Goal: Task Accomplishment & Management: Complete application form

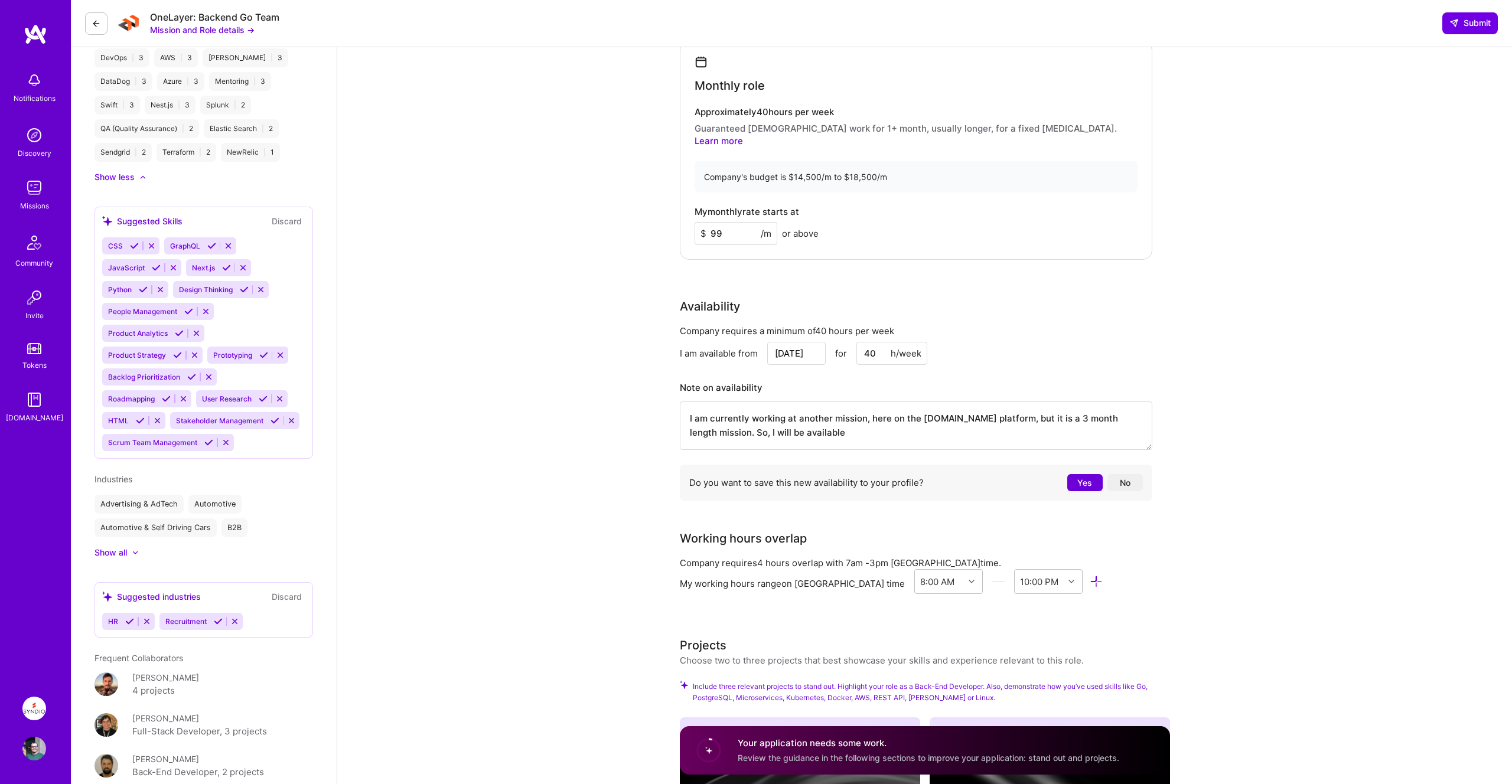
scroll to position [1, 0]
click at [864, 408] on textarea "I am currently working at another mission, here on the [DOMAIN_NAME] platform, …" at bounding box center [915, 425] width 472 height 48
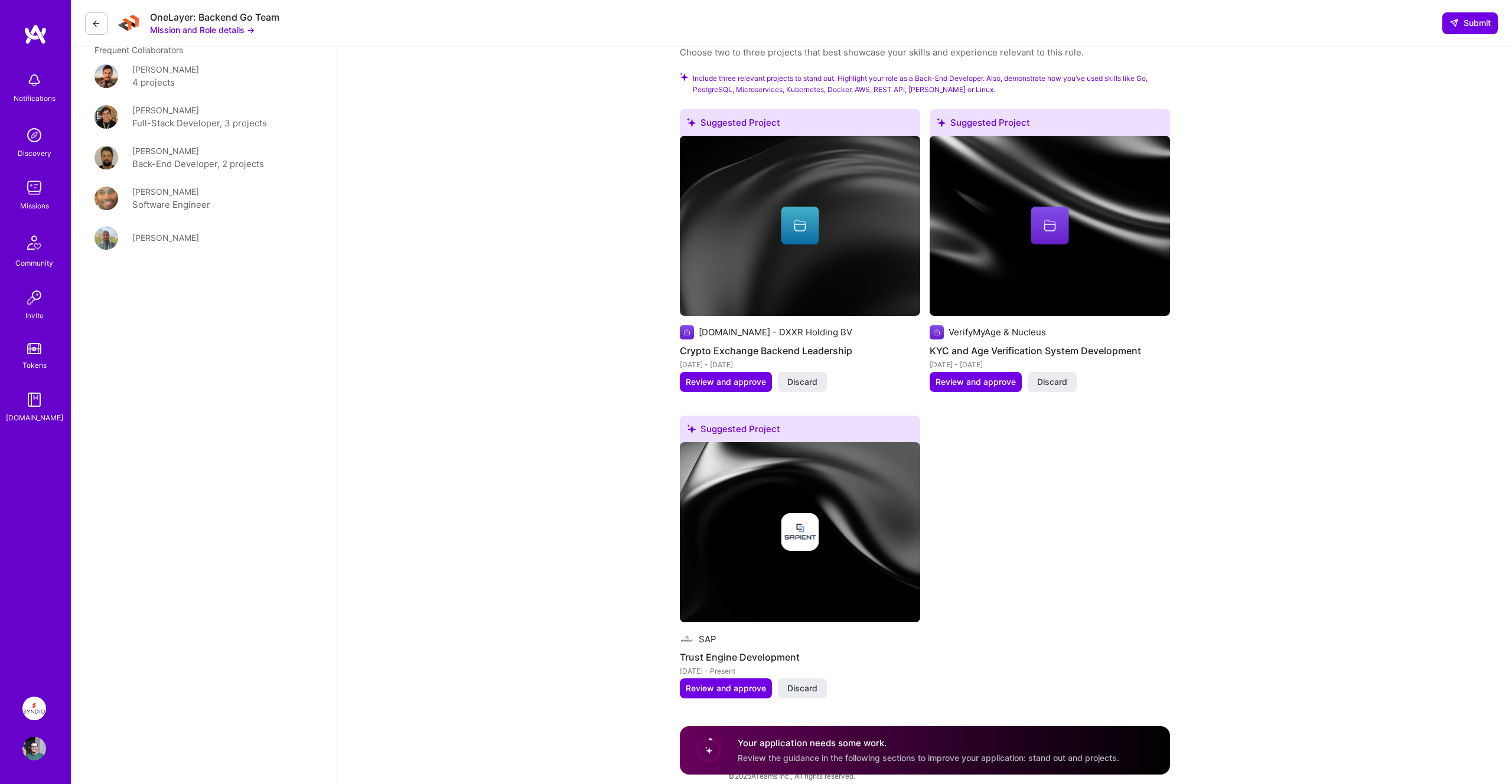
scroll to position [976, 0]
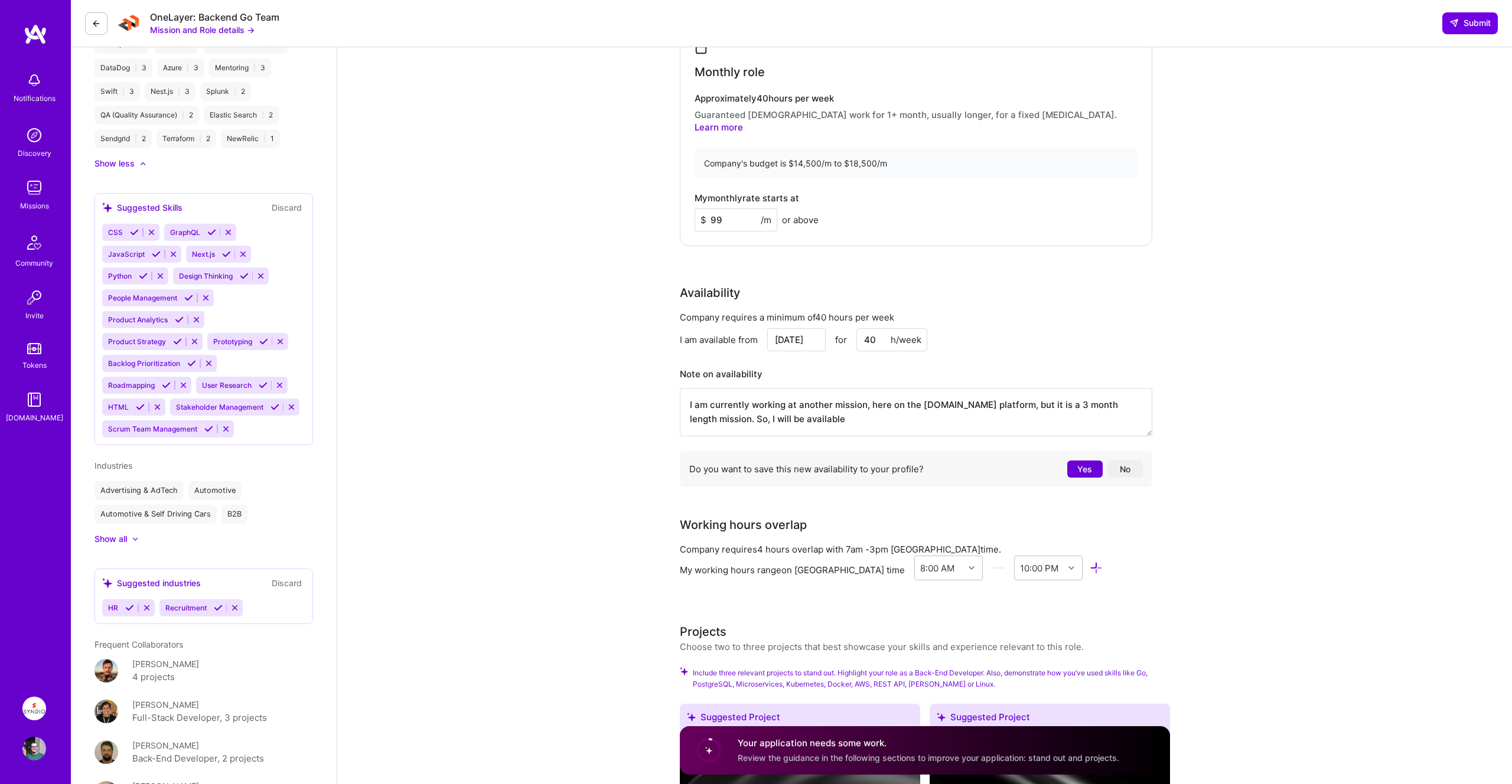
drag, startPoint x: 870, startPoint y: 390, endPoint x: 995, endPoint y: 390, distance: 125.0
click at [995, 390] on textarea "I am currently working at another mission, here on the [DOMAIN_NAME] platform, …" at bounding box center [915, 412] width 472 height 48
click at [1111, 392] on textarea "I am currently working at another mission, but it is a 3 month length mission. …" at bounding box center [915, 412] width 472 height 48
type textarea "I am currently working at another mission, but it is a 3 month length mission. …"
click at [1089, 461] on button "Yes" at bounding box center [1085, 469] width 35 height 17
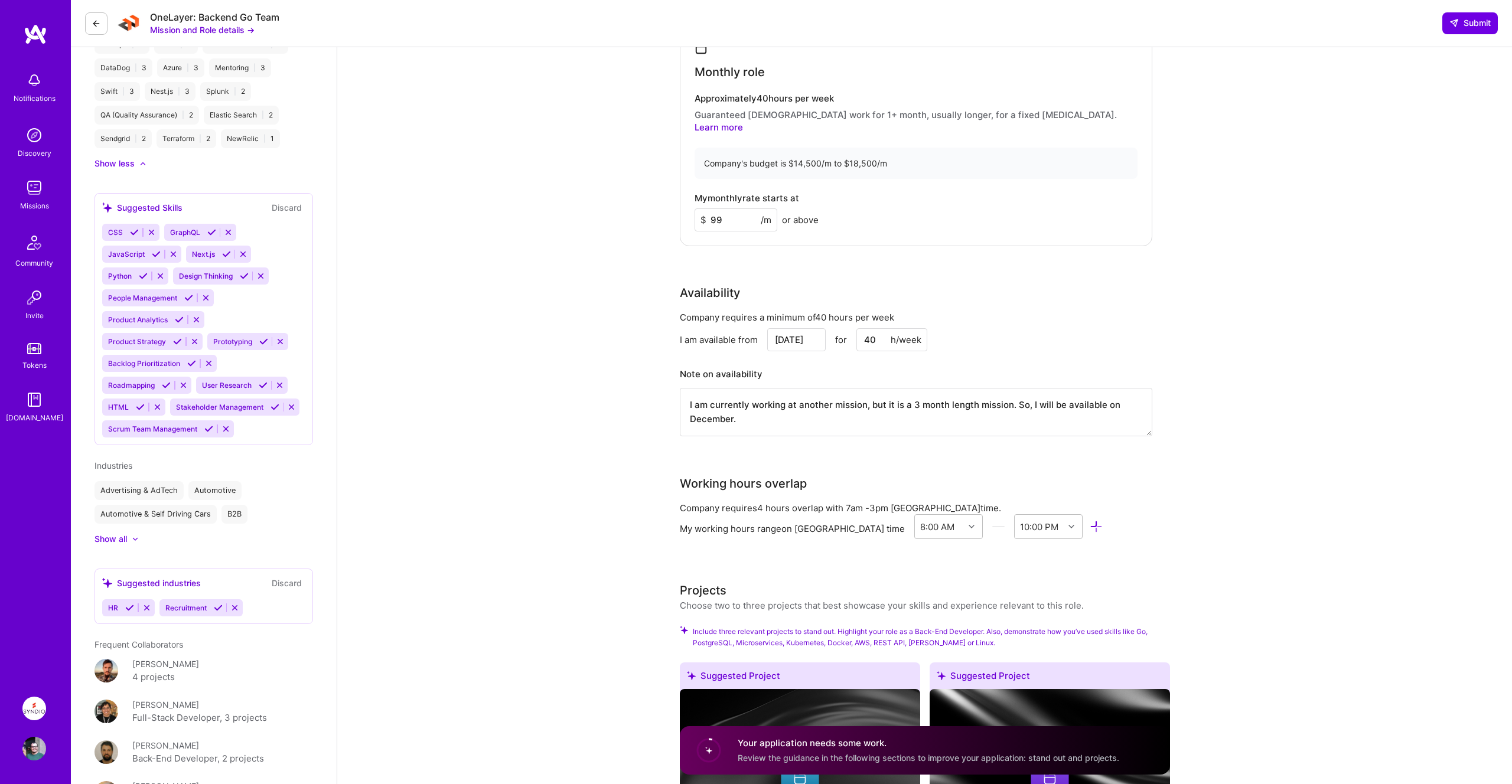
drag, startPoint x: 687, startPoint y: 390, endPoint x: 800, endPoint y: 403, distance: 113.7
click at [800, 403] on textarea "I am currently working at another mission, but it is a 3 month length mission. …" at bounding box center [915, 412] width 472 height 48
drag, startPoint x: 870, startPoint y: 390, endPoint x: 1070, endPoint y: 415, distance: 201.6
click at [1070, 415] on textarea "I am currently working at another mission, but it is a 3 month length mission. …" at bounding box center [915, 412] width 472 height 48
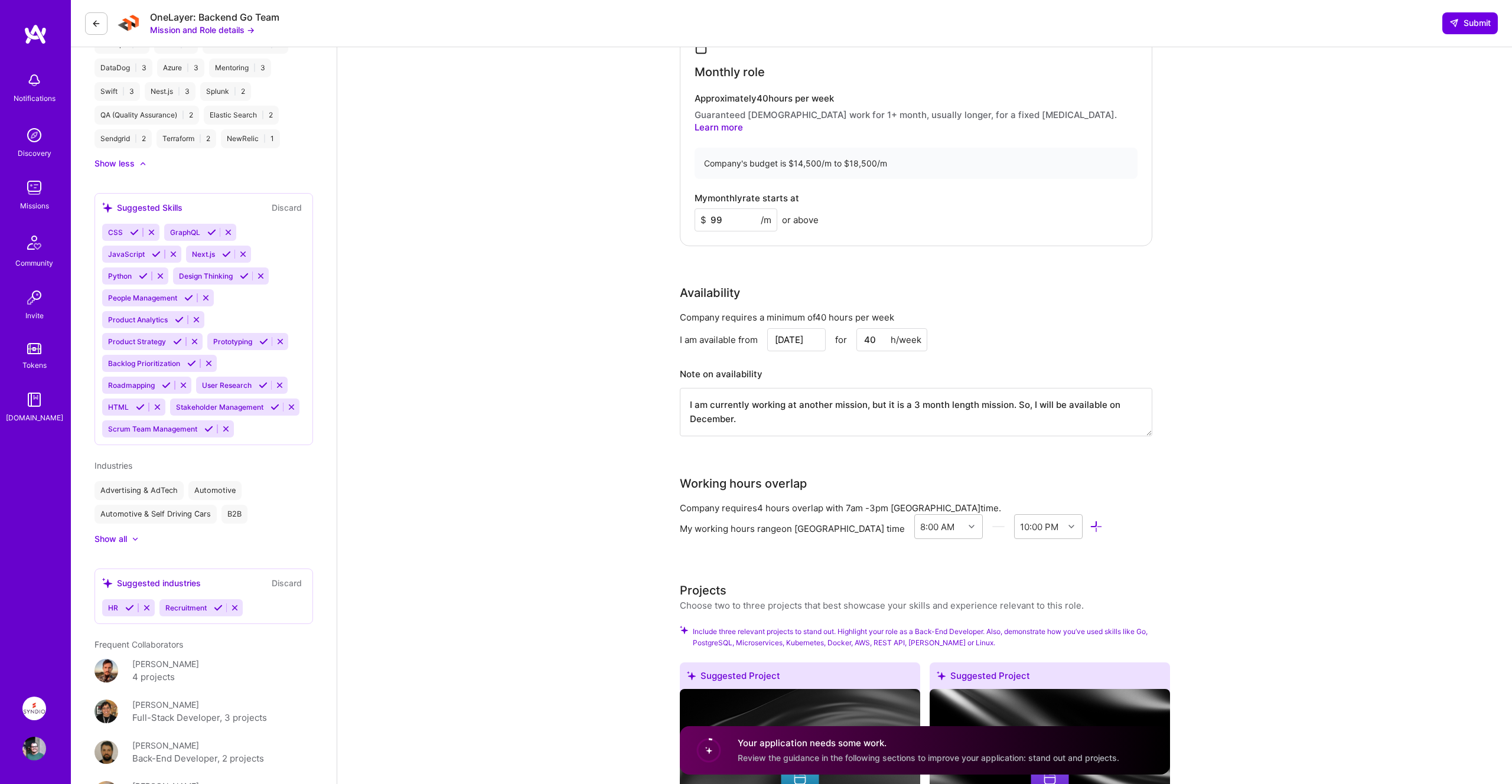
click at [1070, 415] on textarea "I am currently working at another mission, but it is a 3 month length mission. …" at bounding box center [915, 412] width 472 height 48
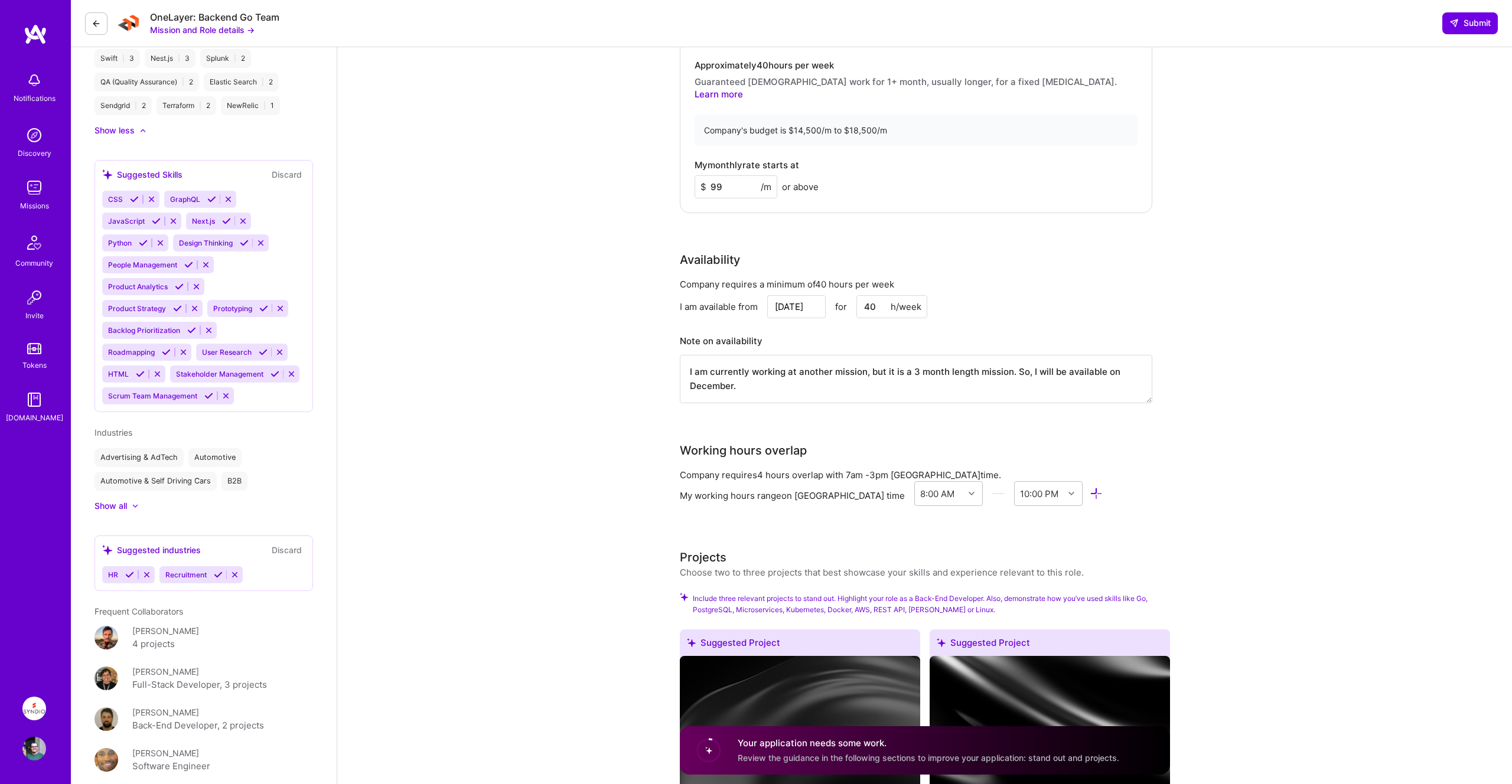
scroll to position [1011, 0]
drag, startPoint x: 848, startPoint y: 461, endPoint x: 988, endPoint y: 457, distance: 140.1
click at [988, 467] on div "Company requires 4 hours overlap with 7am - 3pm [GEOGRAPHIC_DATA] time." at bounding box center [915, 473] width 472 height 12
drag, startPoint x: 959, startPoint y: 459, endPoint x: 697, endPoint y: 454, distance: 262.0
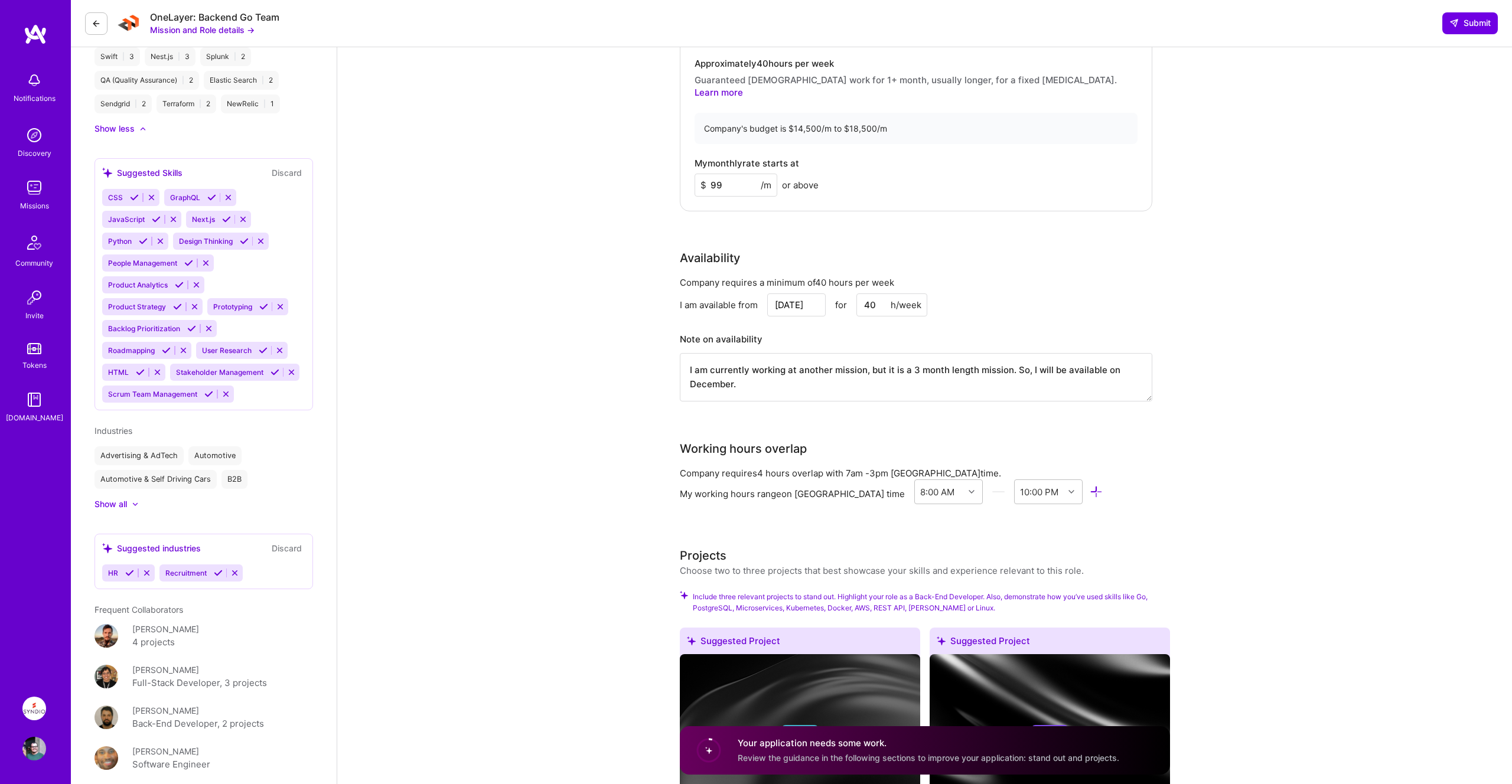
click at [697, 467] on div "Company requires 4 hours overlap with 7am - 3pm [GEOGRAPHIC_DATA] time." at bounding box center [915, 473] width 472 height 12
drag, startPoint x: 847, startPoint y: 456, endPoint x: 893, endPoint y: 458, distance: 46.0
click at [893, 467] on div "Company requires 4 hours overlap with 7am - 3pm [GEOGRAPHIC_DATA] time." at bounding box center [915, 473] width 472 height 12
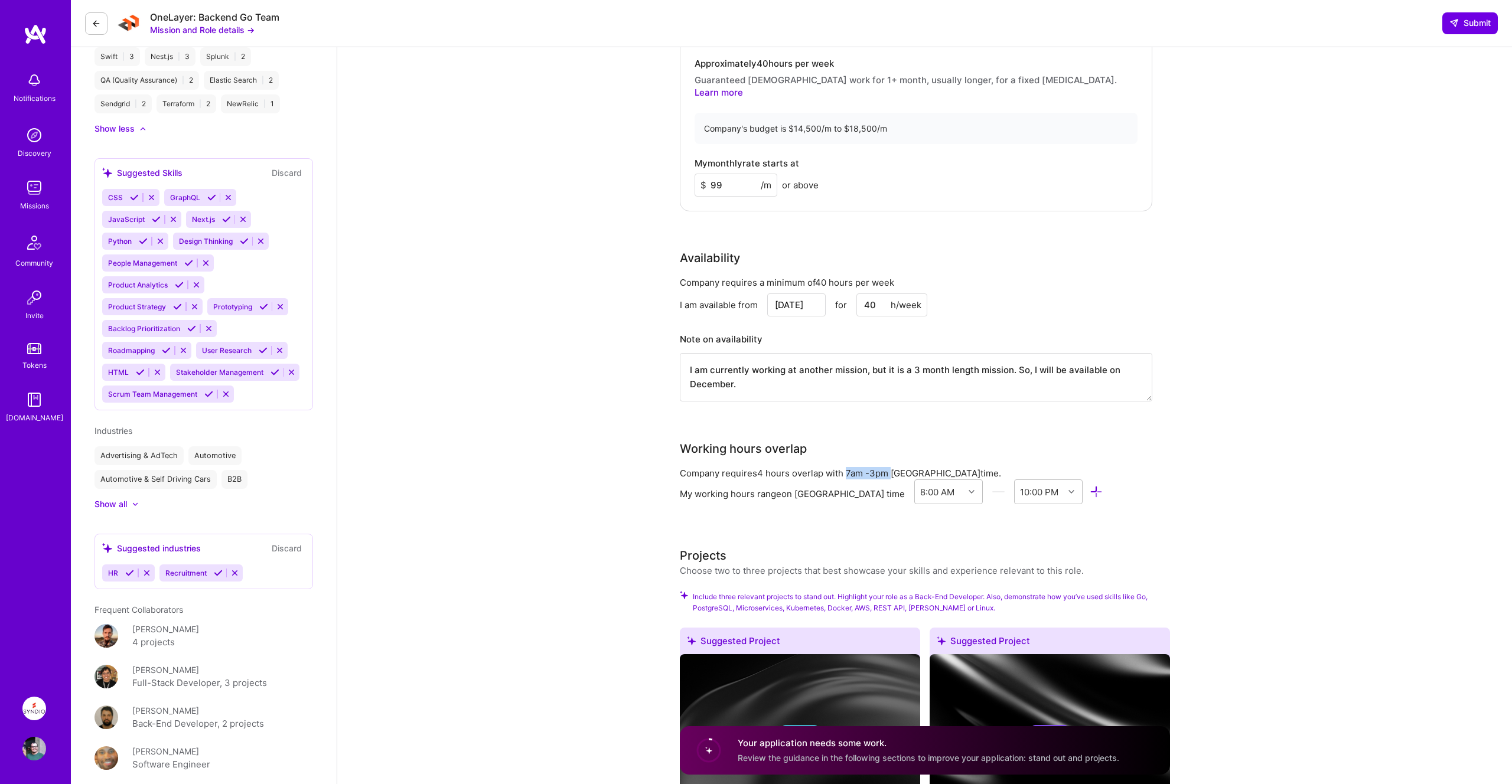
drag, startPoint x: 893, startPoint y: 458, endPoint x: 847, endPoint y: 457, distance: 46.0
click at [847, 467] on div "Company requires 4 hours overlap with 7am - 3pm [GEOGRAPHIC_DATA] time." at bounding box center [915, 473] width 472 height 12
click at [994, 479] on div "8:00 AM 10:00 PM" at bounding box center [1009, 492] width 189 height 25
click at [968, 489] on icon at bounding box center [971, 492] width 6 height 6
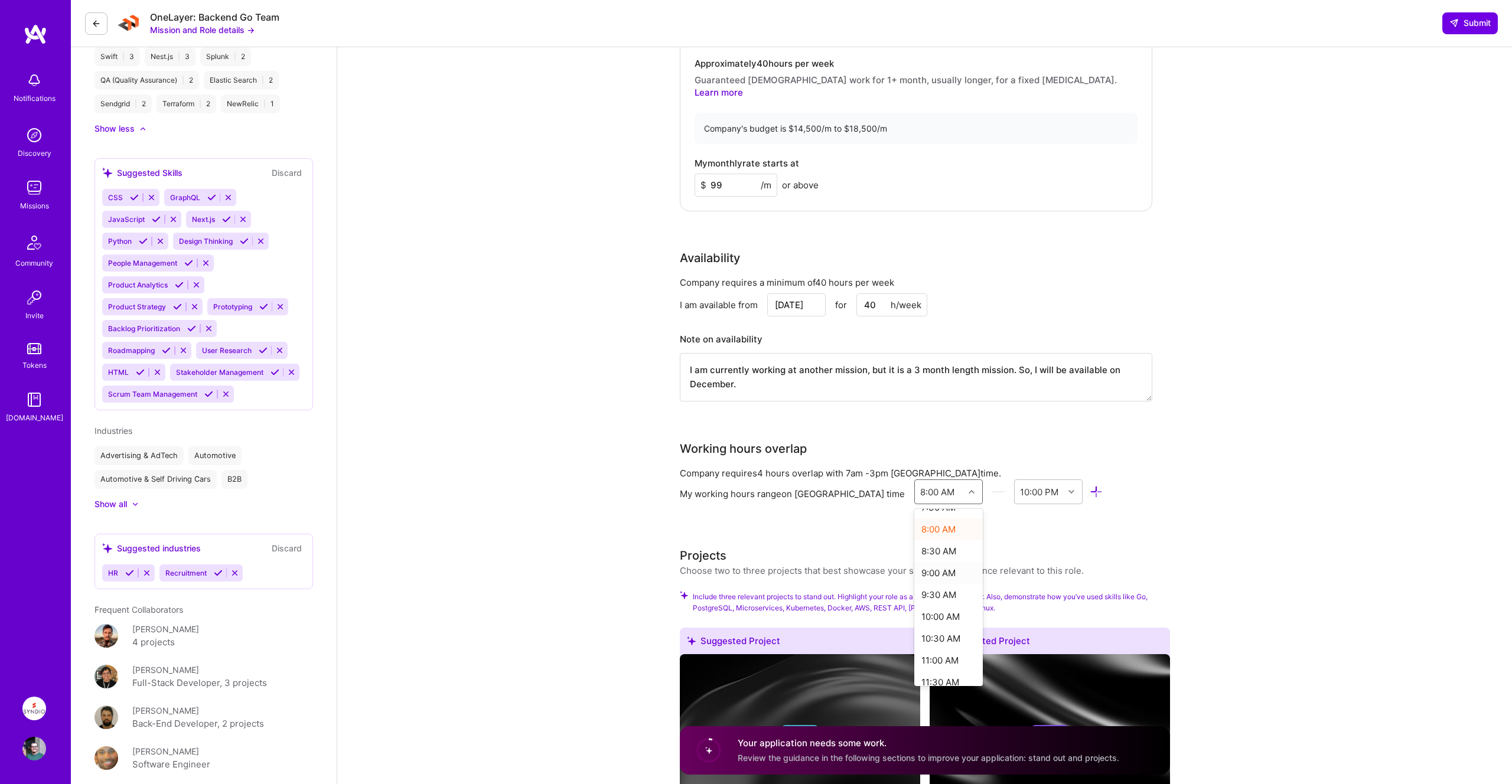
click at [931, 564] on div "9:00 AM" at bounding box center [948, 573] width 69 height 22
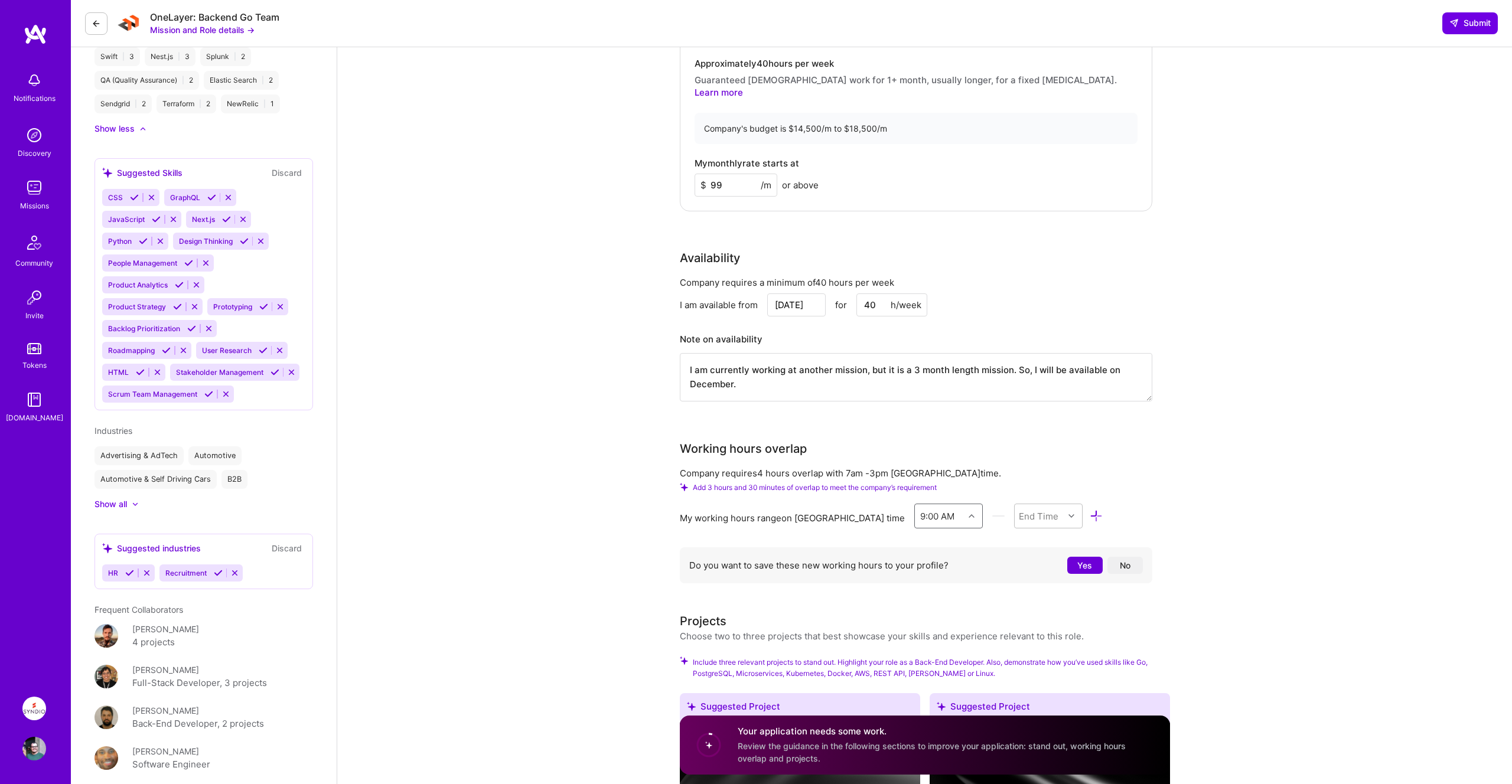
click at [1090, 509] on icon at bounding box center [1096, 516] width 13 height 13
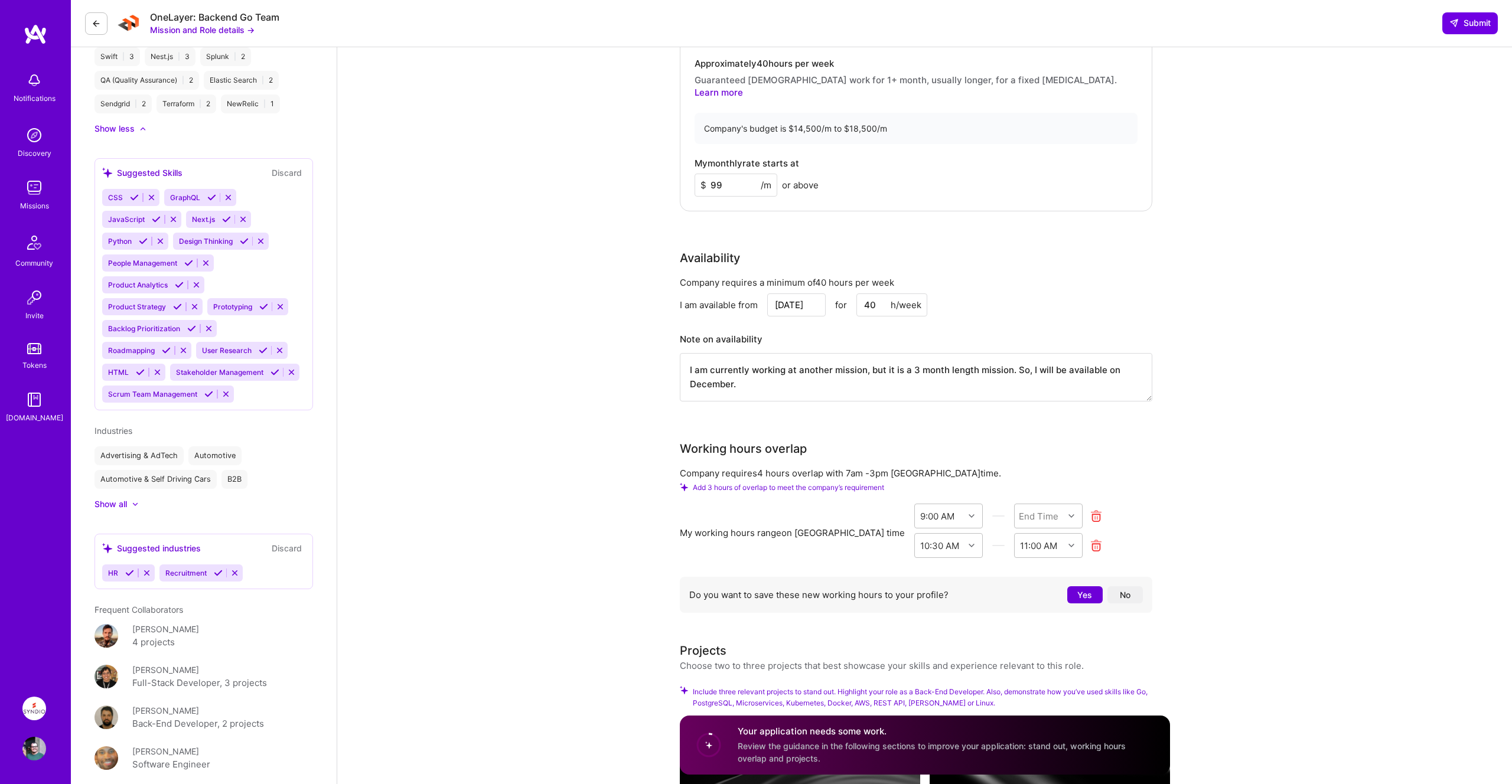
click at [1090, 539] on icon at bounding box center [1096, 546] width 13 height 13
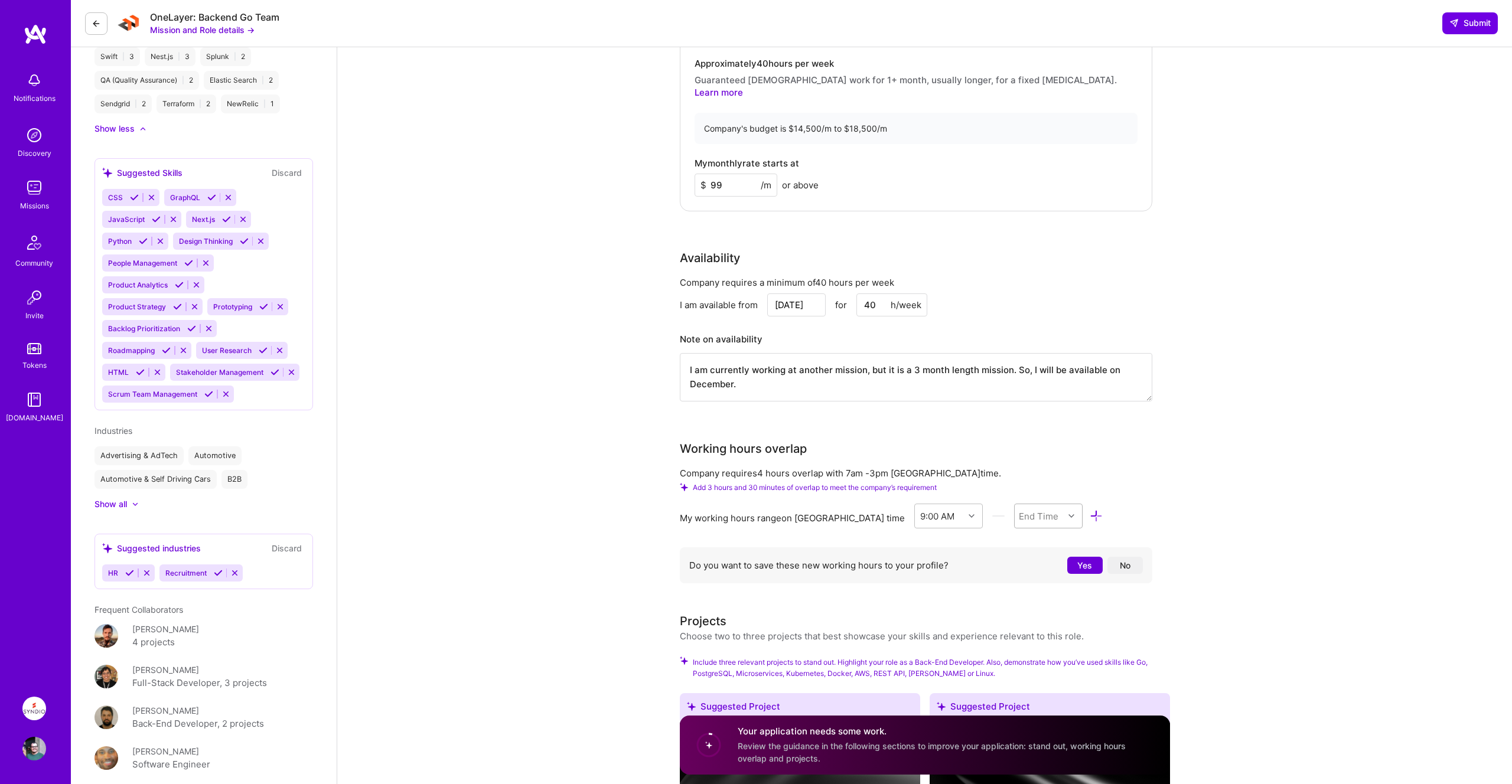
click at [1045, 504] on div "End Time" at bounding box center [1039, 515] width 49 height 24
click at [1035, 559] on div "9:00 PM" at bounding box center [1048, 567] width 69 height 22
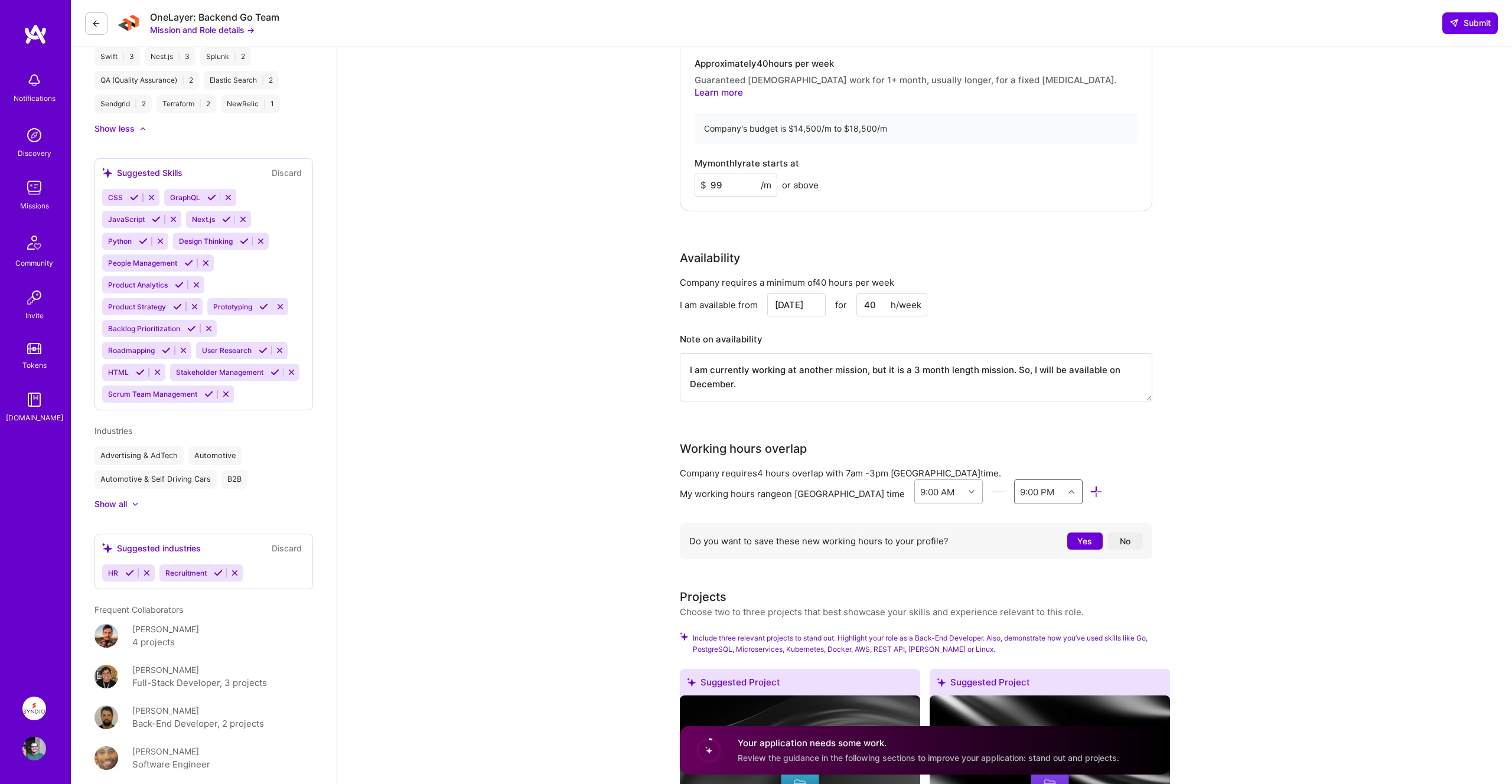
click at [968, 489] on icon at bounding box center [971, 492] width 6 height 6
click at [937, 642] on div "9:30 AM" at bounding box center [948, 653] width 69 height 22
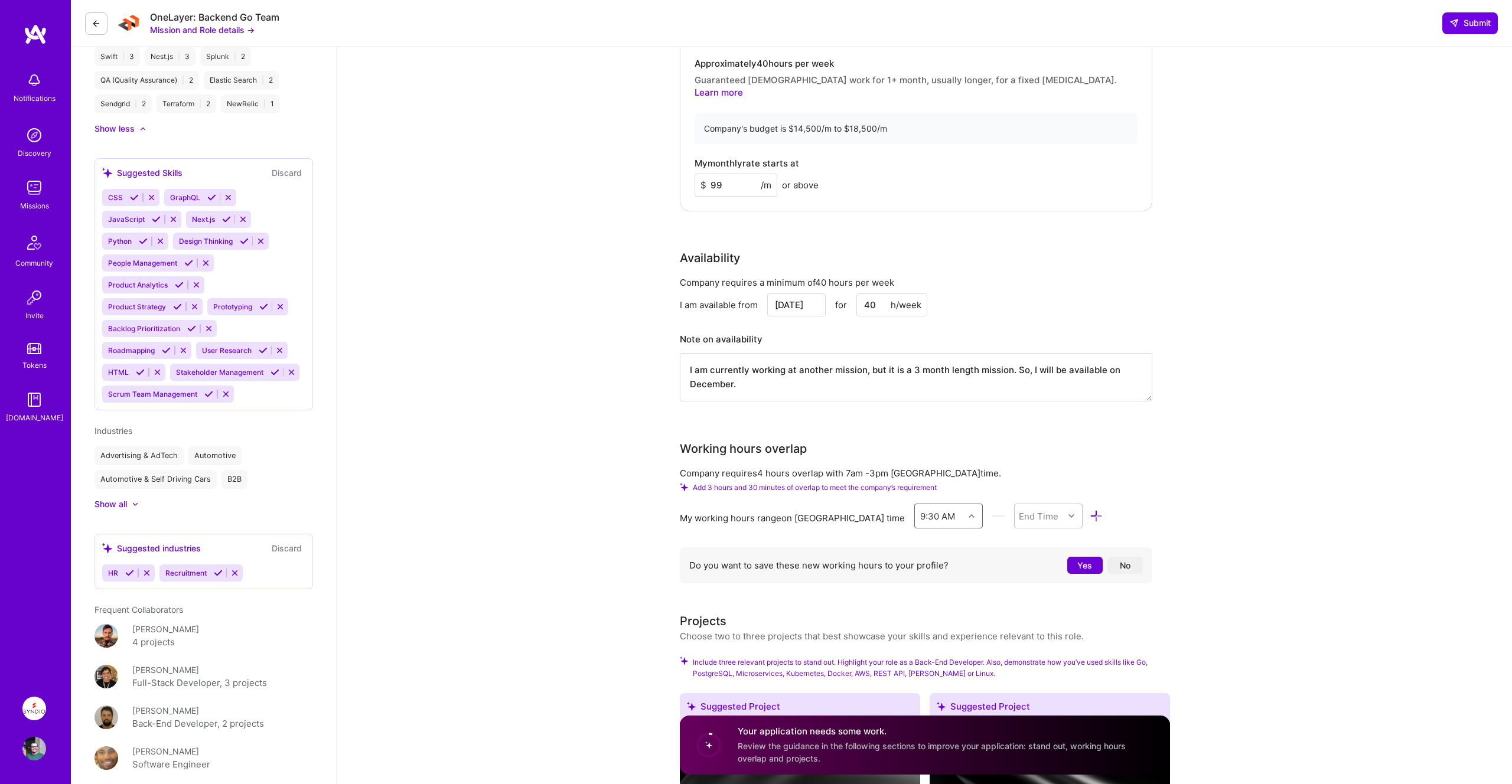
click at [953, 582] on div "Back-End Developer role description Strong knowledge, experience, and proficien…" at bounding box center [925, 213] width 490 height 2331
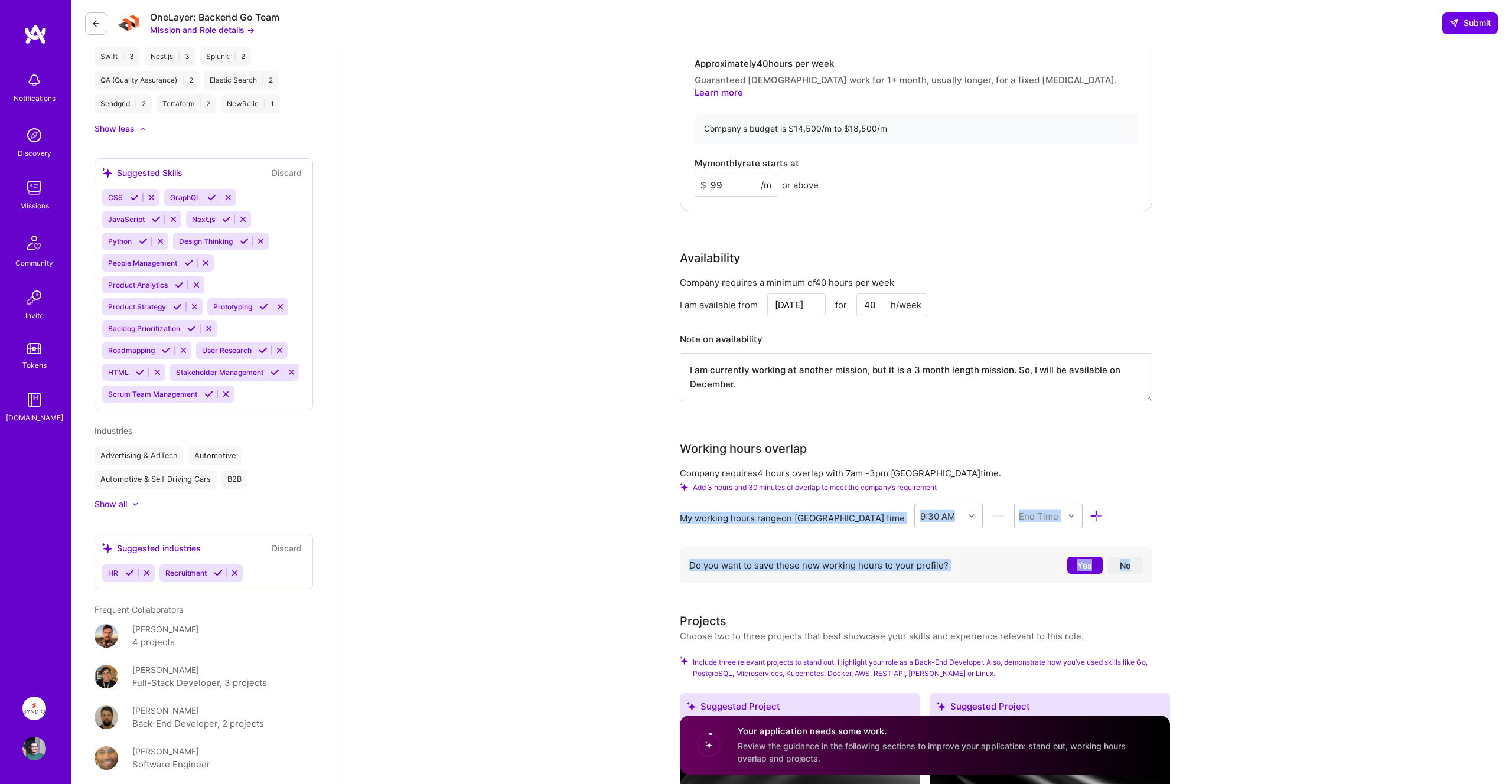
drag, startPoint x: 680, startPoint y: 503, endPoint x: 964, endPoint y: 595, distance: 298.5
click at [964, 595] on div "Back-End Developer role description Strong knowledge, experience, and proficien…" at bounding box center [925, 213] width 490 height 2331
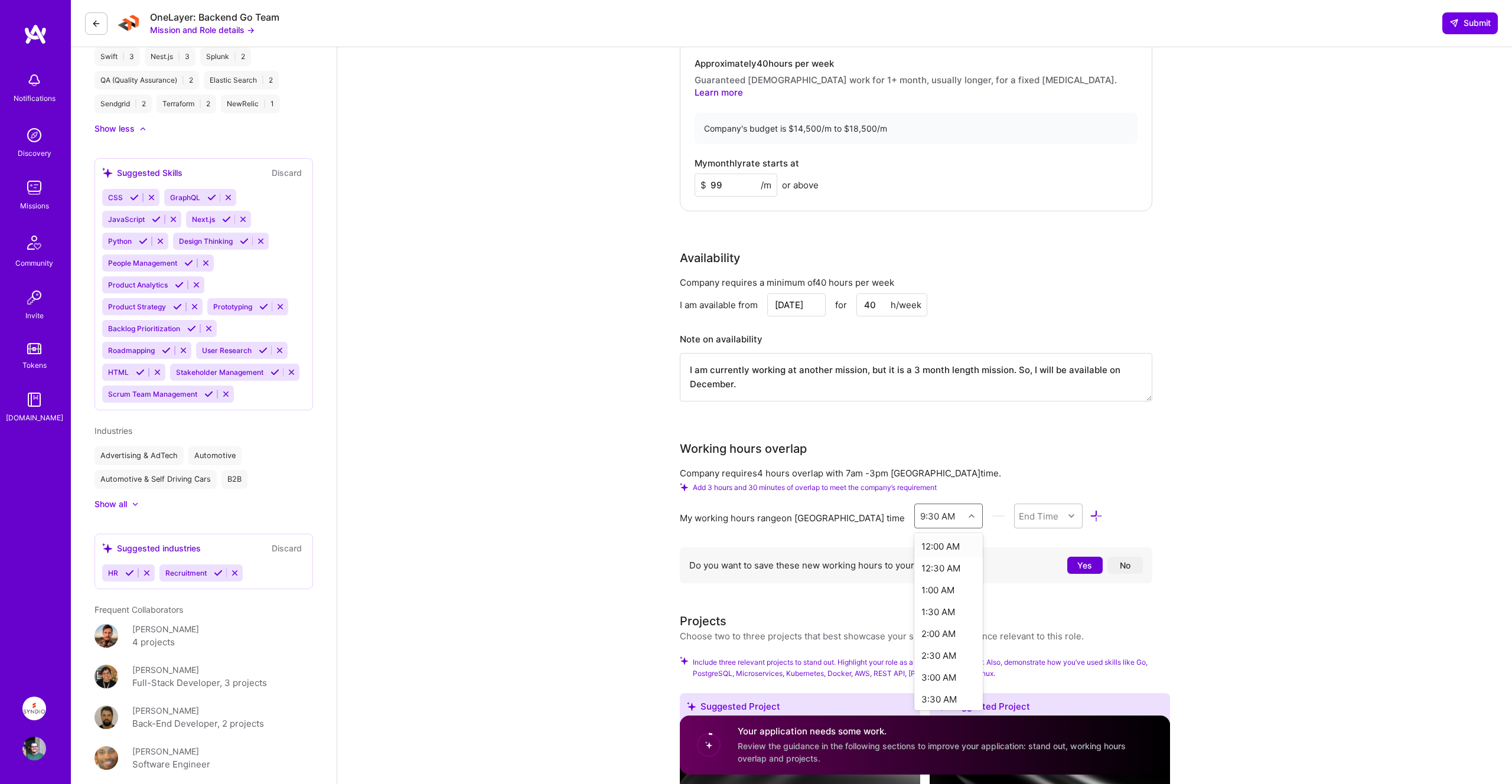
click at [964, 508] on div at bounding box center [973, 515] width 18 height 15
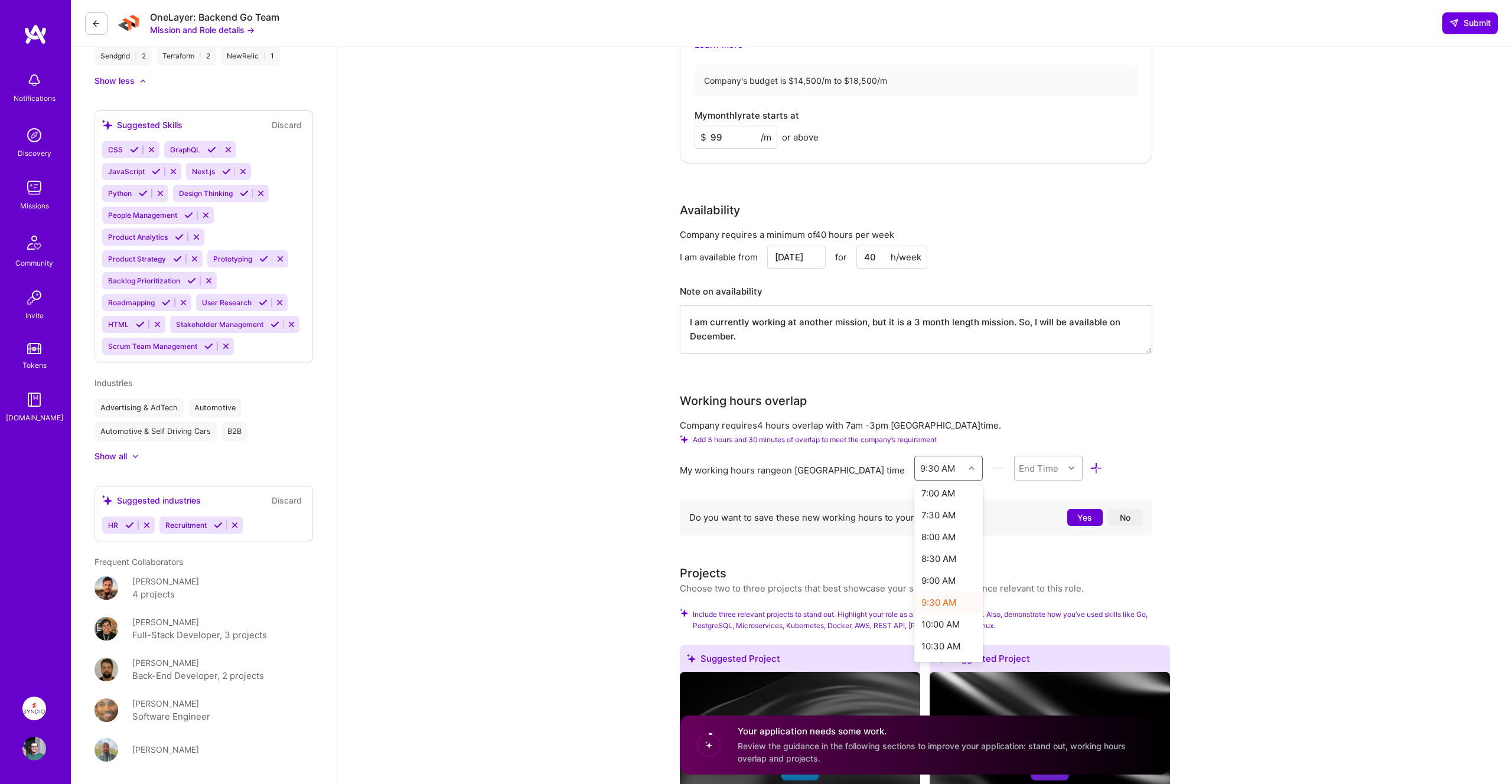
scroll to position [313, 0]
click at [922, 612] on div "10:00 AM" at bounding box center [948, 623] width 69 height 22
click at [1063, 461] on div at bounding box center [1073, 468] width 18 height 15
click at [1034, 563] on div "9:00 PM" at bounding box center [1048, 574] width 69 height 22
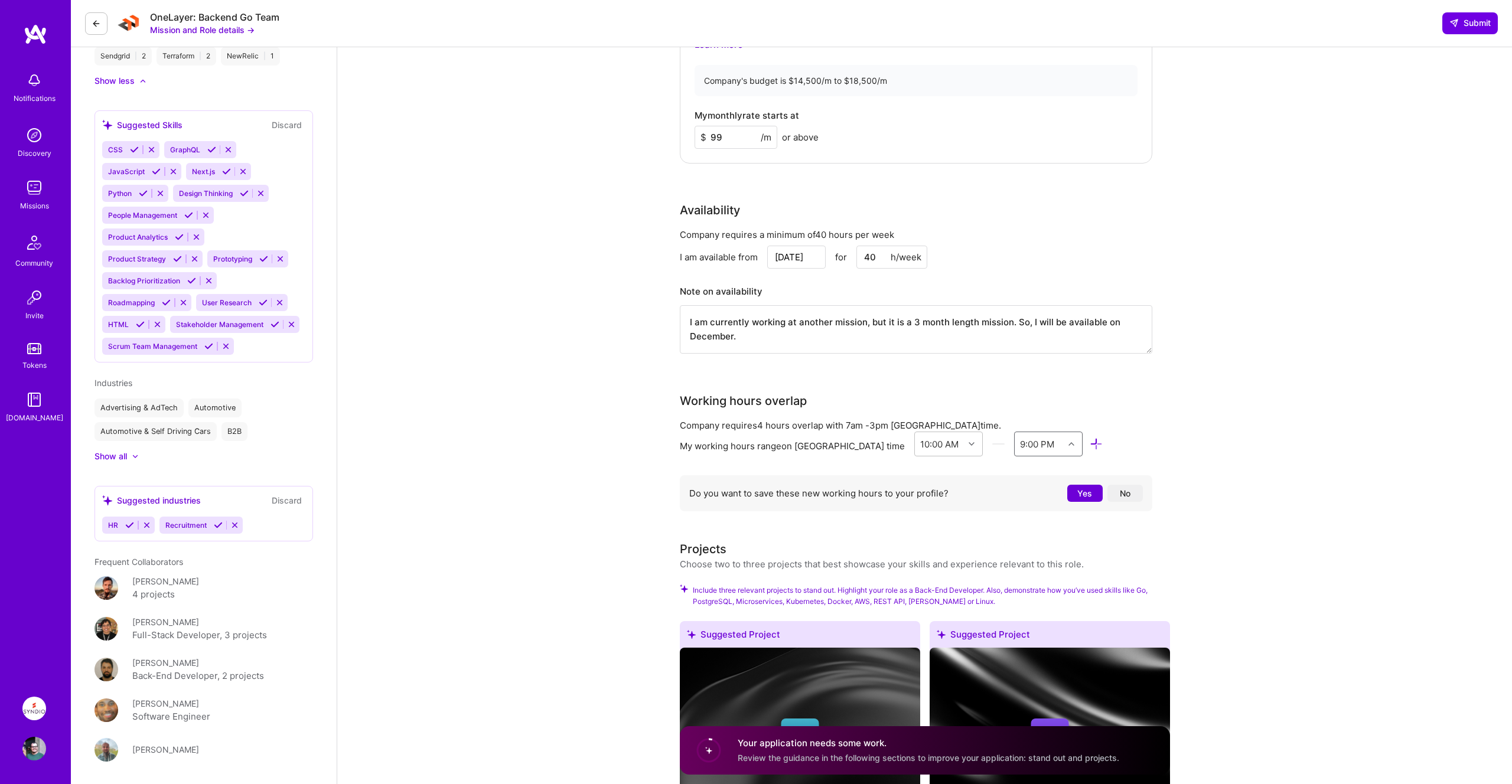
click at [1219, 392] on div "Back-End Developer role description Strong knowledge, experience, and proficien…" at bounding box center [924, 148] width 1174 height 2320
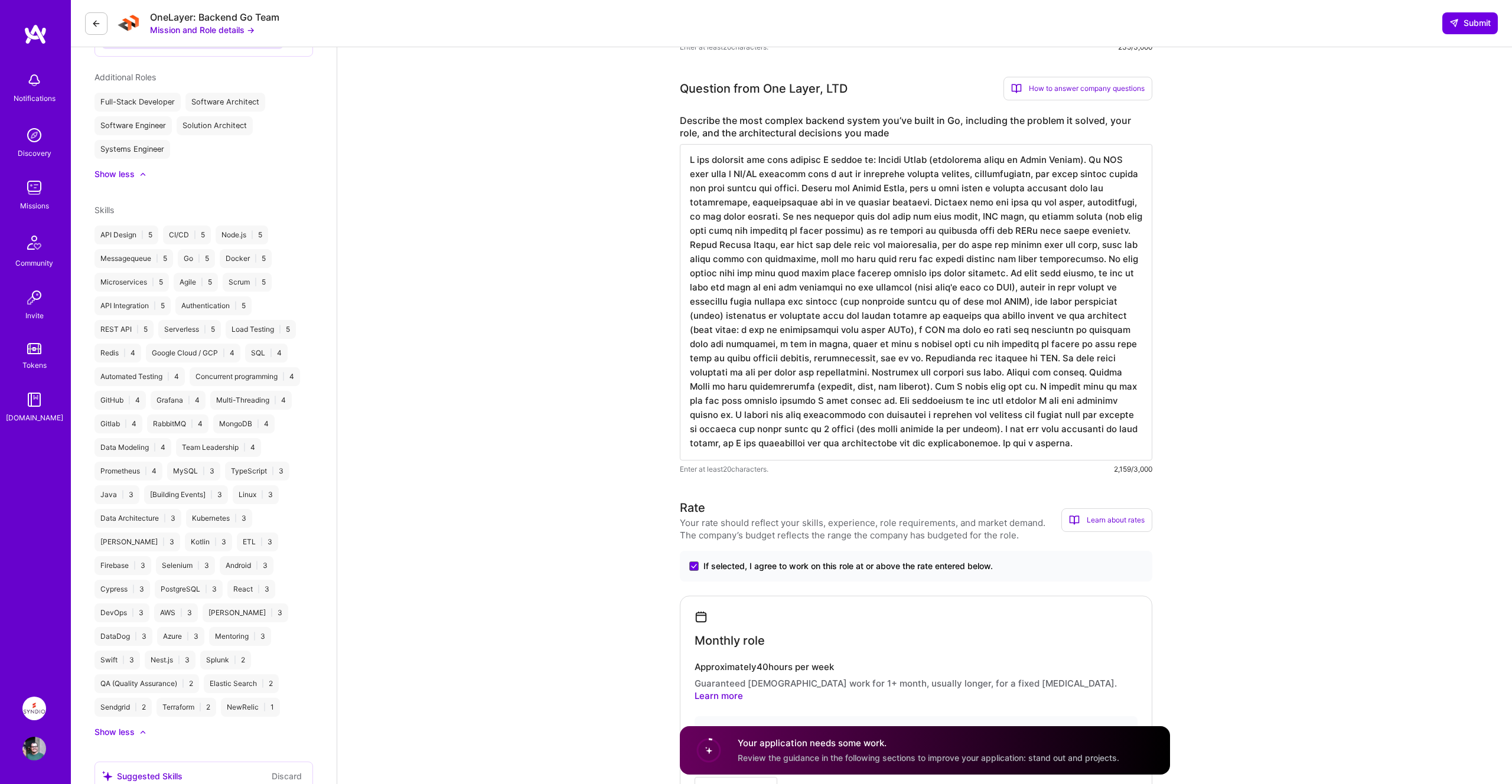
scroll to position [0, 0]
click at [960, 439] on textarea at bounding box center [915, 302] width 472 height 316
click at [710, 184] on textarea at bounding box center [915, 302] width 472 height 316
drag, startPoint x: 768, startPoint y: 220, endPoint x: 949, endPoint y: 220, distance: 181.0
click at [949, 220] on textarea at bounding box center [915, 302] width 472 height 316
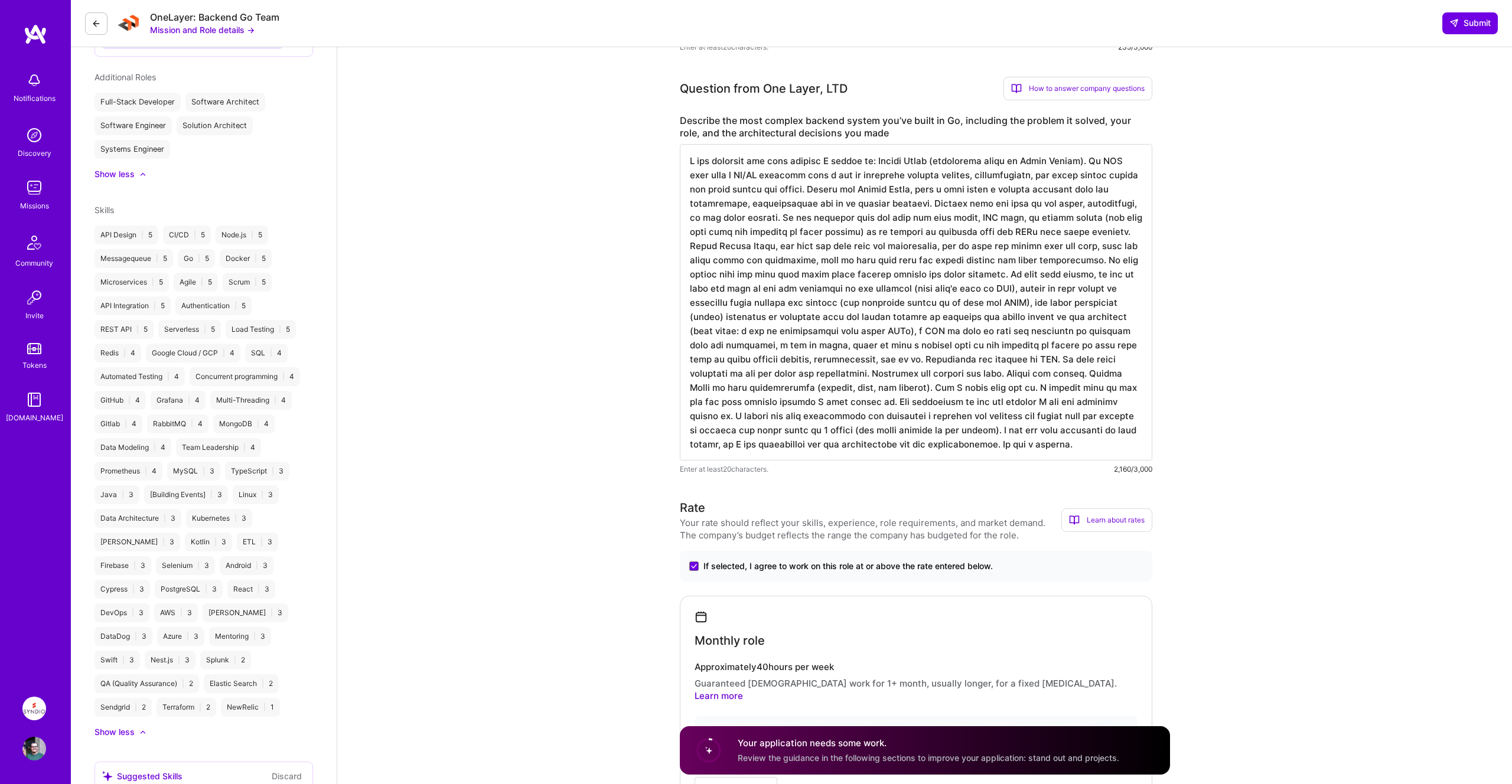
drag, startPoint x: 689, startPoint y: 231, endPoint x: 835, endPoint y: 227, distance: 146.1
click at [835, 227] on textarea at bounding box center [915, 302] width 472 height 316
drag, startPoint x: 1090, startPoint y: 232, endPoint x: 1117, endPoint y: 231, distance: 27.0
click at [1117, 231] on textarea at bounding box center [915, 302] width 472 height 316
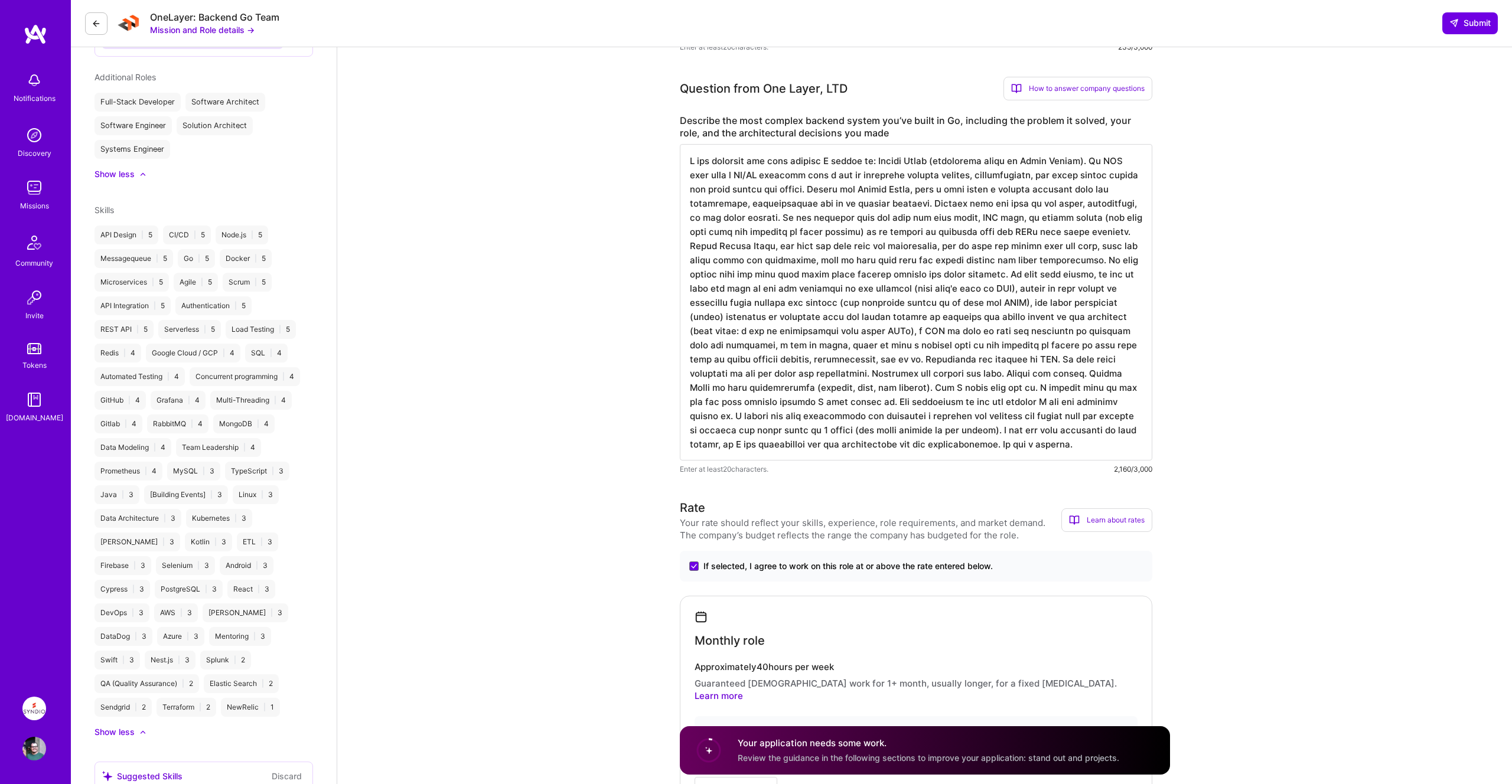
click at [856, 230] on textarea at bounding box center [915, 302] width 472 height 316
drag, startPoint x: 820, startPoint y: 261, endPoint x: 985, endPoint y: 264, distance: 165.0
click at [985, 264] on textarea at bounding box center [915, 302] width 472 height 316
drag, startPoint x: 1108, startPoint y: 258, endPoint x: 886, endPoint y: 275, distance: 222.6
click at [889, 275] on textarea at bounding box center [915, 302] width 472 height 316
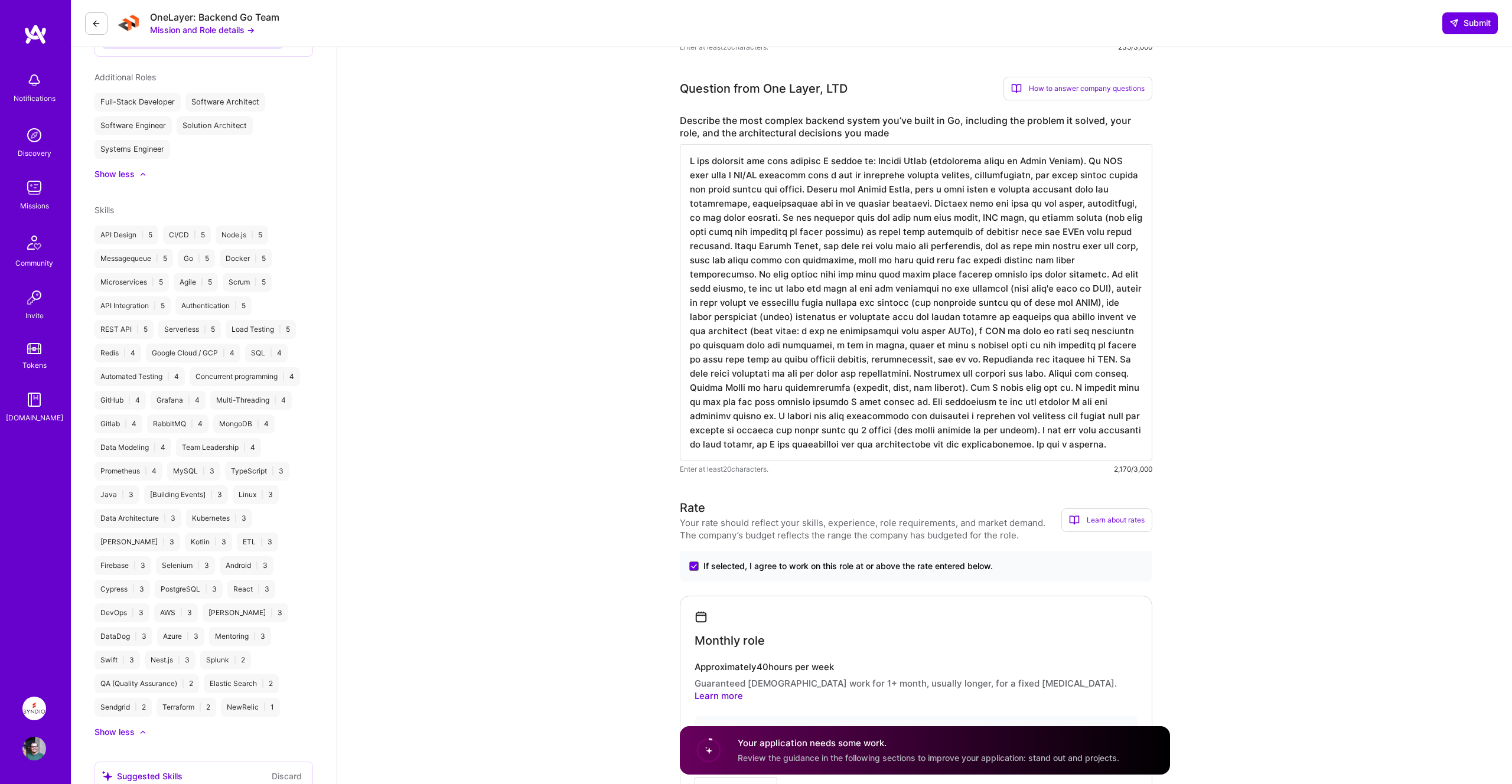
click at [753, 277] on textarea at bounding box center [915, 302] width 472 height 316
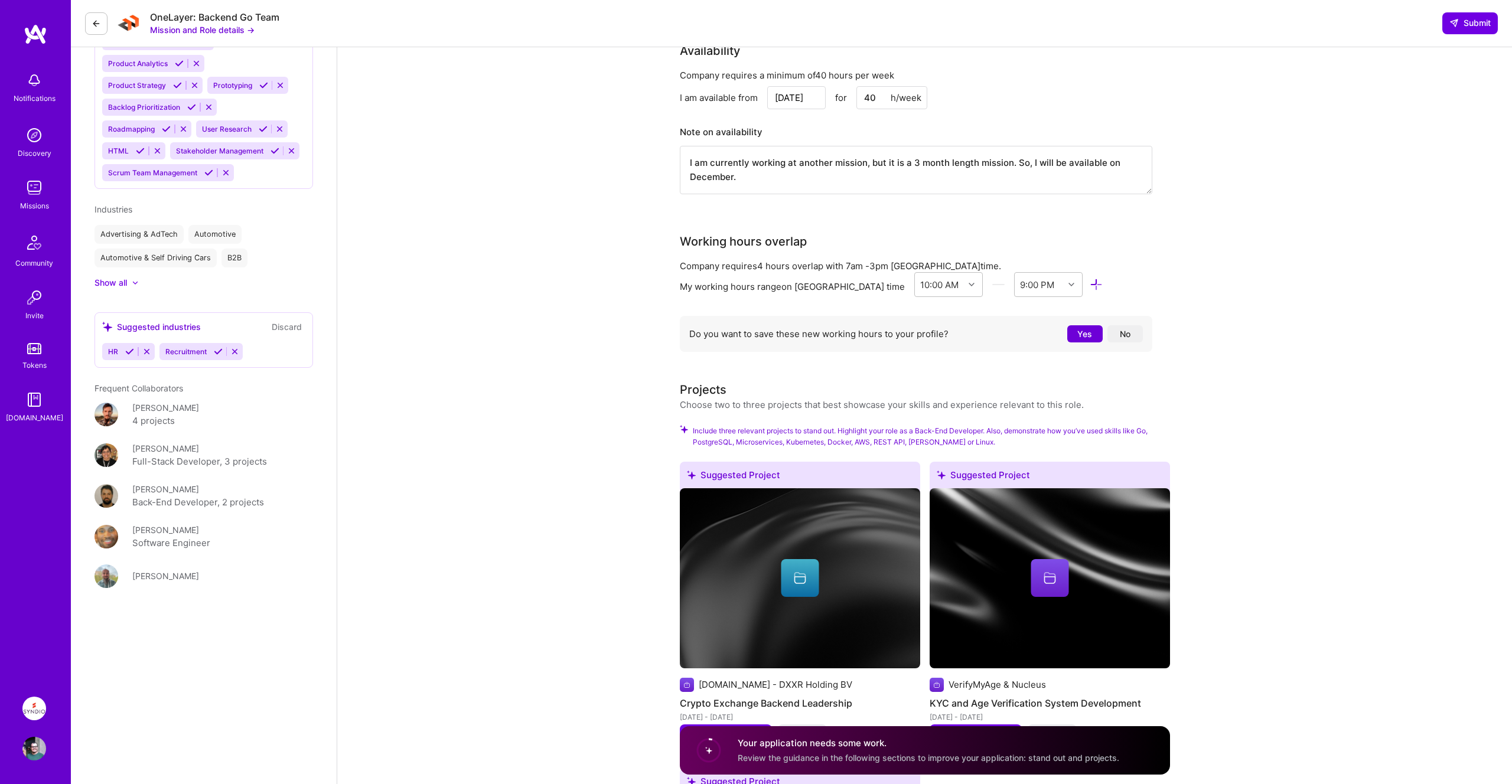
scroll to position [1234, 0]
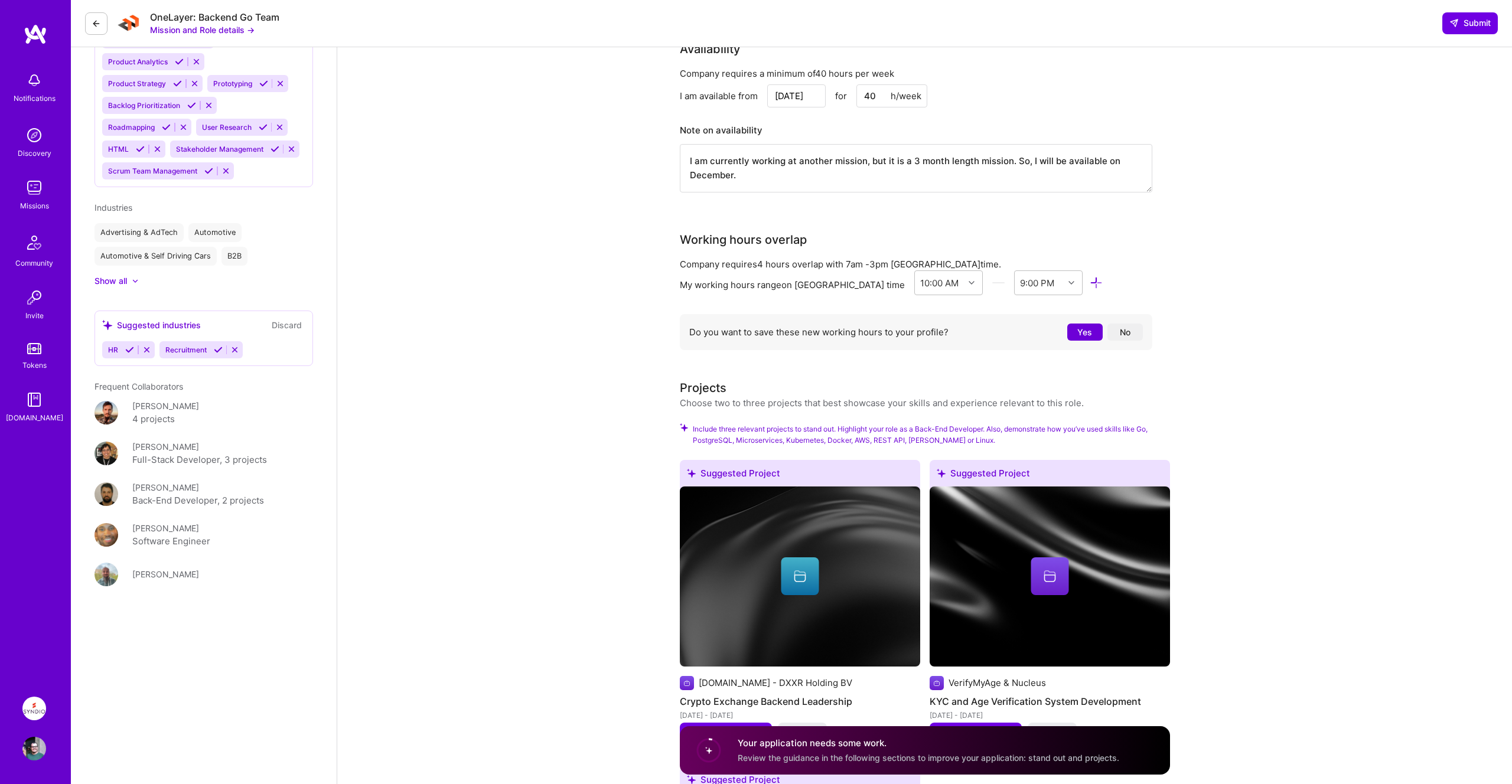
type textarea "I can describe the last project I worked on: System Trust (previously known as …"
click at [1132, 323] on button "No" at bounding box center [1125, 332] width 35 height 17
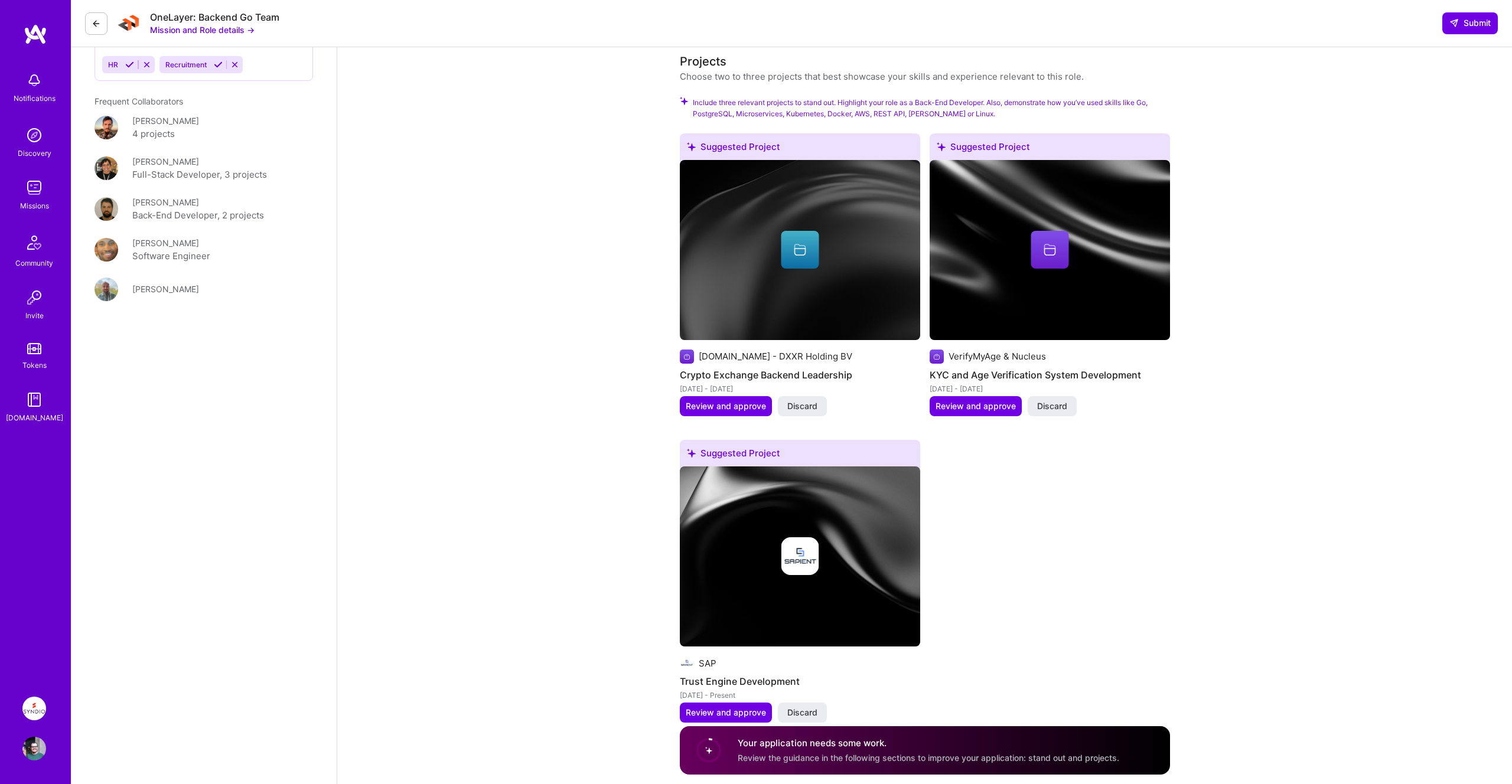
scroll to position [1544, 0]
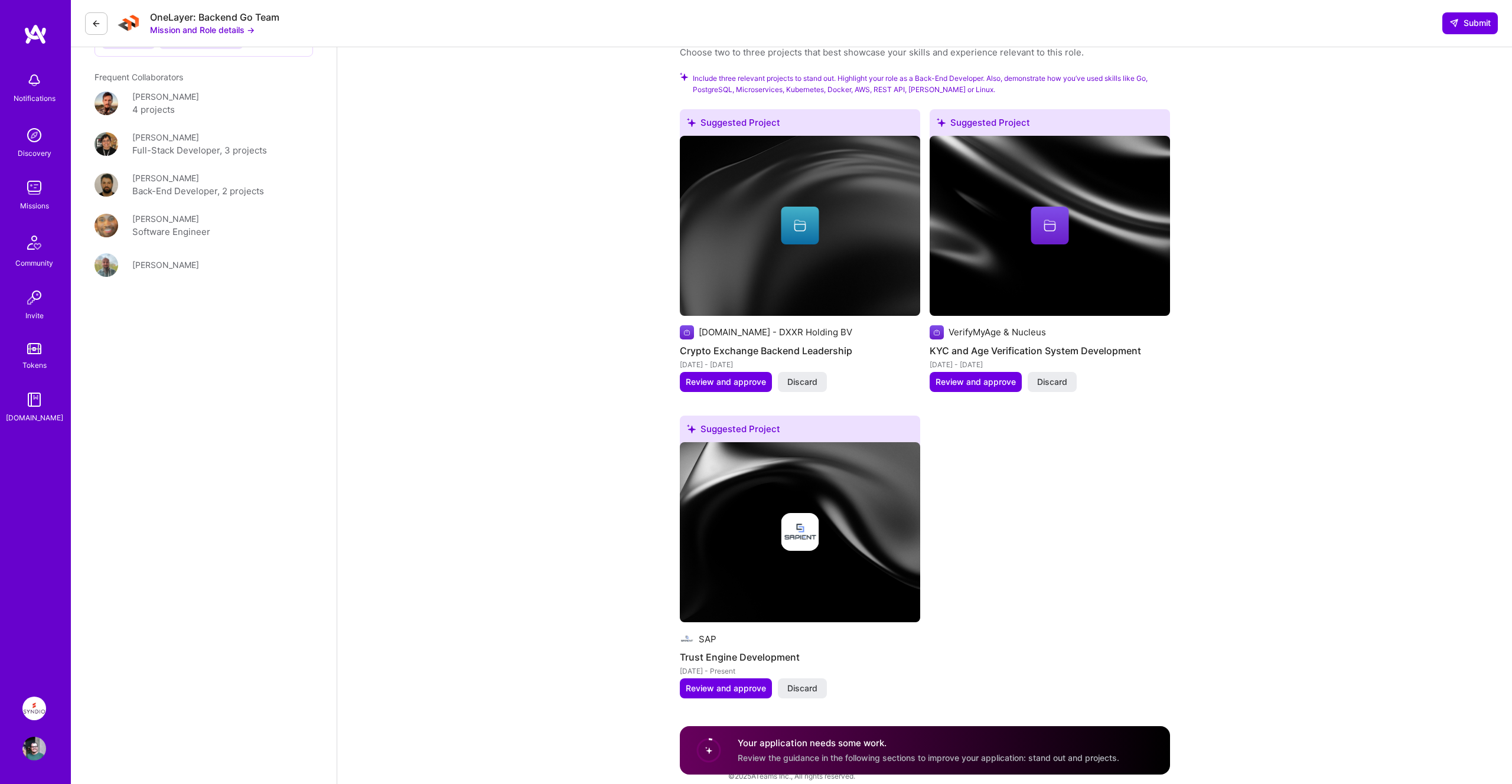
click at [790, 747] on div "Your application needs some work. Review the guidance in the following sections…" at bounding box center [928, 750] width 382 height 27
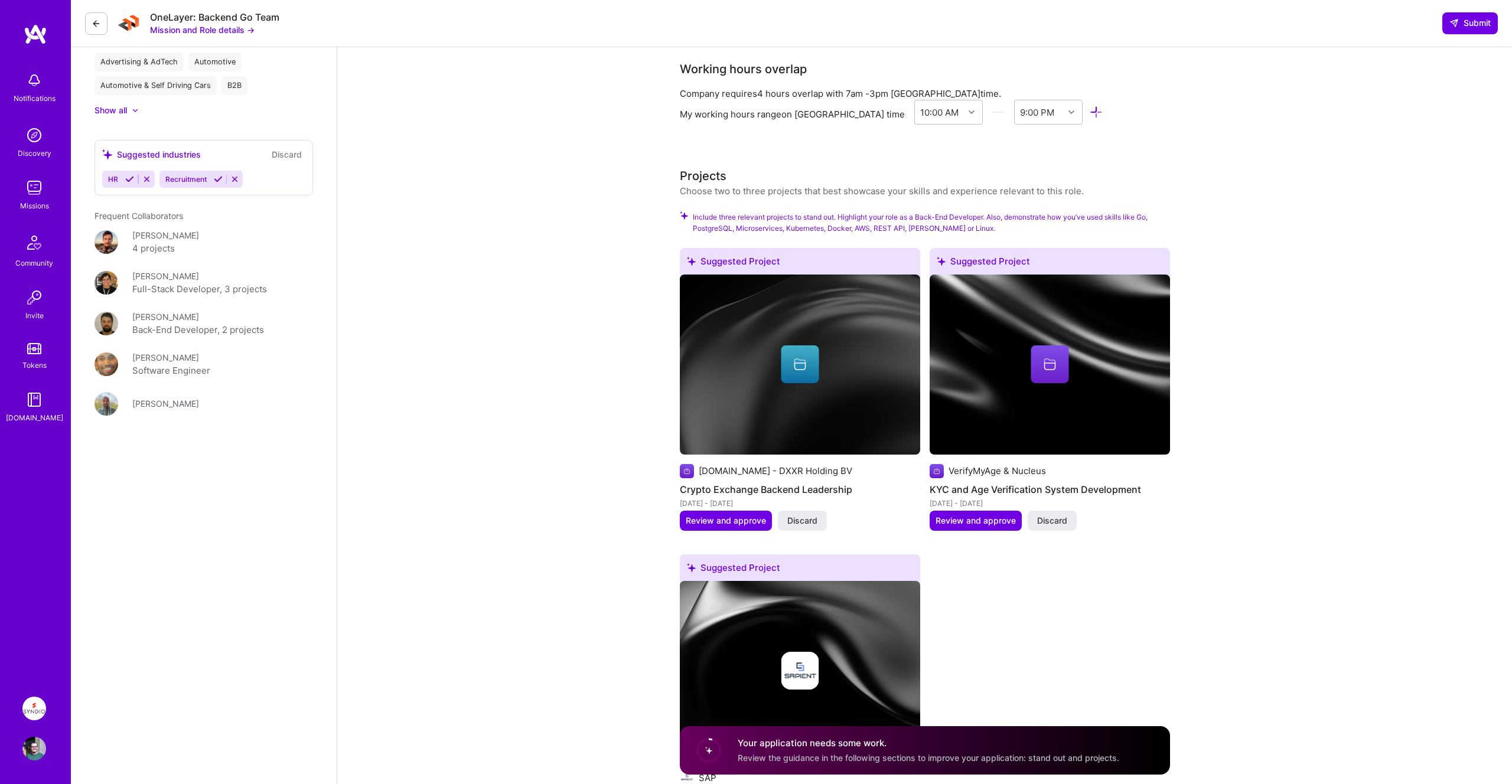
scroll to position [1408, 0]
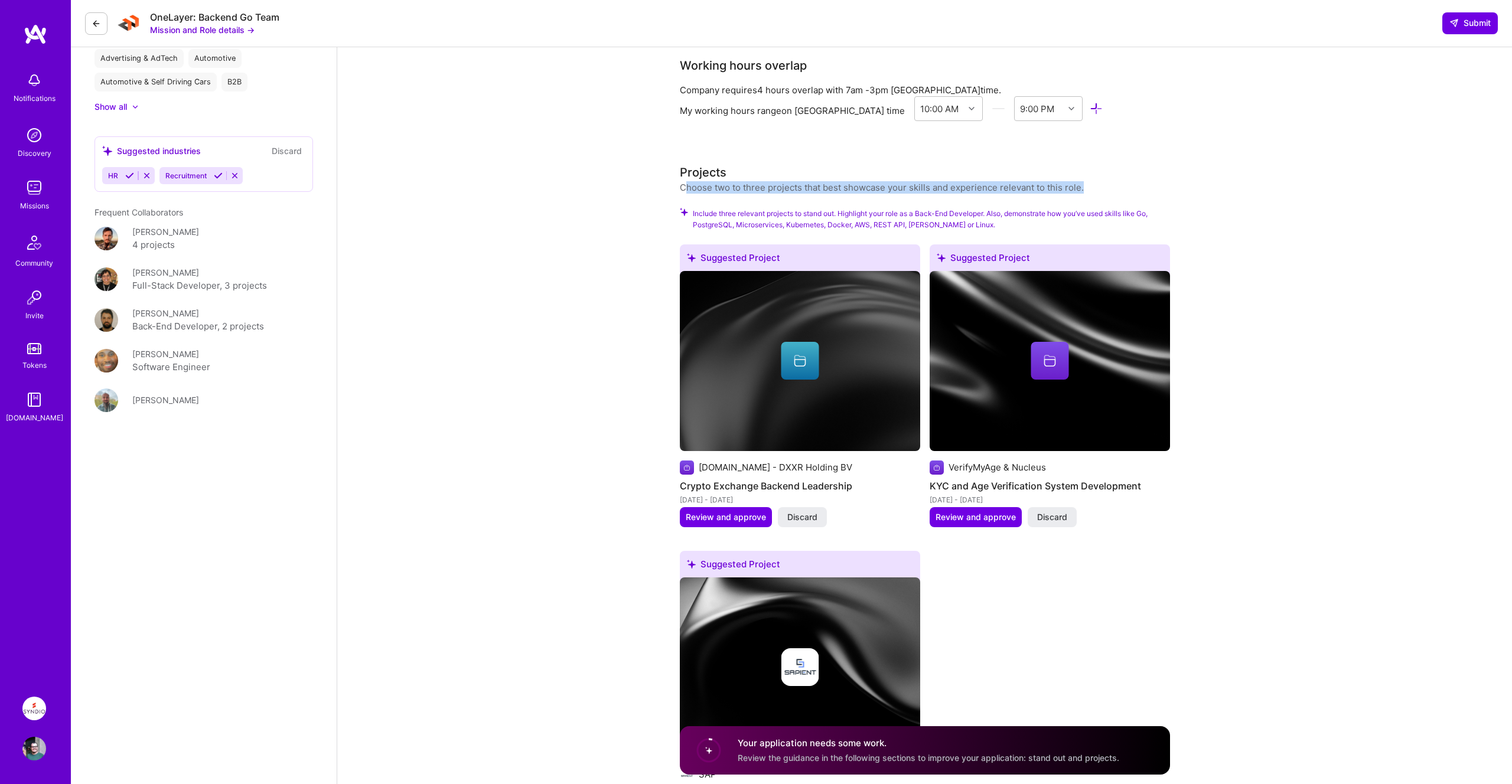
drag, startPoint x: 688, startPoint y: 175, endPoint x: 1138, endPoint y: 178, distance: 450.0
click at [1138, 178] on div "Projects Choose two to three projects that best showcase your skills and experi…" at bounding box center [925, 178] width 490 height 30
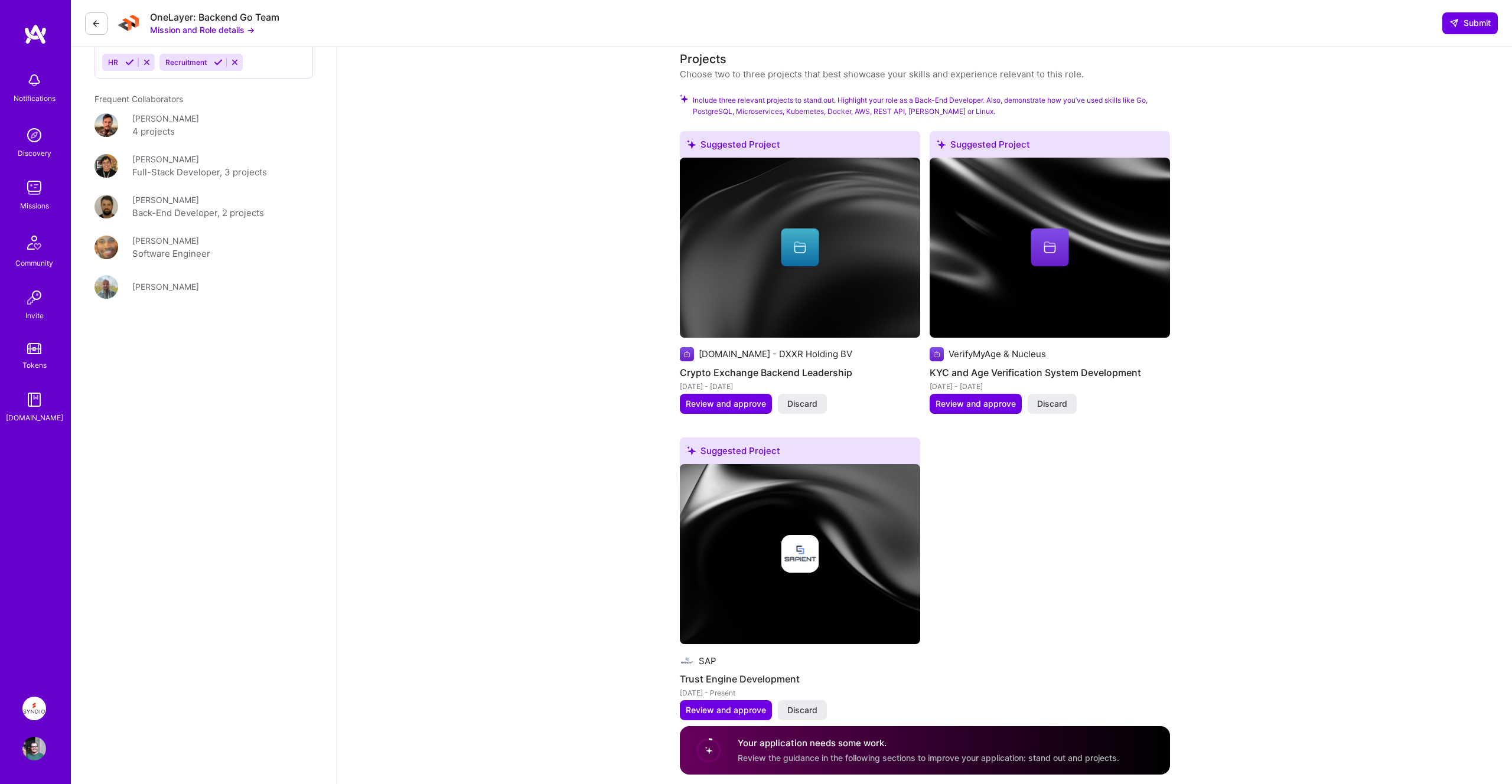
scroll to position [1544, 0]
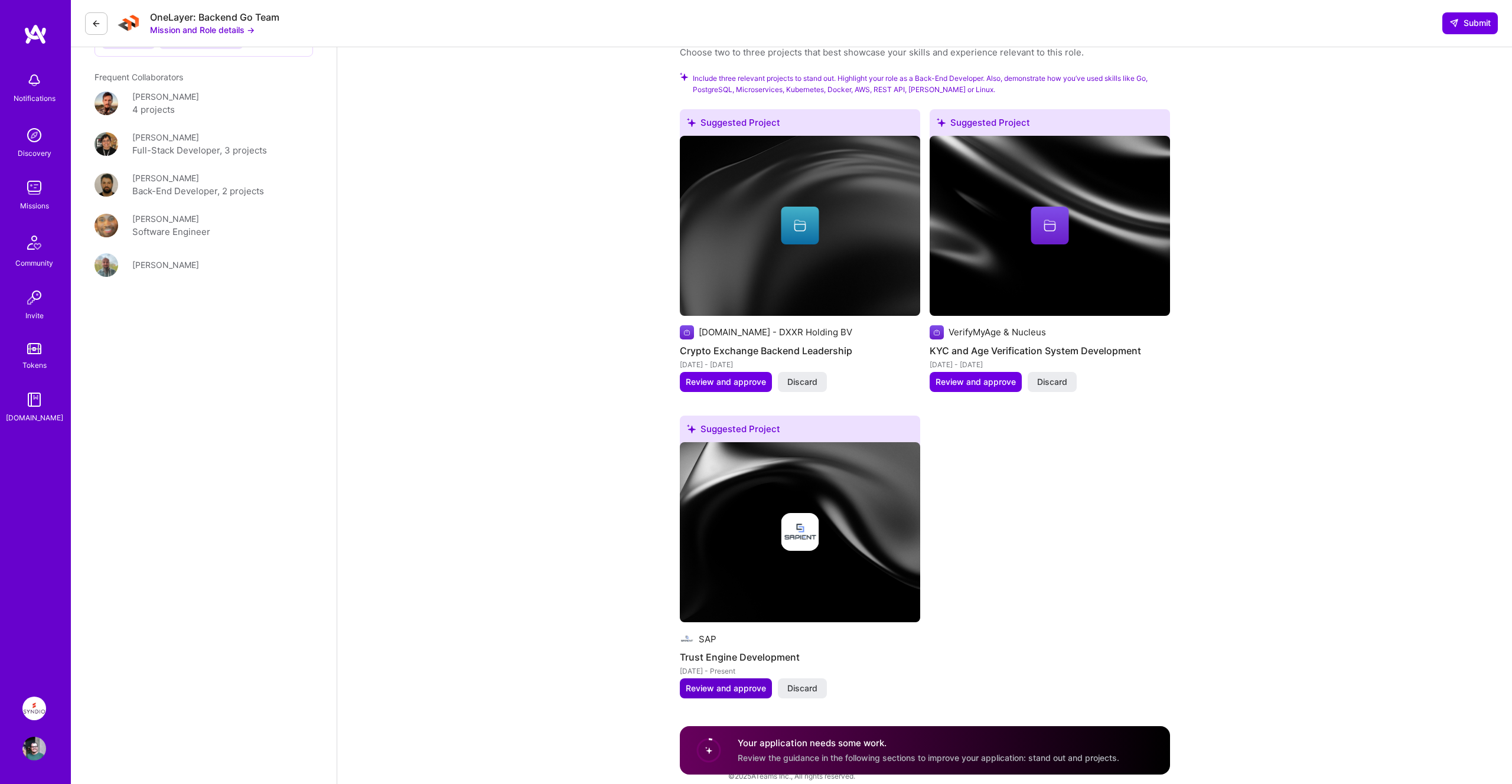
click at [733, 682] on span "Review and approve" at bounding box center [726, 688] width 80 height 12
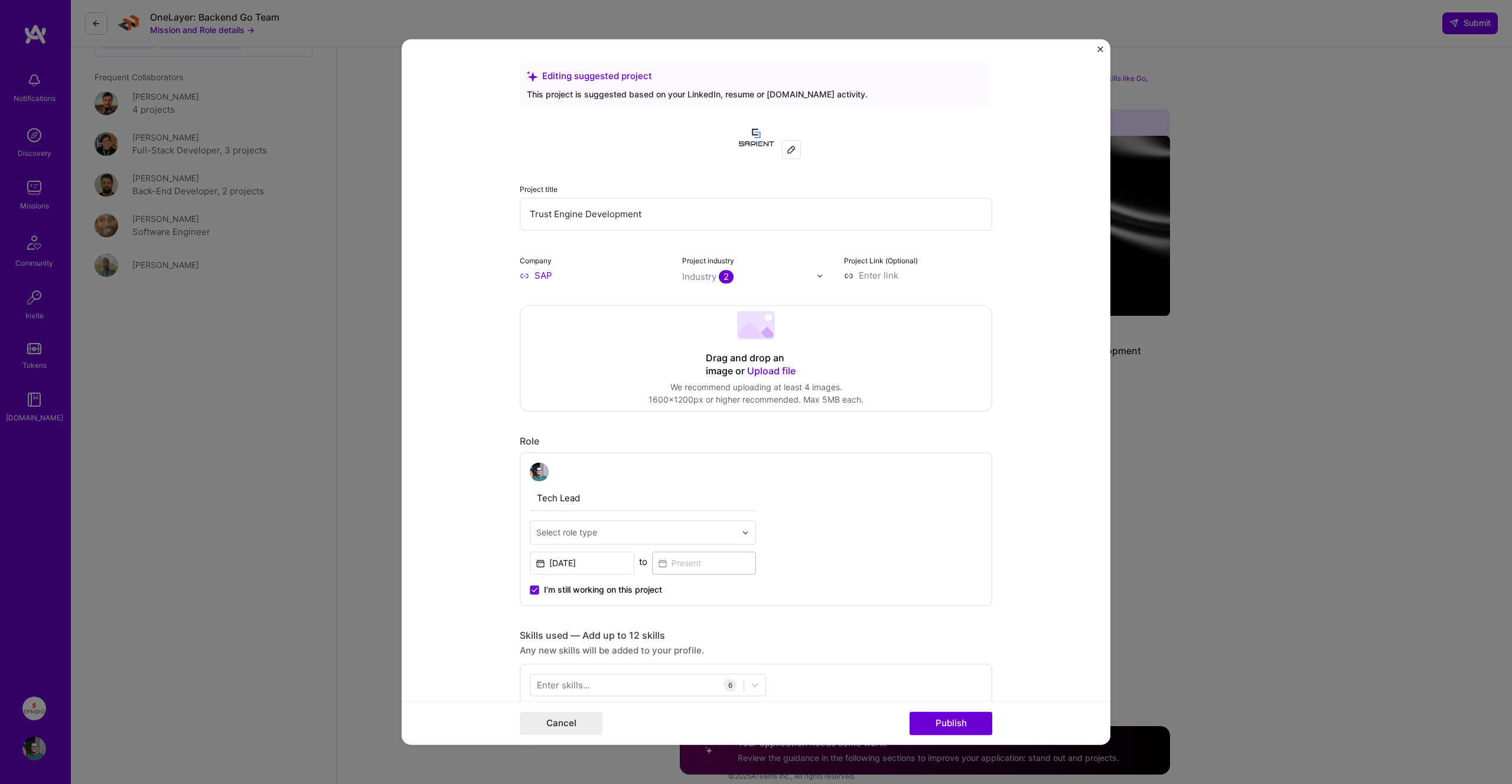
click at [789, 149] on img at bounding box center [792, 149] width 10 height 10
click at [787, 141] on div at bounding box center [791, 149] width 18 height 18
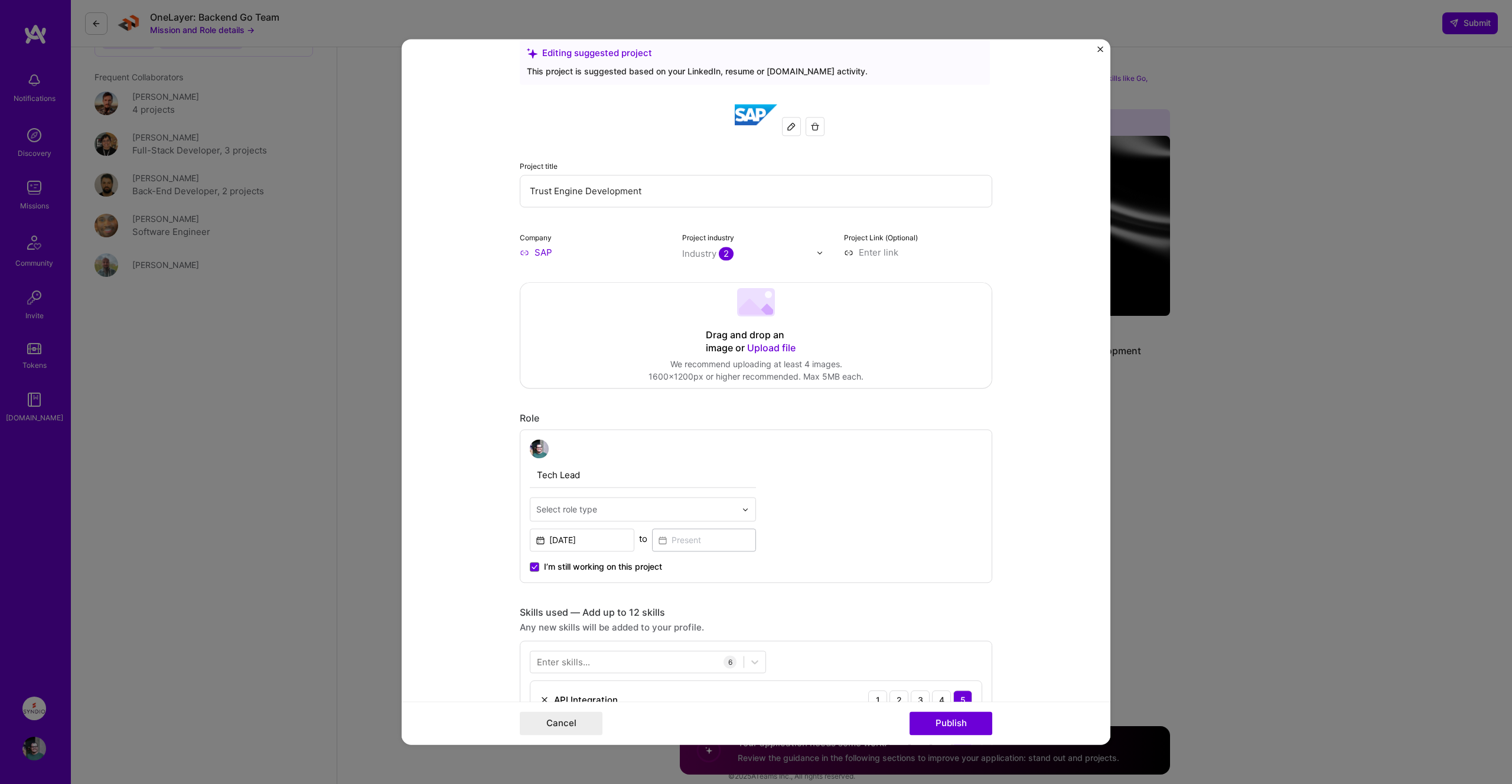
scroll to position [27, 0]
click at [725, 250] on span "2" at bounding box center [726, 249] width 15 height 13
click at [1020, 250] on form "Editing suggested project This project is suggested based on your LinkedIn, res…" at bounding box center [756, 392] width 709 height 705
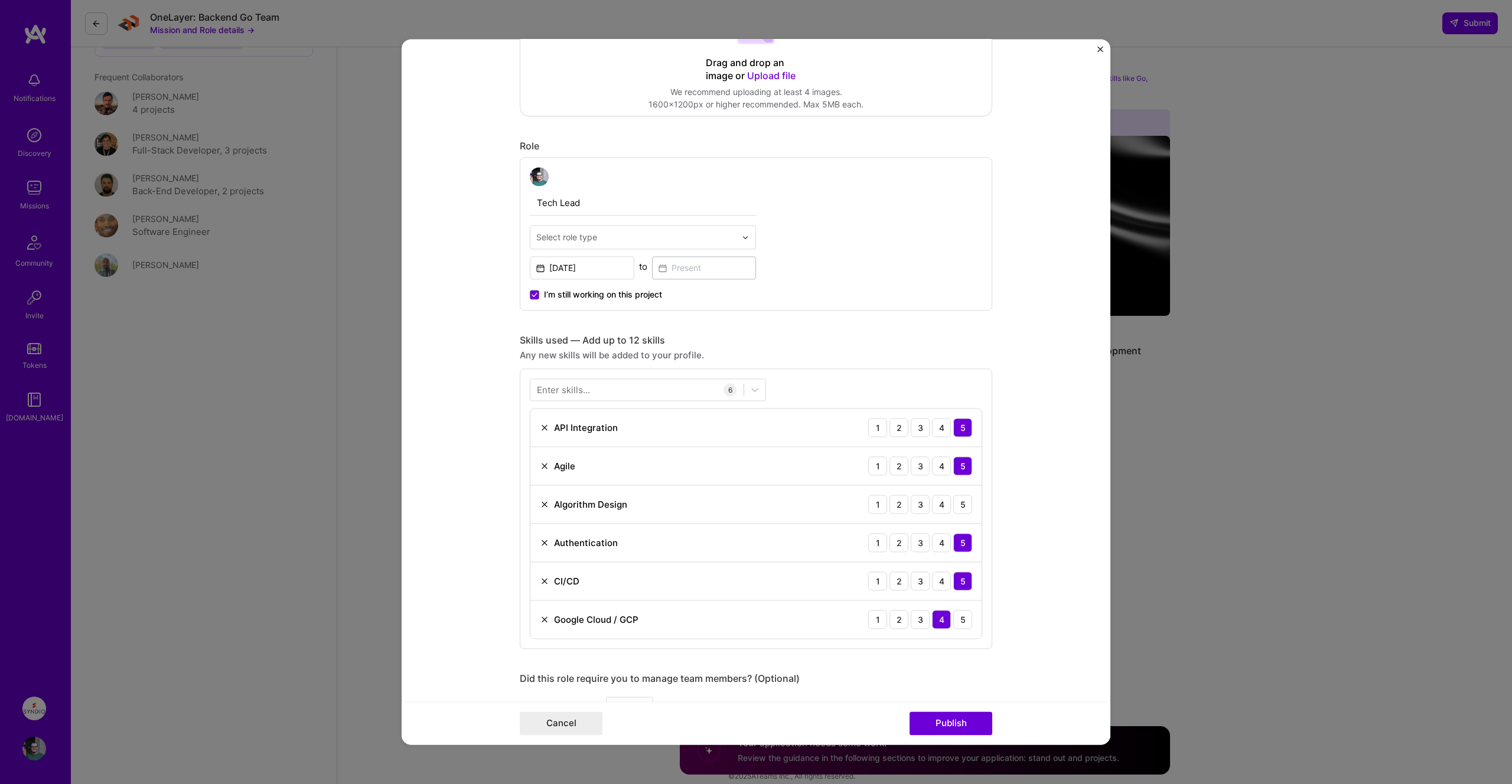
scroll to position [297, 0]
click at [545, 505] on img at bounding box center [545, 502] width 10 height 10
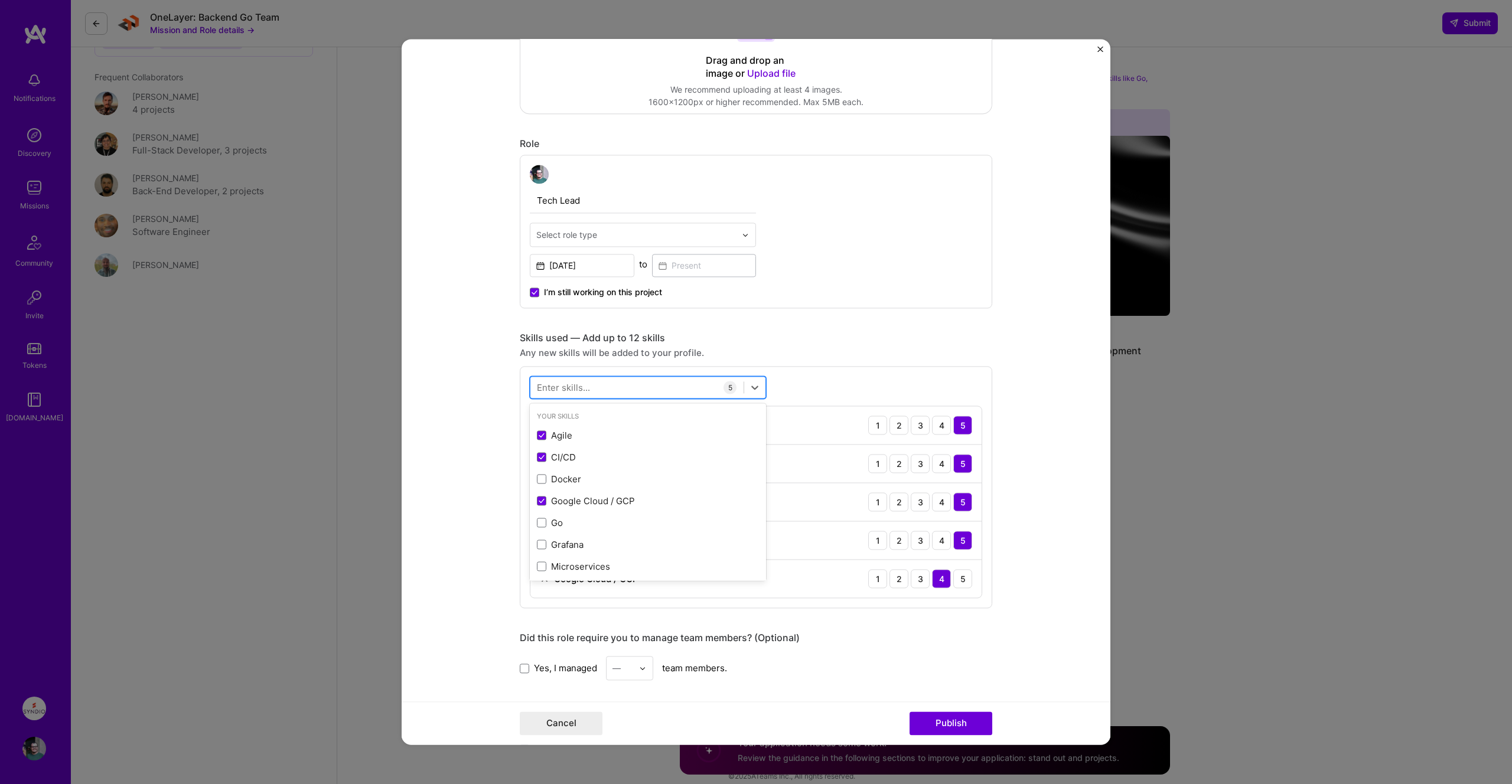
click at [663, 384] on div at bounding box center [637, 387] width 213 height 19
click at [539, 521] on span at bounding box center [542, 523] width 10 height 10
click at [0, 0] on input "checkbox" at bounding box center [0, 0] width 0 height 0
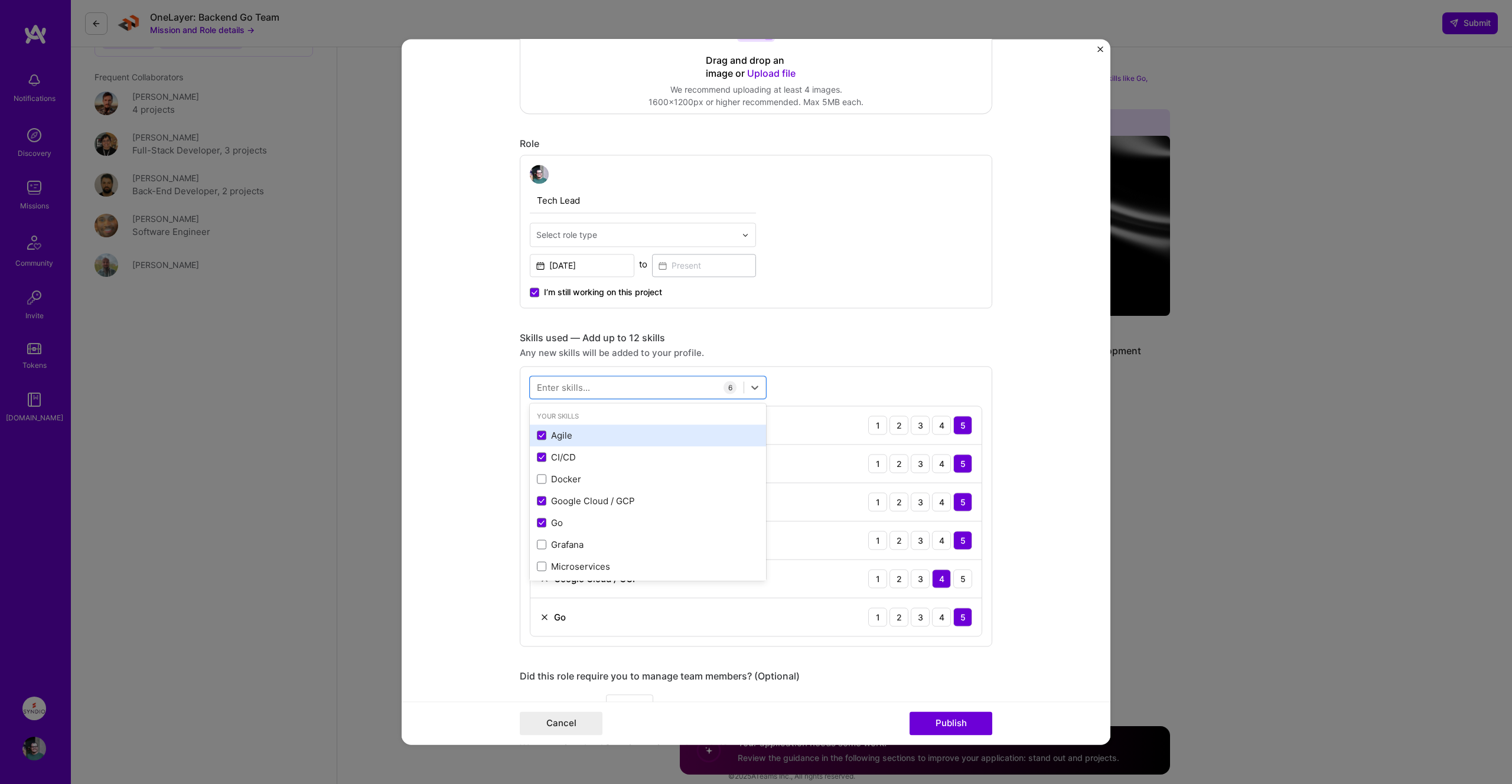
scroll to position [4, 0]
click at [542, 471] on span at bounding box center [542, 476] width 10 height 10
click at [0, 0] on input "checkbox" at bounding box center [0, 0] width 0 height 0
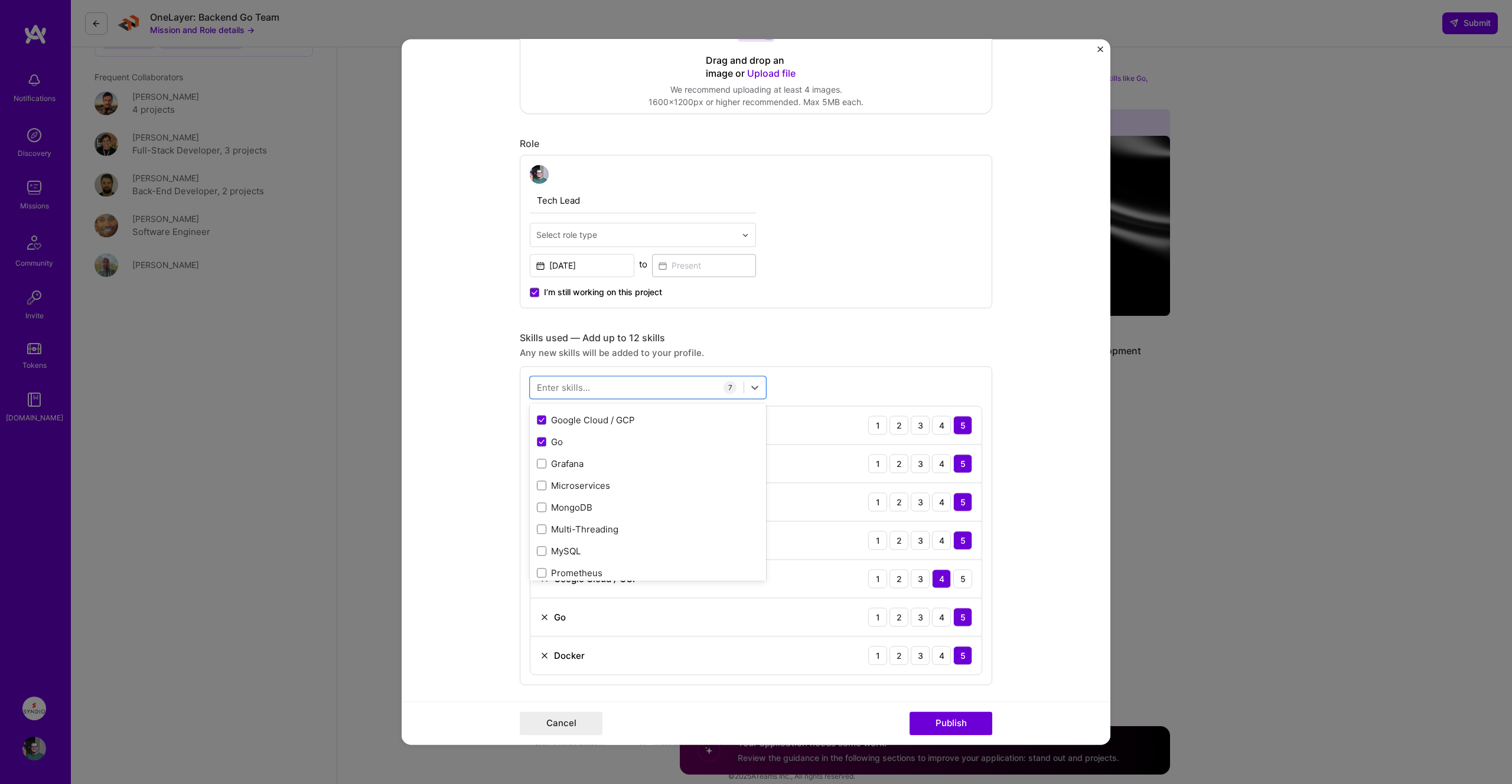
scroll to position [85, 0]
click at [545, 481] on span at bounding box center [542, 482] width 10 height 10
click at [0, 0] on input "checkbox" at bounding box center [0, 0] width 0 height 0
click at [544, 456] on span at bounding box center [542, 455] width 10 height 10
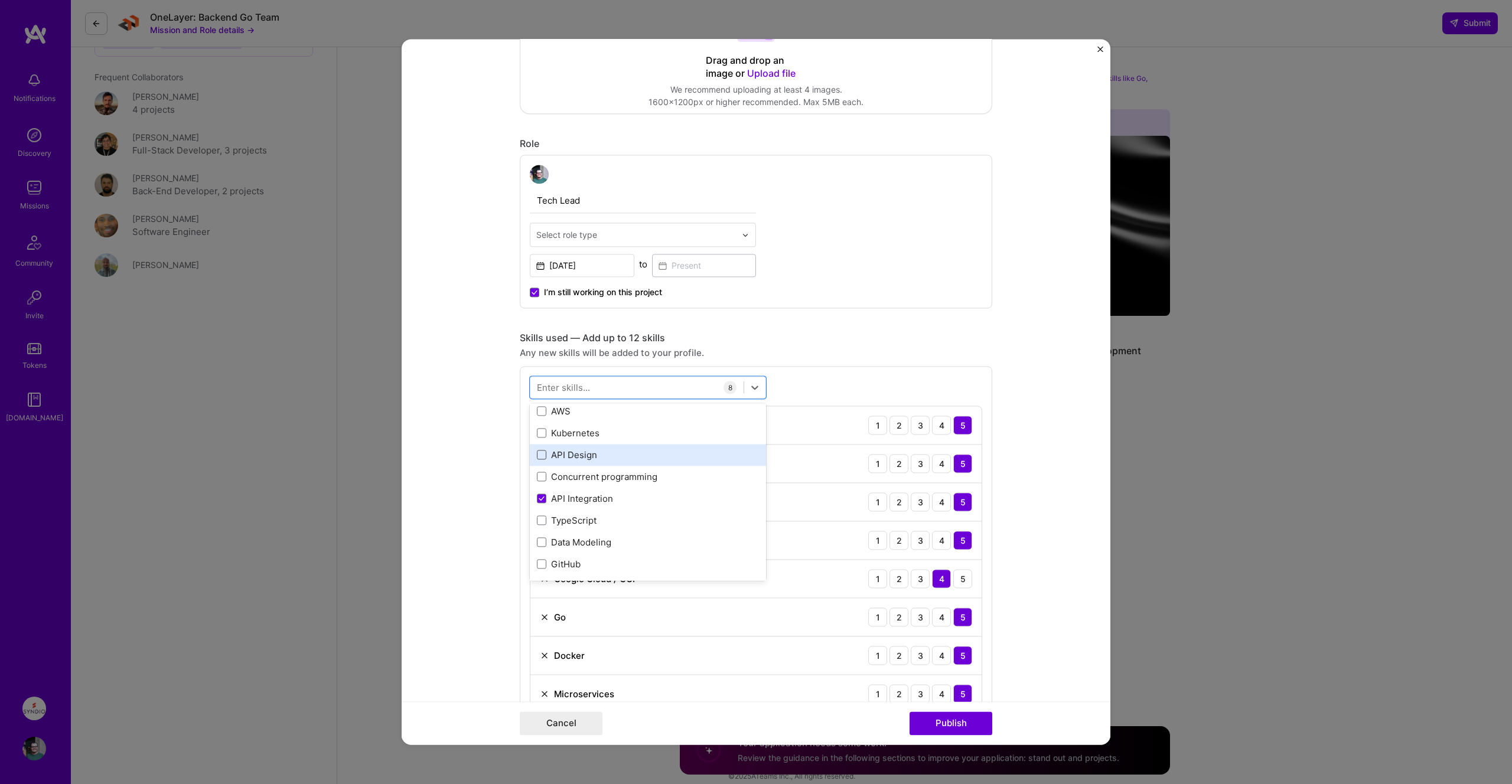
click at [0, 0] on input "checkbox" at bounding box center [0, 0] width 0 height 0
click at [541, 479] on span at bounding box center [542, 476] width 10 height 10
click at [0, 0] on input "checkbox" at bounding box center [0, 0] width 0 height 0
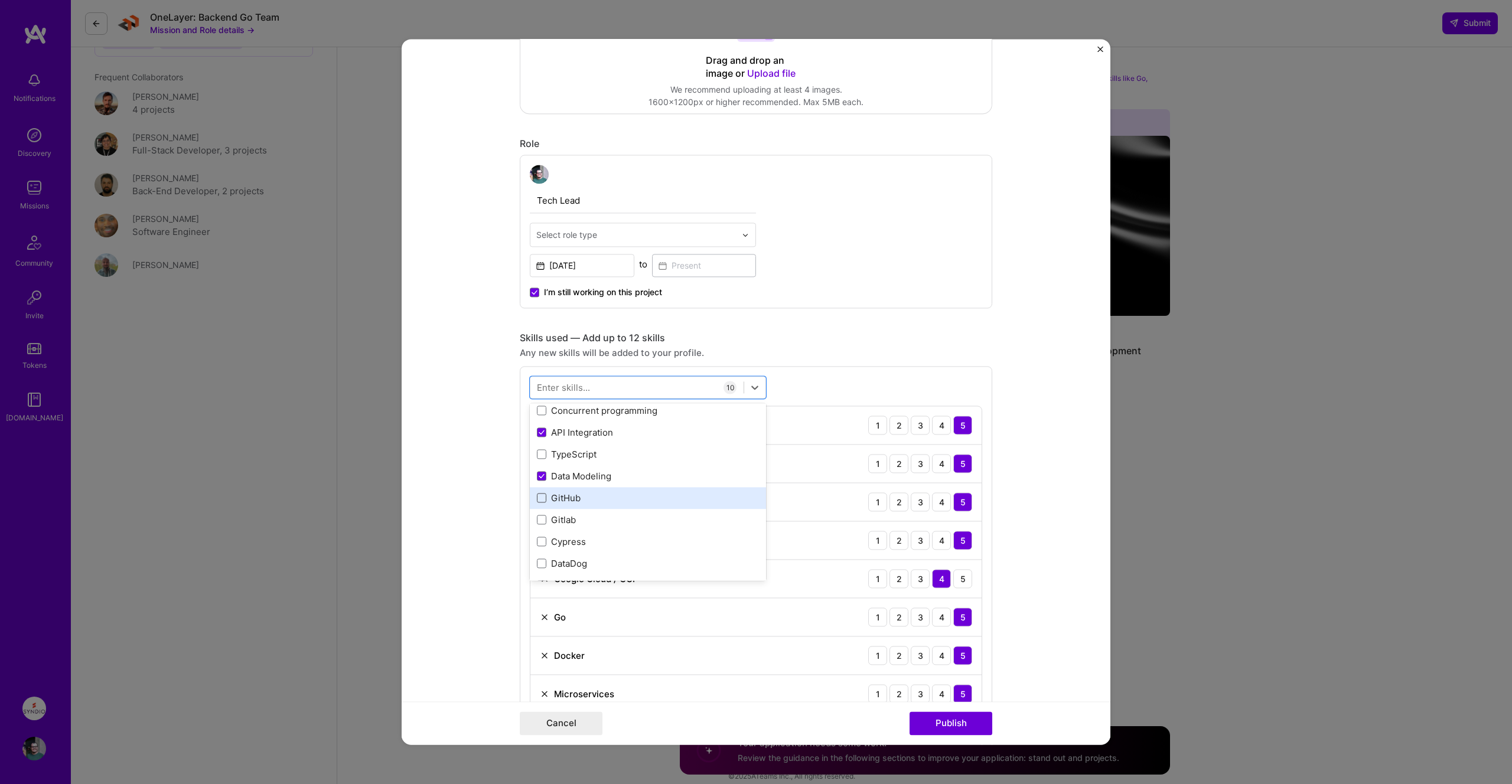
click at [541, 498] on span at bounding box center [542, 498] width 10 height 10
click at [0, 0] on input "checkbox" at bounding box center [0, 0] width 0 height 0
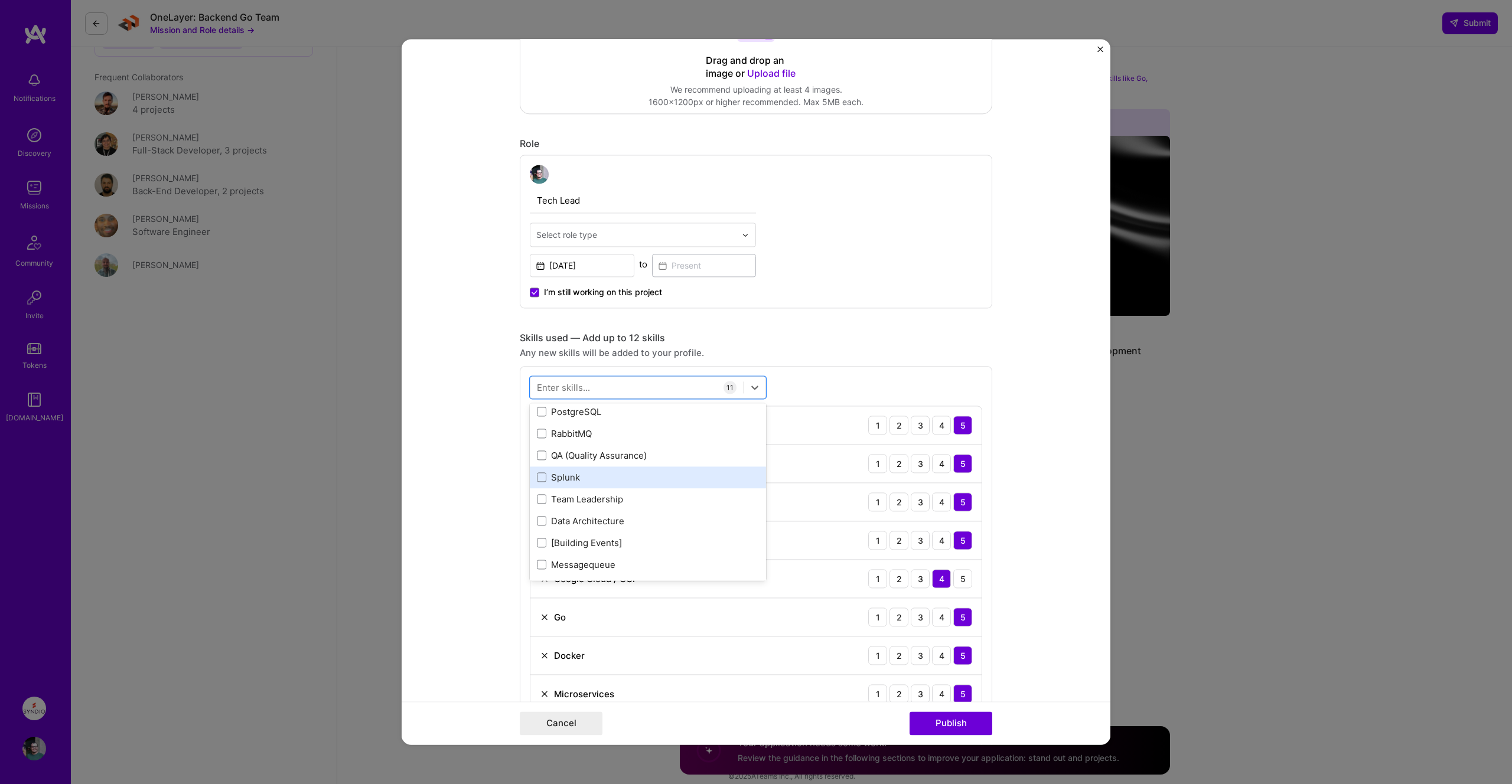
click at [570, 476] on div "Splunk" at bounding box center [648, 477] width 222 height 12
click at [613, 467] on div "Team Leadership" at bounding box center [648, 462] width 222 height 12
click at [611, 468] on div "Automated Testing" at bounding box center [648, 475] width 222 height 12
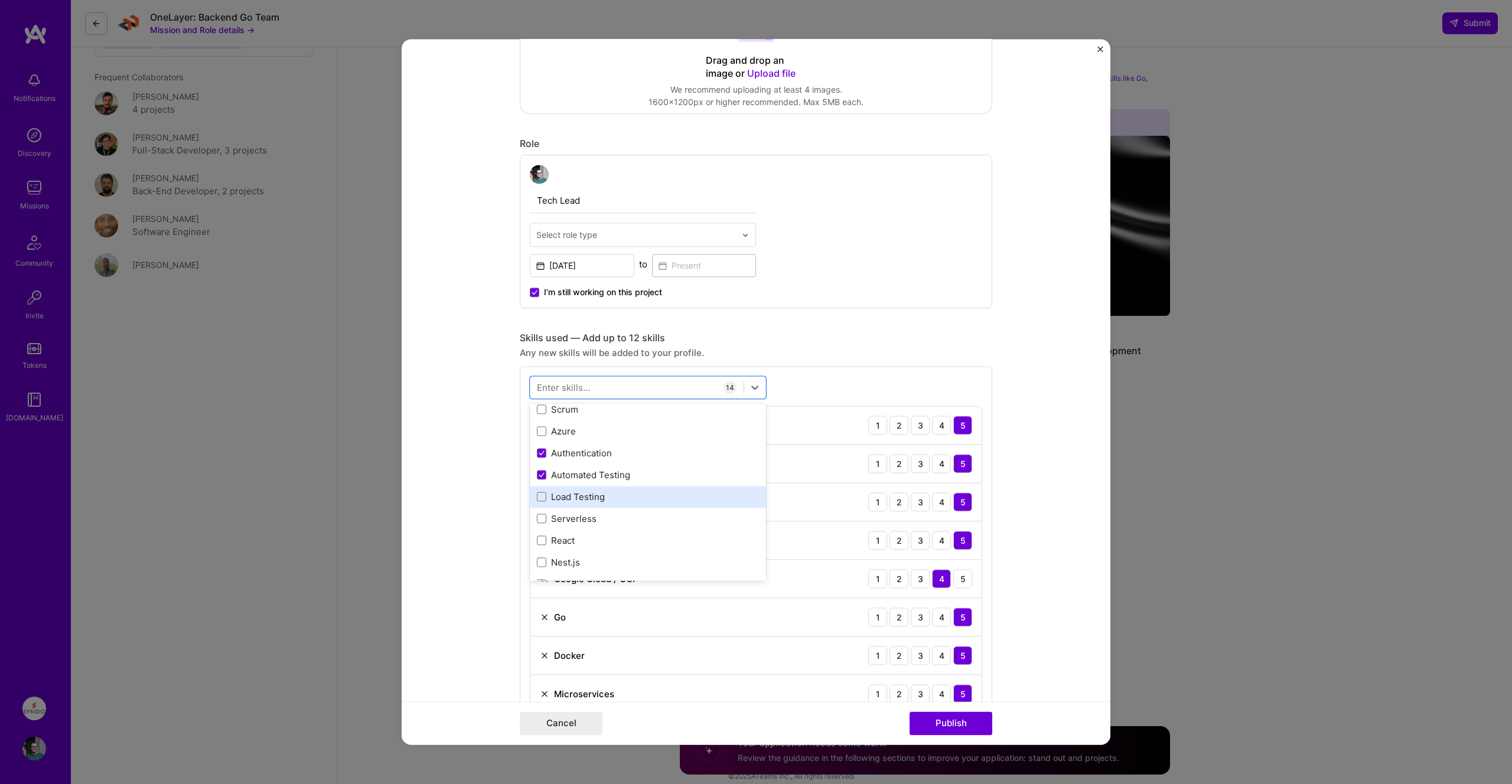
click at [594, 492] on div "Load Testing" at bounding box center [648, 496] width 222 height 12
click at [582, 524] on div "Serverless" at bounding box center [648, 518] width 236 height 22
click at [820, 374] on div "option Serverless, selected. option Zepelin focused, 0 of 2. 379 results availa…" at bounding box center [756, 698] width 472 height 664
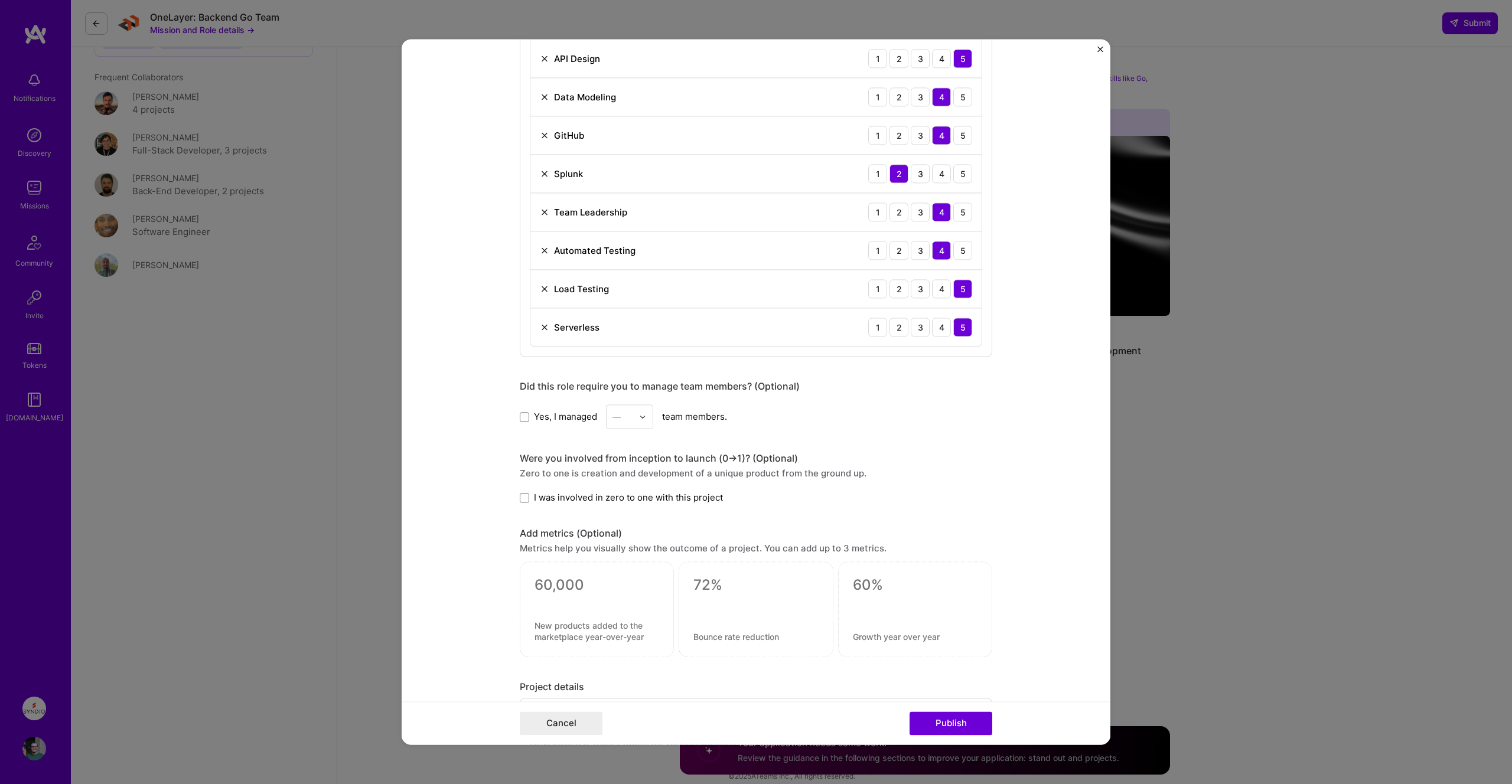
scroll to position [978, 0]
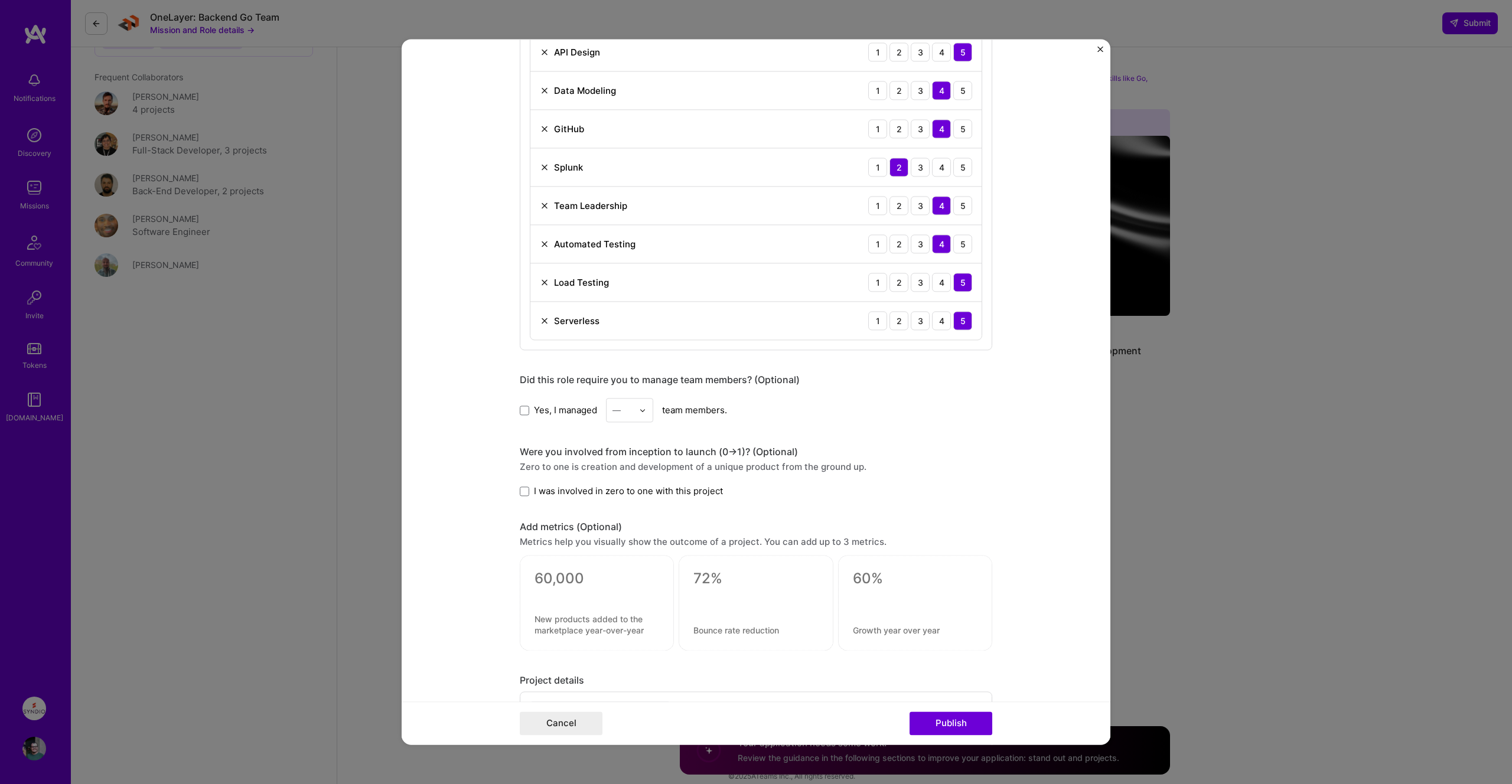
click at [667, 486] on span "I was involved in zero to one with this project" at bounding box center [628, 491] width 189 height 12
click at [0, 0] on input "I was involved in zero to one with this project" at bounding box center [0, 0] width 0 height 0
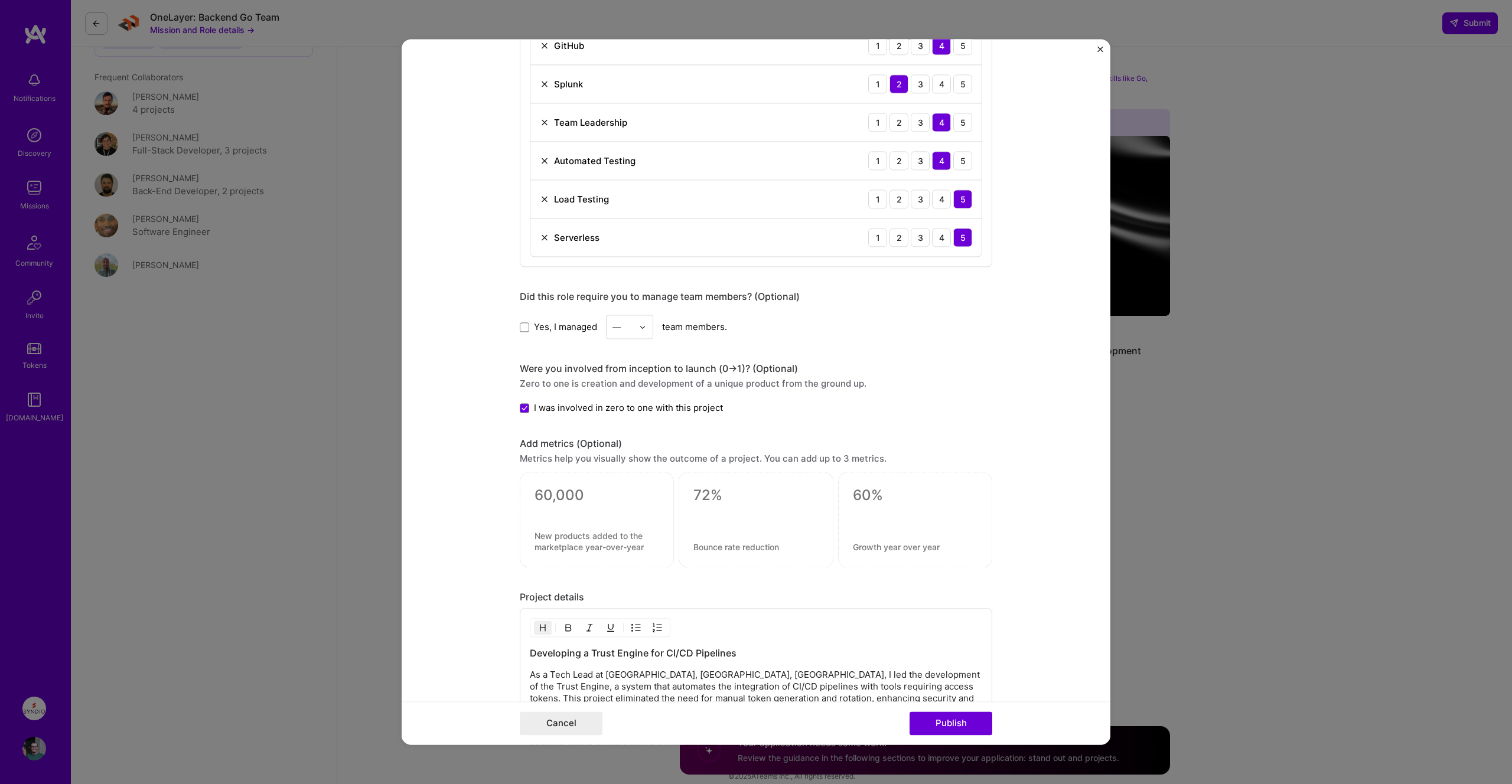
scroll to position [1065, 0]
click at [573, 504] on div at bounding box center [597, 506] width 124 height 12
click at [585, 540] on textarea at bounding box center [597, 537] width 124 height 23
click at [712, 491] on textarea at bounding box center [756, 491] width 124 height 18
click at [1047, 524] on form "Editing suggested project This project is suggested based on your LinkedIn, res…" at bounding box center [756, 392] width 709 height 705
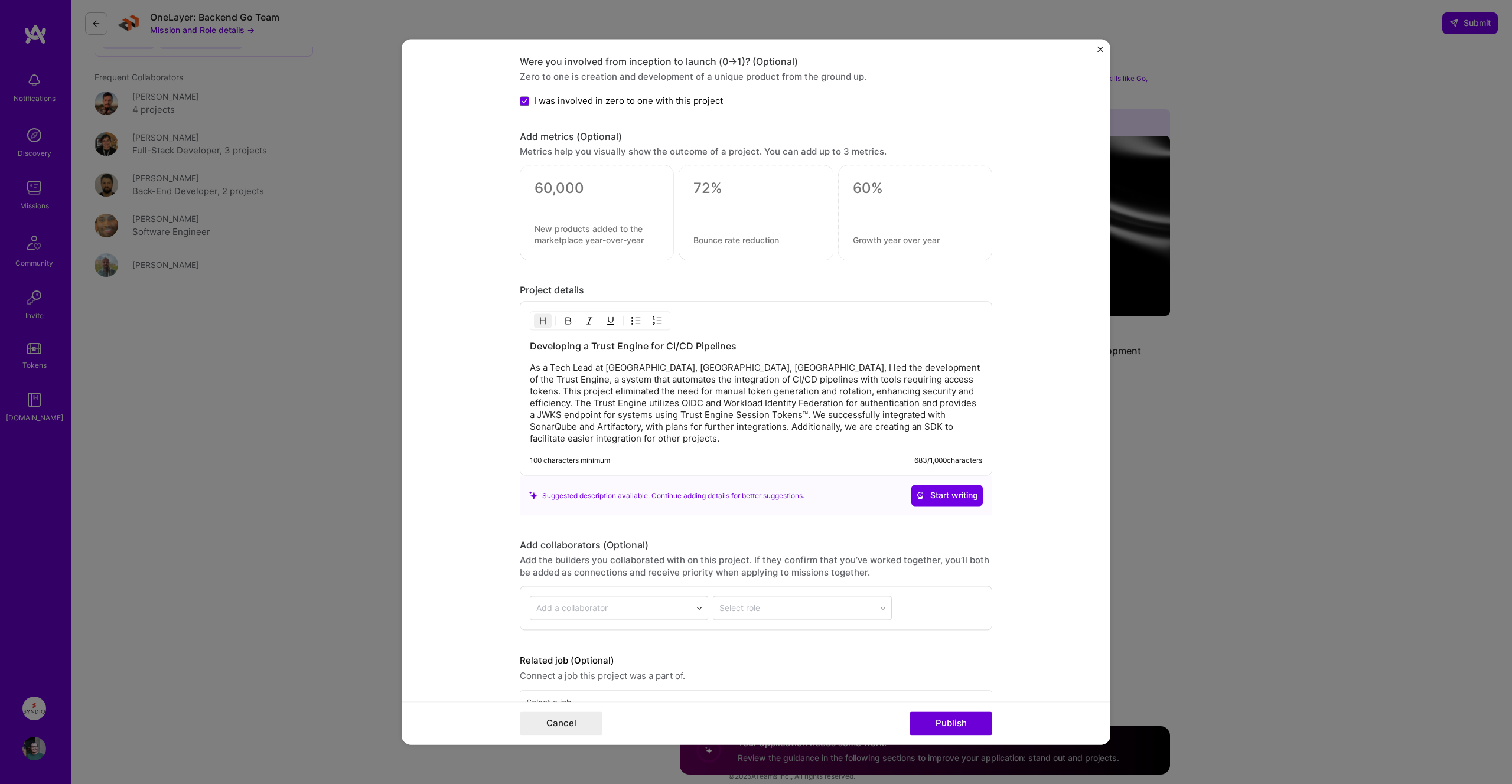
scroll to position [1368, 0]
click at [936, 370] on p "As a Tech Lead at [GEOGRAPHIC_DATA], [GEOGRAPHIC_DATA], [GEOGRAPHIC_DATA], I le…" at bounding box center [756, 403] width 452 height 83
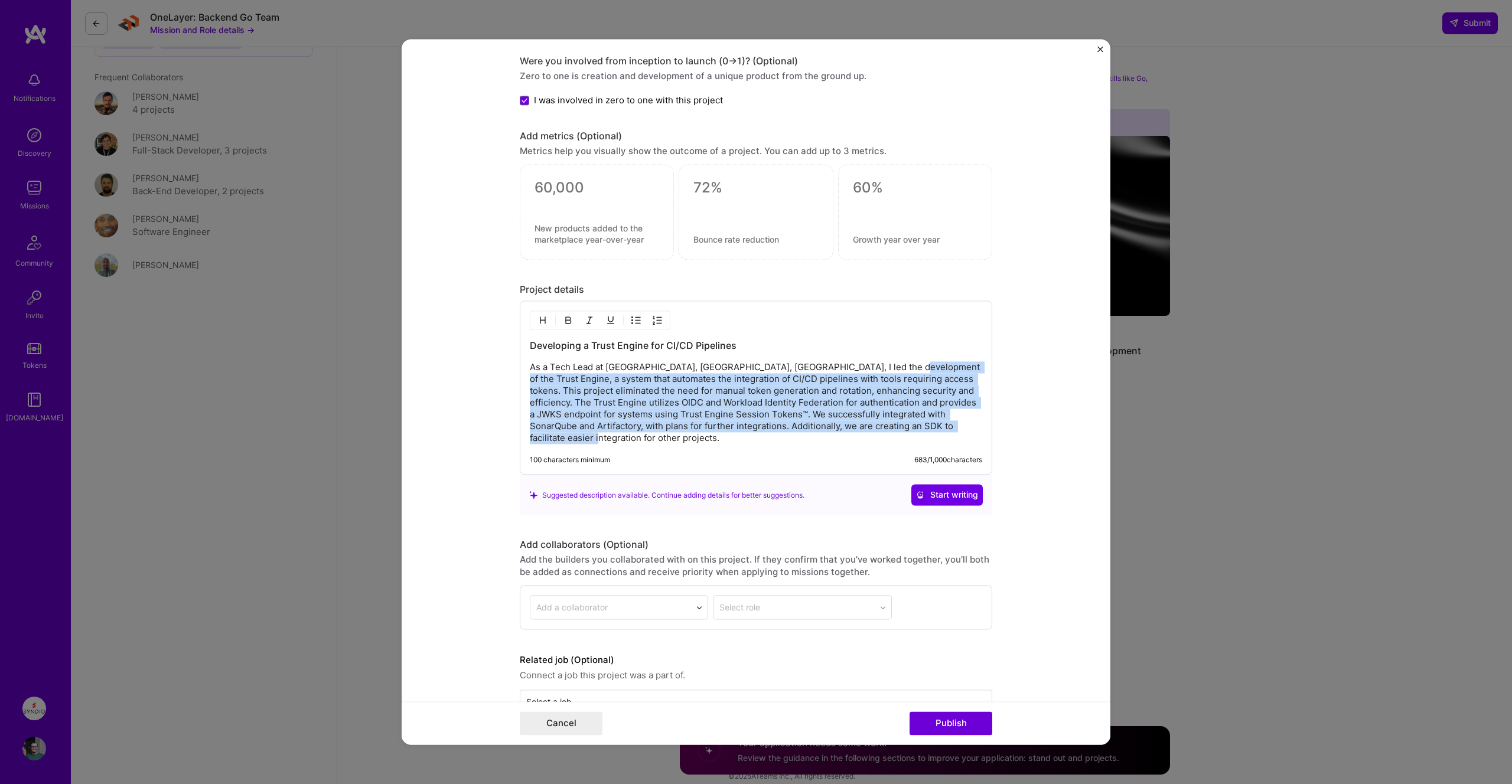
drag, startPoint x: 887, startPoint y: 370, endPoint x: 893, endPoint y: 457, distance: 87.2
click at [893, 457] on div "Developing a Trust Engine for CI/CD Pipelines As a Tech Lead at [GEOGRAPHIC_DAT…" at bounding box center [756, 388] width 472 height 174
click at [729, 379] on p "As a Tech Lead at [GEOGRAPHIC_DATA], [GEOGRAPHIC_DATA], [GEOGRAPHIC_DATA], I le…" at bounding box center [756, 403] width 452 height 83
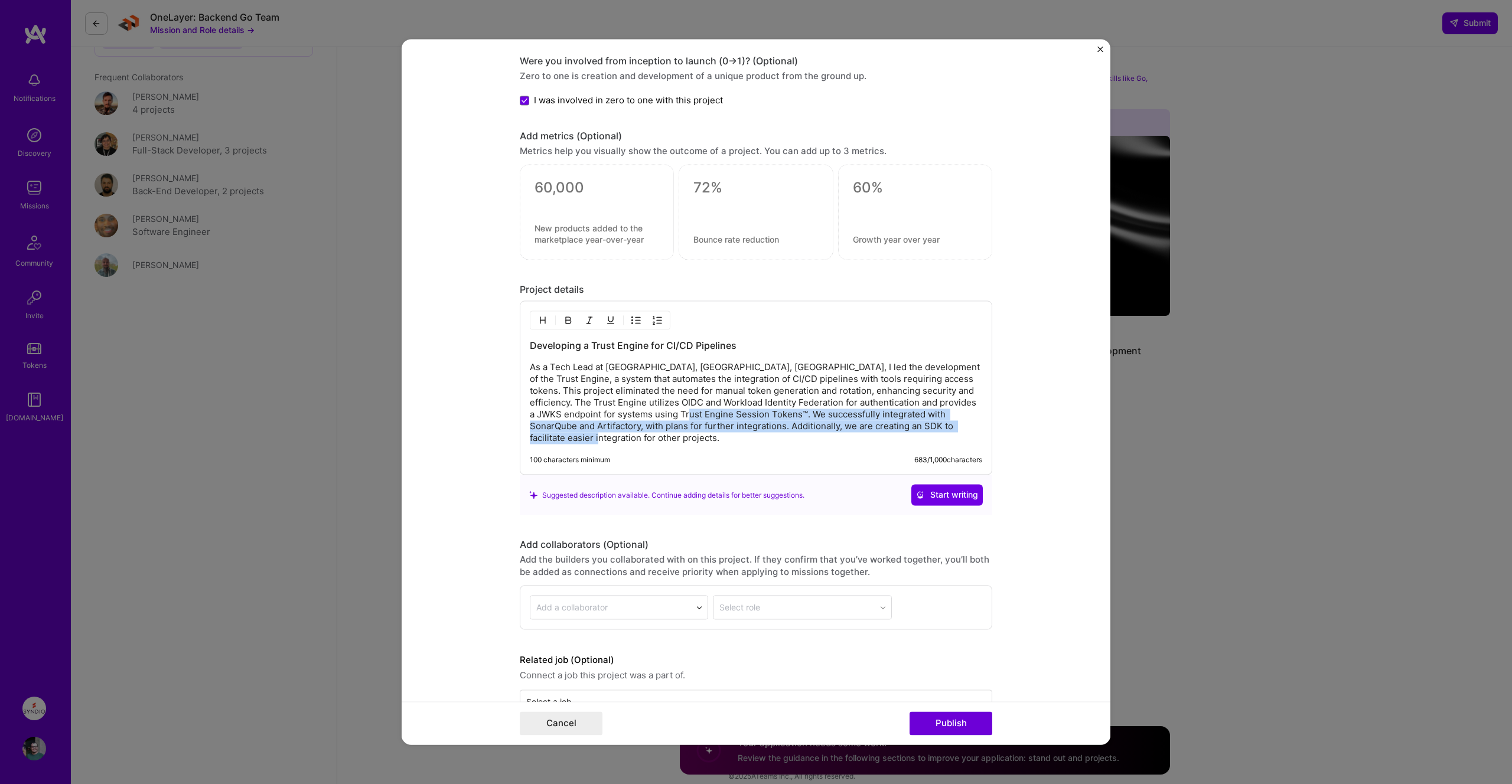
drag, startPoint x: 672, startPoint y: 413, endPoint x: 903, endPoint y: 434, distance: 232.0
click at [903, 434] on div "Developing a Trust Engine for CI/CD Pipelines As a Tech Lead at [GEOGRAPHIC_DAT…" at bounding box center [756, 388] width 472 height 174
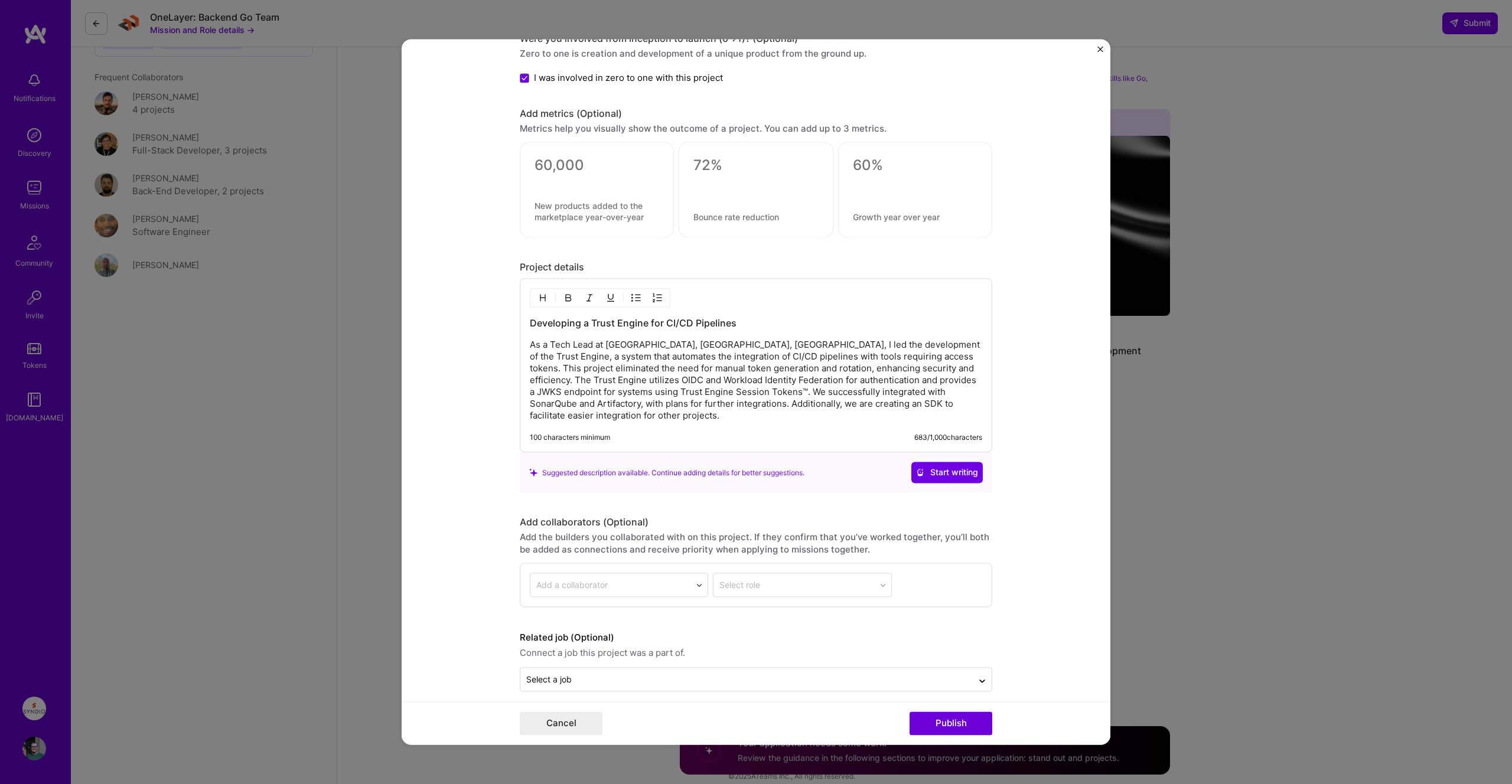
click at [693, 577] on div at bounding box center [699, 585] width 16 height 16
type input "werberson"
click at [656, 612] on div "[PERSON_NAME]" at bounding box center [619, 612] width 160 height 25
click at [842, 578] on div at bounding box center [796, 585] width 154 height 15
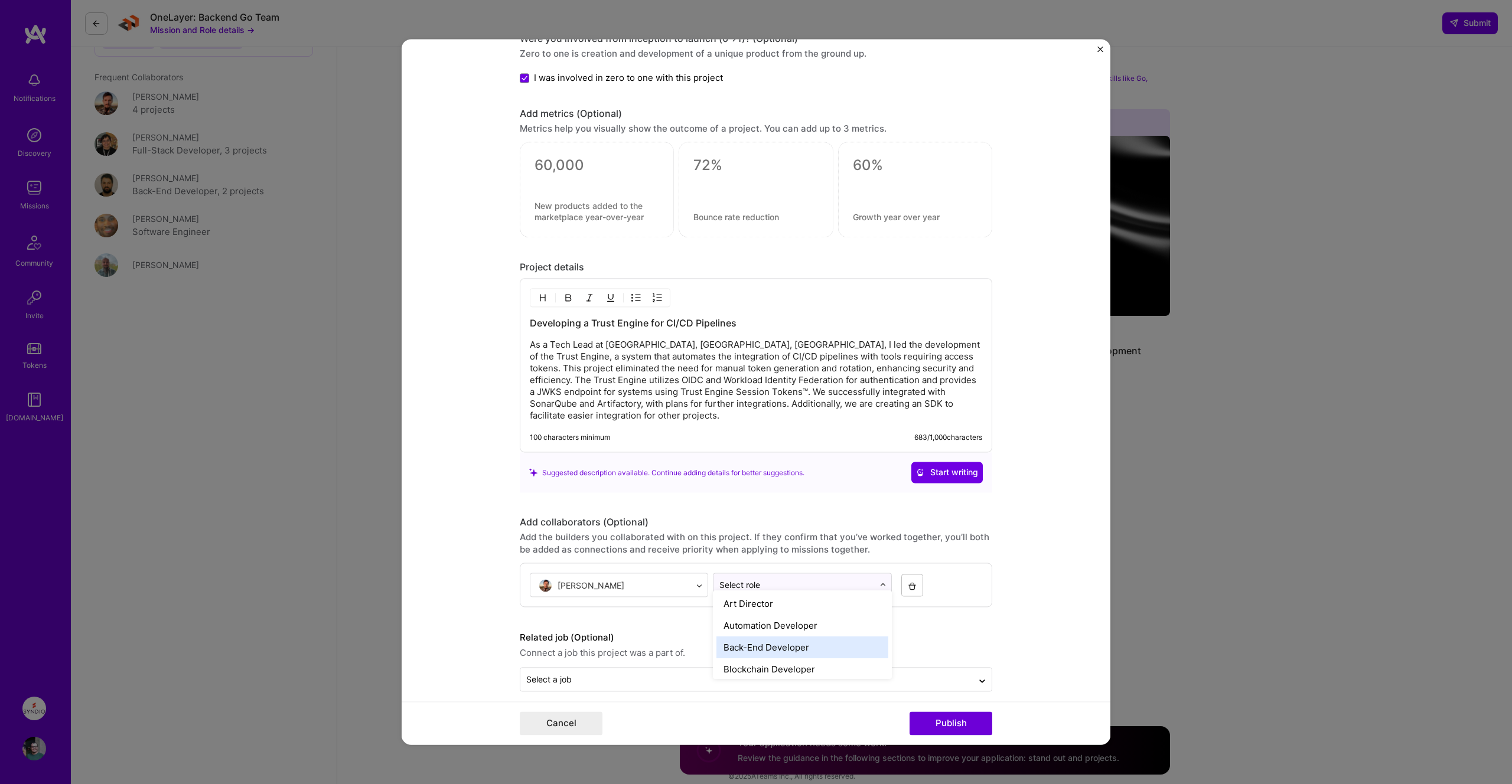
click at [814, 646] on div "Back-End Developer" at bounding box center [801, 648] width 171 height 22
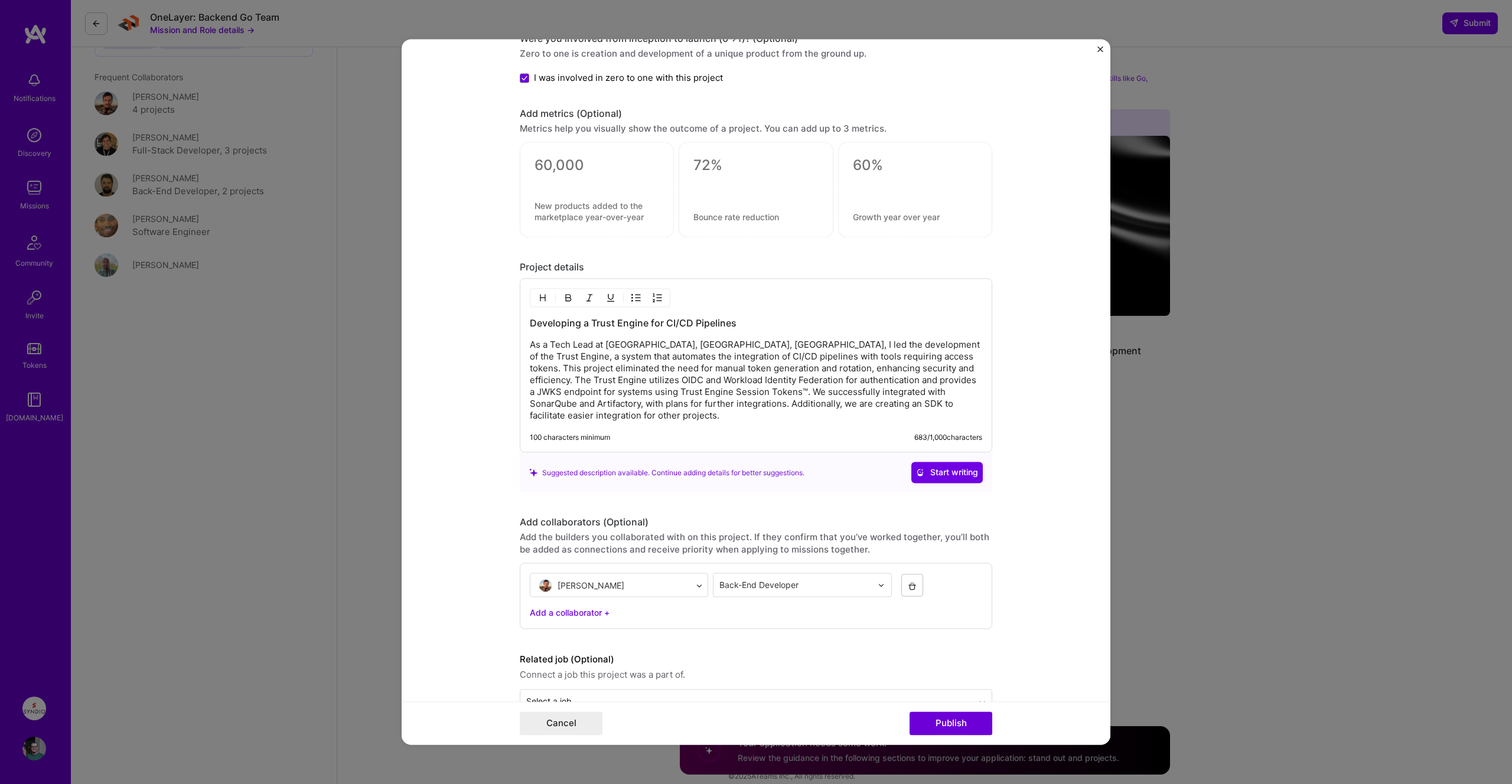
scroll to position [1413, 0]
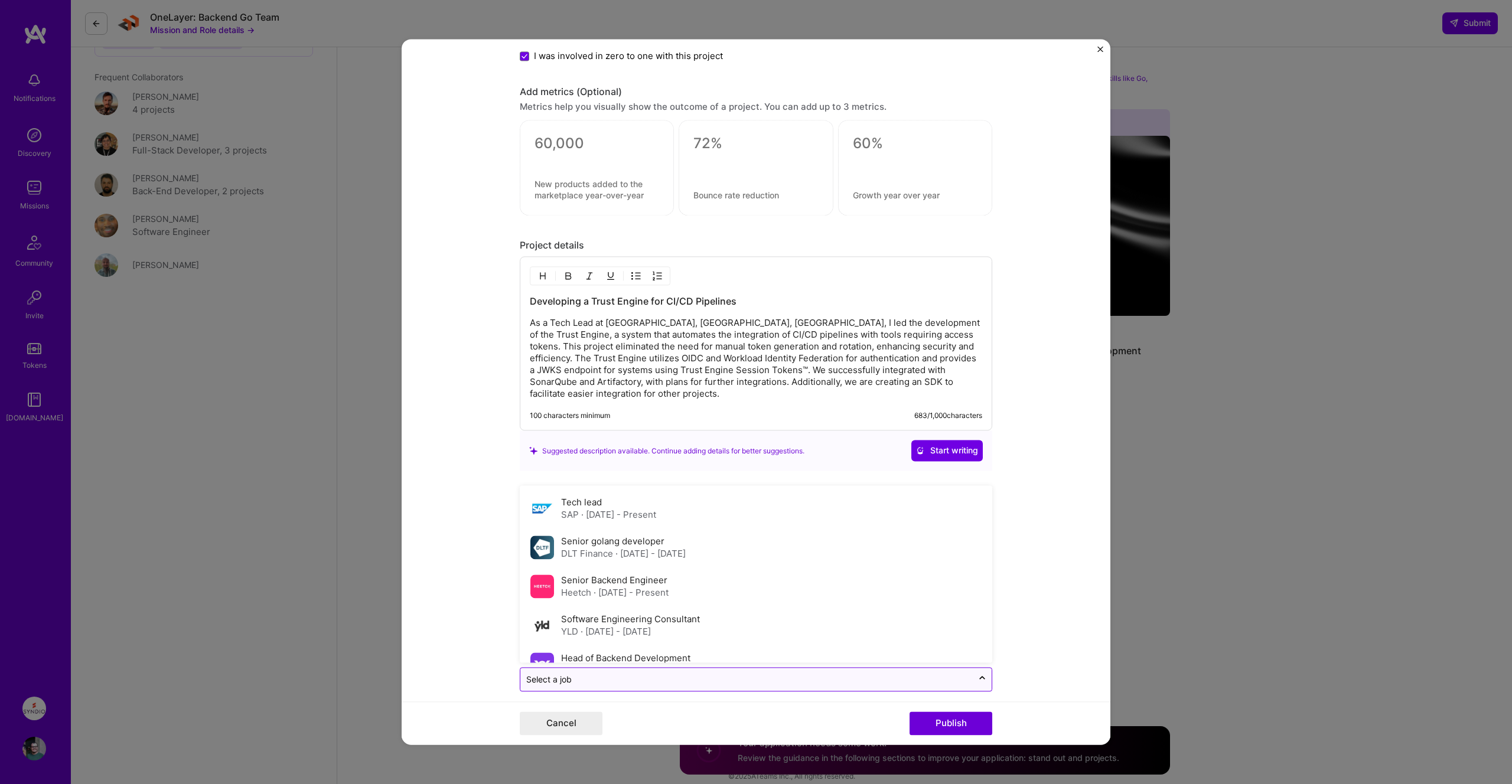
click at [940, 674] on input "text" at bounding box center [746, 680] width 441 height 12
click at [906, 509] on div "Tech lead SAP · [DATE] - Present" at bounding box center [756, 509] width 466 height 39
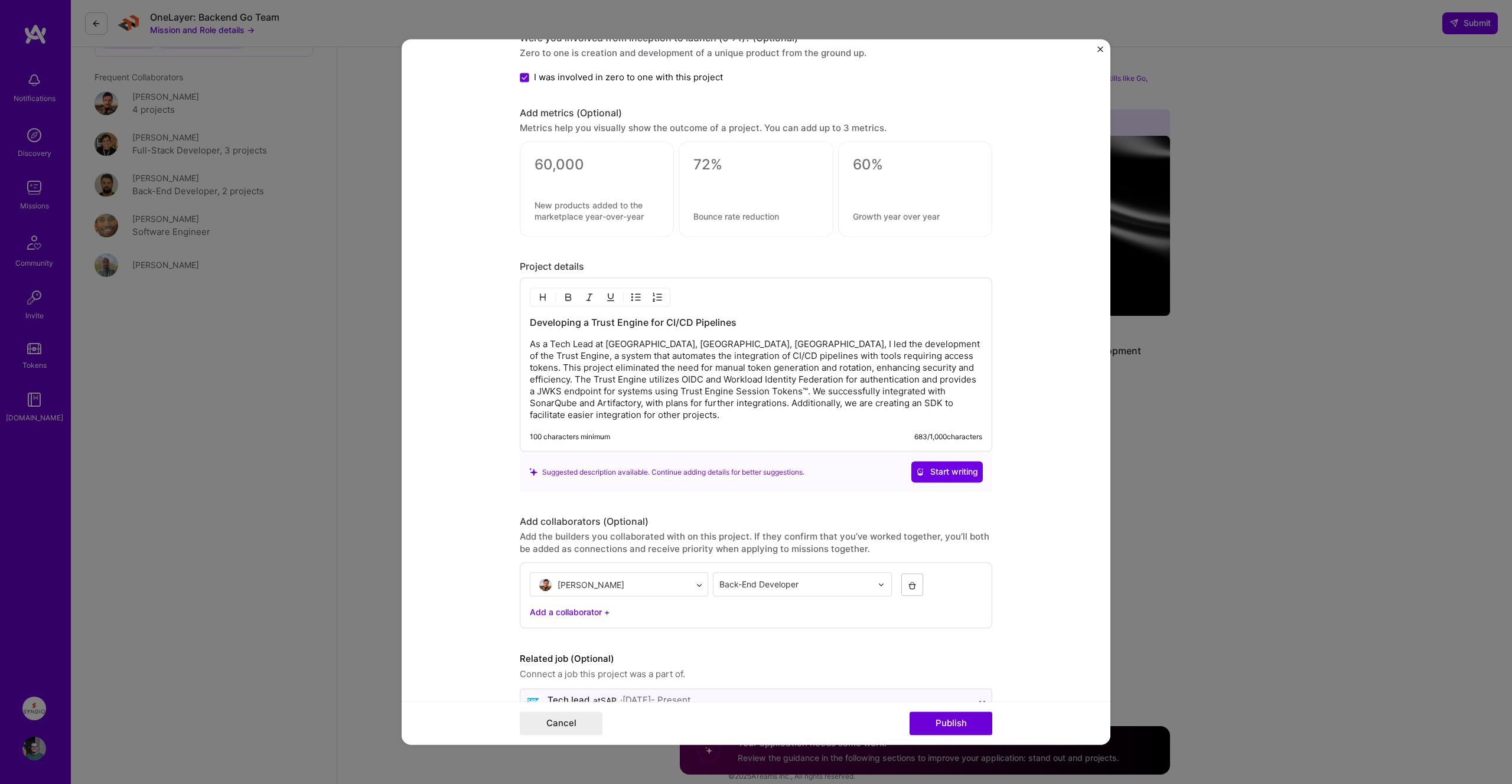
scroll to position [1385, 0]
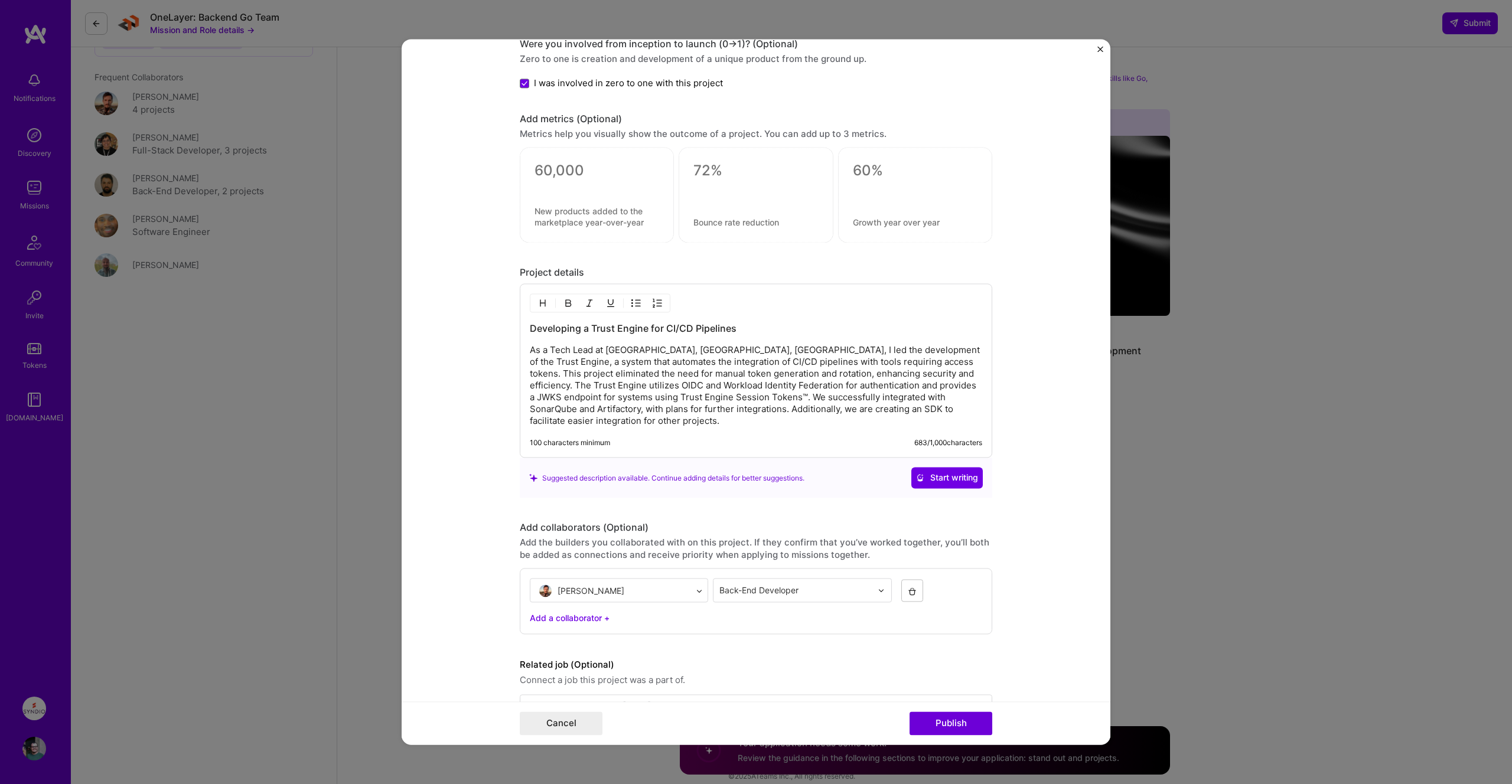
click at [745, 353] on p "As a Tech Lead at [GEOGRAPHIC_DATA], [GEOGRAPHIC_DATA], [GEOGRAPHIC_DATA], I le…" at bounding box center [756, 386] width 452 height 83
drag, startPoint x: 665, startPoint y: 395, endPoint x: 918, endPoint y: 427, distance: 255.0
click at [918, 427] on div "Developing a Trust Engine for CI/CD Pipelines As a Tech Lead at [GEOGRAPHIC_DAT…" at bounding box center [756, 371] width 472 height 174
click at [615, 410] on p "As a Tech Lead at [GEOGRAPHIC_DATA], [GEOGRAPHIC_DATA], [GEOGRAPHIC_DATA], I le…" at bounding box center [756, 386] width 452 height 83
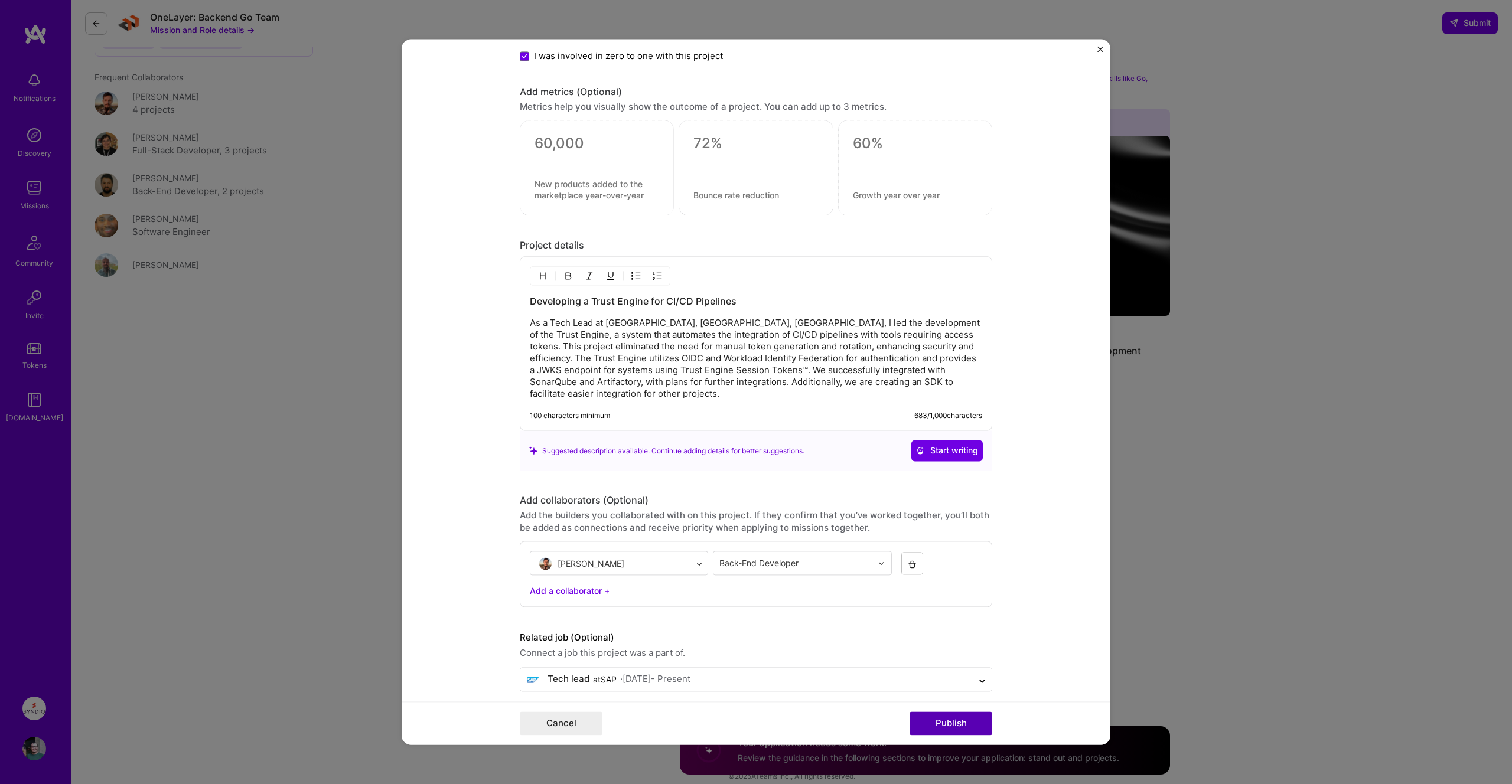
click at [946, 724] on button "Publish" at bounding box center [951, 724] width 83 height 24
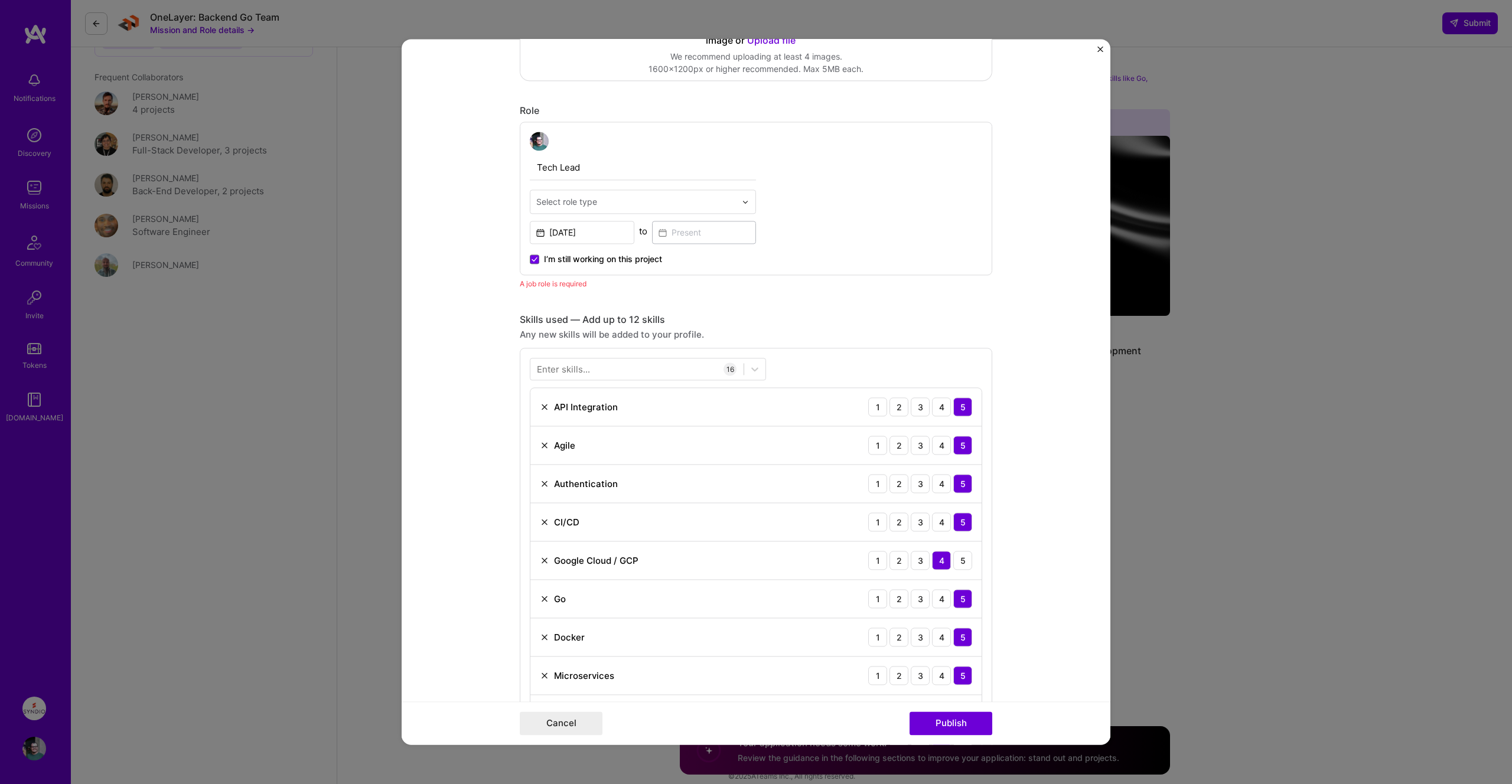
scroll to position [328, 0]
click at [730, 205] on input "text" at bounding box center [636, 204] width 200 height 12
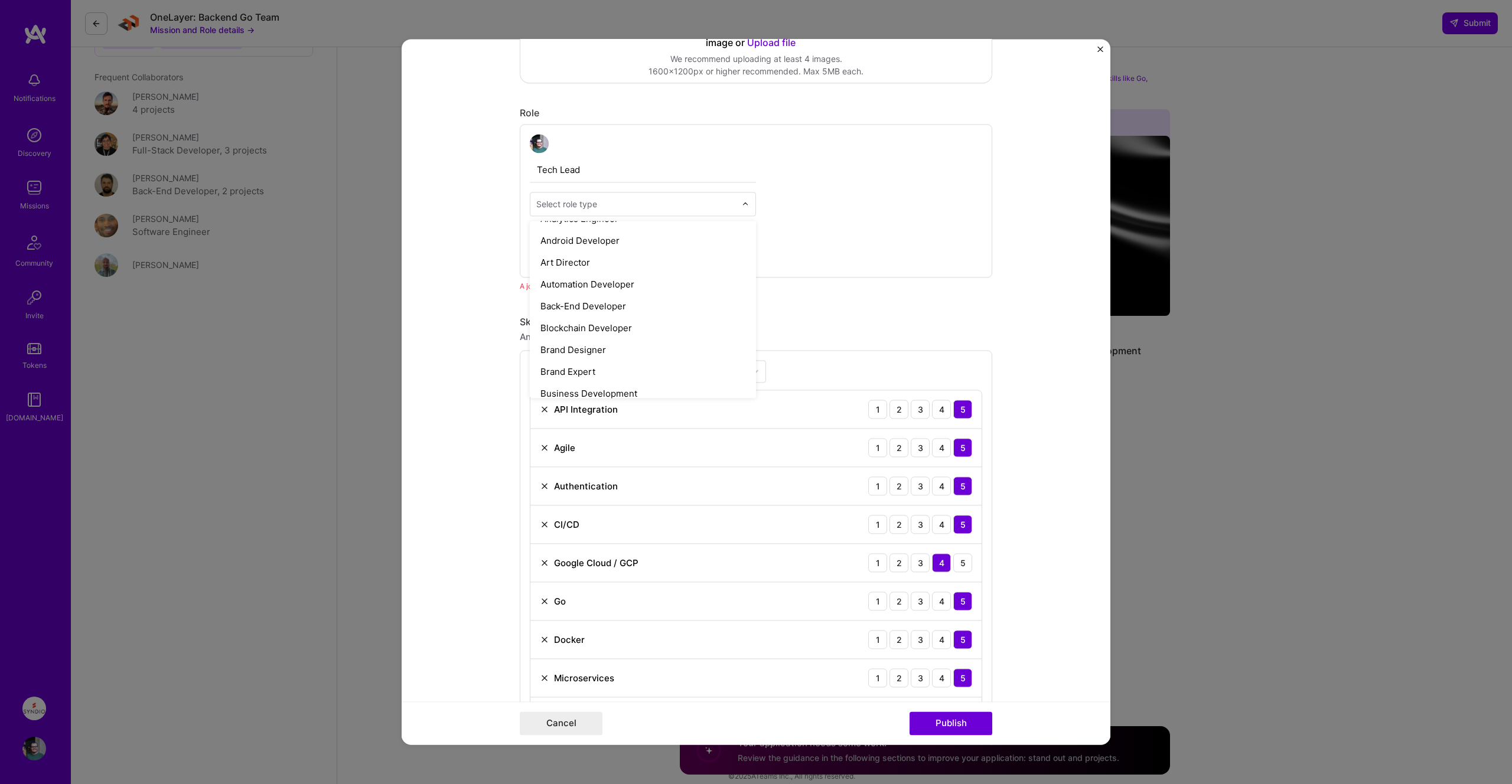
scroll to position [126, 0]
click at [665, 298] on div "Back-End Developer" at bounding box center [642, 306] width 219 height 22
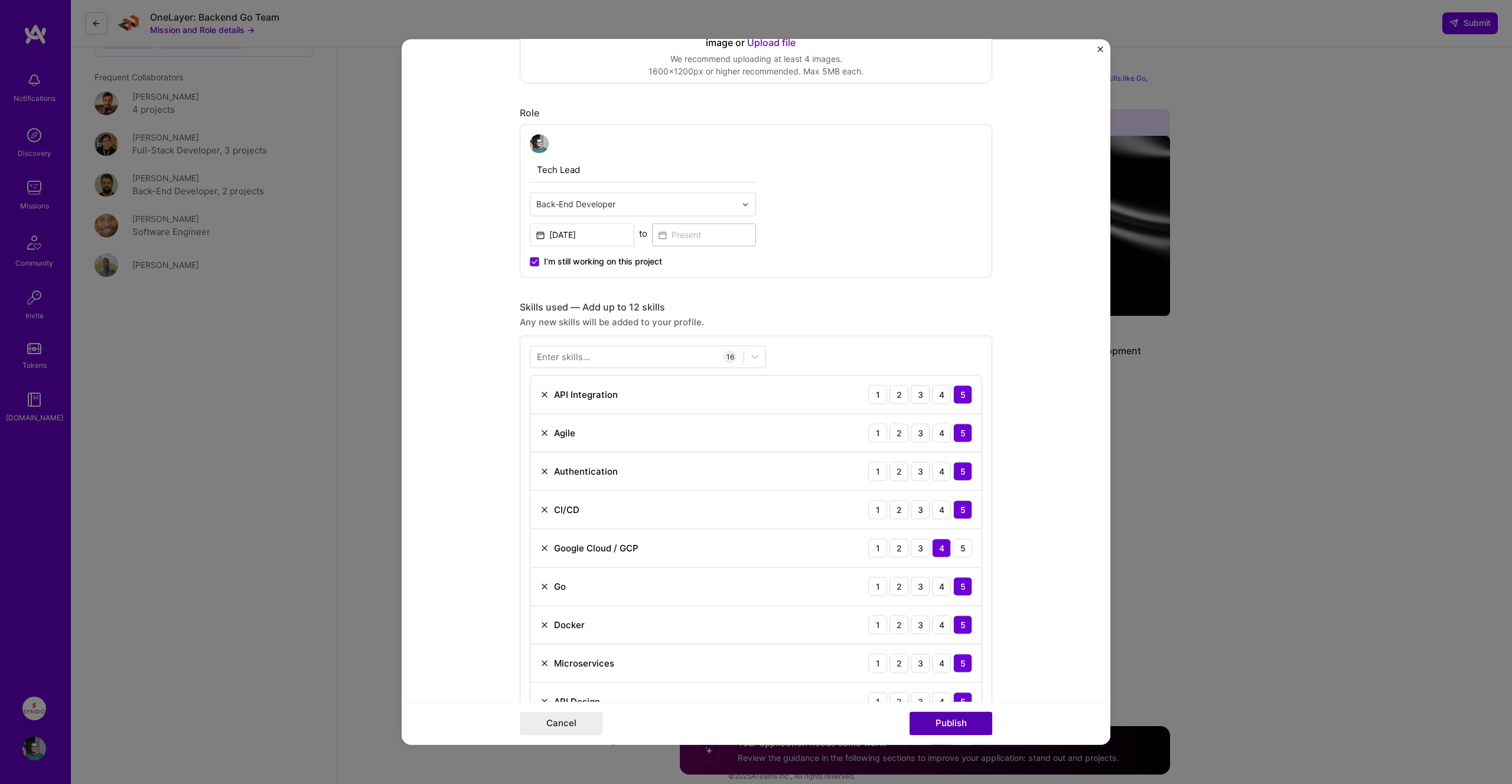
click at [949, 723] on button "Publish" at bounding box center [951, 724] width 83 height 24
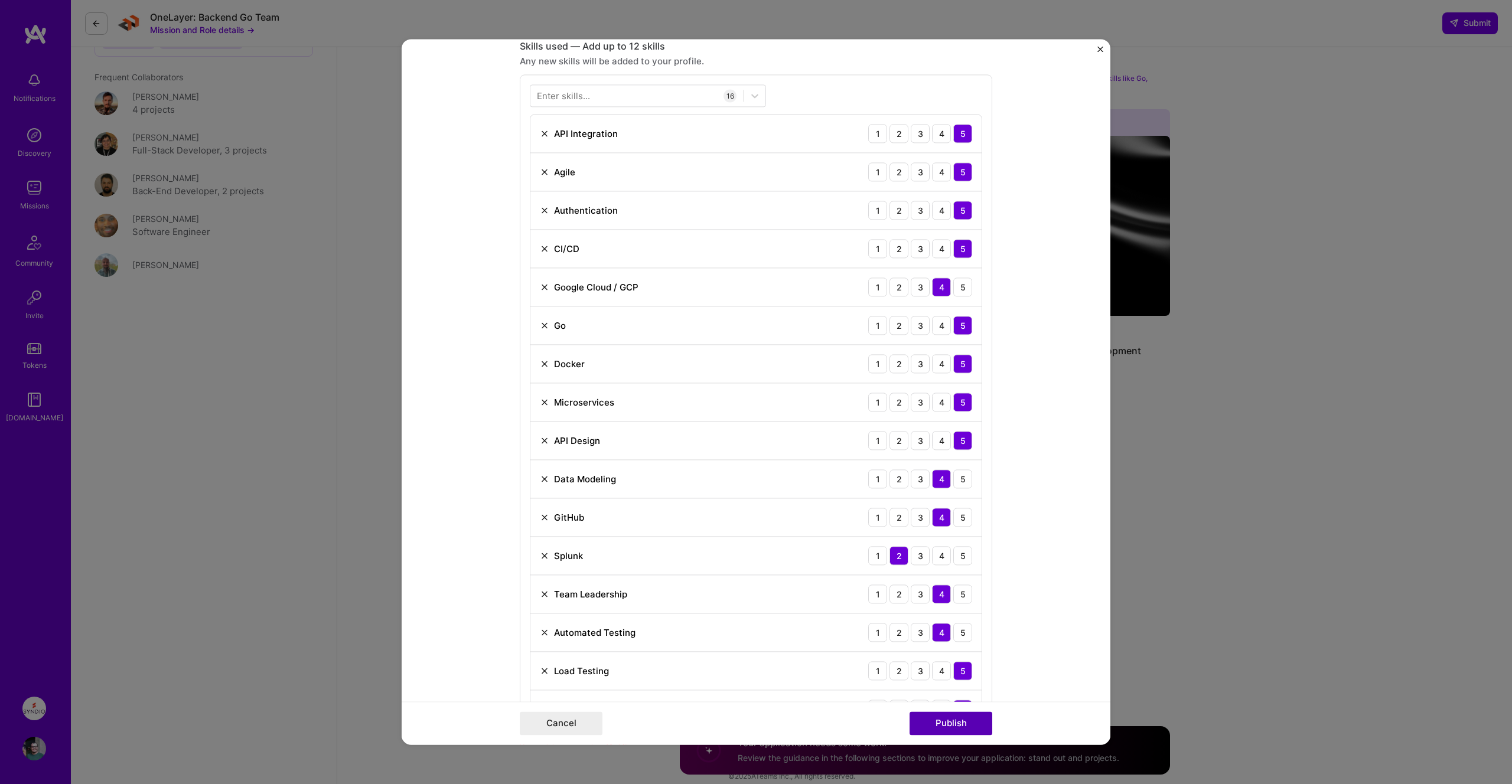
scroll to position [590, 0]
click at [543, 173] on img at bounding box center [545, 171] width 10 height 10
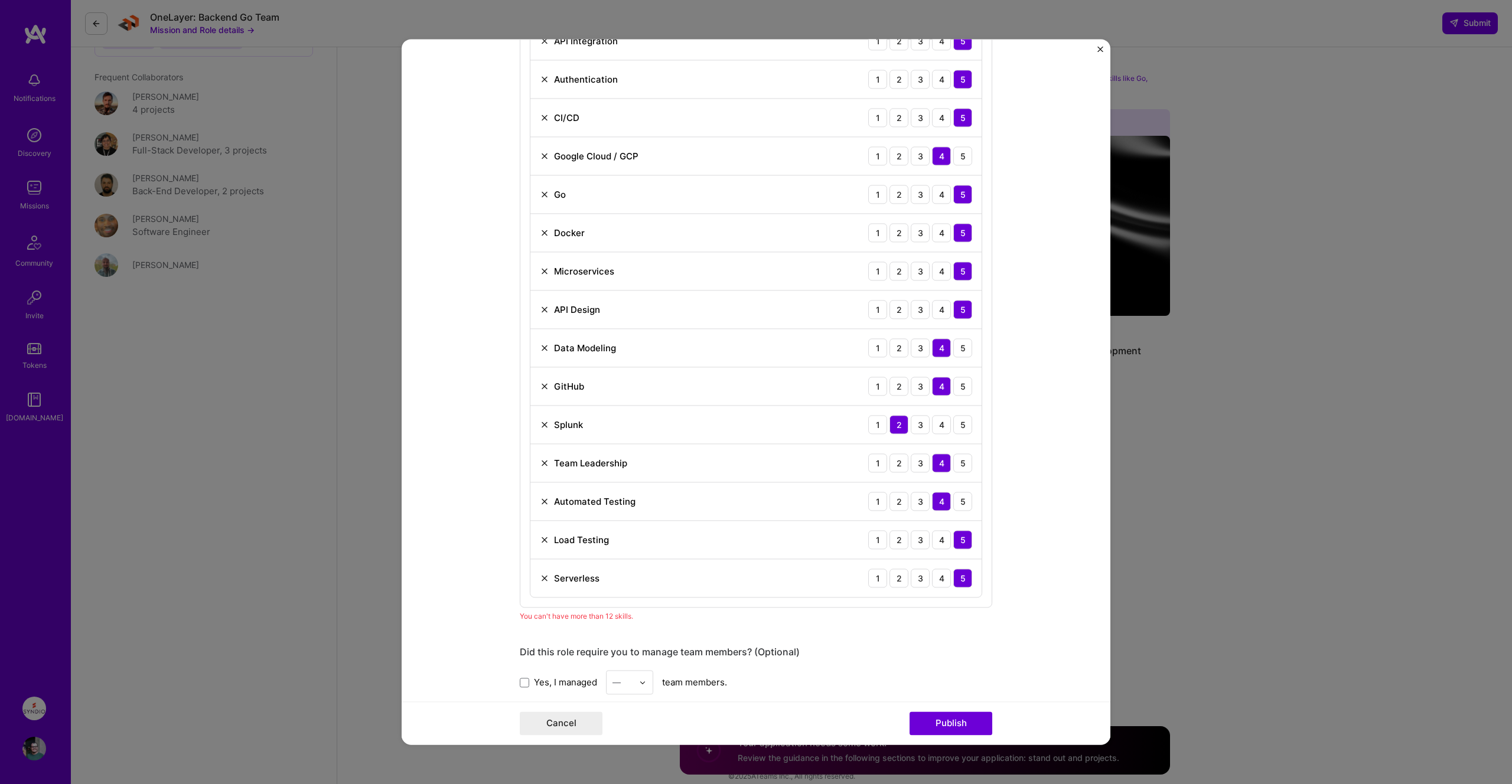
scroll to position [684, 0]
click at [541, 306] on img at bounding box center [545, 307] width 10 height 10
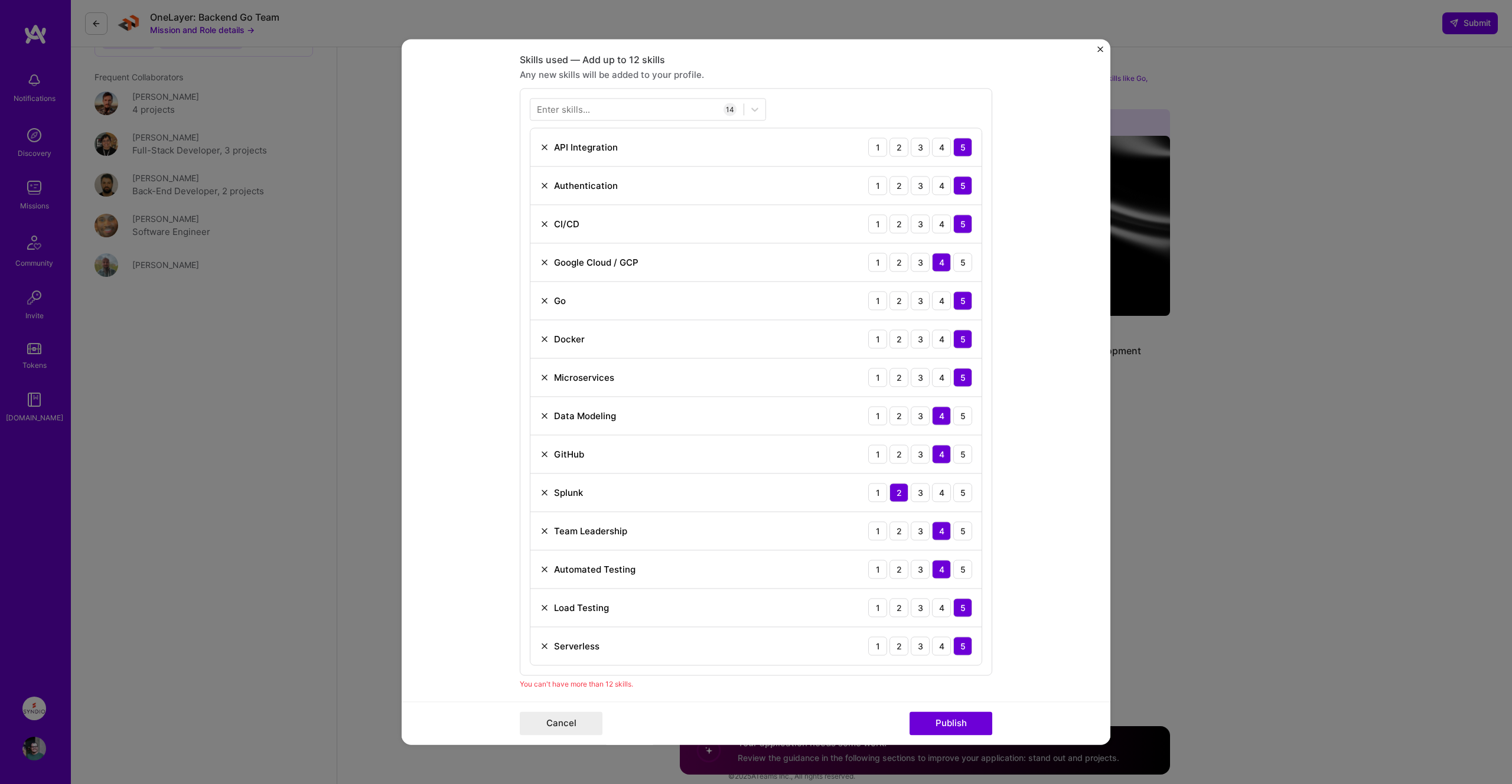
scroll to position [579, 0]
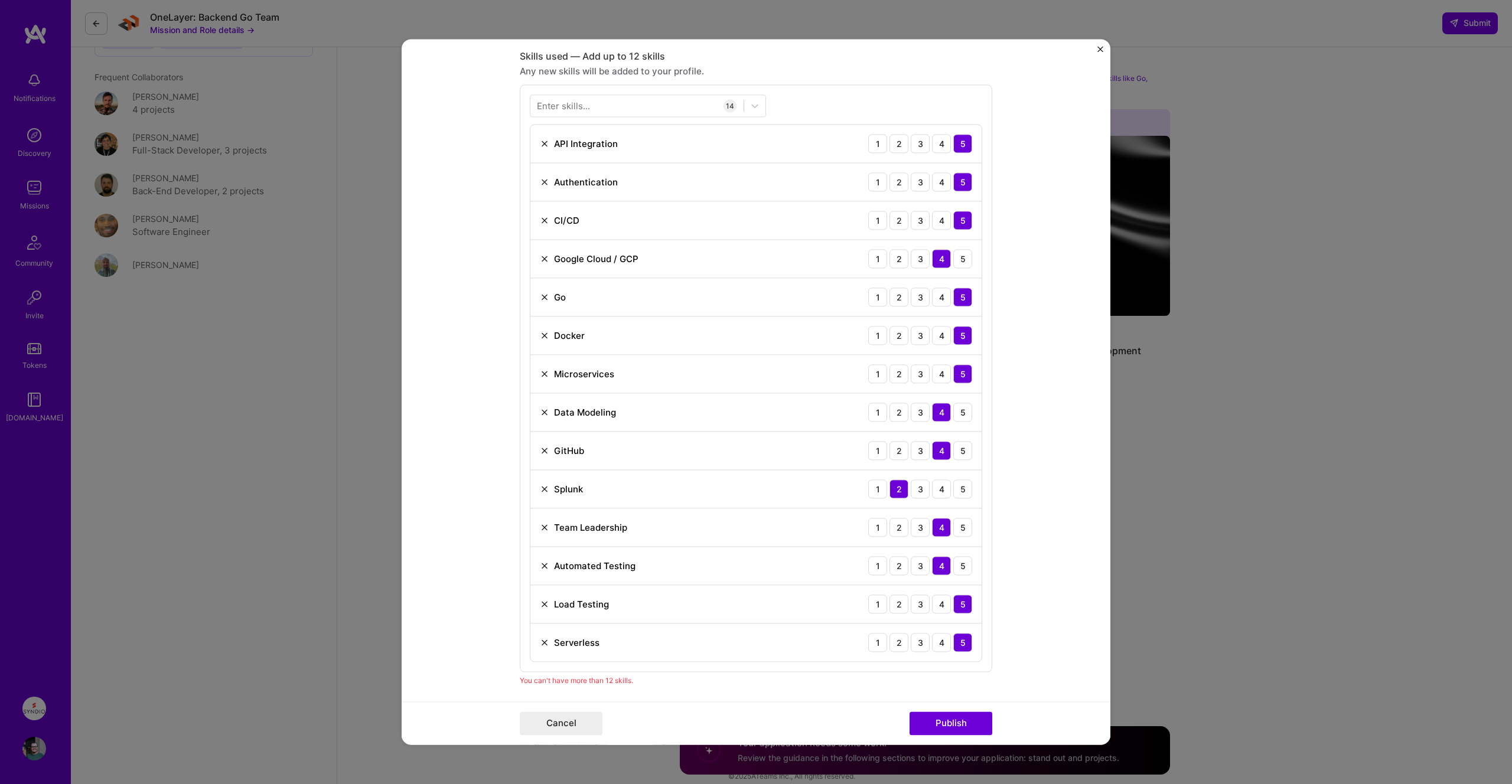
click at [542, 337] on img at bounding box center [545, 336] width 10 height 10
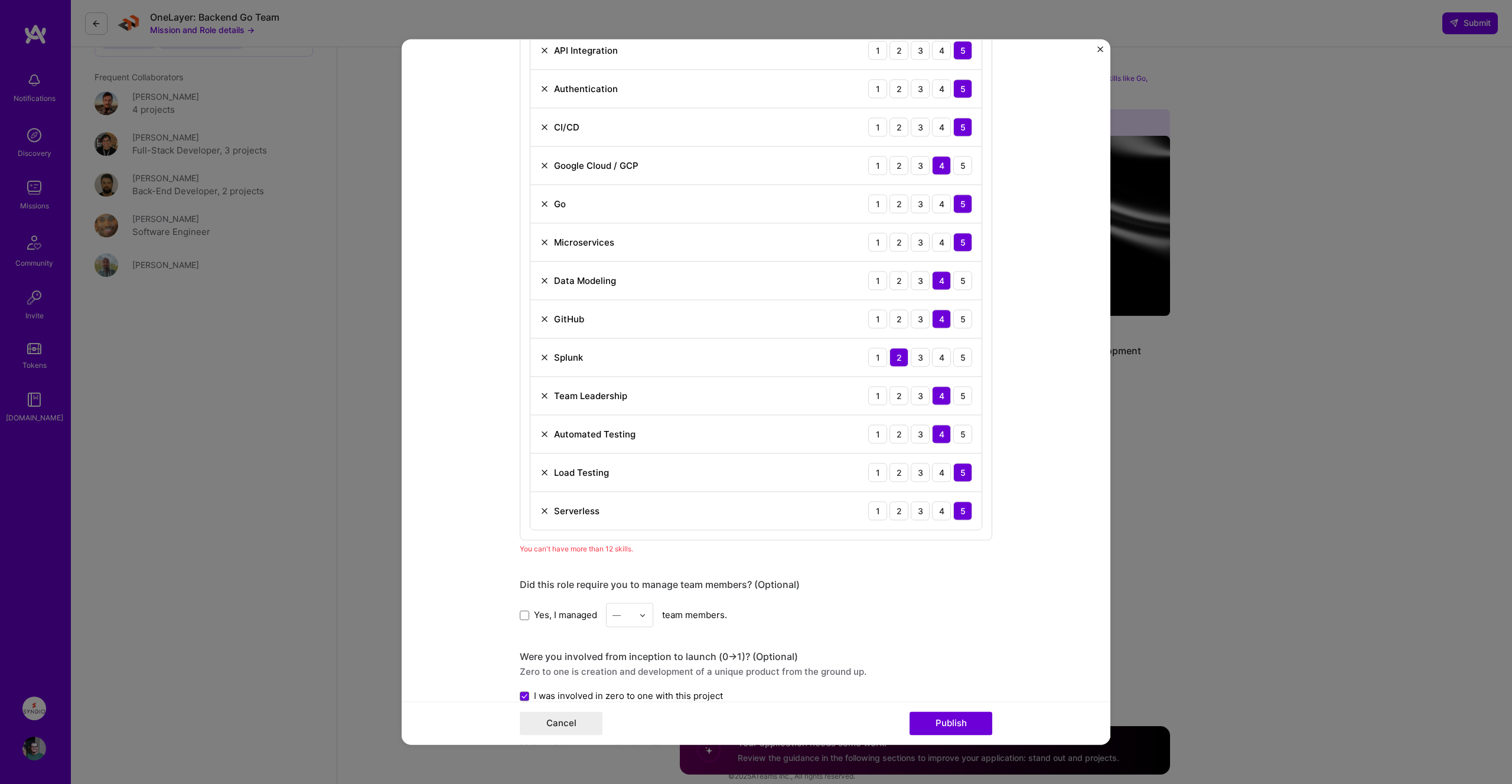
scroll to position [672, 0]
click at [543, 279] on img at bounding box center [545, 281] width 10 height 10
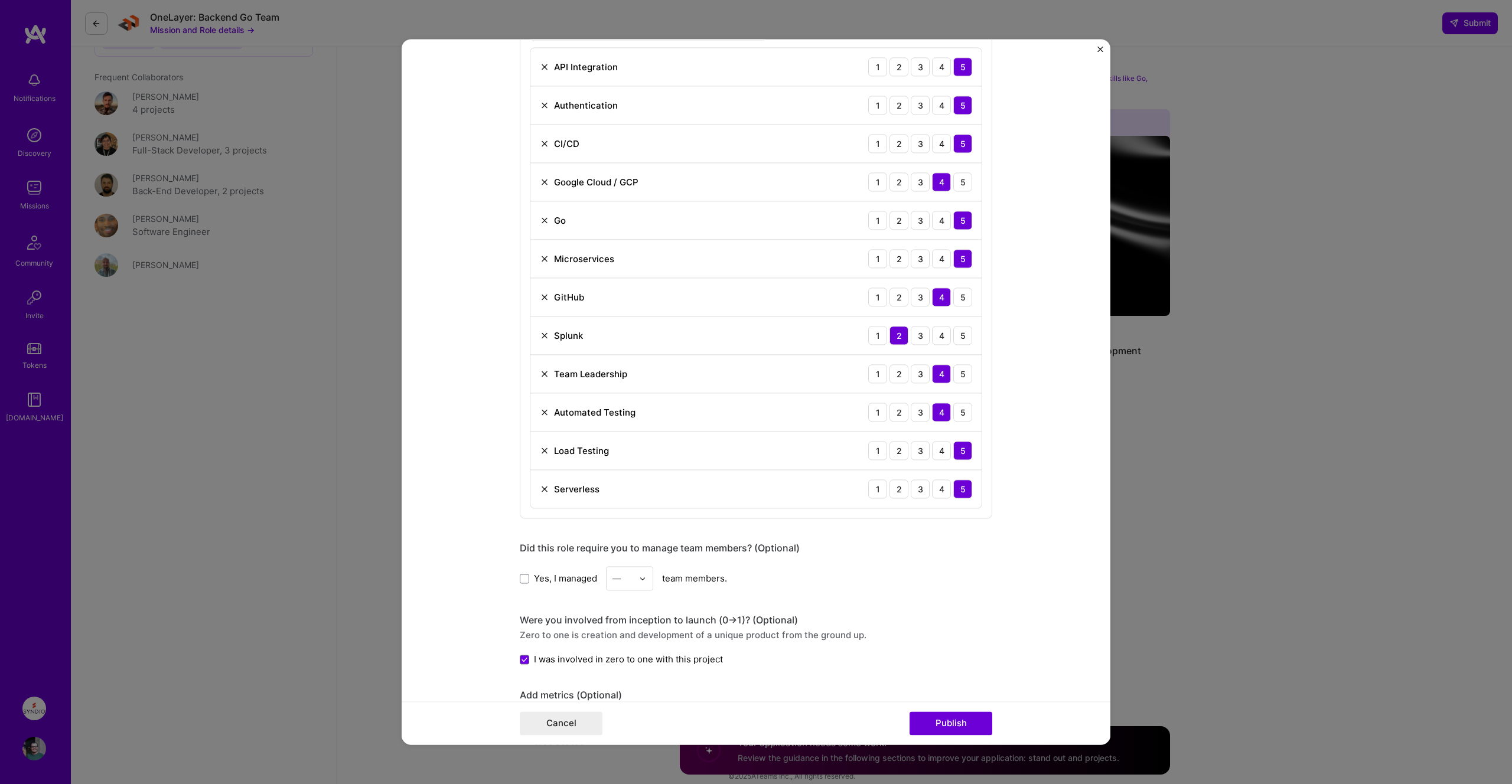
scroll to position [653, 0]
click at [954, 723] on button "Publish" at bounding box center [951, 724] width 83 height 24
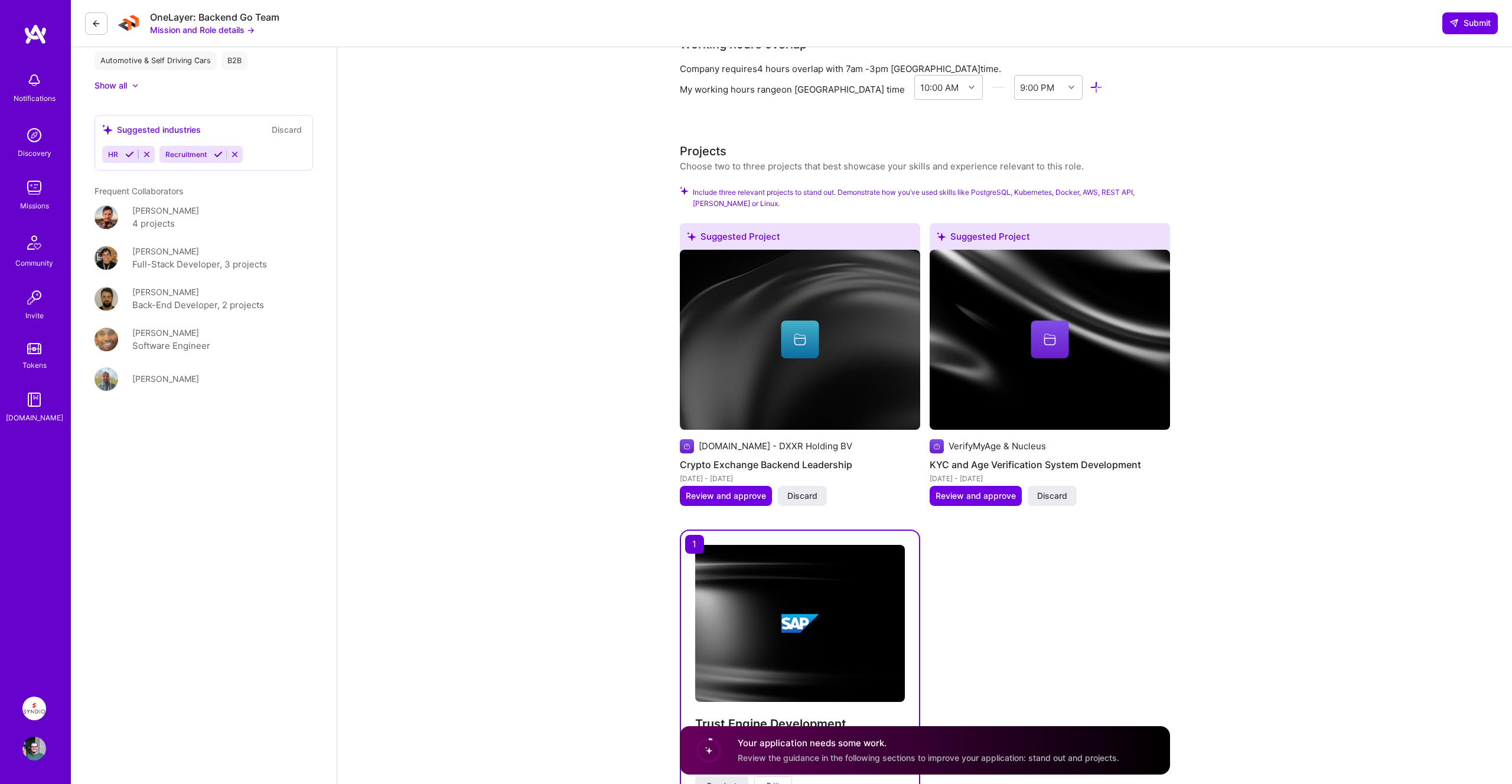
scroll to position [1425, 0]
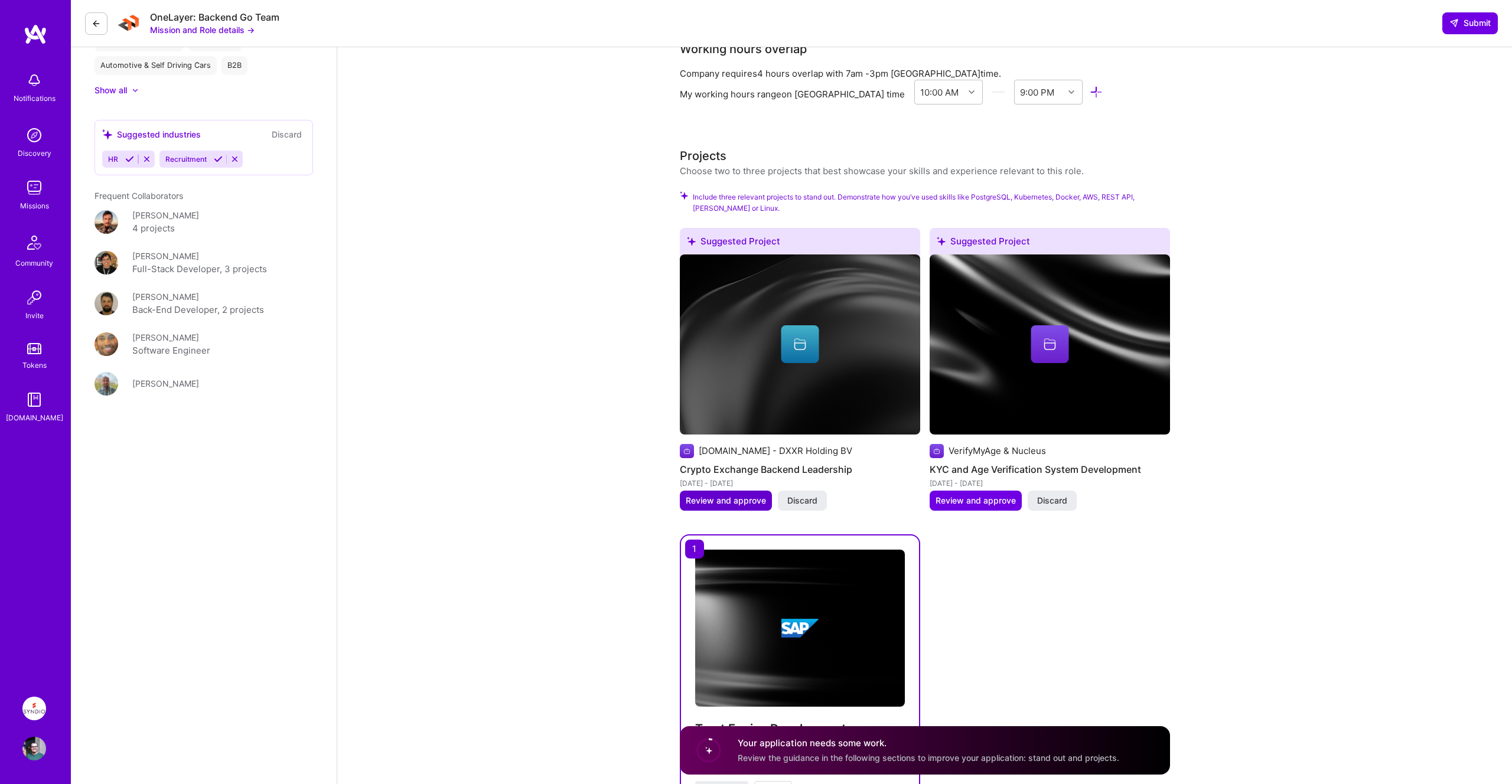
click at [706, 495] on span "Review and approve" at bounding box center [726, 500] width 80 height 12
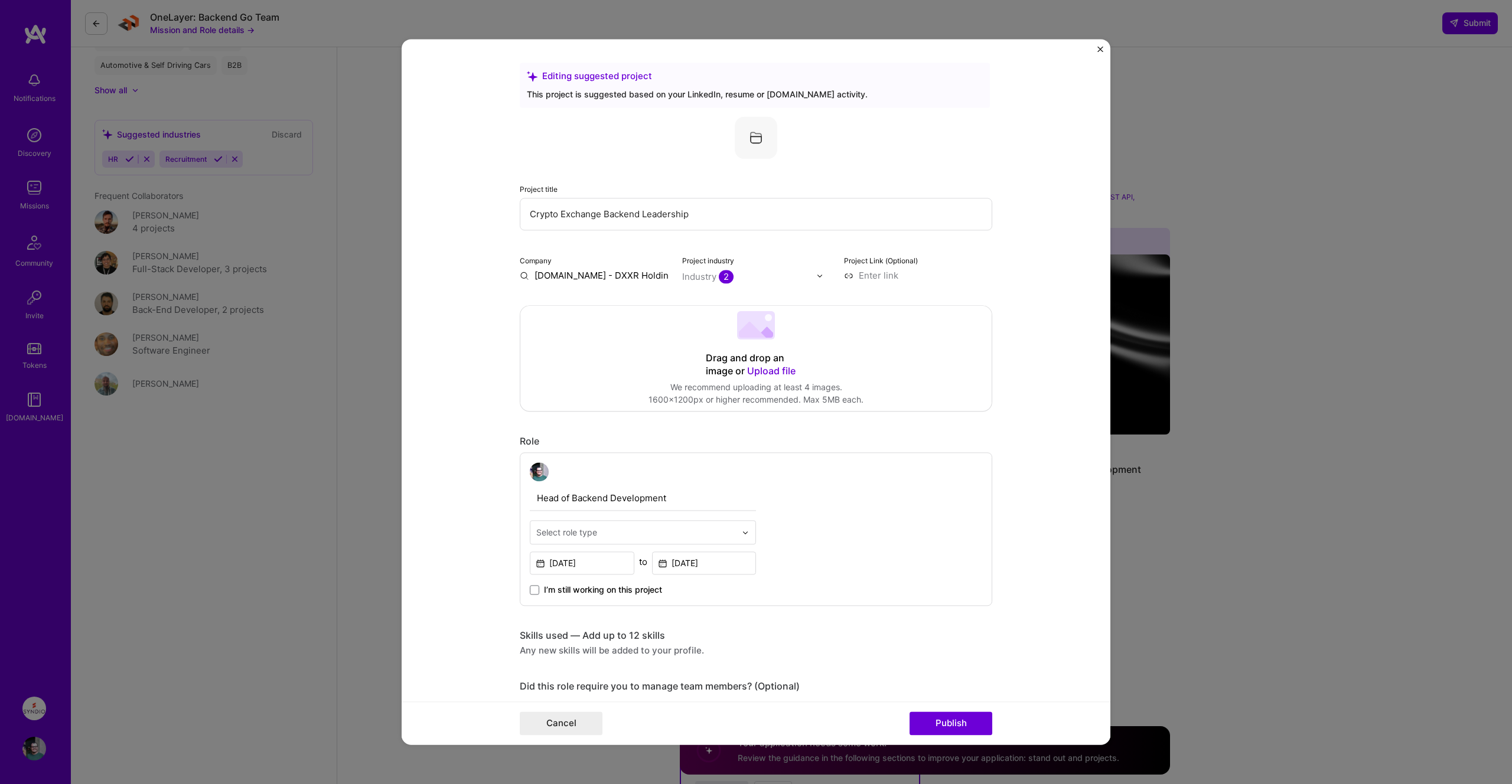
click at [751, 131] on img at bounding box center [756, 138] width 43 height 43
click at [759, 143] on img at bounding box center [756, 138] width 43 height 43
drag, startPoint x: 730, startPoint y: 95, endPoint x: 858, endPoint y: 91, distance: 128.1
click at [858, 91] on div "This project is suggested based on your LinkedIn, resume or [DOMAIN_NAME] activ…" at bounding box center [754, 94] width 456 height 12
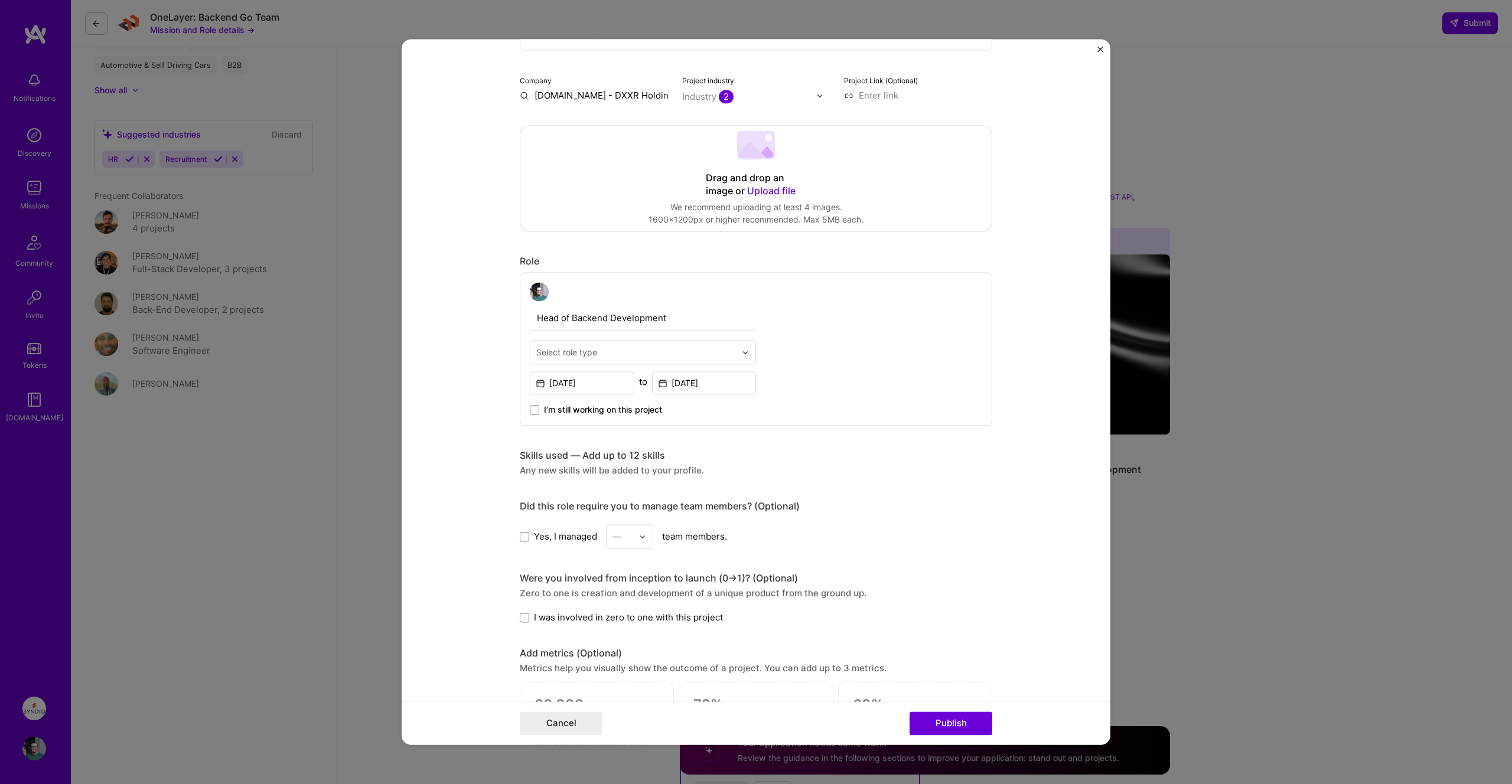
scroll to position [182, 0]
click at [735, 355] on input "text" at bounding box center [636, 350] width 200 height 12
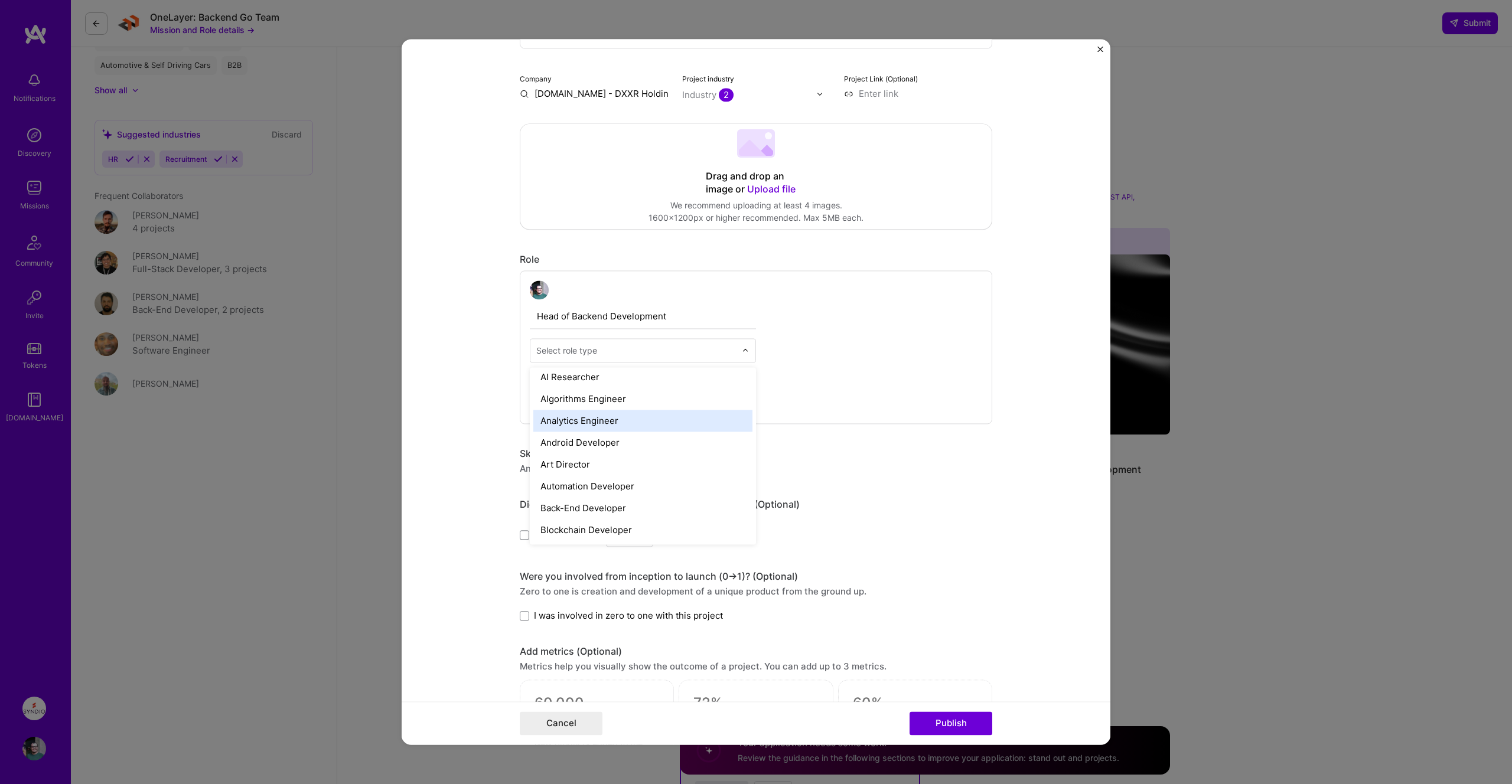
scroll to position [83, 0]
click at [649, 493] on div "Back-End Developer" at bounding box center [642, 496] width 219 height 22
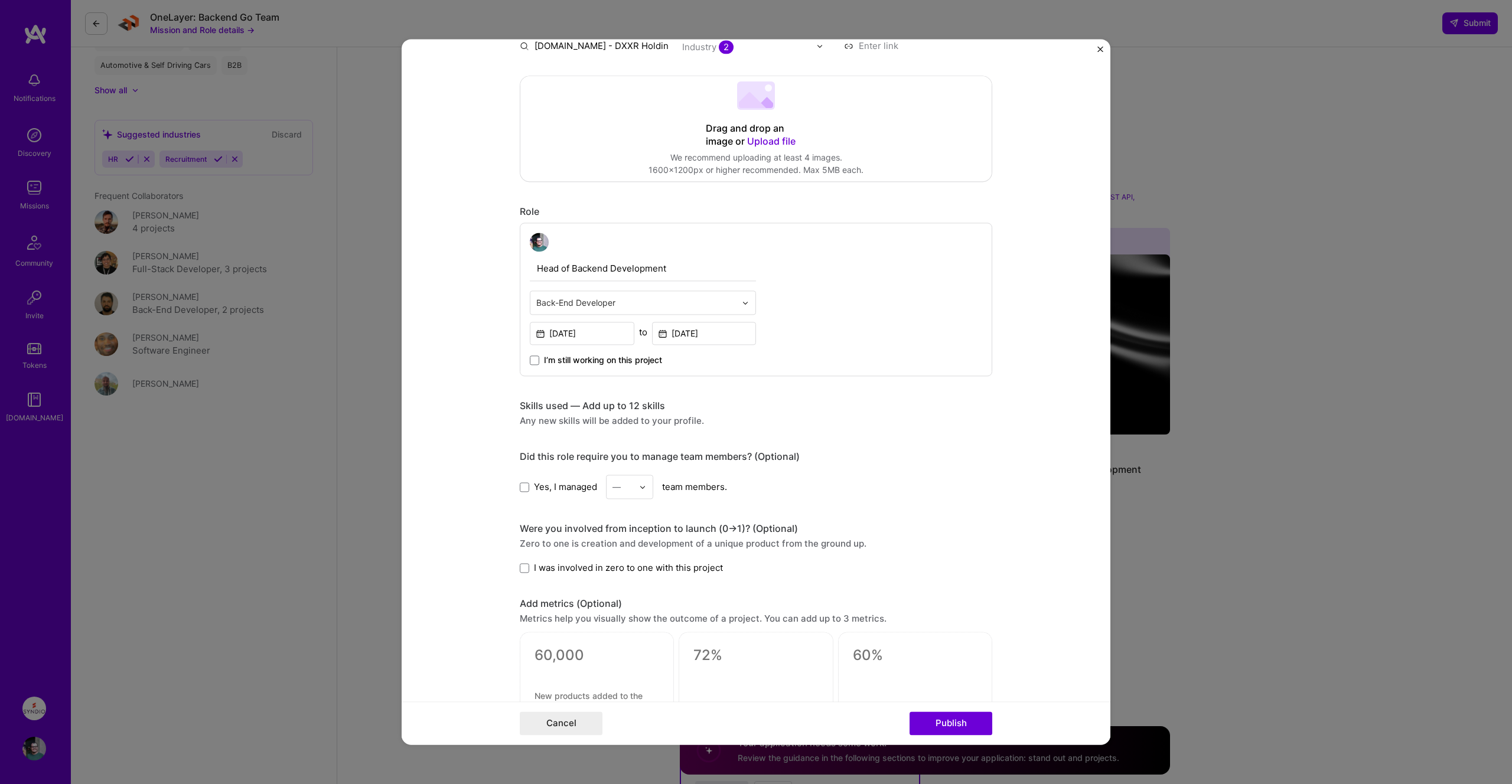
scroll to position [244, 0]
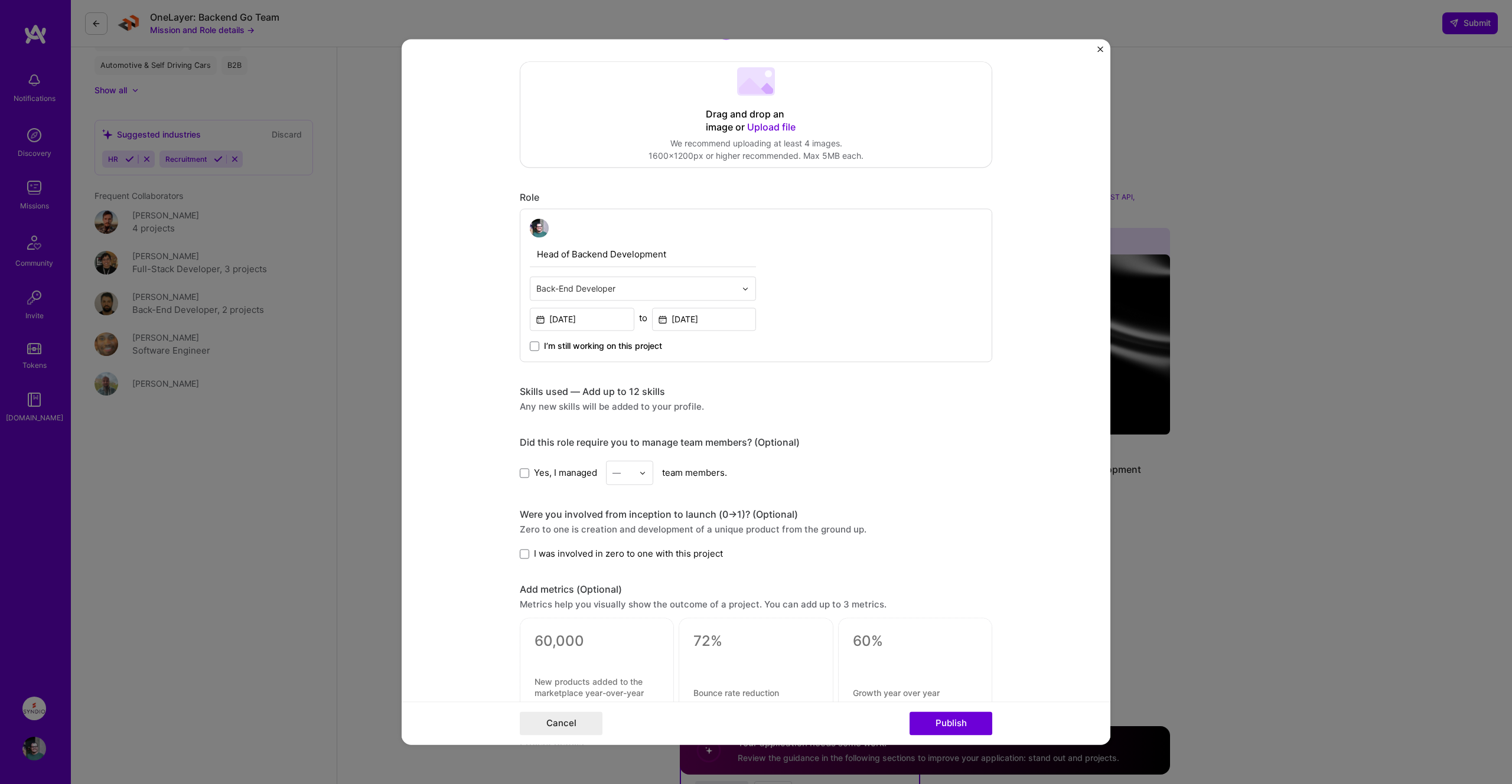
click at [553, 469] on span "Yes, I managed" at bounding box center [566, 472] width 63 height 12
click at [0, 0] on input "Yes, I managed" at bounding box center [0, 0] width 0 height 0
click at [636, 474] on div "—" at bounding box center [622, 473] width 32 height 23
click at [625, 595] on div "5" at bounding box center [630, 591] width 40 height 22
click at [523, 551] on span at bounding box center [525, 554] width 10 height 10
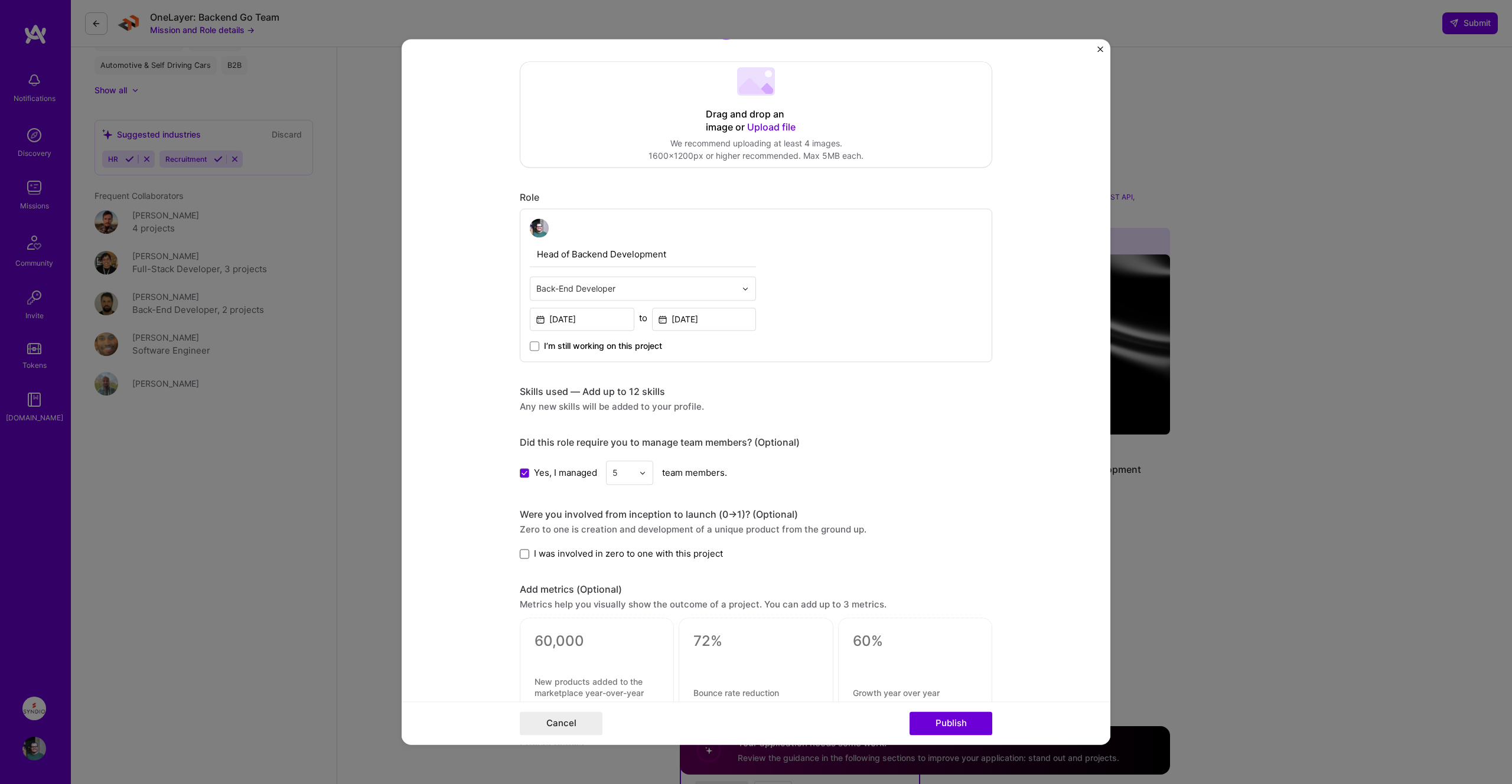
click at [0, 0] on input "I was involved in zero to one with this project" at bounding box center [0, 0] width 0 height 0
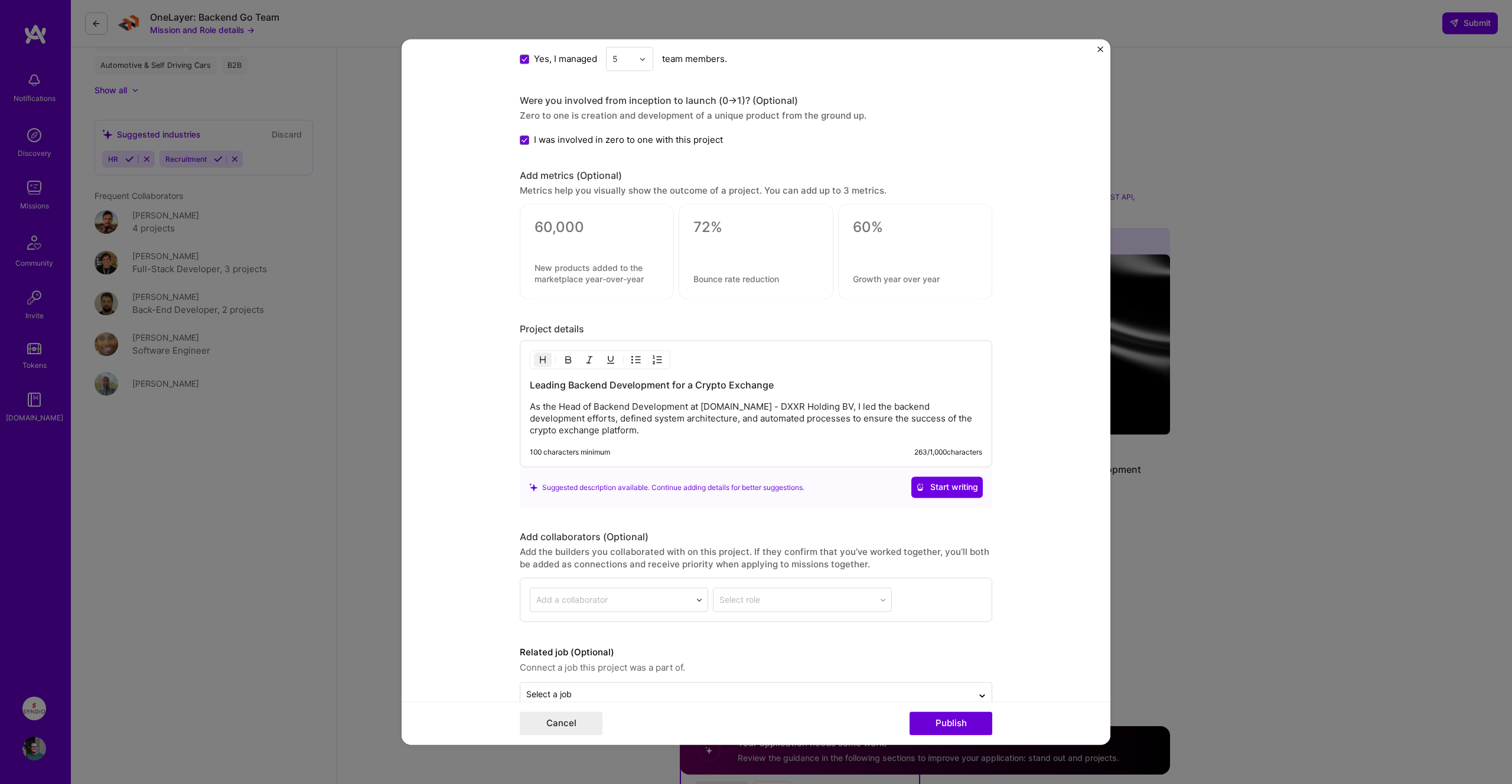
scroll to position [684, 0]
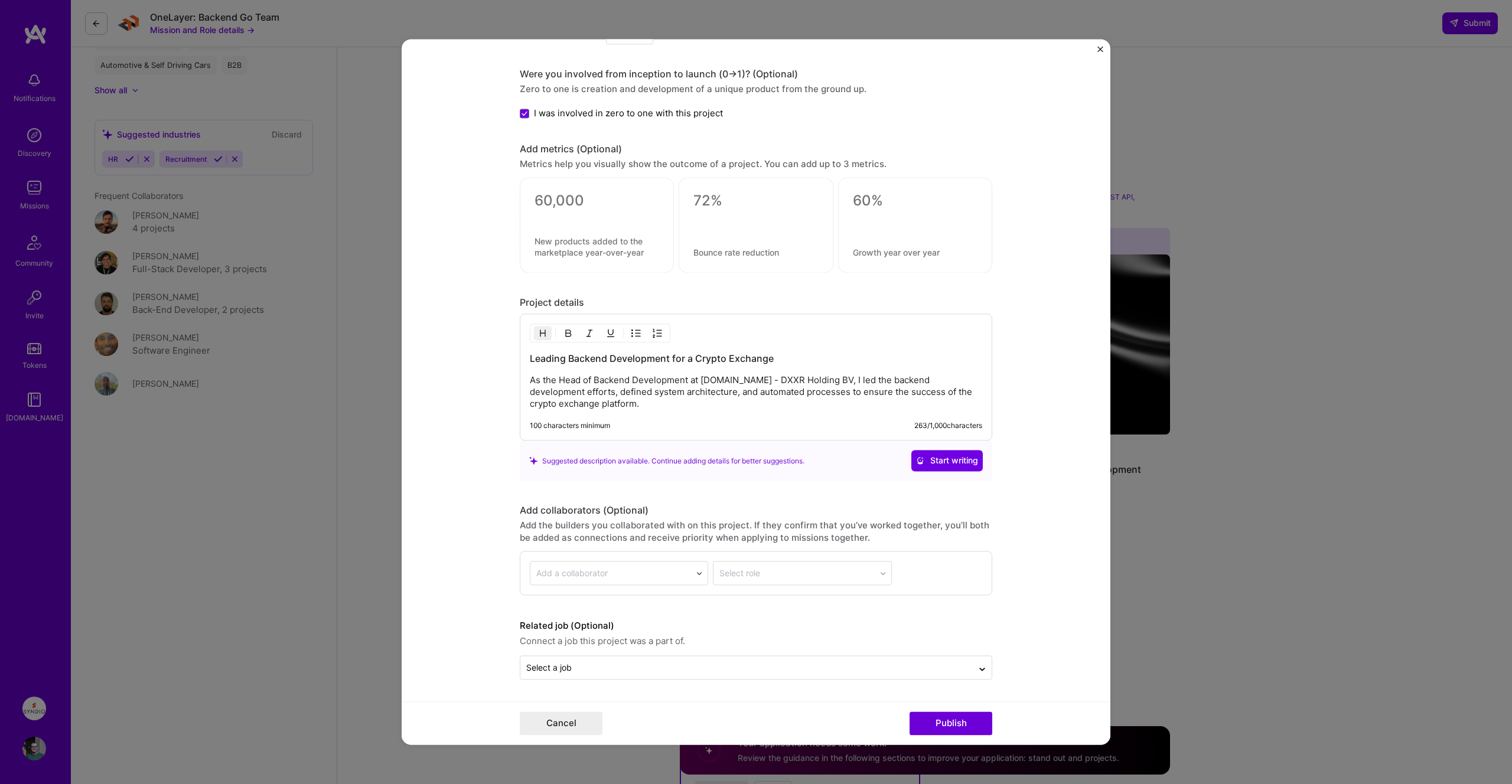
click at [674, 566] on div at bounding box center [611, 573] width 149 height 15
type input "[PERSON_NAME]"
click at [623, 615] on span "[PERSON_NAME]" at bounding box center [600, 612] width 66 height 10
click at [789, 581] on div "Select role" at bounding box center [795, 573] width 165 height 23
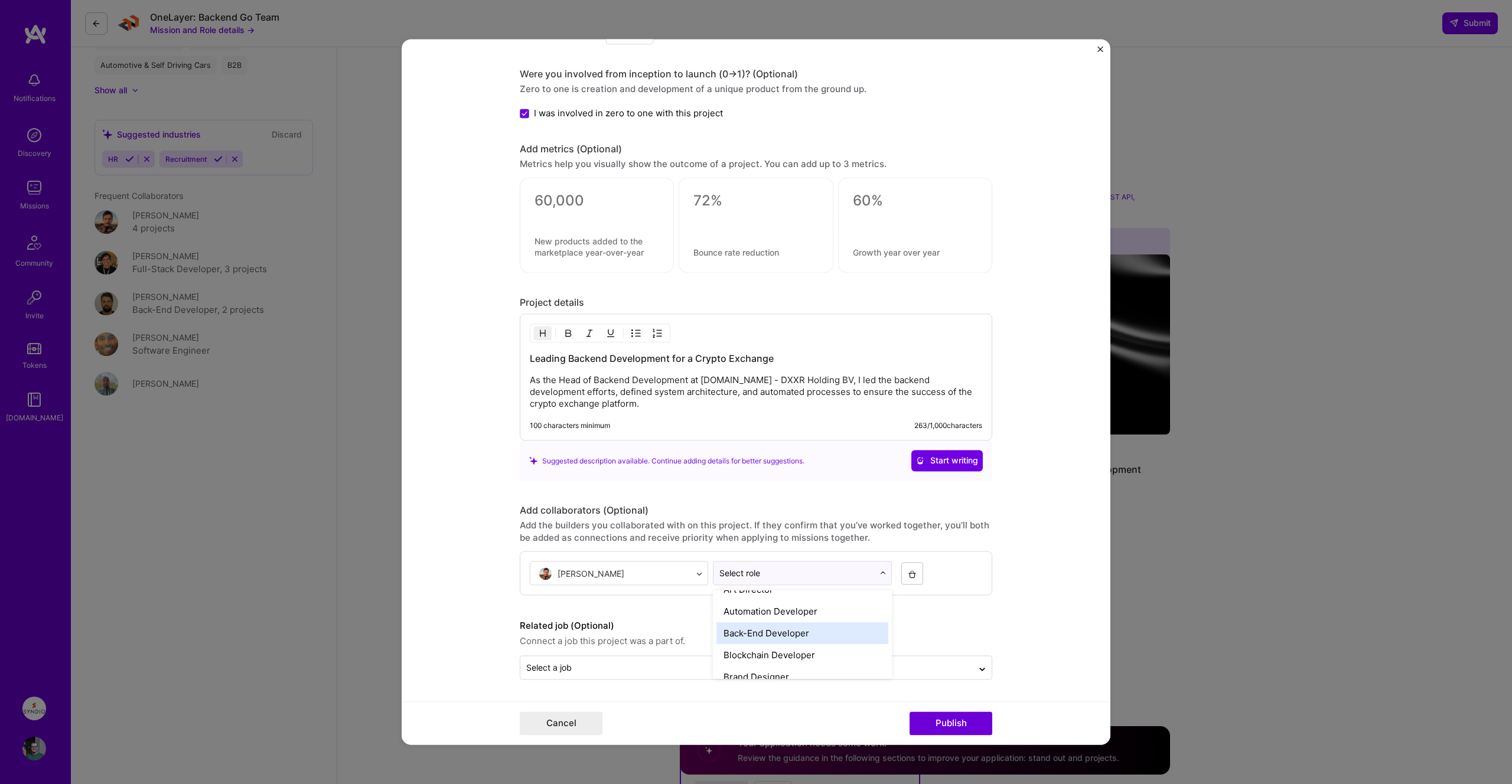
click at [778, 623] on div "Back-End Developer" at bounding box center [801, 633] width 171 height 22
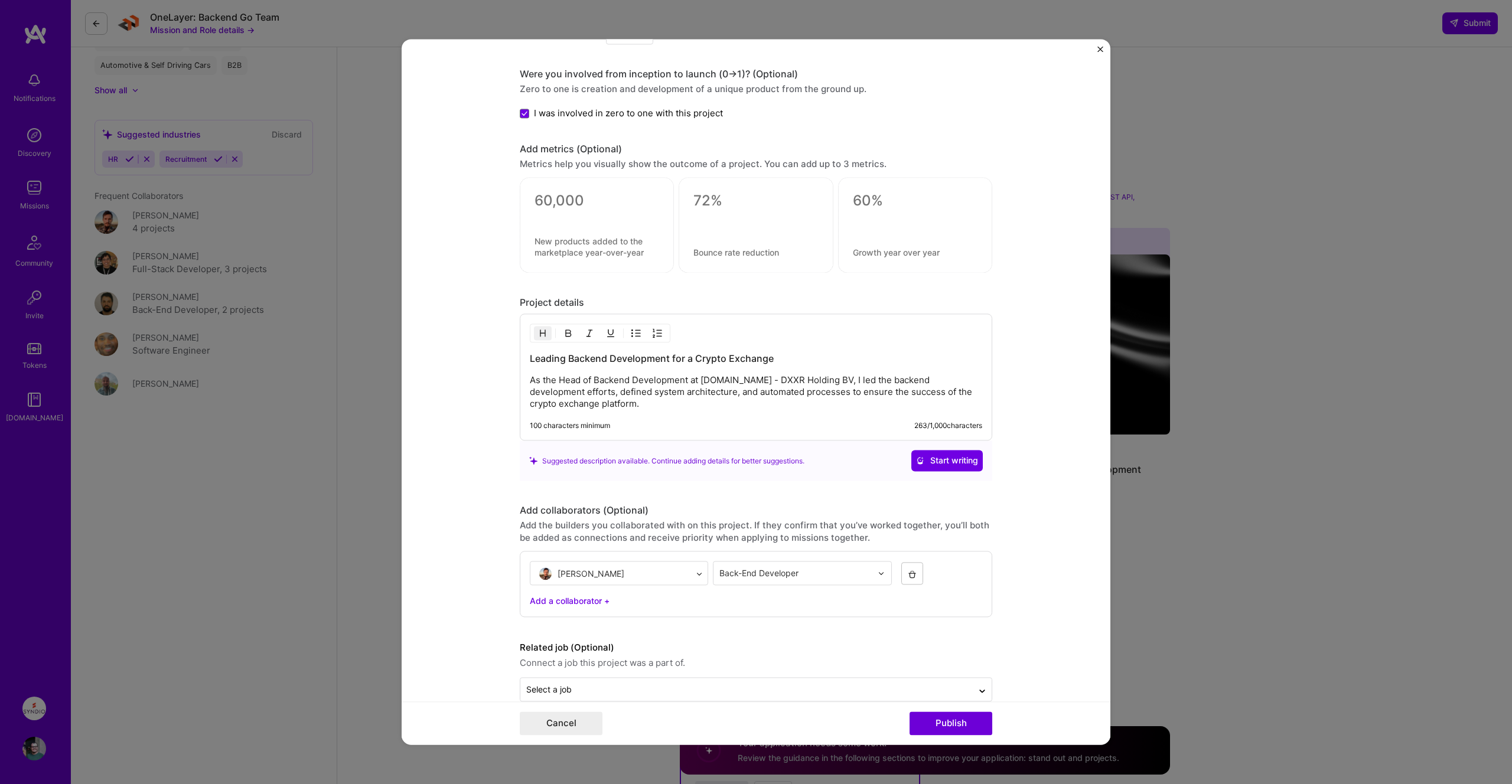
click at [559, 601] on div "Add a collaborator +" at bounding box center [756, 601] width 452 height 12
click at [559, 601] on div "Add a collaborator" at bounding box center [572, 602] width 71 height 12
type input "[PERSON_NAME]"
click at [589, 638] on span "[PERSON_NAME]" at bounding box center [600, 641] width 66 height 10
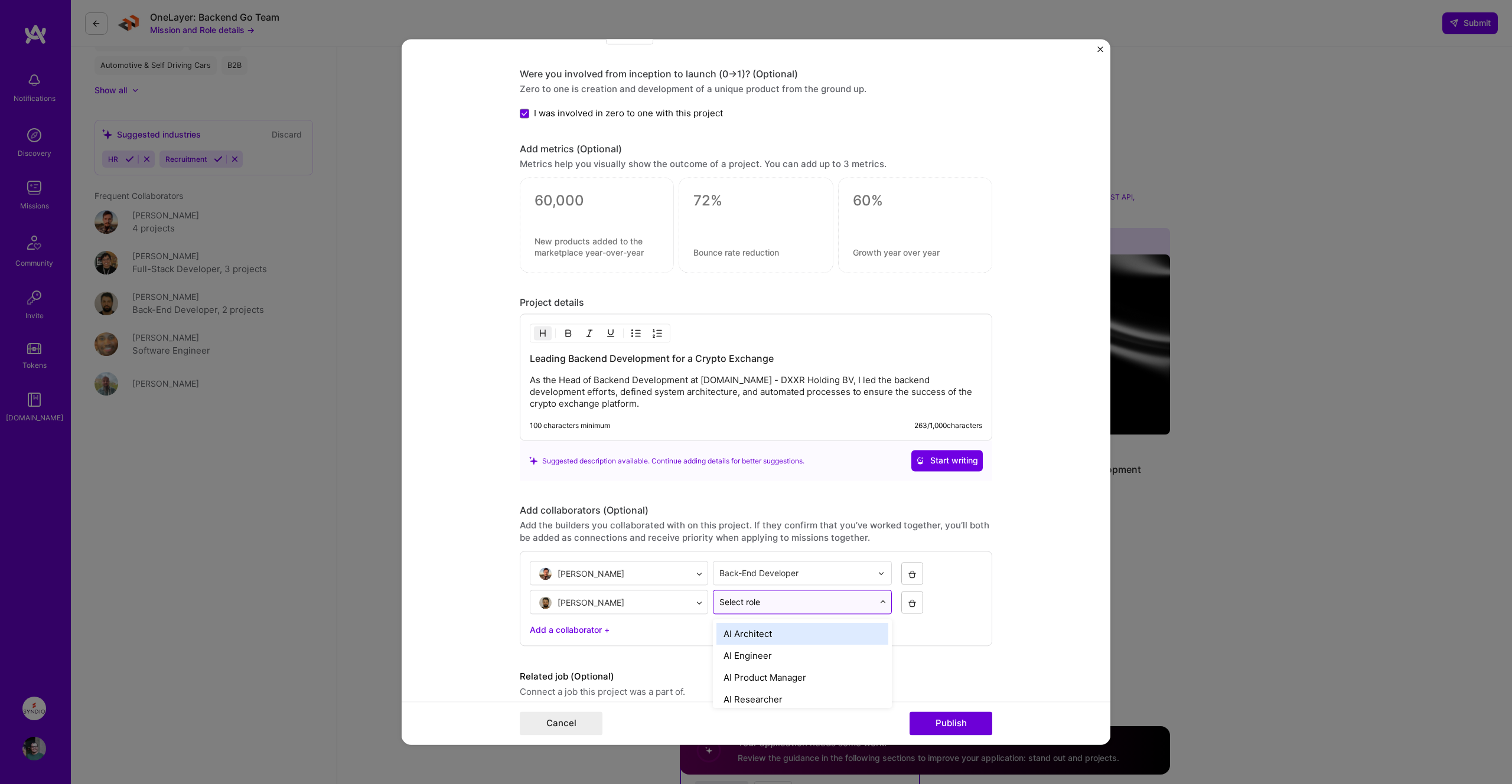
click at [740, 614] on div "Select role" at bounding box center [802, 602] width 179 height 24
click at [748, 673] on div "Back-End Developer" at bounding box center [801, 679] width 171 height 22
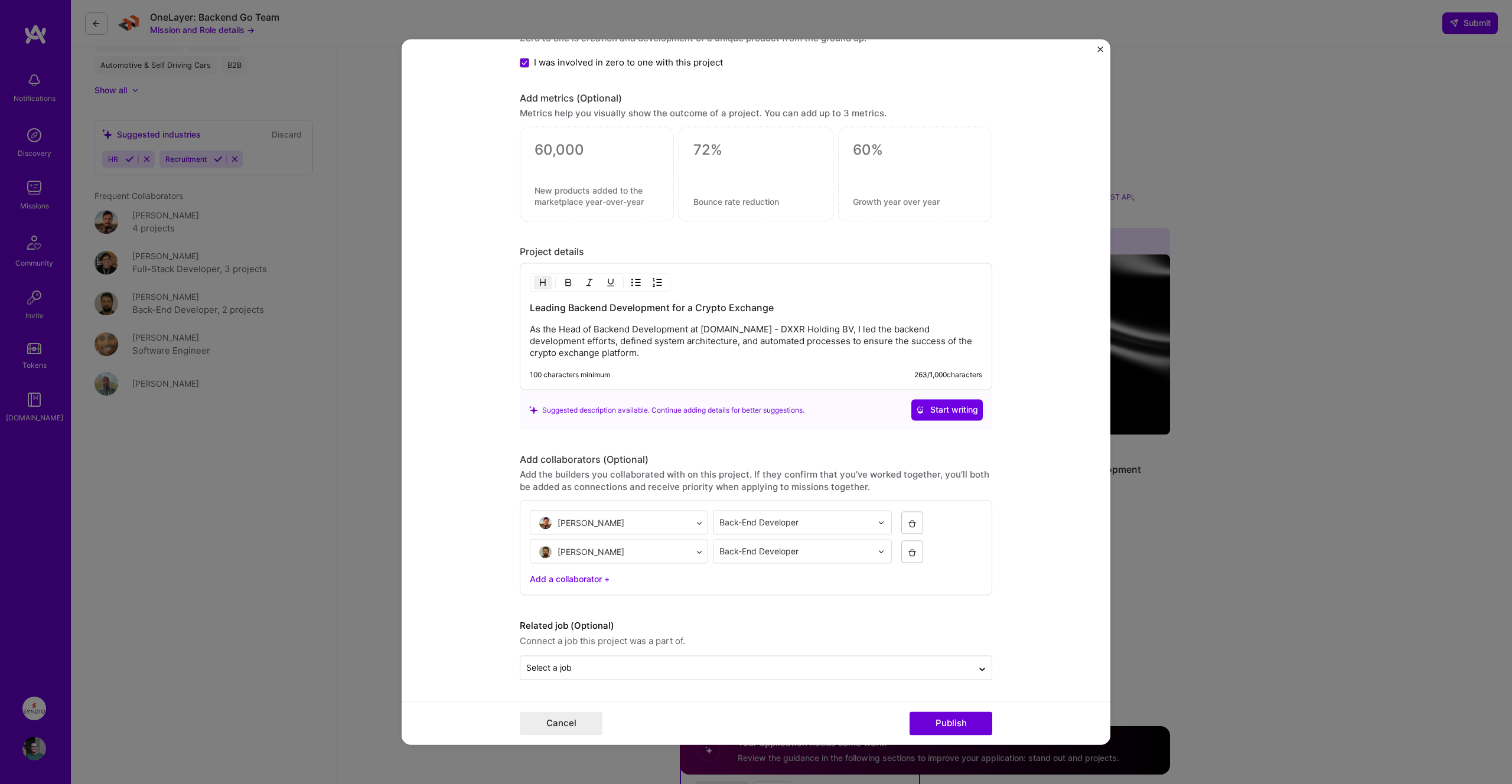
click at [768, 649] on div "Related job (Optional) Connect a job this project was a part of. Select a job" at bounding box center [756, 649] width 472 height 61
click at [768, 673] on input "text" at bounding box center [746, 668] width 441 height 12
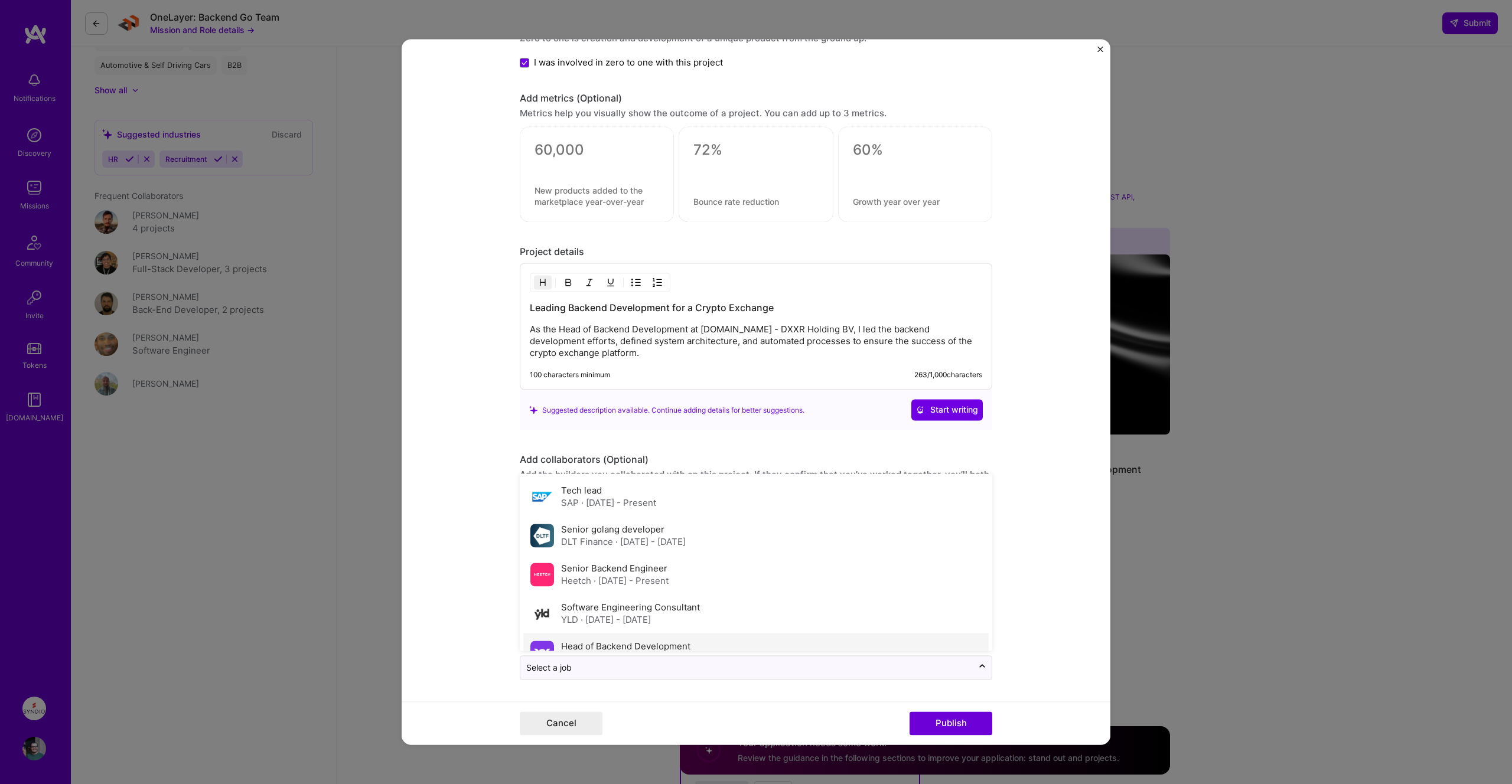
click at [710, 644] on div "Head of Backend Development maxxer · [DATE] - [DATE]" at bounding box center [756, 653] width 466 height 39
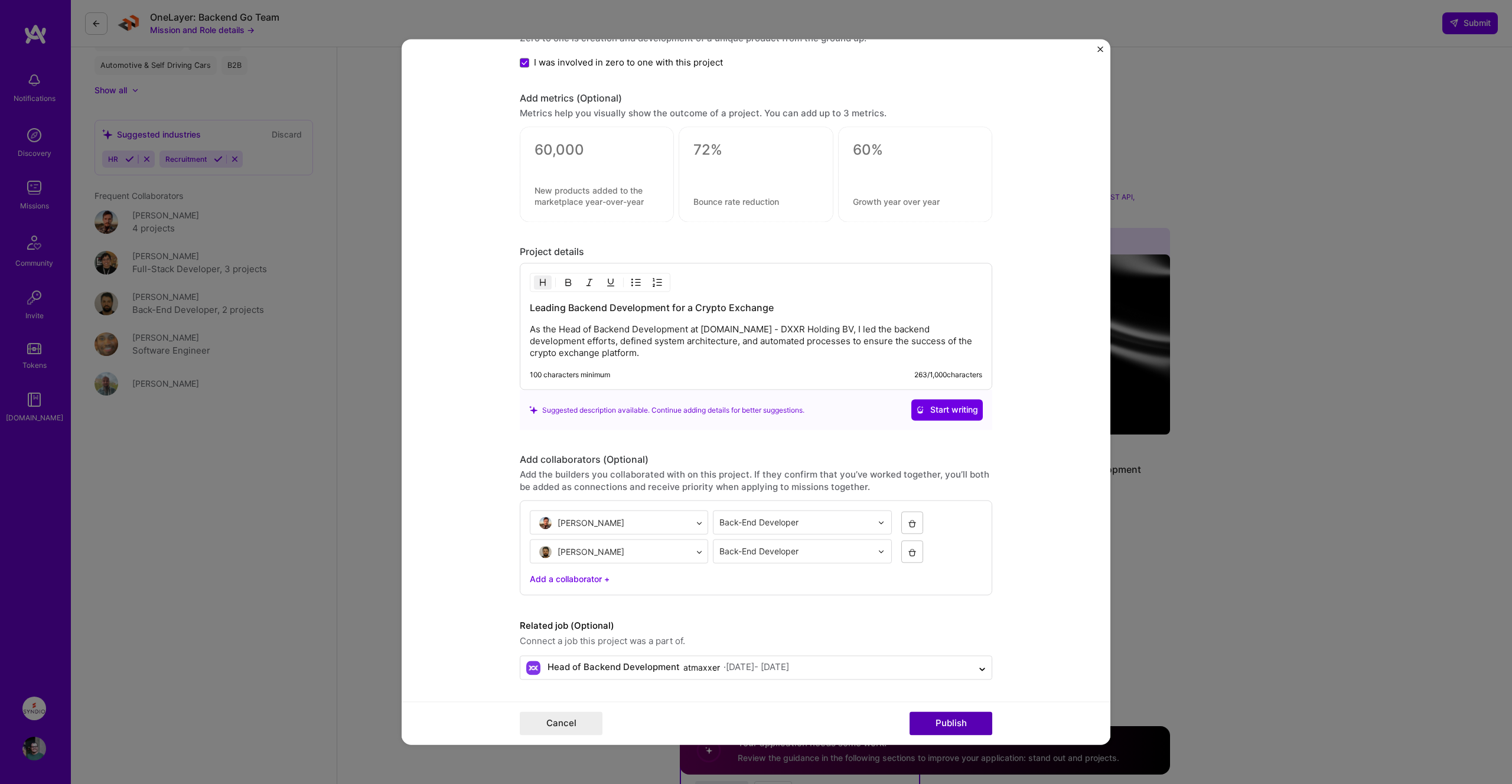
click at [939, 724] on button "Publish" at bounding box center [951, 724] width 83 height 24
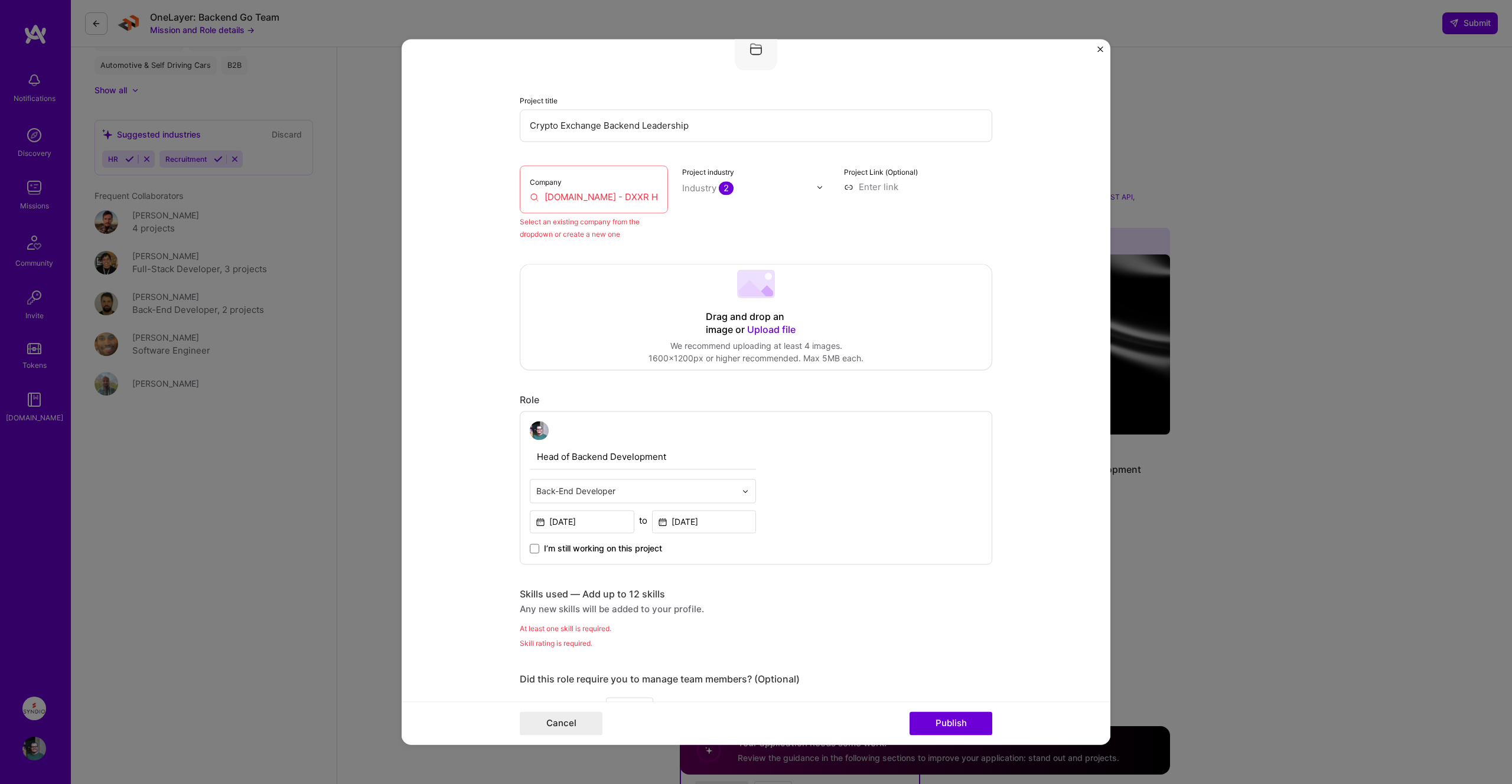
scroll to position [77, 0]
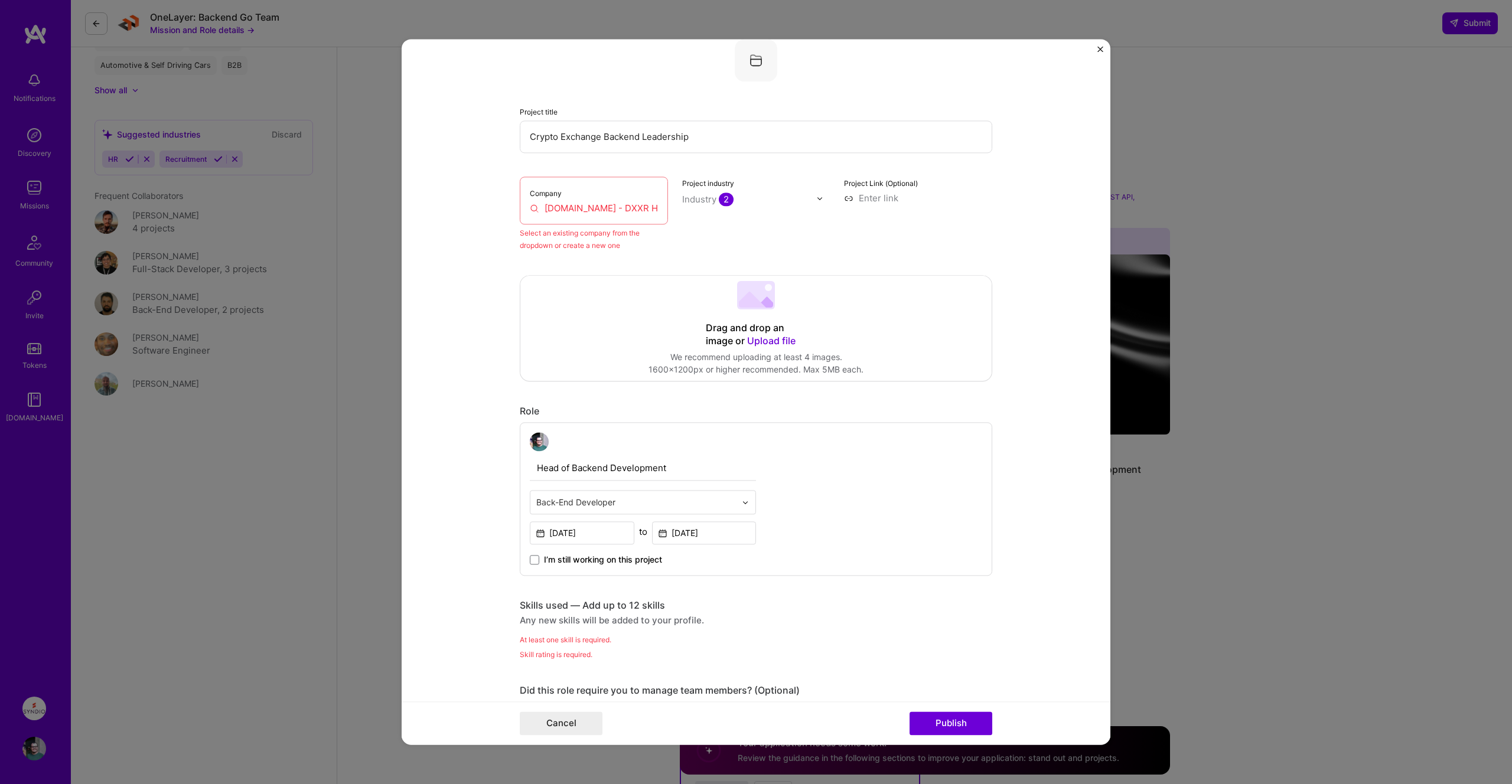
click at [595, 209] on input "[DOMAIN_NAME] - DXXR Holding BV" at bounding box center [594, 208] width 128 height 12
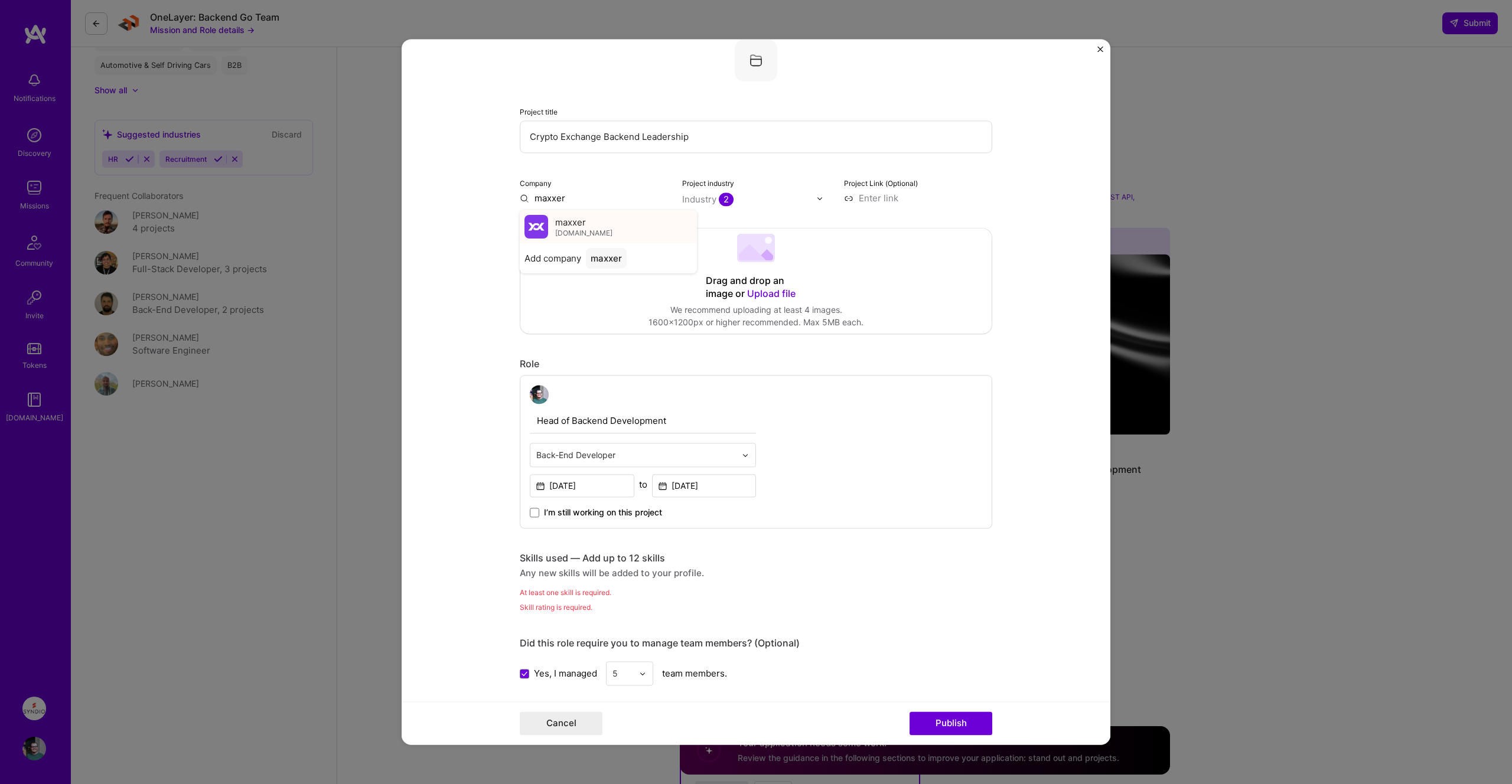
type input "maxxer"
click at [607, 228] on div "maxxer [DOMAIN_NAME]" at bounding box center [608, 227] width 177 height 33
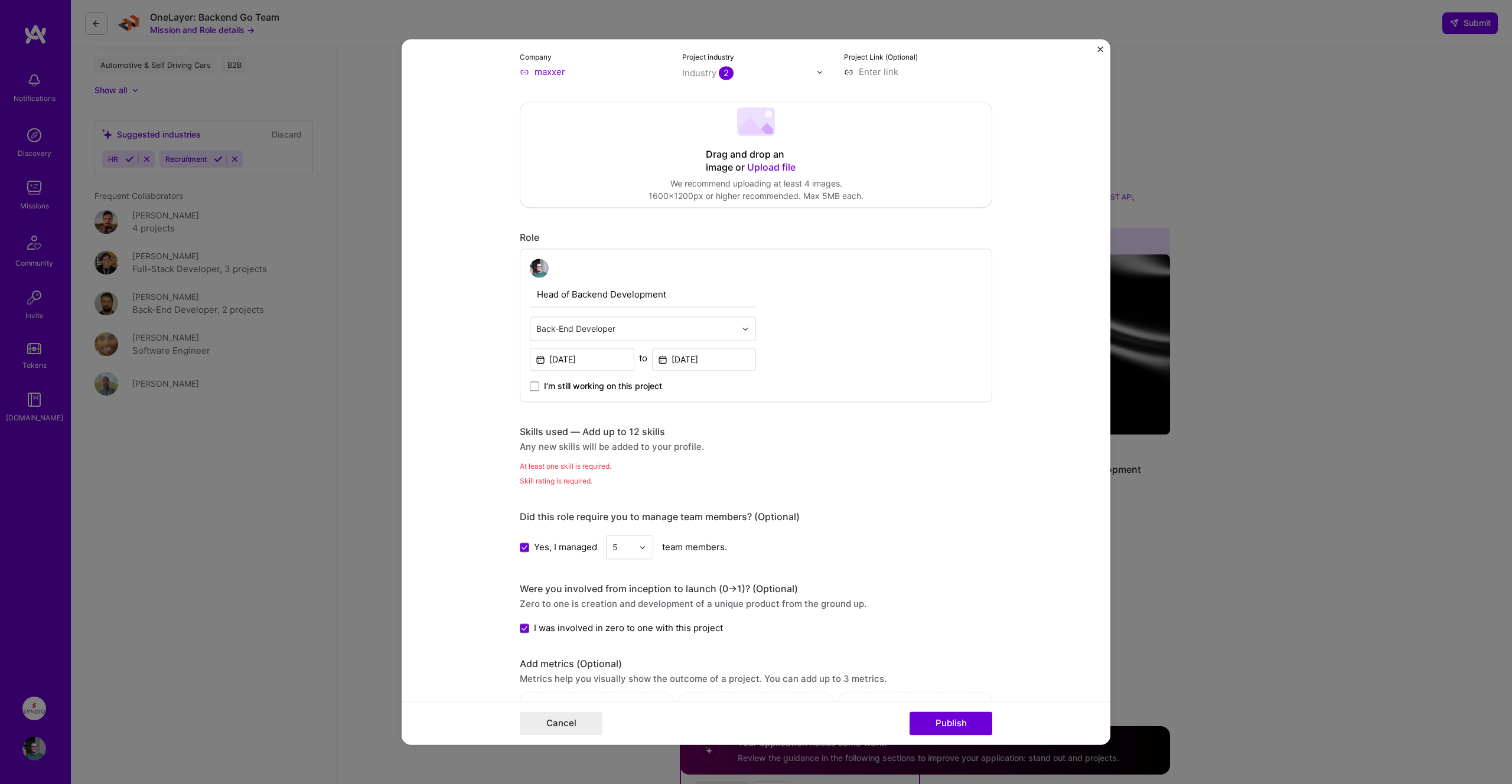
scroll to position [208, 0]
click at [576, 456] on div "At least one skill is required." at bounding box center [756, 462] width 472 height 12
click at [595, 444] on div "Any new skills will be added to your profile." at bounding box center [756, 442] width 472 height 12
click at [591, 429] on div "Skills used — Add up to 12 skills" at bounding box center [756, 428] width 472 height 12
click at [566, 467] on div "At least one skill is required." at bounding box center [756, 462] width 472 height 12
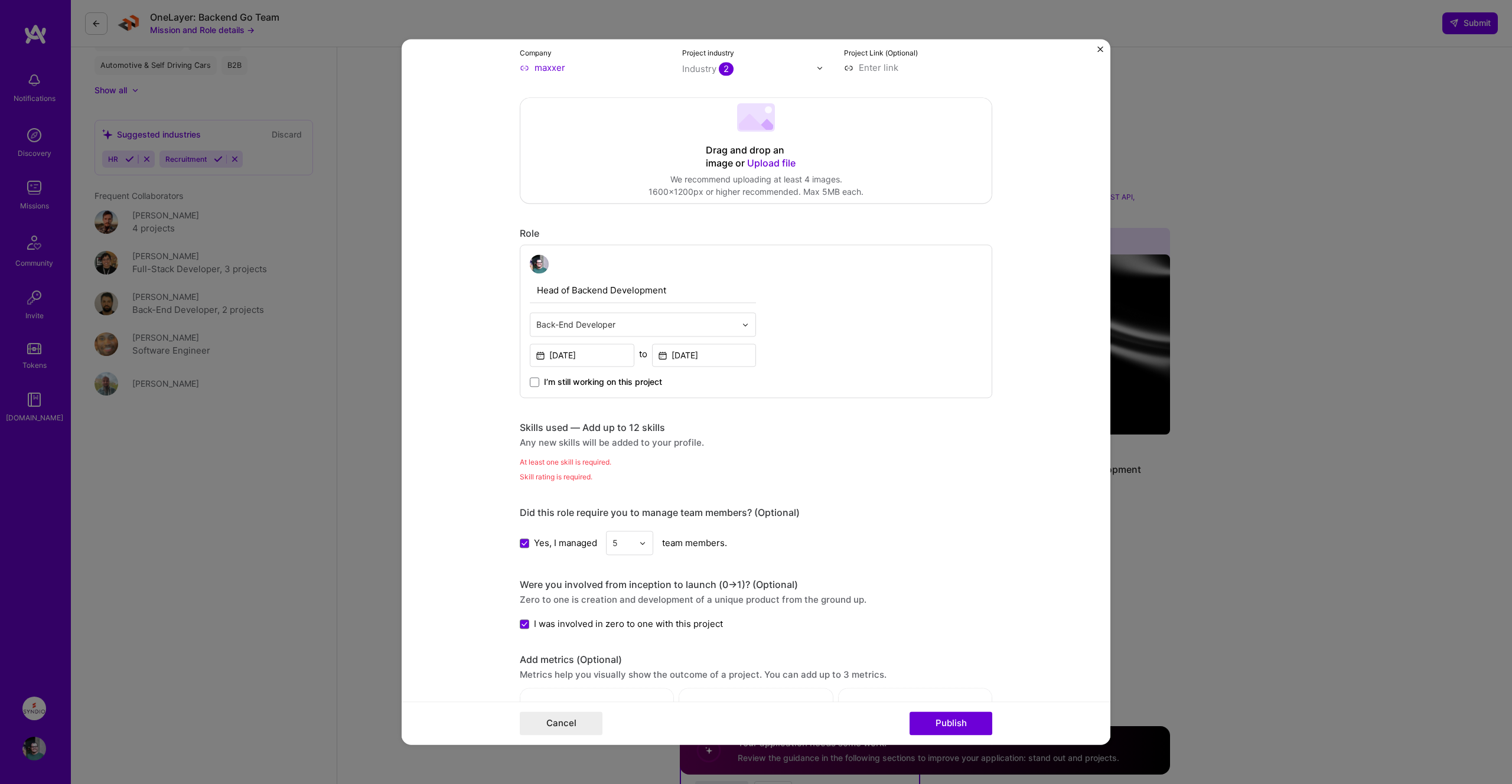
click at [566, 475] on div "Skill rating is required." at bounding box center [756, 476] width 472 height 12
click at [630, 437] on div "Any new skills will be added to your profile." at bounding box center [756, 442] width 472 height 12
drag, startPoint x: 522, startPoint y: 476, endPoint x: 612, endPoint y: 474, distance: 90.0
click at [612, 474] on div "Skill rating is required." at bounding box center [756, 476] width 472 height 12
click at [611, 474] on div "Skill rating is required." at bounding box center [756, 476] width 472 height 12
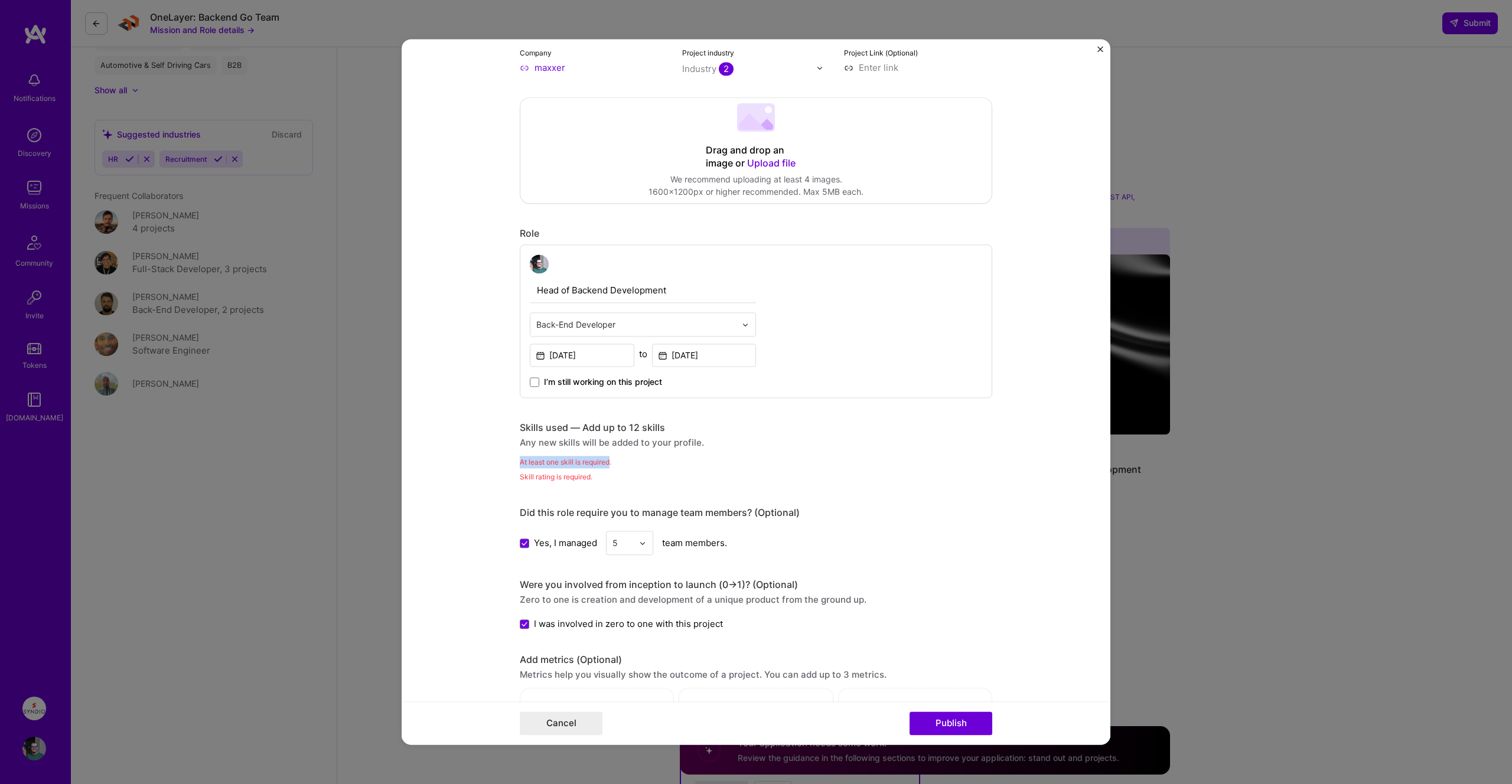
drag, startPoint x: 521, startPoint y: 464, endPoint x: 611, endPoint y: 462, distance: 90.0
click at [611, 462] on div "At least one skill is required." at bounding box center [756, 462] width 472 height 12
click at [622, 434] on div "Skills used — Add up to 12 skills Any new skills will be added to your profile." at bounding box center [756, 435] width 472 height 27
drag, startPoint x: 639, startPoint y: 426, endPoint x: 663, endPoint y: 432, distance: 24.7
click at [642, 426] on div "Skills used — Add up to 12 skills" at bounding box center [756, 428] width 472 height 12
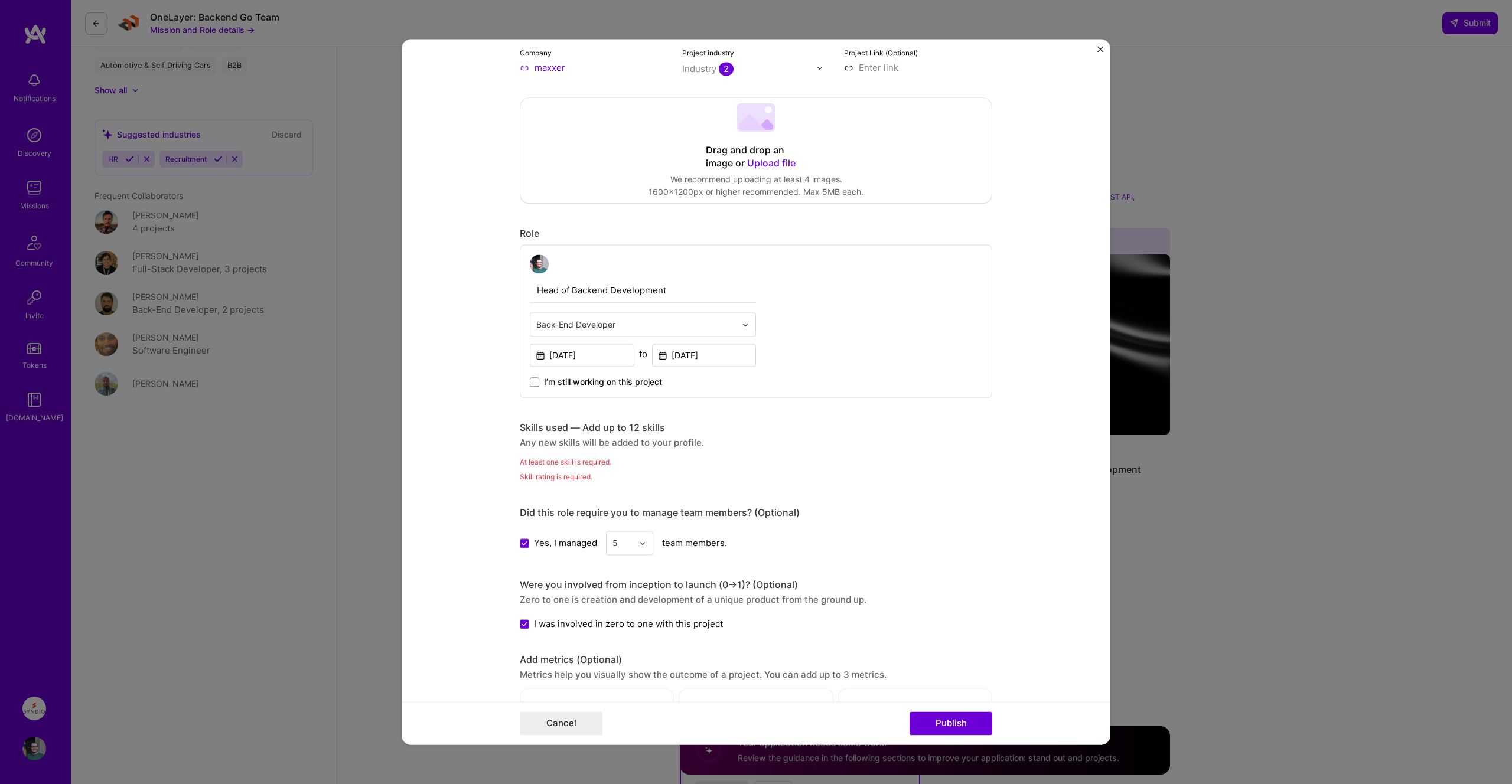
click at [667, 432] on div "Skills used — Add up to 12 skills" at bounding box center [756, 428] width 472 height 12
drag, startPoint x: 536, startPoint y: 443, endPoint x: 719, endPoint y: 445, distance: 183.0
click at [719, 445] on div "Any new skills will be added to your profile." at bounding box center [756, 442] width 472 height 12
click at [719, 445] on div "Any new skills will be added to your profile." at bounding box center [756, 442] width 472 height 12
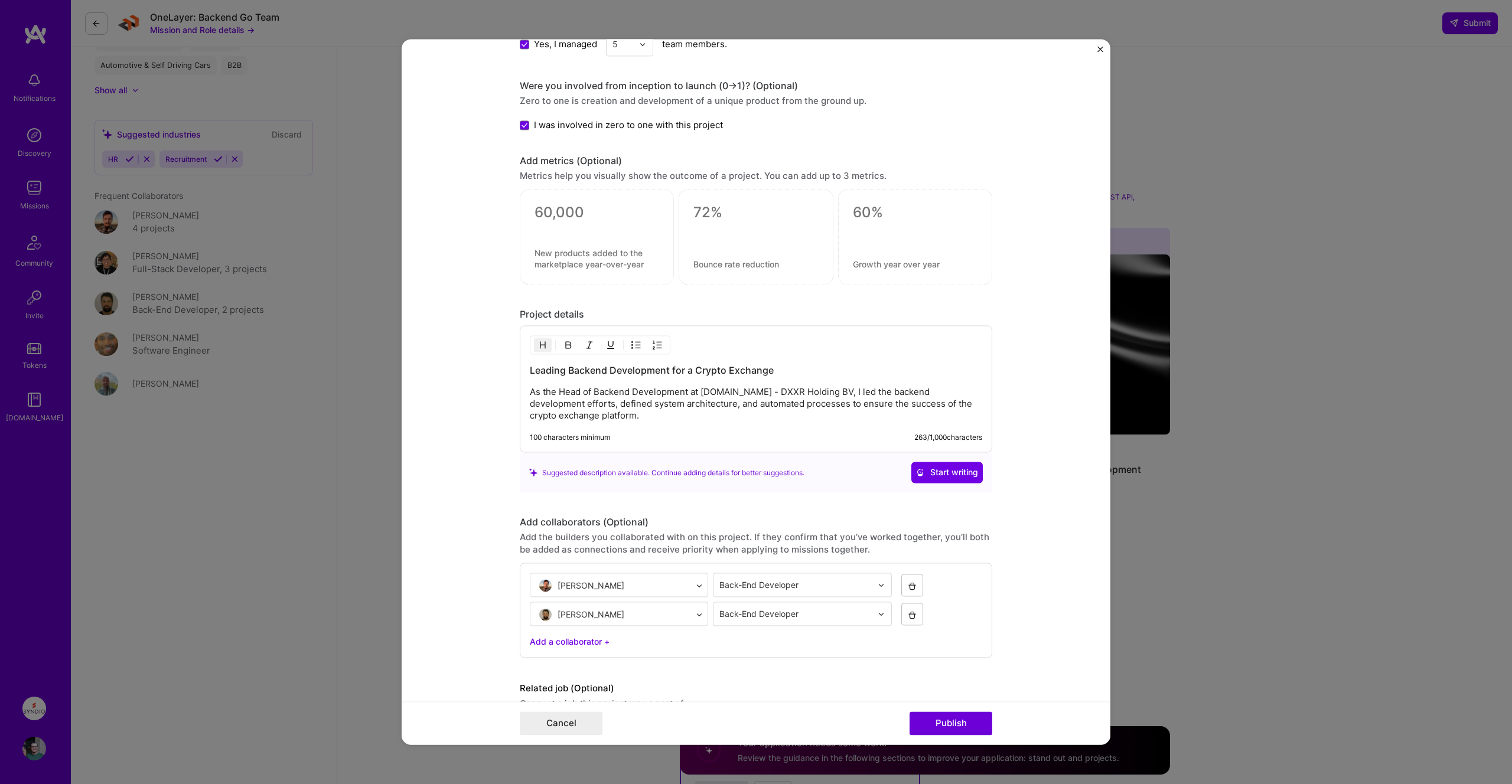
scroll to position [726, 0]
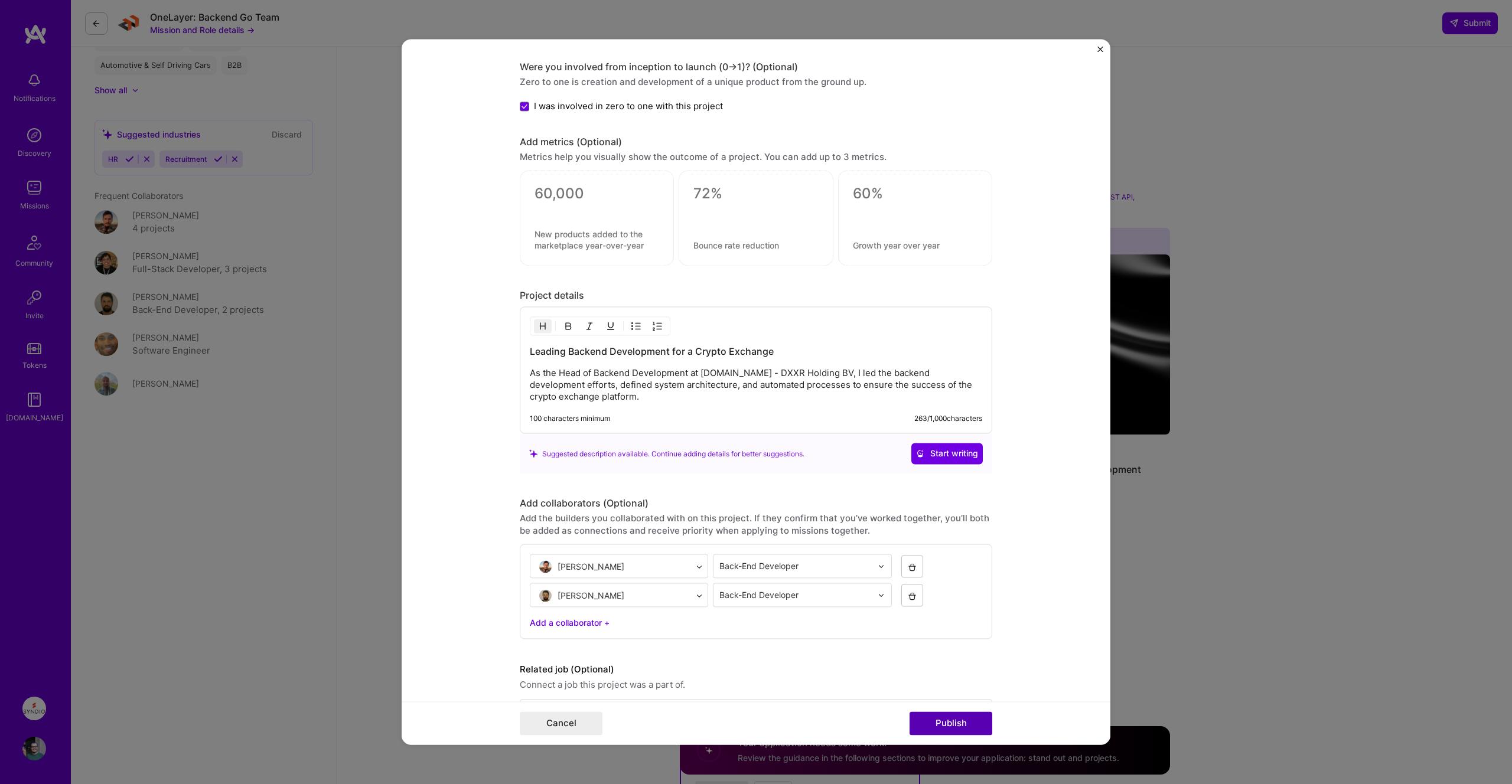
click at [971, 719] on button "Publish" at bounding box center [951, 724] width 83 height 24
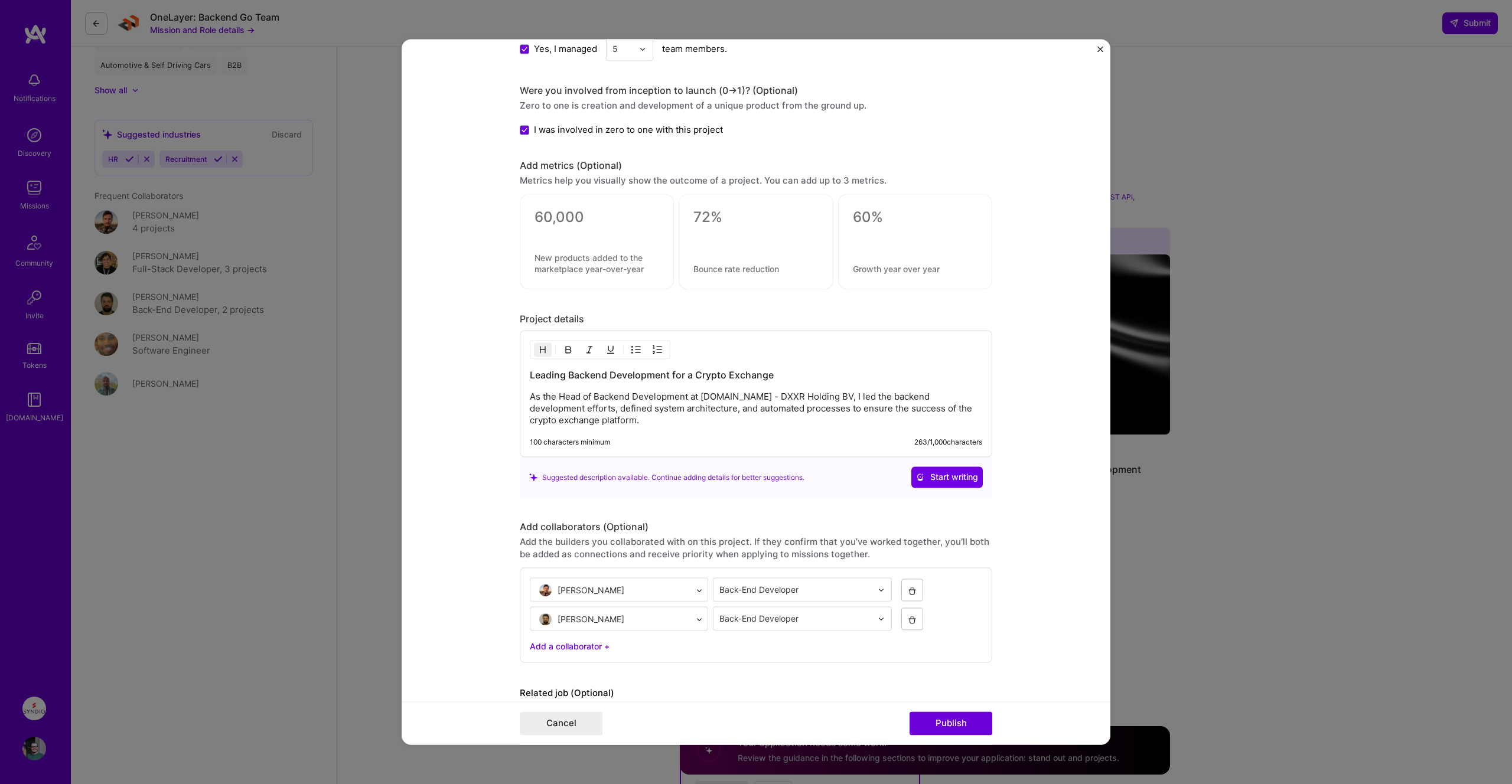
scroll to position [769, 0]
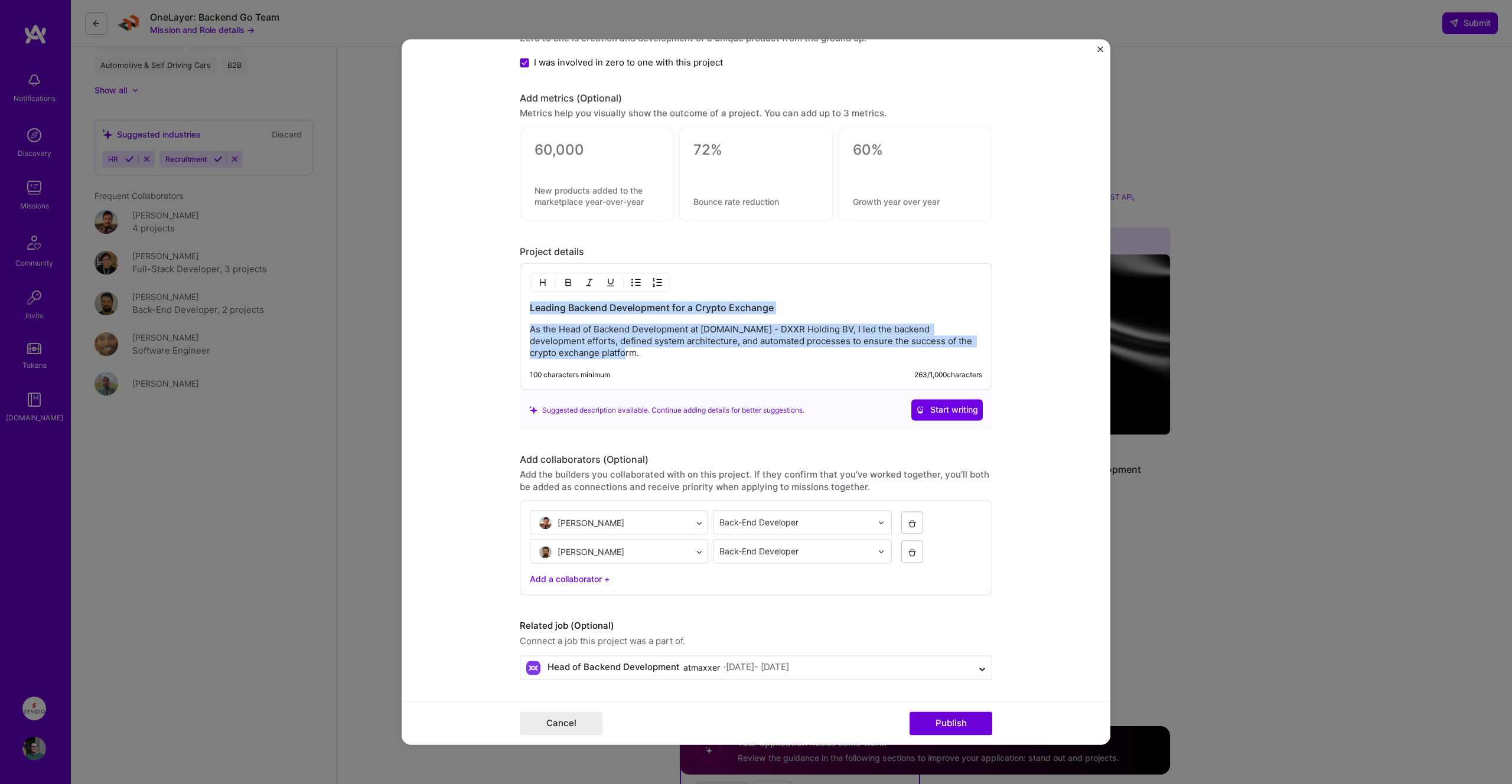
drag, startPoint x: 617, startPoint y: 355, endPoint x: 525, endPoint y: 299, distance: 107.7
click at [525, 299] on div "Leading Backend Development for a Crypto Exchange As the Head of Backend Develo…" at bounding box center [756, 327] width 472 height 127
click at [537, 305] on h3 "Leading Backend Development for a Crypto Exchange" at bounding box center [756, 308] width 452 height 13
drag, startPoint x: 537, startPoint y: 305, endPoint x: 666, endPoint y: 375, distance: 146.8
click at [666, 375] on div "Leading Backend Development for a Crypto Exchange As the Head of Backend Develo…" at bounding box center [756, 327] width 472 height 127
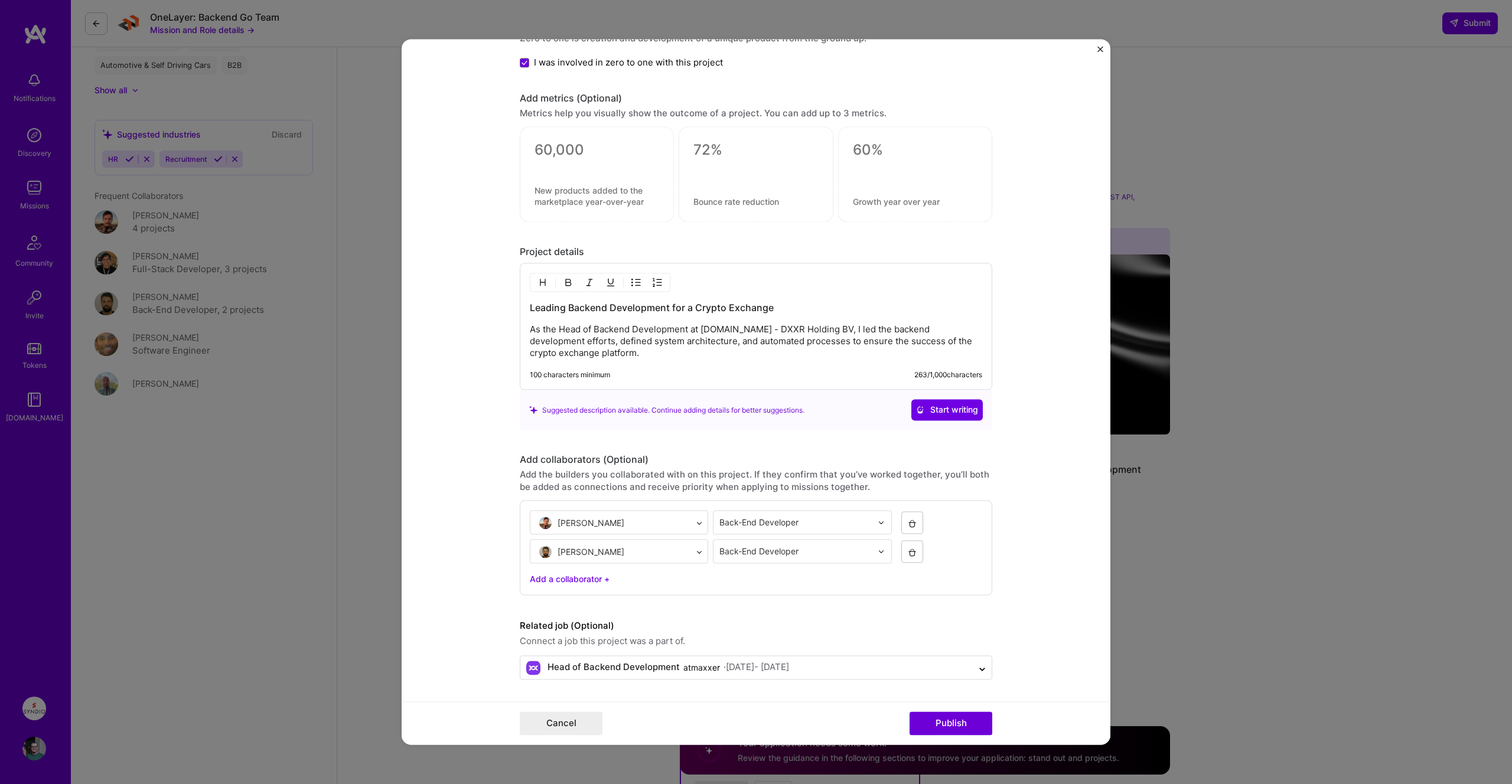
click at [391, 298] on div "Editing suggested project This project is suggested based on your LinkedIn, res…" at bounding box center [756, 392] width 1512 height 784
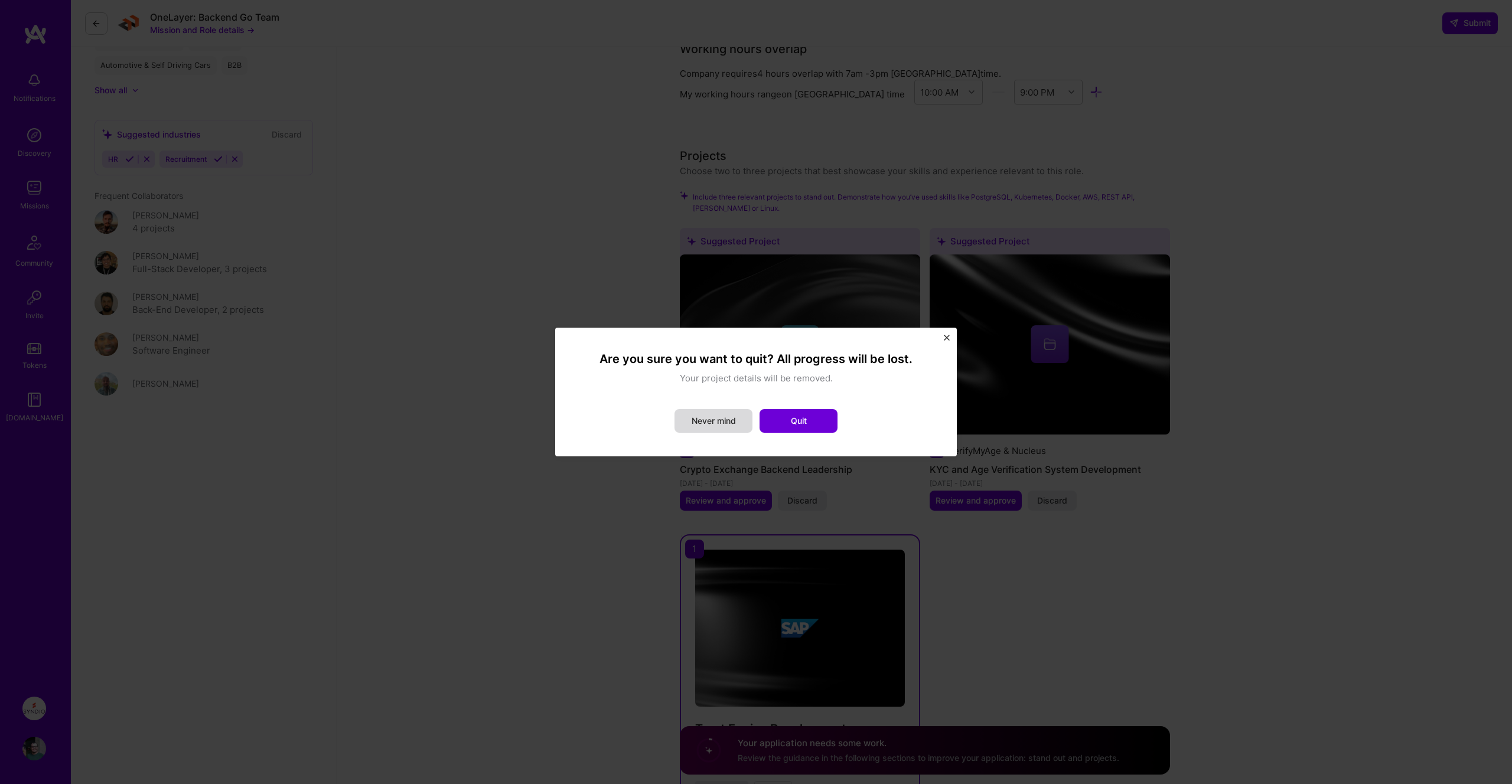
click at [728, 419] on button "Never mind" at bounding box center [714, 420] width 78 height 24
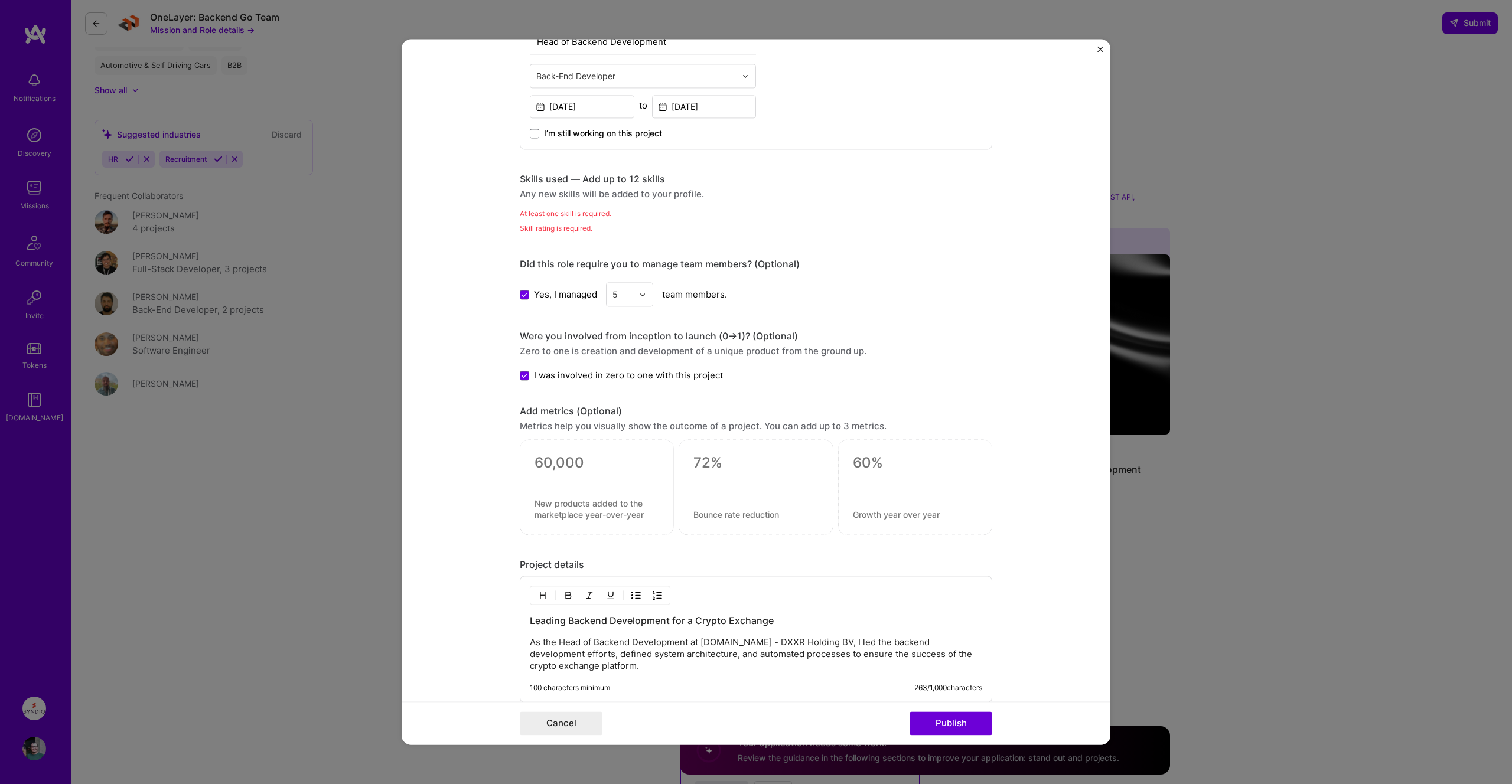
scroll to position [454, 0]
click at [548, 177] on div "Skills used — Add up to 12 skills" at bounding box center [756, 181] width 472 height 12
click at [553, 189] on div "Skills used — Add up to 12 skills Any new skills will be added to your profile." at bounding box center [756, 188] width 472 height 27
click at [561, 208] on div "Skills used — Add up to 12 skills Any new skills will be added to your profile.…" at bounding box center [756, 205] width 472 height 62
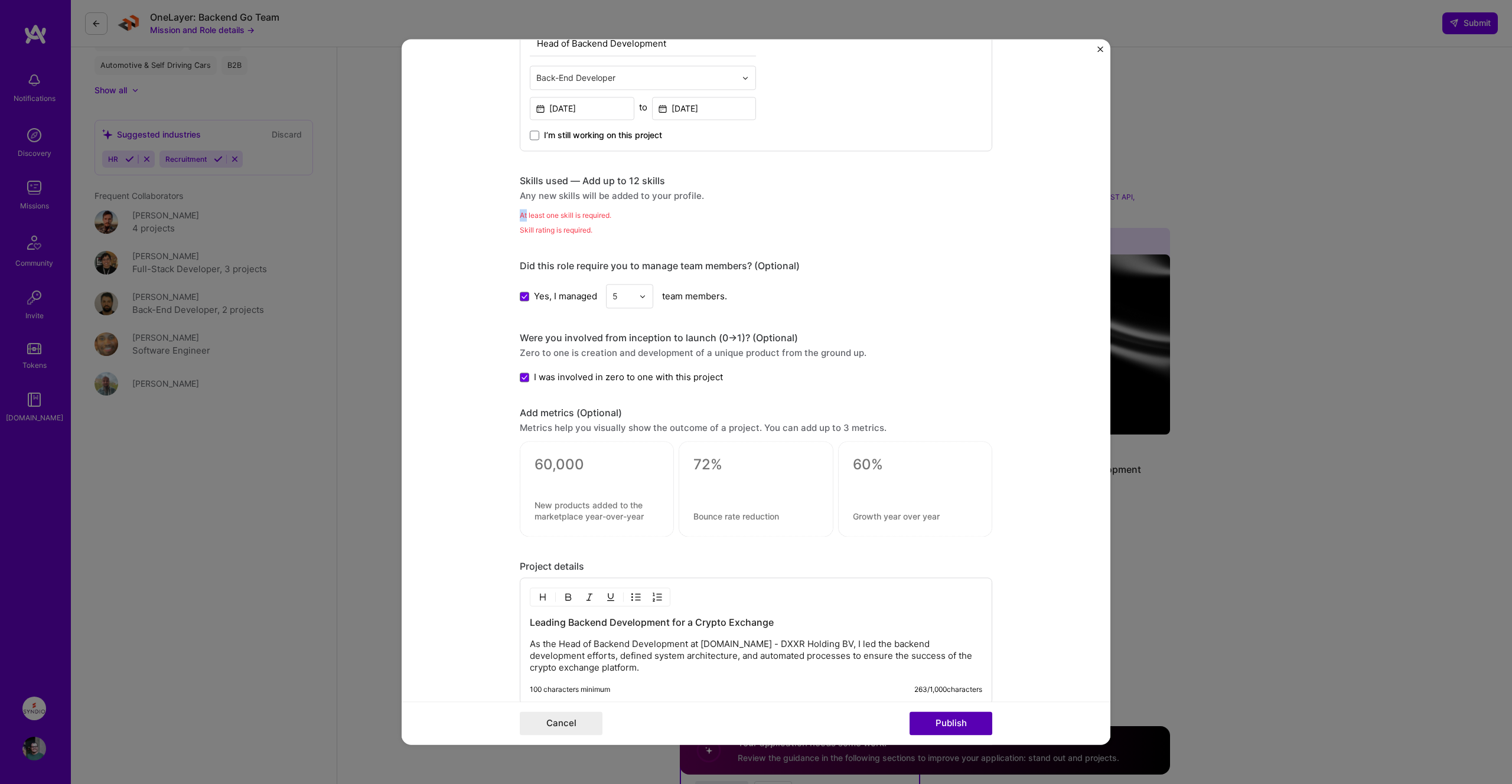
click at [926, 717] on button "Publish" at bounding box center [951, 724] width 83 height 24
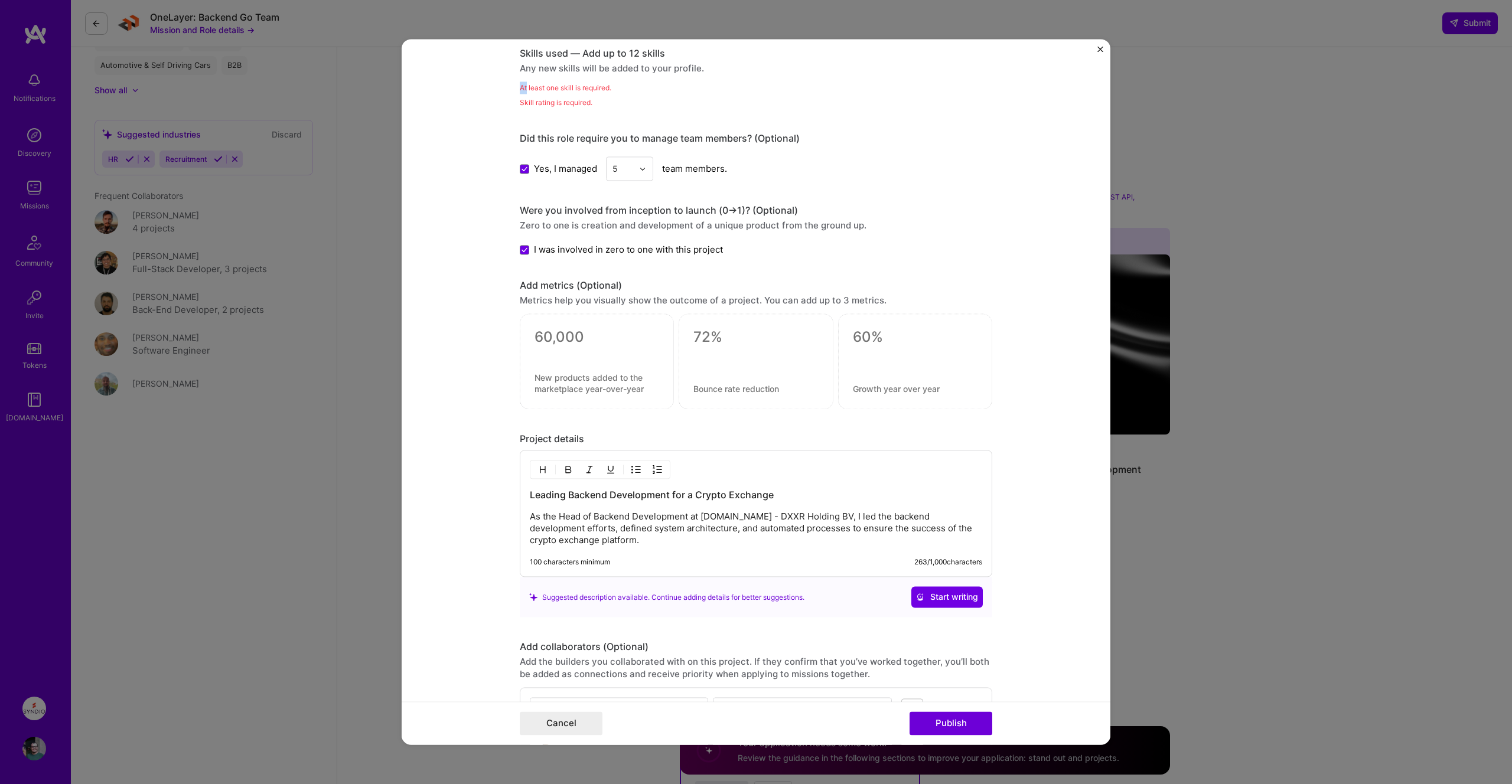
scroll to position [590, 0]
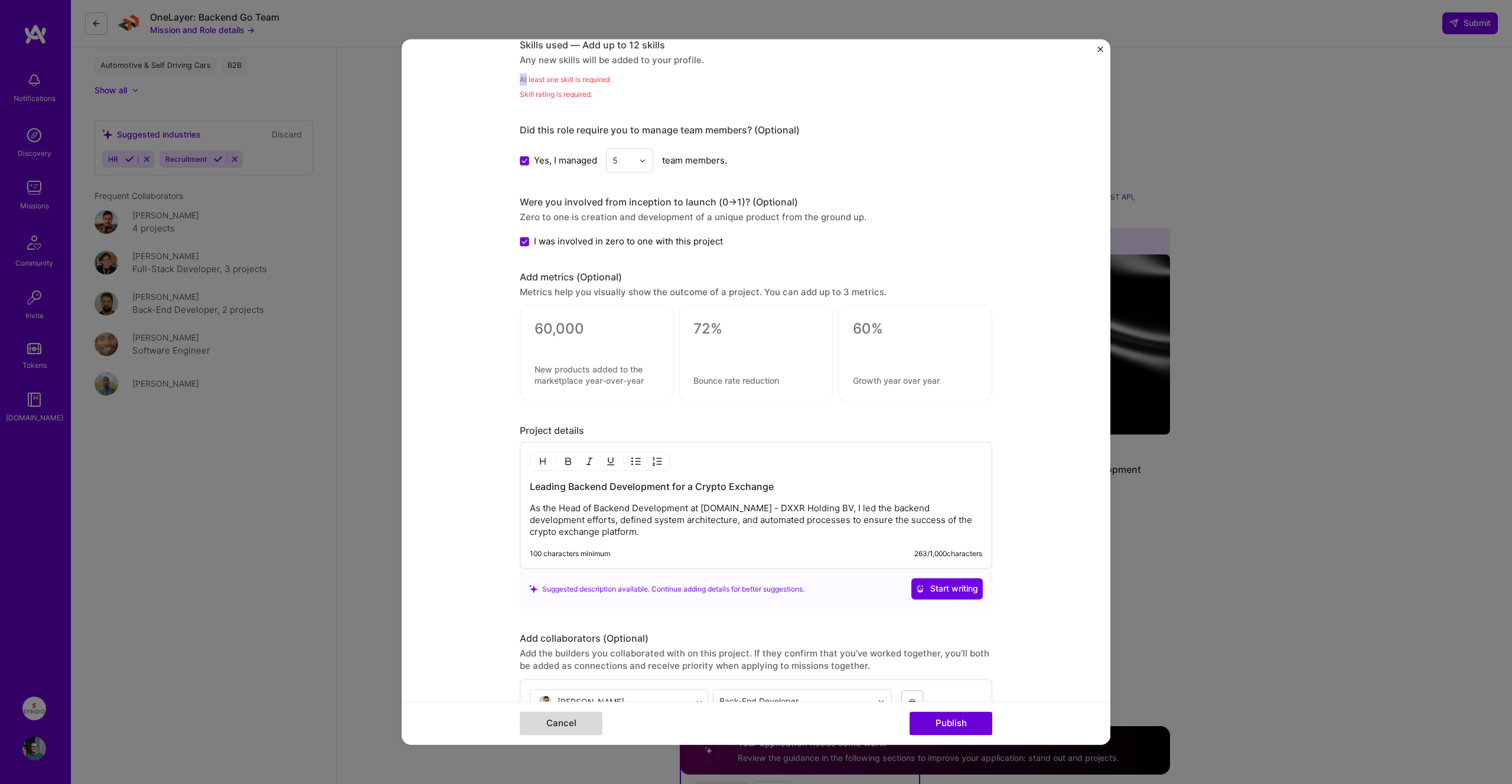
click at [563, 718] on button "Cancel" at bounding box center [561, 724] width 83 height 24
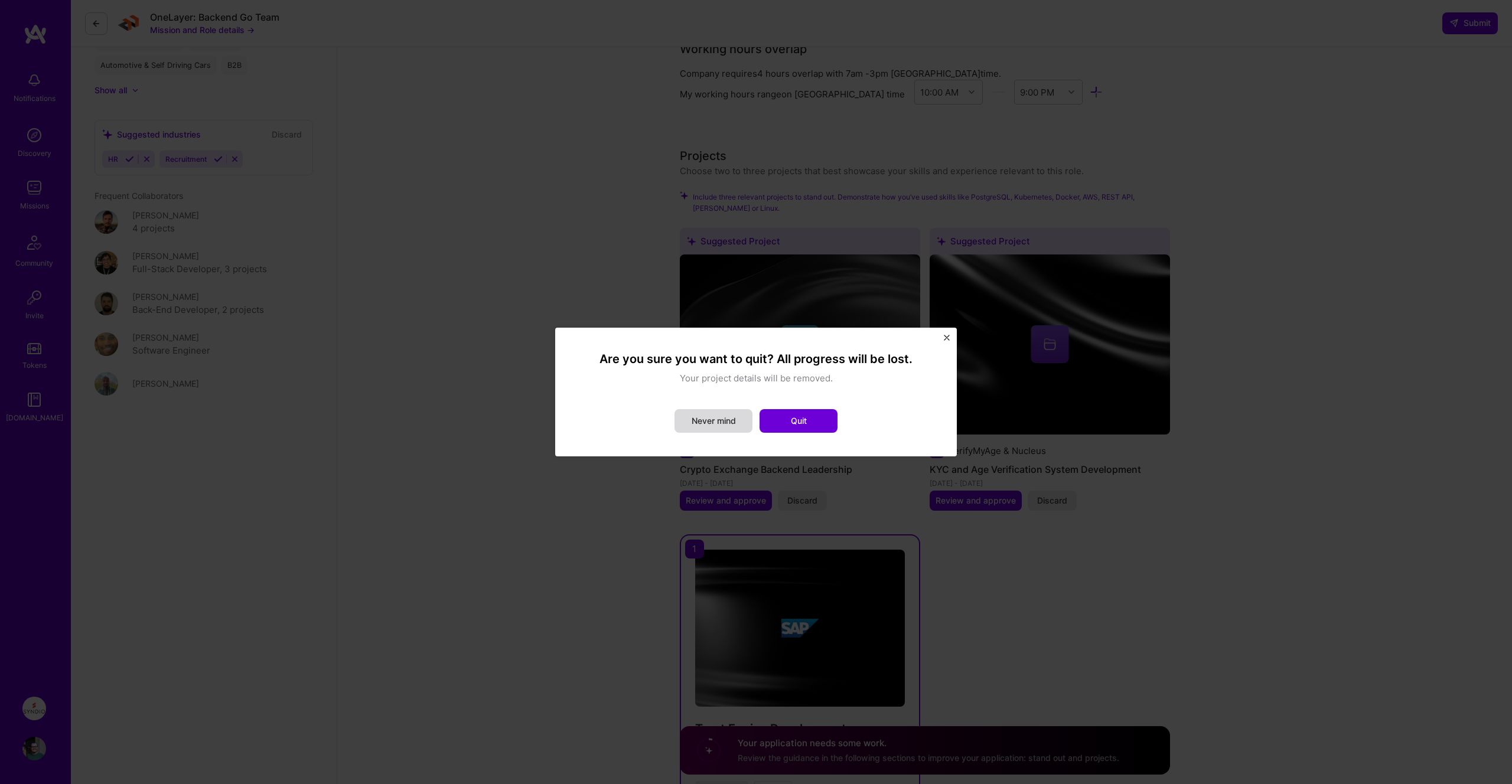
click at [744, 423] on button "Never mind" at bounding box center [714, 420] width 78 height 24
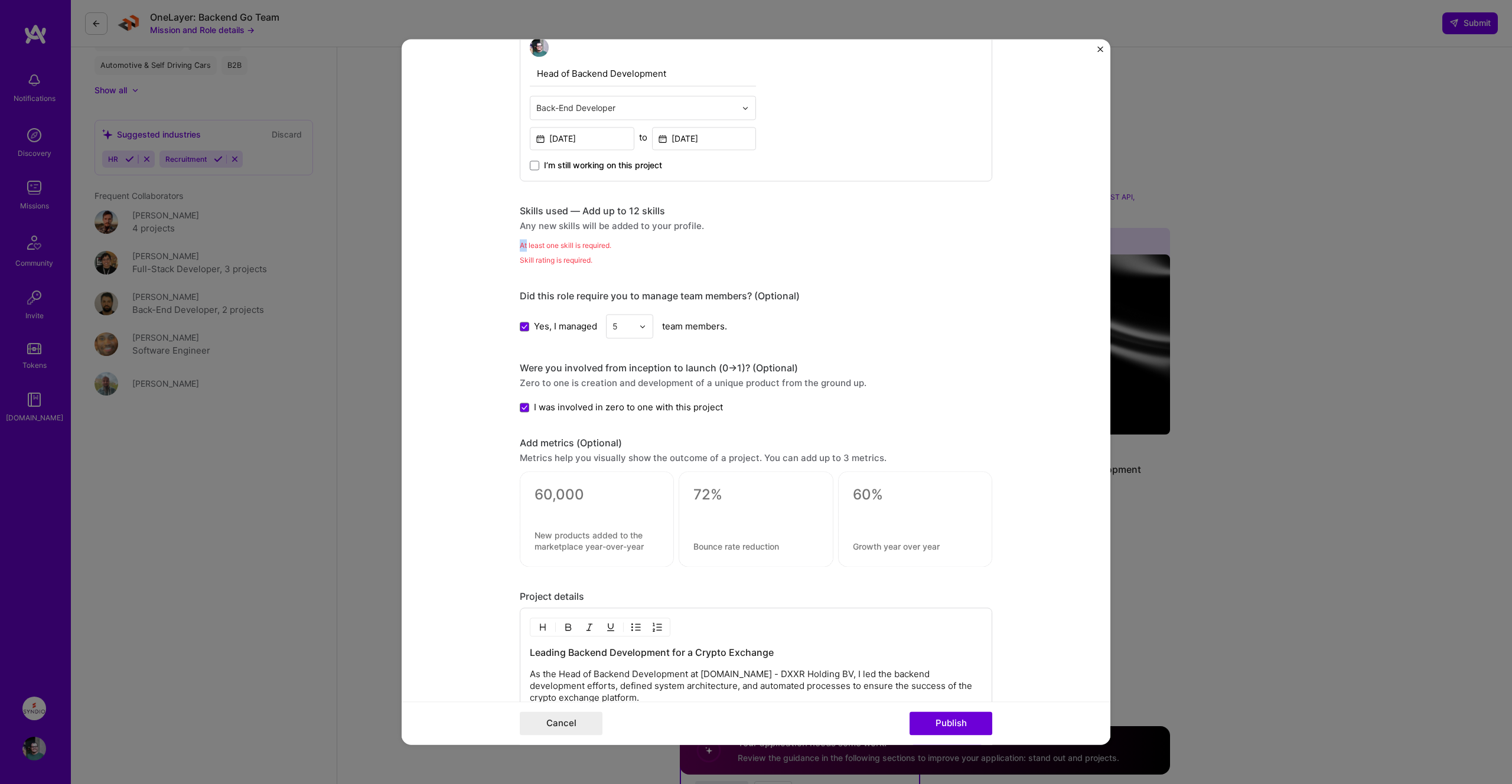
scroll to position [353, 0]
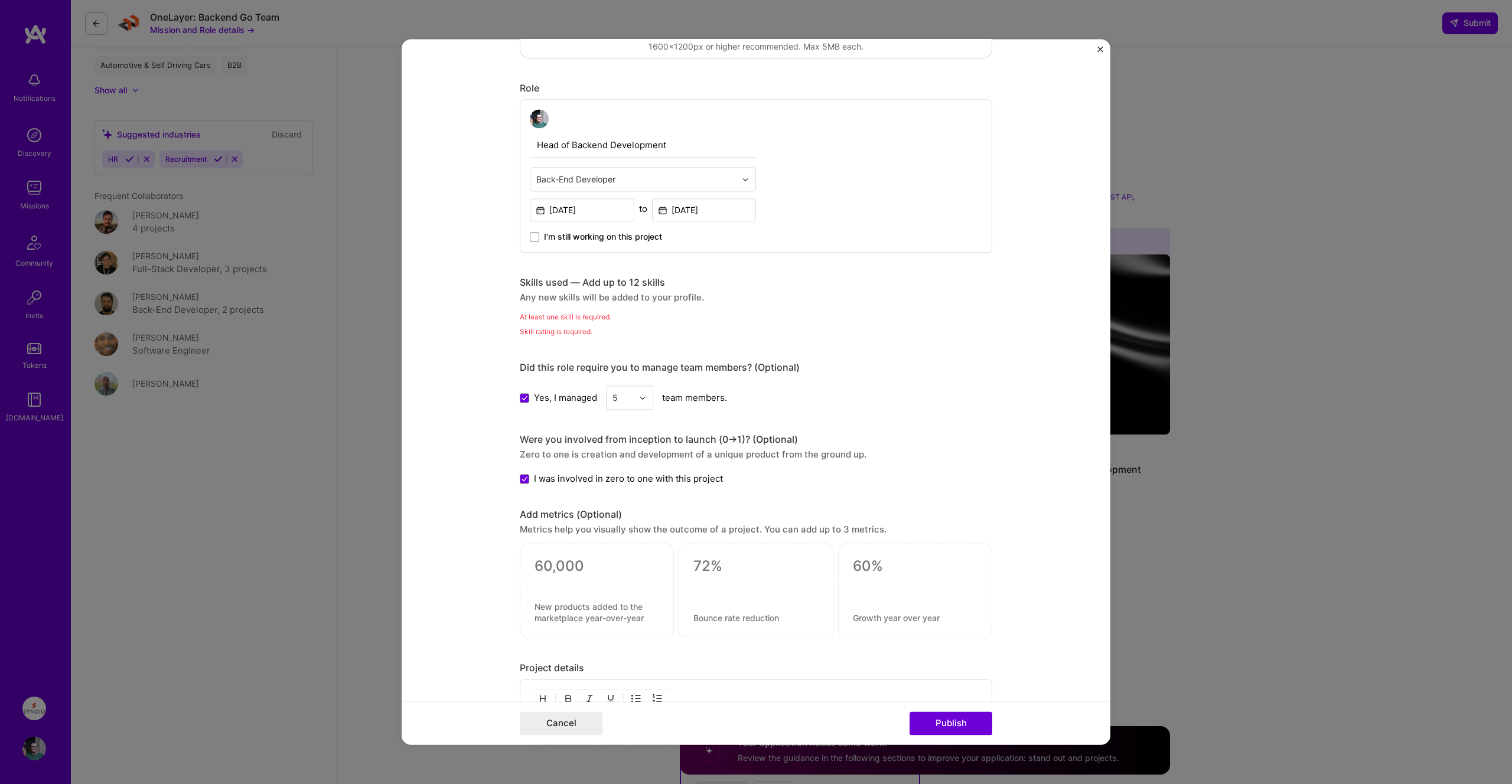
click at [553, 275] on div "Editing suggested project This project is suggested based on your LinkedIn, res…" at bounding box center [756, 402] width 472 height 1386
click at [553, 277] on div "Skills used — Add up to 12 skills" at bounding box center [756, 282] width 472 height 12
click at [553, 285] on div "Skills used — Add up to 12 skills" at bounding box center [756, 282] width 472 height 12
click at [589, 290] on div "Skills used — Add up to 12 skills Any new skills will be added to your profile." at bounding box center [756, 289] width 472 height 27
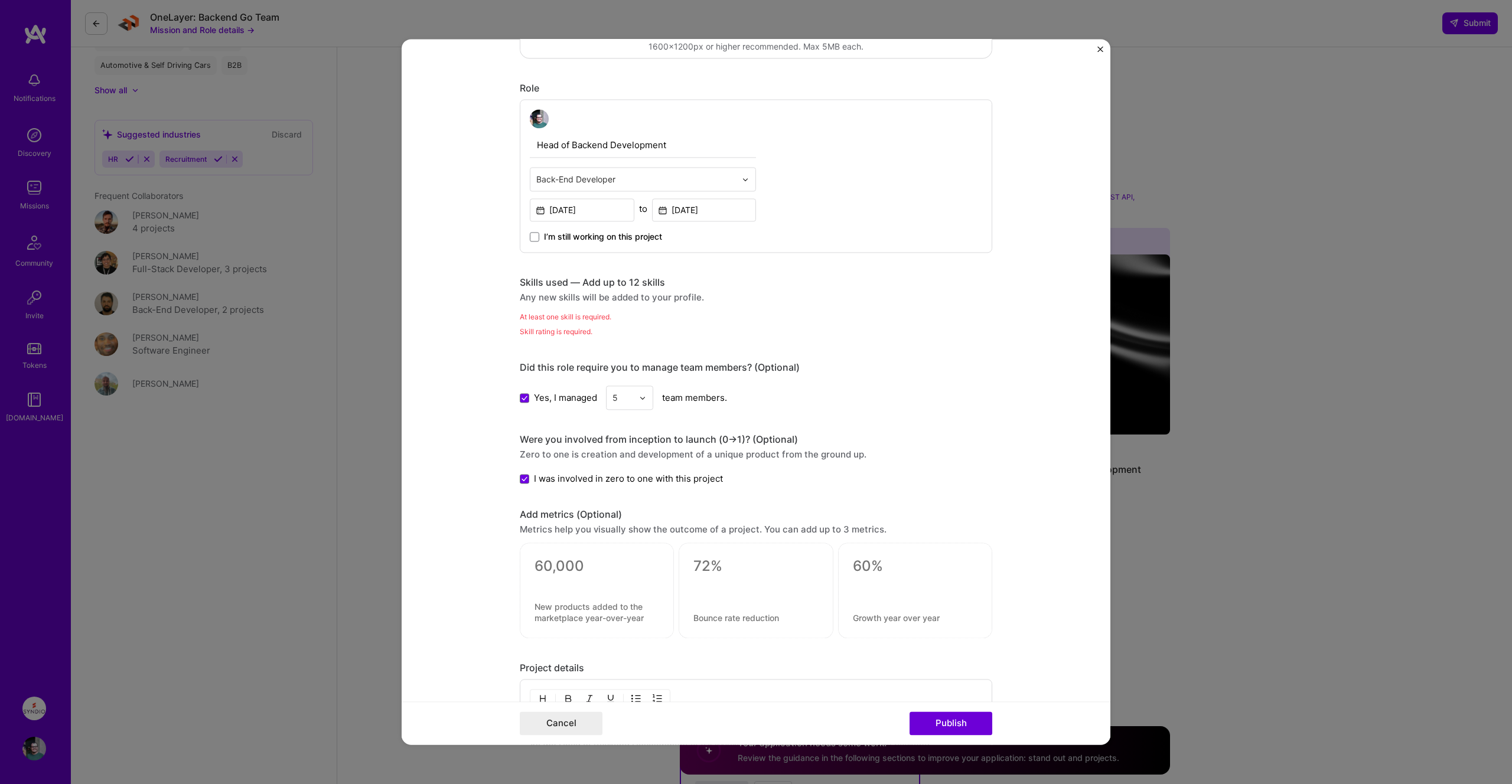
click at [613, 227] on div "I’m still working on this project" at bounding box center [642, 231] width 226 height 21
click at [613, 230] on div "I’m still working on this project" at bounding box center [642, 231] width 226 height 21
click at [612, 230] on div "I’m still working on this project" at bounding box center [642, 231] width 226 height 21
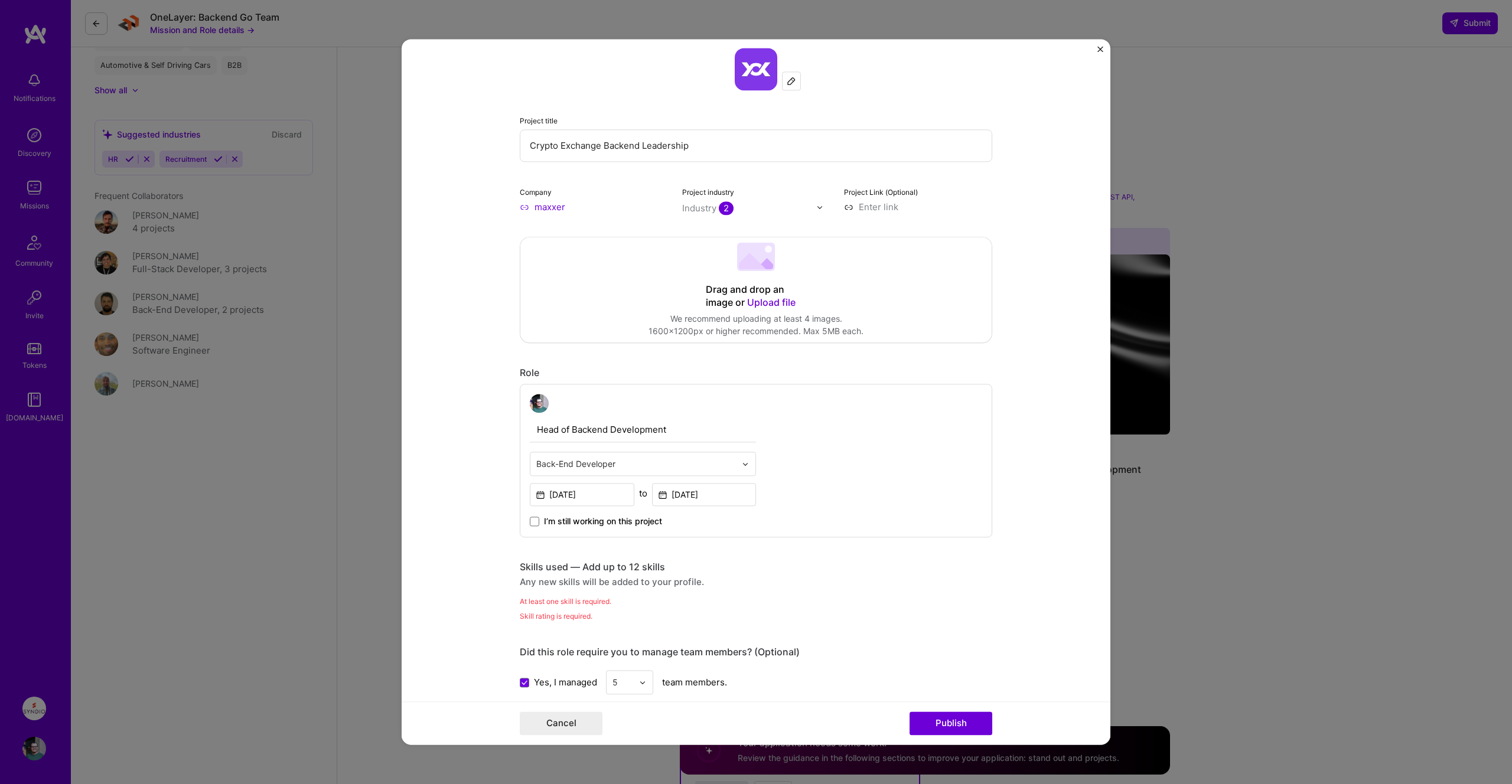
scroll to position [0, 0]
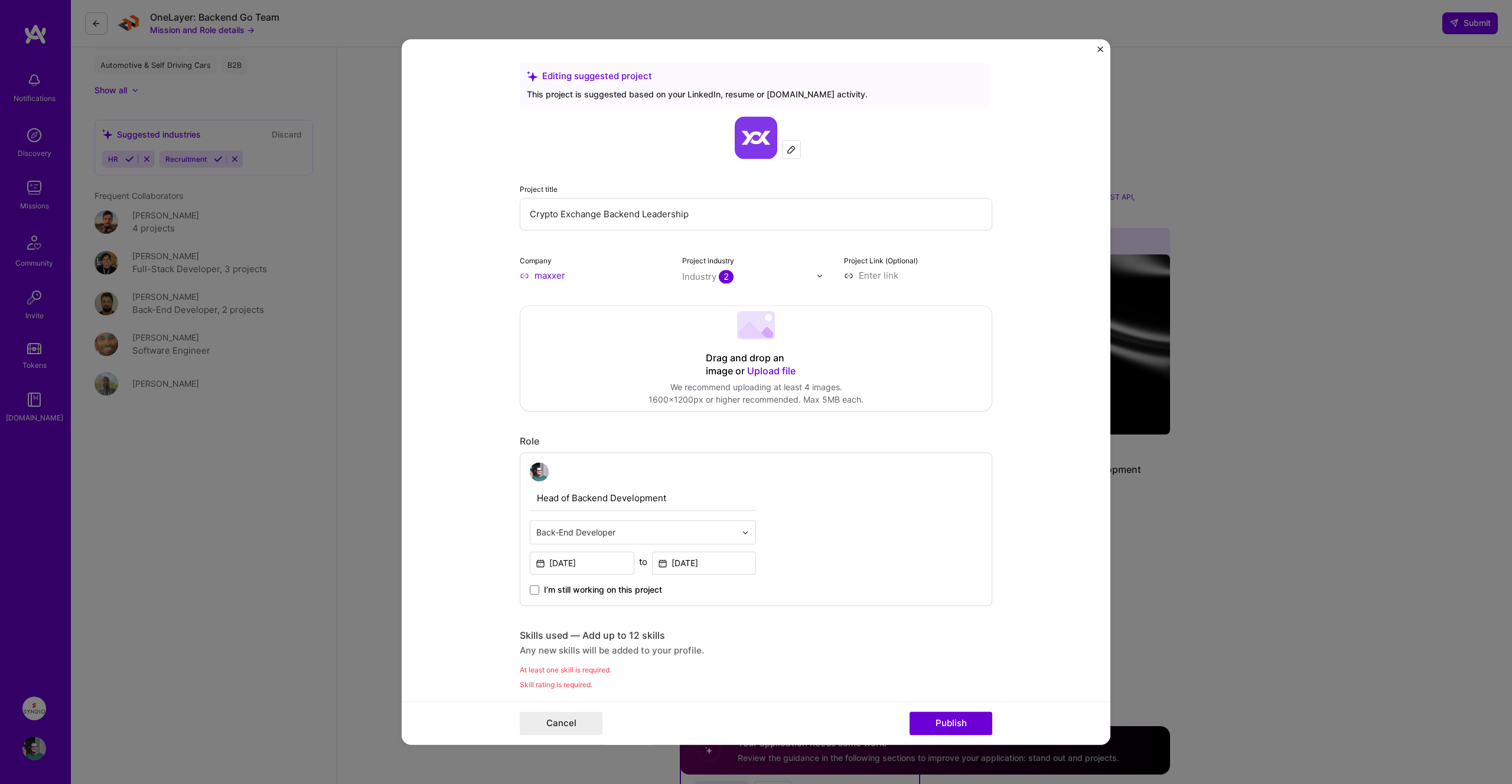
click at [875, 276] on input at bounding box center [918, 275] width 148 height 12
paste input "[URL][DOMAIN_NAME]"
type input "[URL][DOMAIN_NAME]"
click at [1028, 305] on form "Editing suggested project This project is suggested based on your LinkedIn, res…" at bounding box center [756, 392] width 709 height 705
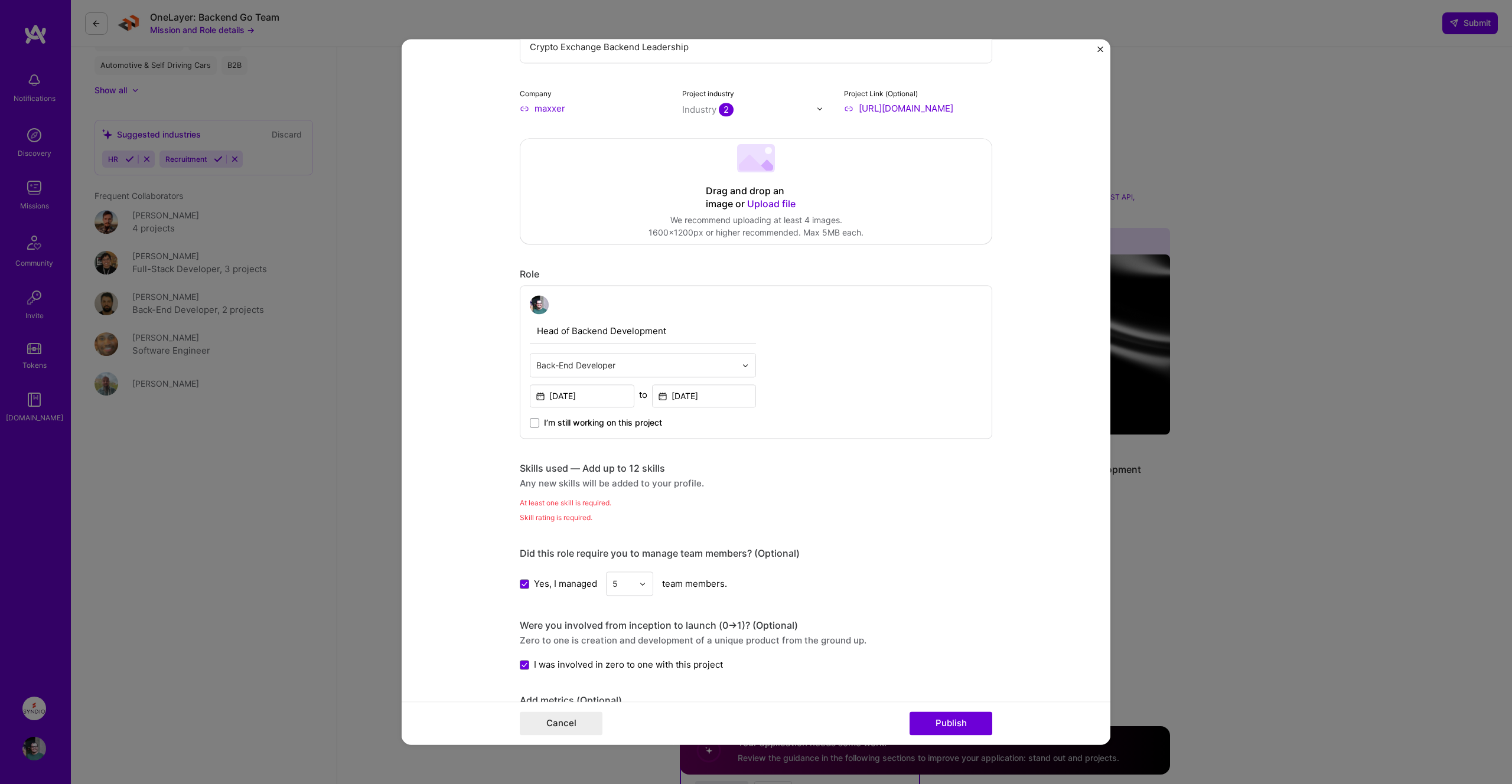
scroll to position [174, 0]
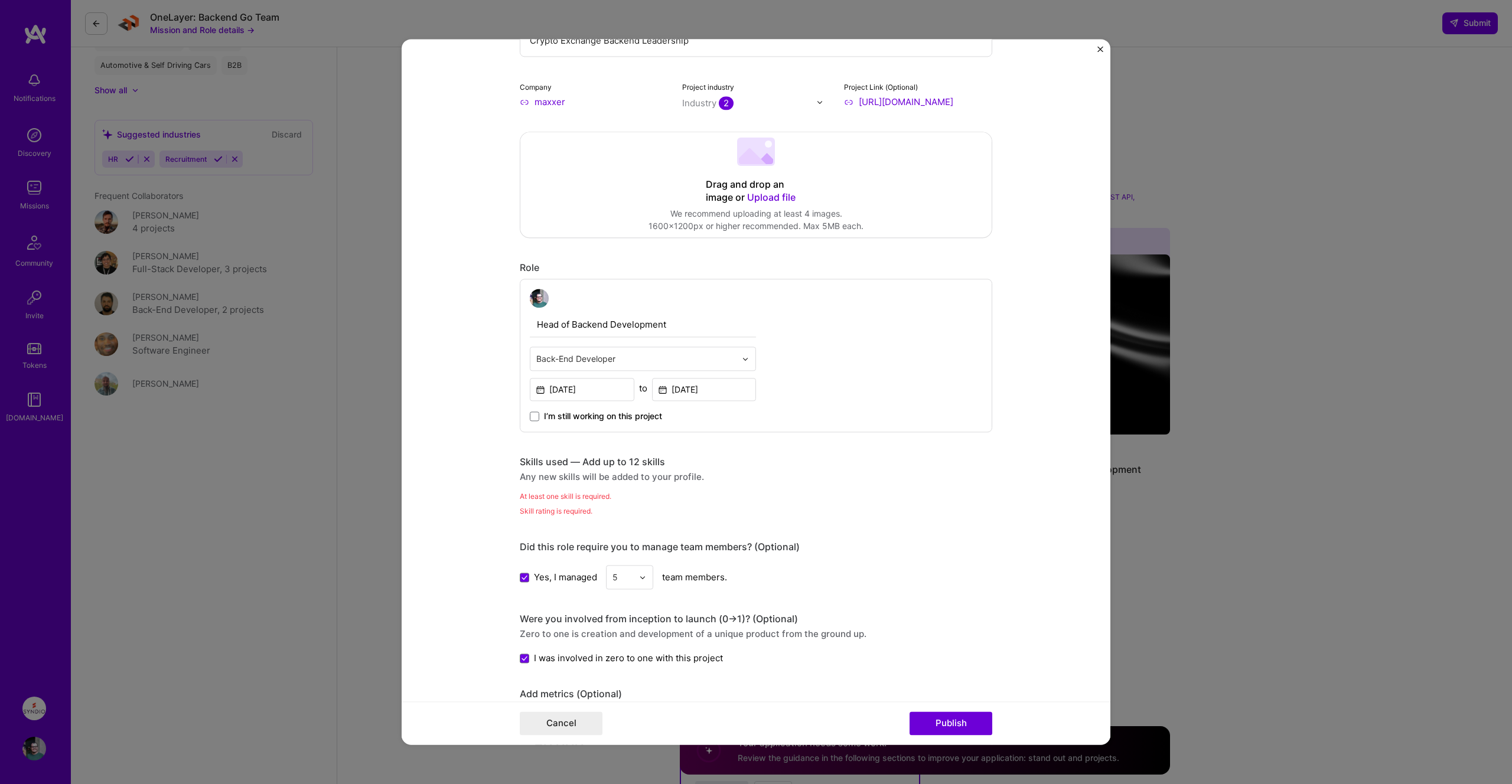
click at [575, 472] on div "Any new skills will be added to your profile." at bounding box center [756, 476] width 472 height 12
drag, startPoint x: 546, startPoint y: 461, endPoint x: 677, endPoint y: 481, distance: 132.5
click at [677, 481] on div "Skills used — Add up to 12 skills Any new skills will be added to your profile." at bounding box center [756, 469] width 472 height 27
click at [677, 481] on div "Any new skills will be added to your profile." at bounding box center [756, 476] width 472 height 12
click at [587, 475] on div "Any new skills will be added to your profile." at bounding box center [756, 476] width 472 height 12
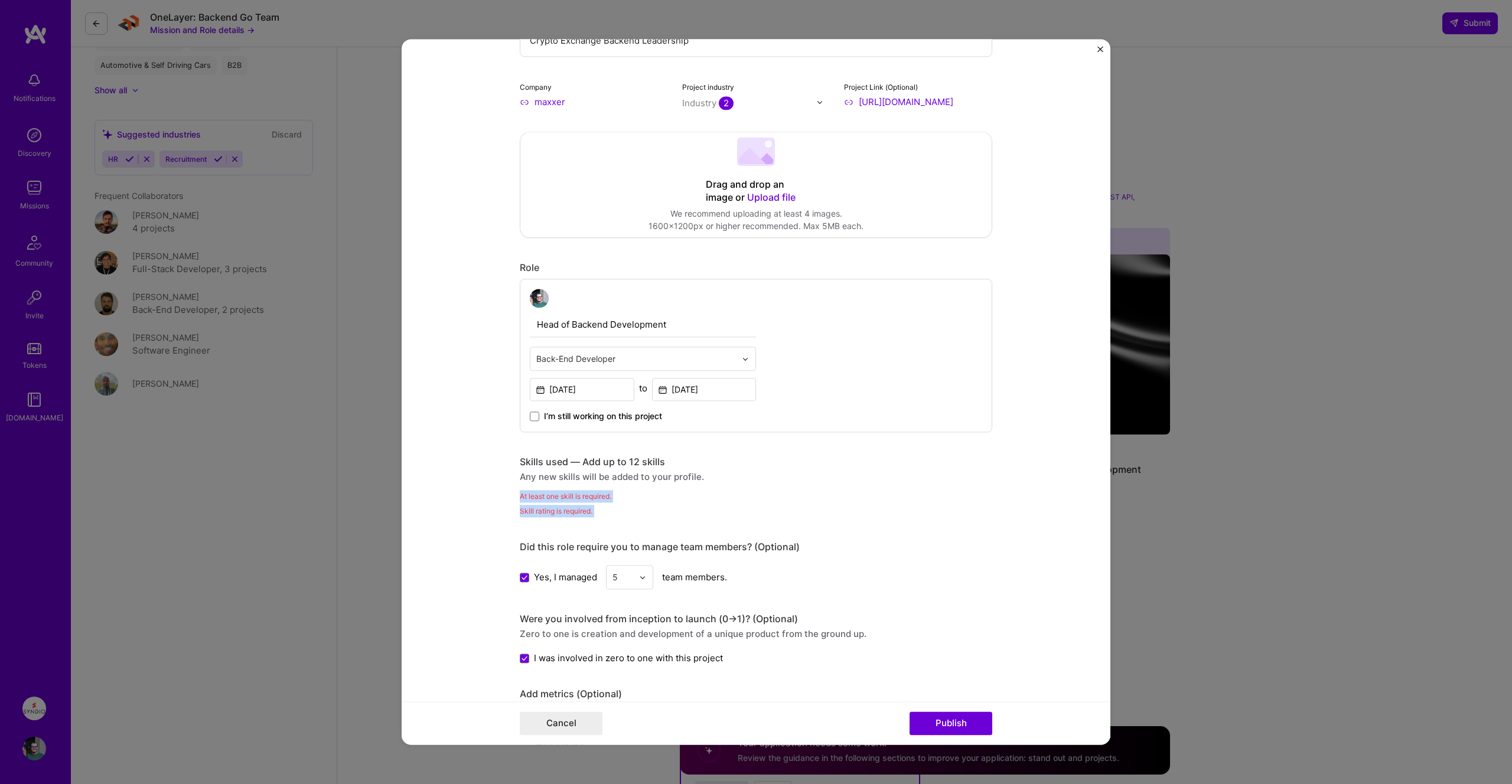
drag, startPoint x: 522, startPoint y: 494, endPoint x: 594, endPoint y: 519, distance: 76.2
click at [594, 518] on div "Editing suggested project This project is suggested based on your LinkedIn, res…" at bounding box center [756, 582] width 472 height 1386
click at [594, 519] on div "Editing suggested project This project is suggested based on your LinkedIn, res…" at bounding box center [756, 582] width 472 height 1386
click at [580, 519] on div "Editing suggested project This project is suggested based on your LinkedIn, res…" at bounding box center [756, 582] width 472 height 1386
click at [586, 484] on div "Skills used — Add up to 12 skills Any new skills will be added to your profile.…" at bounding box center [756, 486] width 472 height 62
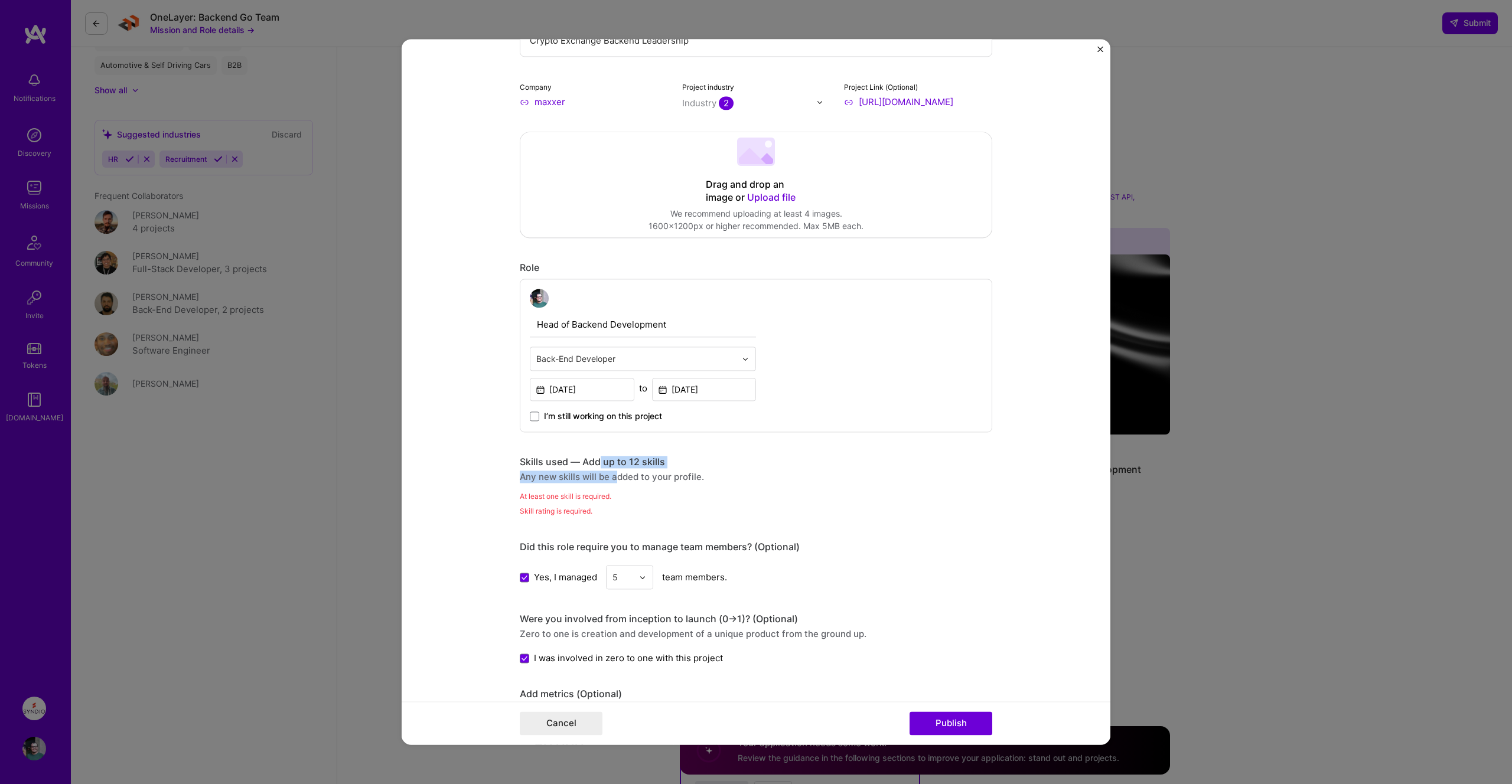
drag, startPoint x: 600, startPoint y: 466, endPoint x: 615, endPoint y: 471, distance: 15.8
click at [615, 471] on div "Skills used — Add up to 12 skills Any new skills will be added to your profile." at bounding box center [756, 469] width 472 height 27
click at [776, 521] on div "Editing suggested project This project is suggested based on your LinkedIn, res…" at bounding box center [756, 582] width 472 height 1386
click at [925, 718] on button "Publish" at bounding box center [951, 724] width 83 height 24
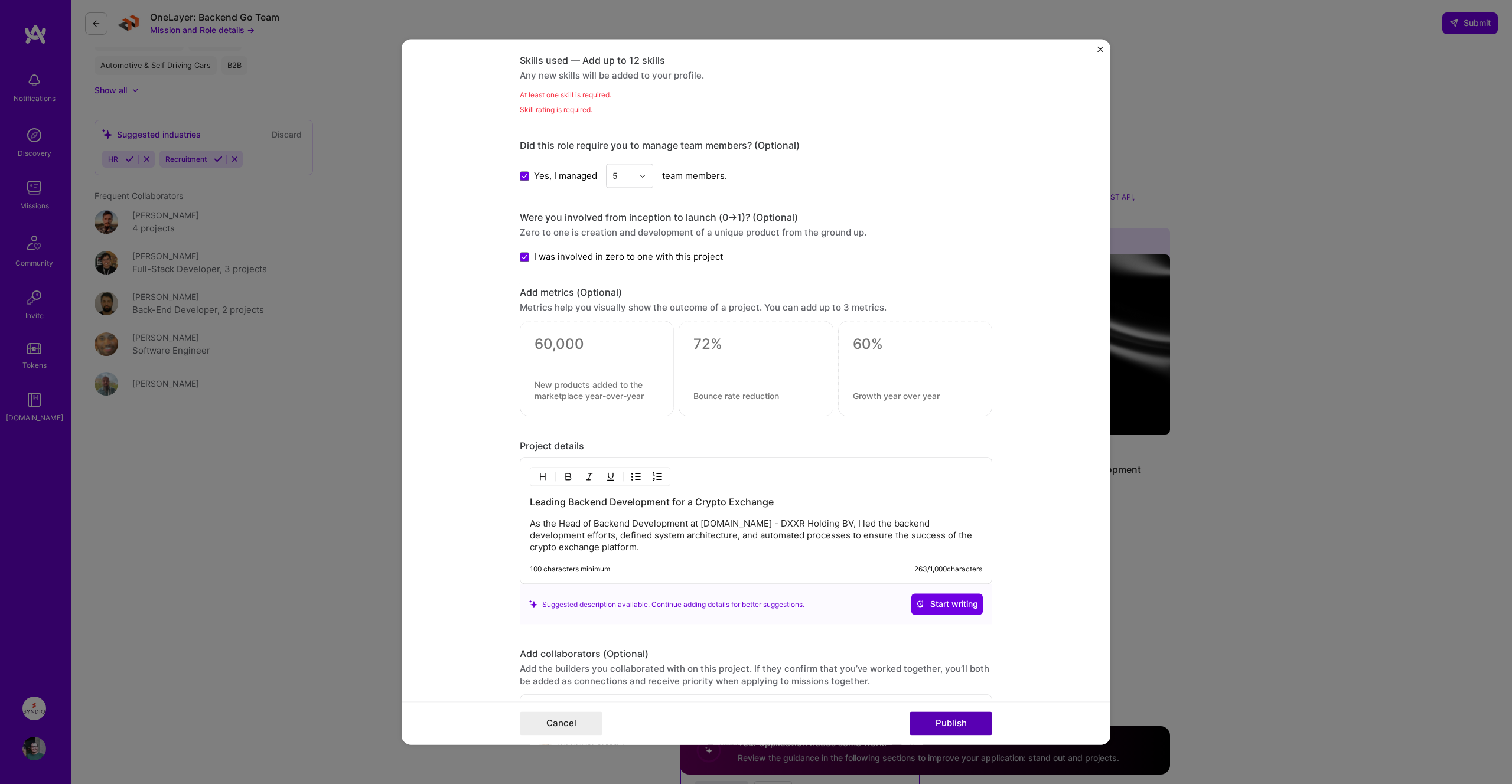
scroll to position [590, 0]
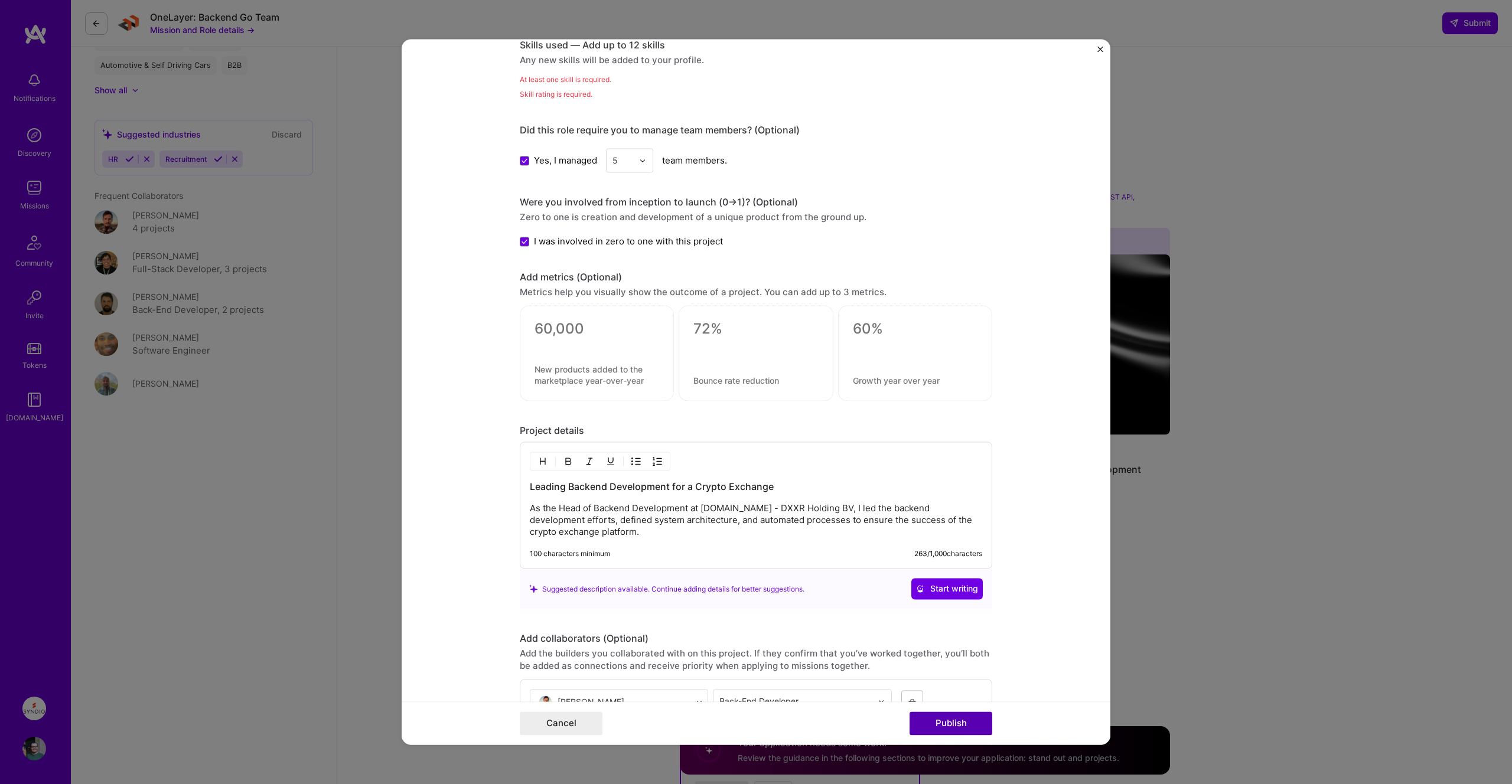
click at [925, 718] on button "Publish" at bounding box center [951, 724] width 83 height 24
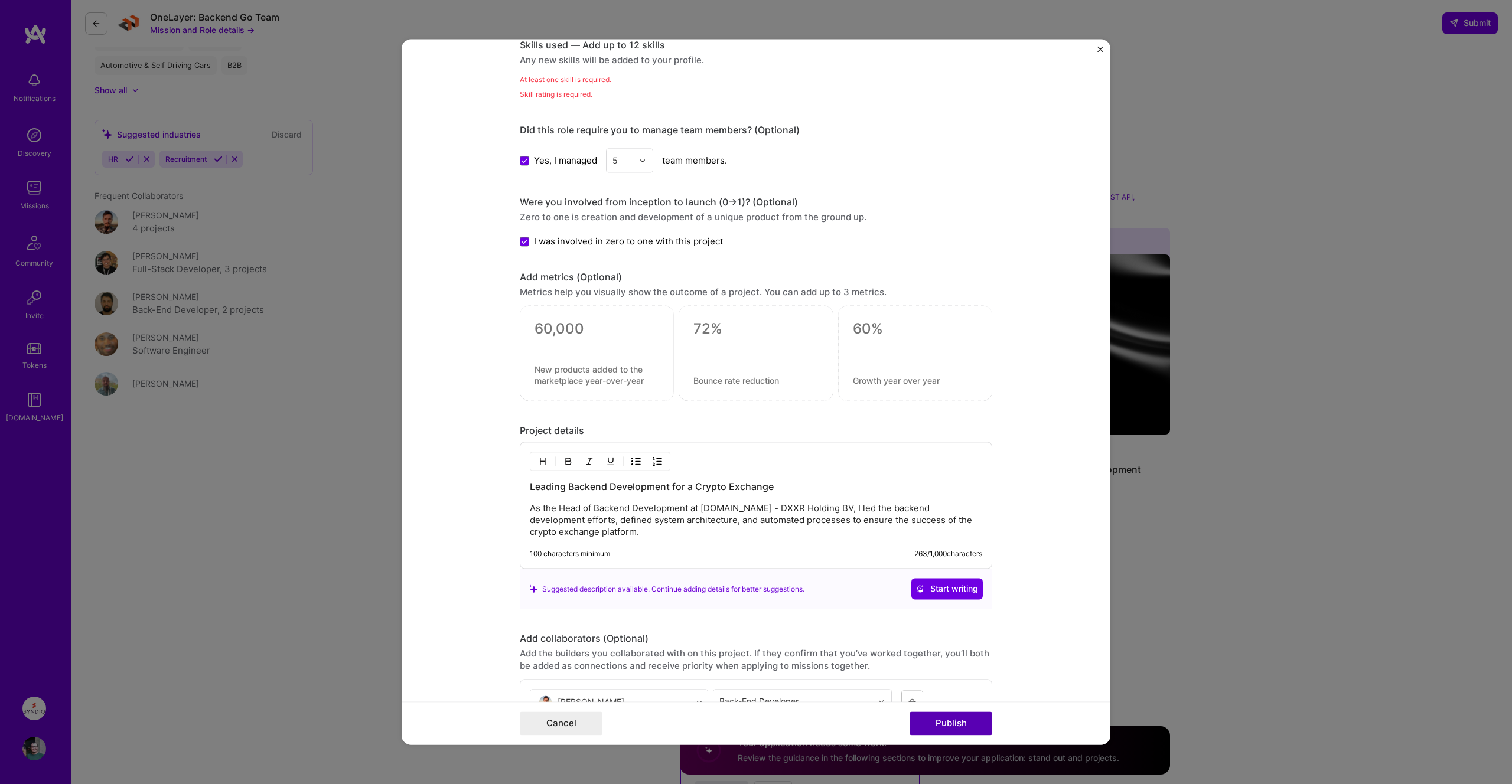
click at [925, 718] on button "Publish" at bounding box center [951, 724] width 83 height 24
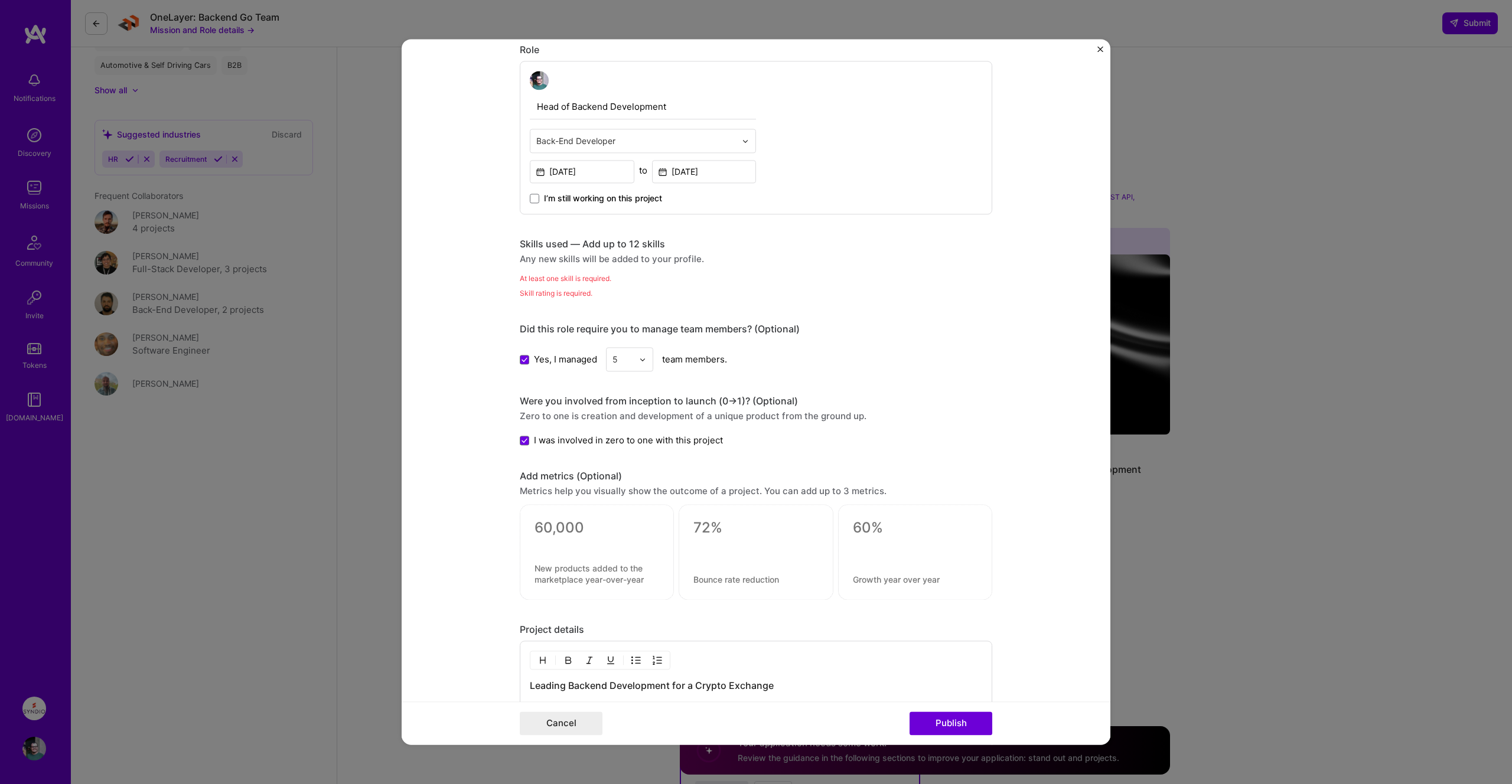
scroll to position [387, 0]
click at [550, 277] on div "At least one skill is required." at bounding box center [756, 283] width 472 height 12
click at [566, 250] on div "Skills used — Add up to 12 skills" at bounding box center [756, 249] width 472 height 12
click at [569, 719] on button "Cancel" at bounding box center [561, 724] width 83 height 24
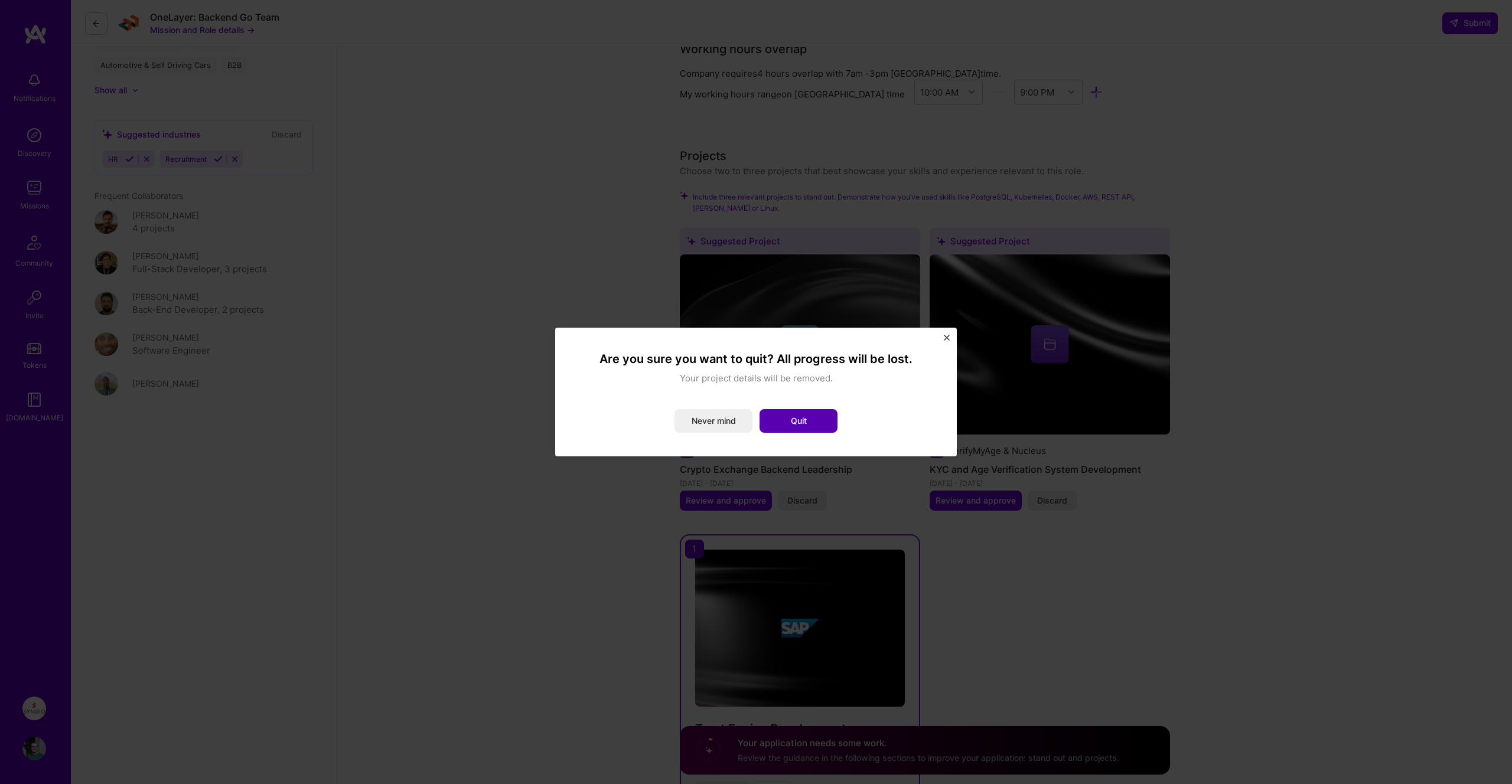
click at [776, 423] on button "Quit" at bounding box center [798, 420] width 78 height 24
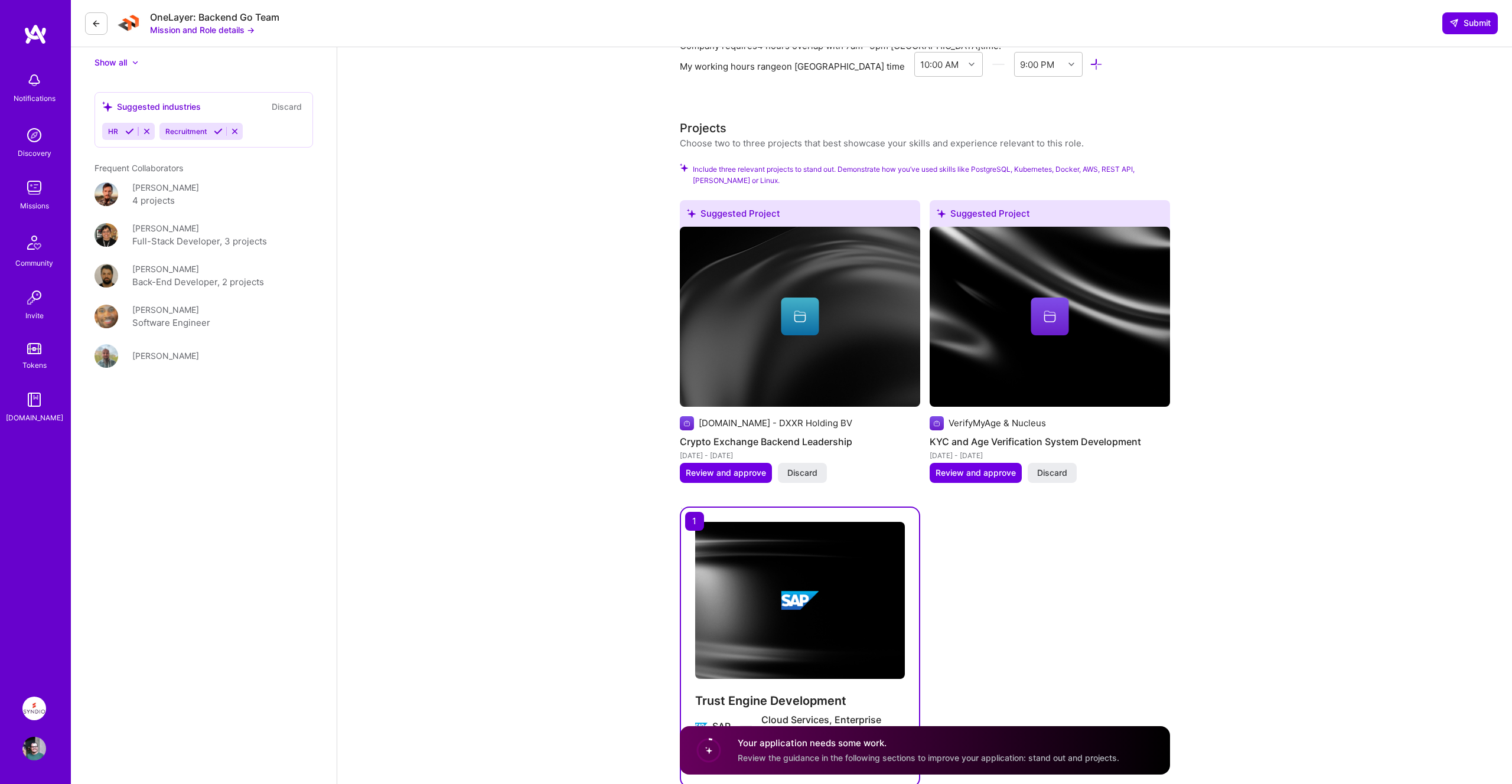
scroll to position [1528, 0]
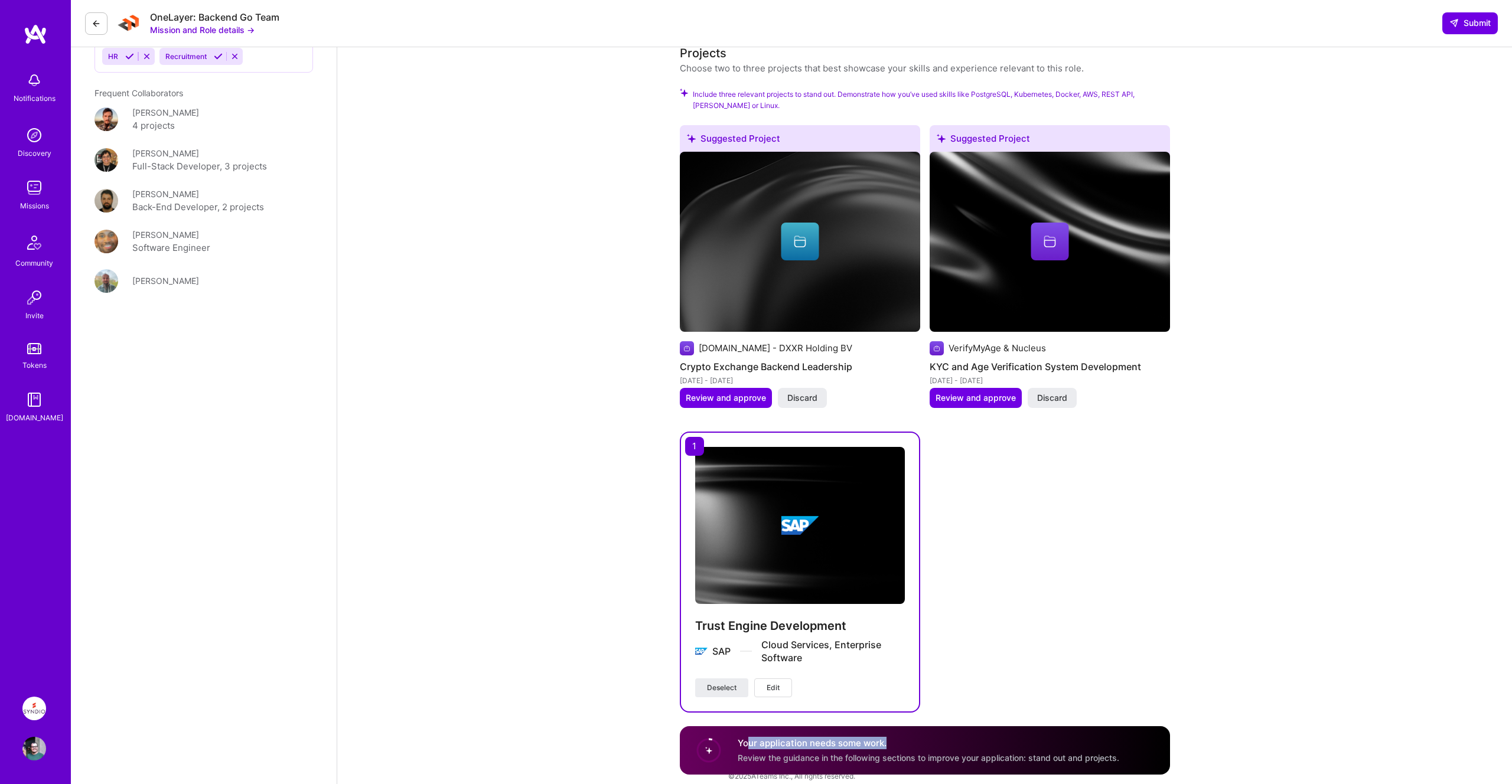
drag, startPoint x: 748, startPoint y: 742, endPoint x: 968, endPoint y: 735, distance: 220.1
click at [968, 736] on h4 "Your application needs some work." at bounding box center [928, 743] width 382 height 12
click at [1035, 567] on div "Suggested Project [DOMAIN_NAME] - DXXR Holding BV Crypto Exchange Backend Leade…" at bounding box center [925, 418] width 490 height 588
click at [956, 392] on span "Review and approve" at bounding box center [976, 397] width 80 height 12
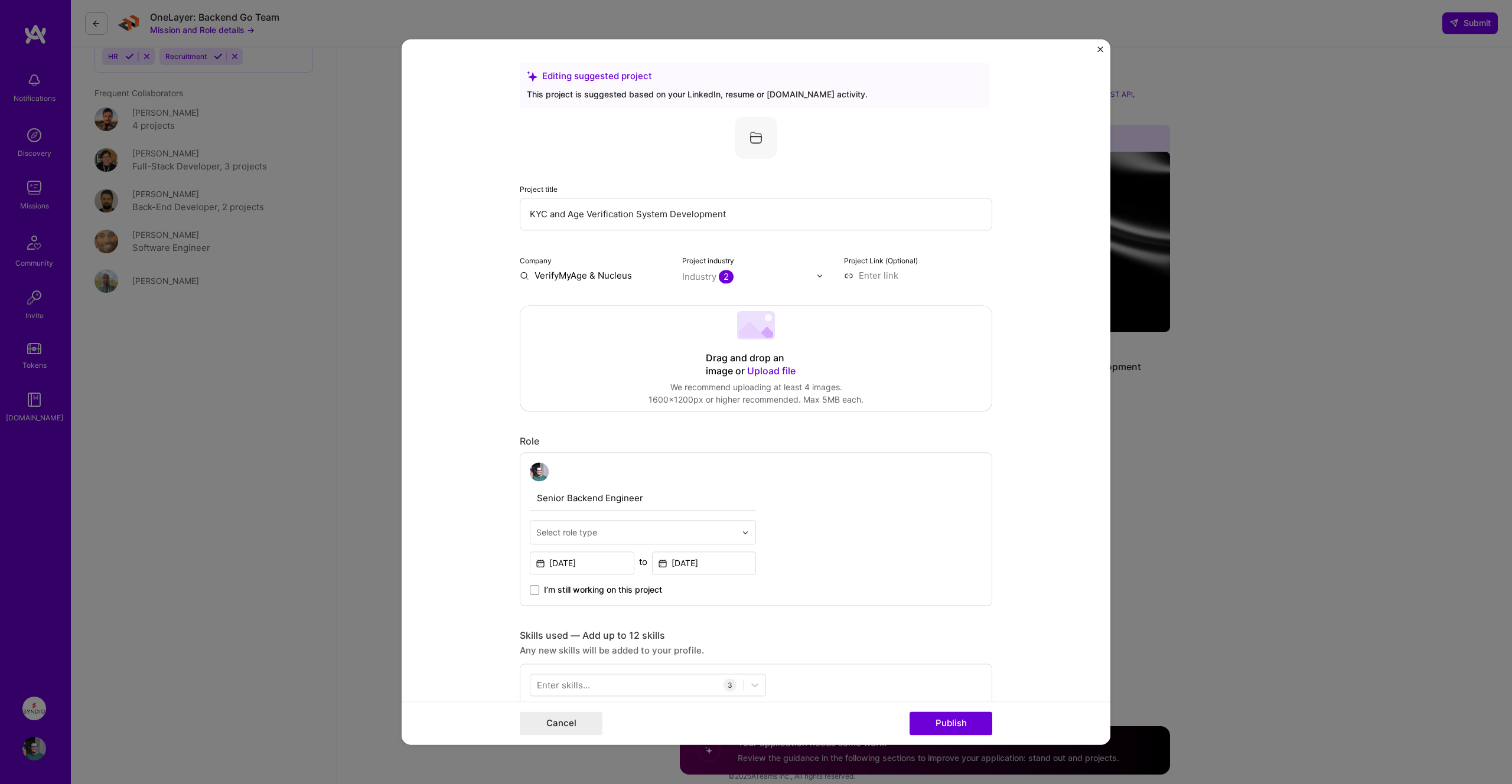
click at [893, 275] on input at bounding box center [918, 275] width 148 height 12
paste input "[URL][DOMAIN_NAME]"
type input "[URL][DOMAIN_NAME]"
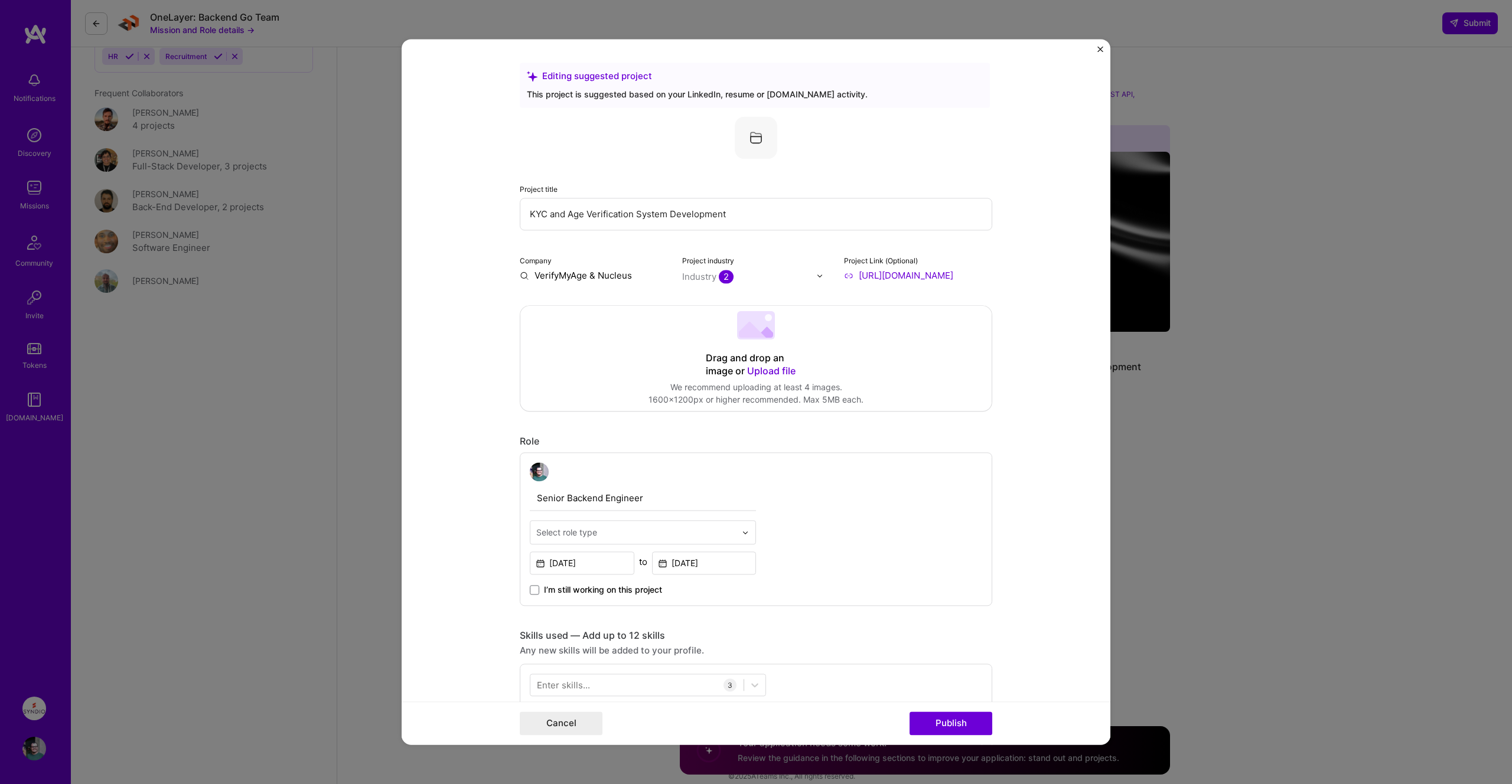
click at [1046, 379] on form "Editing suggested project This project is suggested based on your LinkedIn, res…" at bounding box center [756, 392] width 709 height 705
click at [604, 265] on div "Company VerifyMyAge & Nucleus" at bounding box center [594, 268] width 148 height 28
click at [600, 284] on div "Editing suggested project This project is suggested based on your LinkedIn, res…" at bounding box center [756, 799] width 472 height 1474
click at [600, 277] on input "VerifyMyAge & Nucleus" at bounding box center [594, 275] width 148 height 12
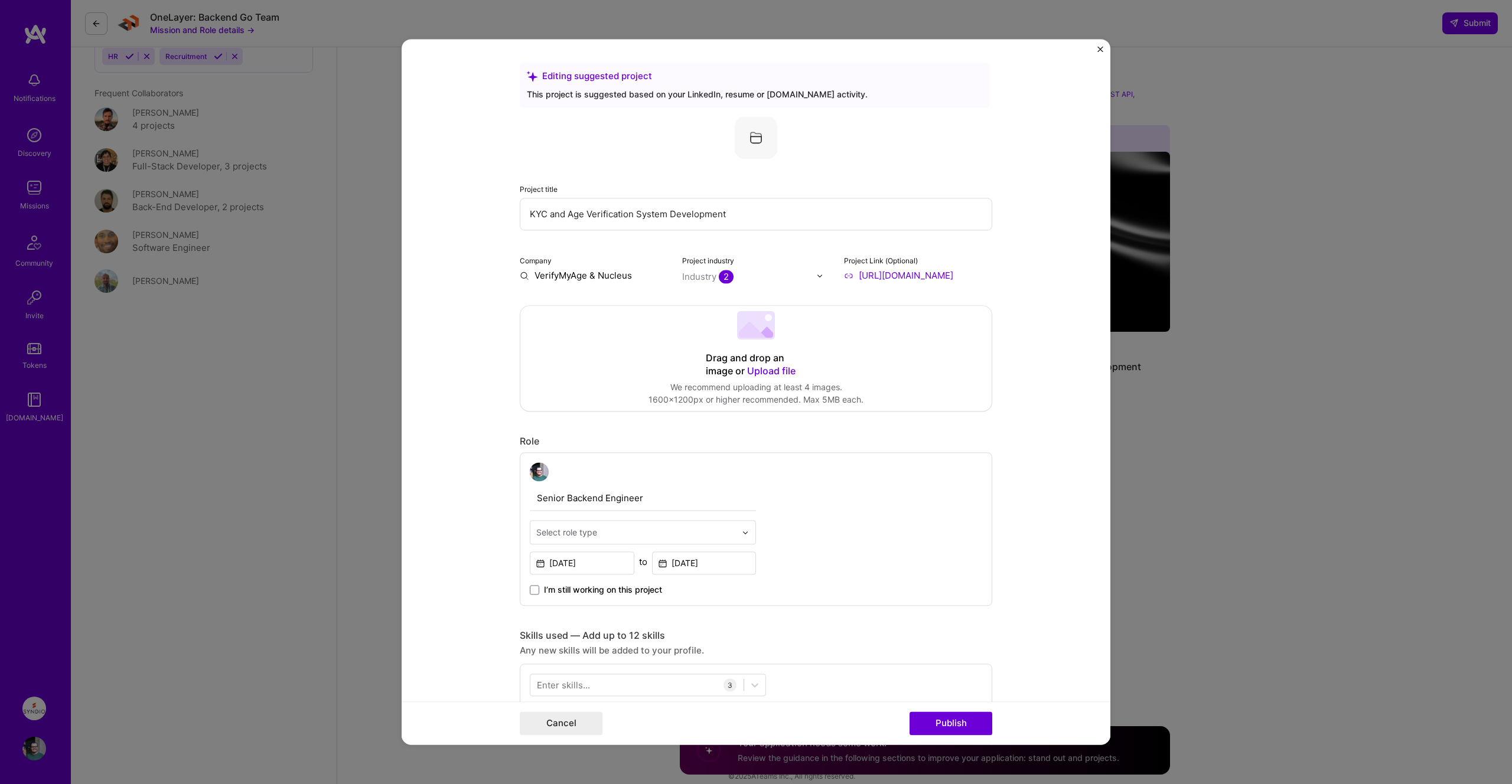
click at [600, 277] on input "VerifyMyAge & Nucleus" at bounding box center [594, 275] width 148 height 12
type input "VerifyMyAge"
click at [618, 337] on div "VerifyMyAge" at bounding box center [617, 336] width 64 height 21
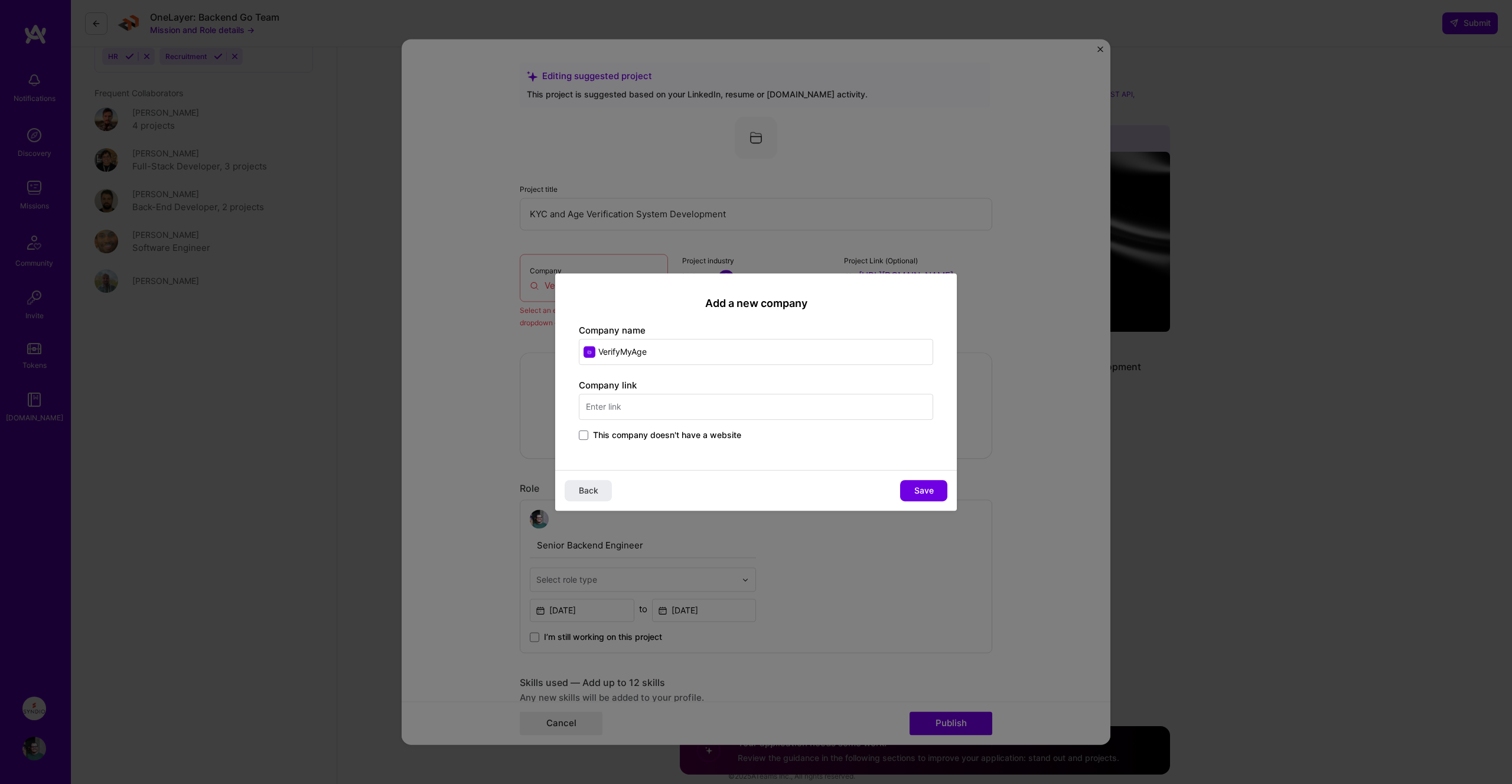
click at [630, 411] on input "text" at bounding box center [756, 406] width 354 height 26
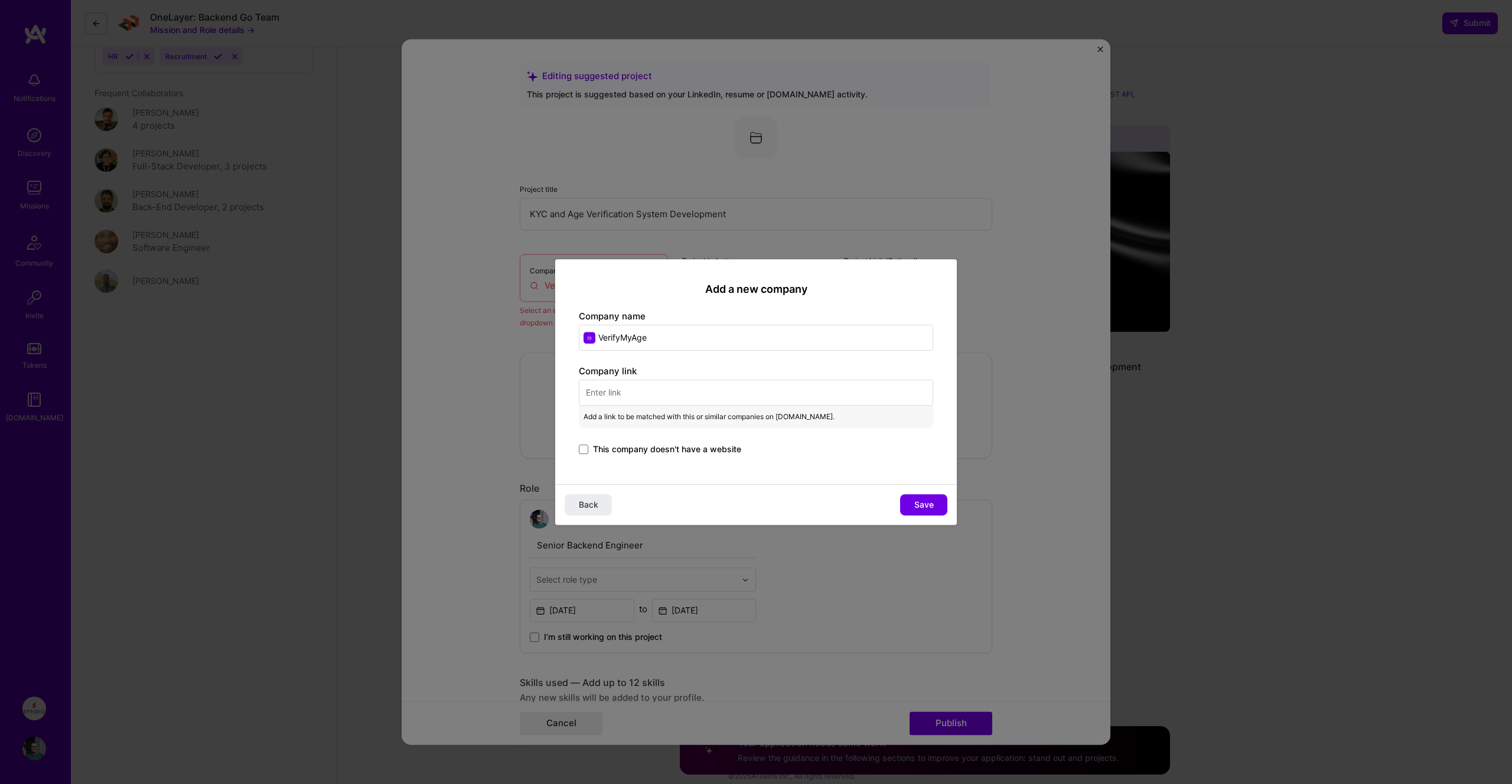
paste input "[URL][DOMAIN_NAME]"
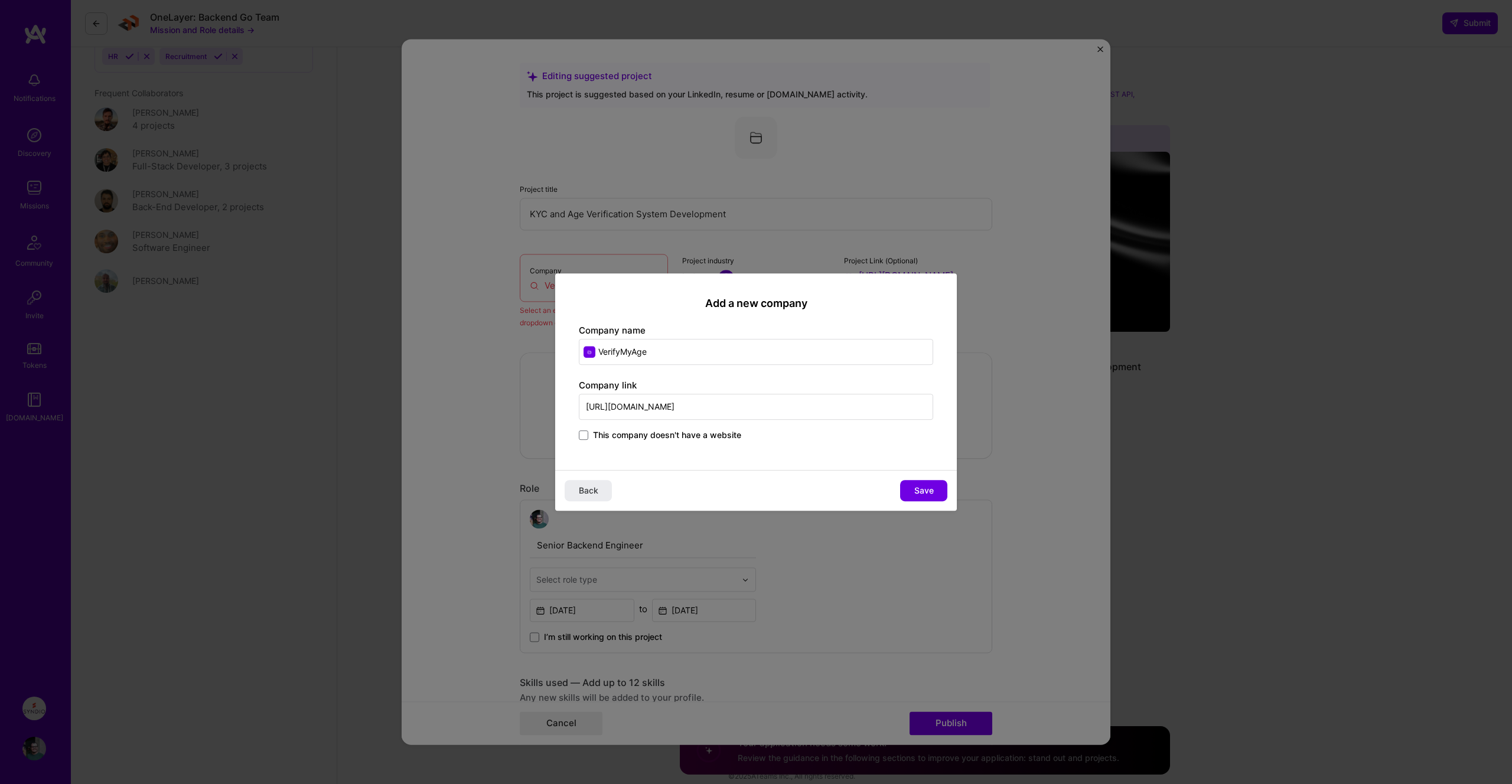
drag, startPoint x: 661, startPoint y: 405, endPoint x: 906, endPoint y: 401, distance: 245.0
click at [910, 401] on input "[URL][DOMAIN_NAME]" at bounding box center [756, 406] width 354 height 26
type input "[URL][DOMAIN_NAME]"
click at [926, 489] on span "Save" at bounding box center [924, 490] width 20 height 12
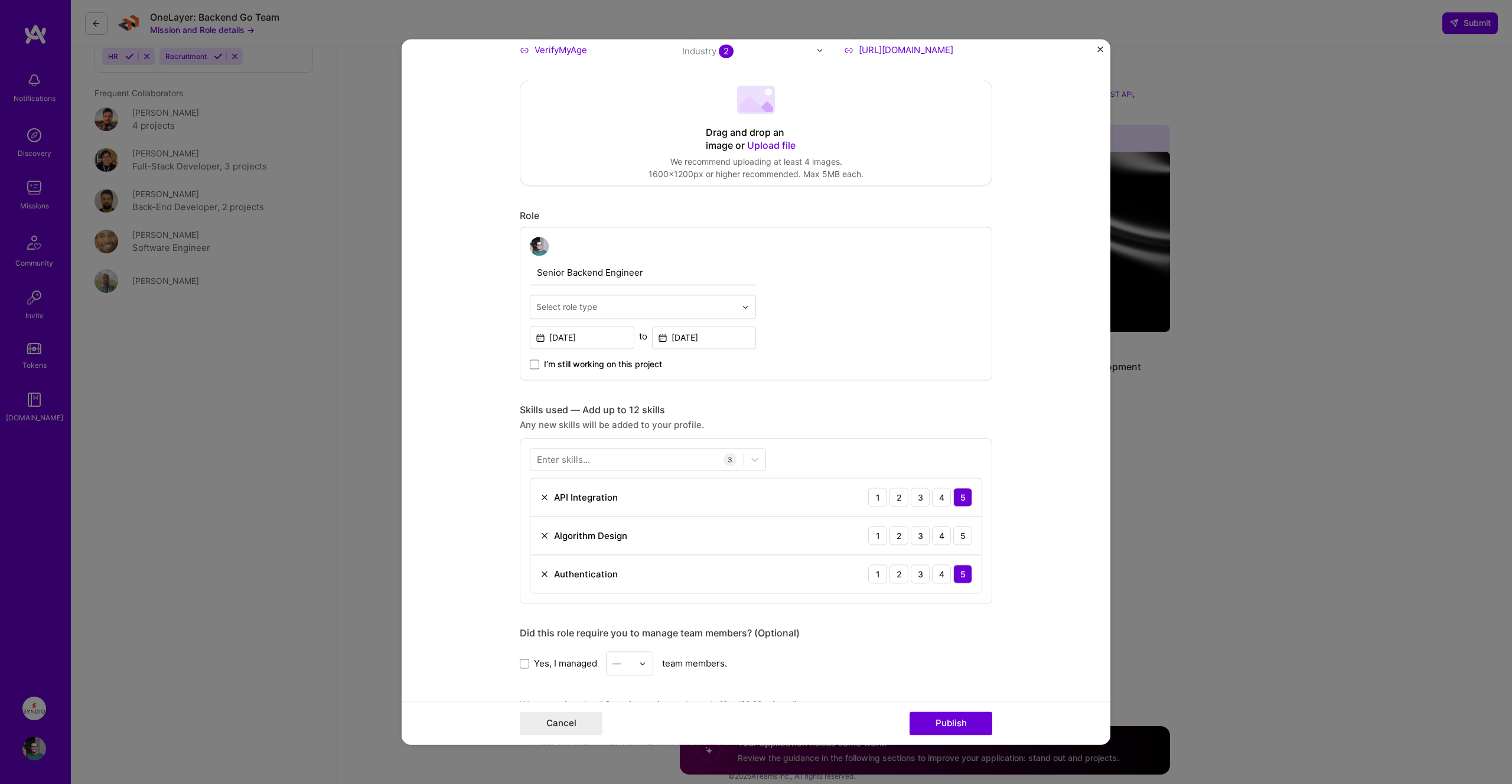
scroll to position [245, 0]
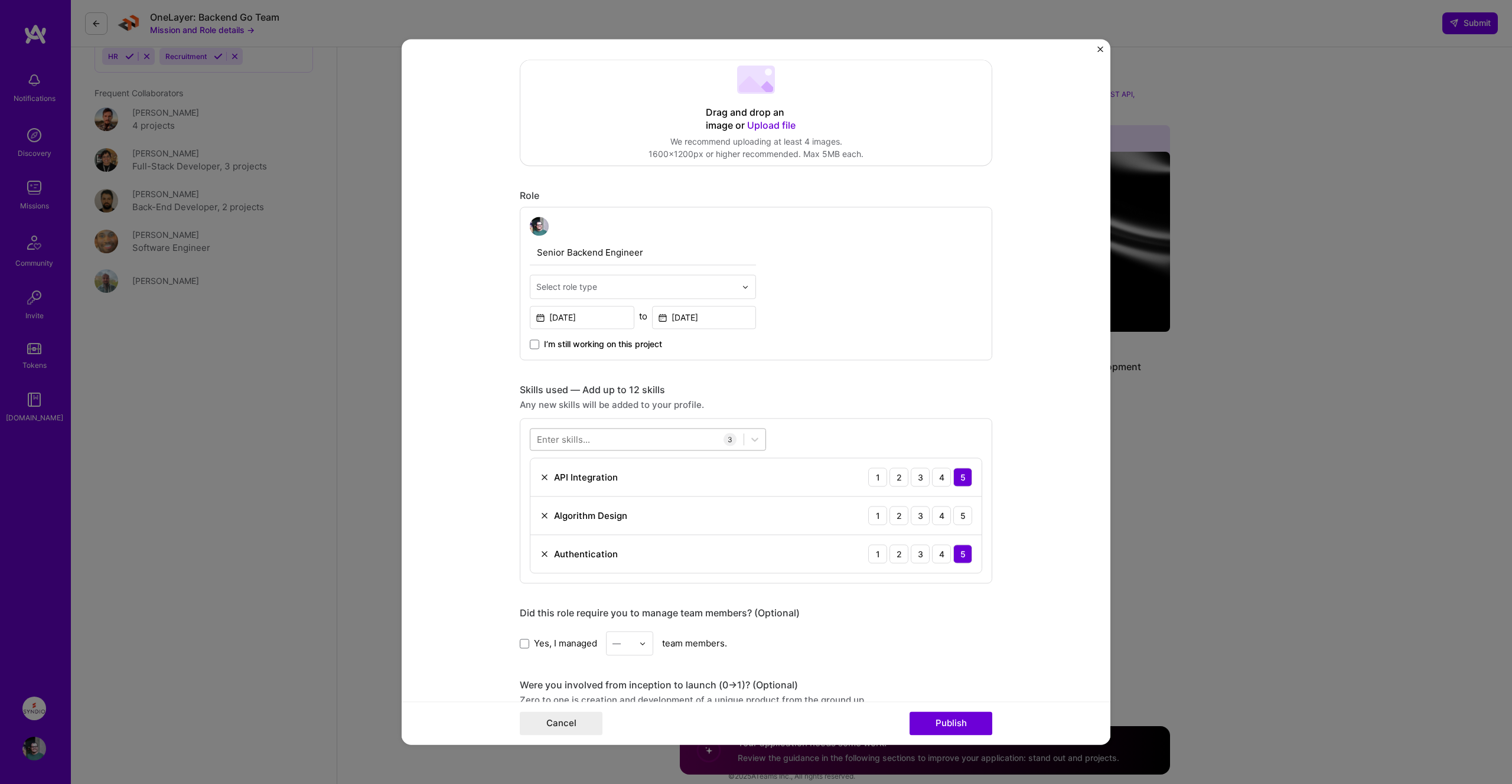
click at [661, 440] on div at bounding box center [637, 439] width 213 height 19
click at [573, 486] on div "Node.js" at bounding box center [648, 487] width 222 height 12
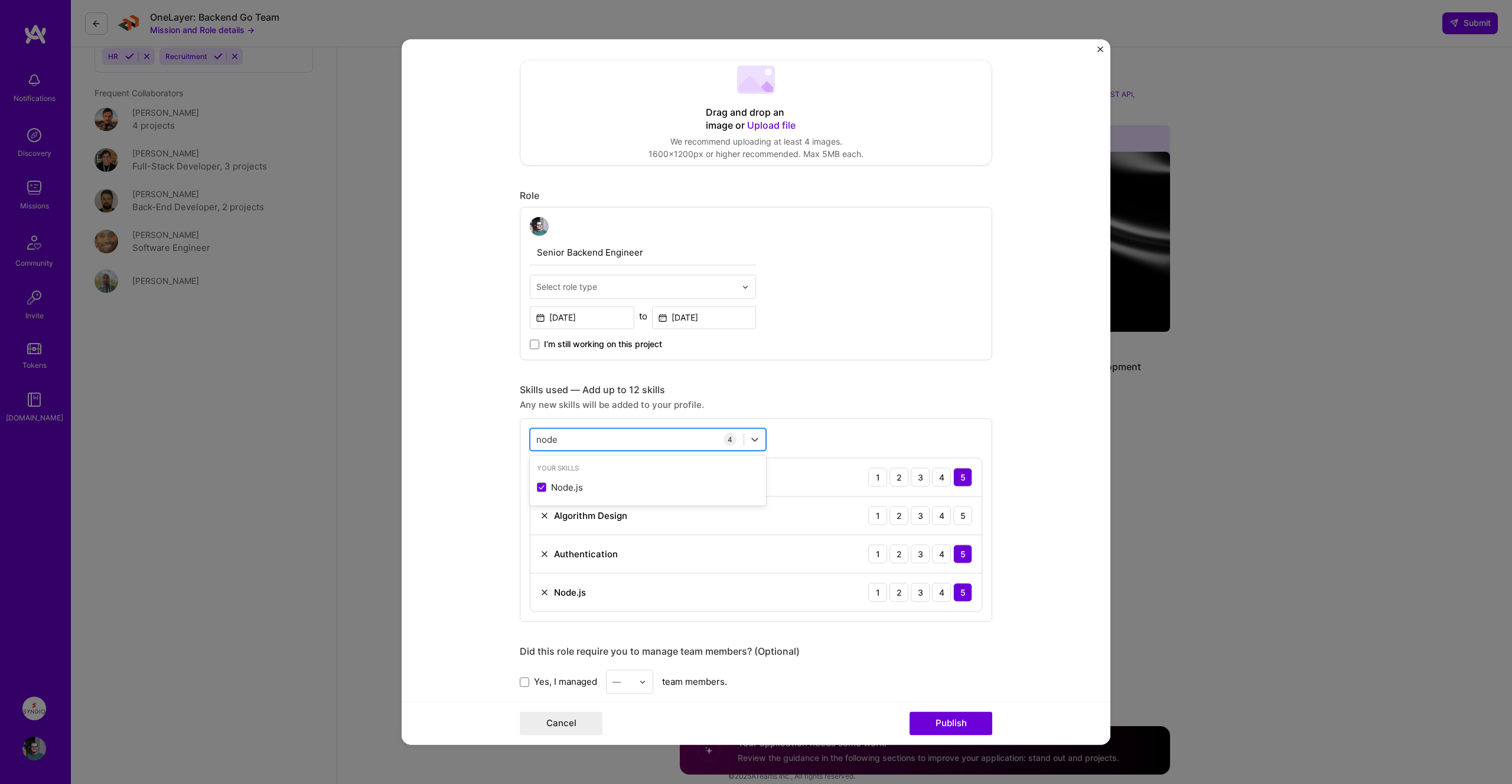
click at [581, 443] on div "node node" at bounding box center [637, 439] width 213 height 19
type input "n"
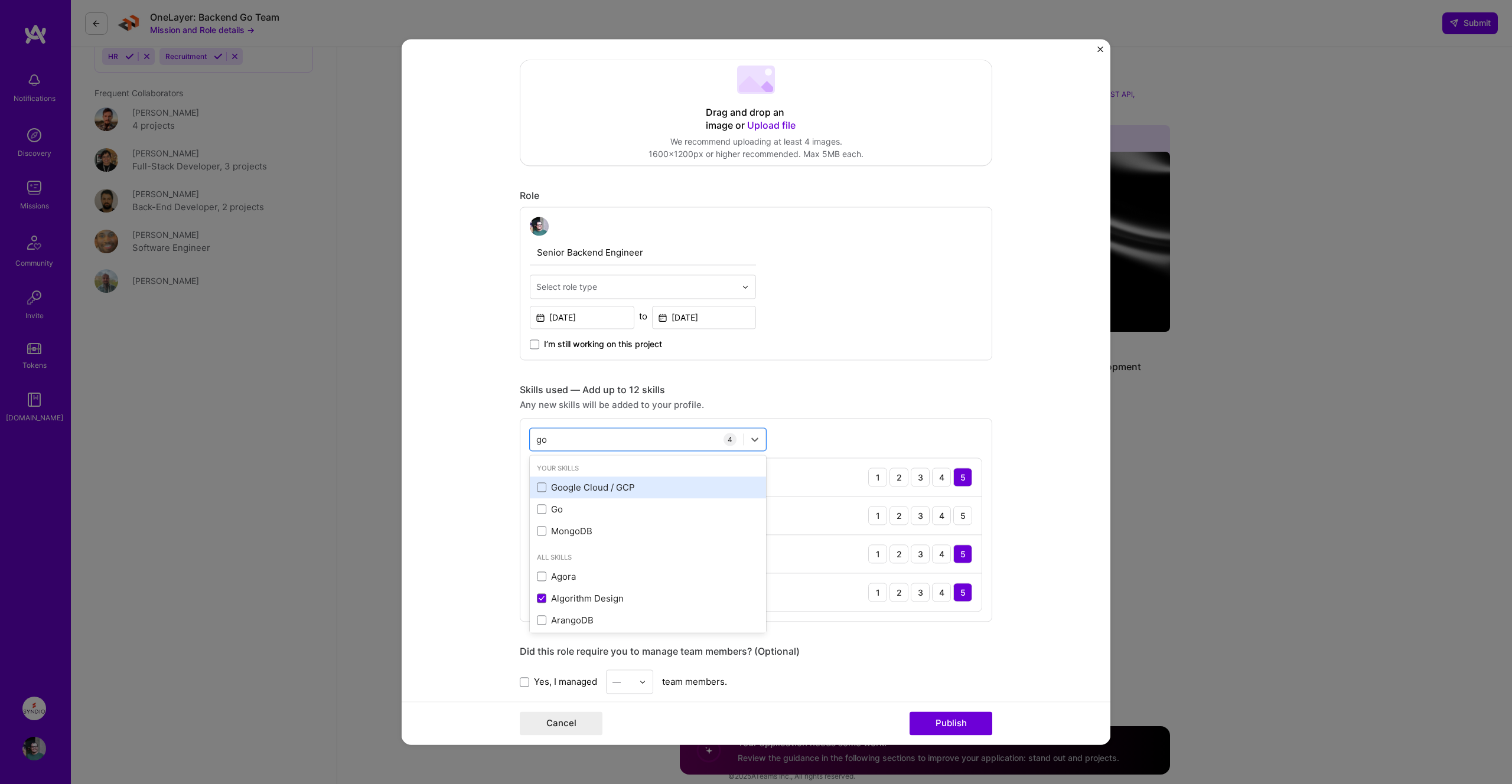
click at [541, 493] on div "Google Cloud / GCP" at bounding box center [648, 487] width 222 height 12
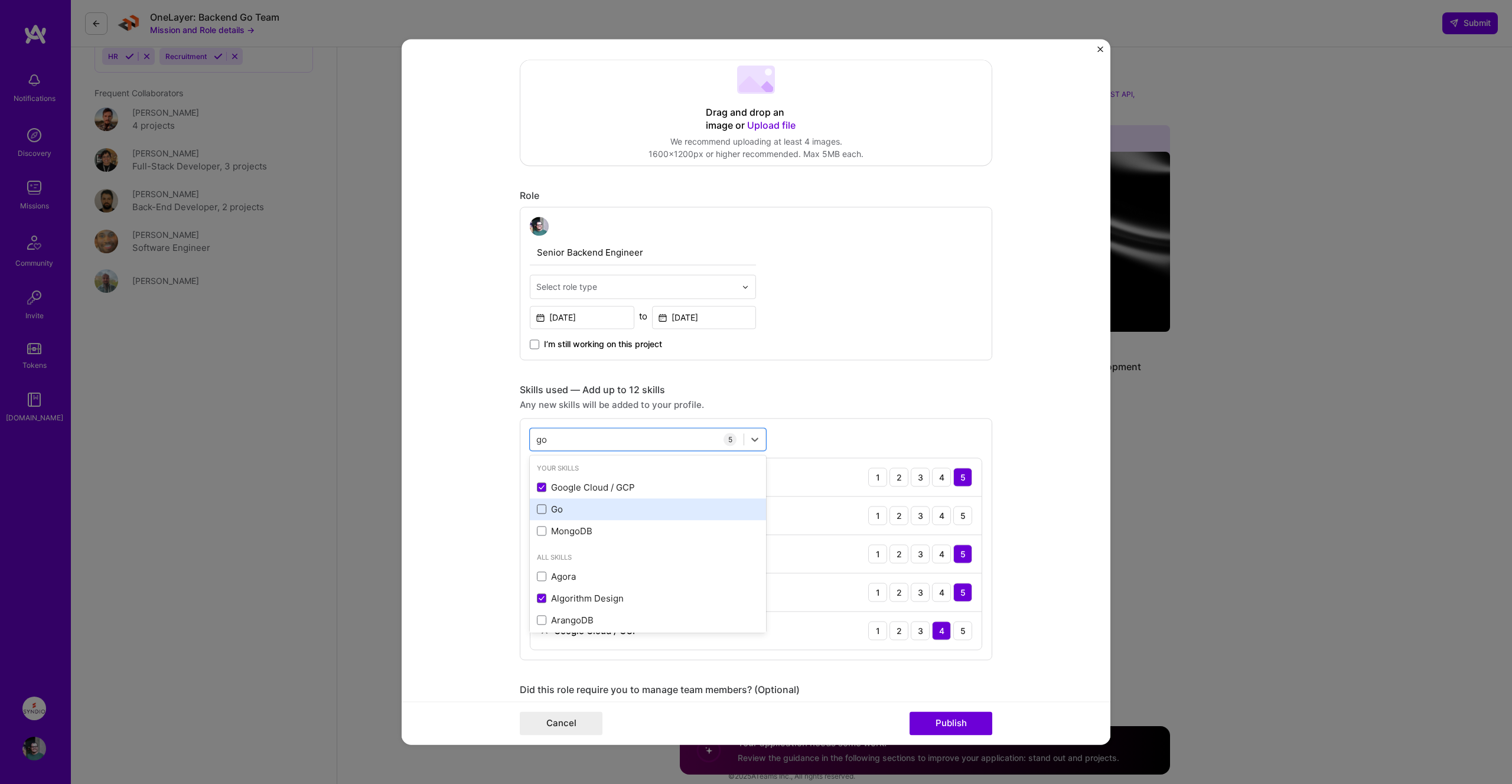
click at [544, 511] on span at bounding box center [542, 509] width 10 height 10
click at [0, 0] on input "checkbox" at bounding box center [0, 0] width 0 height 0
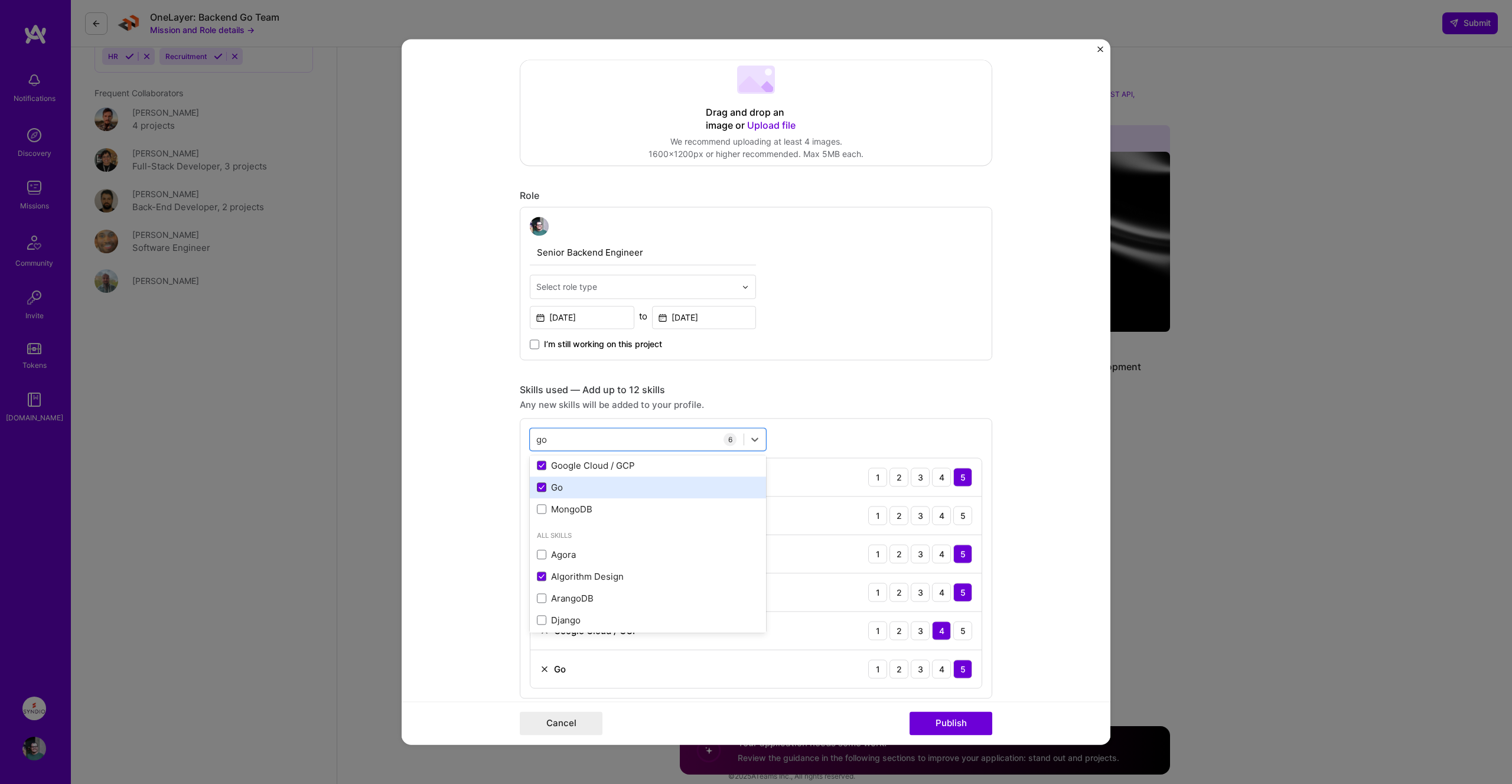
scroll to position [23, 0]
type input "g"
type input "d"
click at [547, 484] on div "Redis" at bounding box center [648, 487] width 222 height 12
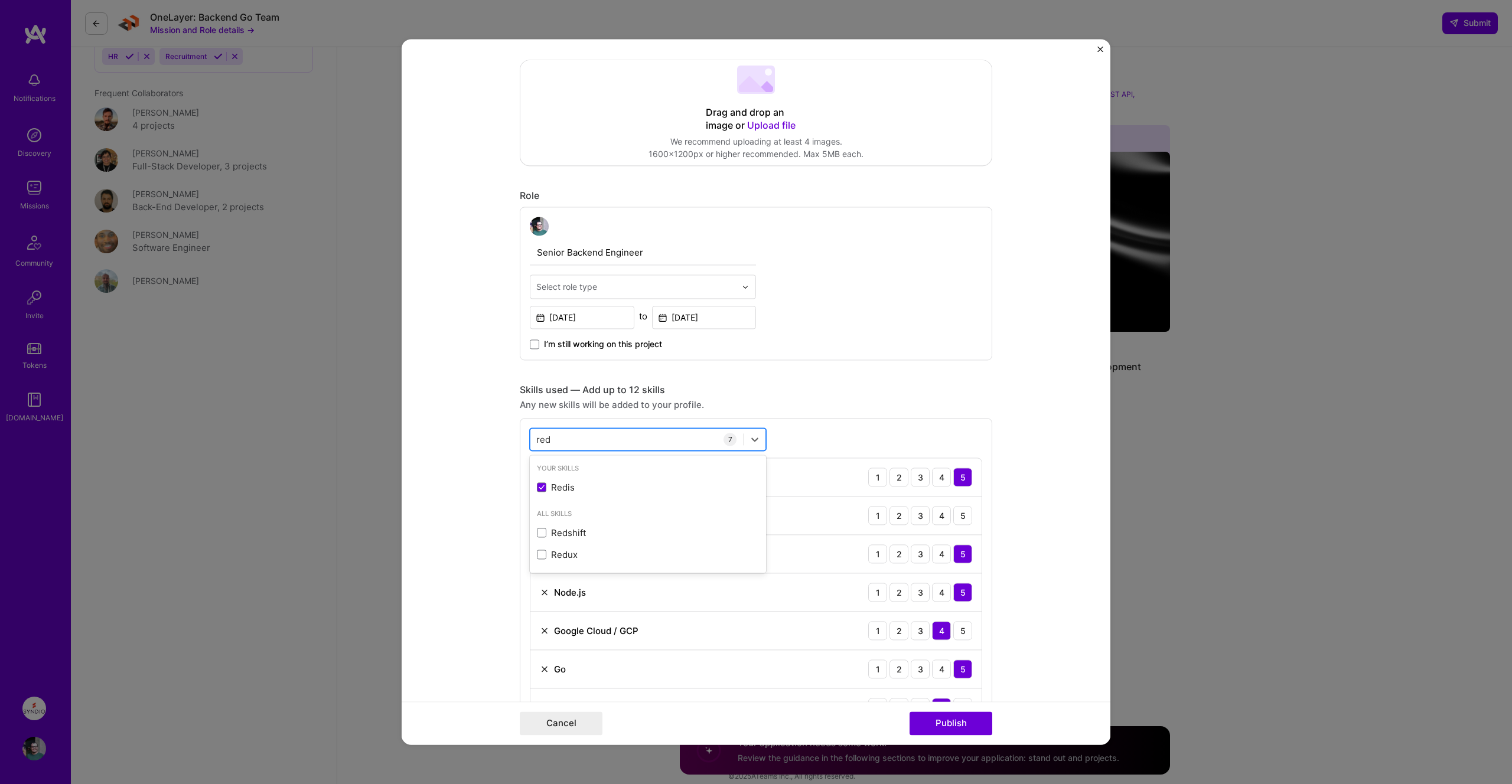
click at [561, 443] on div "red red" at bounding box center [637, 439] width 213 height 19
type input "r"
click at [566, 497] on div "Load Testing" at bounding box center [648, 487] width 236 height 22
type input "l"
click at [541, 527] on span at bounding box center [542, 531] width 10 height 10
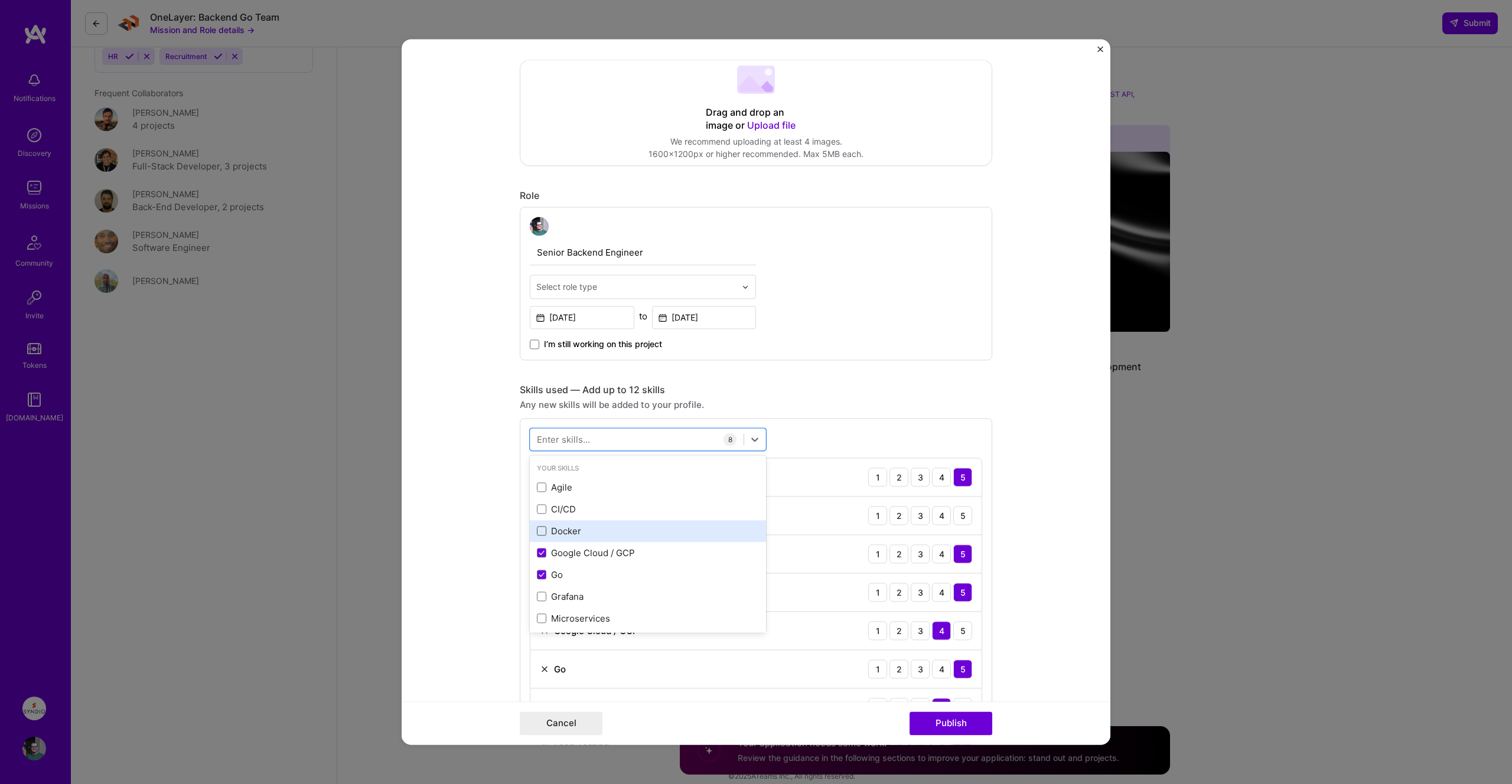
click at [0, 0] on input "checkbox" at bounding box center [0, 0] width 0 height 0
click at [542, 510] on span at bounding box center [542, 509] width 10 height 10
click at [0, 0] on input "checkbox" at bounding box center [0, 0] width 0 height 0
click at [541, 535] on span at bounding box center [542, 532] width 10 height 10
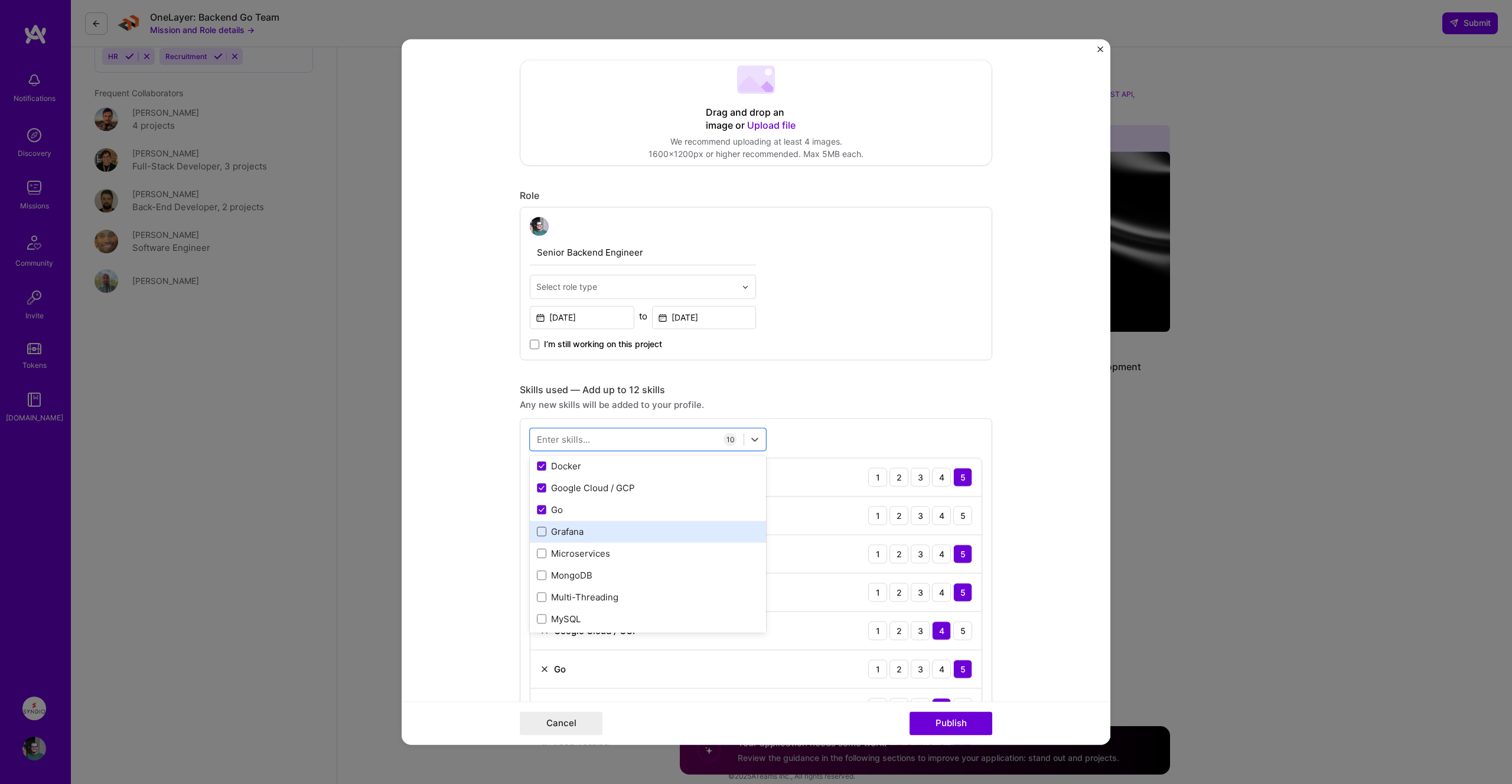
click at [0, 0] on input "checkbox" at bounding box center [0, 0] width 0 height 0
click at [542, 553] on span at bounding box center [542, 554] width 10 height 10
click at [0, 0] on input "checkbox" at bounding box center [0, 0] width 0 height 0
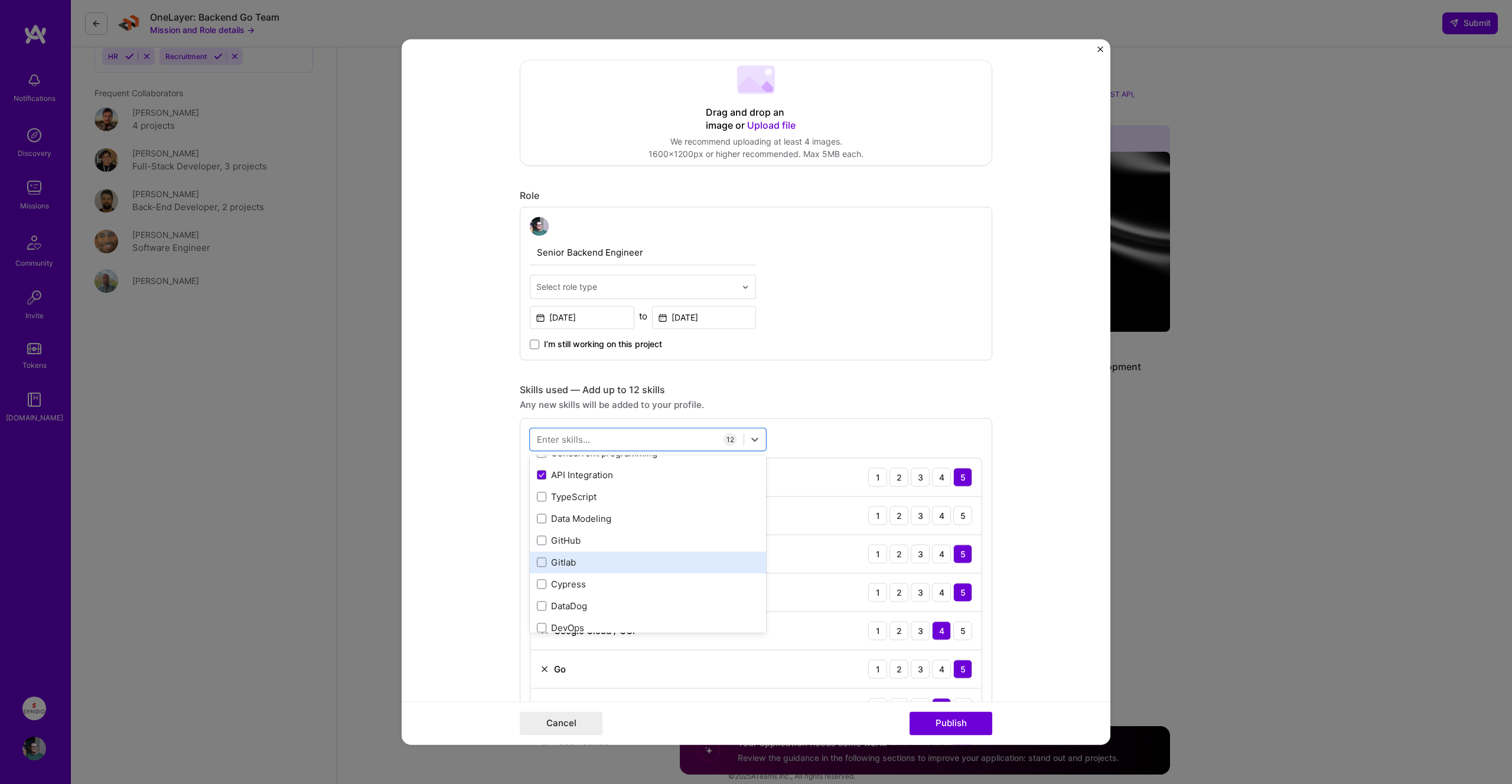
click at [562, 564] on div "Gitlab" at bounding box center [648, 562] width 222 height 12
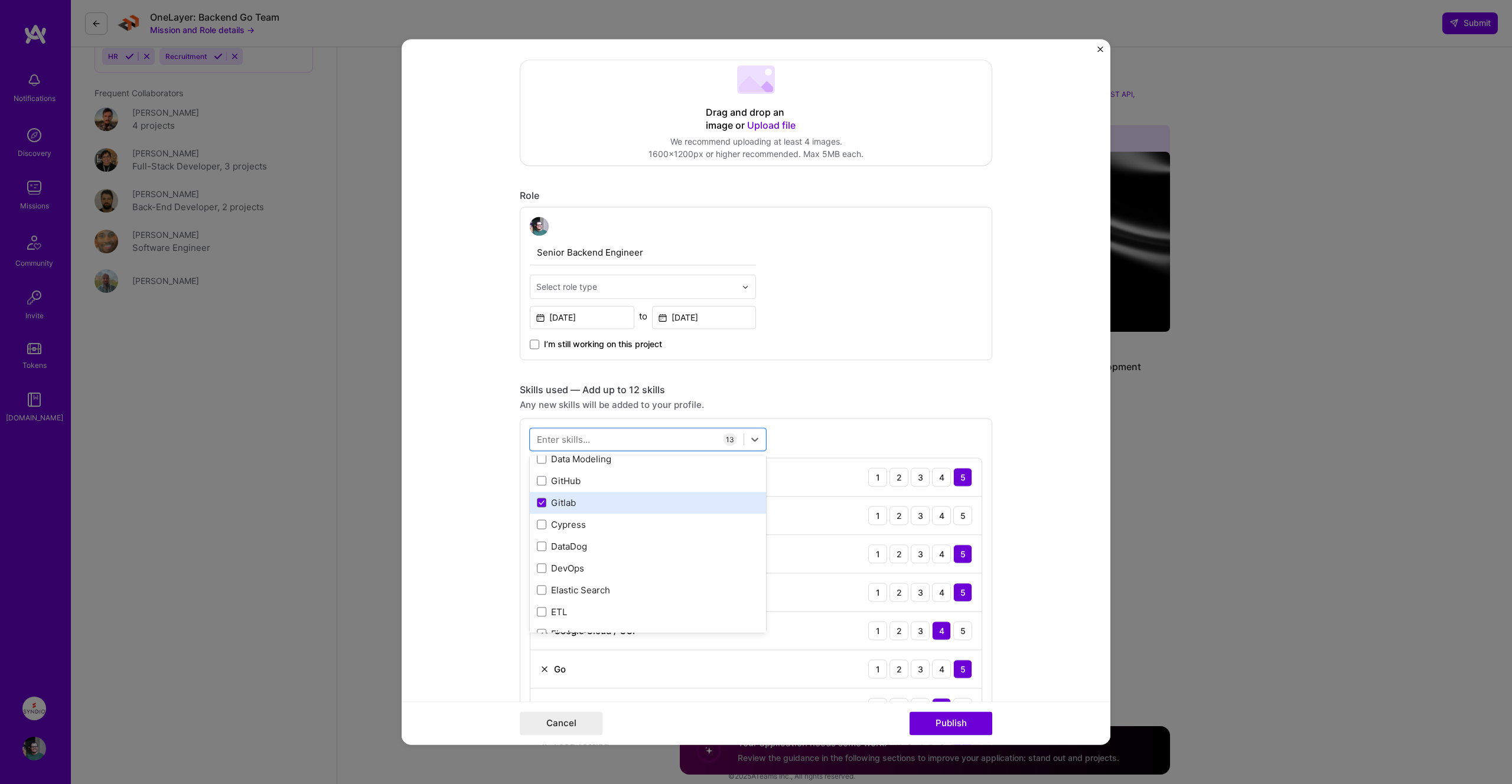
scroll to position [424, 0]
click at [566, 498] on div "Gitlab" at bounding box center [648, 500] width 222 height 12
click at [575, 436] on div "Enter skills..." at bounding box center [563, 439] width 53 height 12
click at [1029, 585] on form "Editing suggested project This project is suggested based on your LinkedIn, res…" at bounding box center [756, 392] width 709 height 705
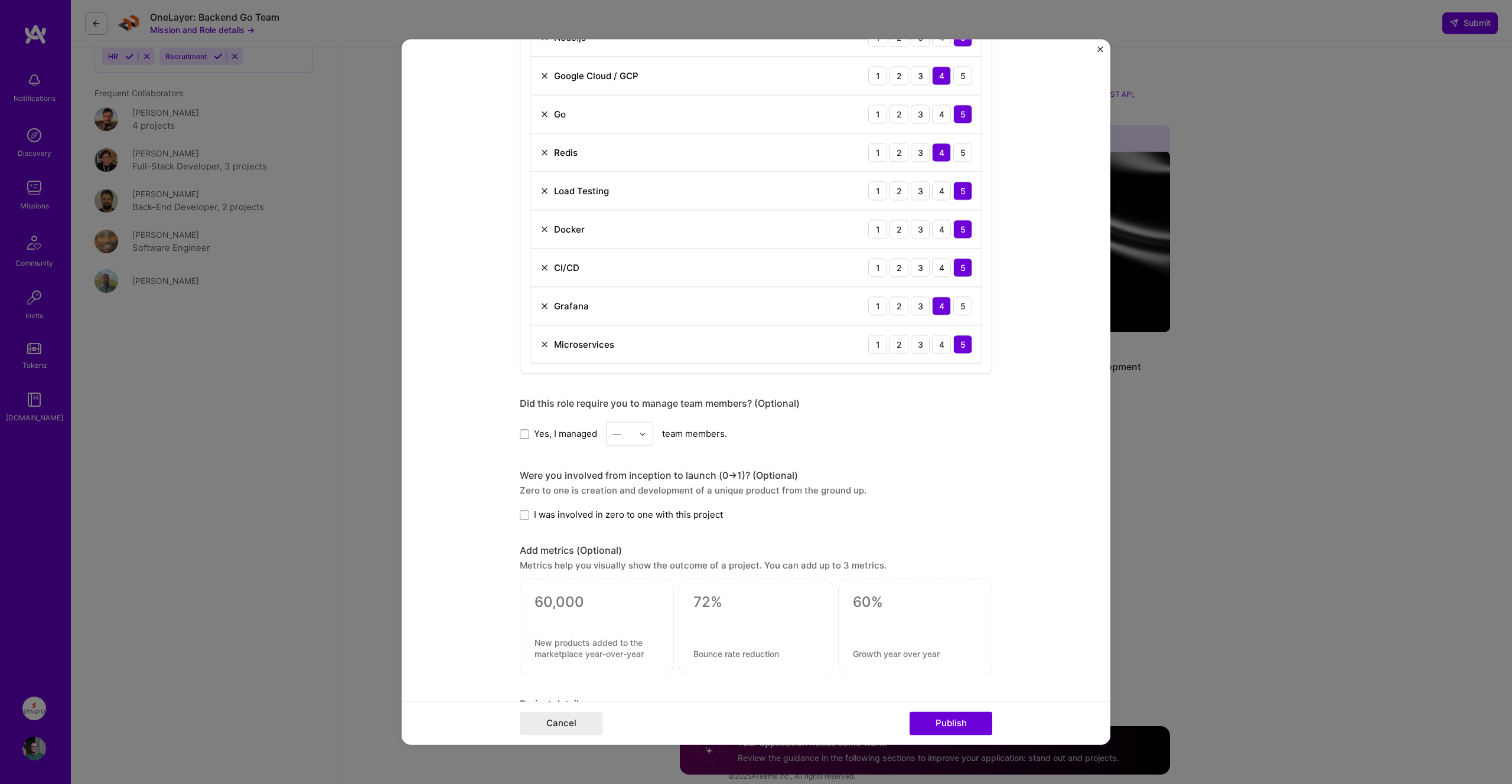
scroll to position [814, 0]
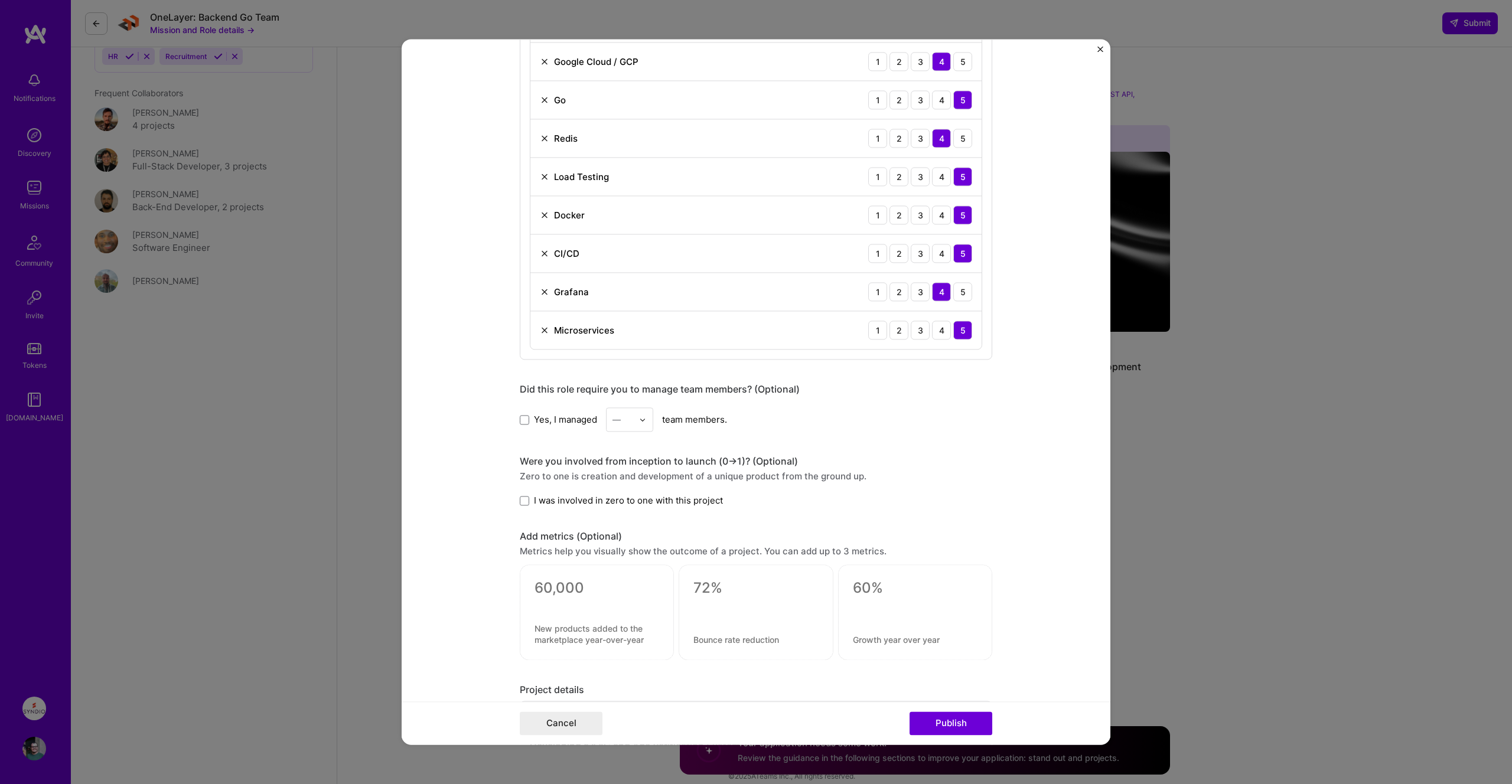
click at [570, 502] on span "I was involved in zero to one with this project" at bounding box center [628, 500] width 189 height 12
click at [0, 0] on input "I was involved in zero to one with this project" at bounding box center [0, 0] width 0 height 0
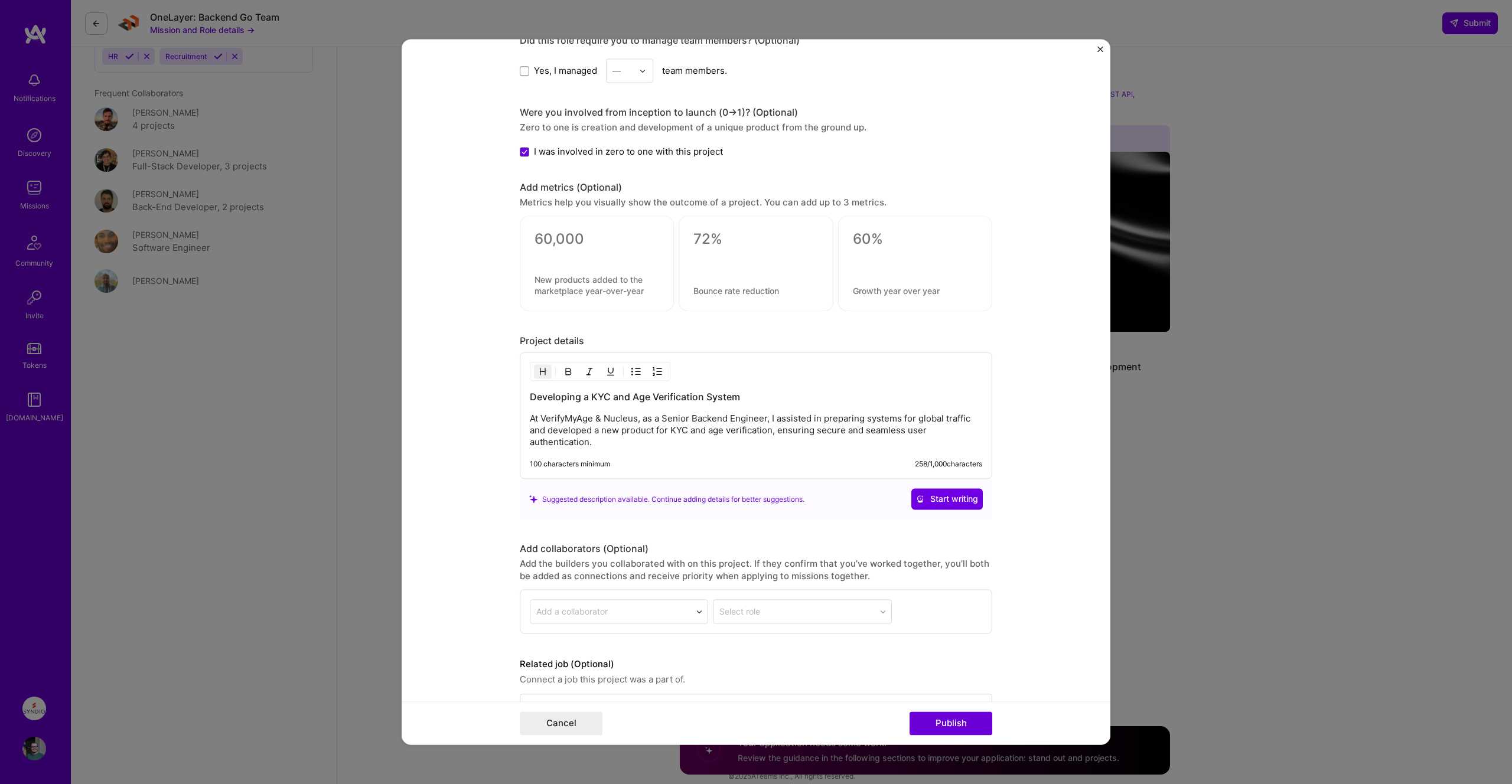
scroll to position [1202, 0]
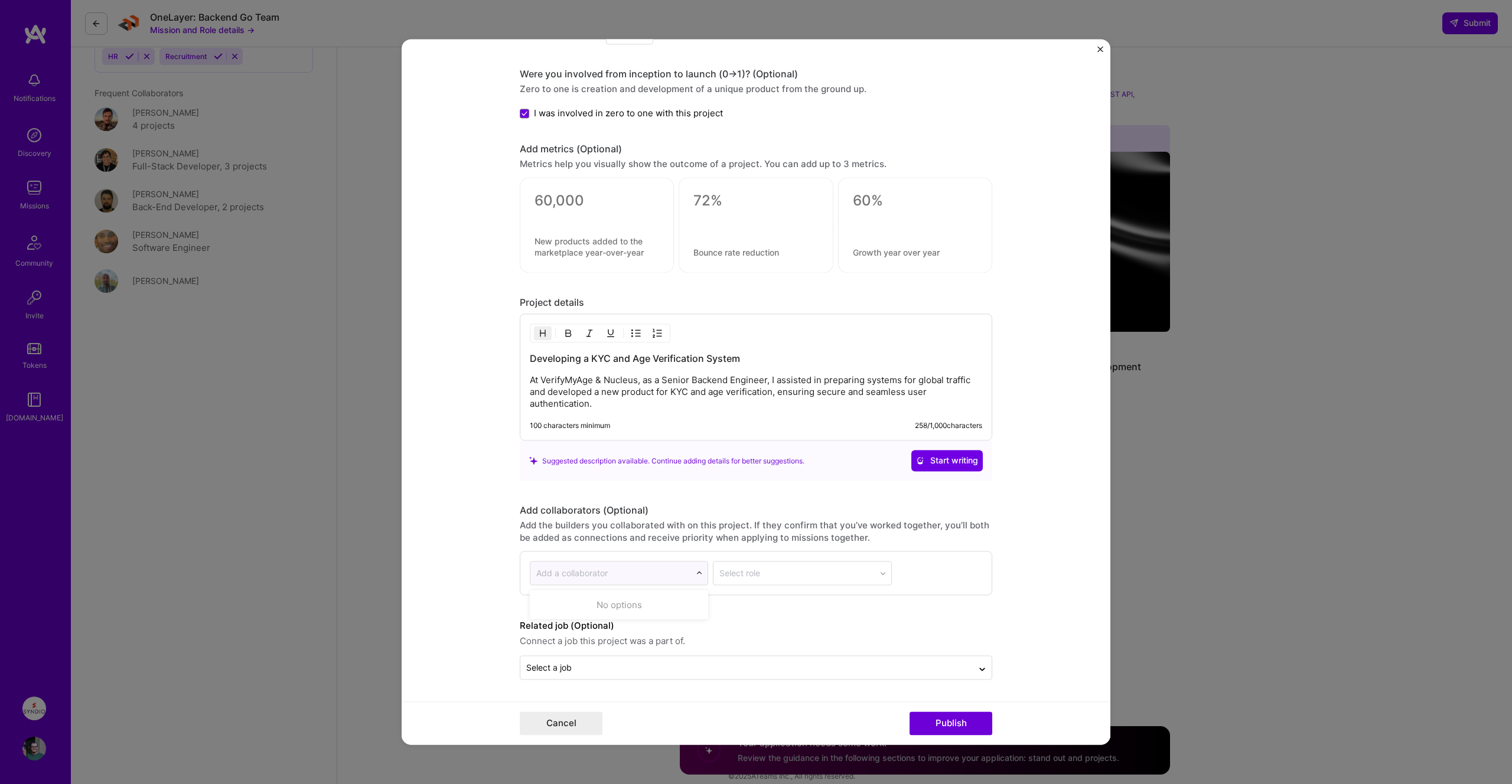
click at [695, 573] on img at bounding box center [699, 573] width 7 height 7
type input "[PERSON_NAME]"
click at [592, 606] on div "[PERSON_NAME]" at bounding box center [600, 612] width 66 height 12
click at [776, 578] on input "text" at bounding box center [796, 573] width 154 height 12
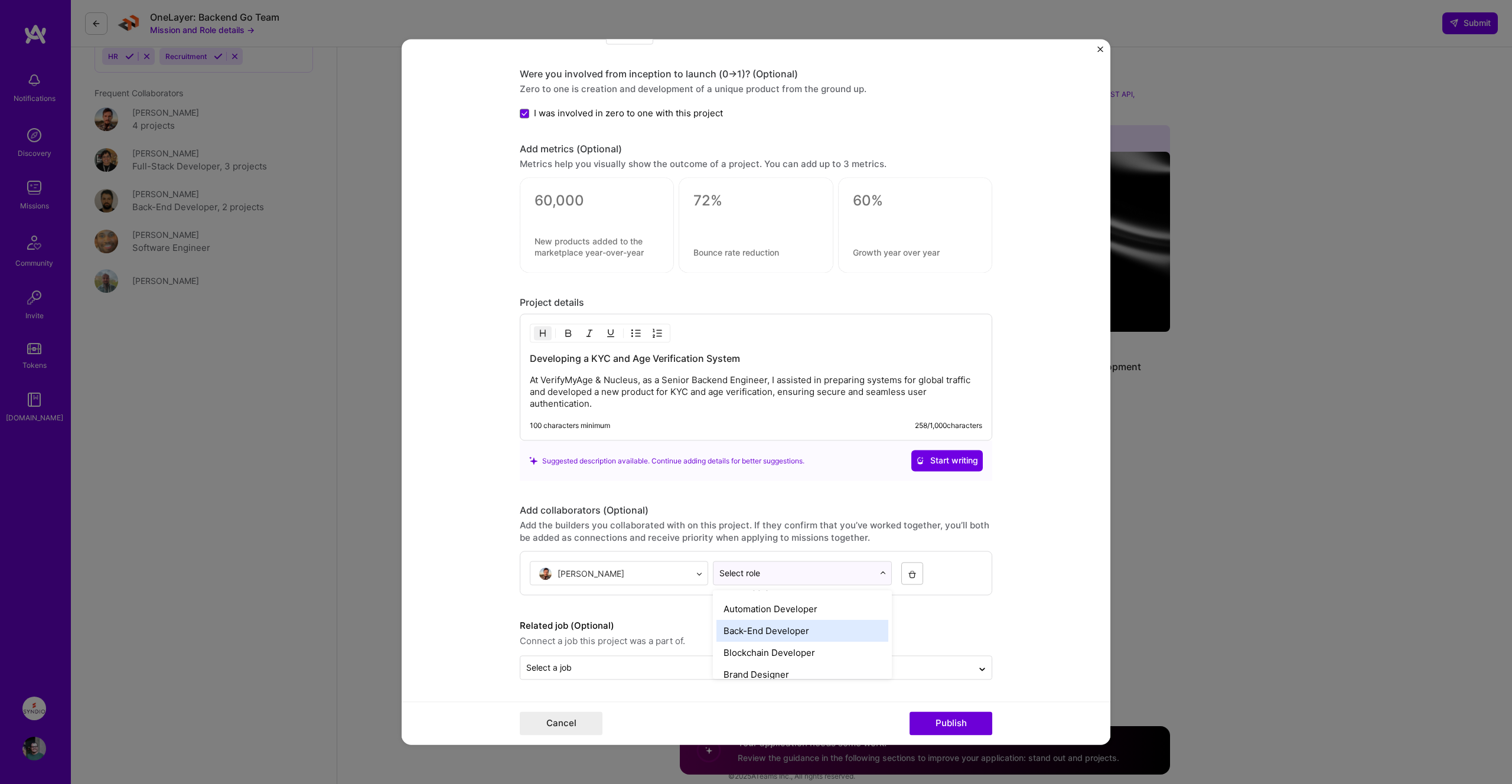
click at [769, 633] on div "Back-End Developer" at bounding box center [801, 630] width 171 height 22
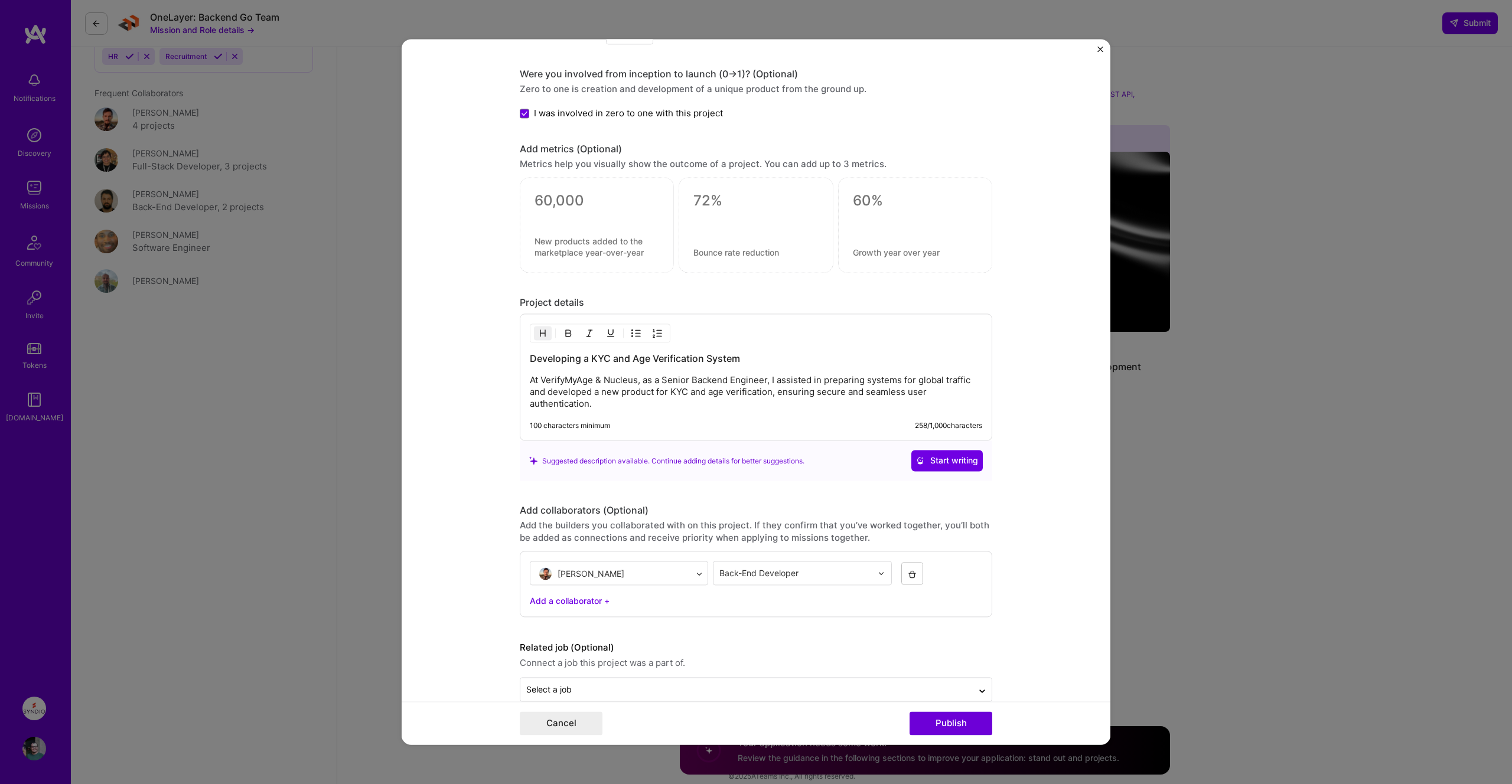
click at [581, 597] on div "Add a collaborator +" at bounding box center [756, 601] width 452 height 12
click at [581, 597] on div "Add a collaborator" at bounding box center [572, 602] width 71 height 12
type input "paulo"
click at [577, 602] on div "Add a collaborator" at bounding box center [572, 602] width 71 height 12
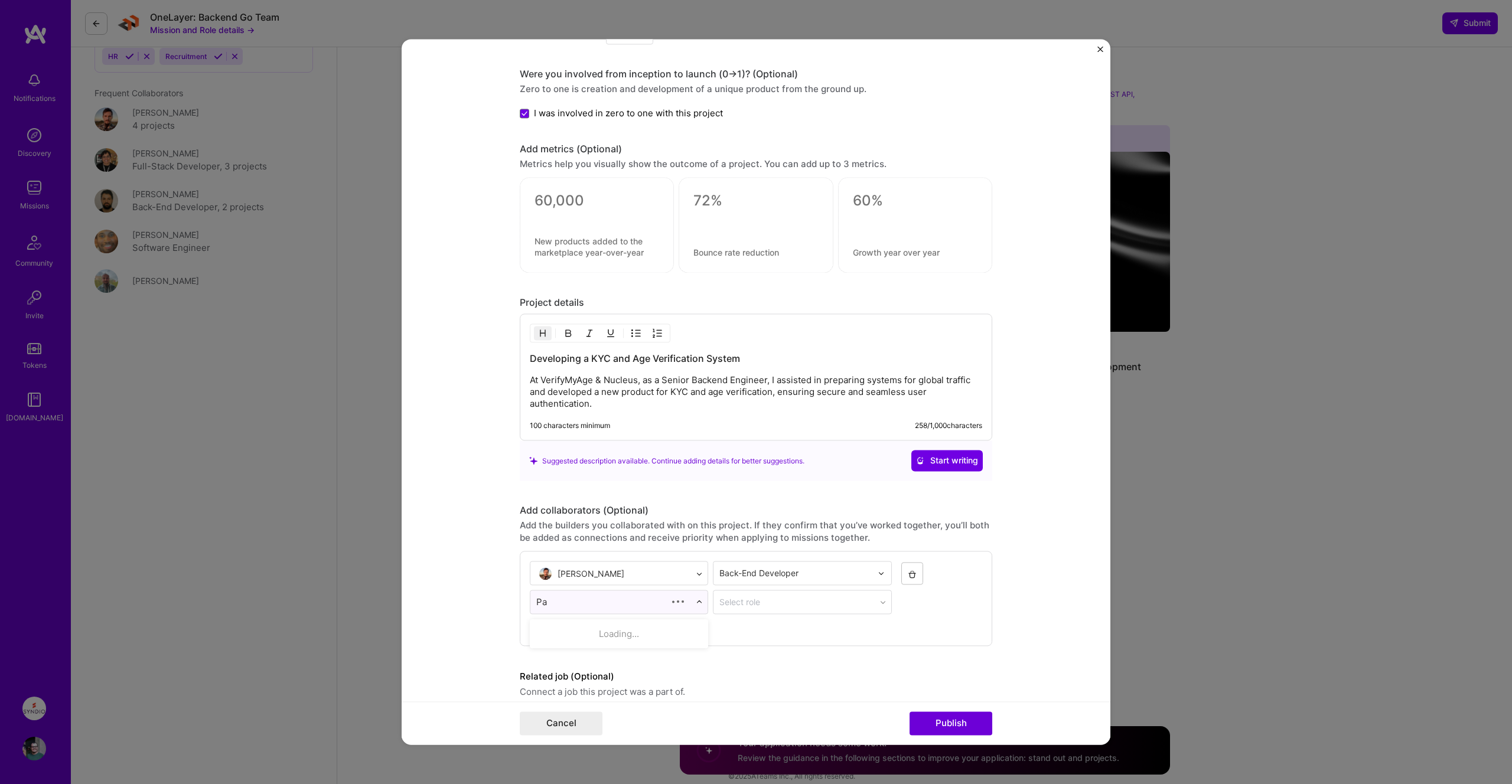
type input "P"
click at [746, 688] on span "Connect a job this project was a part of." at bounding box center [756, 692] width 472 height 14
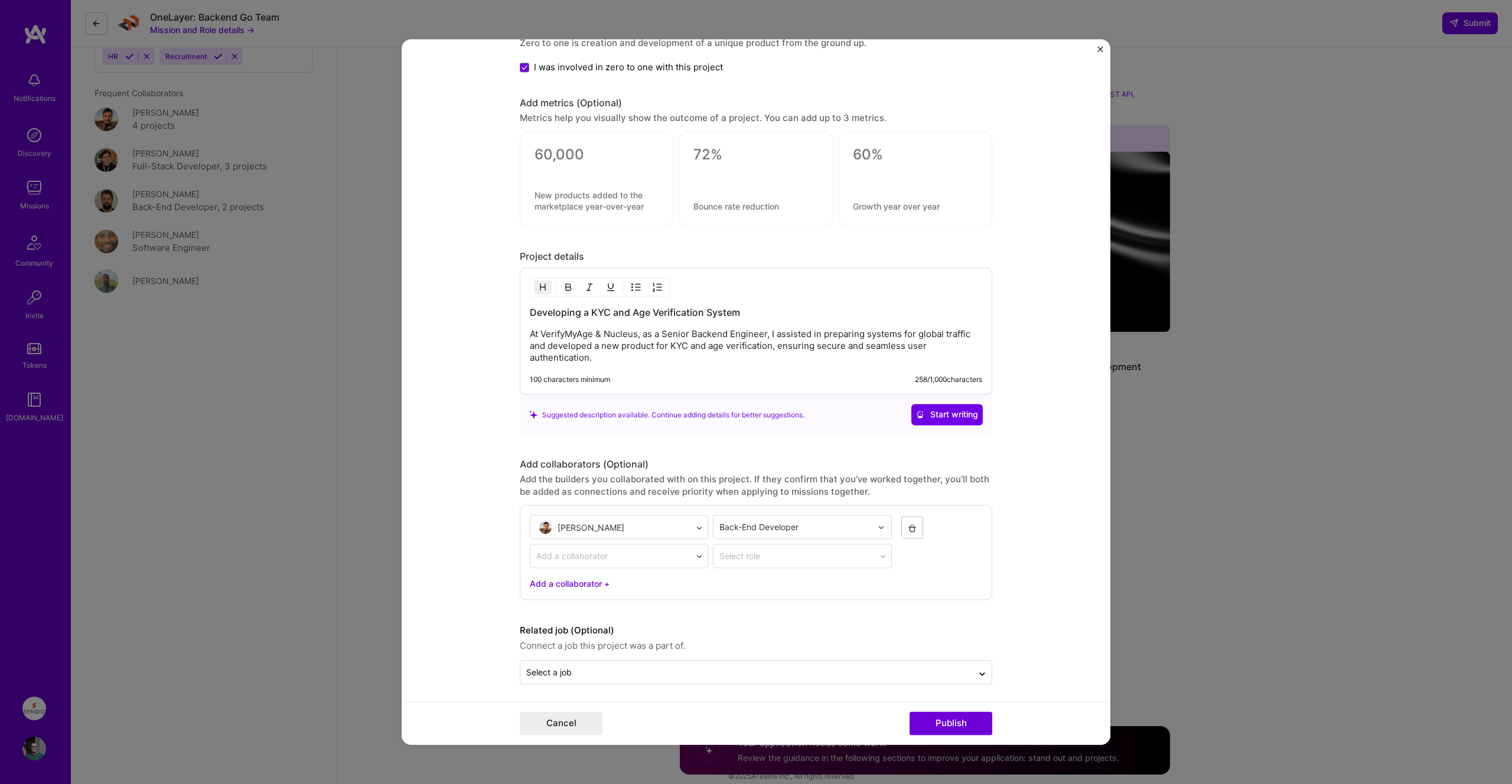
scroll to position [1252, 0]
click at [750, 662] on input "text" at bounding box center [746, 668] width 441 height 12
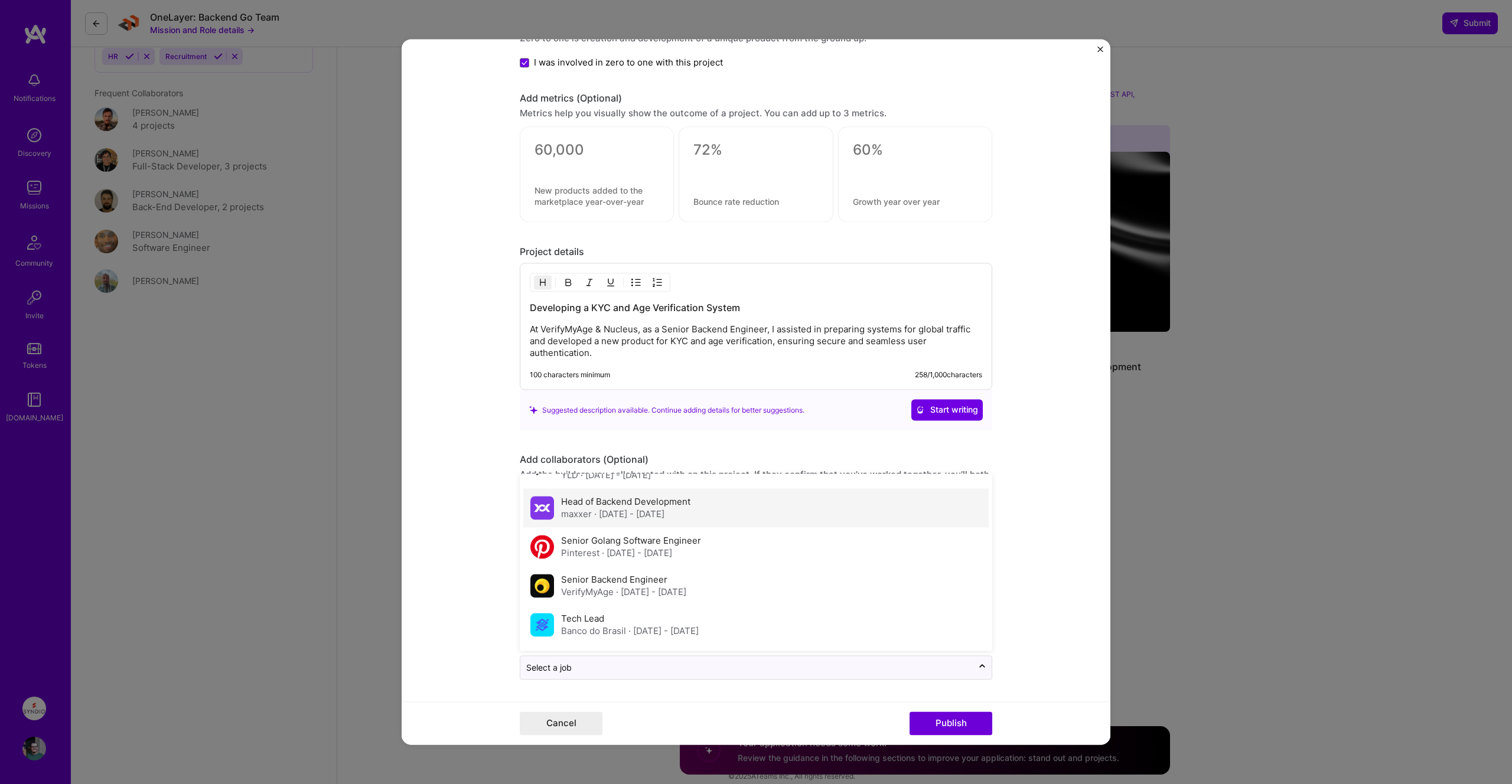
scroll to position [144, 0]
click at [737, 581] on div "Senior Backend Engineer VerifyMyAge · [DATE] - [DATE]" at bounding box center [756, 587] width 466 height 39
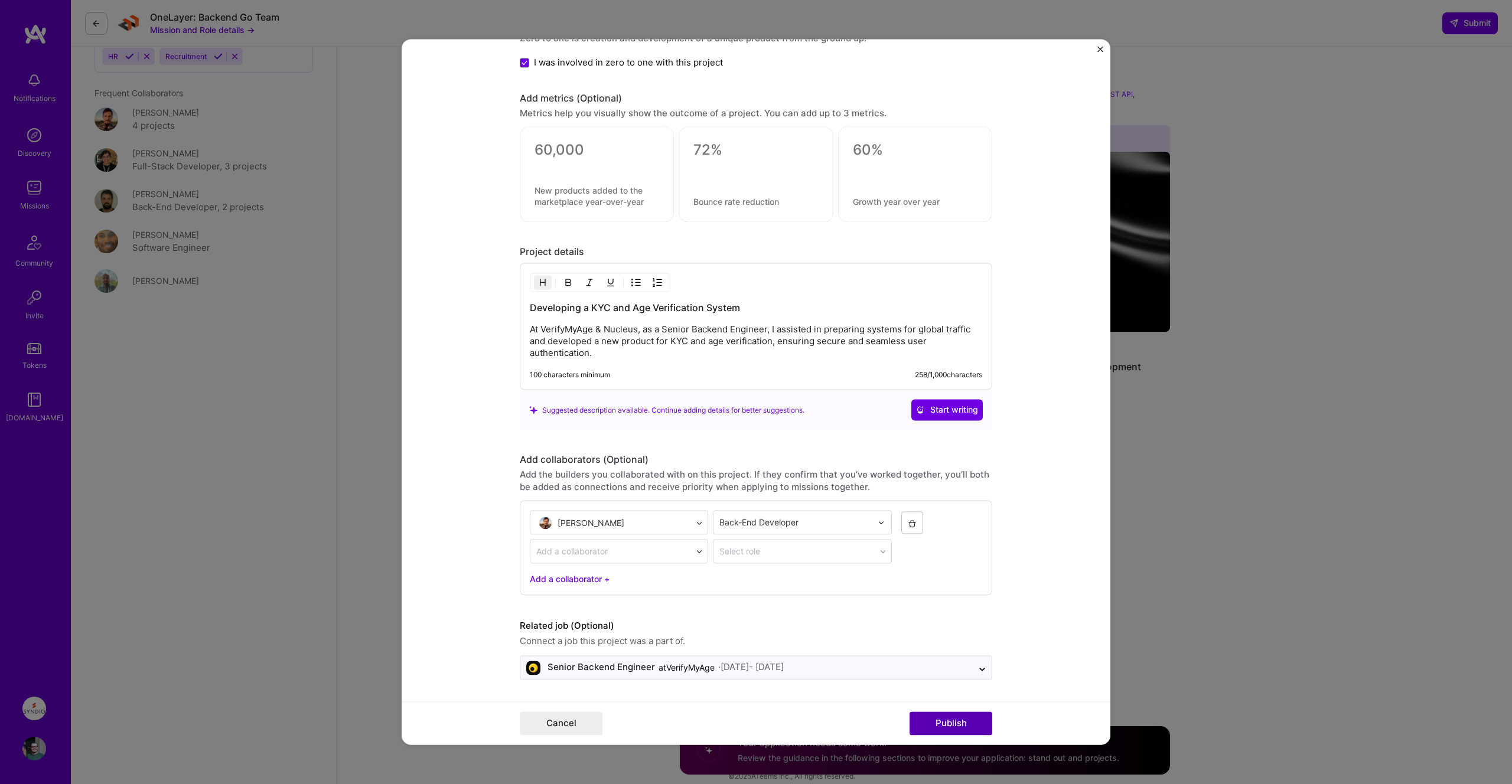
click at [945, 727] on button "Publish" at bounding box center [951, 724] width 83 height 24
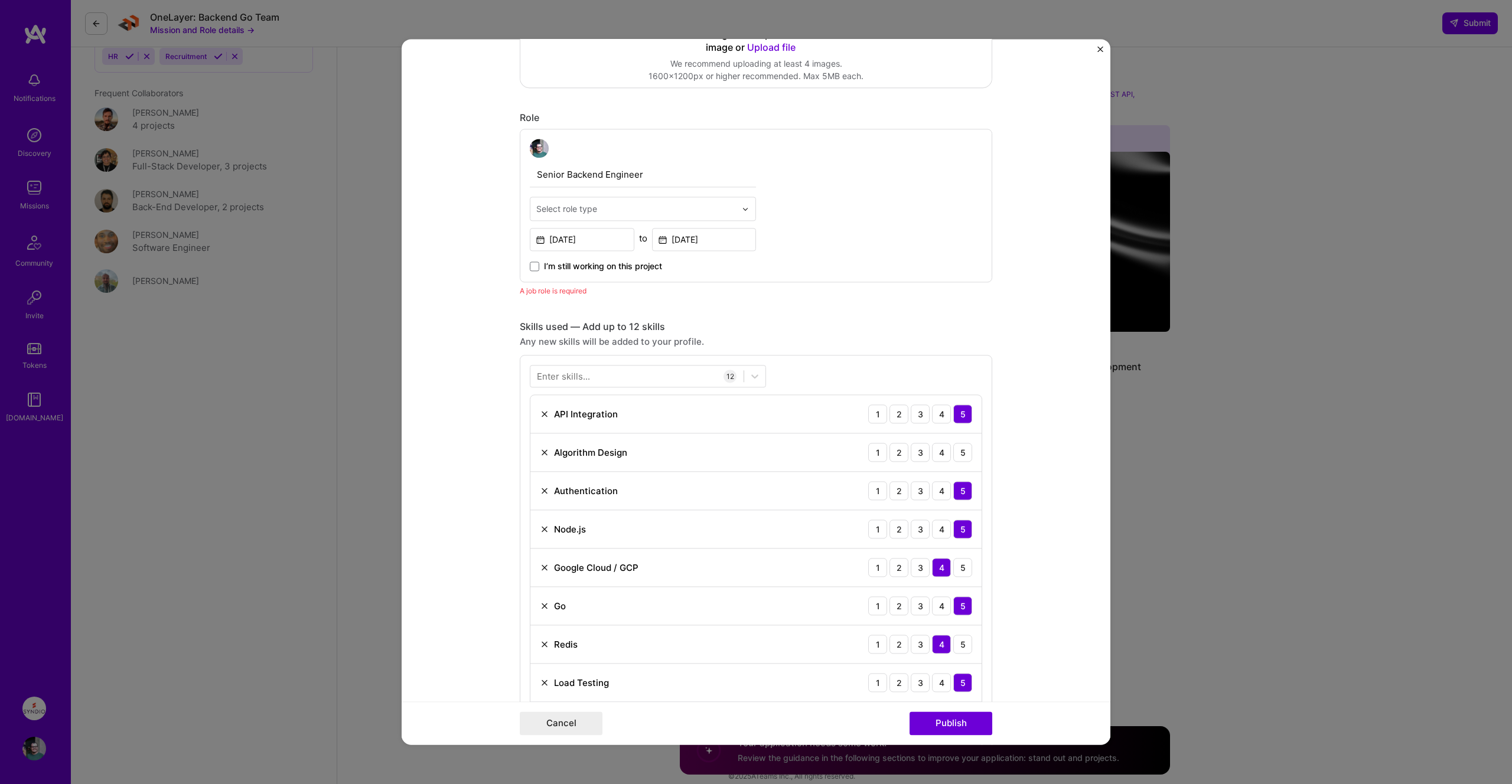
scroll to position [305, 0]
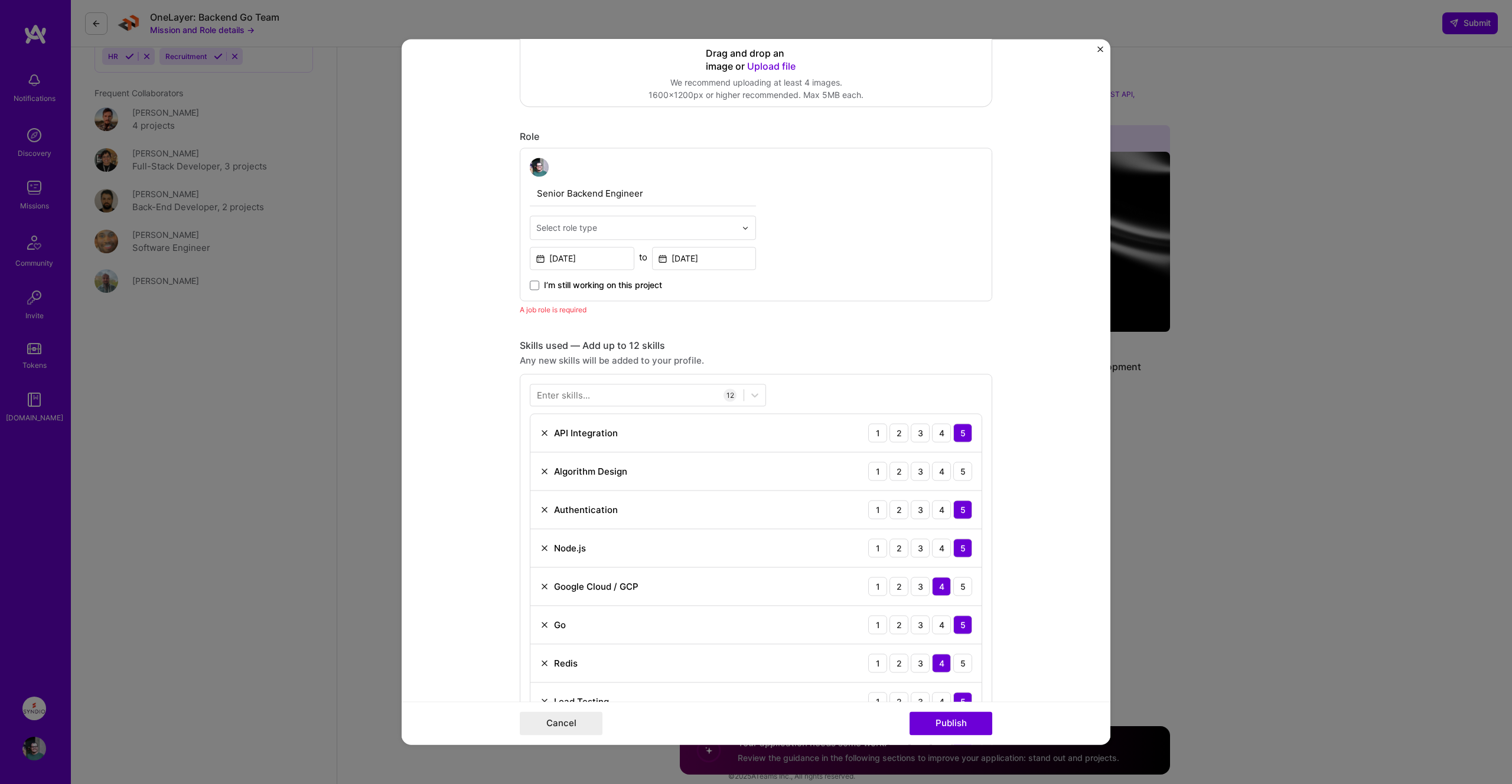
click at [685, 217] on div "Select role type" at bounding box center [636, 228] width 211 height 23
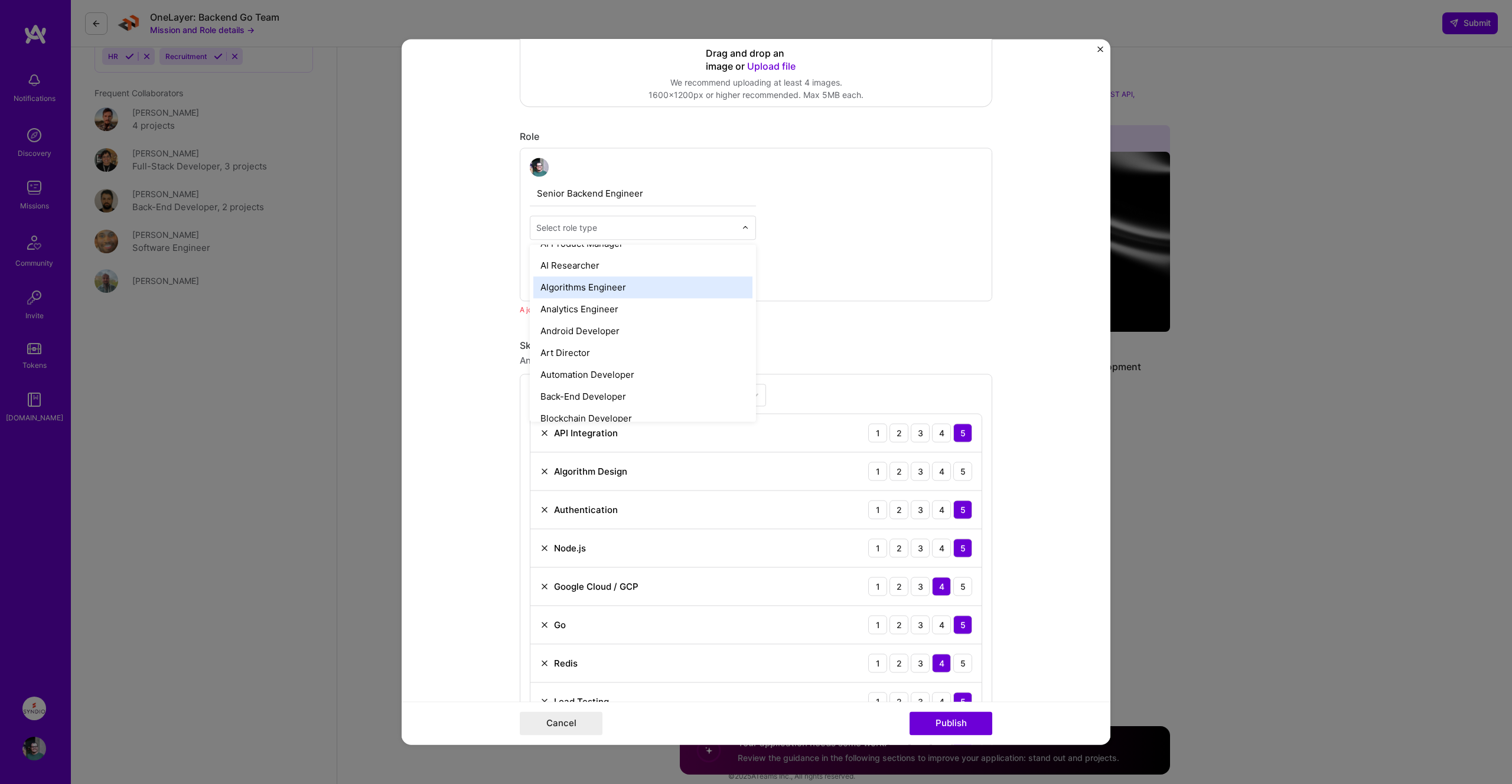
scroll to position [76, 0]
click at [634, 381] on div "Back-End Developer" at bounding box center [642, 380] width 219 height 22
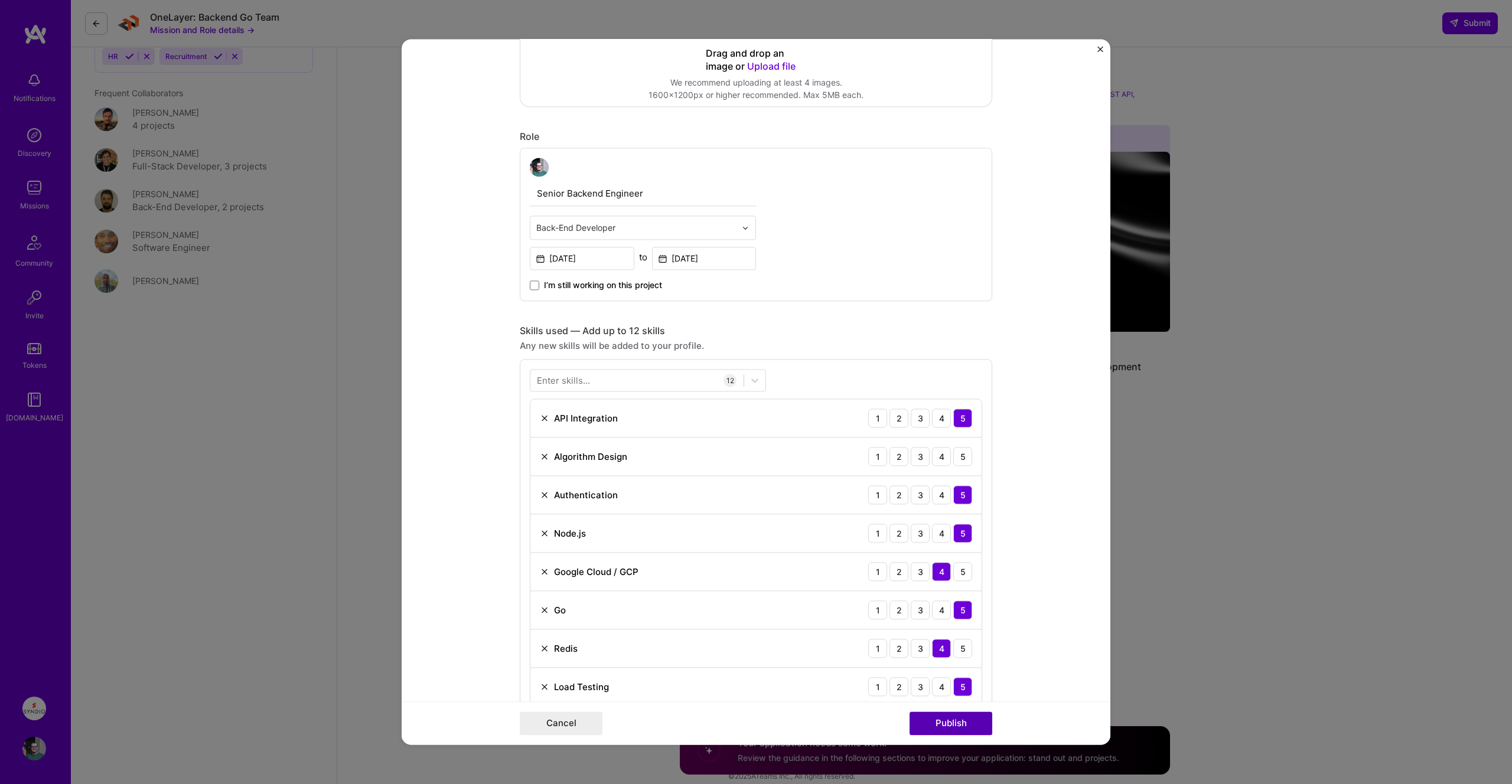
click at [945, 721] on button "Publish" at bounding box center [951, 724] width 83 height 24
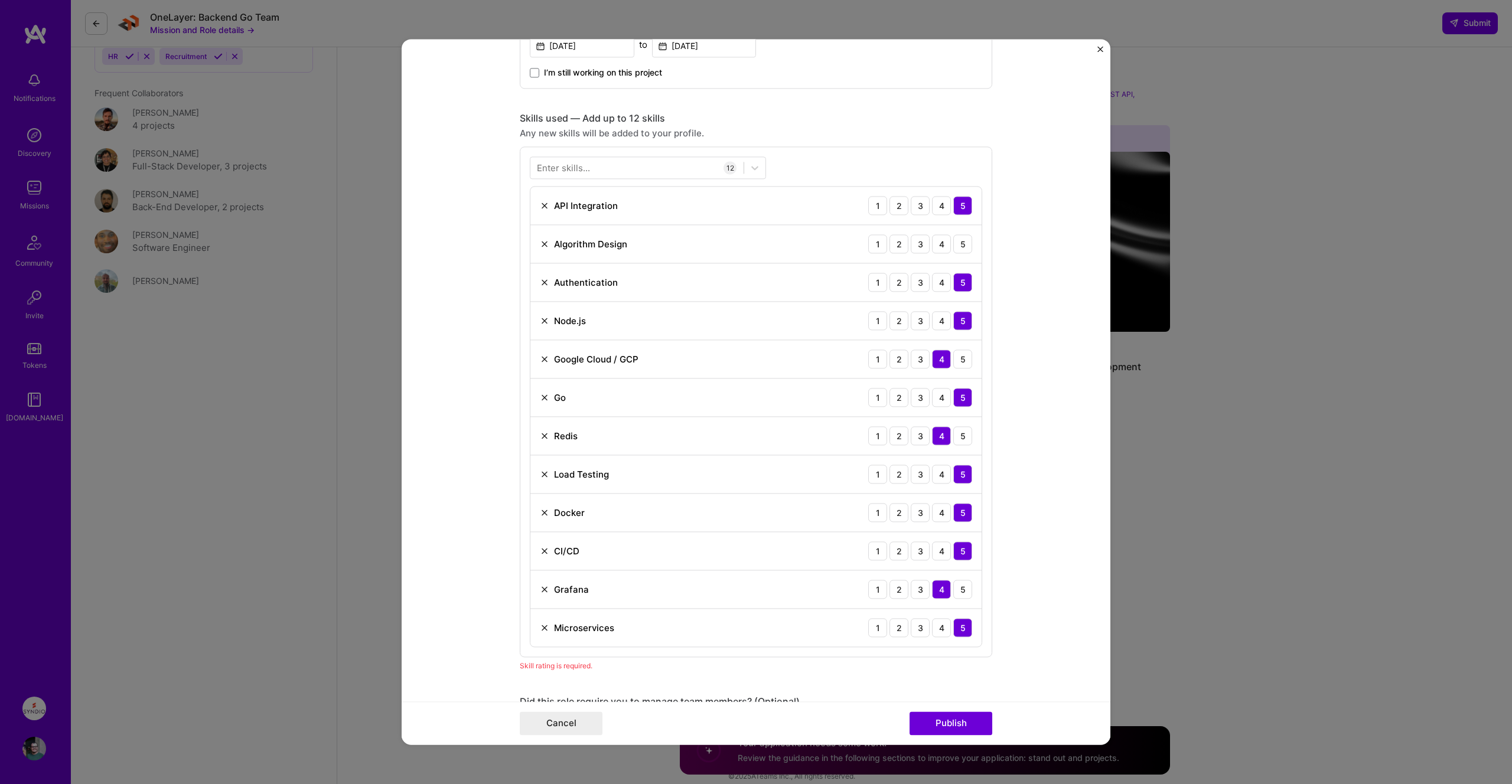
scroll to position [510, 0]
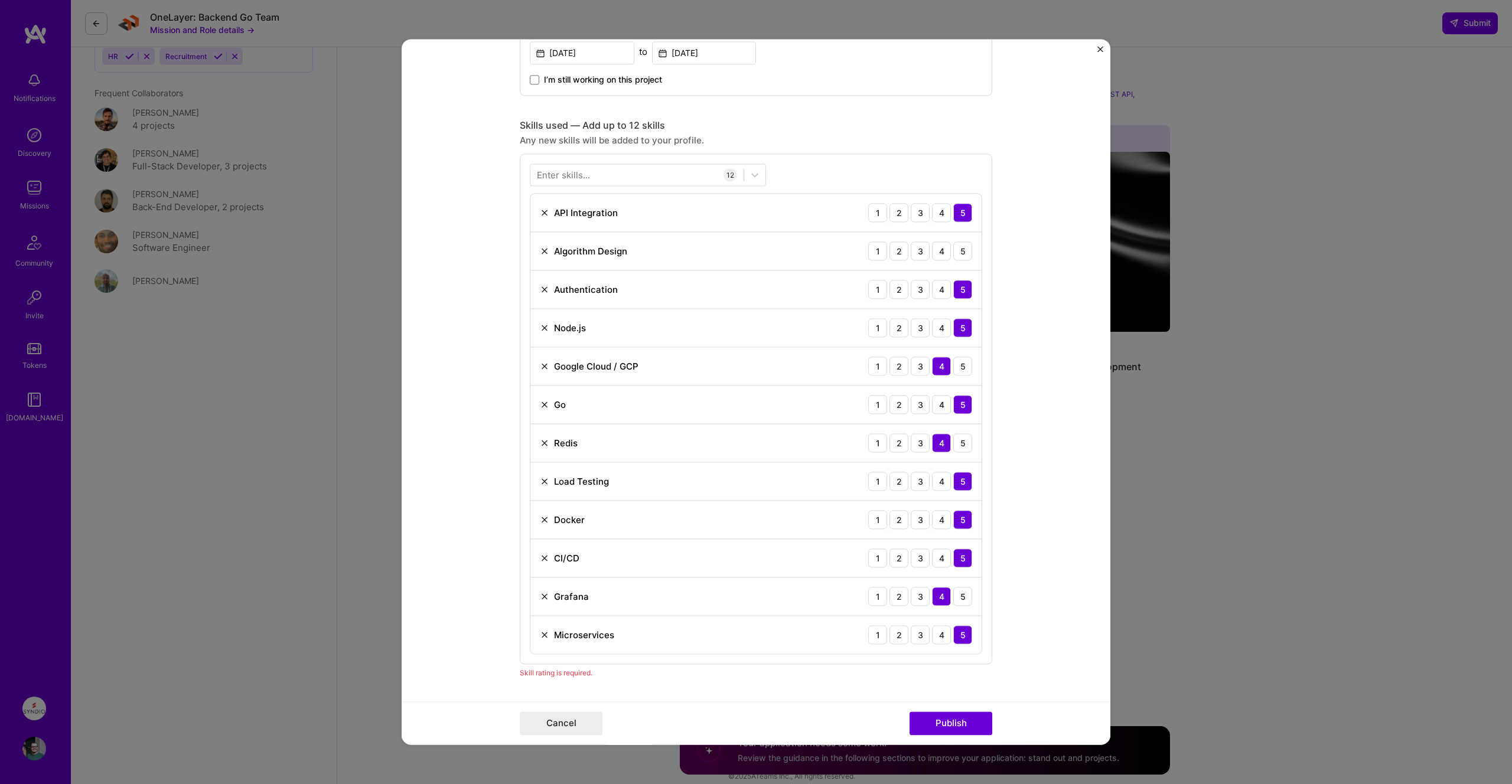
click at [542, 249] on img at bounding box center [545, 251] width 10 height 10
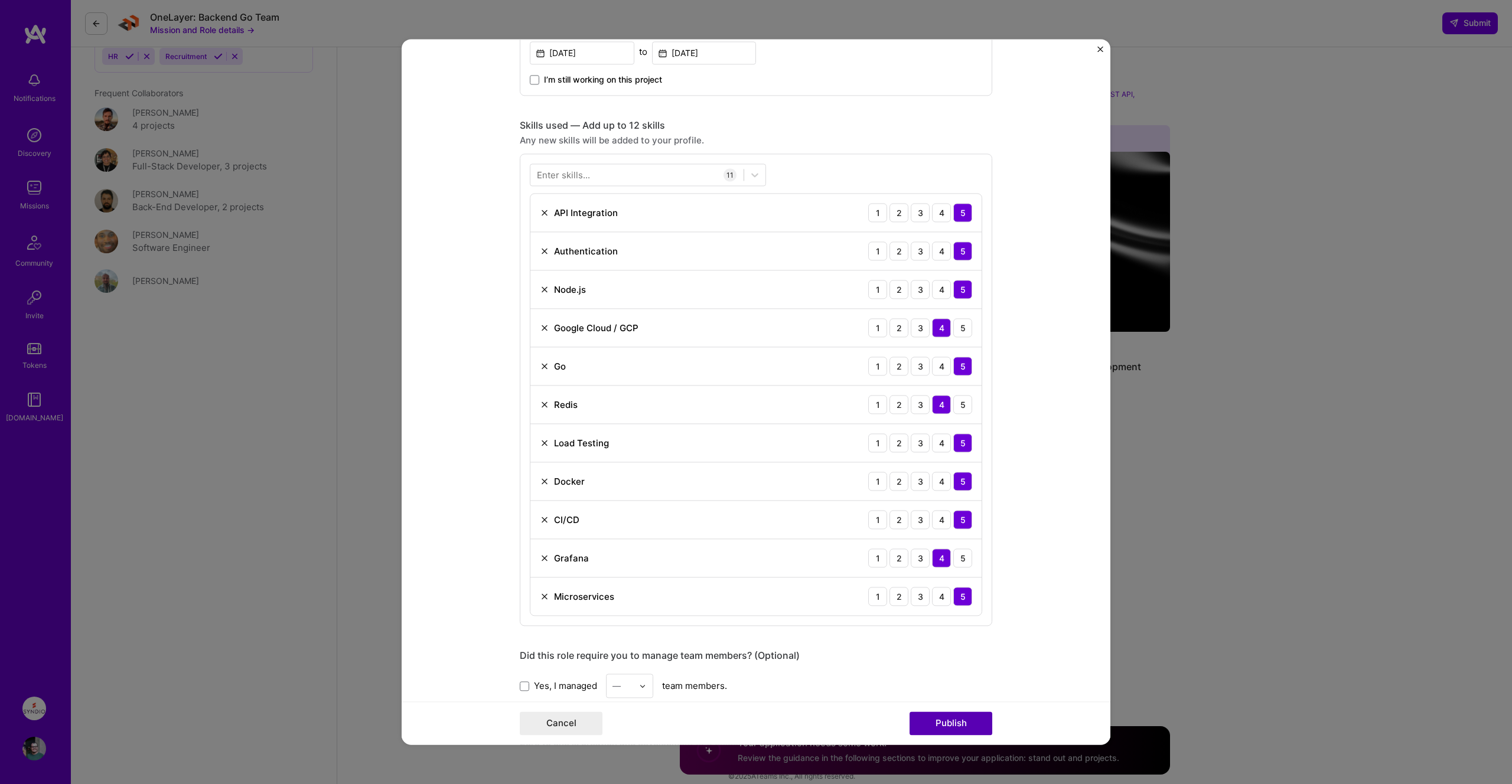
click at [928, 715] on button "Publish" at bounding box center [951, 724] width 83 height 24
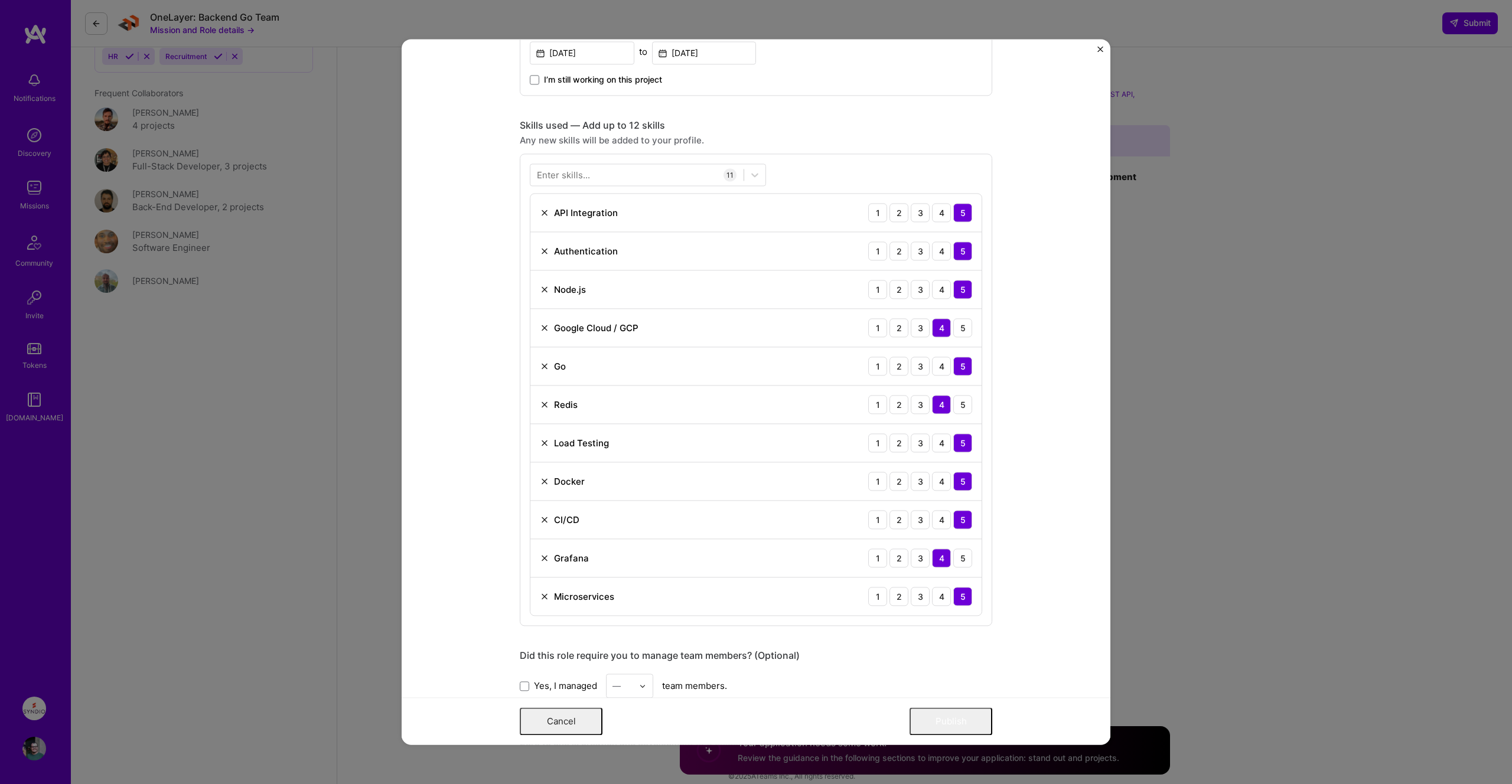
scroll to position [0, 0]
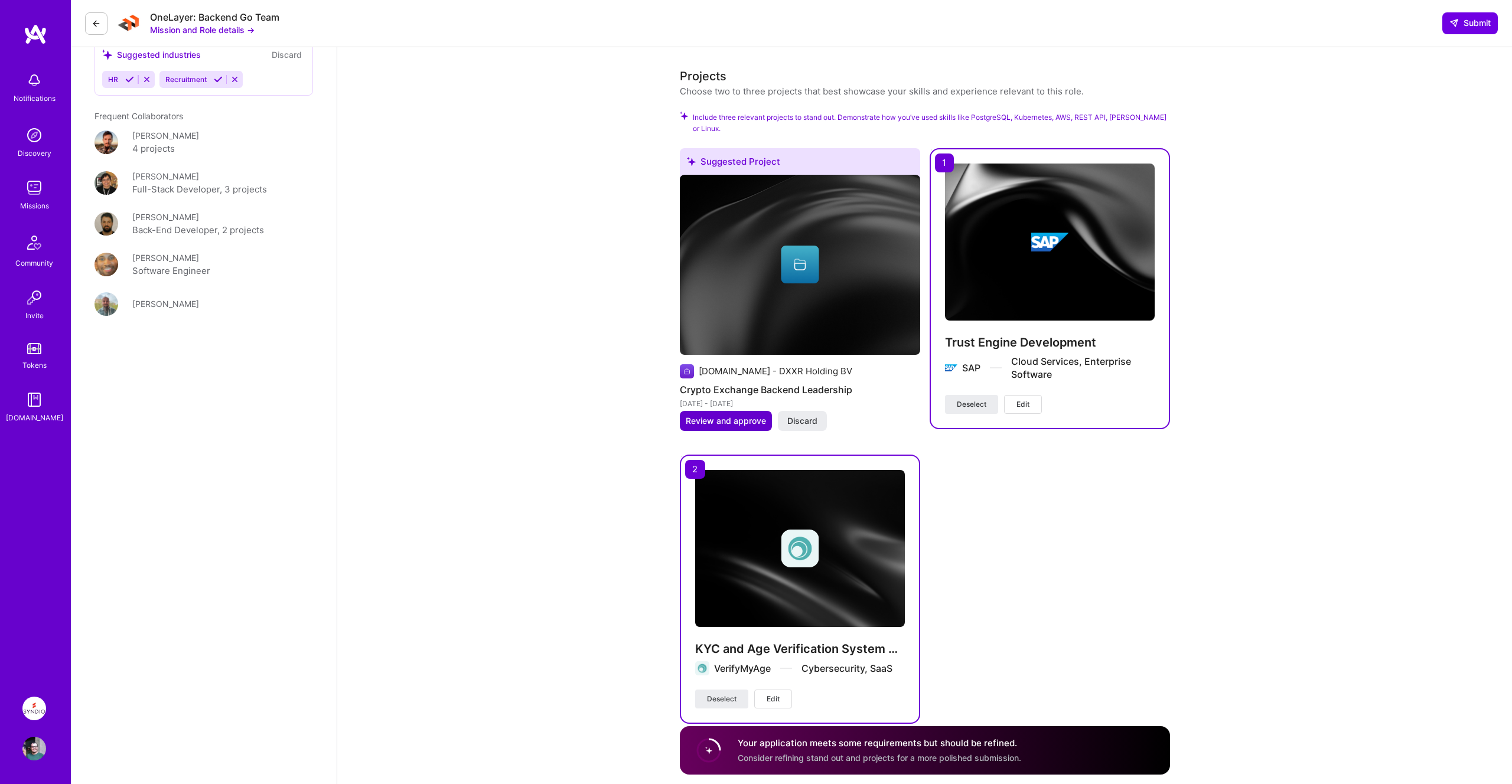
click at [726, 415] on span "Review and approve" at bounding box center [726, 420] width 80 height 12
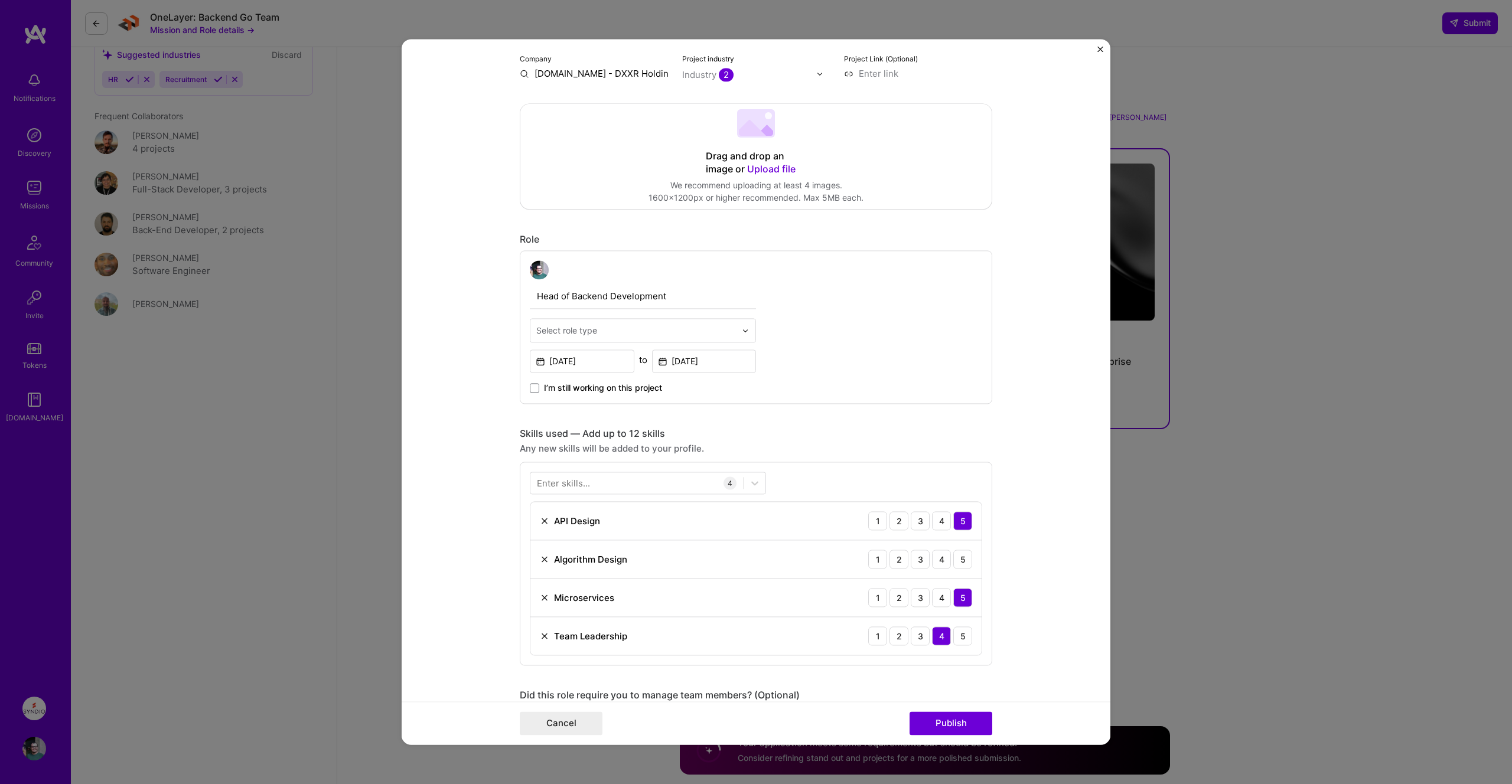
scroll to position [231, 0]
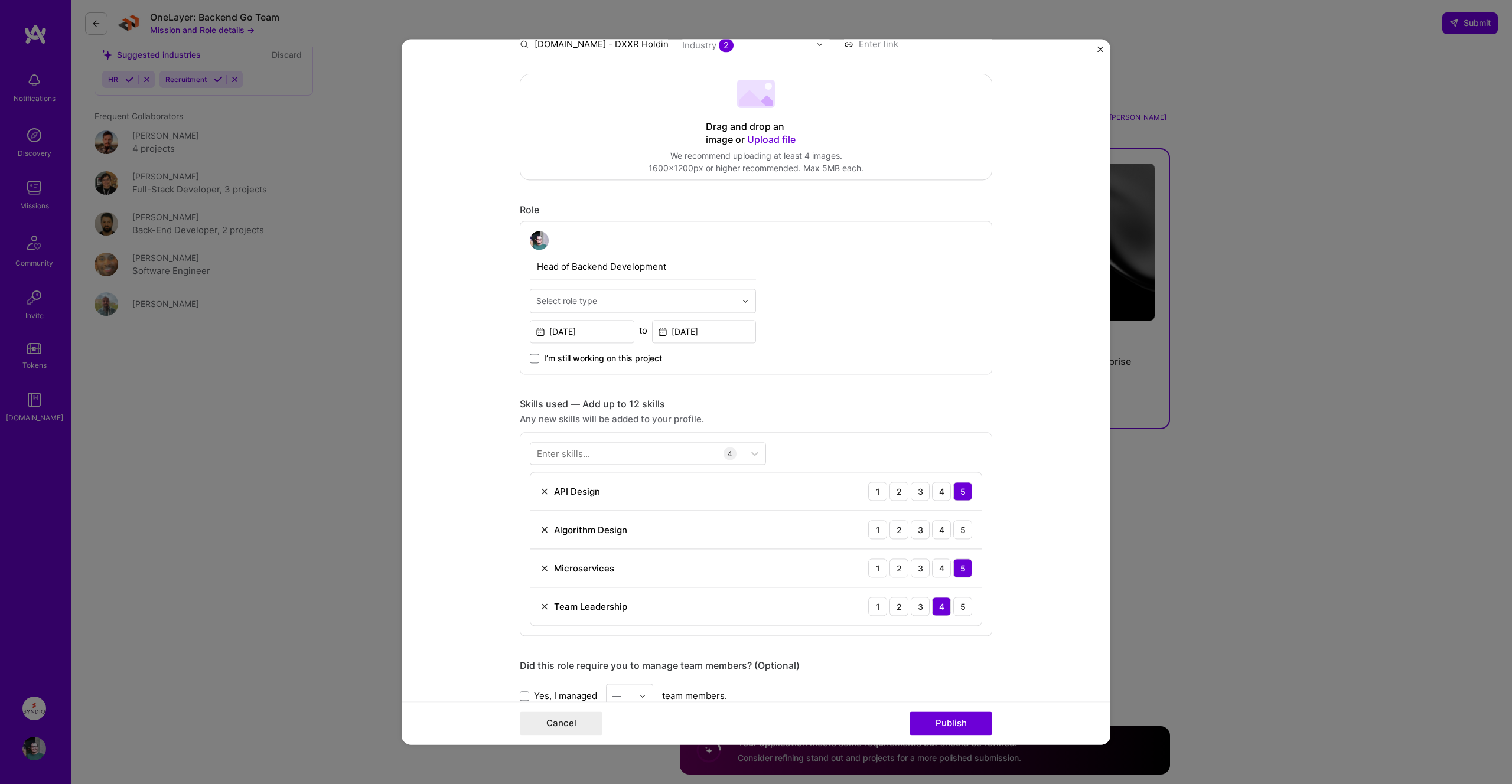
click at [541, 528] on img at bounding box center [545, 529] width 10 height 10
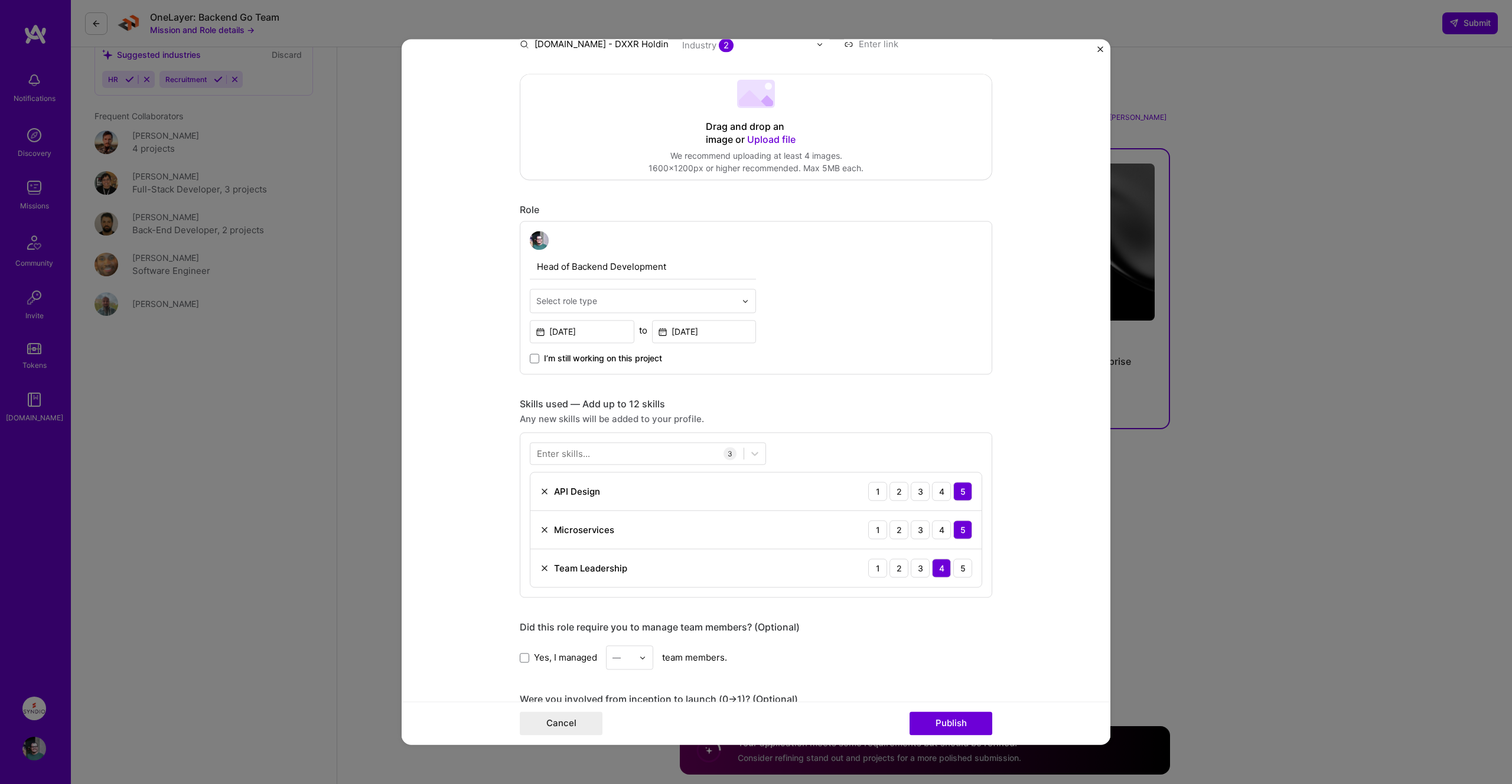
click at [581, 456] on div "Enter skills..." at bounding box center [563, 453] width 53 height 12
click at [557, 542] on div "Docker" at bounding box center [648, 545] width 222 height 12
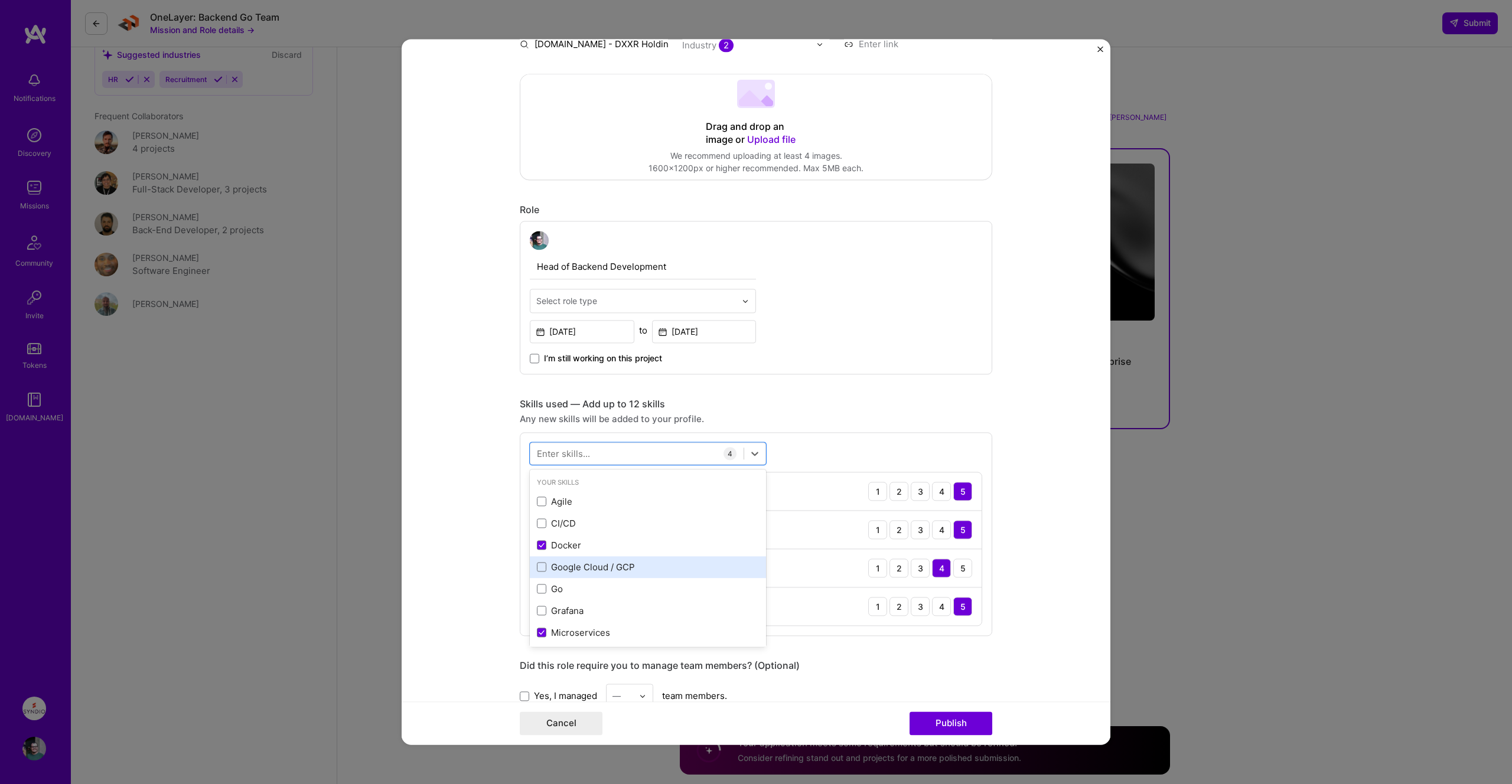
click at [559, 567] on div "Google Cloud / GCP" at bounding box center [648, 567] width 222 height 12
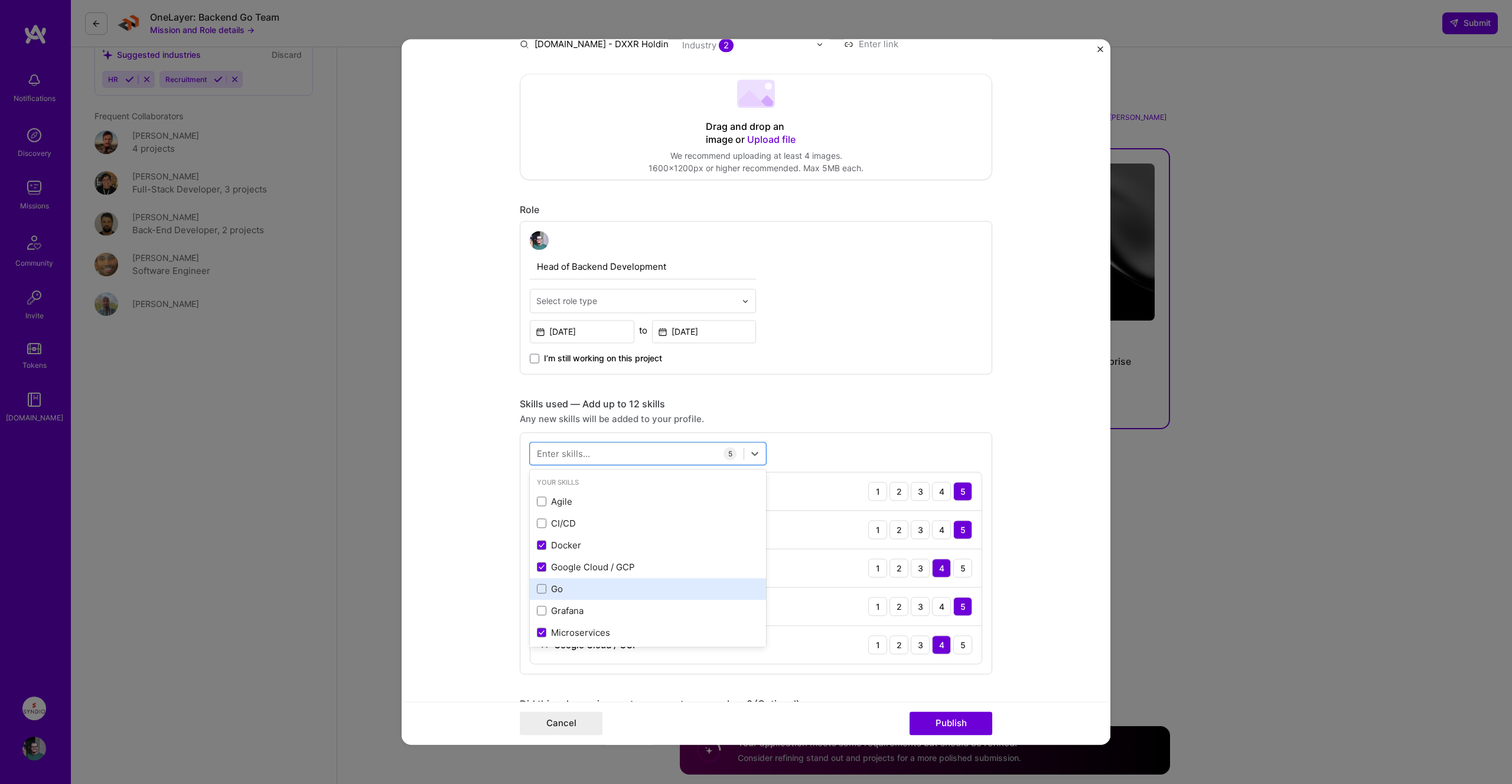
click at [558, 589] on div "Go" at bounding box center [648, 588] width 222 height 12
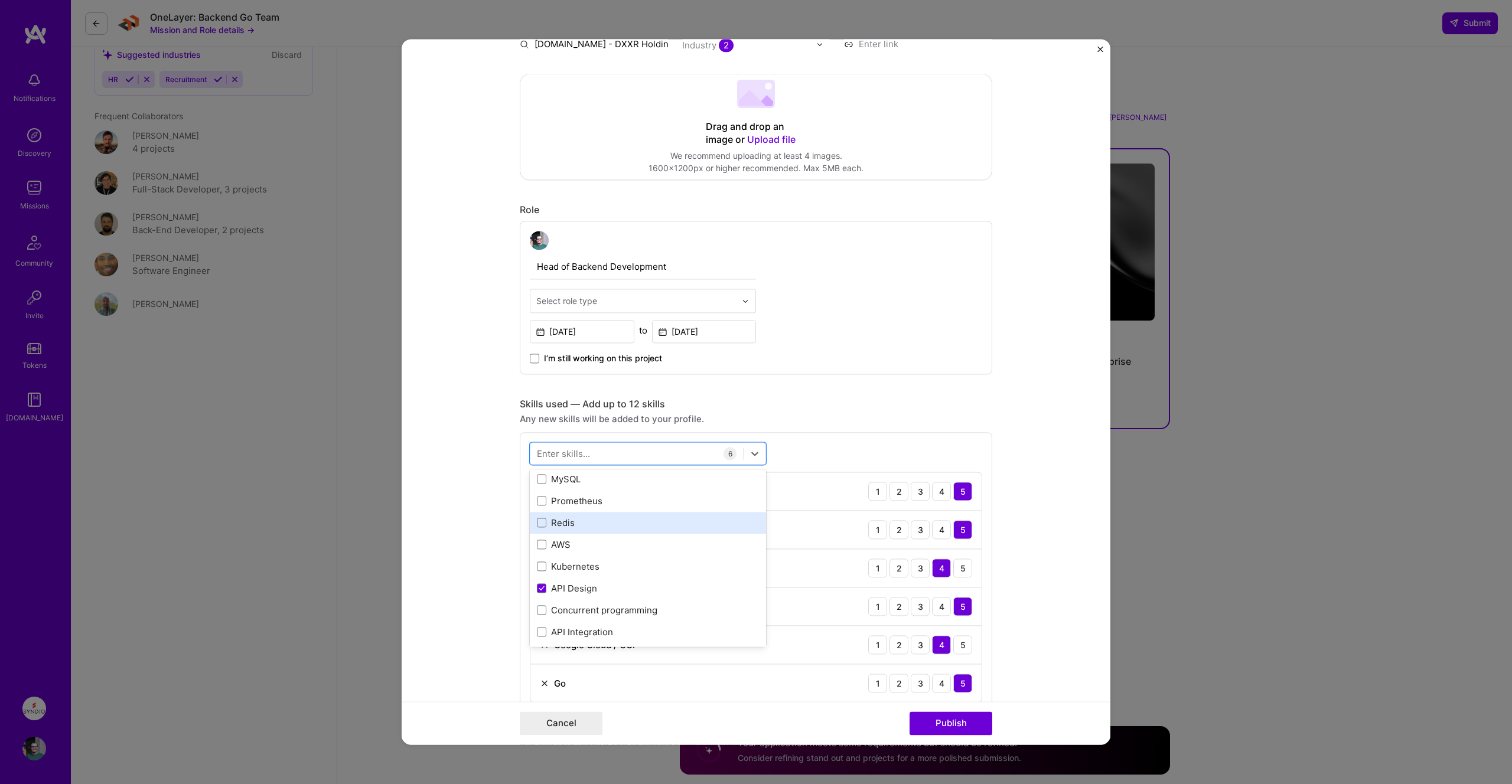
click at [563, 525] on div "Redis" at bounding box center [648, 523] width 222 height 12
click at [612, 510] on div "Mentoring" at bounding box center [648, 520] width 236 height 22
click at [471, 519] on form "Editing suggested project This project is suggested based on your LinkedIn, res…" at bounding box center [756, 392] width 709 height 705
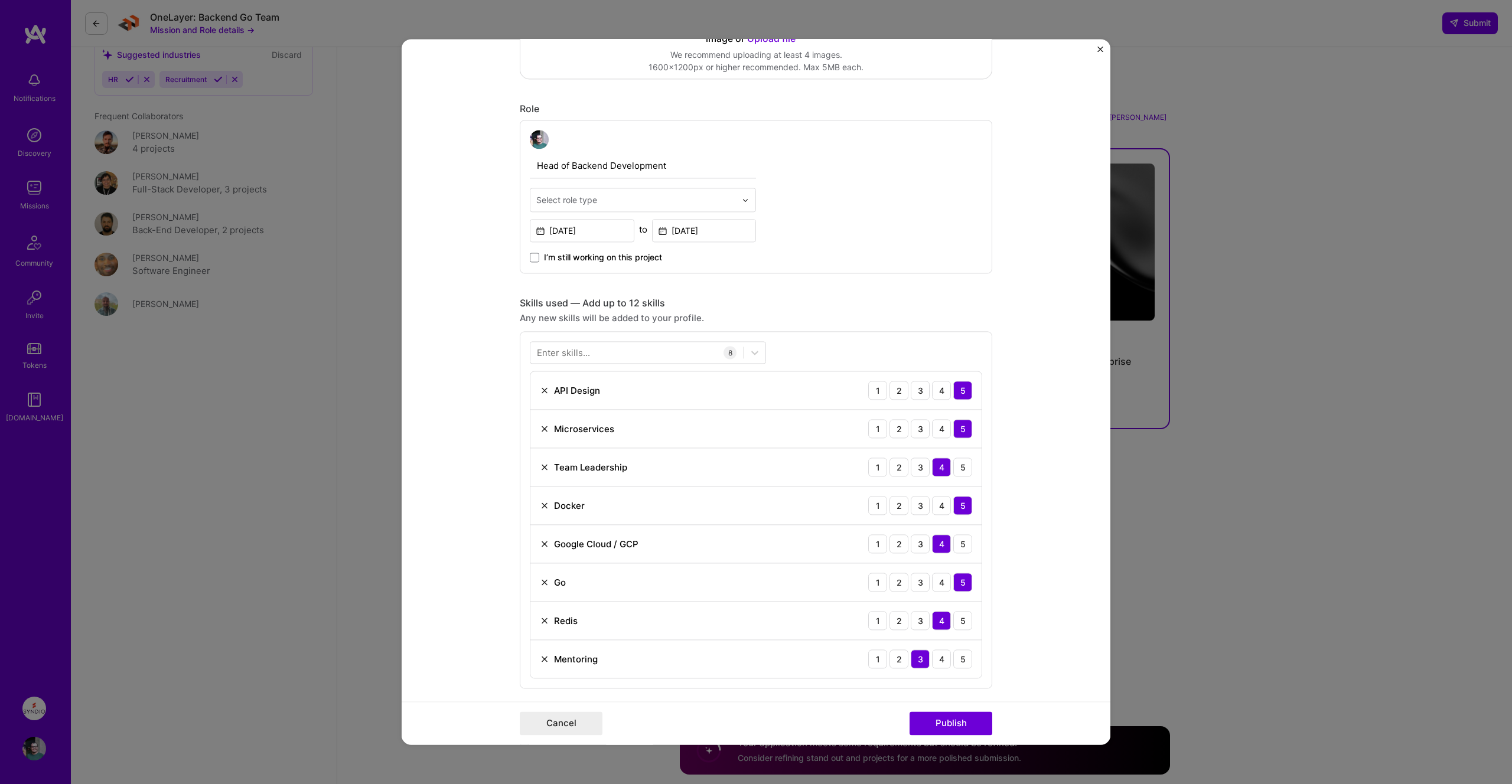
scroll to position [443, 0]
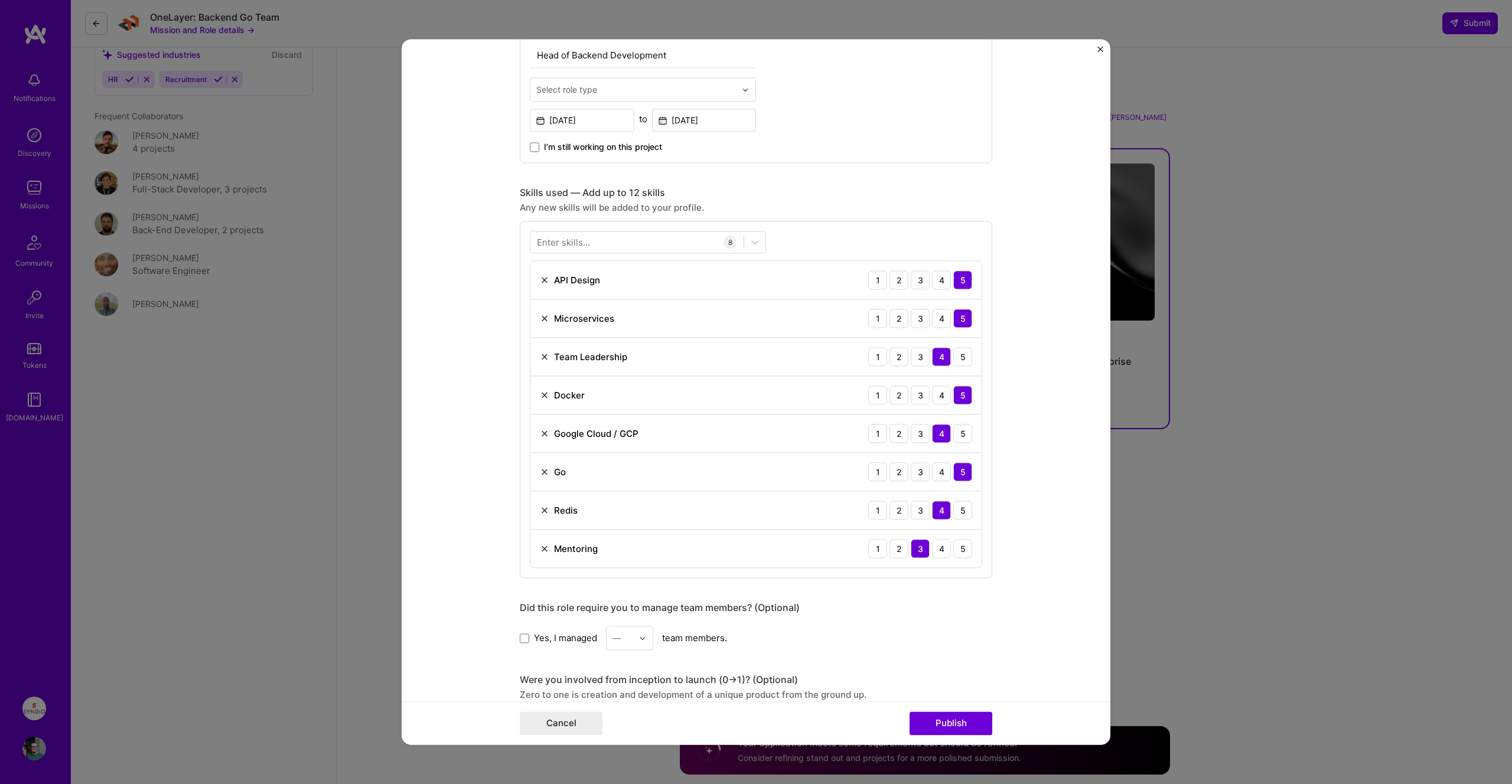
click at [545, 633] on span "Yes, I managed" at bounding box center [566, 638] width 63 height 12
click at [0, 0] on input "Yes, I managed" at bounding box center [0, 0] width 0 height 0
click at [639, 637] on div "—" at bounding box center [630, 638] width 48 height 24
click at [633, 675] on div "6" at bounding box center [630, 676] width 40 height 22
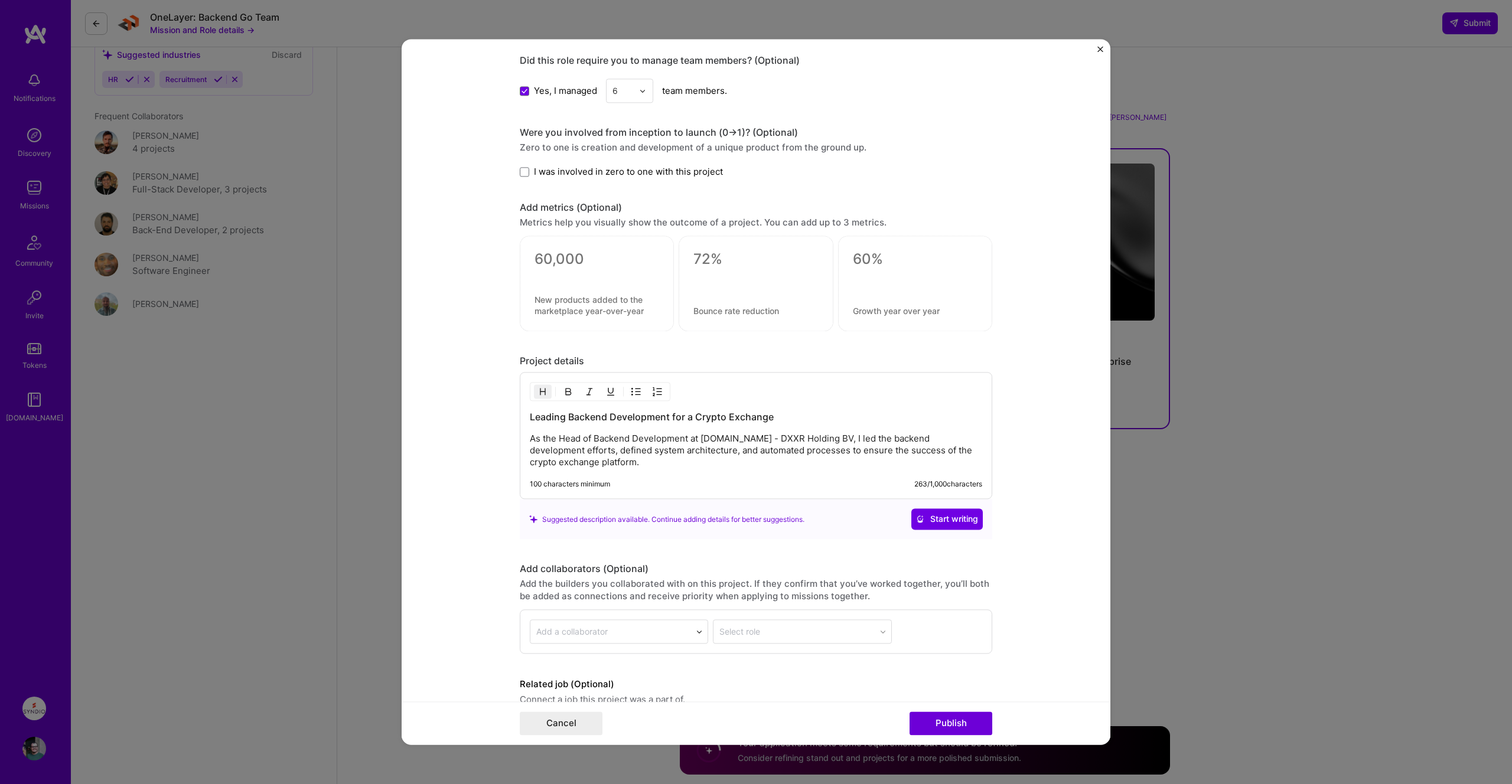
scroll to position [1048, 0]
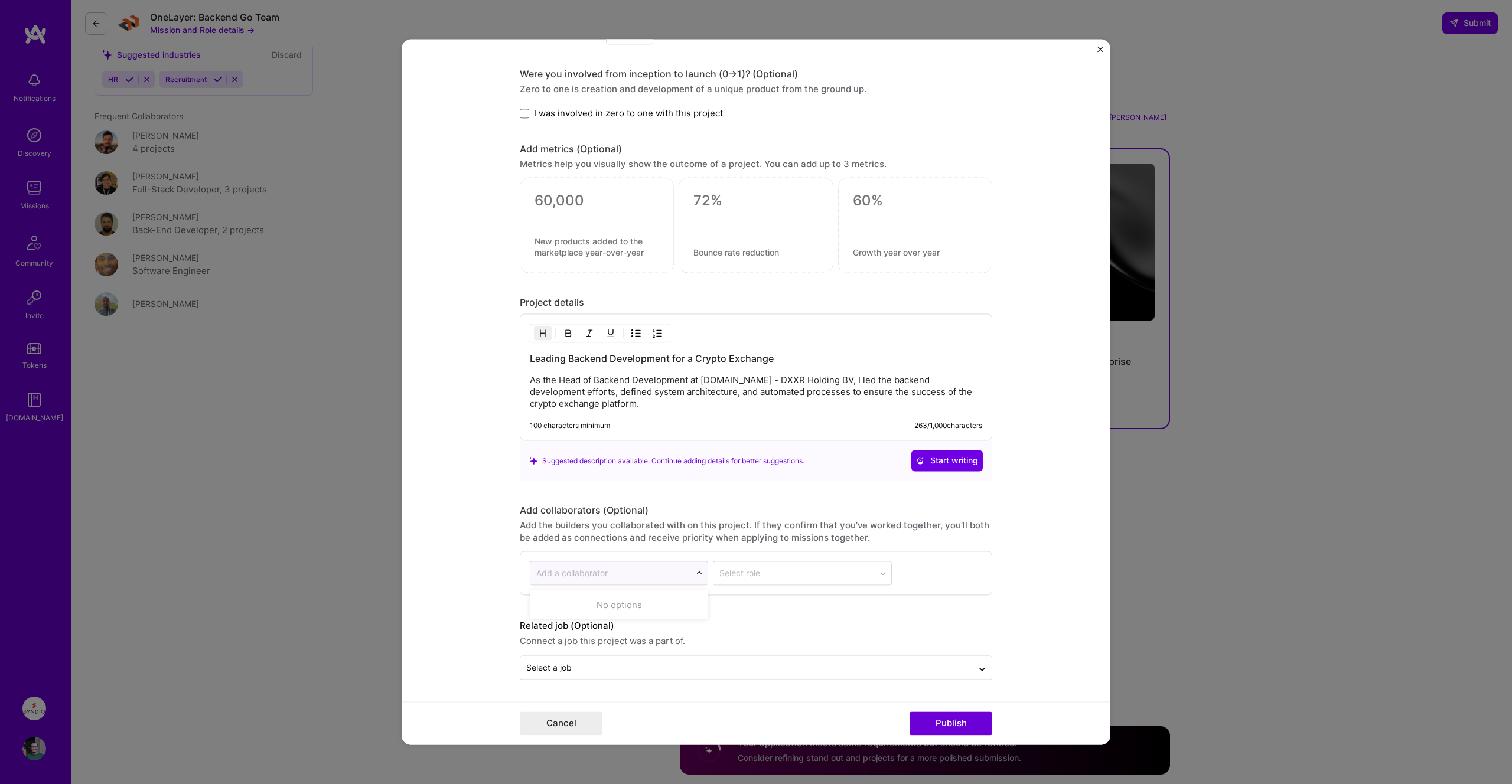
click at [687, 572] on div "Add a collaborator" at bounding box center [611, 573] width 161 height 23
type input "werberson sil"
click at [620, 610] on span "[PERSON_NAME]" at bounding box center [600, 612] width 66 height 10
click at [808, 572] on input "text" at bounding box center [796, 573] width 154 height 12
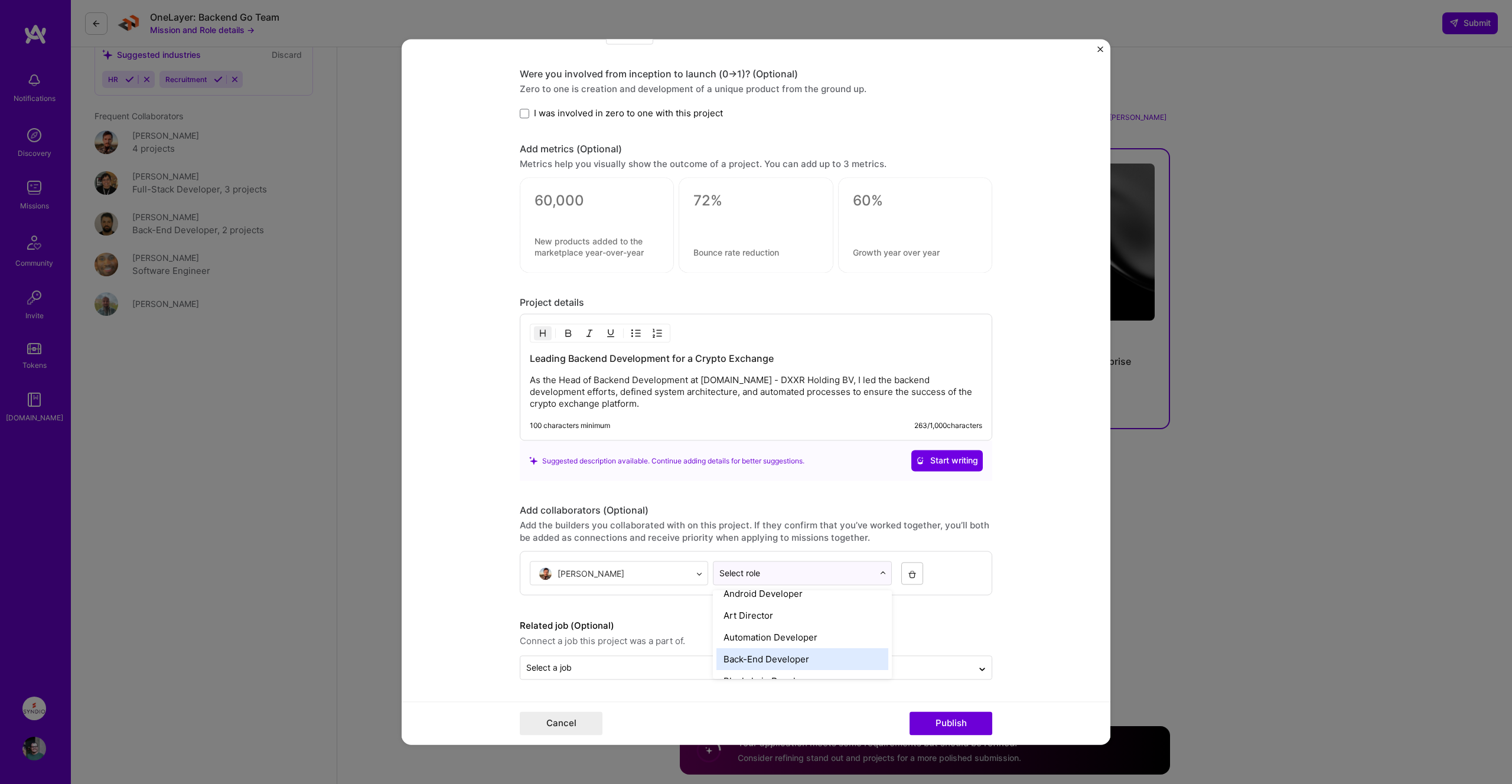
click at [785, 659] on div "Back-End Developer" at bounding box center [801, 659] width 171 height 22
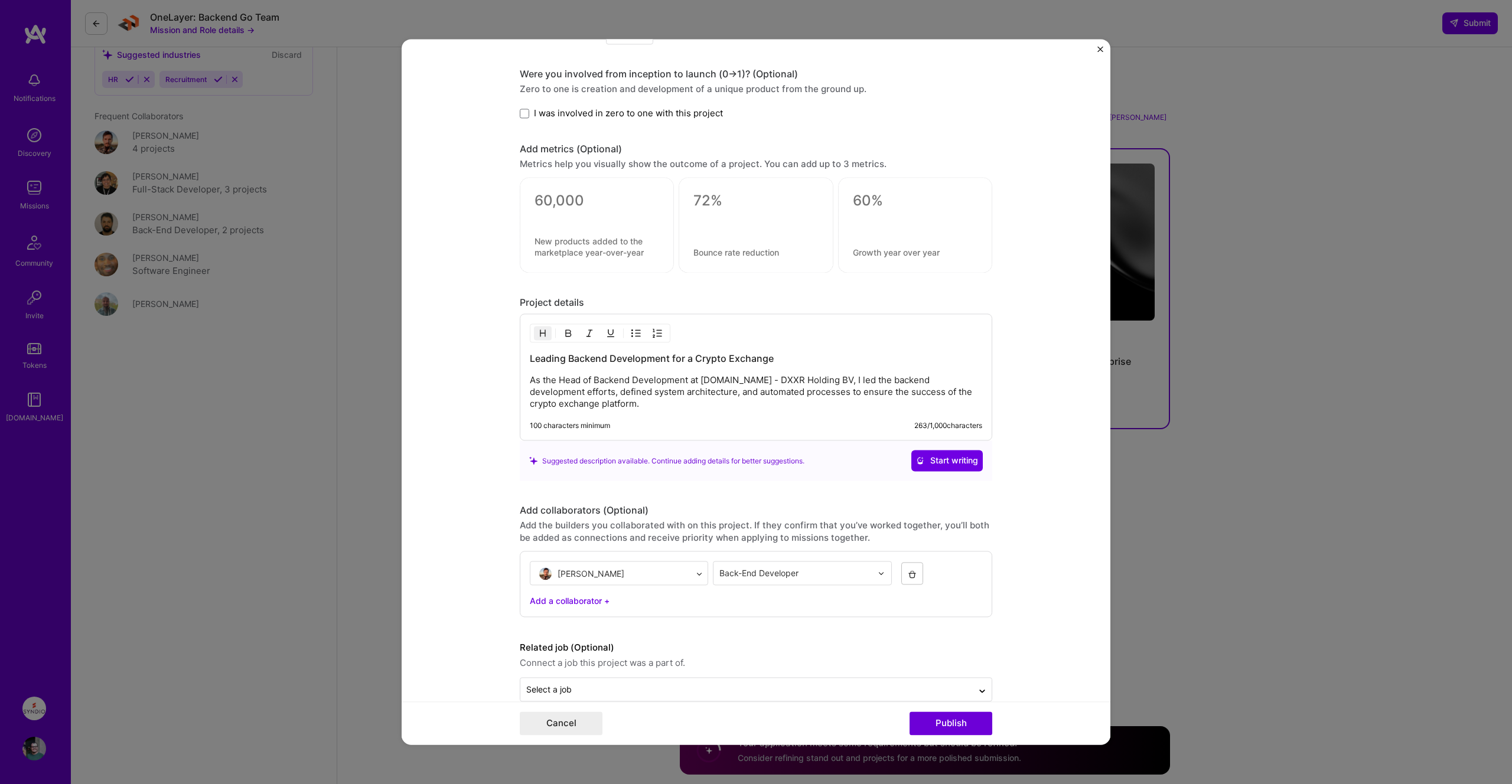
scroll to position [1070, 0]
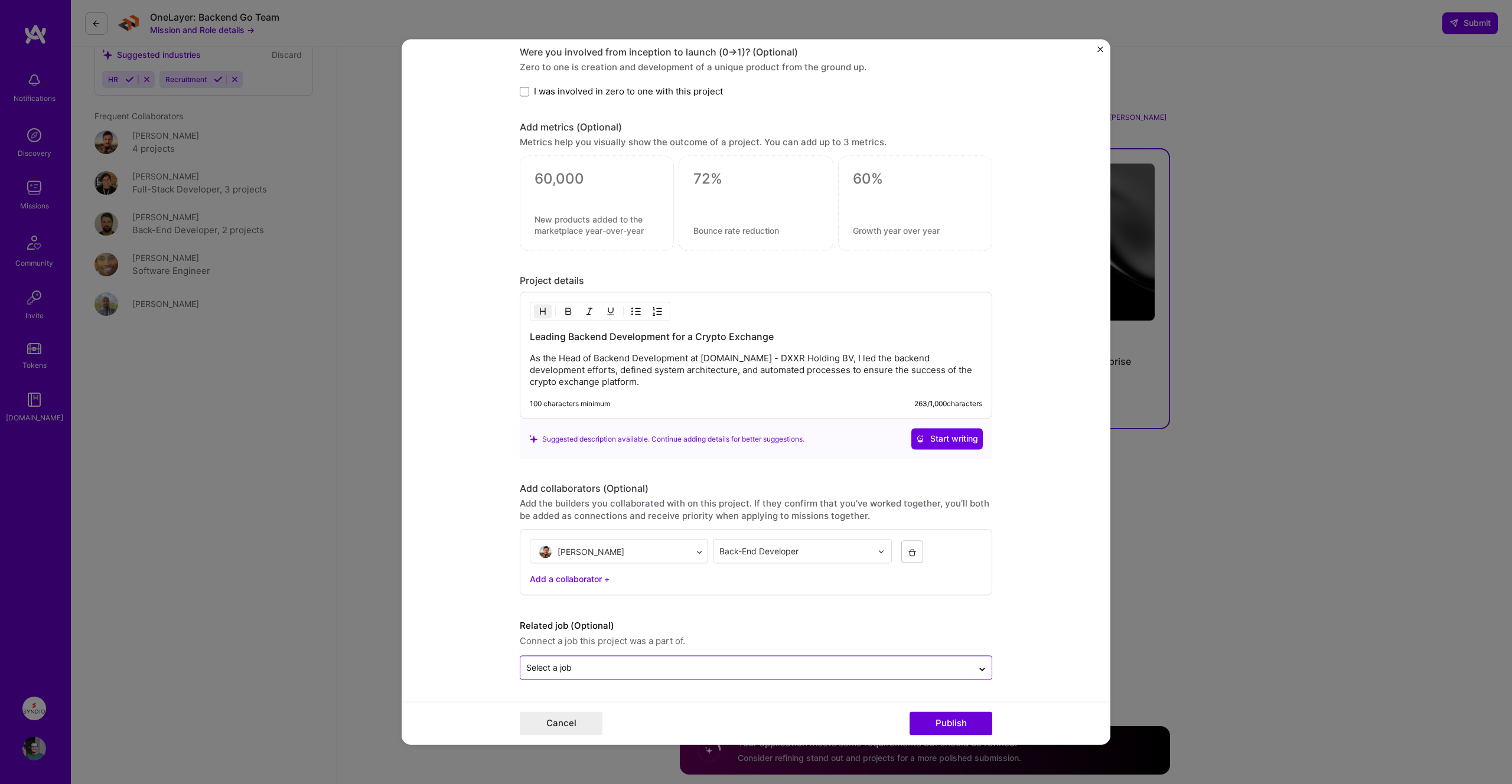
click at [761, 658] on div "Select a job" at bounding box center [747, 668] width 452 height 23
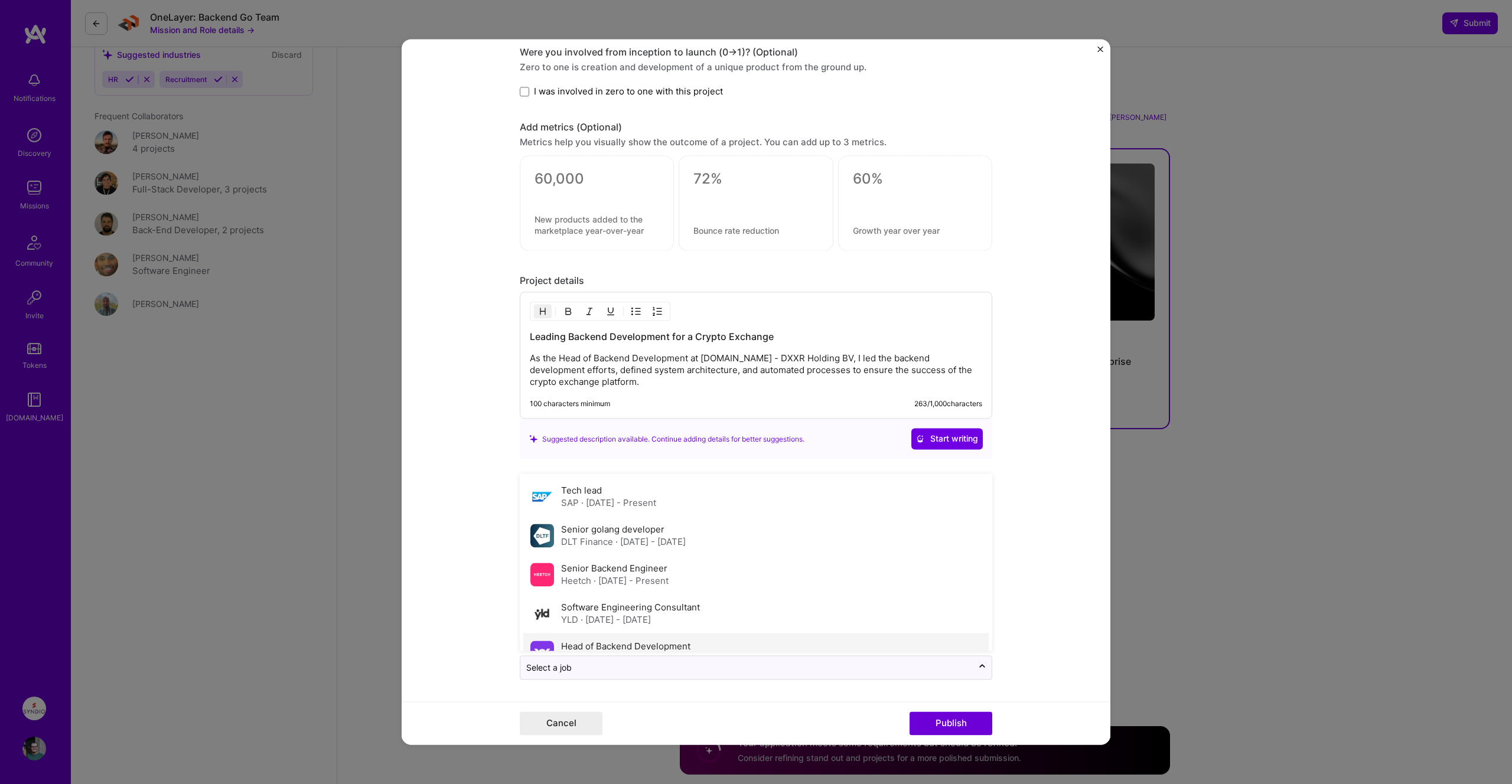
click at [741, 646] on div "Head of Backend Development maxxer · [DATE] - [DATE]" at bounding box center [756, 653] width 466 height 39
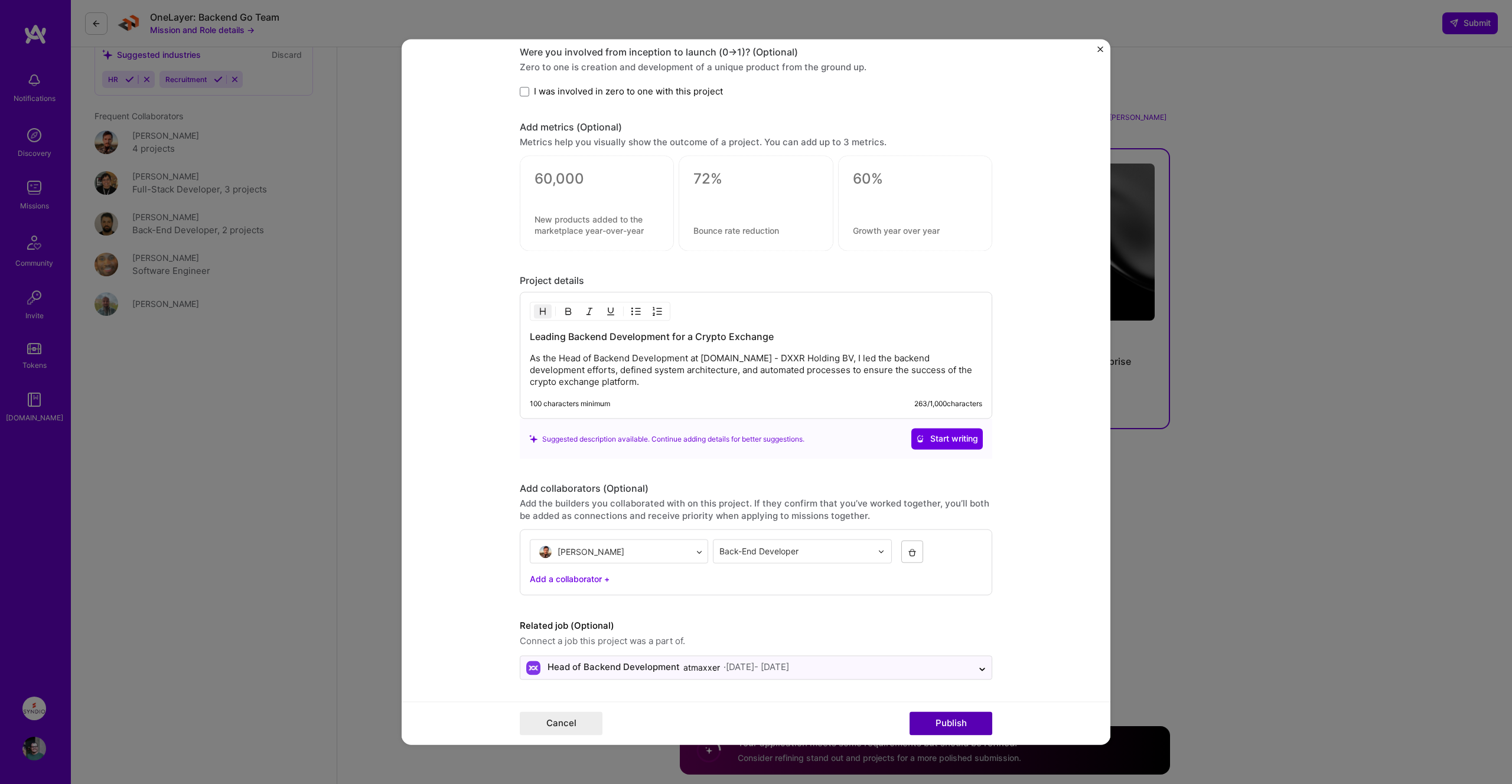
click at [937, 725] on button "Publish" at bounding box center [951, 724] width 83 height 24
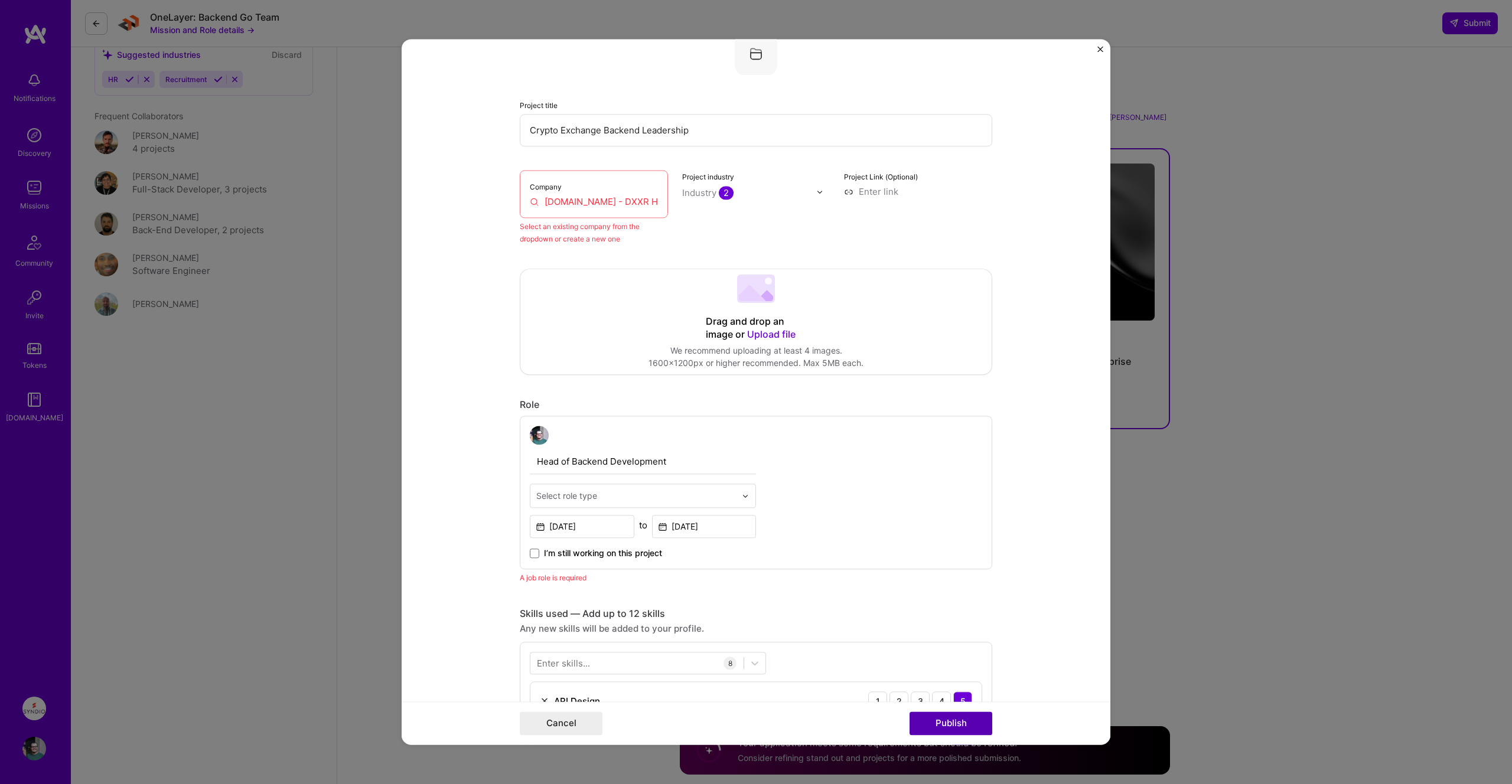
scroll to position [77, 0]
click at [599, 215] on div "Company [DOMAIN_NAME] - DXXR Holding BV" at bounding box center [594, 200] width 148 height 48
click at [597, 208] on input "[DOMAIN_NAME] - DXXR Holding BV" at bounding box center [594, 208] width 128 height 12
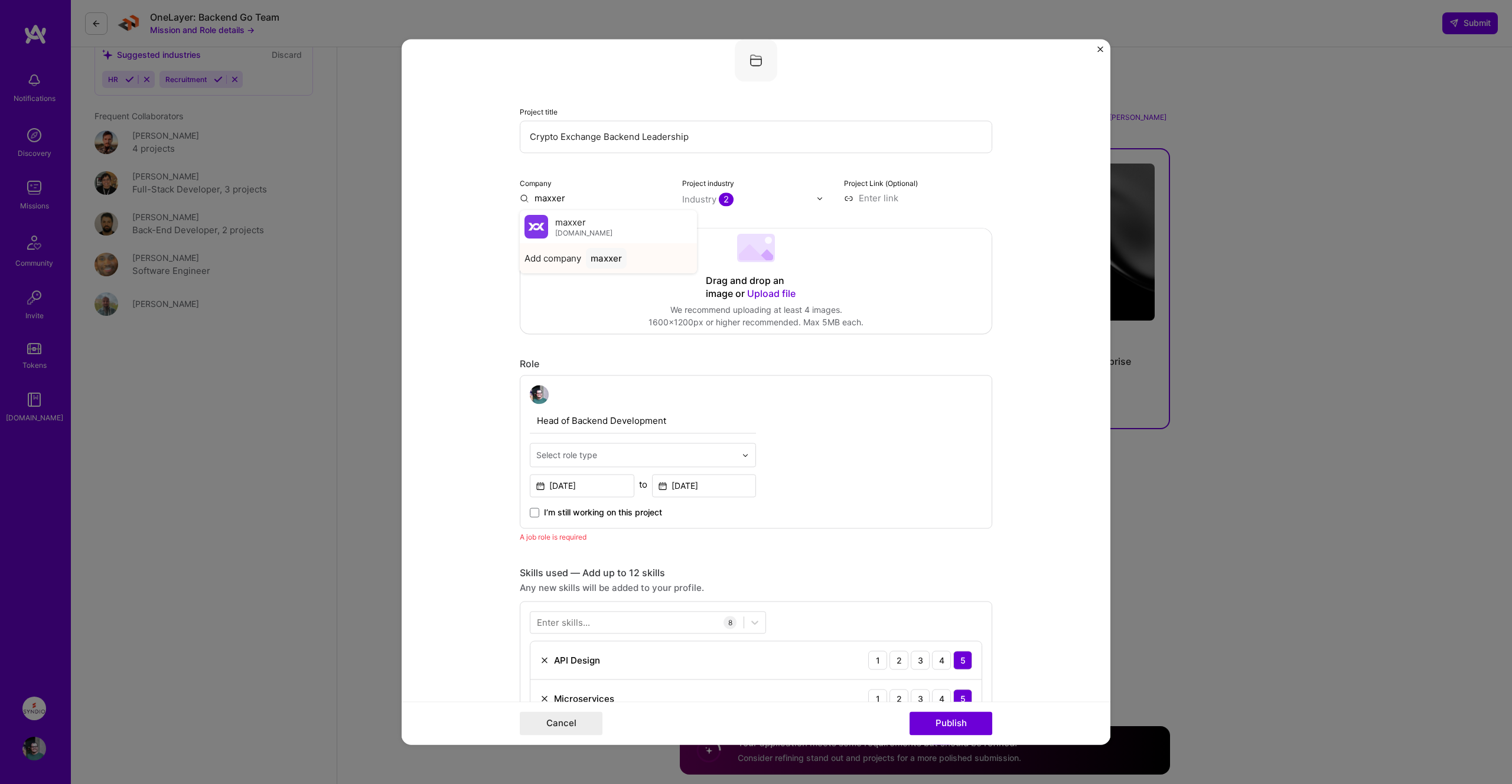
click at [580, 260] on span "Add company" at bounding box center [552, 258] width 57 height 12
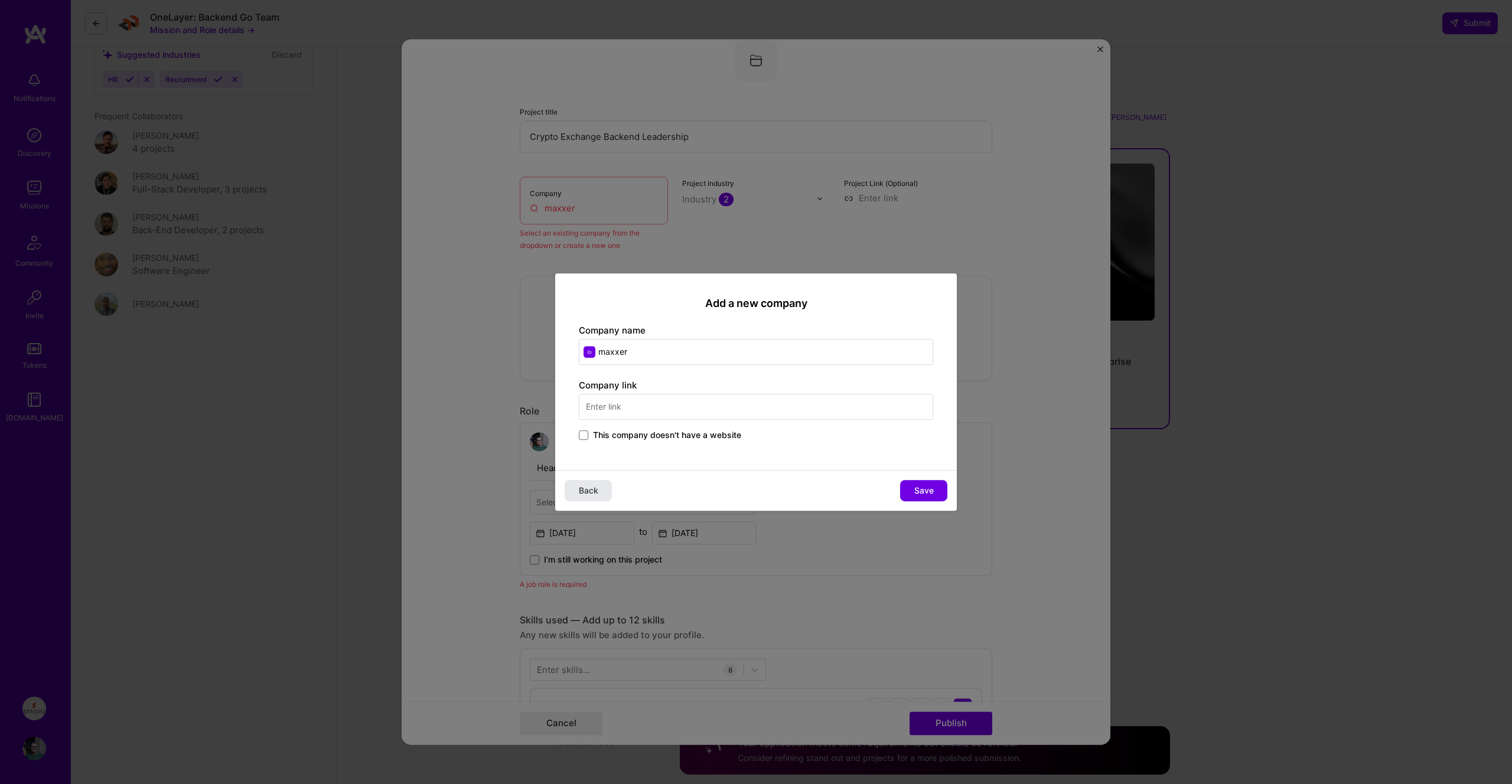
click at [583, 497] on button "Back" at bounding box center [588, 490] width 48 height 21
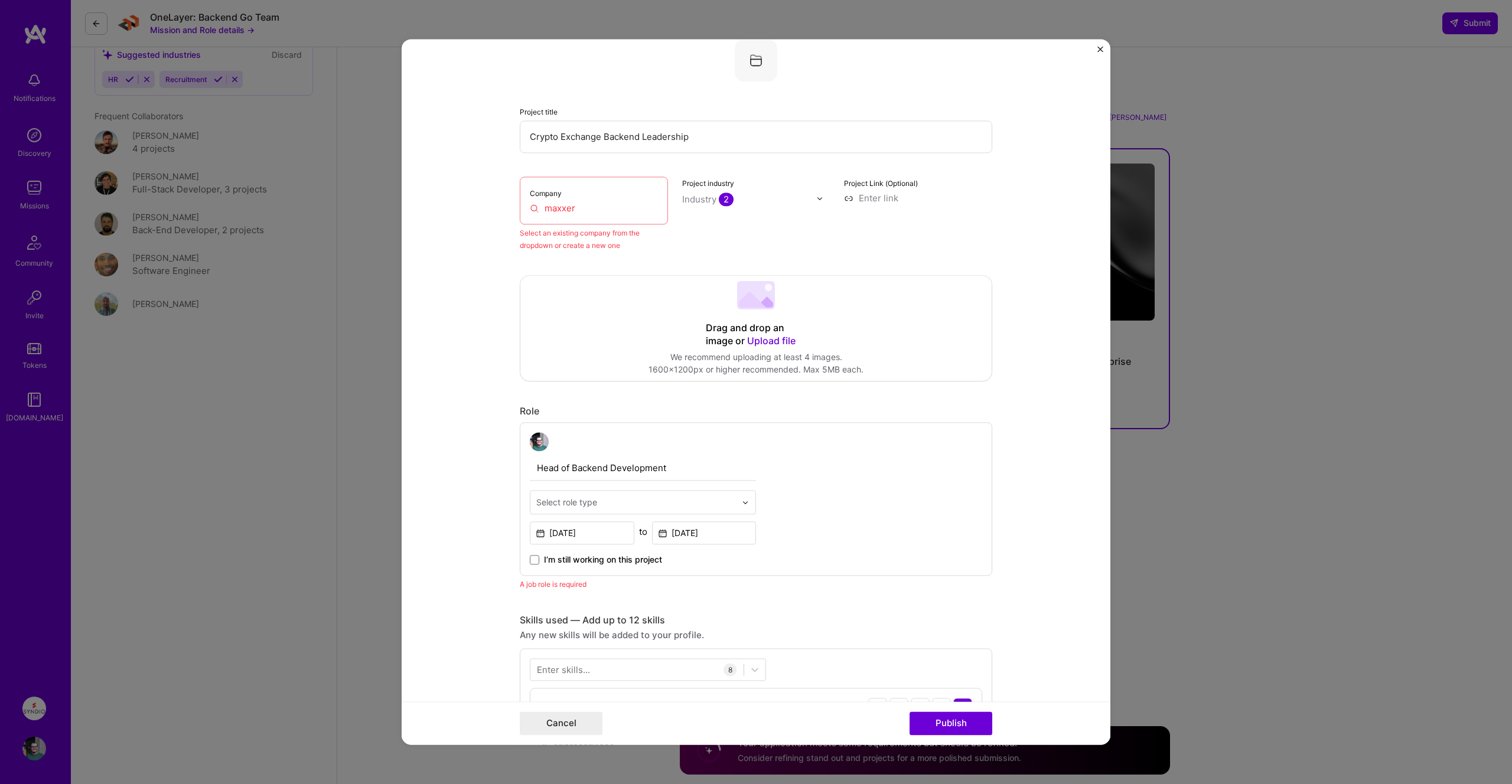
click at [591, 217] on div "Company maxxer" at bounding box center [594, 200] width 148 height 48
click at [591, 205] on input "maxxer" at bounding box center [594, 208] width 128 height 12
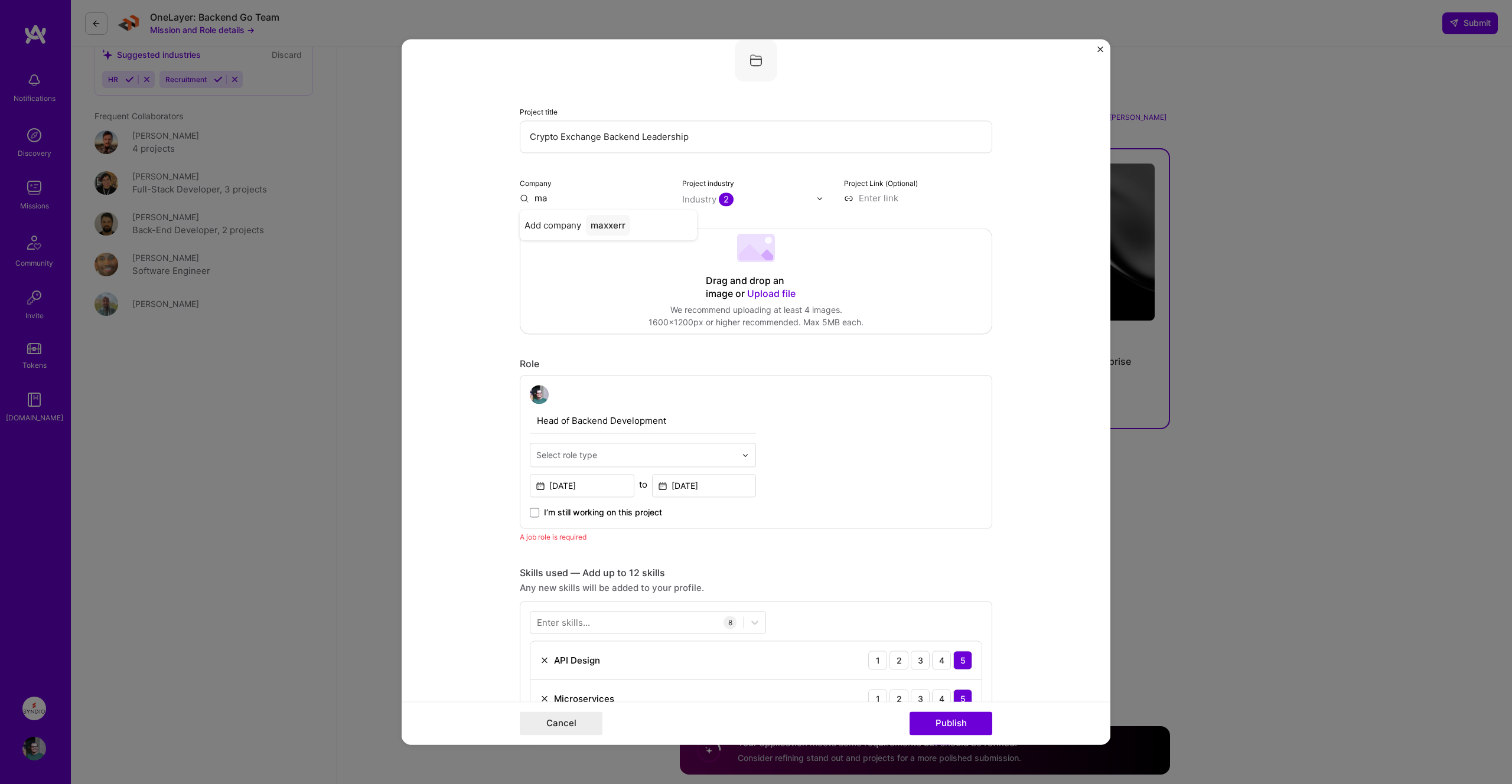
type input "m"
click at [576, 322] on span "maxxer" at bounding box center [570, 321] width 30 height 12
type input "maxxer"
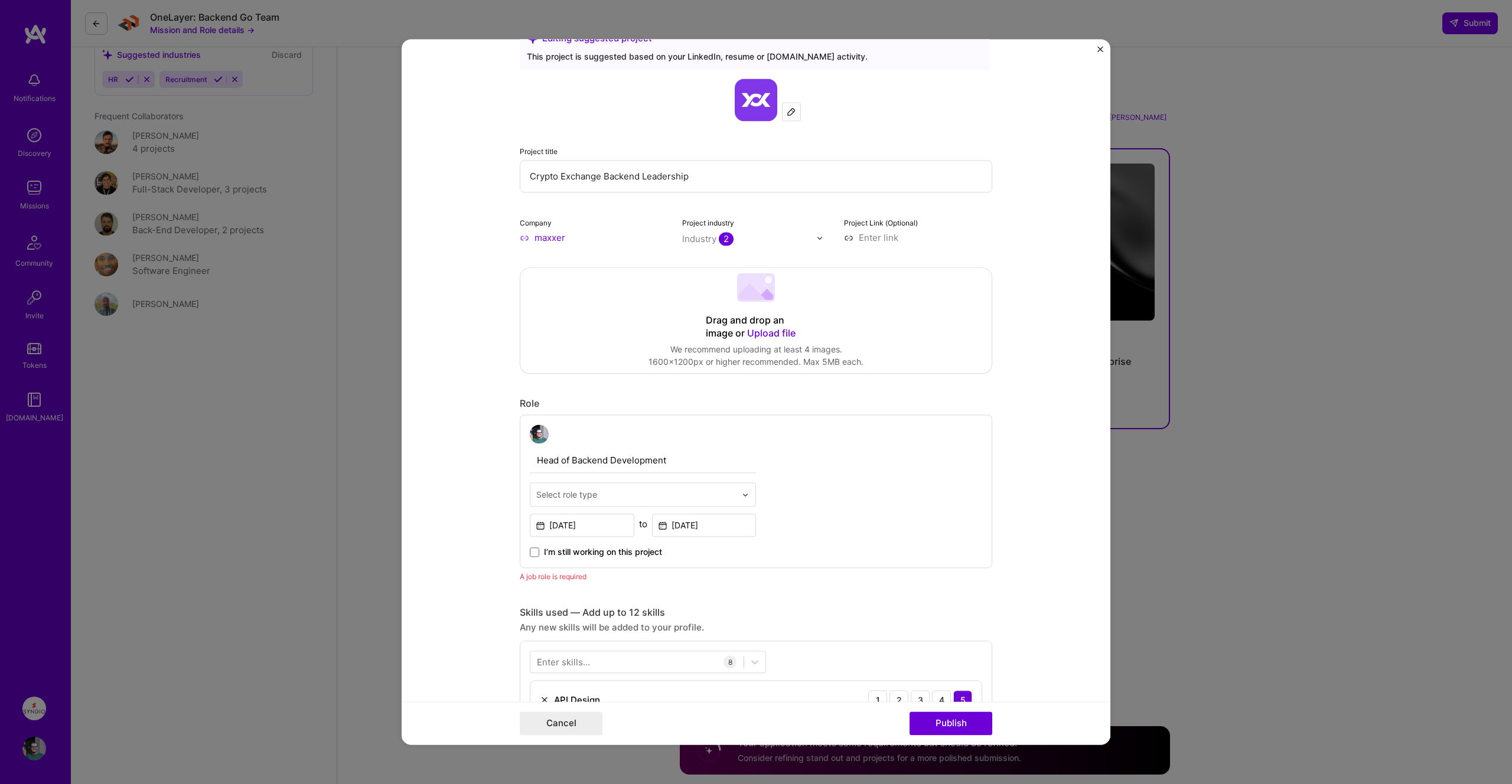
scroll to position [0, 0]
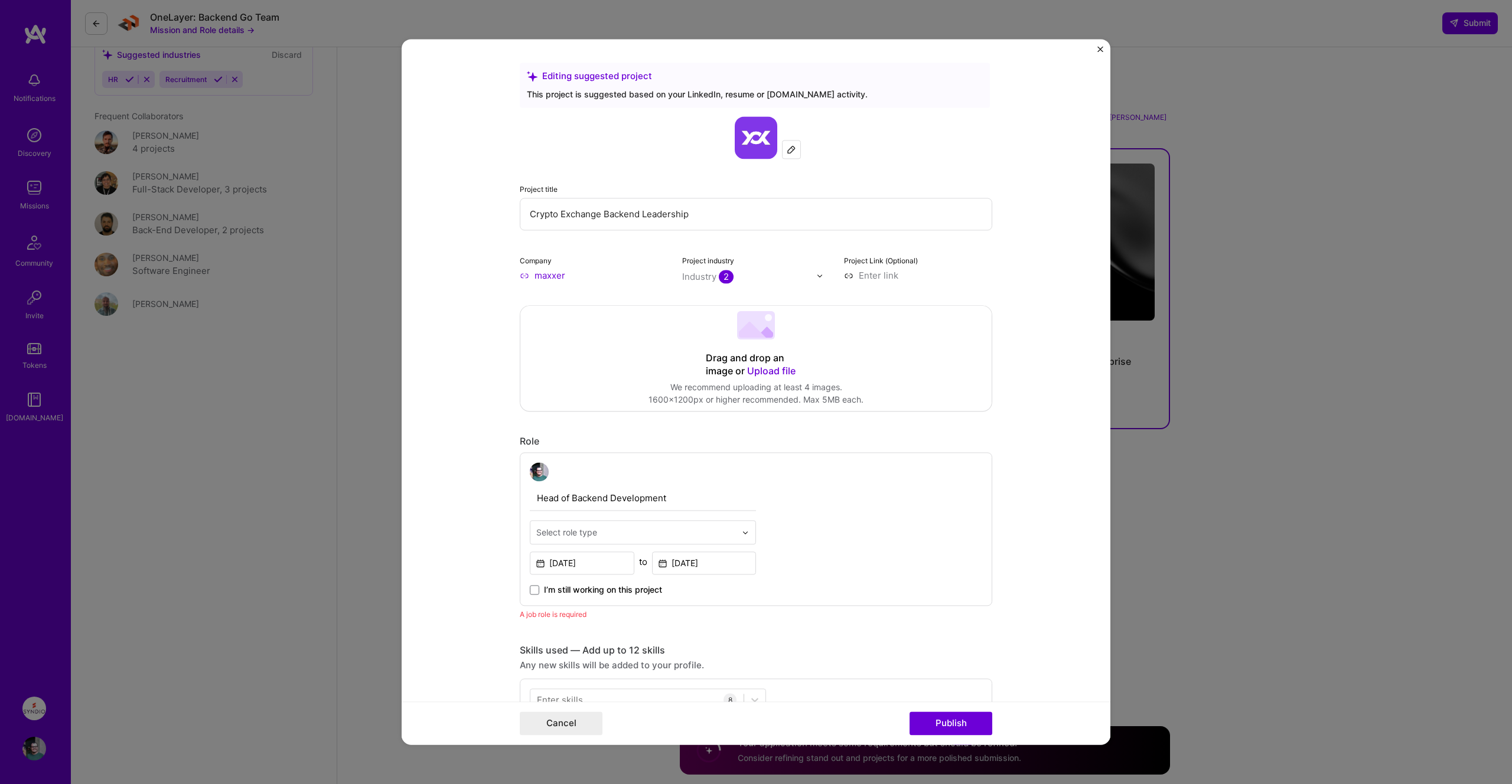
click at [861, 277] on input at bounding box center [918, 275] width 148 height 12
type input "[URL][DOMAIN_NAME]"
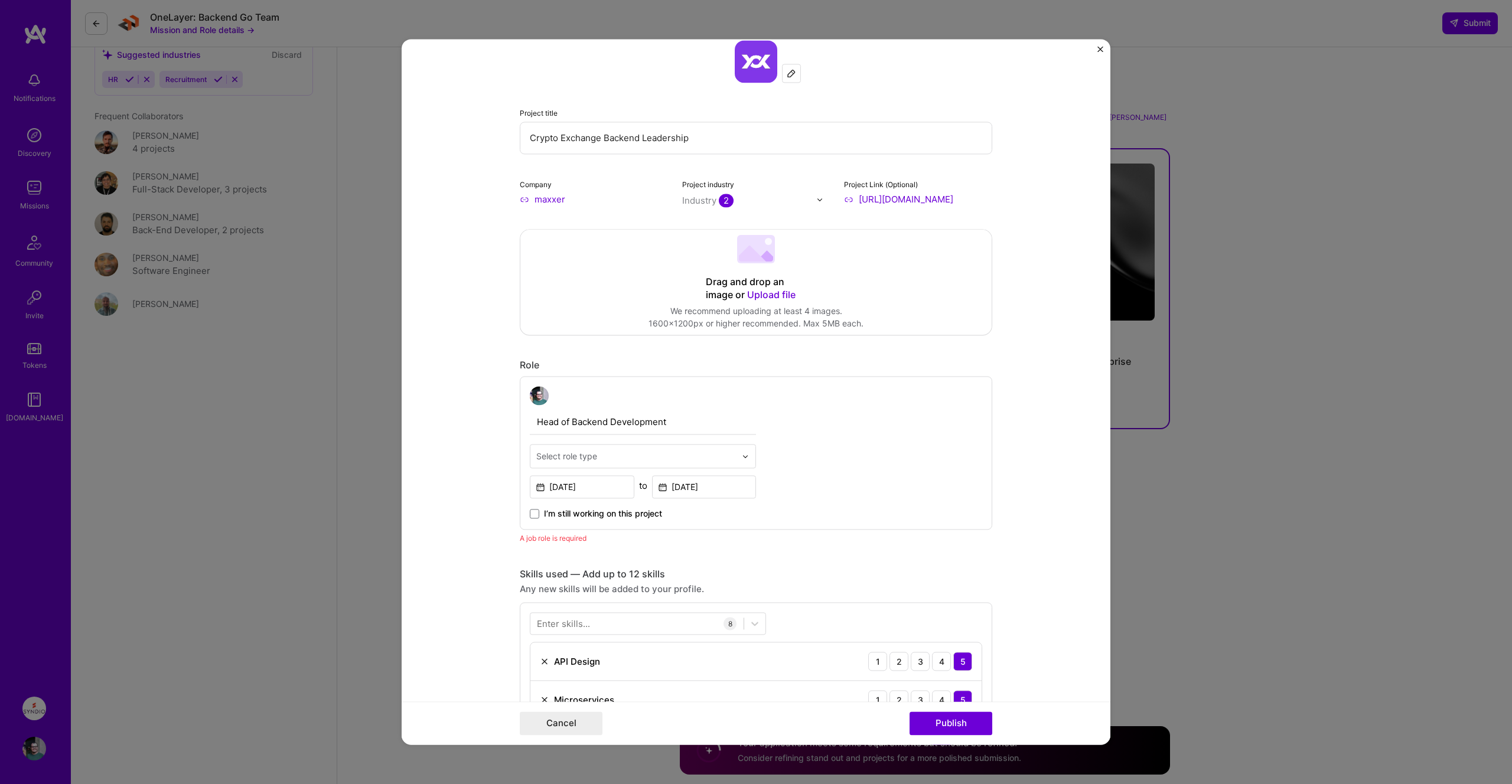
scroll to position [83, 0]
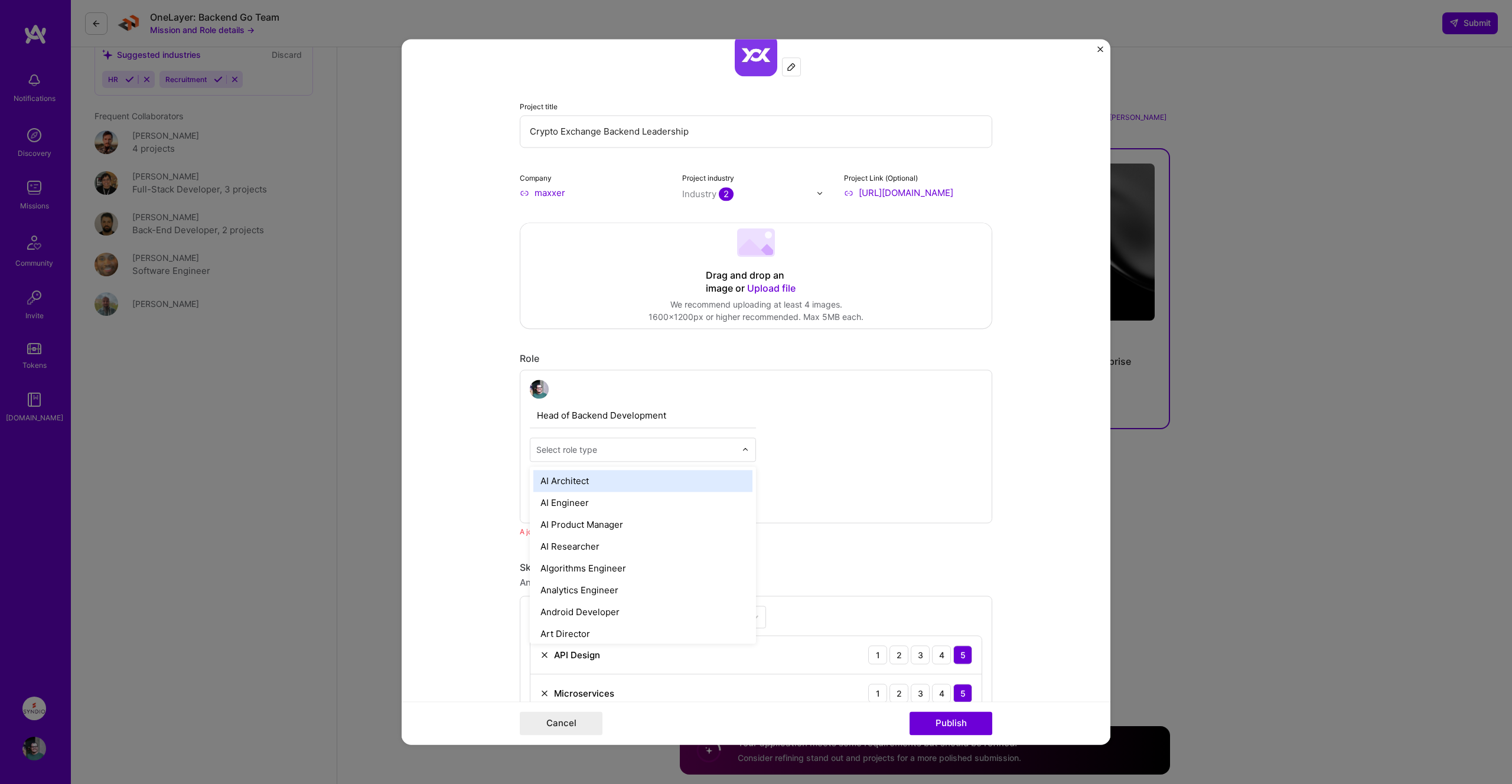
click at [742, 454] on div at bounding box center [748, 450] width 13 height 23
click at [675, 593] on div "Back-End Developer" at bounding box center [642, 592] width 219 height 22
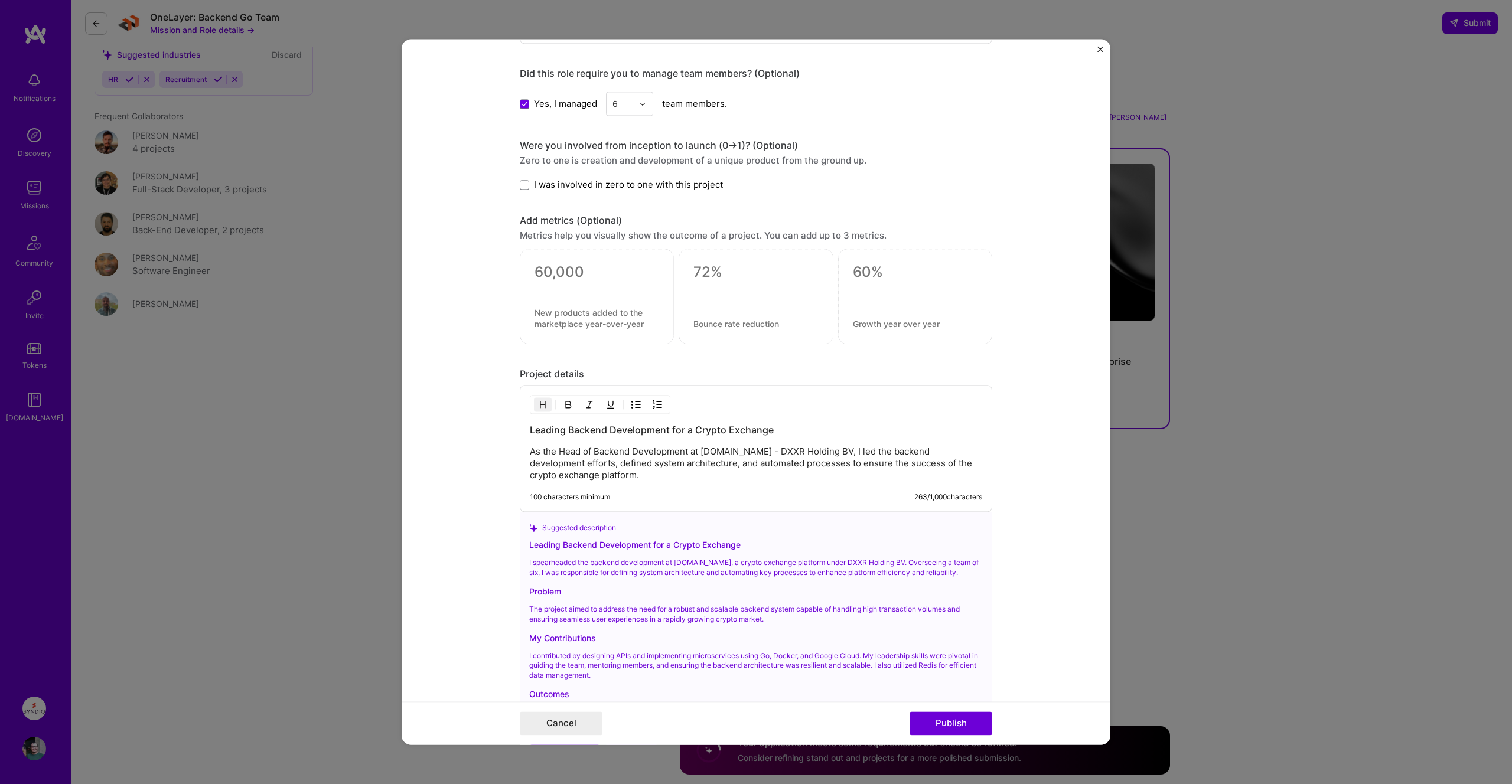
scroll to position [1293, 0]
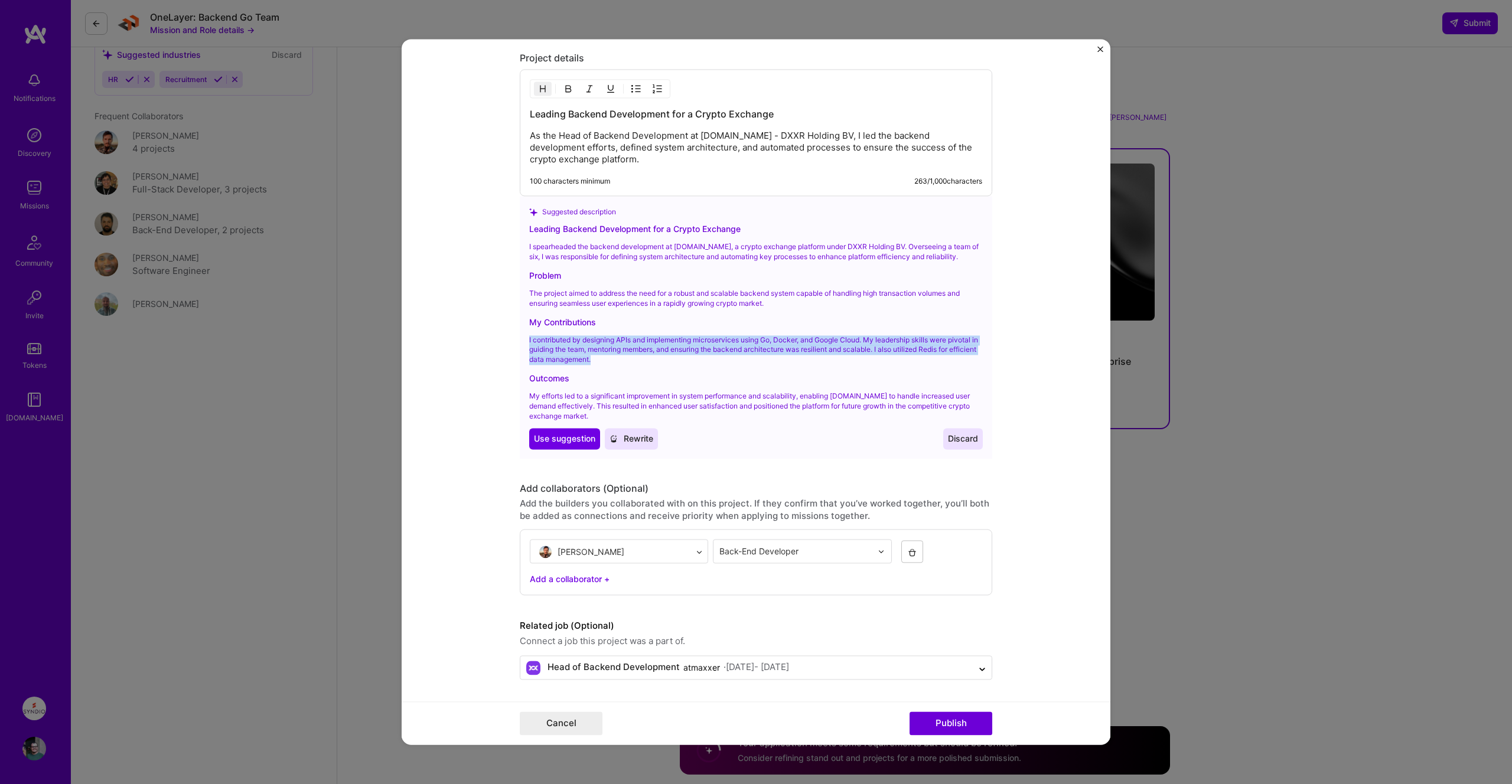
drag, startPoint x: 528, startPoint y: 338, endPoint x: 684, endPoint y: 358, distance: 157.3
click at [684, 358] on p "I contributed by designing APIs and implementing microservices using Go, Docker…" at bounding box center [756, 350] width 453 height 29
drag, startPoint x: 573, startPoint y: 347, endPoint x: 635, endPoint y: 360, distance: 63.3
click at [635, 360] on p "I contributed by designing APIs and implementing microservices using Go, Docker…" at bounding box center [756, 350] width 453 height 29
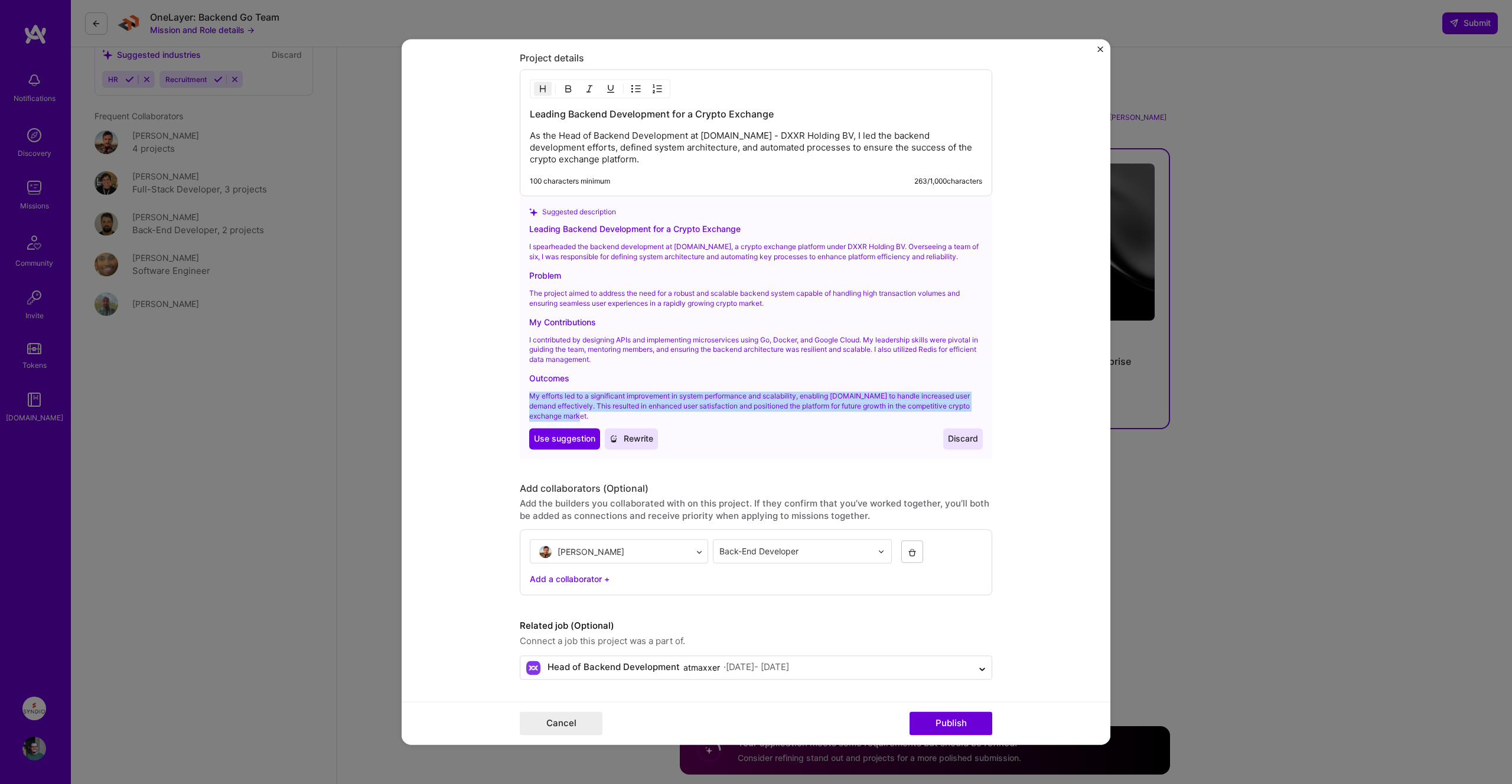
drag, startPoint x: 530, startPoint y: 394, endPoint x: 673, endPoint y: 418, distance: 145.0
click at [673, 418] on p "My efforts led to a significant improvement in system performance and scalabili…" at bounding box center [756, 406] width 453 height 29
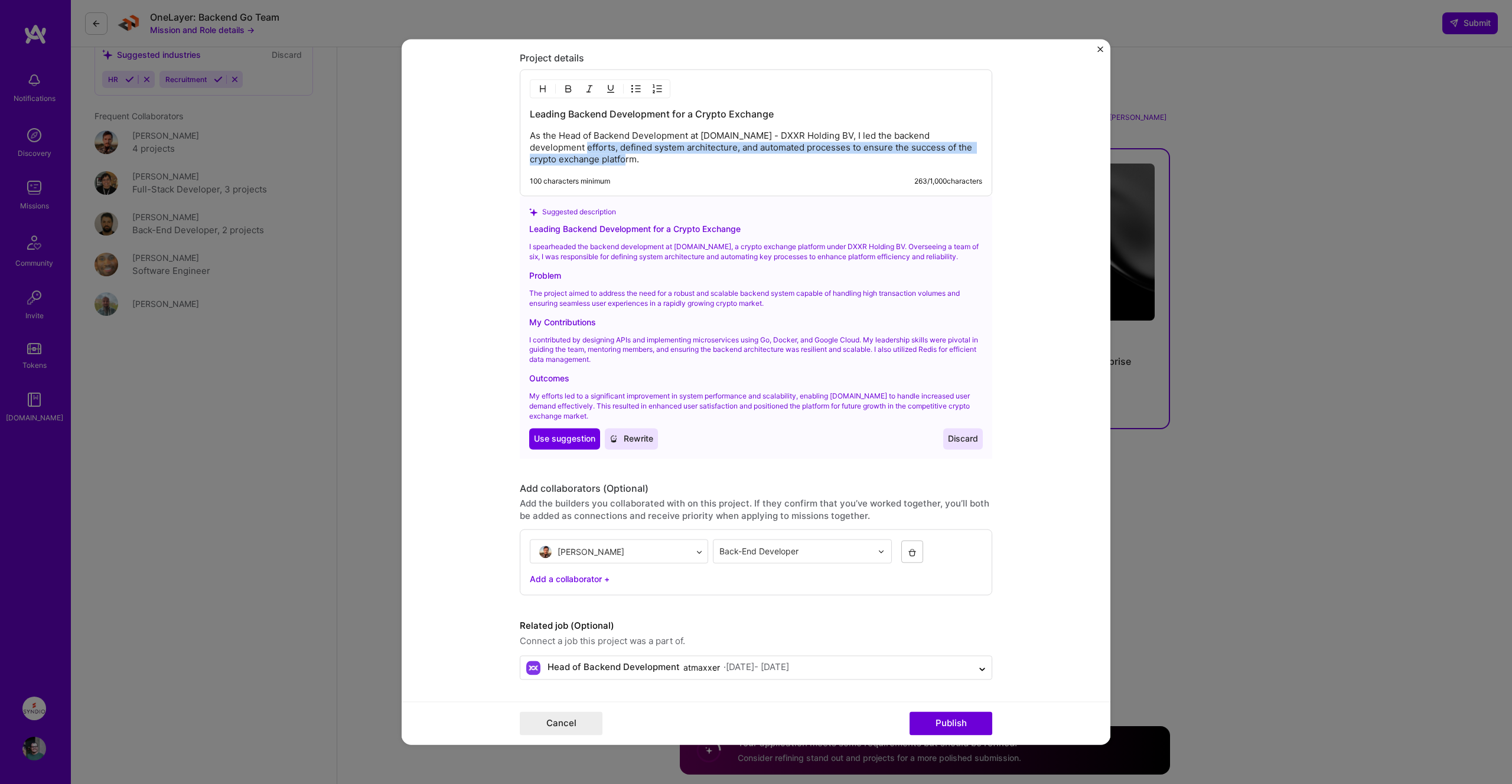
drag, startPoint x: 540, startPoint y: 144, endPoint x: 631, endPoint y: 157, distance: 91.9
click at [631, 157] on p "As the Head of Backend Development at [DOMAIN_NAME] - DXXR Holding BV, I led th…" at bounding box center [756, 148] width 452 height 35
click at [918, 721] on button "Publish" at bounding box center [951, 724] width 83 height 24
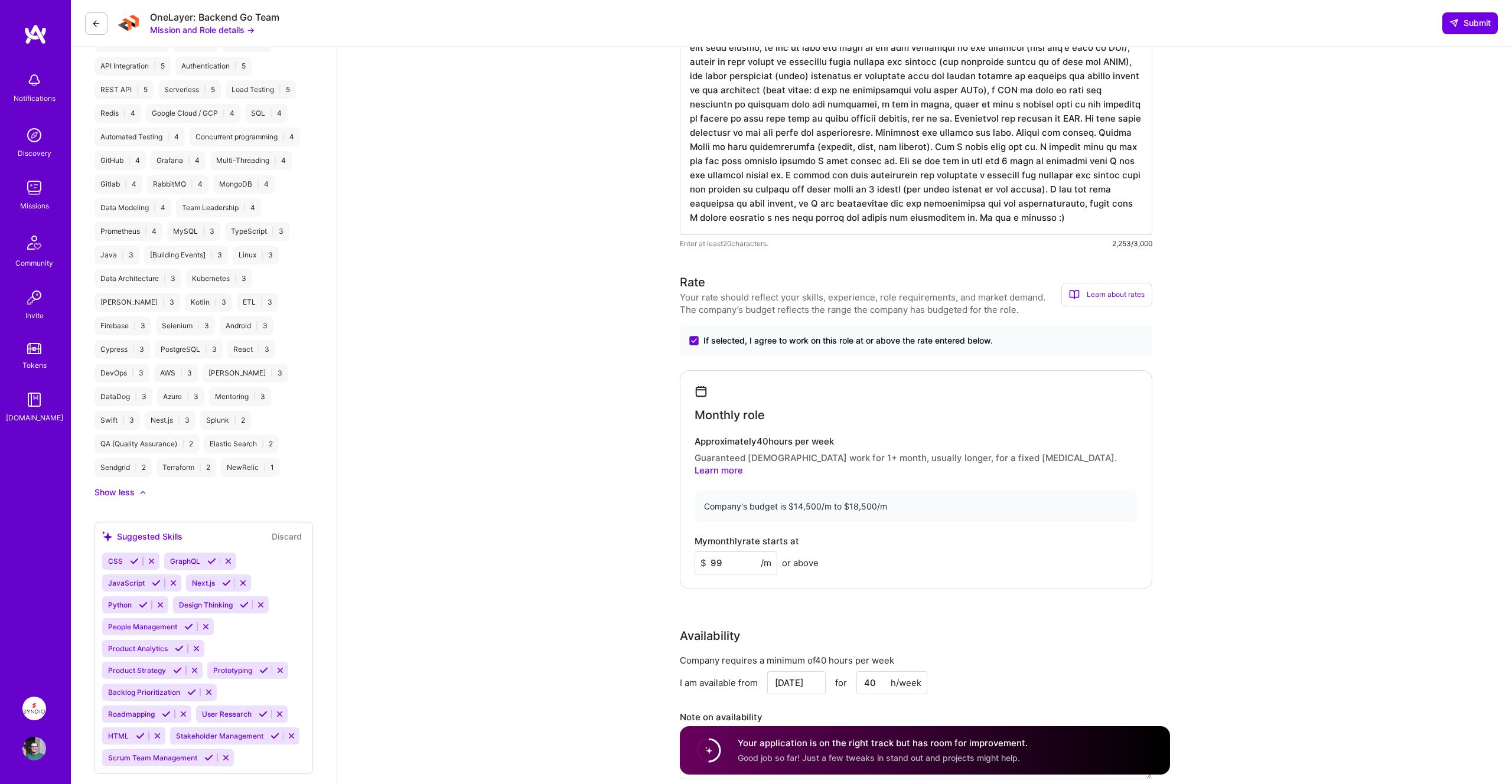
scroll to position [0, 0]
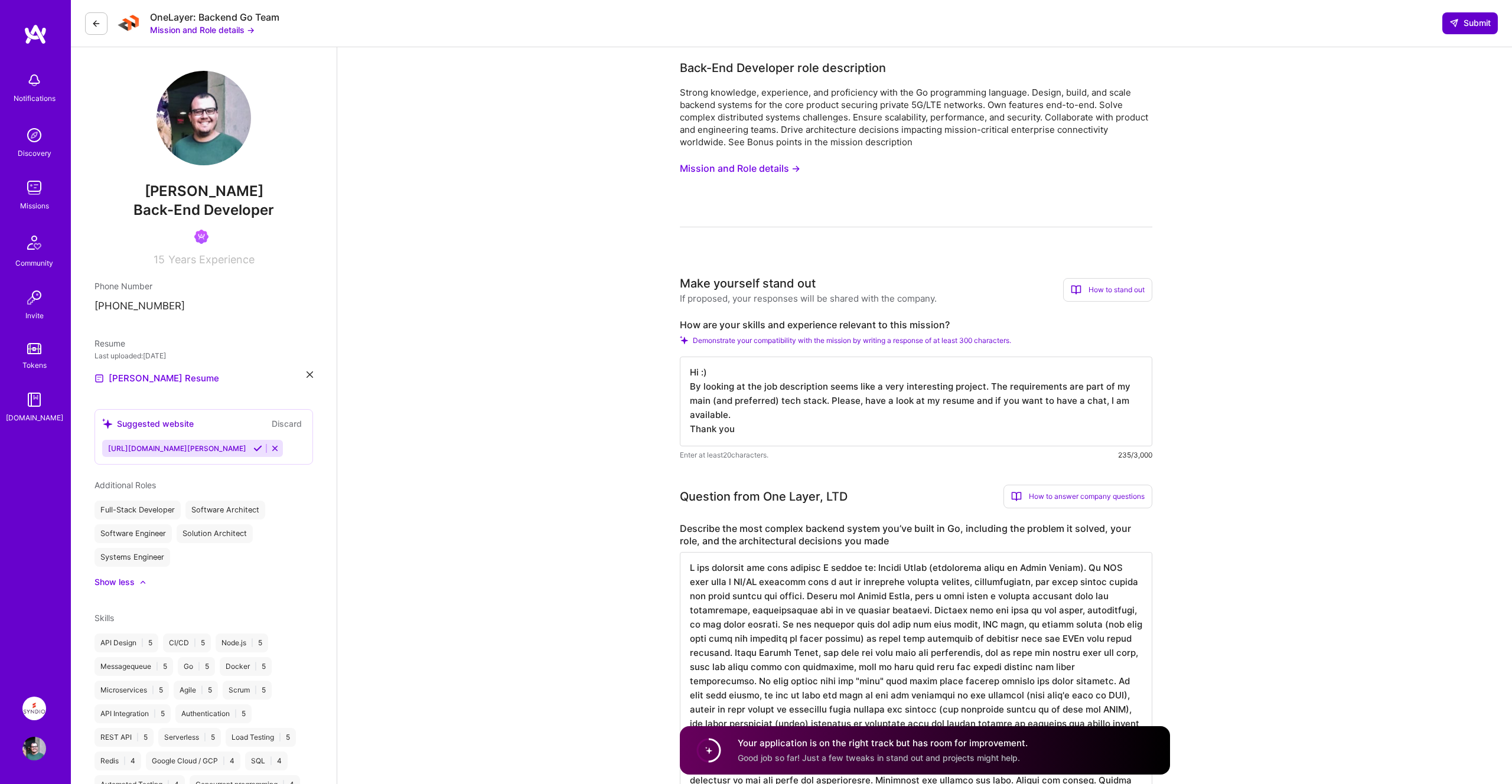
click at [1468, 30] on button "Submit" at bounding box center [1469, 23] width 55 height 21
drag, startPoint x: 116, startPoint y: 304, endPoint x: 221, endPoint y: 306, distance: 105.0
click at [221, 306] on p "[PHONE_NUMBER]" at bounding box center [204, 306] width 219 height 14
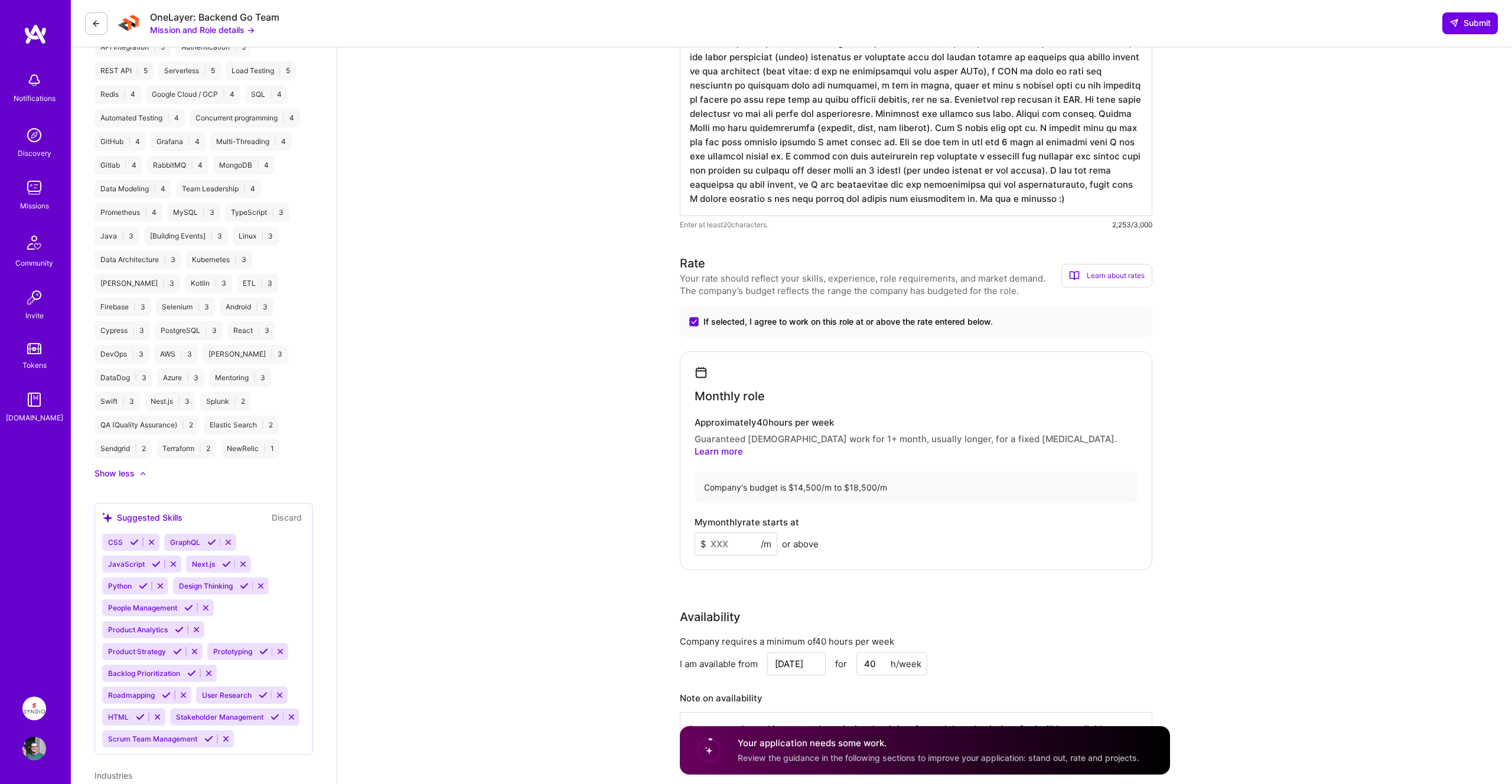
scroll to position [667, 0]
click at [758, 473] on div "Company's budget is $14,500/m to $18,500/m" at bounding box center [915, 486] width 443 height 31
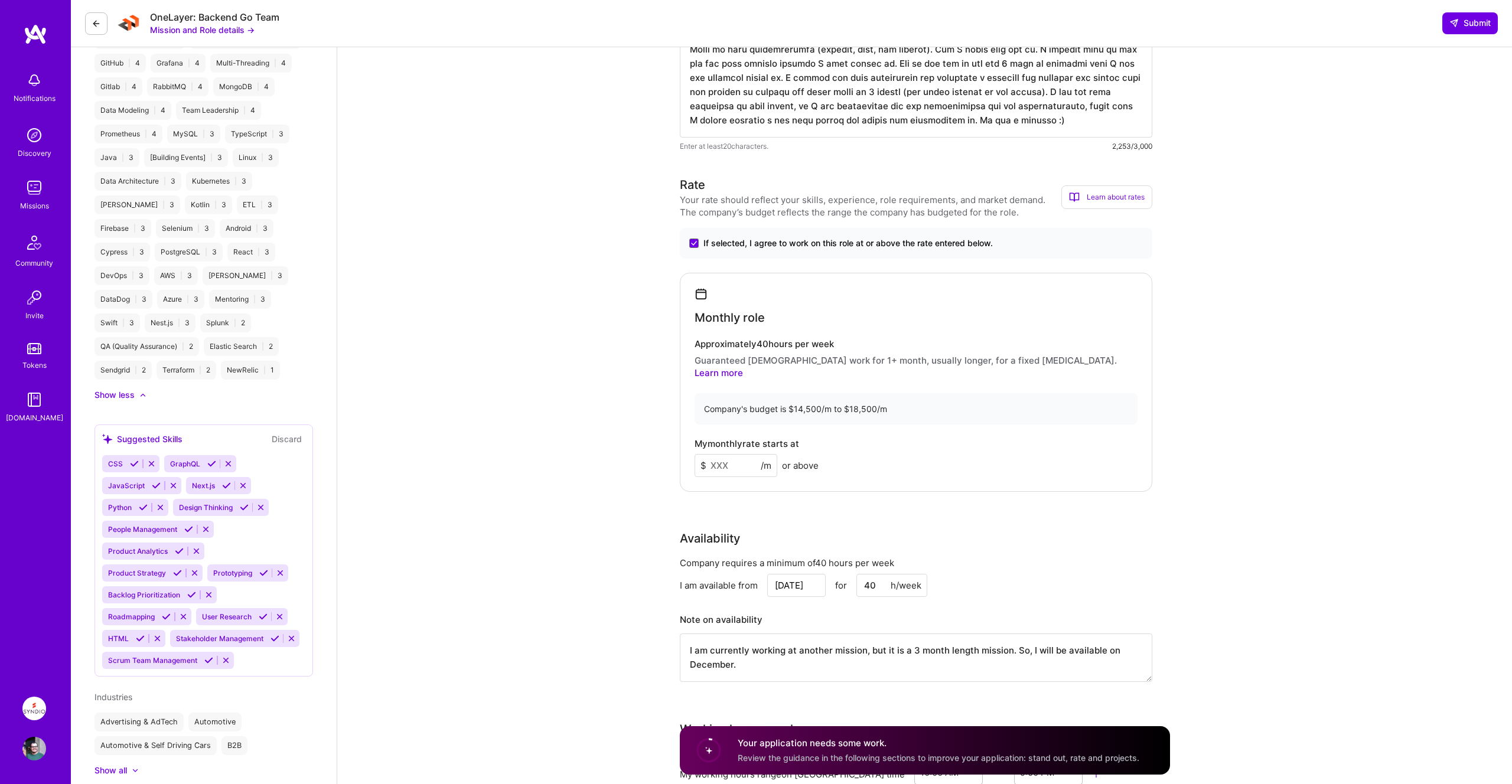
scroll to position [761, 0]
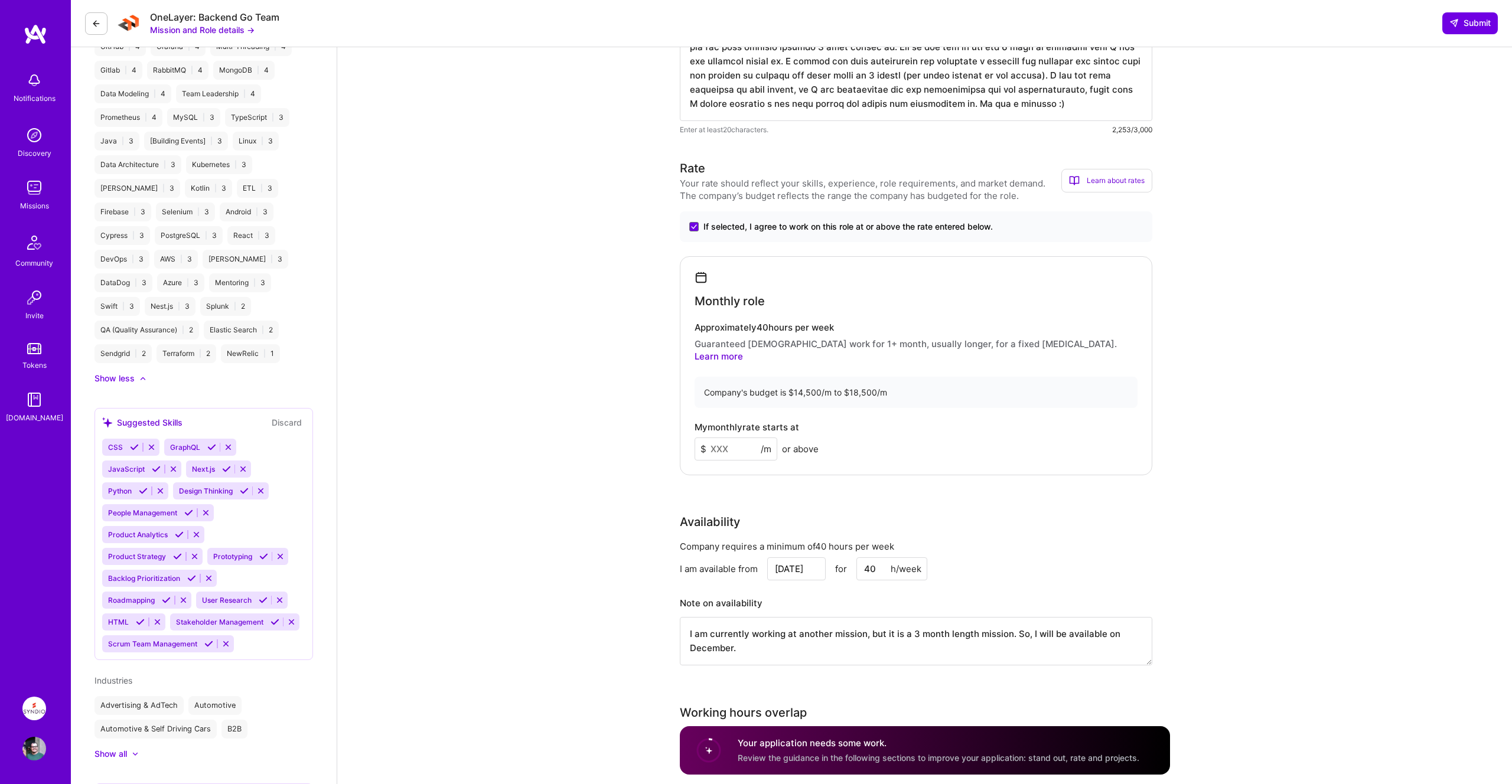
click at [899, 338] on p "Guaranteed [DEMOGRAPHIC_DATA] work for 1+ month, usually longer, for a fixed [M…" at bounding box center [915, 350] width 443 height 25
click at [736, 223] on span "If selected, I agree to work on this role at or above the rate entered below." at bounding box center [848, 226] width 289 height 12
click at [0, 0] on input "If selected, I agree to work on this role at or above the rate entered below." at bounding box center [0, 0] width 0 height 0
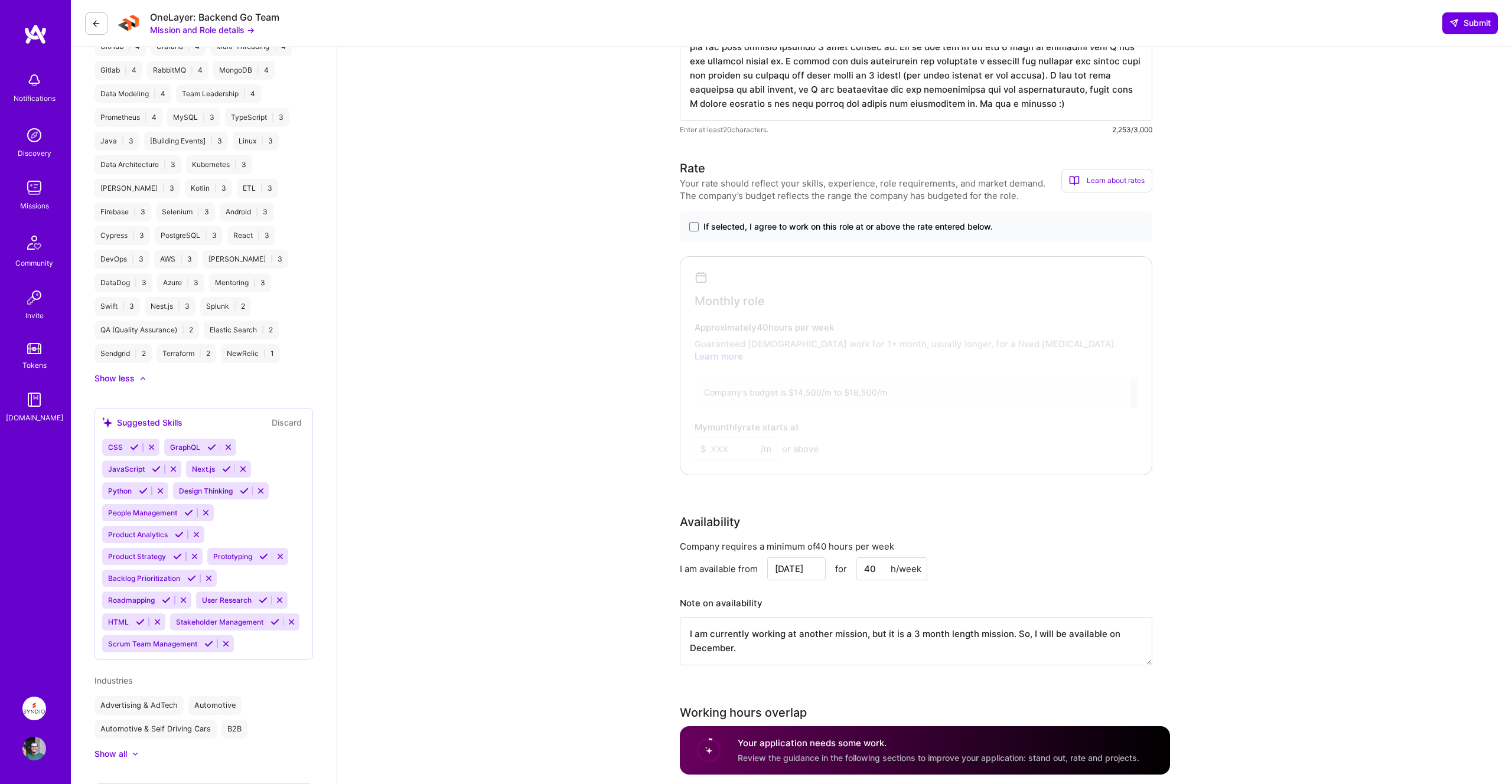
click at [736, 223] on span "If selected, I agree to work on this role at or above the rate entered below." at bounding box center [848, 226] width 289 height 12
click at [0, 0] on input "If selected, I agree to work on this role at or above the rate entered below." at bounding box center [0, 0] width 0 height 0
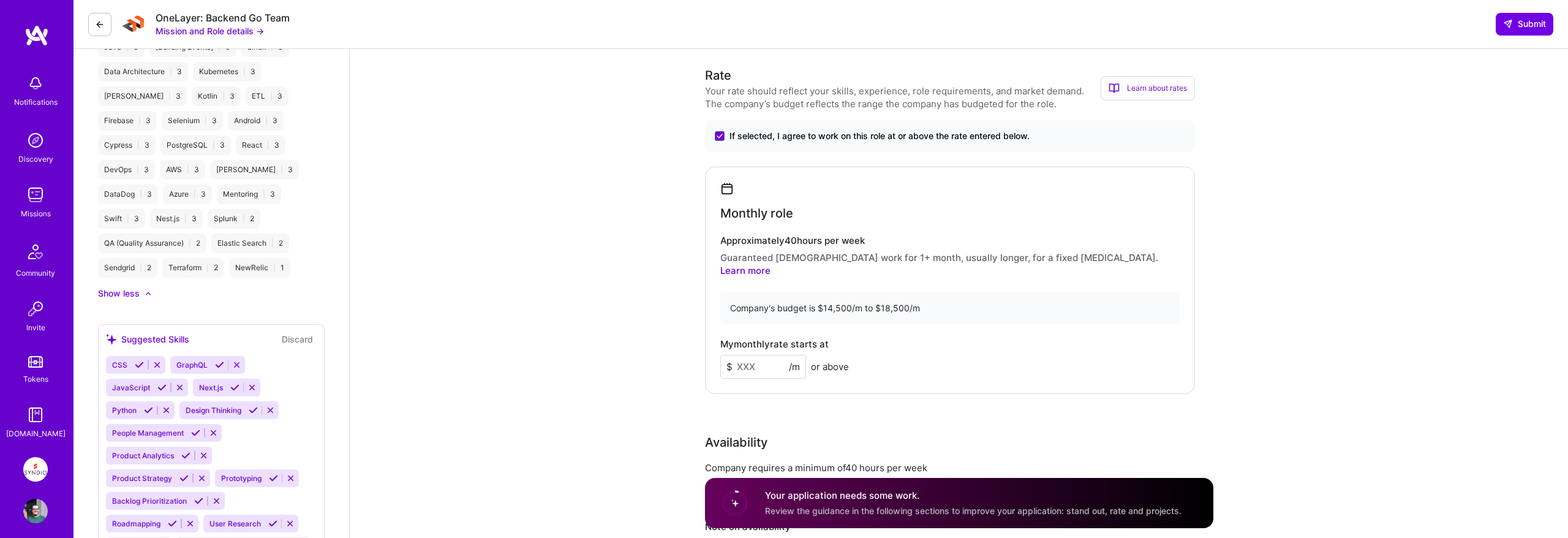
scroll to position [902, 0]
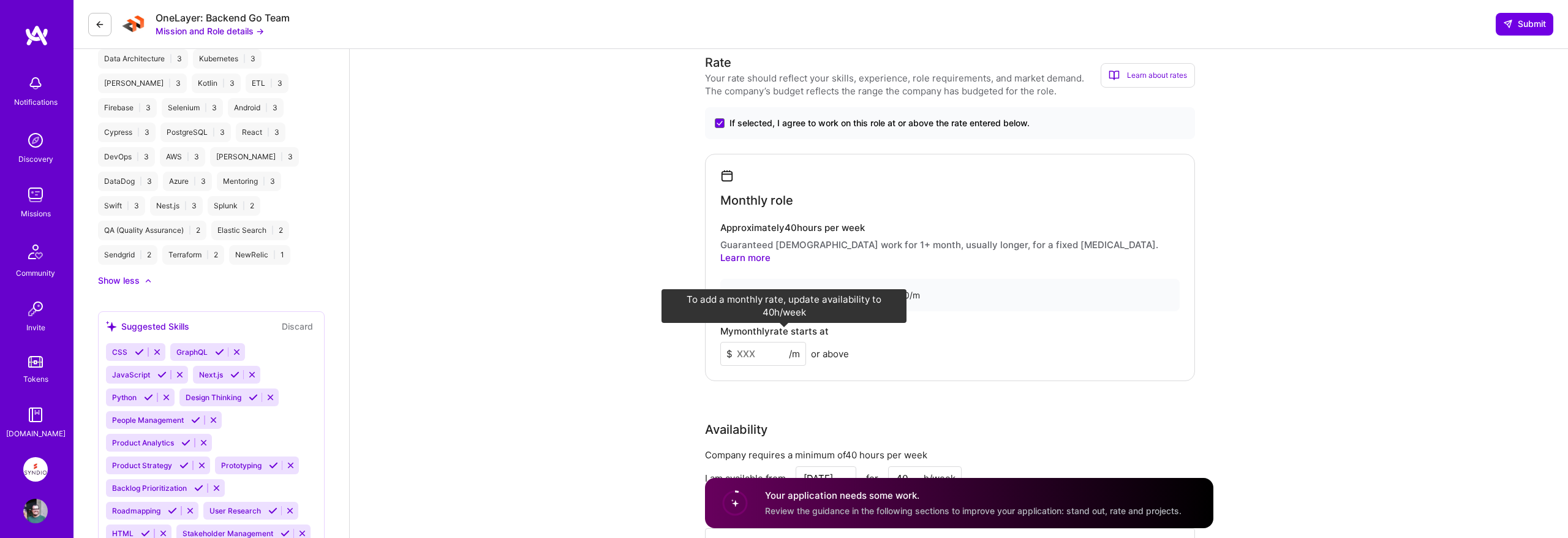
click at [752, 346] on input at bounding box center [763, 354] width 86 height 24
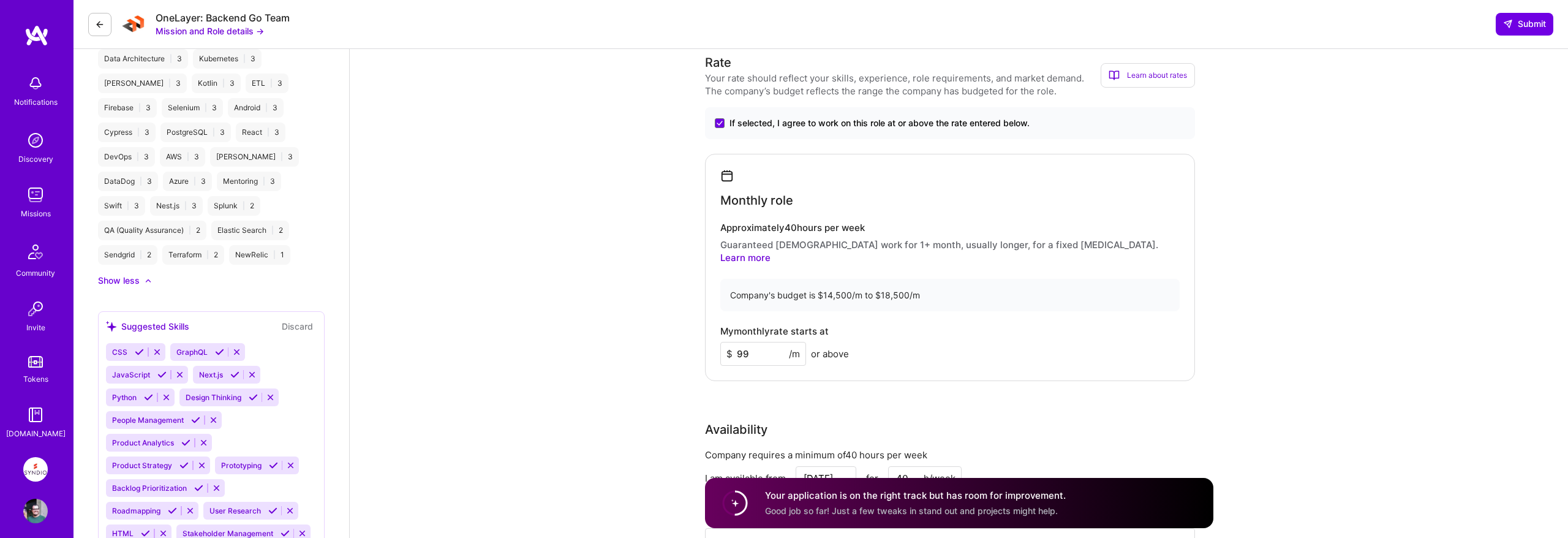
type input "99"
click at [1174, 399] on div "Rate Your rate should reflect your skills, experience, role requirements, and m…" at bounding box center [959, 323] width 508 height 541
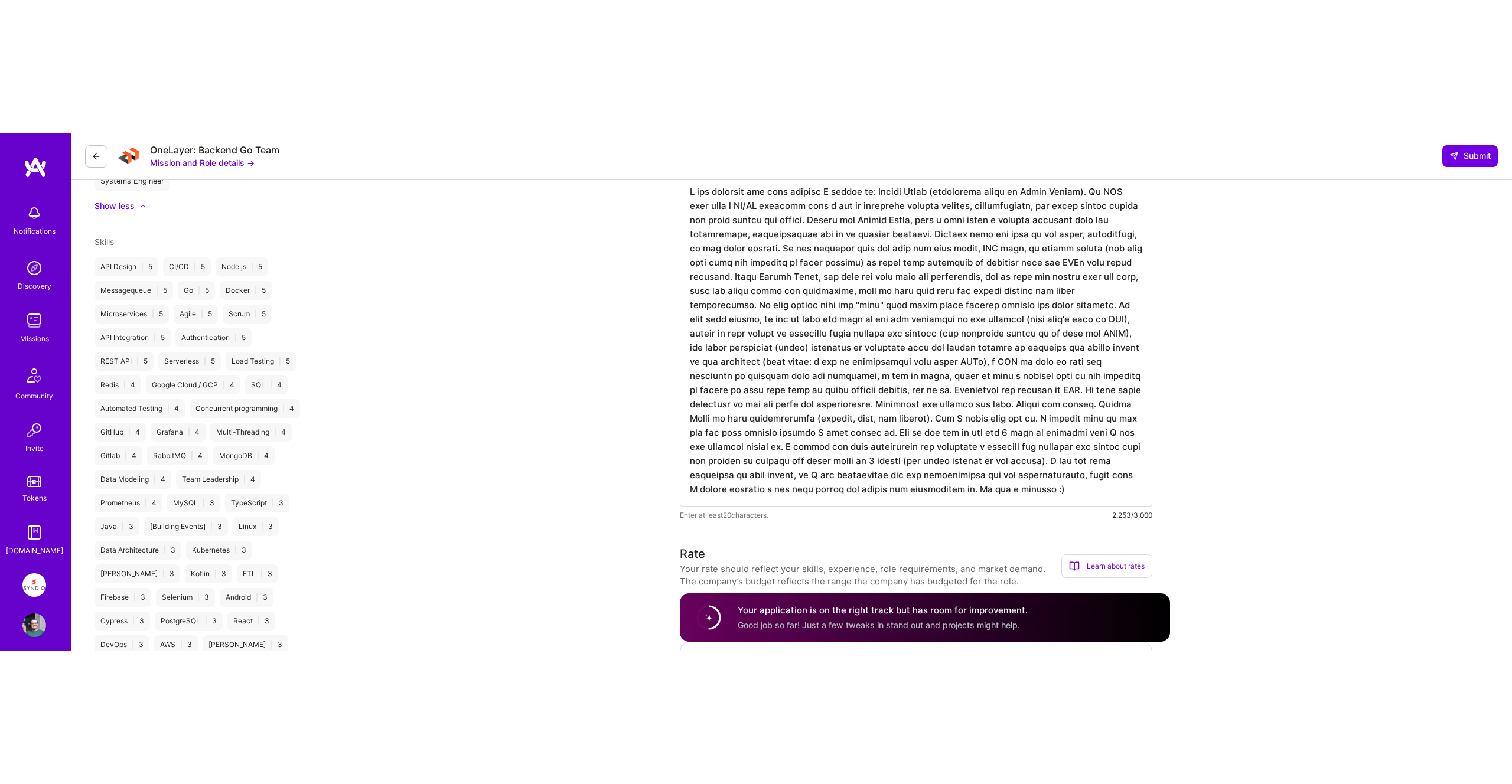
scroll to position [0, 0]
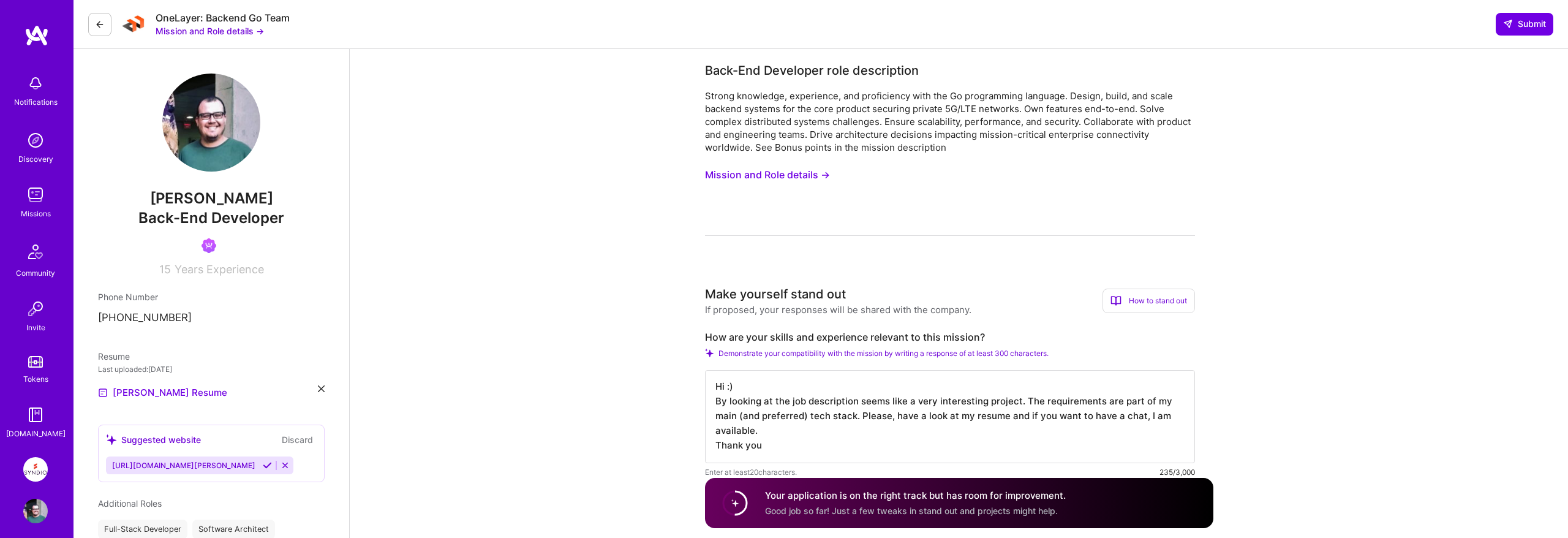
drag, startPoint x: 1023, startPoint y: 395, endPoint x: 1038, endPoint y: 449, distance: 56.0
click at [1038, 449] on textarea "Hi :) By looking at the job description seems like a very interesting project. …" at bounding box center [949, 416] width 490 height 93
click at [872, 417] on textarea "Hi :) By looking at the job description seems like a very interesting project. …" at bounding box center [949, 416] width 490 height 93
drag, startPoint x: 853, startPoint y: 417, endPoint x: 944, endPoint y: 455, distance: 98.6
click at [944, 455] on textarea "Hi :) By looking at the job description seems like a very interesting project. …" at bounding box center [949, 416] width 490 height 93
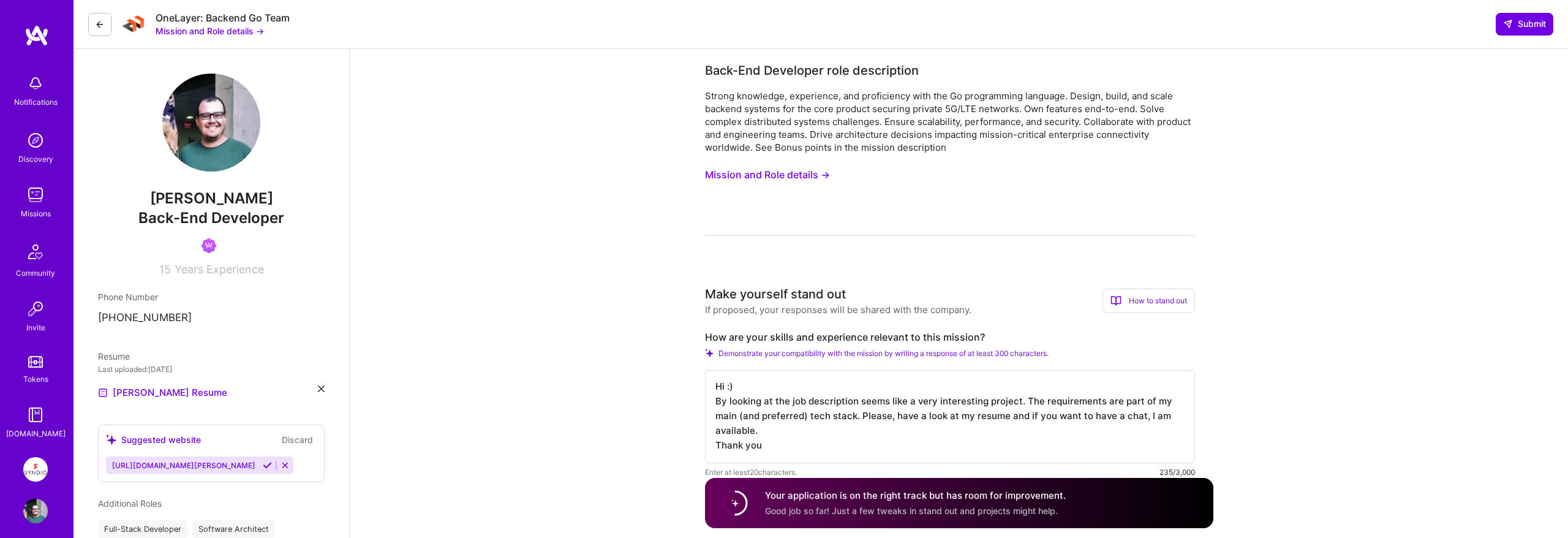
click at [944, 455] on textarea "Hi :) By looking at the job description seems like a very interesting project. …" at bounding box center [949, 416] width 490 height 93
click at [1507, 30] on button "Submit" at bounding box center [1524, 23] width 58 height 22
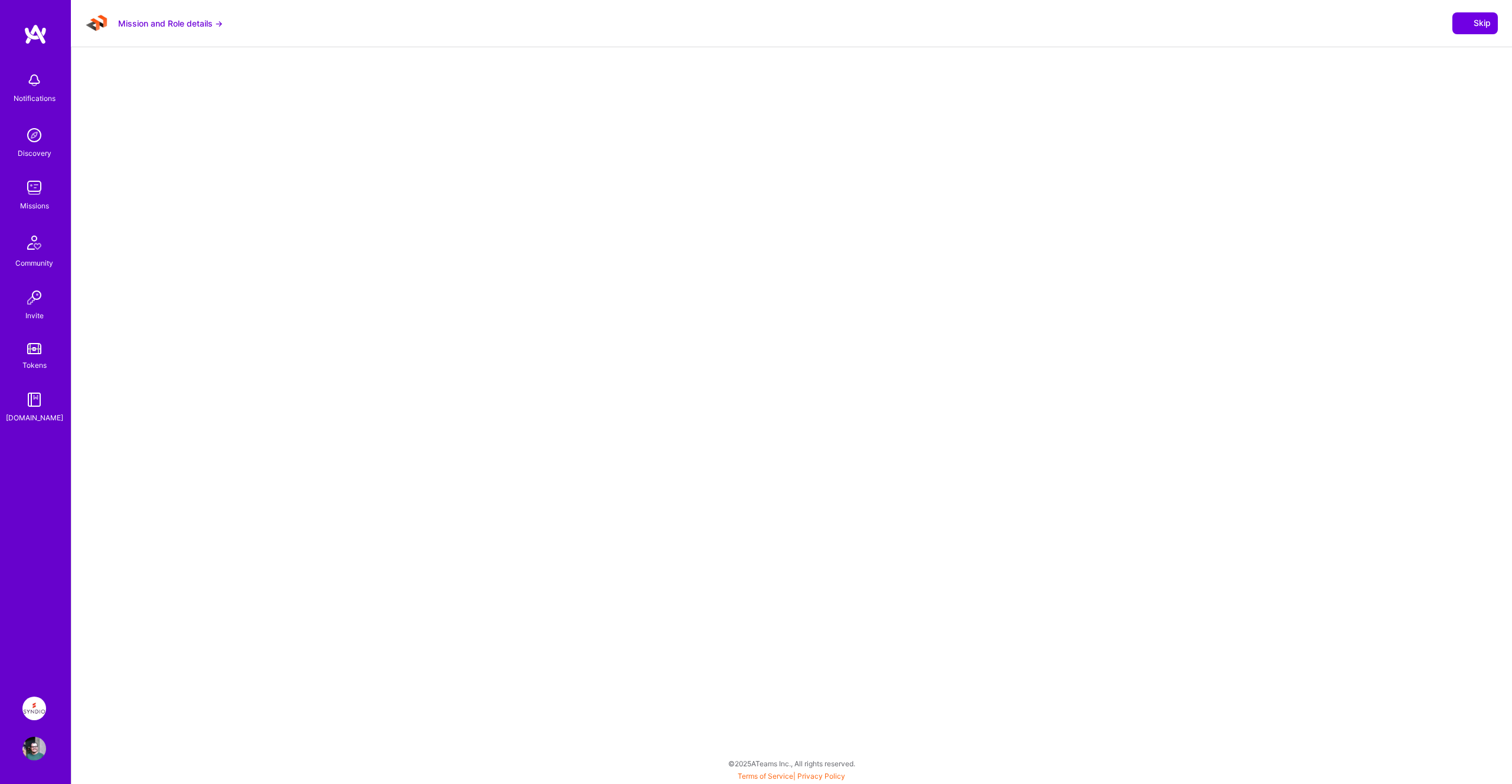
select select "PT"
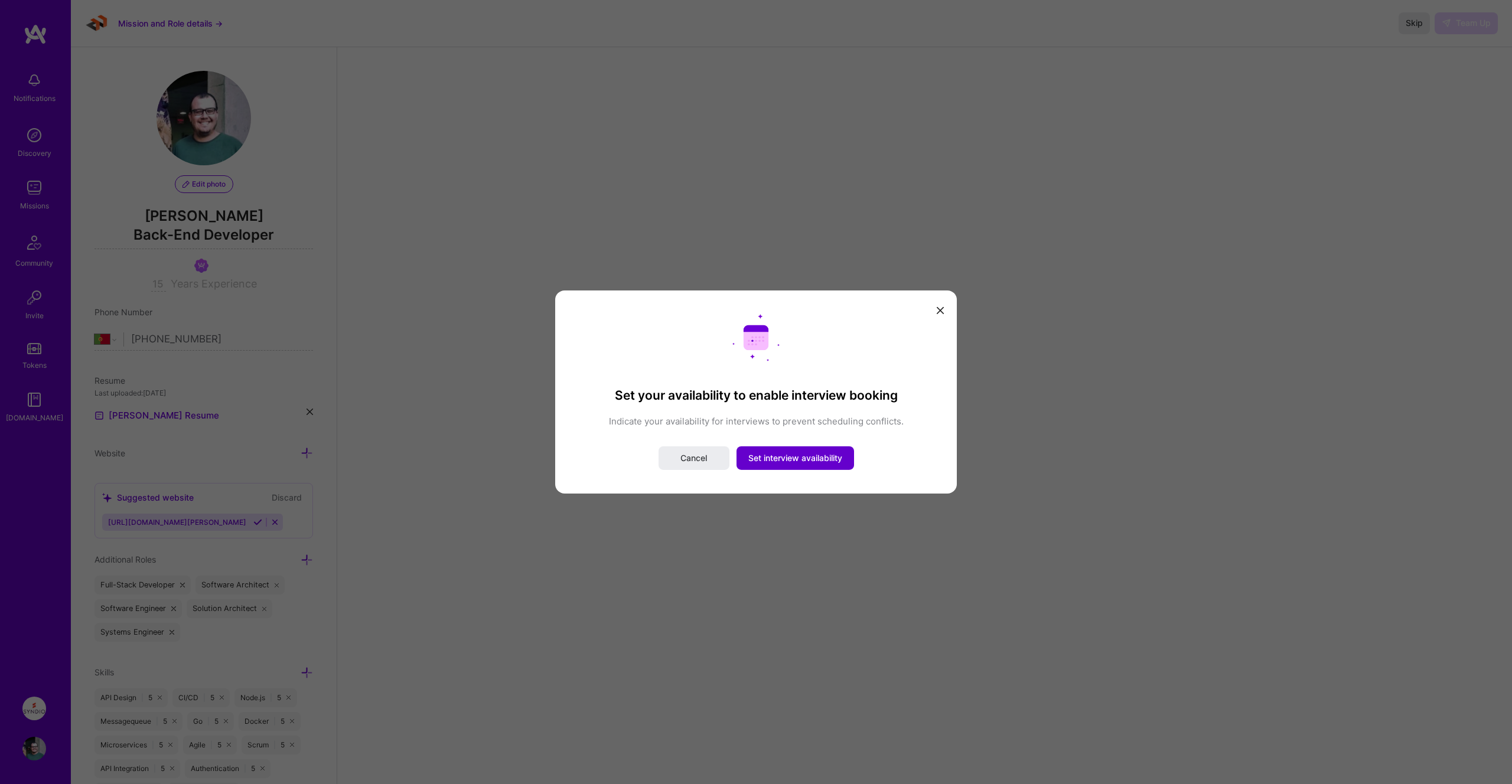
click at [789, 461] on span "Set interview availability" at bounding box center [795, 457] width 94 height 12
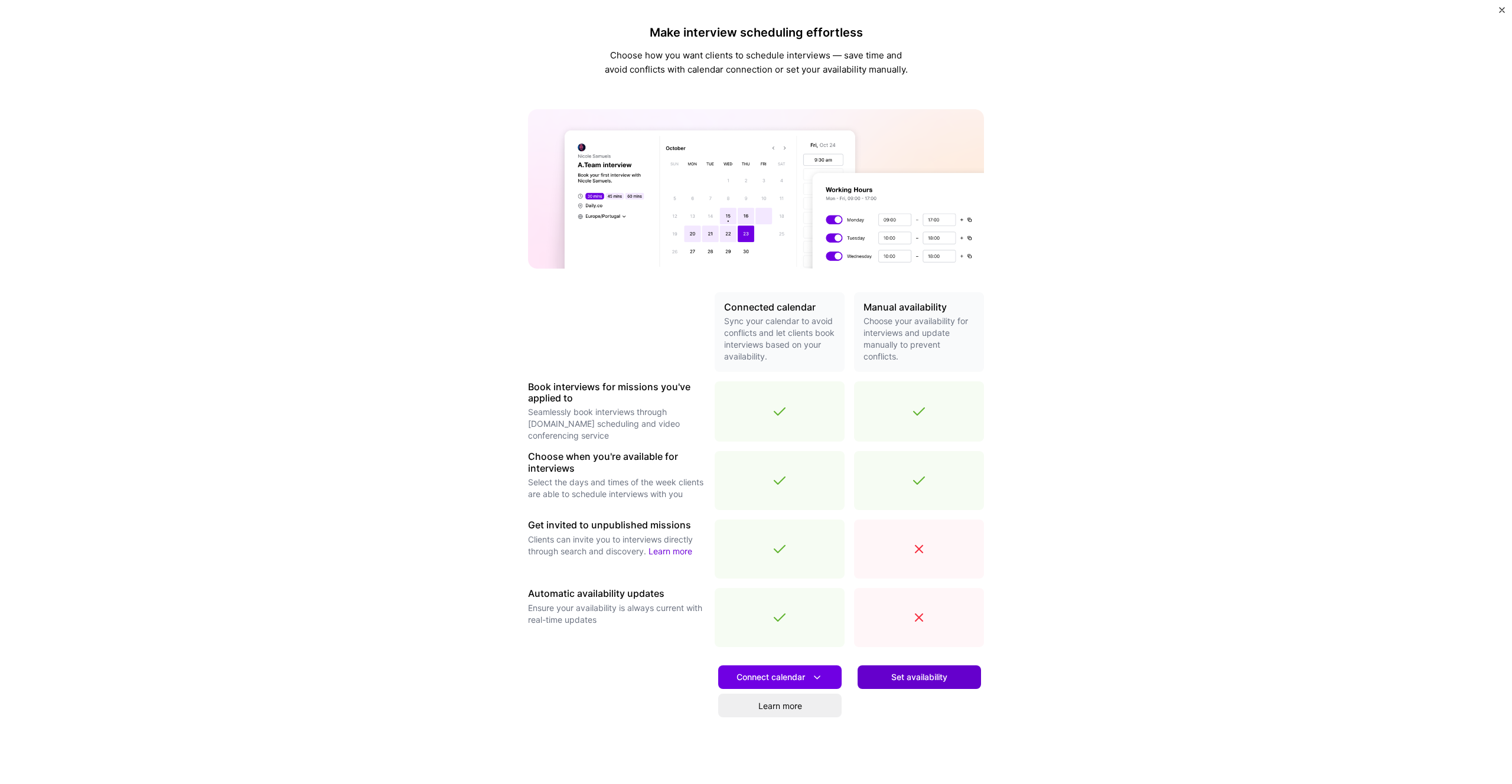
click at [909, 680] on span "Set availability" at bounding box center [919, 677] width 56 height 12
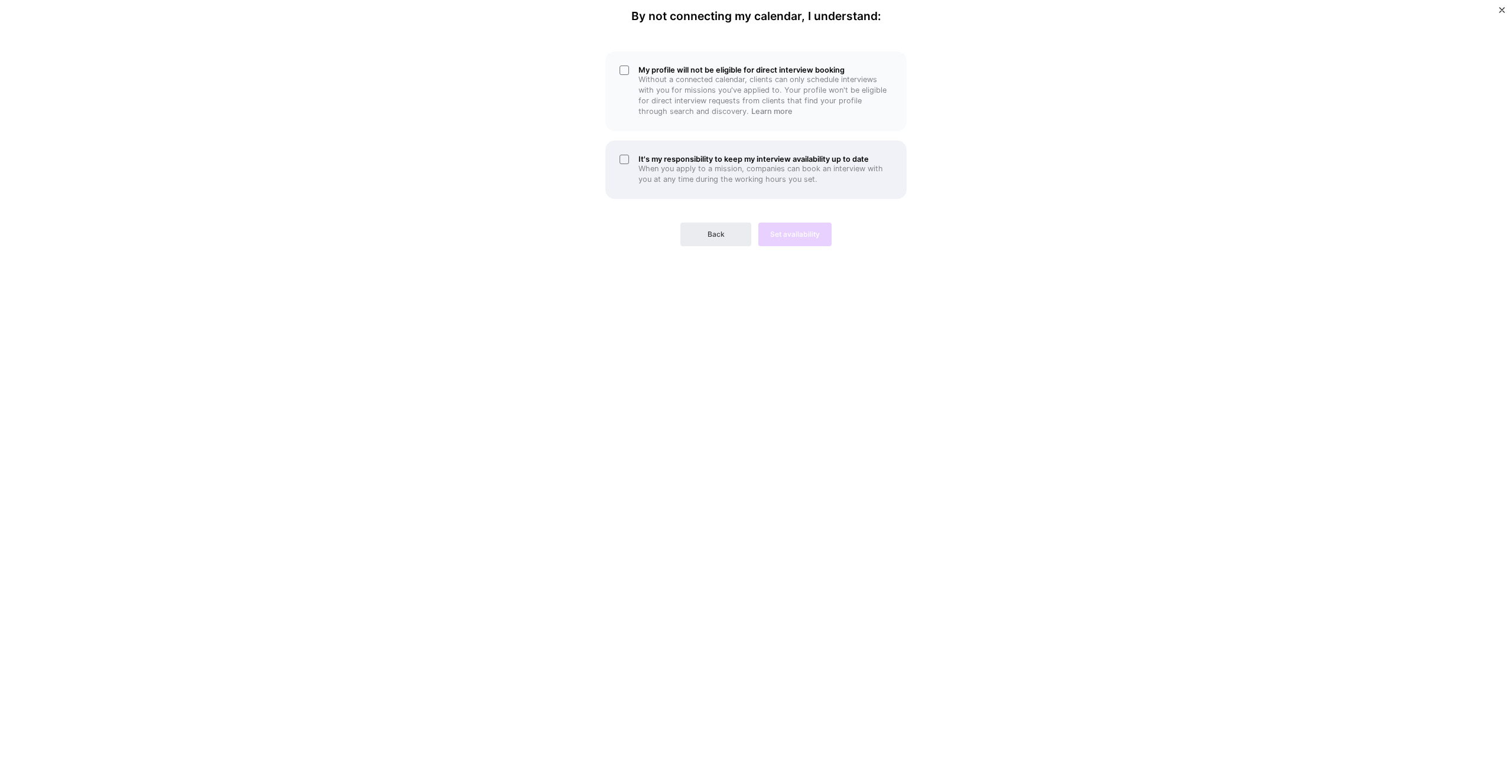
click at [644, 161] on h5 "It's my responsibility to keep my interview availability up to date" at bounding box center [765, 159] width 254 height 9
click at [715, 227] on button "Back" at bounding box center [715, 234] width 71 height 24
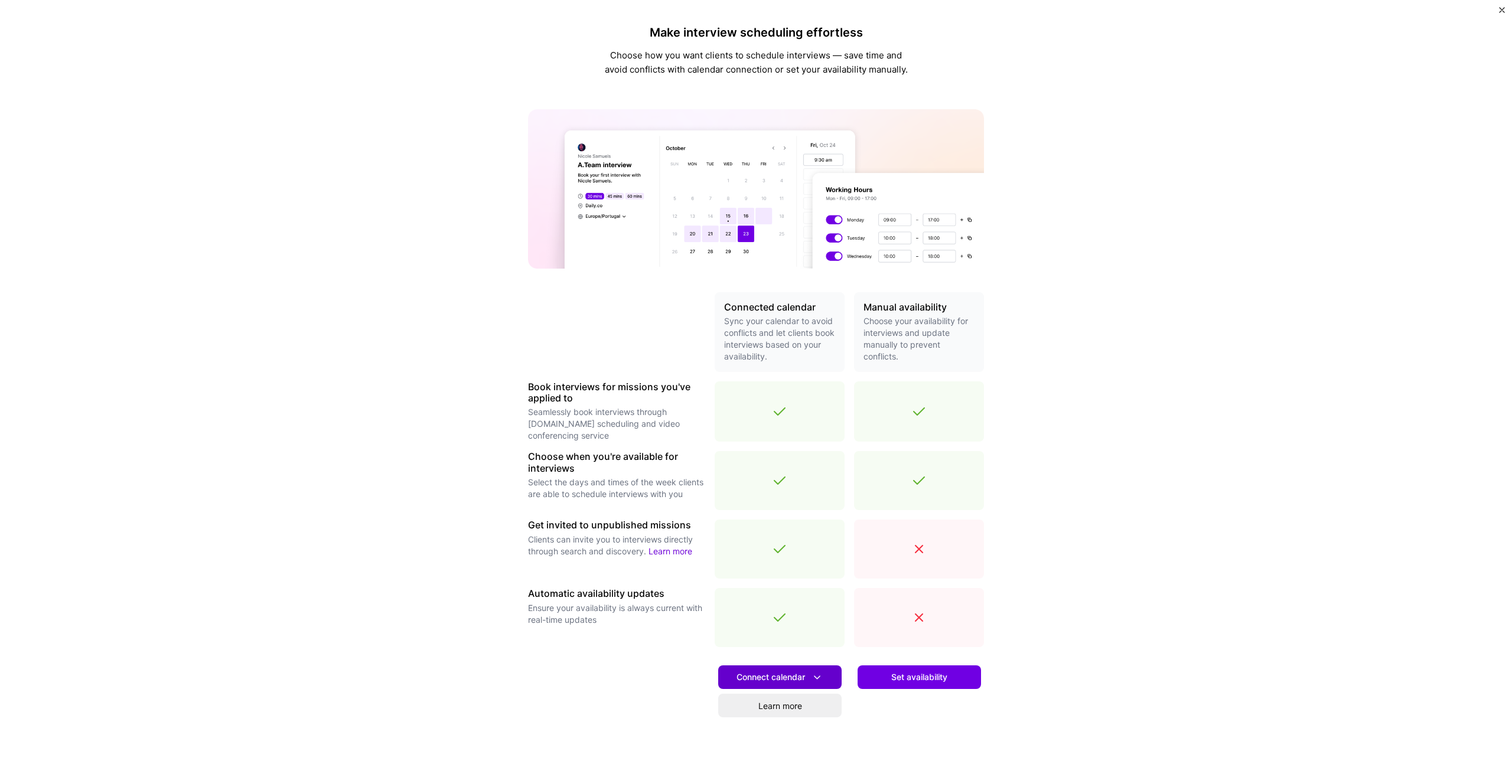
click at [792, 679] on span "Connect calendar" at bounding box center [779, 677] width 87 height 12
click at [785, 708] on button "Google calendar" at bounding box center [765, 710] width 154 height 31
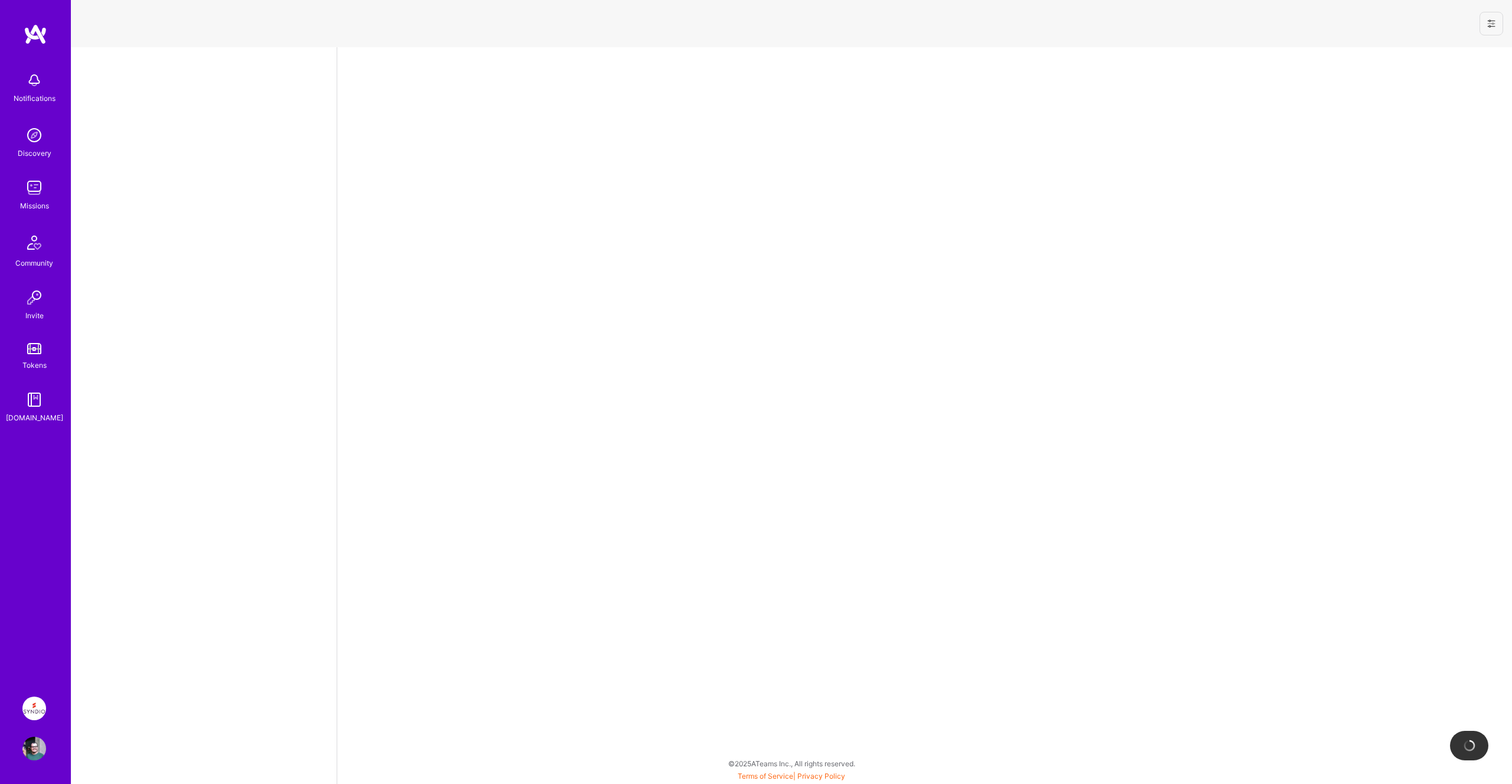
select select "PT"
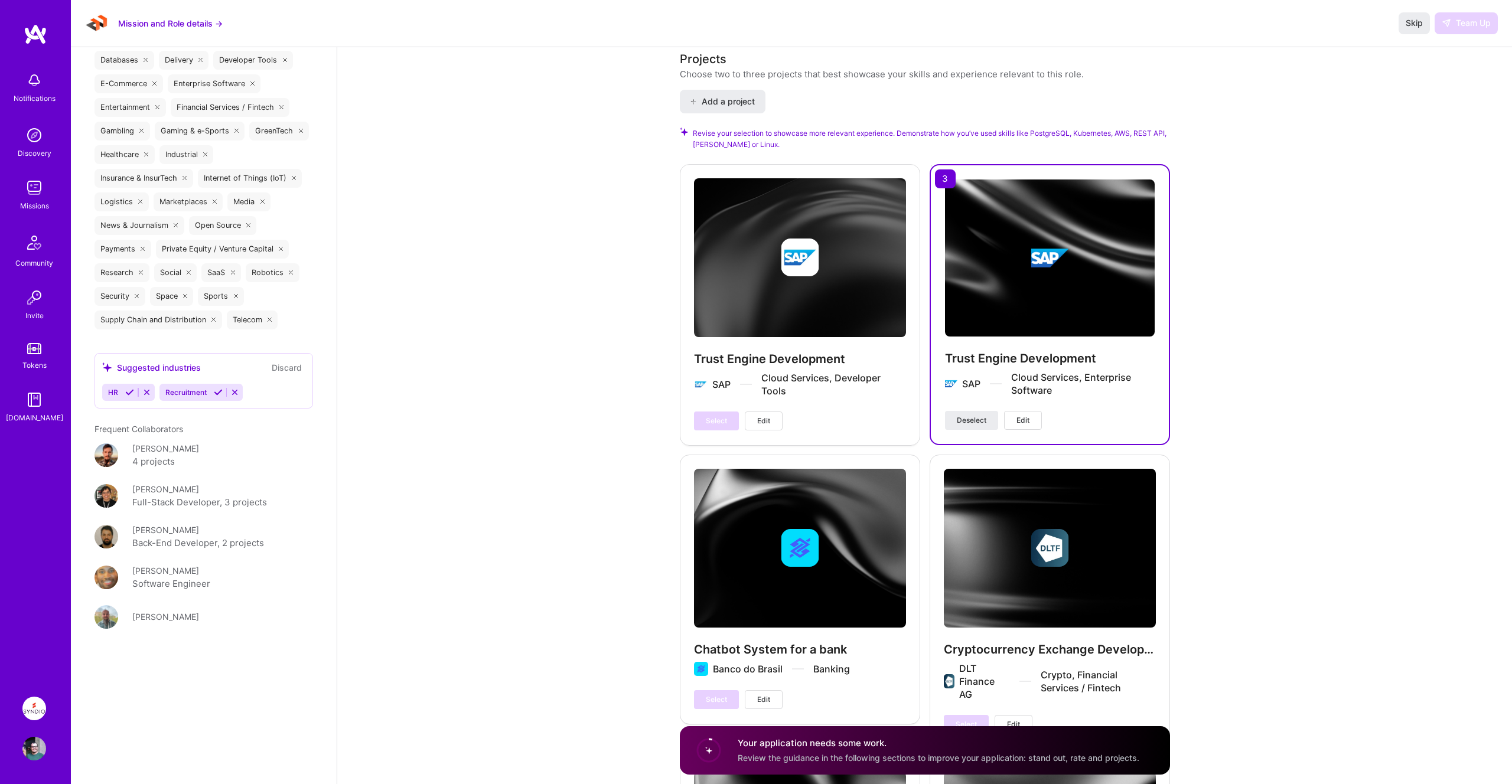
scroll to position [1678, 0]
click at [821, 349] on div "Trust Engine Development SAP Cloud Services, Developer Tools Select Edit" at bounding box center [800, 303] width 240 height 280
click at [784, 357] on div "Trust Engine Development SAP Cloud Services, Developer Tools Select Edit" at bounding box center [800, 303] width 240 height 280
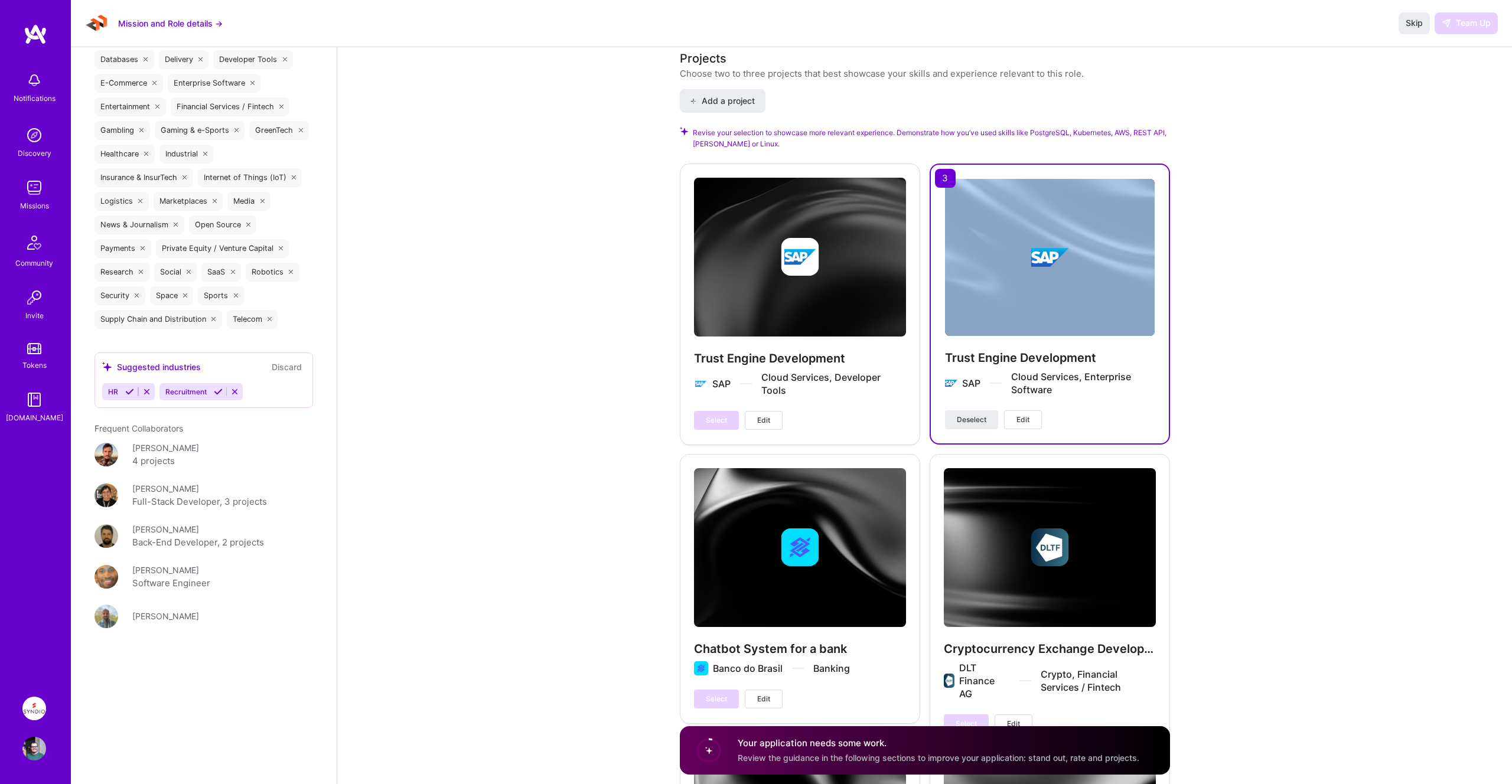
click at [784, 357] on div "Trust Engine Development SAP Cloud Services, Developer Tools Select Edit" at bounding box center [800, 303] width 240 height 280
click at [773, 411] on button "Edit" at bounding box center [764, 420] width 38 height 19
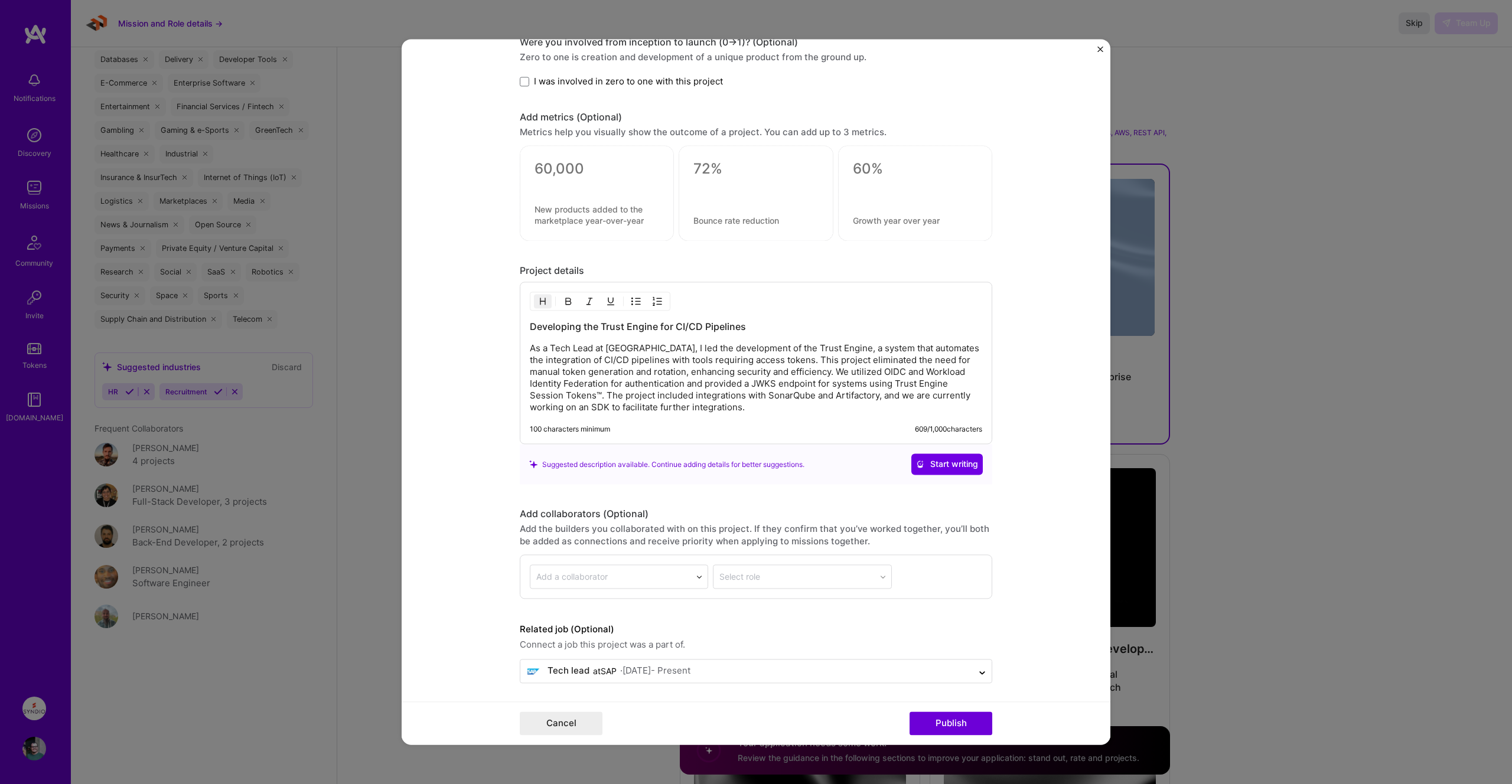
scroll to position [1068, 0]
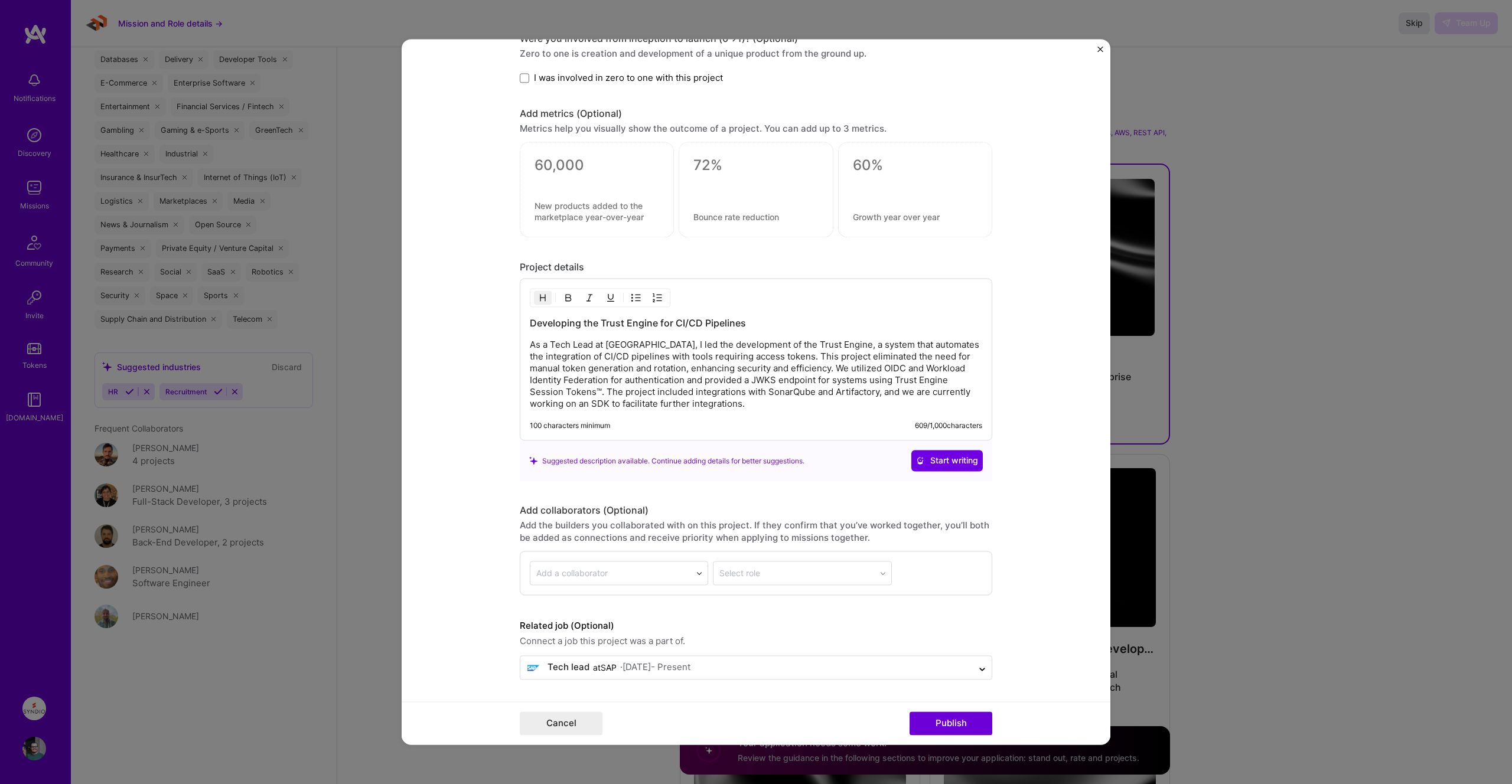
click at [570, 709] on div "Cancel Publish" at bounding box center [756, 723] width 709 height 43
click at [570, 722] on button "Cancel" at bounding box center [561, 724] width 83 height 24
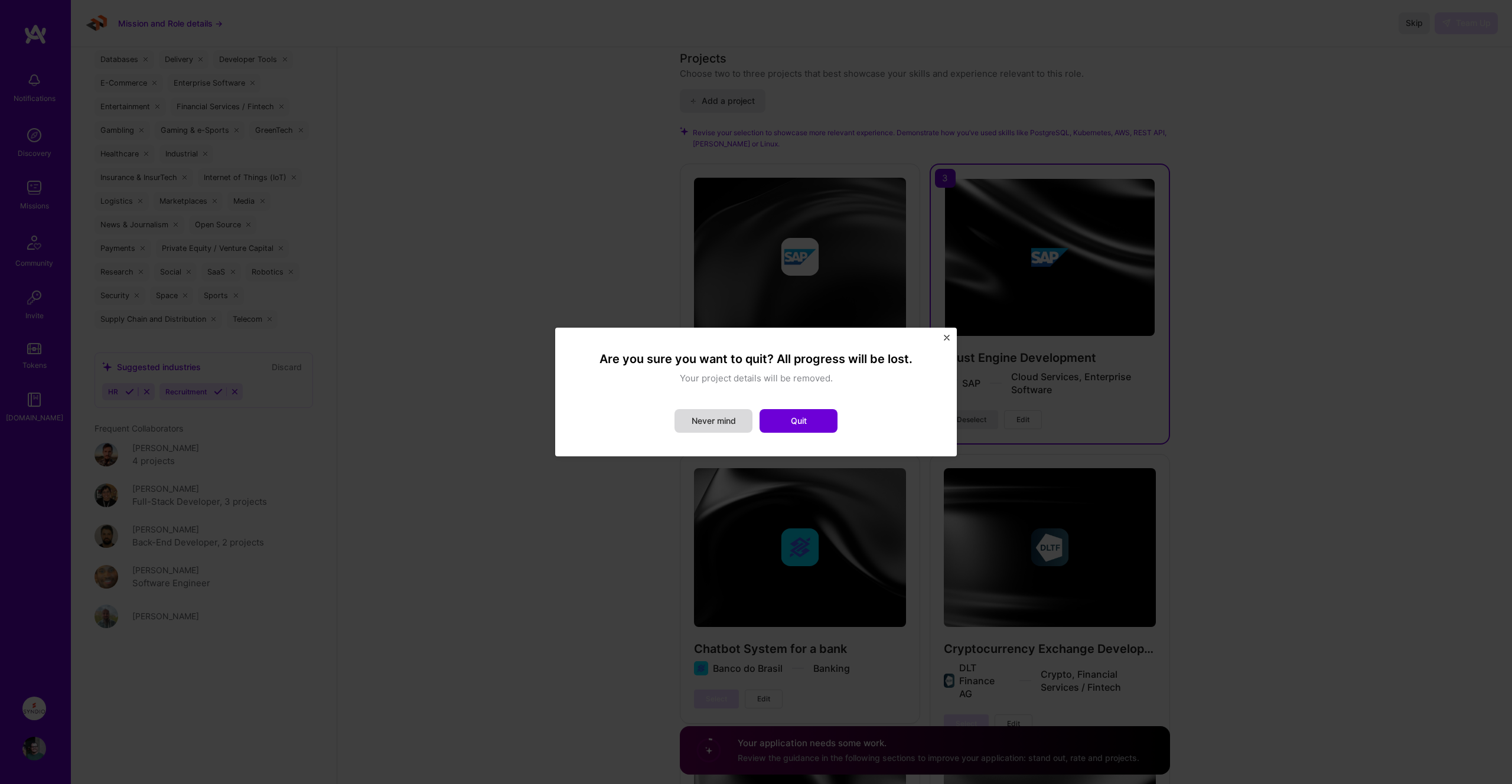
click at [733, 426] on button "Never mind" at bounding box center [714, 420] width 78 height 24
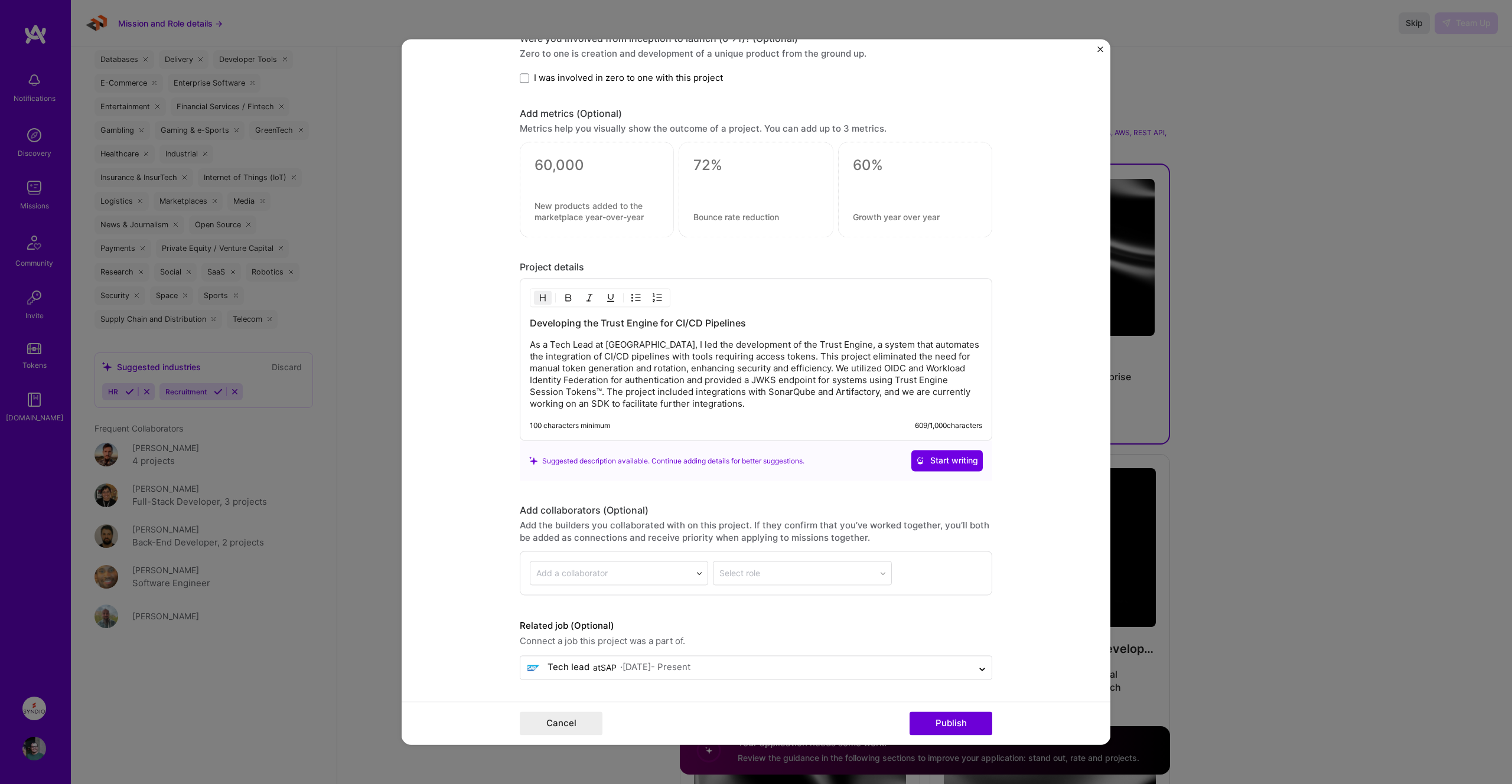
click at [1099, 53] on button "Close" at bounding box center [1100, 52] width 6 height 12
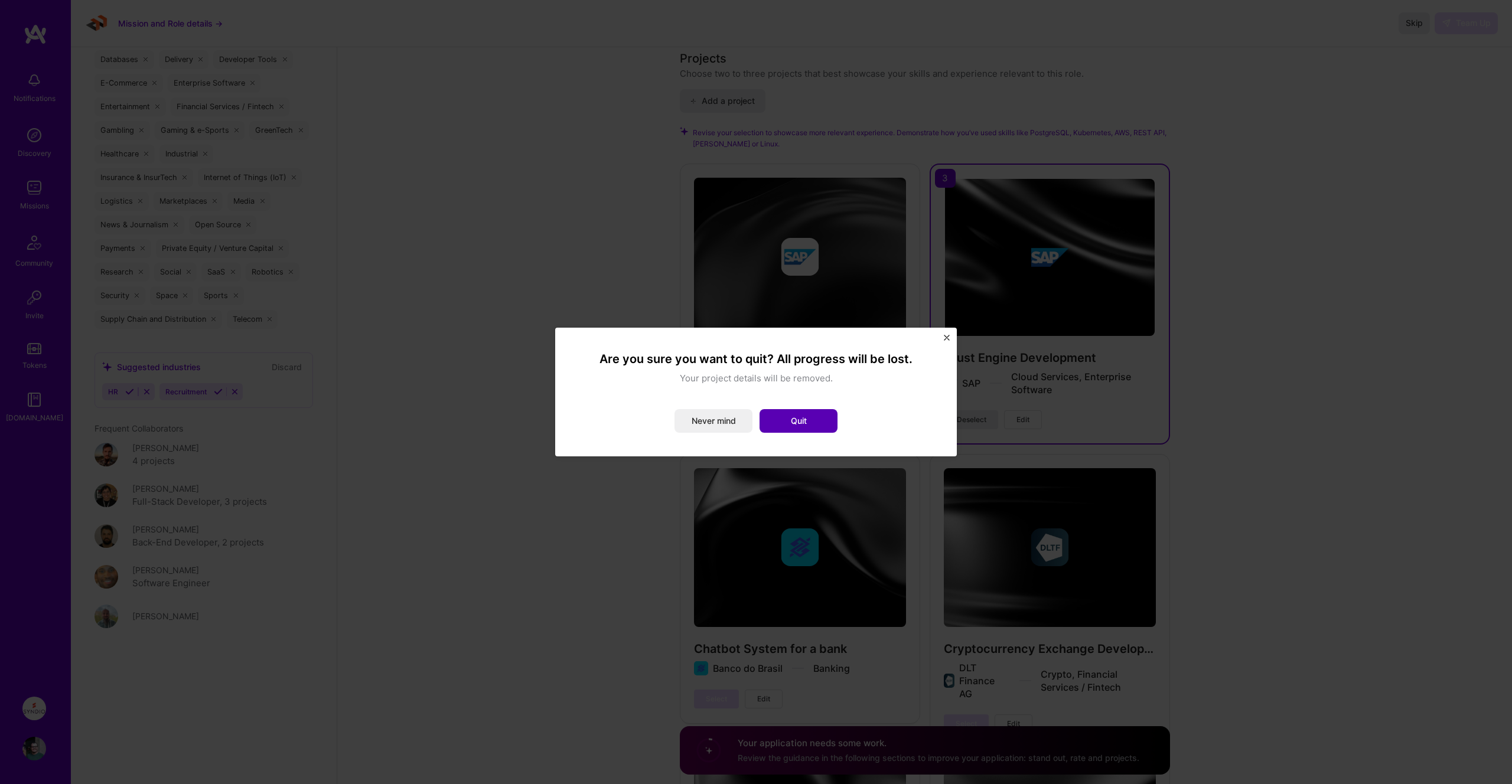
click at [830, 420] on button "Quit" at bounding box center [798, 420] width 78 height 24
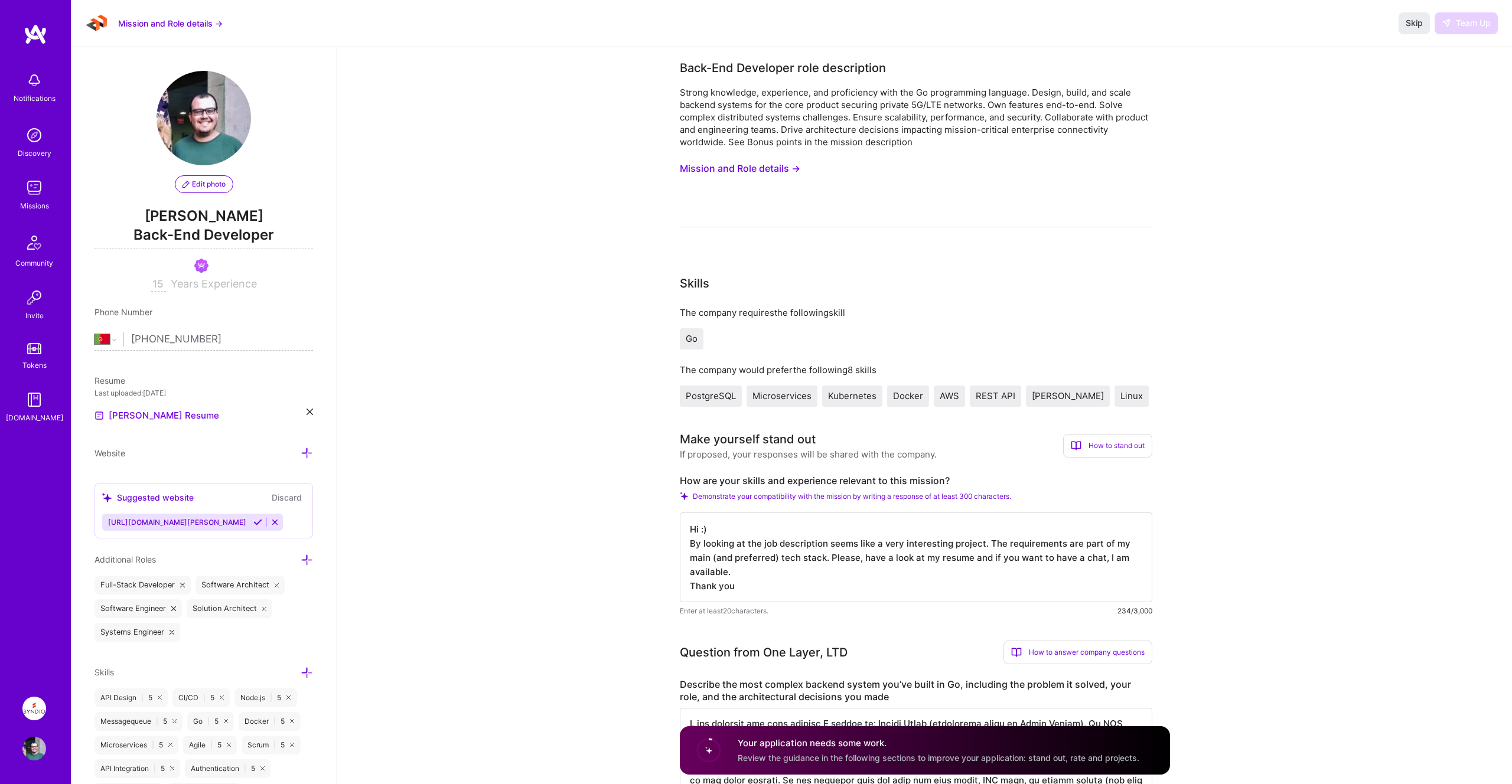
scroll to position [6, 0]
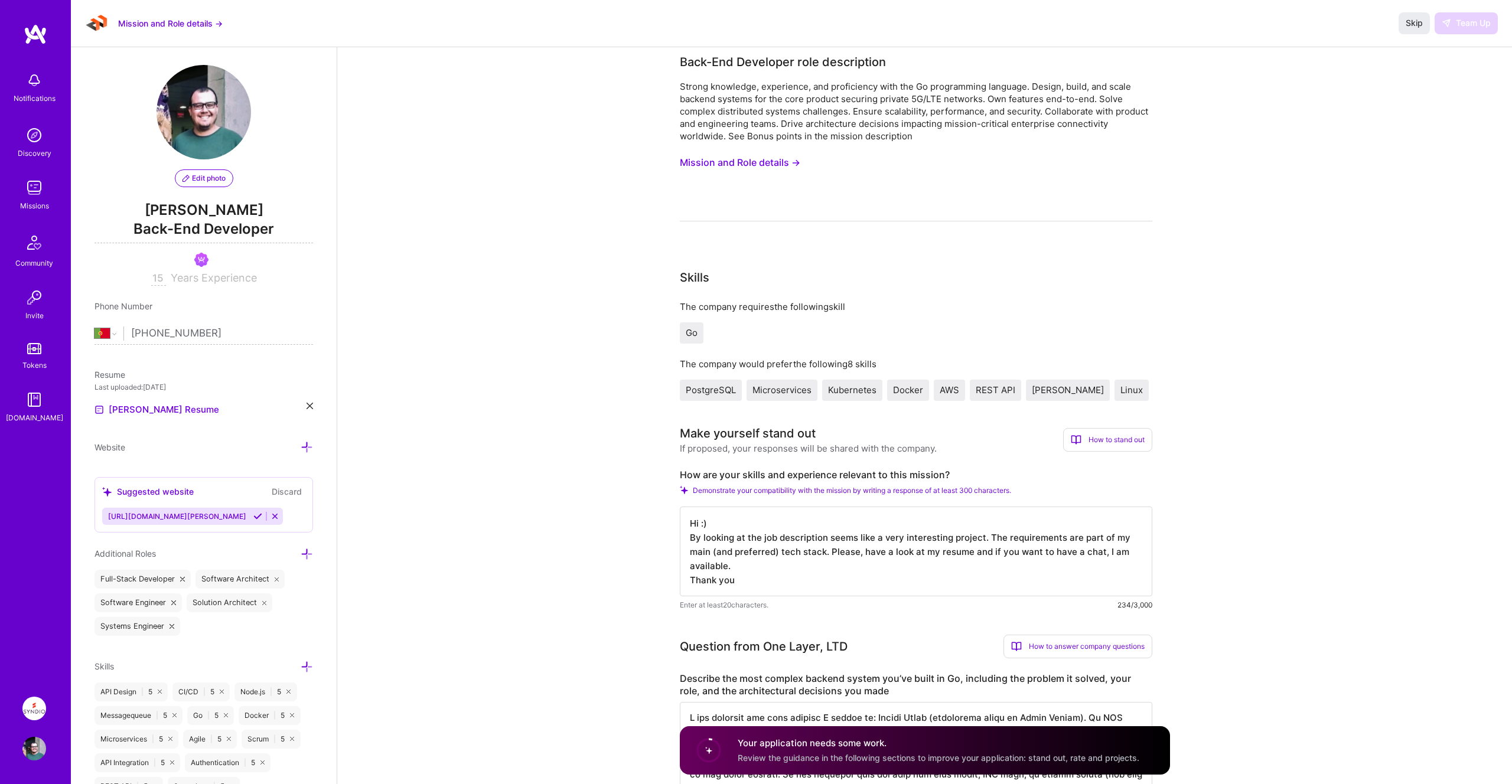
click at [143, 26] on button "Mission and Role details →" at bounding box center [171, 23] width 105 height 12
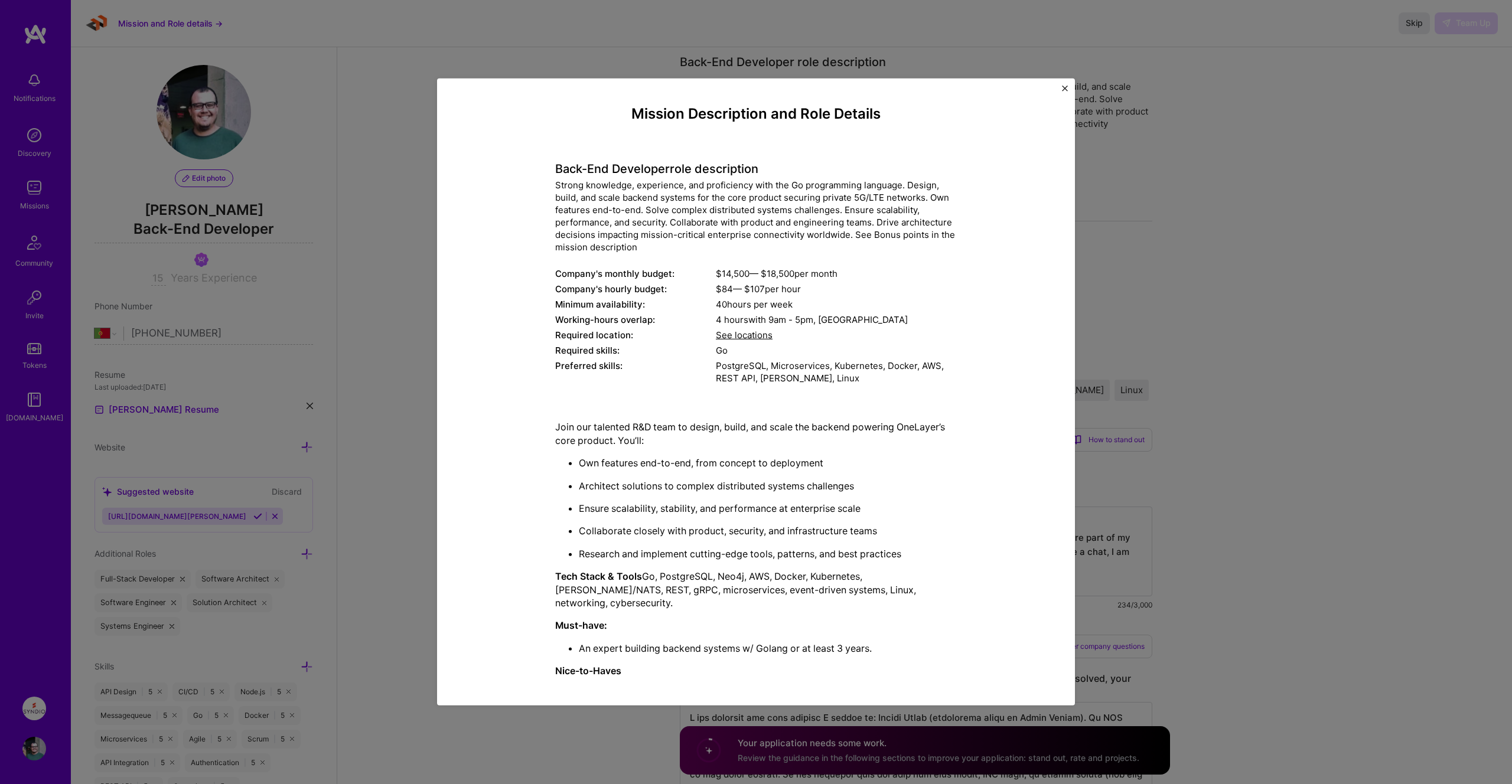
click at [1066, 87] on img "Close" at bounding box center [1065, 88] width 6 height 6
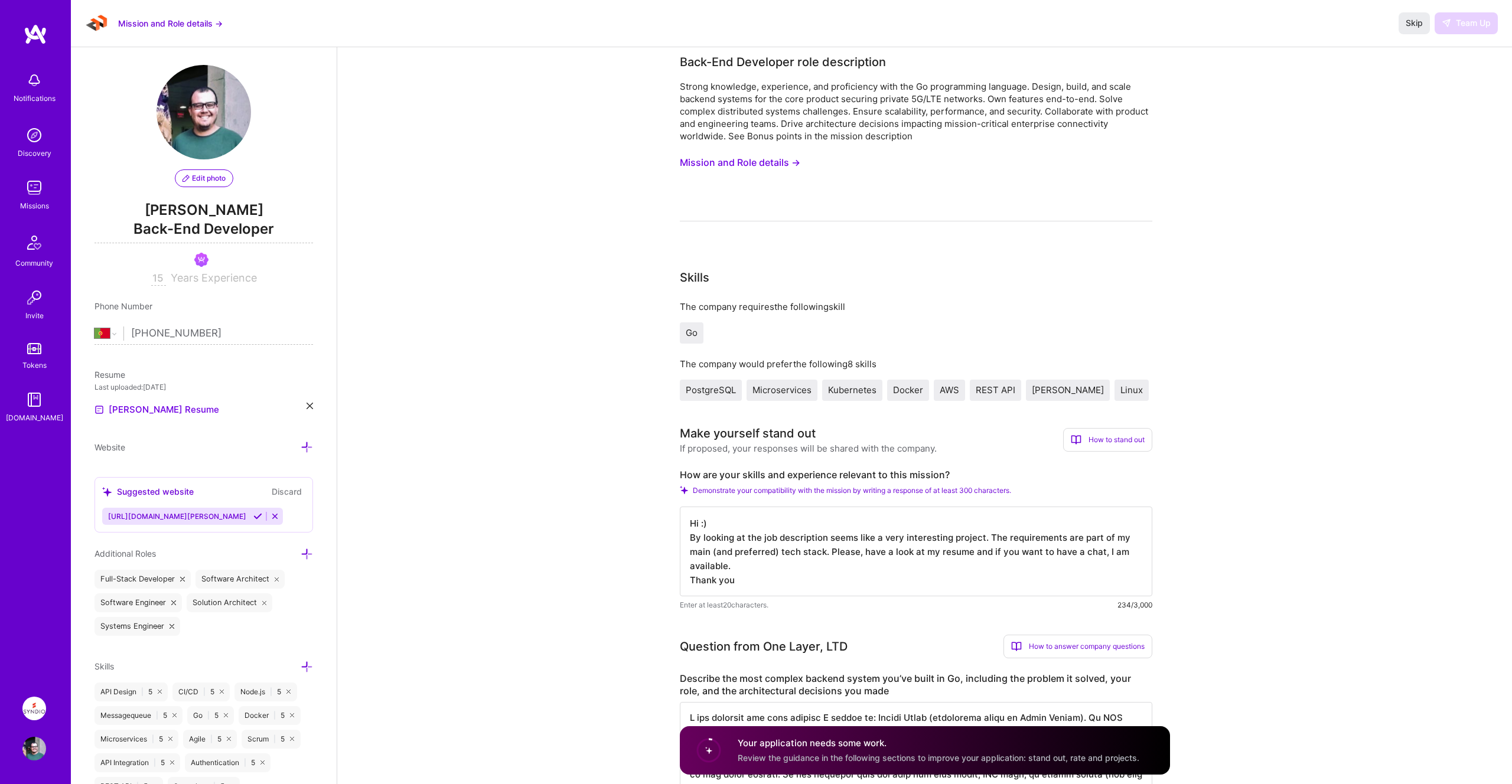
click at [29, 183] on img at bounding box center [34, 188] width 24 height 24
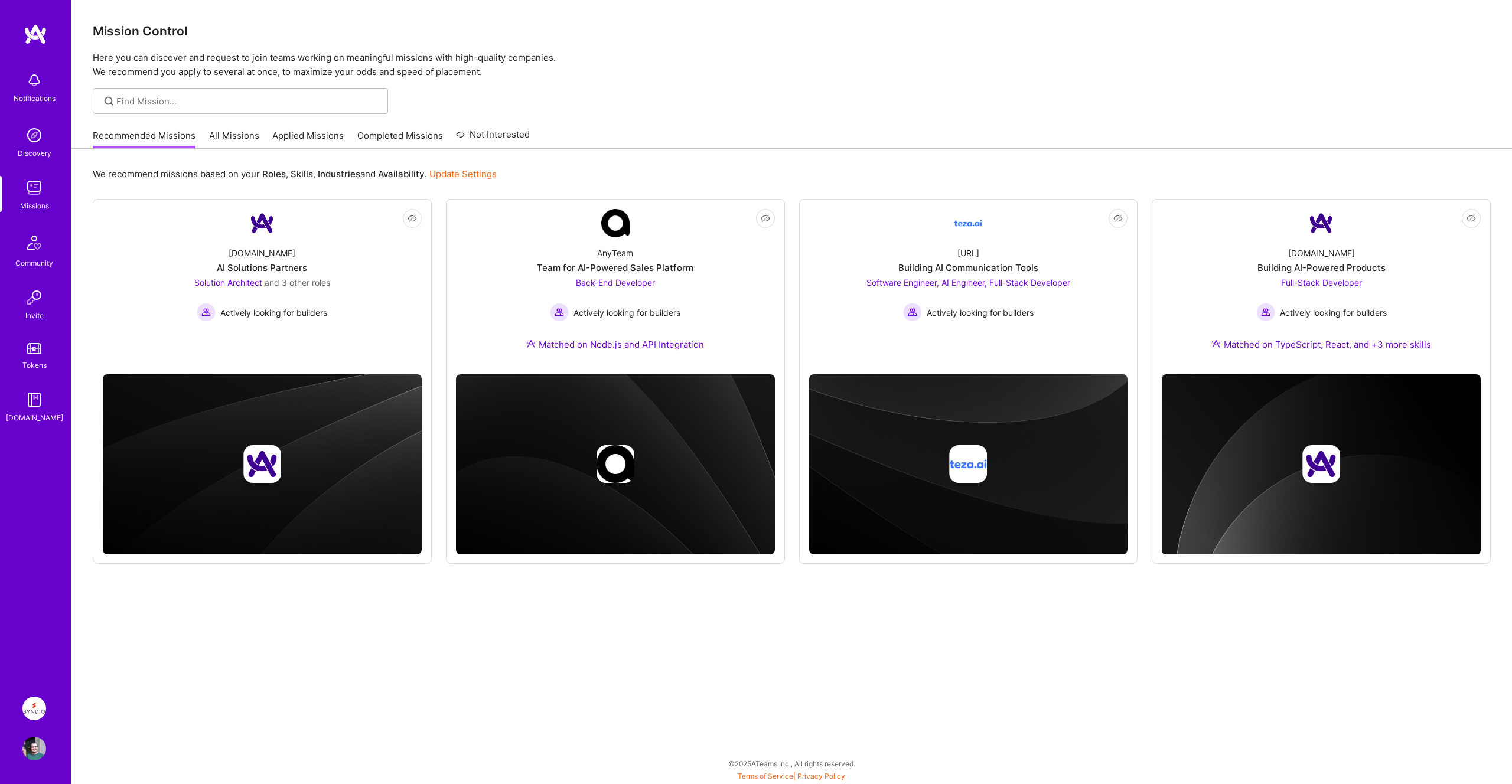
click at [230, 132] on link "All Missions" at bounding box center [234, 139] width 50 height 19
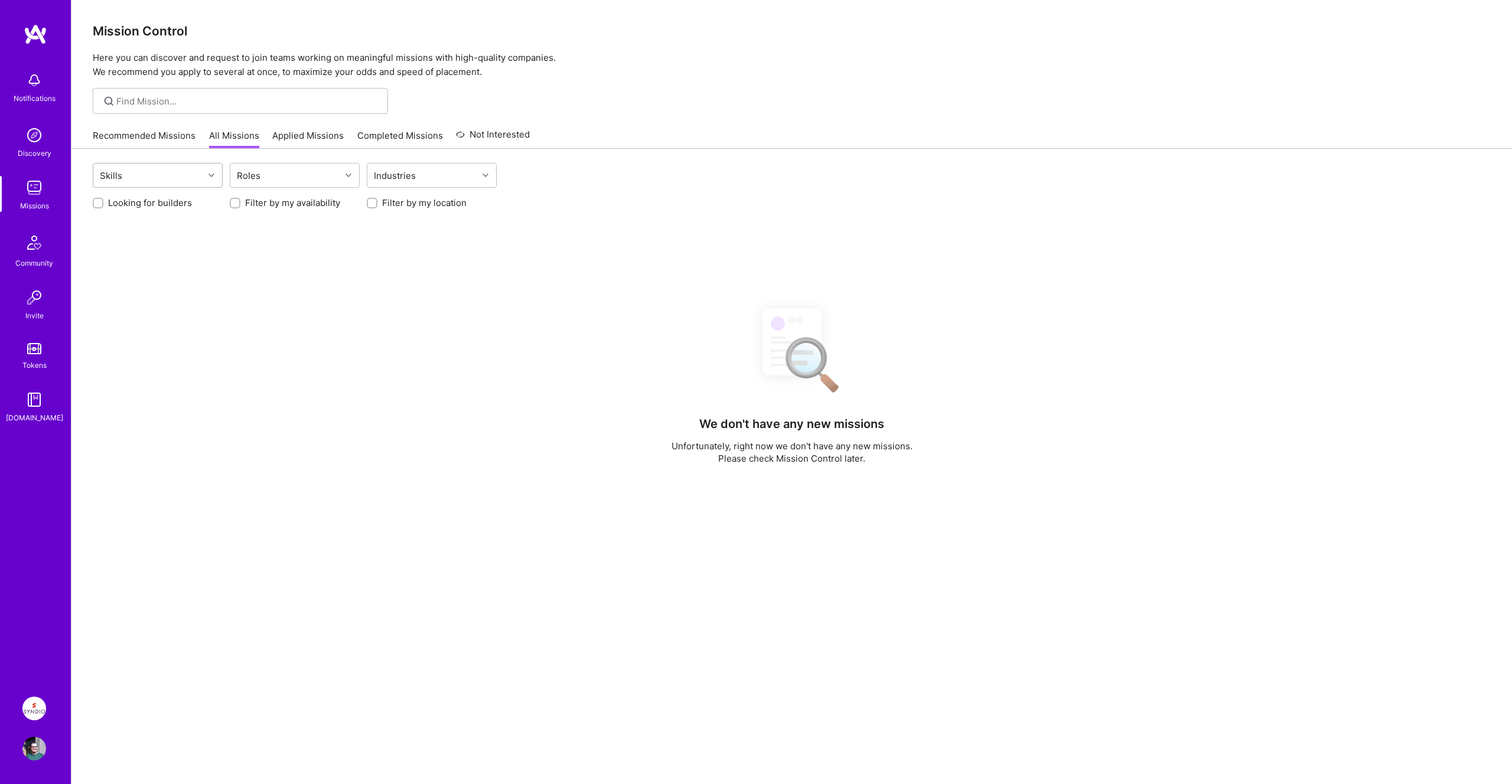
click at [143, 178] on div "Skills" at bounding box center [148, 175] width 110 height 24
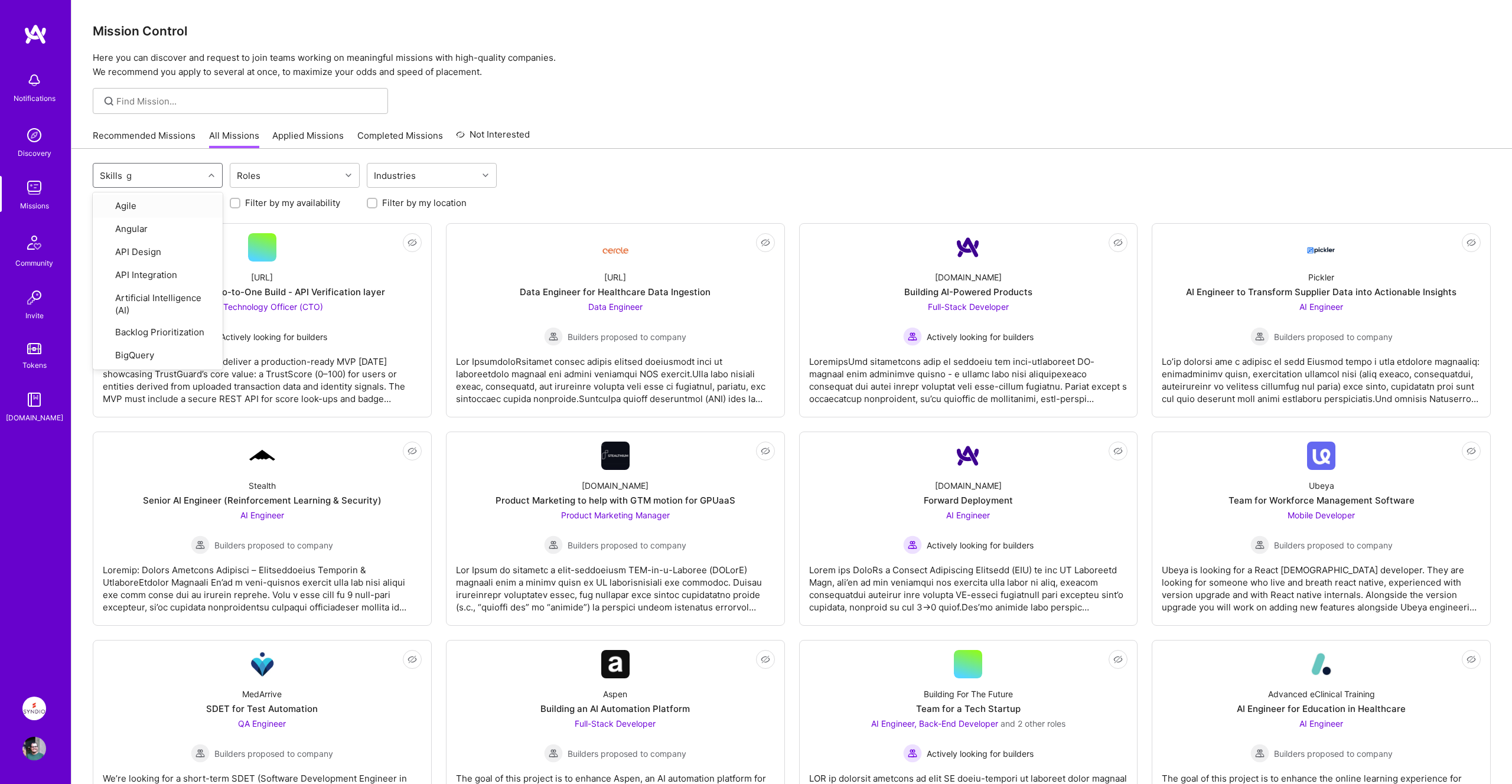
type input "go"
click at [124, 204] on div "Go" at bounding box center [158, 206] width 116 height 12
checkbox input "true"
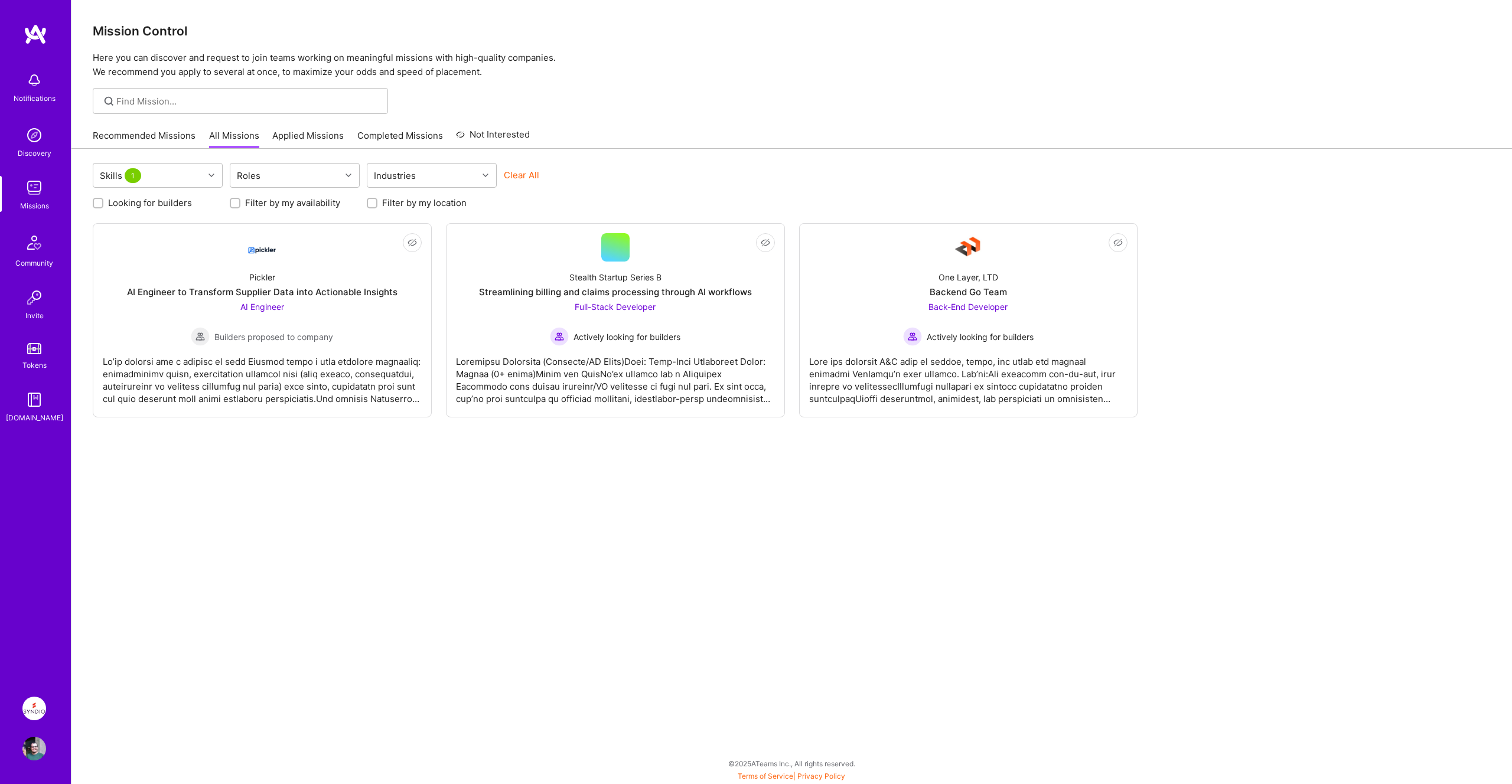
click at [633, 169] on div "Clear All" at bounding box center [569, 180] width 130 height 22
click at [276, 386] on div at bounding box center [262, 375] width 319 height 59
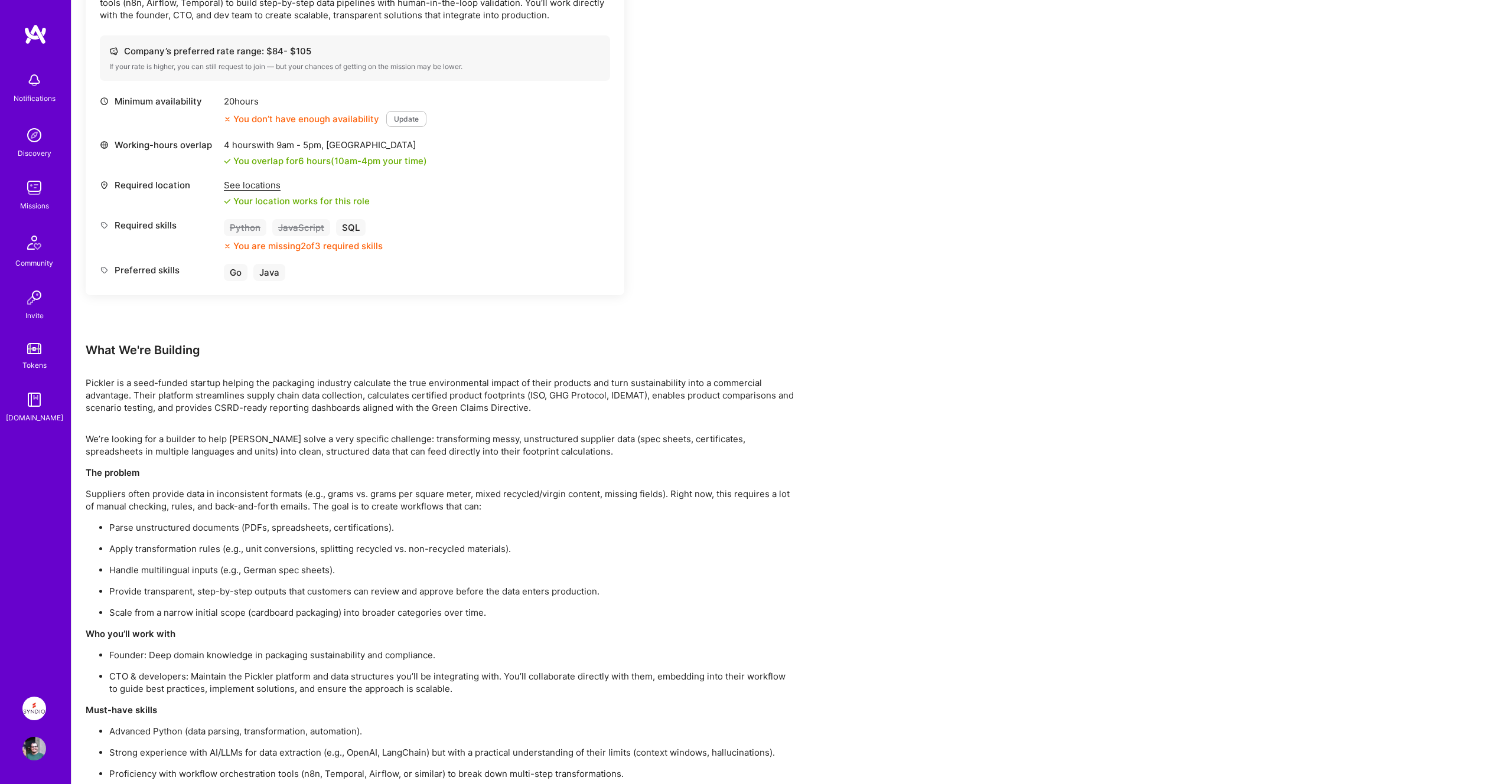
scroll to position [426, 0]
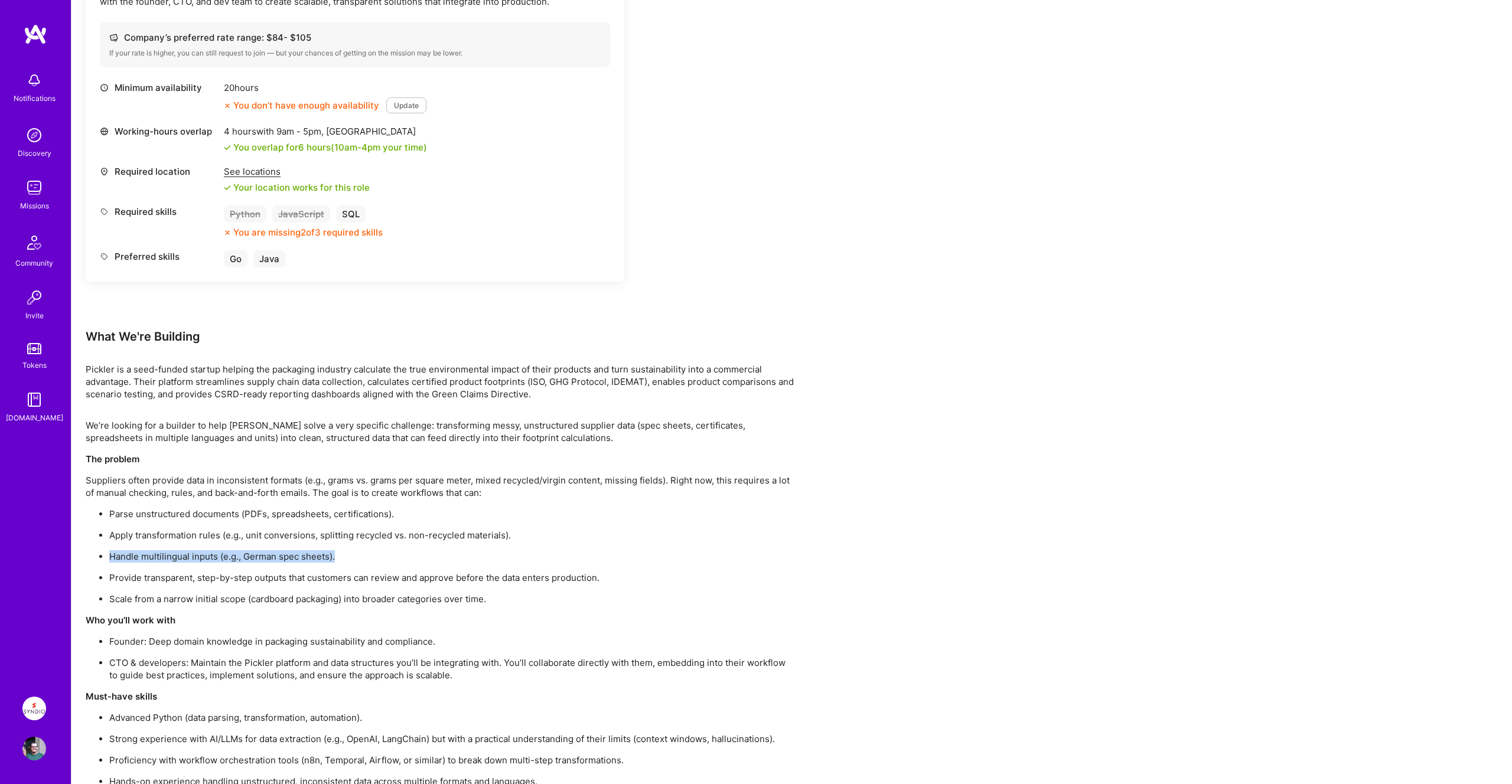
drag, startPoint x: 110, startPoint y: 553, endPoint x: 378, endPoint y: 559, distance: 268.1
click at [378, 559] on p "Handle multilingual inputs (e.g., German spec sheets)." at bounding box center [452, 556] width 685 height 12
drag, startPoint x: 111, startPoint y: 535, endPoint x: 609, endPoint y: 537, distance: 498.0
click at [611, 537] on p "Apply transformation rules (e.g., unit conversions, splitting recycled vs. non-…" at bounding box center [452, 535] width 685 height 12
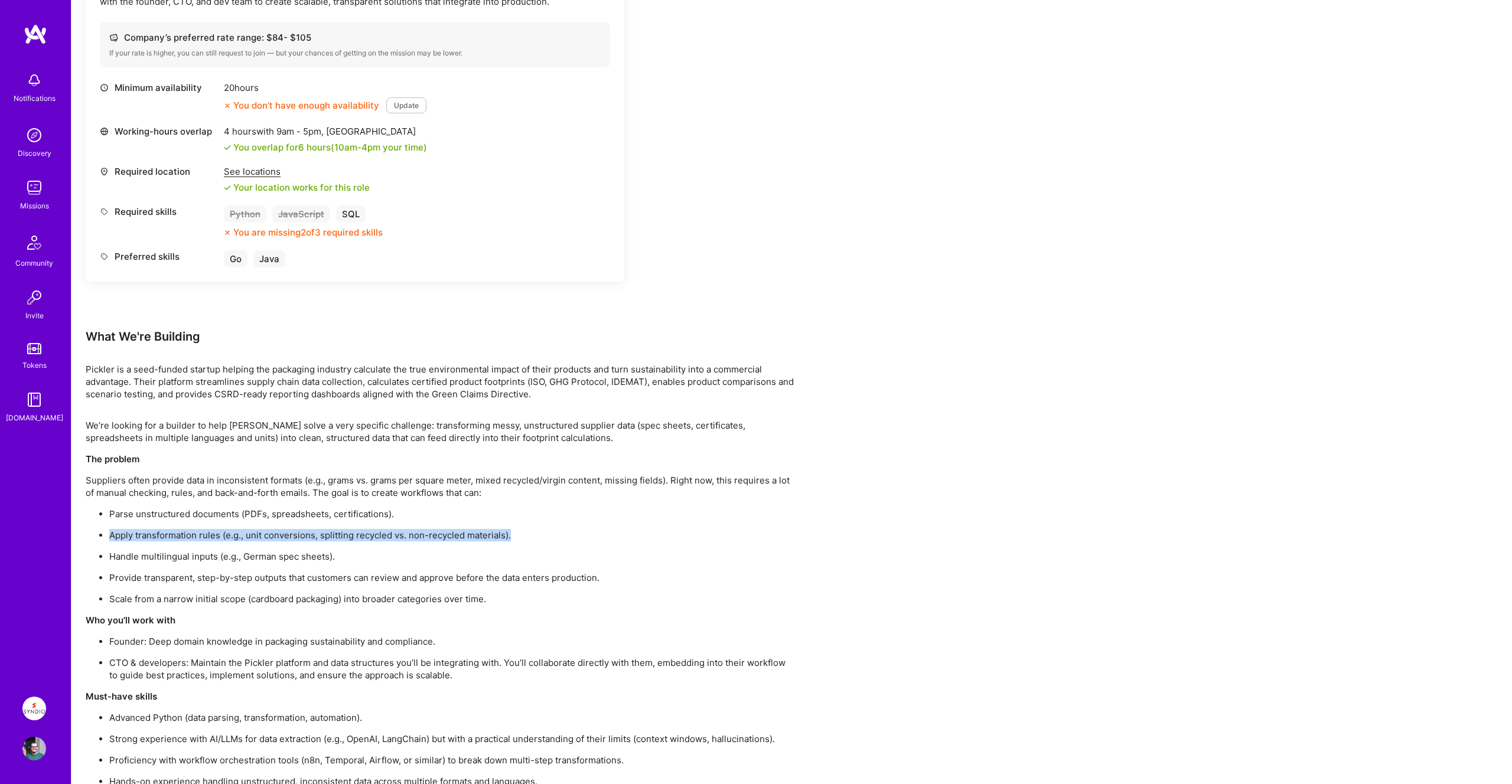
click at [609, 537] on p "Apply transformation rules (e.g., unit conversions, splitting recycled vs. non-…" at bounding box center [452, 535] width 685 height 12
drag, startPoint x: 319, startPoint y: 533, endPoint x: 551, endPoint y: 531, distance: 232.0
click at [551, 531] on p "Apply transformation rules (e.g., unit conversions, splitting recycled vs. non-…" at bounding box center [452, 535] width 685 height 12
drag, startPoint x: 392, startPoint y: 535, endPoint x: 558, endPoint y: 533, distance: 166.0
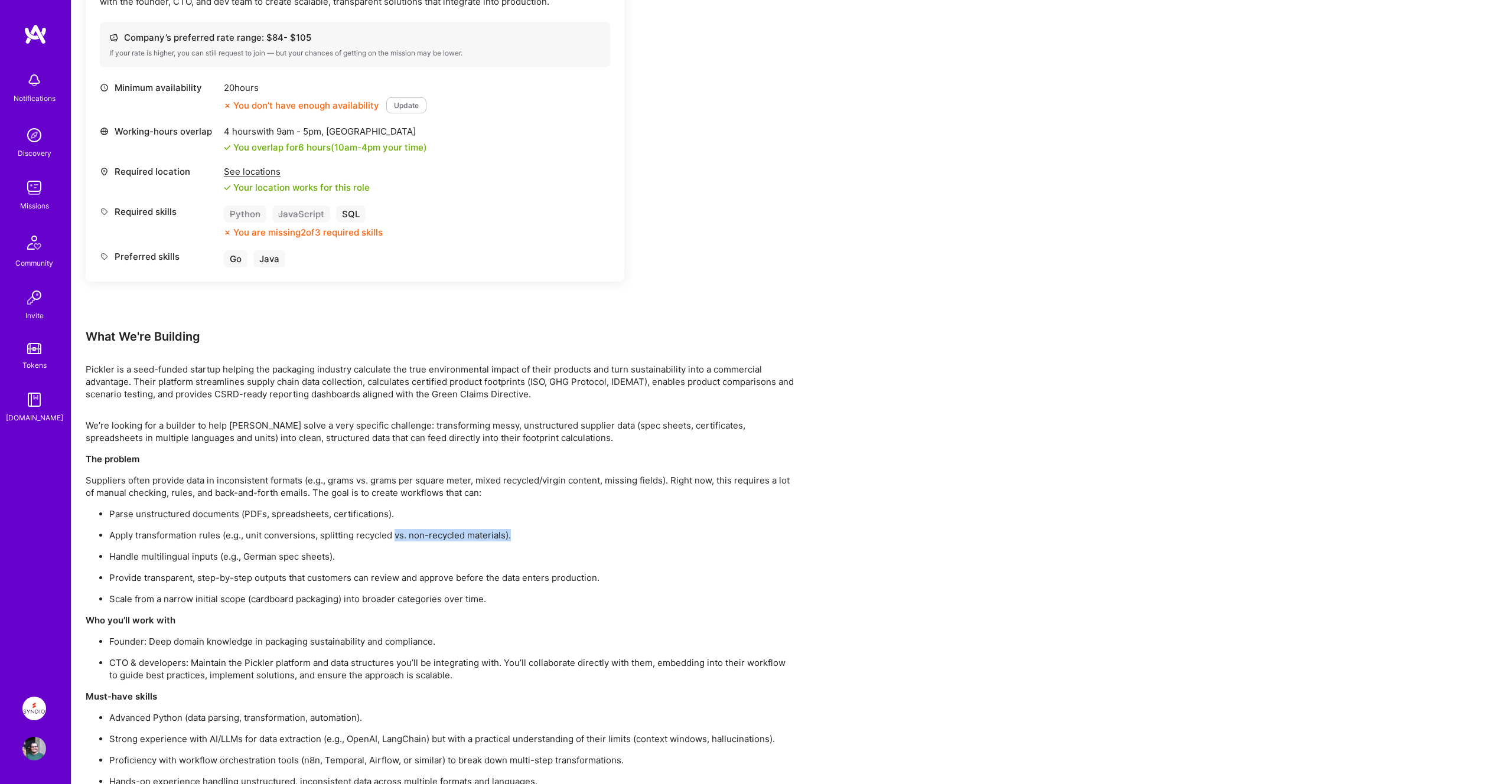
click at [558, 534] on p "Apply transformation rules (e.g., unit conversions, splitting recycled vs. non-…" at bounding box center [452, 535] width 685 height 12
click at [558, 533] on p "Apply transformation rules (e.g., unit conversions, splitting recycled vs. non-…" at bounding box center [452, 535] width 685 height 12
drag, startPoint x: 108, startPoint y: 517, endPoint x: 475, endPoint y: 499, distance: 367.4
click at [475, 499] on div "We’re looking for a builder to help Pickler solve a very specific challenge: tr…" at bounding box center [439, 667] width 709 height 496
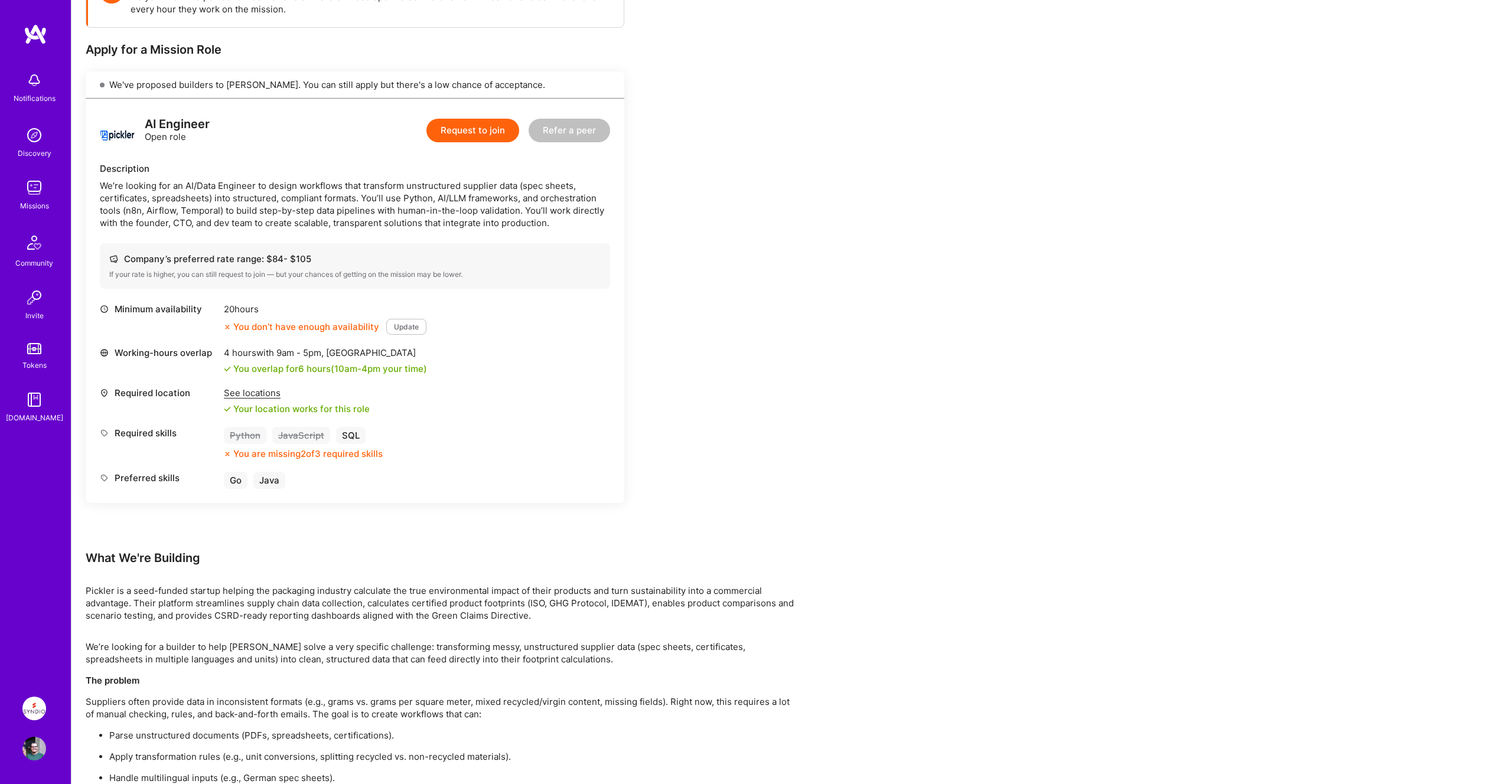
scroll to position [0, 0]
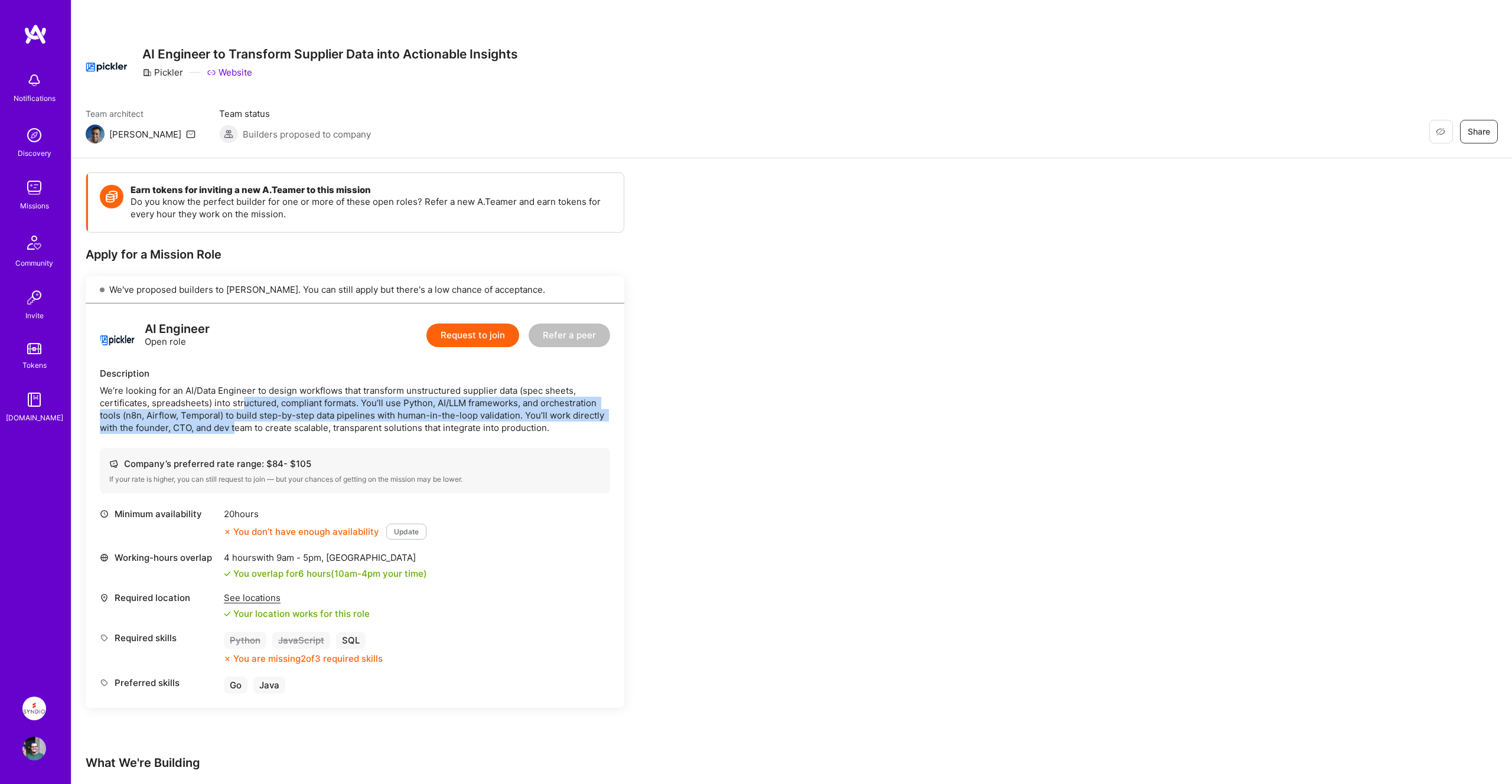
drag, startPoint x: 246, startPoint y: 400, endPoint x: 236, endPoint y: 425, distance: 26.9
click at [236, 425] on div "We’re looking for an AI/Data Engineer to design workflows that transform unstru…" at bounding box center [355, 409] width 510 height 49
click at [364, 399] on div "We’re looking for an AI/Data Engineer to design workflows that transform unstru…" at bounding box center [355, 409] width 510 height 49
drag, startPoint x: 363, startPoint y: 399, endPoint x: 581, endPoint y: 431, distance: 220.3
click at [582, 433] on div "We’re looking for an AI/Data Engineer to design workflows that transform unstru…" at bounding box center [355, 409] width 510 height 49
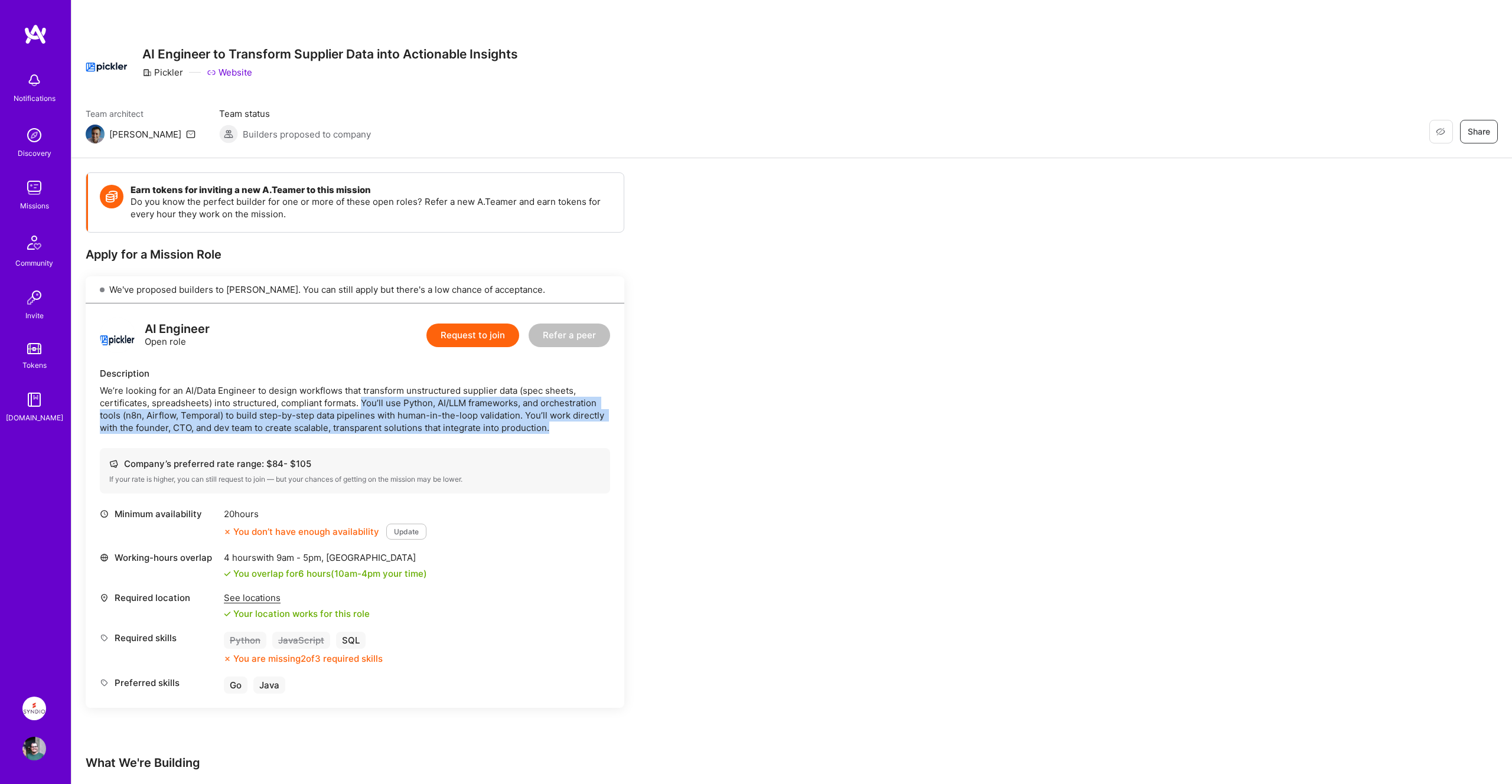
click at [581, 431] on div "We’re looking for an AI/Data Engineer to design workflows that transform unstru…" at bounding box center [355, 409] width 510 height 49
drag, startPoint x: 502, startPoint y: 416, endPoint x: 541, endPoint y: 427, distance: 40.5
click at [541, 427] on div "We’re looking for an AI/Data Engineer to design workflows that transform unstru…" at bounding box center [355, 409] width 510 height 49
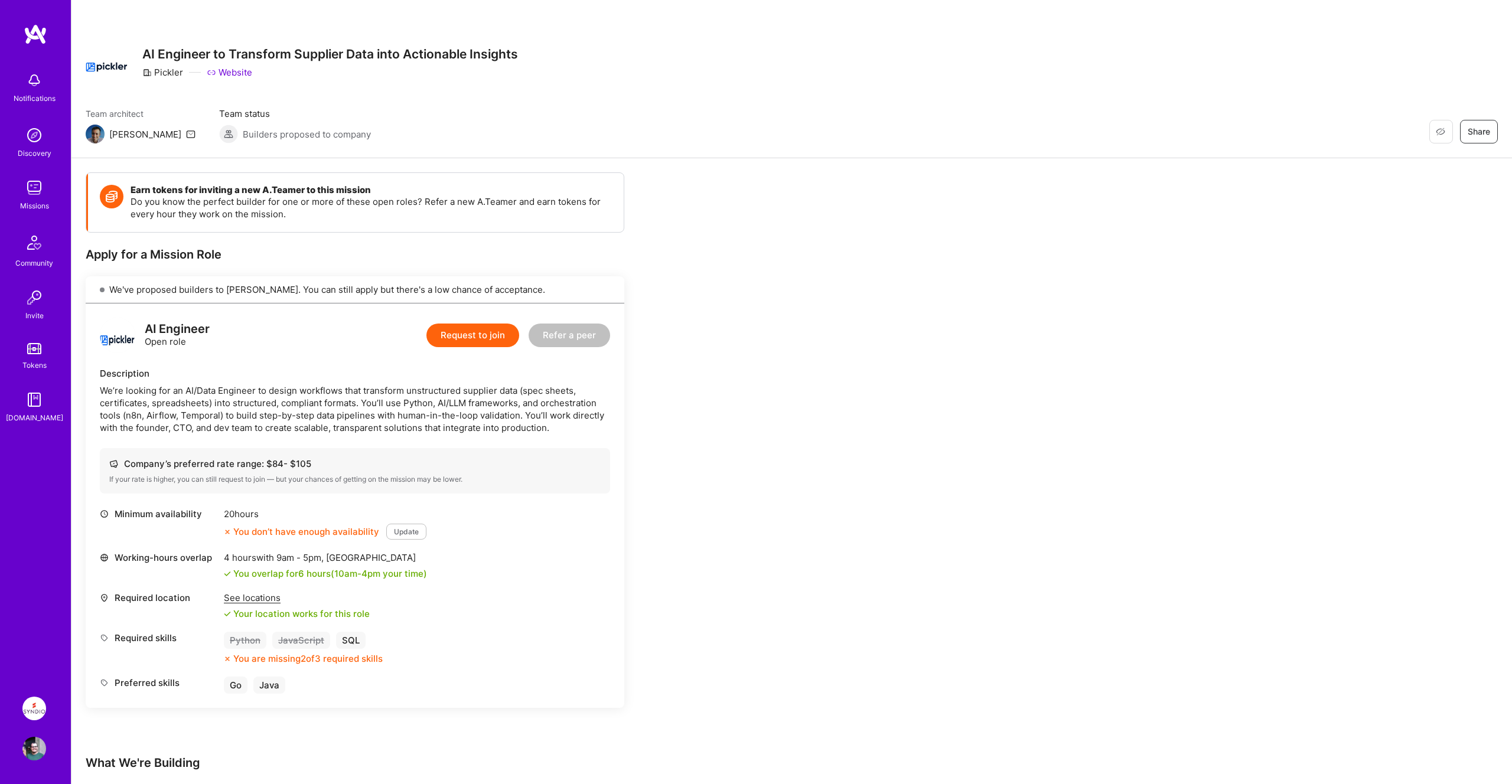
click at [541, 427] on div "We’re looking for an AI/Data Engineer to design workflows that transform unstru…" at bounding box center [355, 409] width 510 height 49
drag, startPoint x: 516, startPoint y: 412, endPoint x: 531, endPoint y: 419, distance: 16.6
click at [531, 420] on div "We’re looking for an AI/Data Engineer to design workflows that transform unstru…" at bounding box center [355, 409] width 510 height 49
click at [221, 423] on div "We’re looking for an AI/Data Engineer to design workflows that transform unstru…" at bounding box center [355, 409] width 510 height 49
drag, startPoint x: 243, startPoint y: 428, endPoint x: 592, endPoint y: 427, distance: 349.0
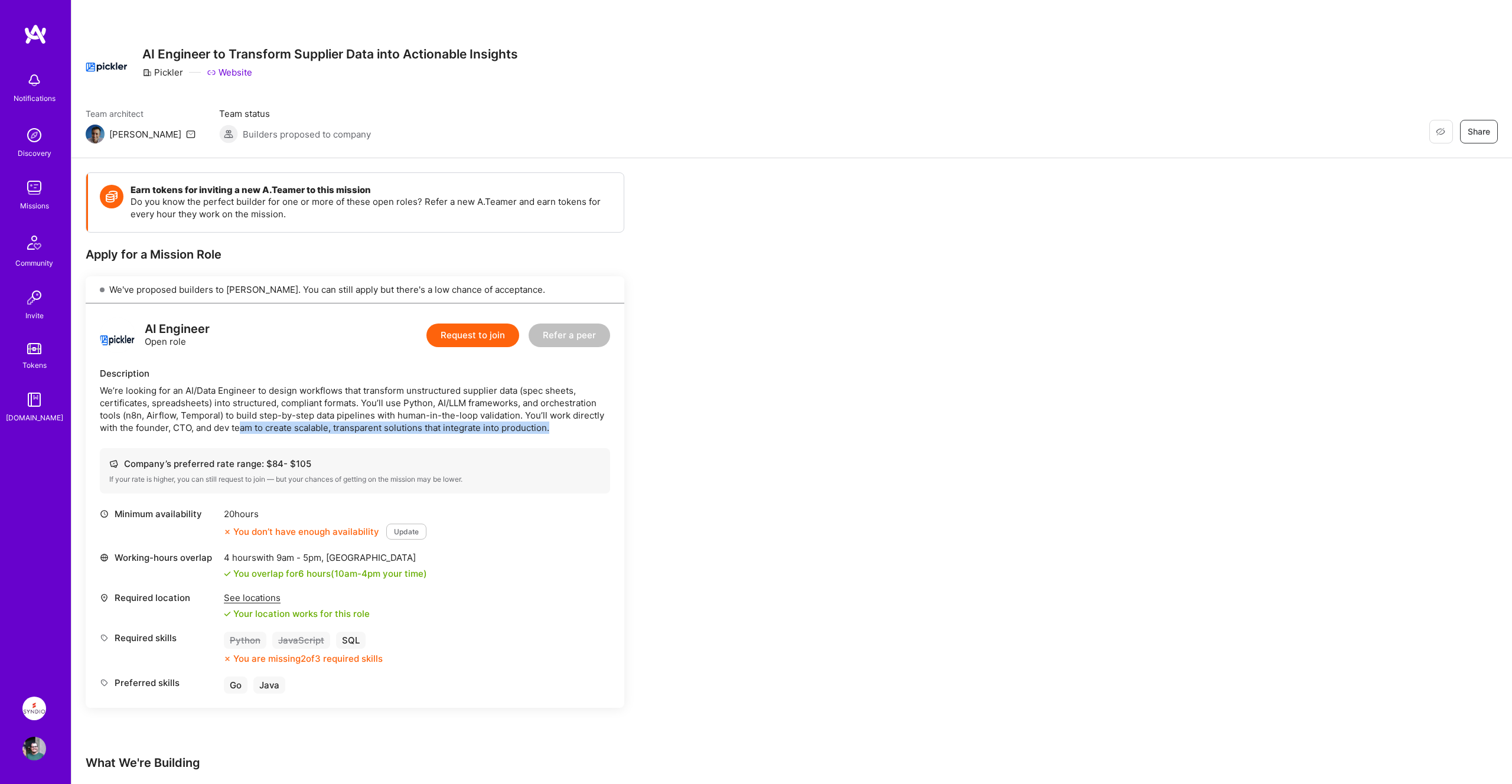
click at [594, 428] on div "We’re looking for an AI/Data Engineer to design workflows that transform unstru…" at bounding box center [355, 409] width 510 height 49
click at [592, 427] on div "We’re looking for an AI/Data Engineer to design workflows that transform unstru…" at bounding box center [355, 409] width 510 height 49
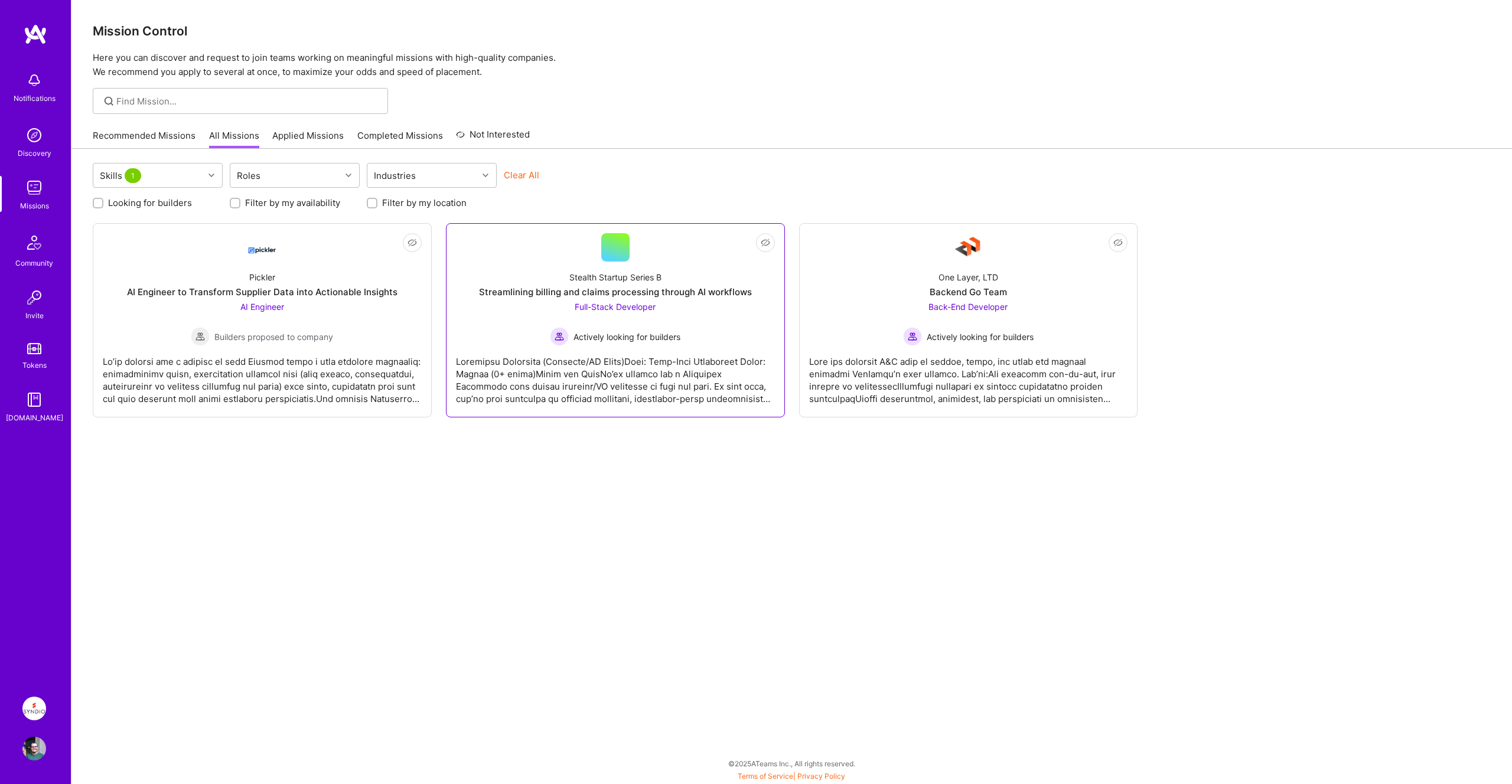
click at [589, 287] on div "Streamlining billing and claims processing through AI workflows" at bounding box center [616, 292] width 273 height 12
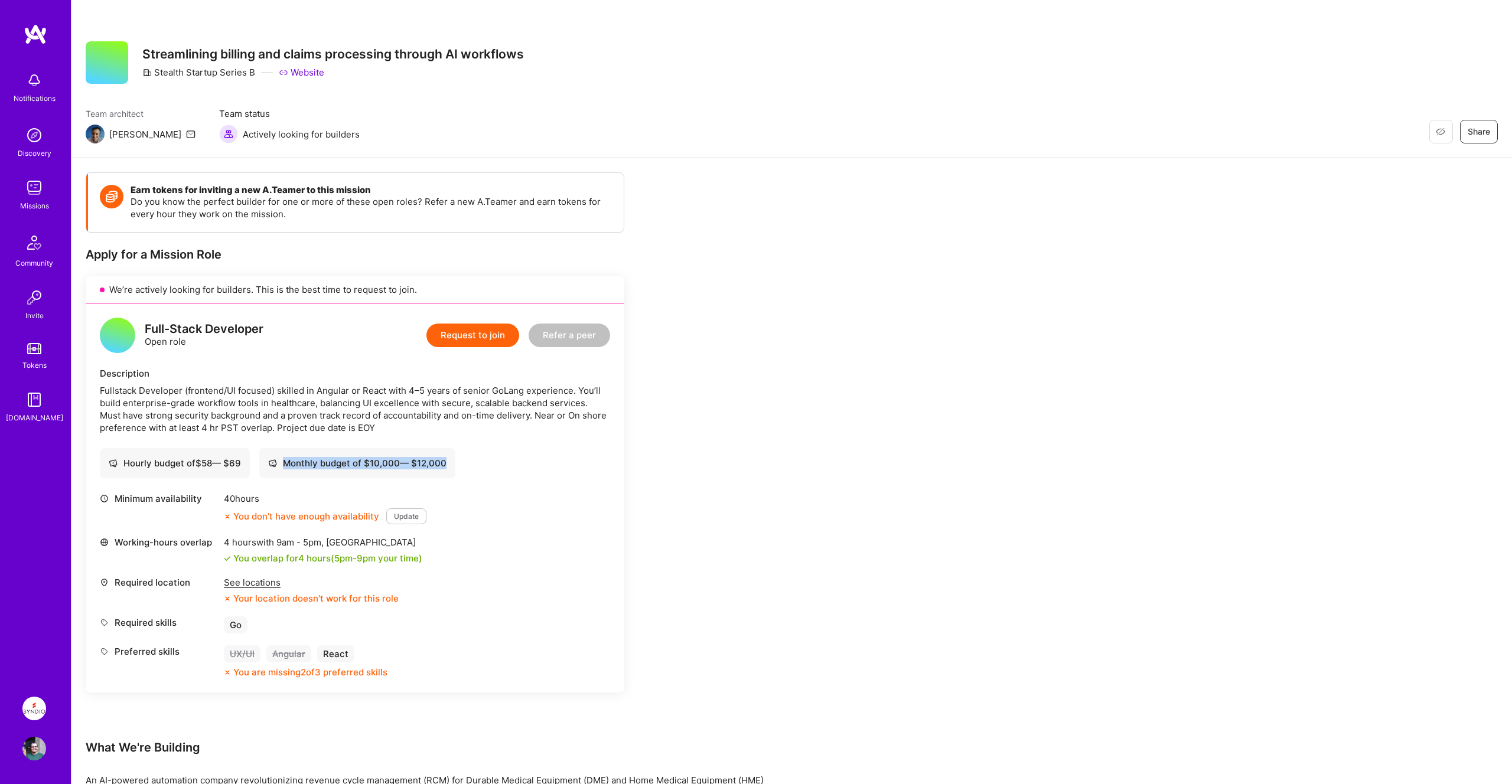
drag, startPoint x: 450, startPoint y: 464, endPoint x: 565, endPoint y: 468, distance: 115.1
click at [565, 468] on div "Hourly budget of $ 58 — $ 69 Monthly budget of $ 10,000 — $ 12,000" at bounding box center [355, 462] width 510 height 30
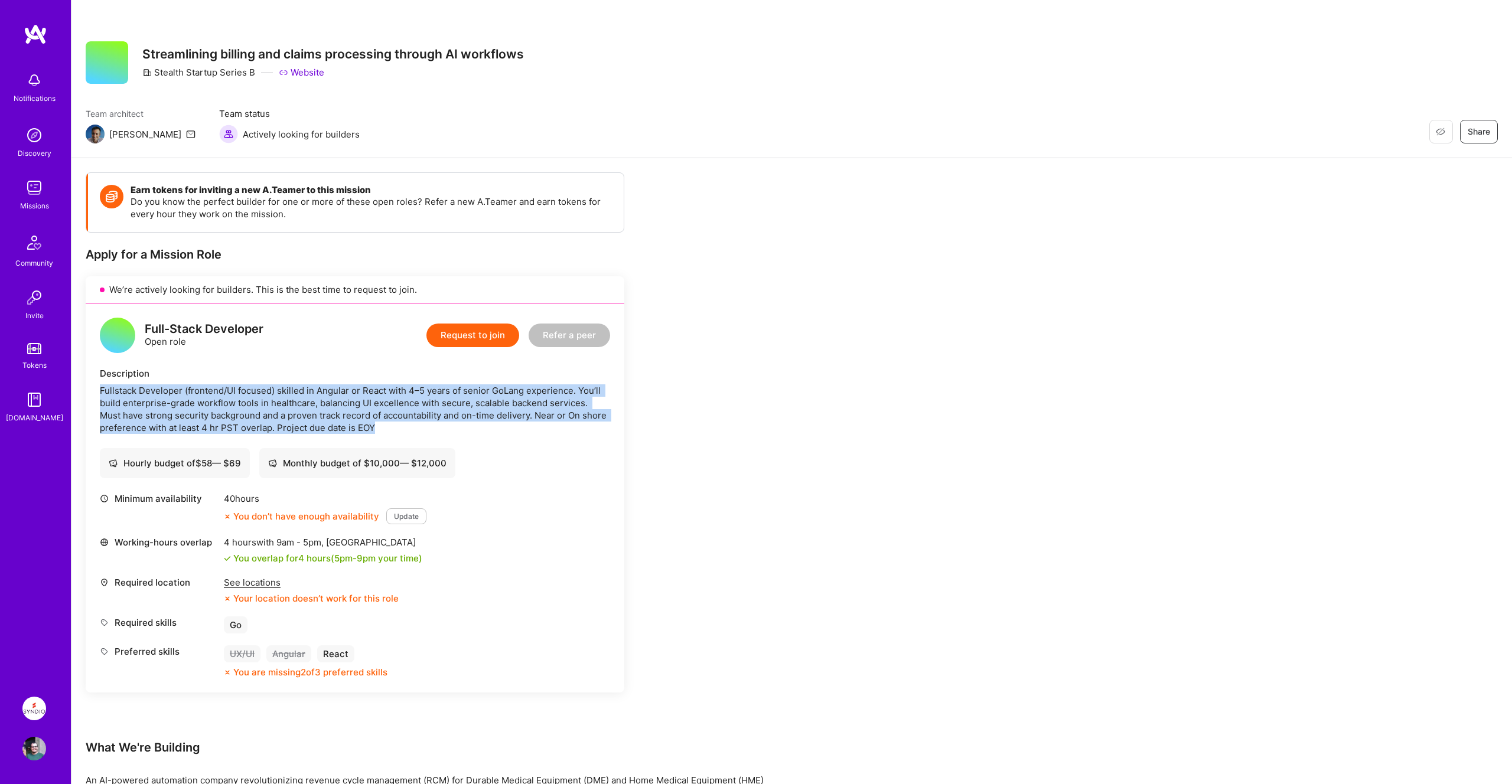
drag, startPoint x: 98, startPoint y: 383, endPoint x: 518, endPoint y: 424, distance: 422.0
click at [520, 425] on div "Full-Stack Developer Open role Request to join Refer a peer Description Fullsta…" at bounding box center [355, 498] width 539 height 389
click at [518, 424] on div "Fullstack Developer (frontend/UI focused) skilled in Angular or React with 4–5 …" at bounding box center [355, 409] width 510 height 49
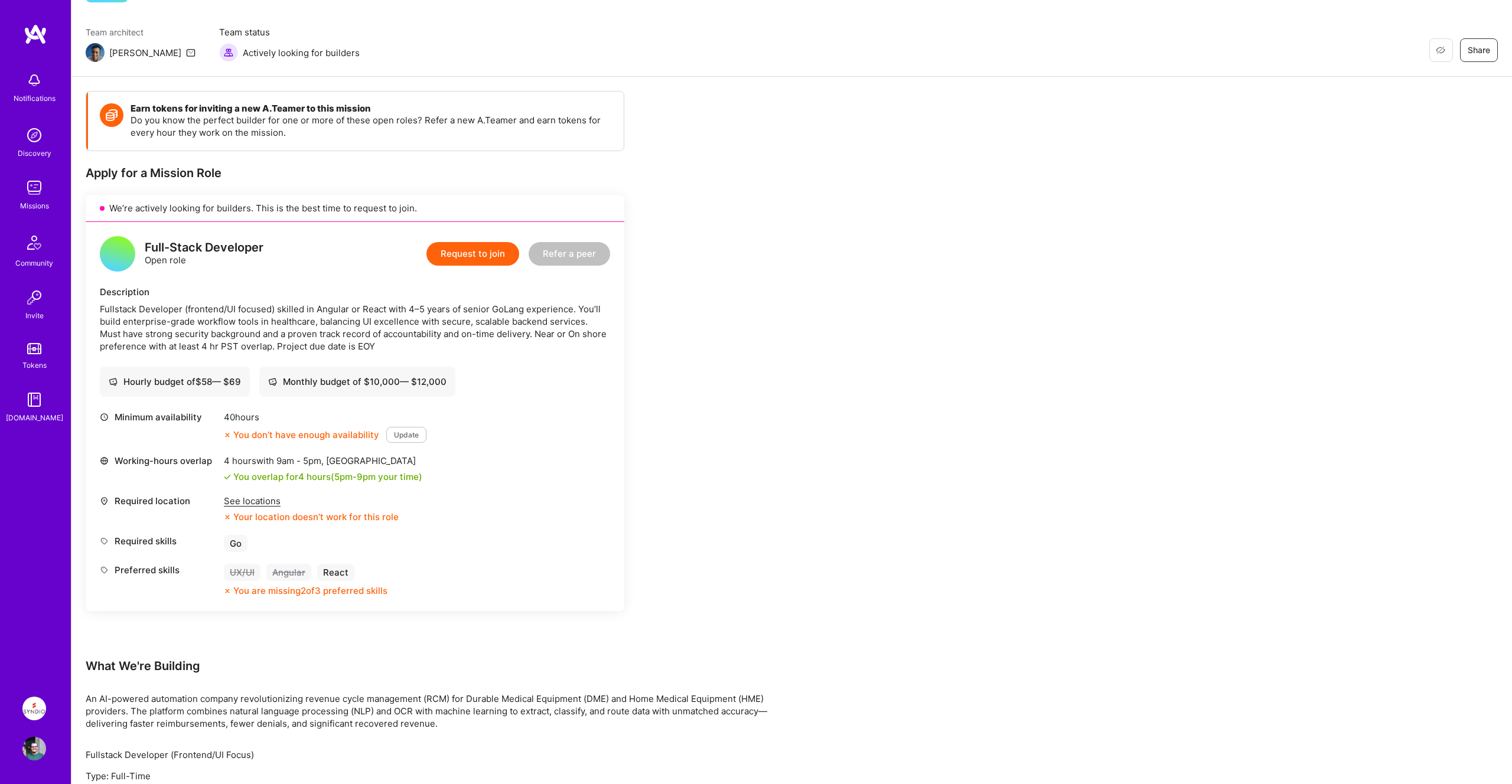
scroll to position [85, 0]
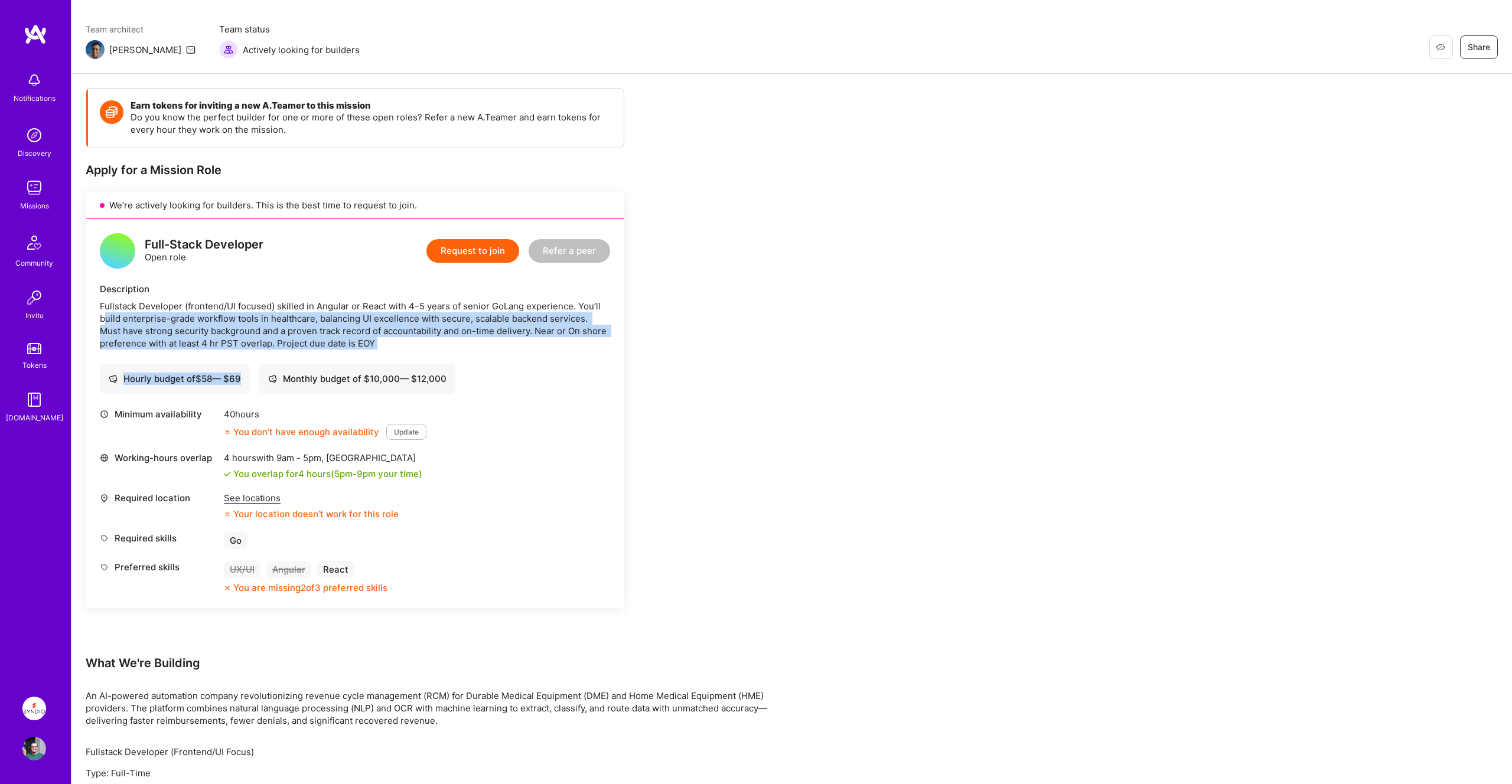
drag, startPoint x: 105, startPoint y: 319, endPoint x: 372, endPoint y: 351, distance: 268.9
click at [374, 351] on div "Full-Stack Developer Open role Request to join Refer a peer Description Fullsta…" at bounding box center [355, 413] width 539 height 389
click at [372, 351] on div "Full-Stack Developer Open role Request to join Refer a peer Description Fullsta…" at bounding box center [355, 413] width 539 height 389
drag, startPoint x: 320, startPoint y: 317, endPoint x: 405, endPoint y: 337, distance: 87.3
click at [405, 337] on div "Fullstack Developer (frontend/UI focused) skilled in Angular or React with 4–5 …" at bounding box center [355, 324] width 510 height 49
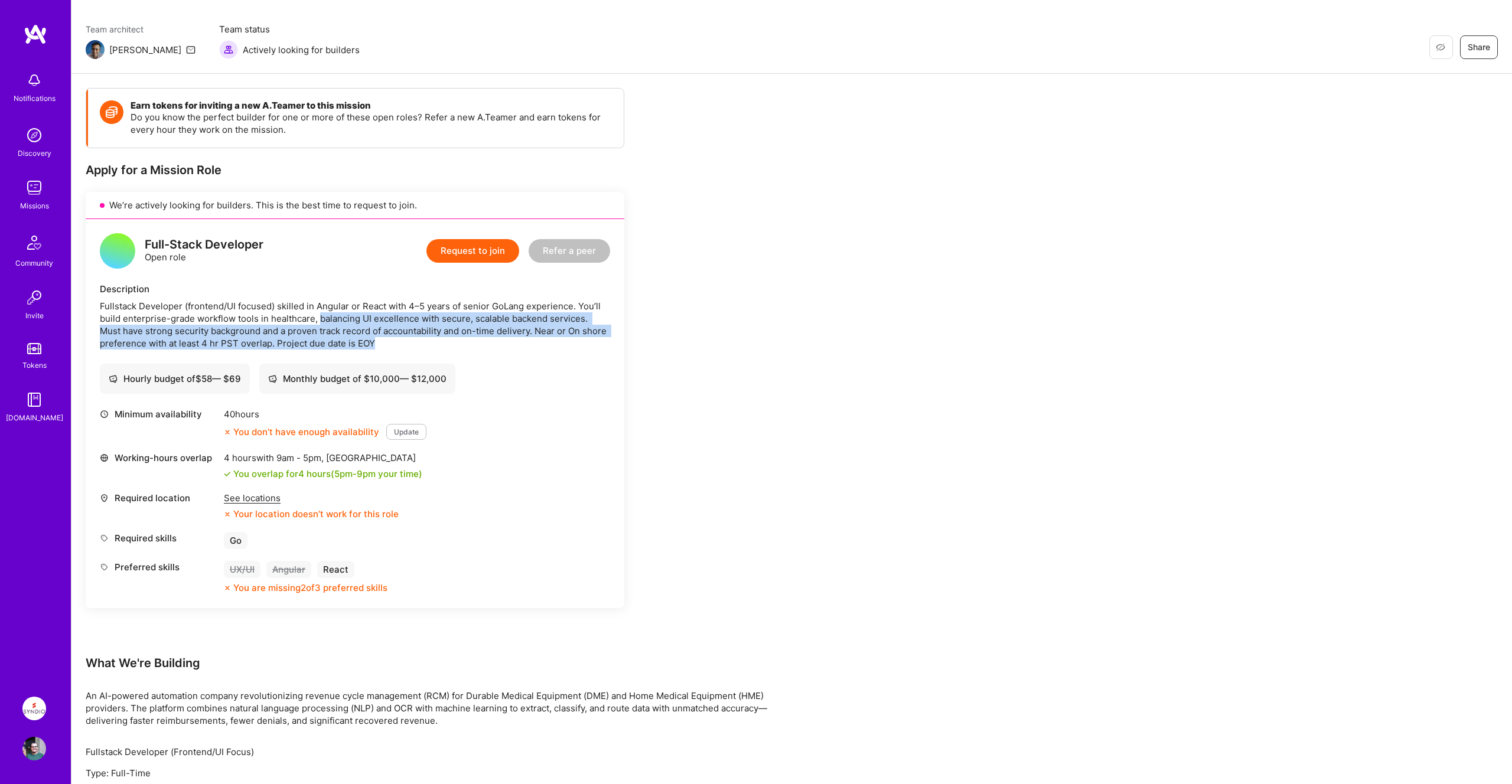
click at [405, 337] on div "Fullstack Developer (frontend/UI focused) skilled in Angular or React with 4–5 …" at bounding box center [355, 324] width 510 height 49
drag, startPoint x: 590, startPoint y: 318, endPoint x: 589, endPoint y: 348, distance: 30.0
click at [590, 349] on div "Fullstack Developer (frontend/UI focused) skilled in Angular or React with 4–5 …" at bounding box center [355, 324] width 510 height 49
click at [589, 348] on div "Fullstack Developer (frontend/UI focused) skilled in Angular or React with 4–5 …" at bounding box center [355, 324] width 510 height 49
drag, startPoint x: 238, startPoint y: 331, endPoint x: 411, endPoint y: 341, distance: 173.3
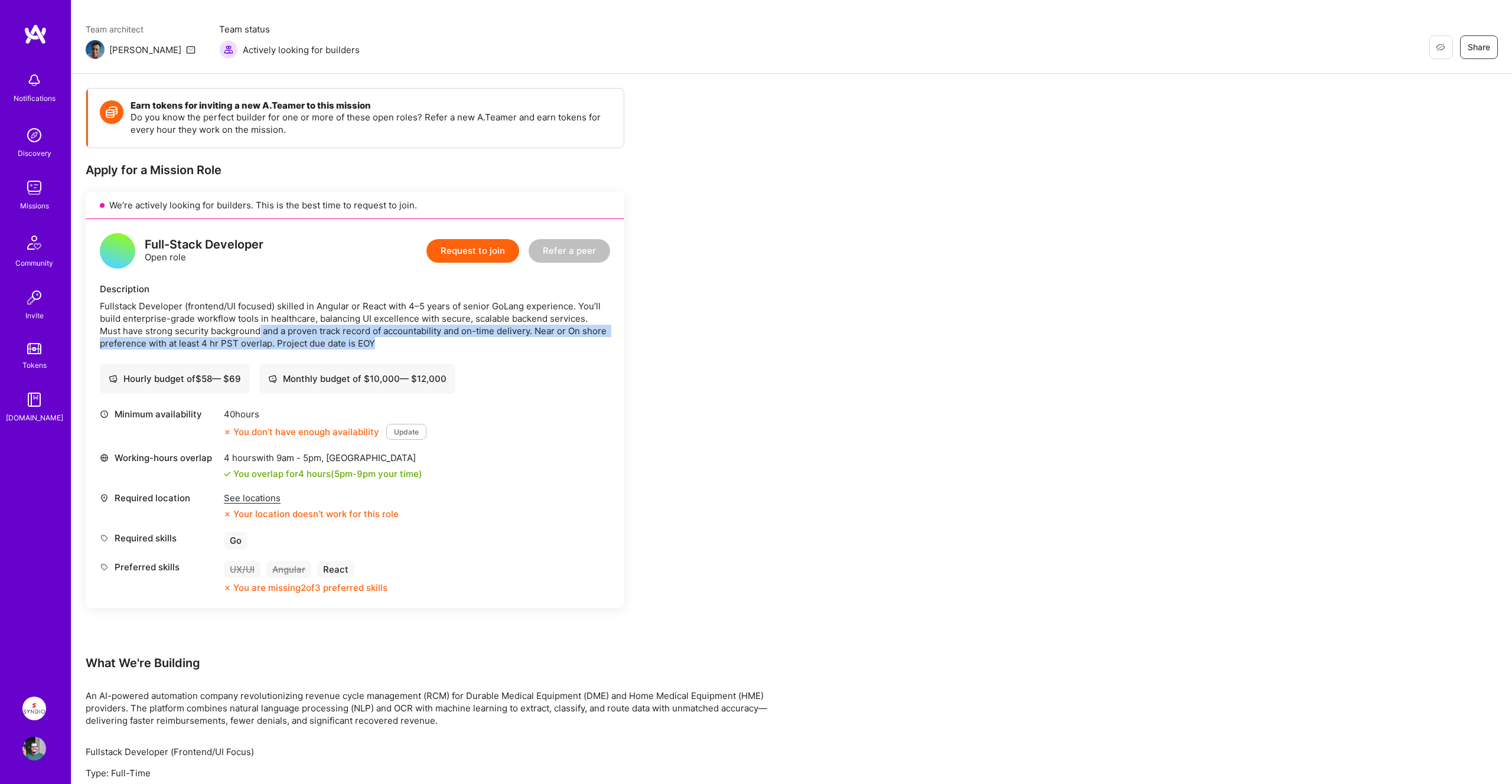
click at [411, 341] on div "Fullstack Developer (frontend/UI focused) skilled in Angular or React with 4–5 …" at bounding box center [355, 324] width 510 height 49
click at [410, 340] on div "Fullstack Developer (frontend/UI focused) skilled in Angular or React with 4–5 …" at bounding box center [355, 324] width 510 height 49
drag, startPoint x: 513, startPoint y: 333, endPoint x: 558, endPoint y: 340, distance: 45.5
click at [558, 340] on div "Fullstack Developer (frontend/UI focused) skilled in Angular or React with 4–5 …" at bounding box center [355, 324] width 510 height 49
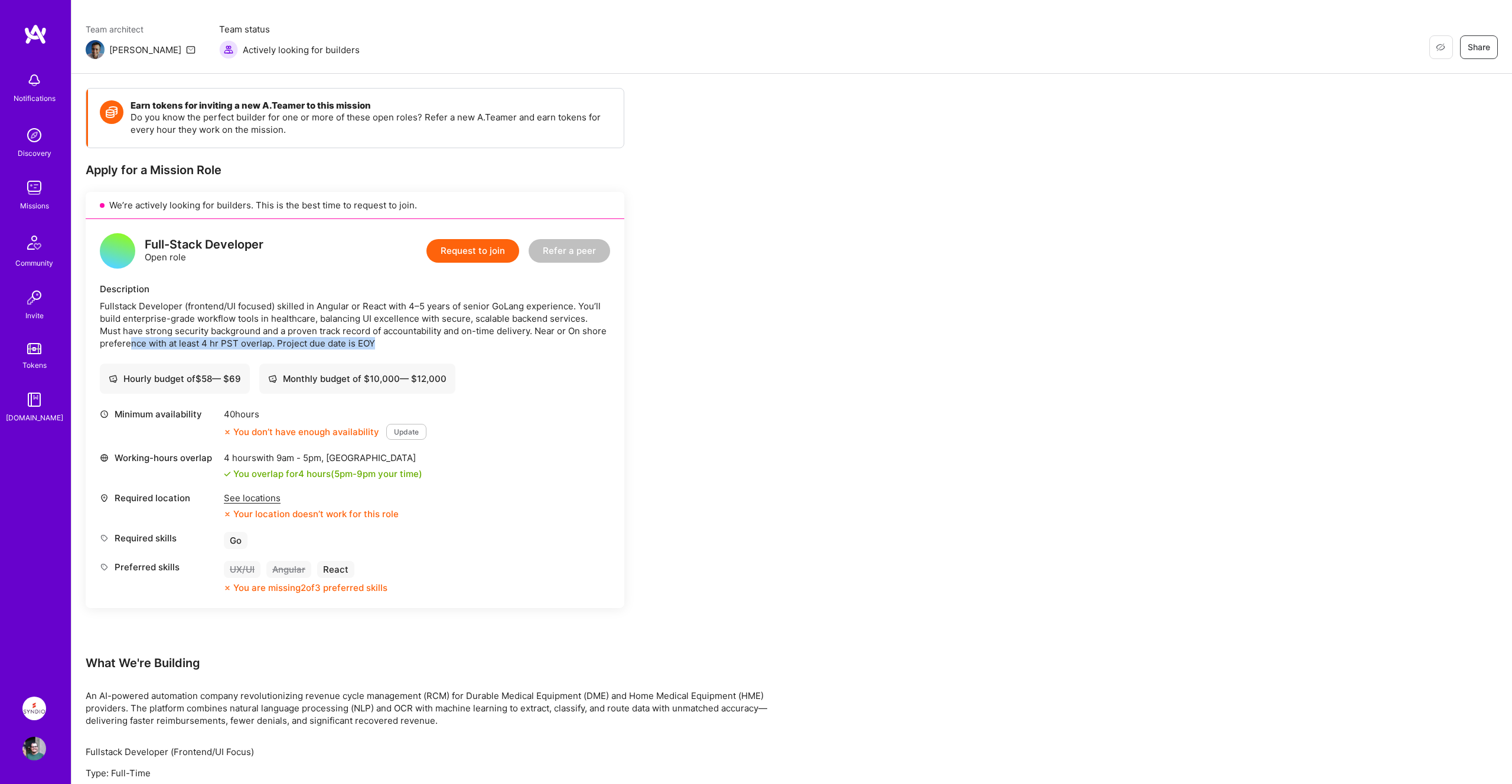
drag, startPoint x: 131, startPoint y: 347, endPoint x: 417, endPoint y: 342, distance: 286.0
click at [417, 342] on div "Fullstack Developer (frontend/UI focused) skilled in Angular or React with 4–5 …" at bounding box center [355, 324] width 510 height 49
click at [417, 342] on div "Fullstack Developer (frontend/UI focused) skilled in Angular or React with 4–5 …" at bounding box center [355, 324] width 510 height 49
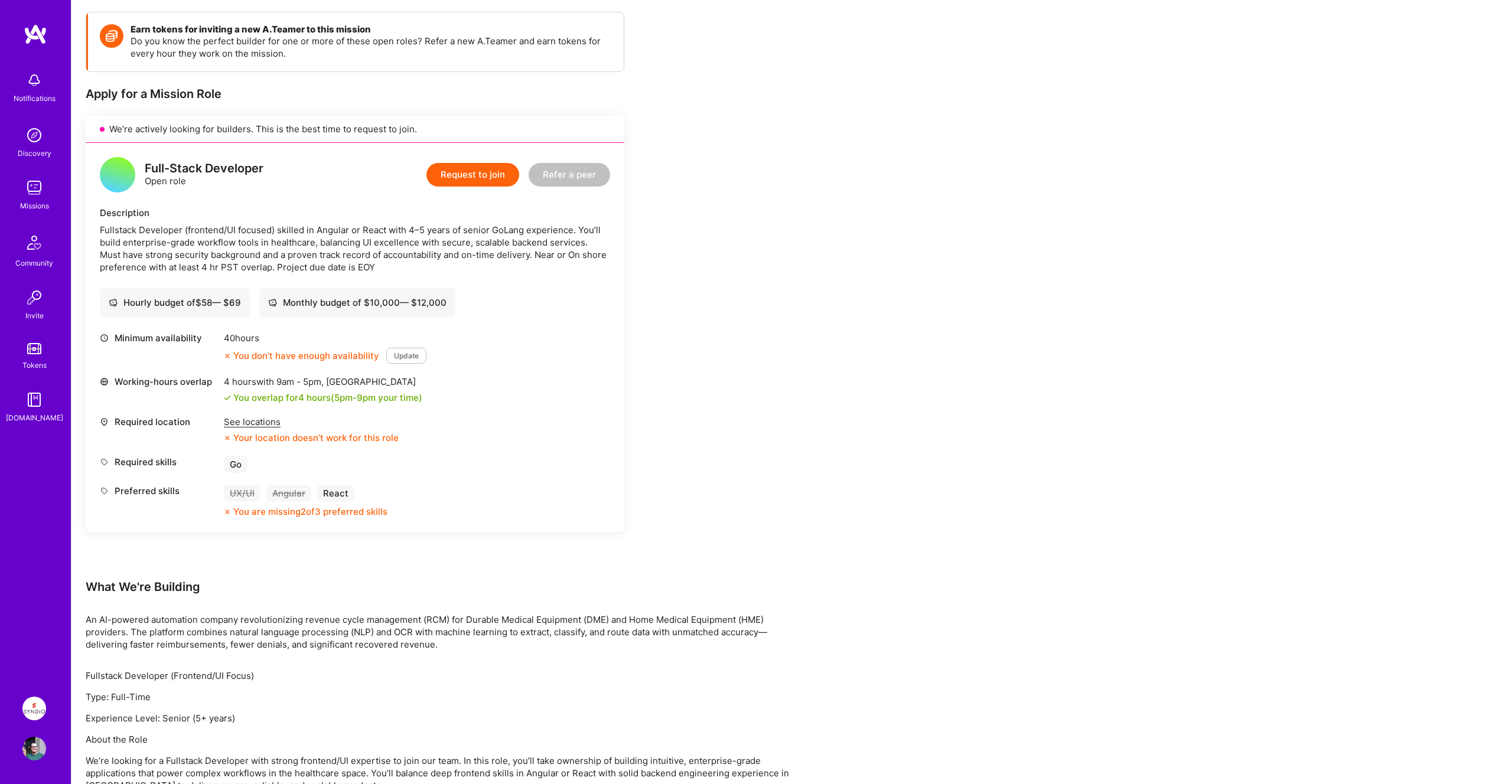
scroll to position [0, 0]
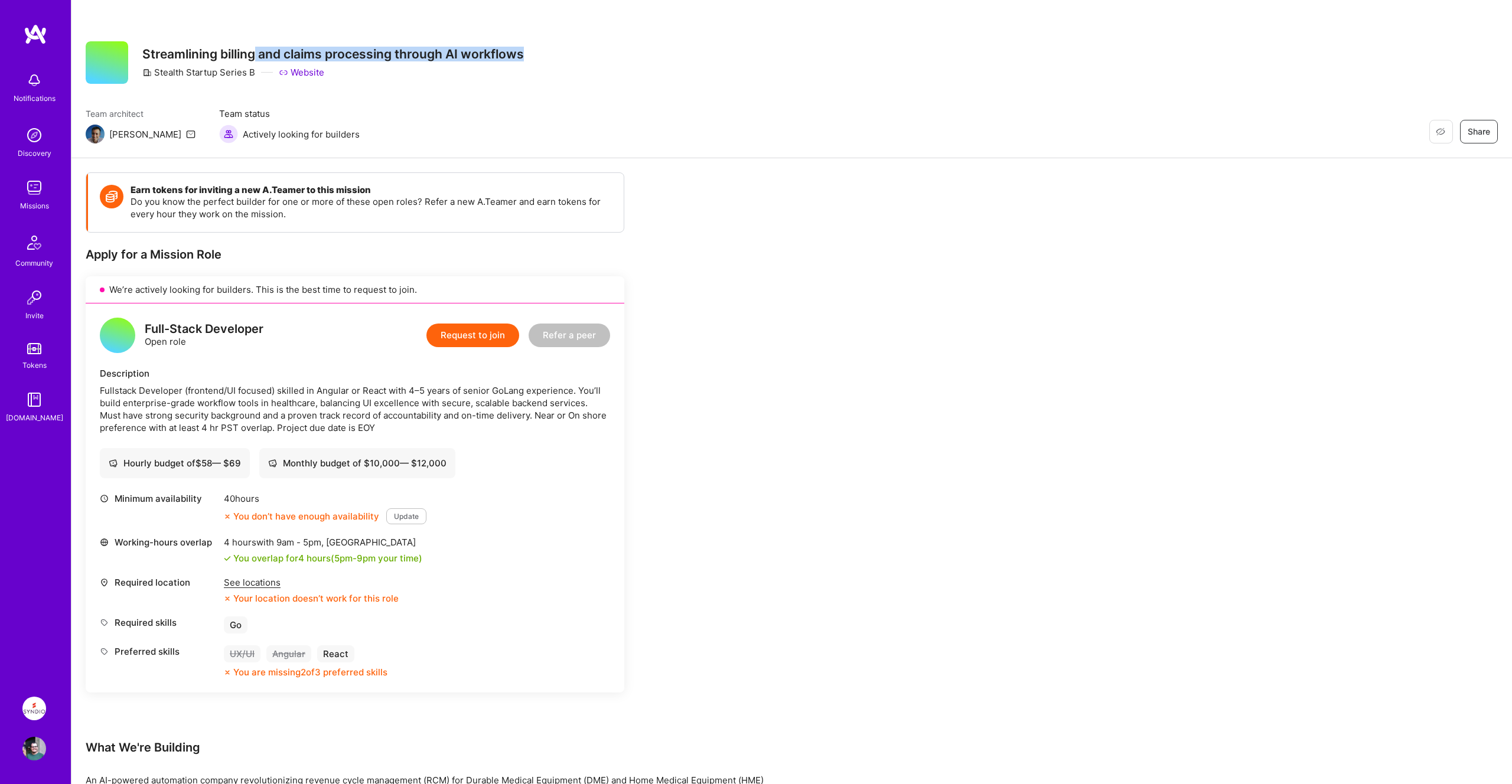
drag, startPoint x: 255, startPoint y: 51, endPoint x: 623, endPoint y: 57, distance: 368.0
click at [623, 57] on div "Restore Not Interested Share Streamlining billing and claims processing through…" at bounding box center [791, 63] width 1412 height 43
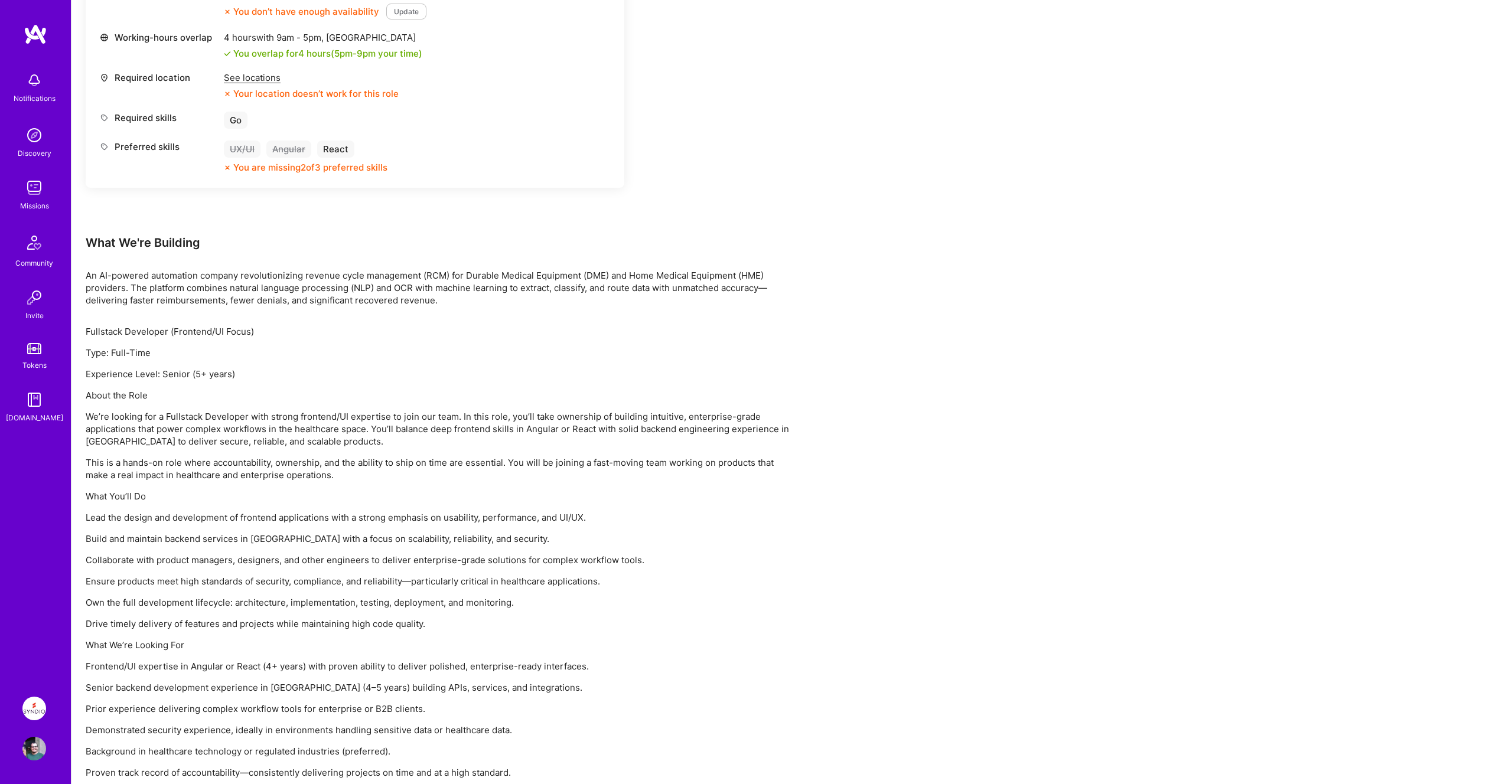
scroll to position [529, 0]
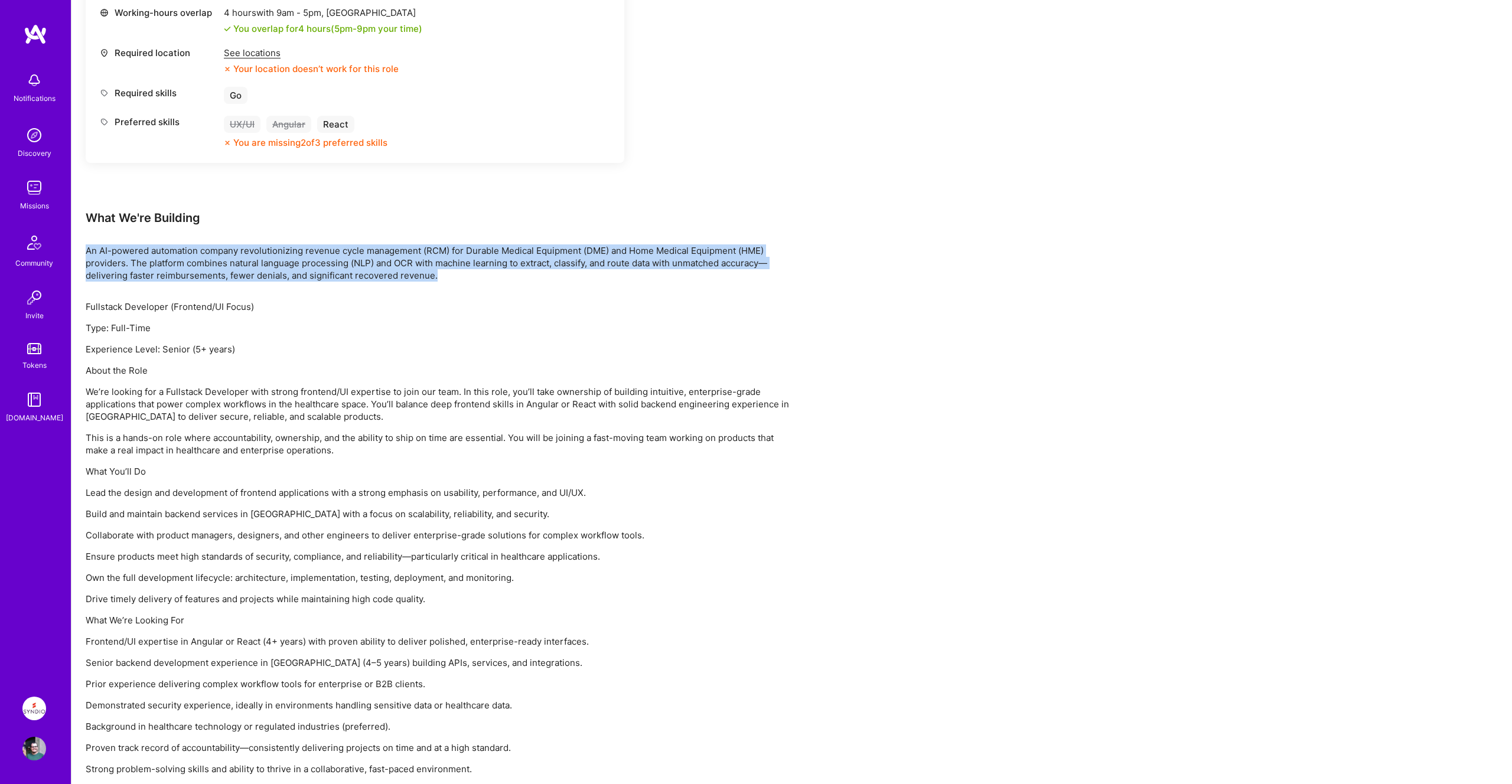
drag, startPoint x: 85, startPoint y: 251, endPoint x: 437, endPoint y: 269, distance: 352.5
click at [439, 270] on div "Earn tokens for inviting a new A.Teamer to this mission Do you know the perfect…" at bounding box center [791, 221] width 1440 height 1184
click at [437, 269] on p "An AI-powered automation company revolutionizing revenue cycle management (RCM)…" at bounding box center [439, 263] width 709 height 37
drag, startPoint x: 303, startPoint y: 253, endPoint x: 441, endPoint y: 280, distance: 140.6
click at [441, 281] on p "An AI-powered automation company revolutionizing revenue cycle management (RCM)…" at bounding box center [439, 263] width 709 height 37
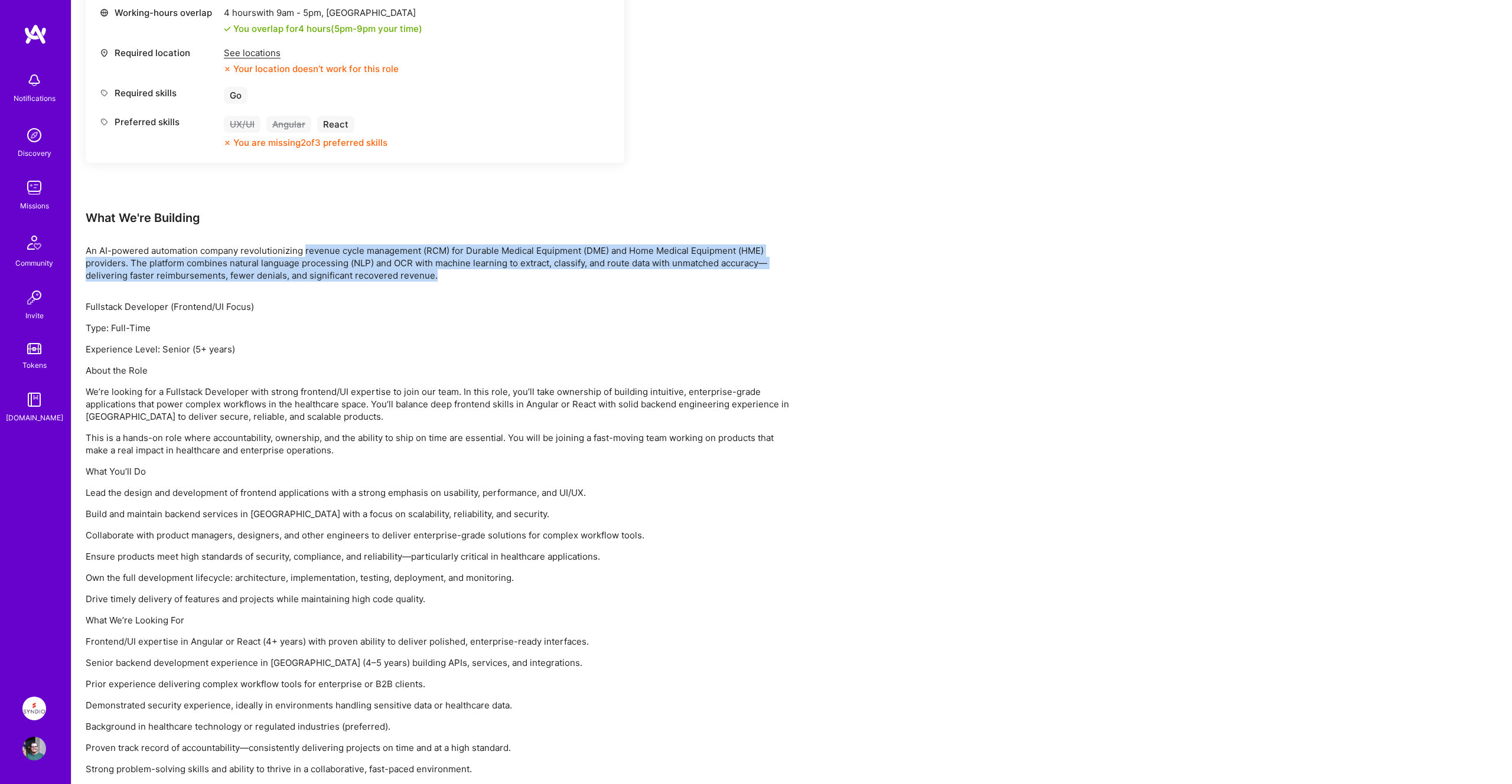
click at [441, 280] on p "An AI-powered automation company revolutionizing revenue cycle management (RCM)…" at bounding box center [439, 263] width 709 height 37
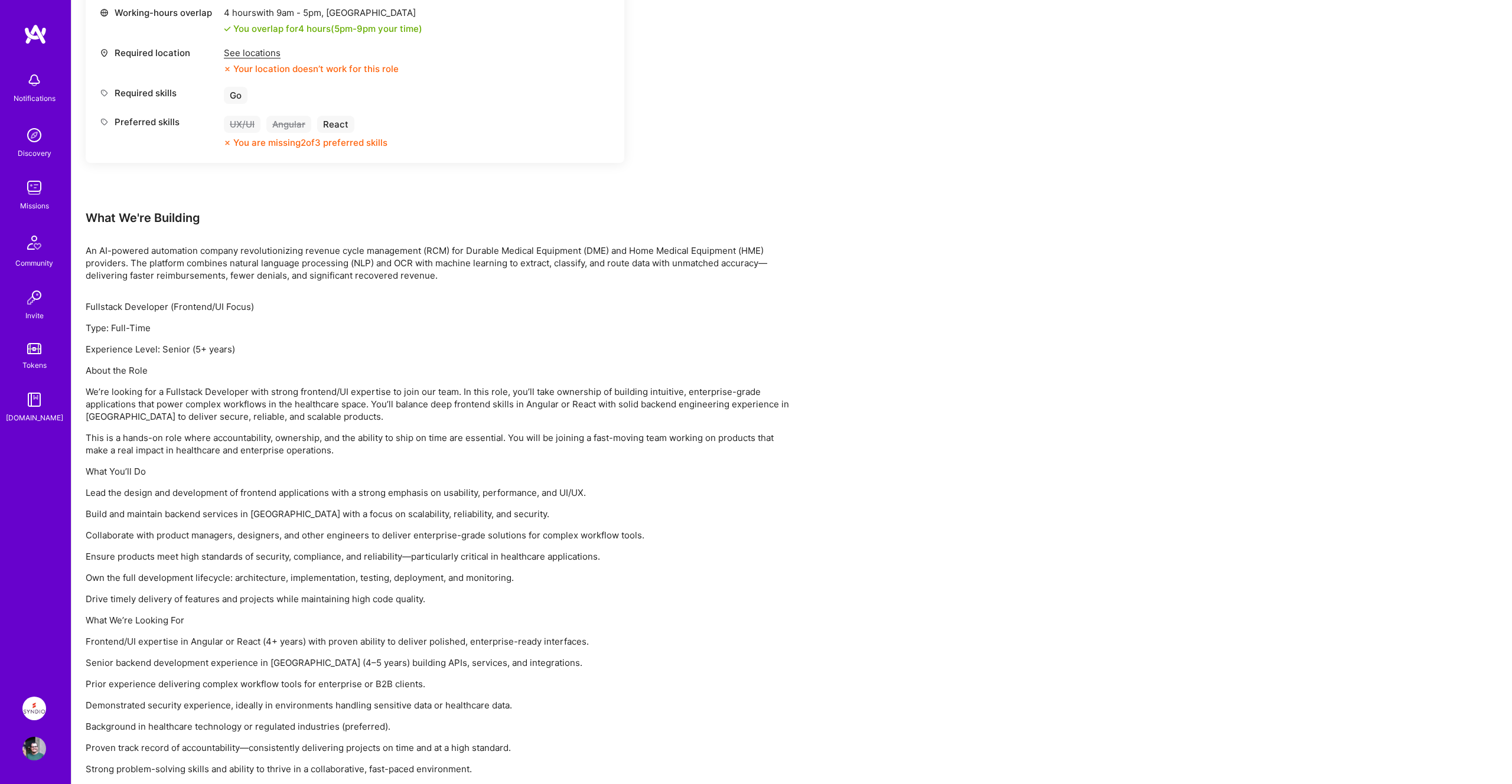
click at [681, 292] on div "Earn tokens for inviting a new A.Teamer to this mission Do you know the perfect…" at bounding box center [439, 209] width 709 height 1132
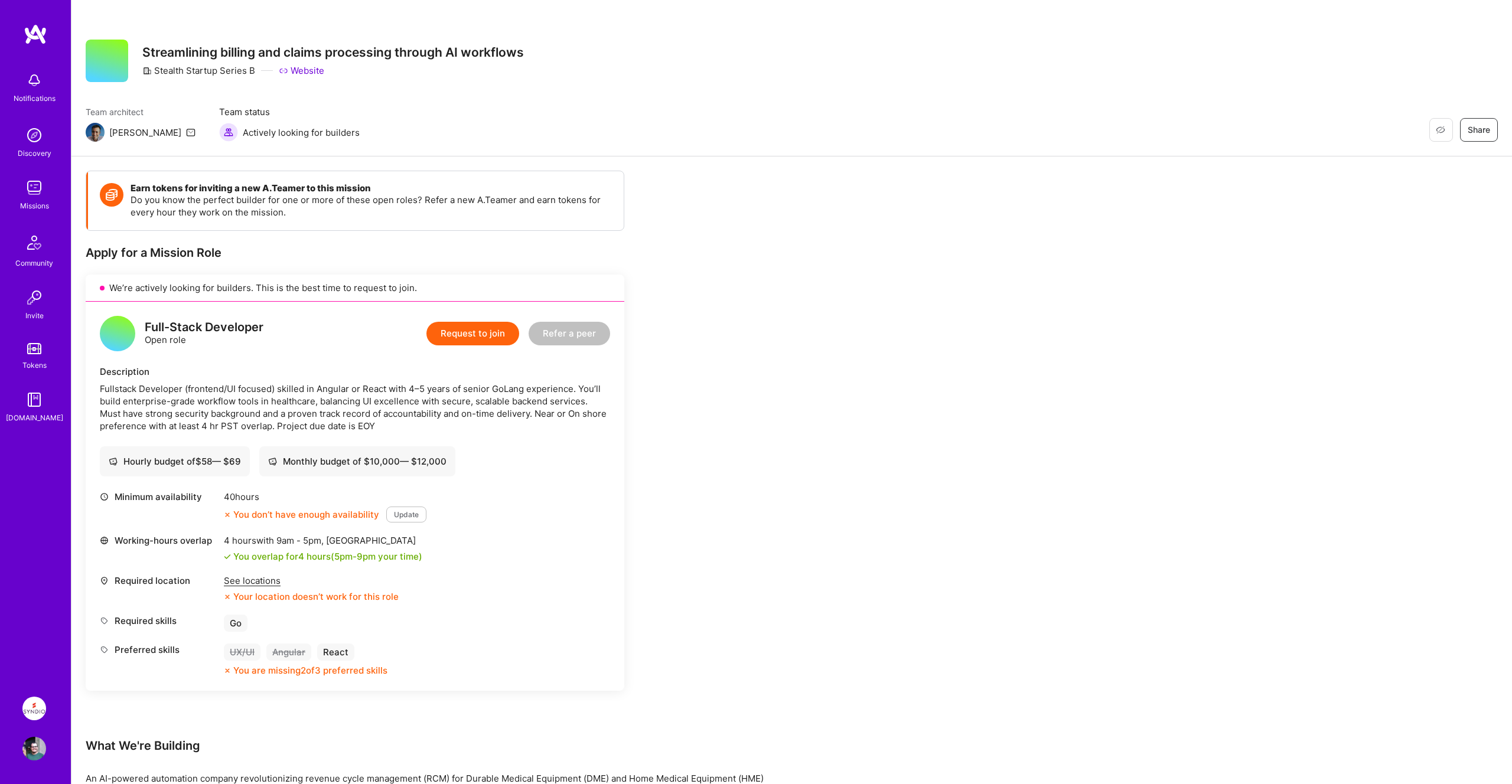
scroll to position [0, 0]
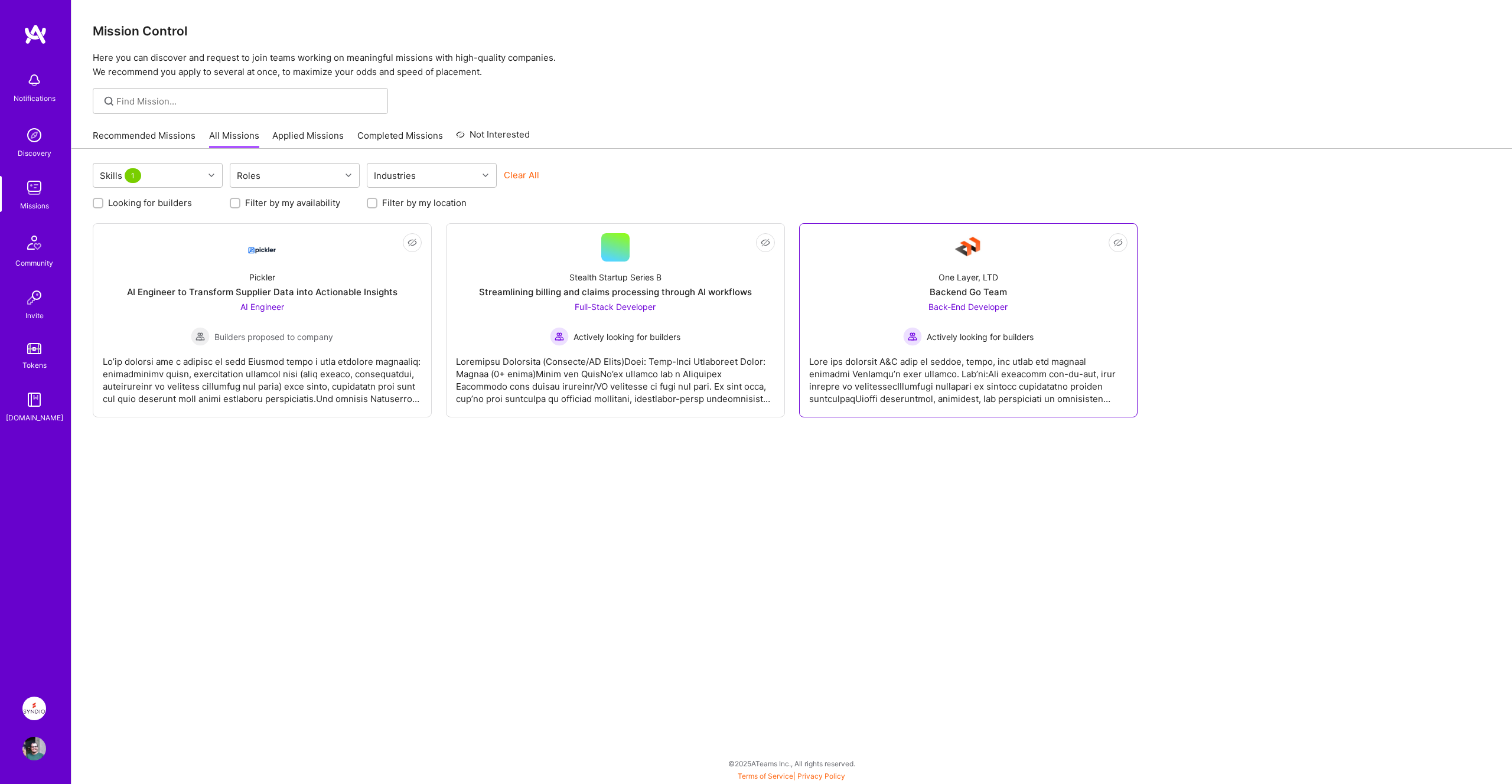
click at [952, 280] on div "One Layer, LTD" at bounding box center [968, 277] width 60 height 12
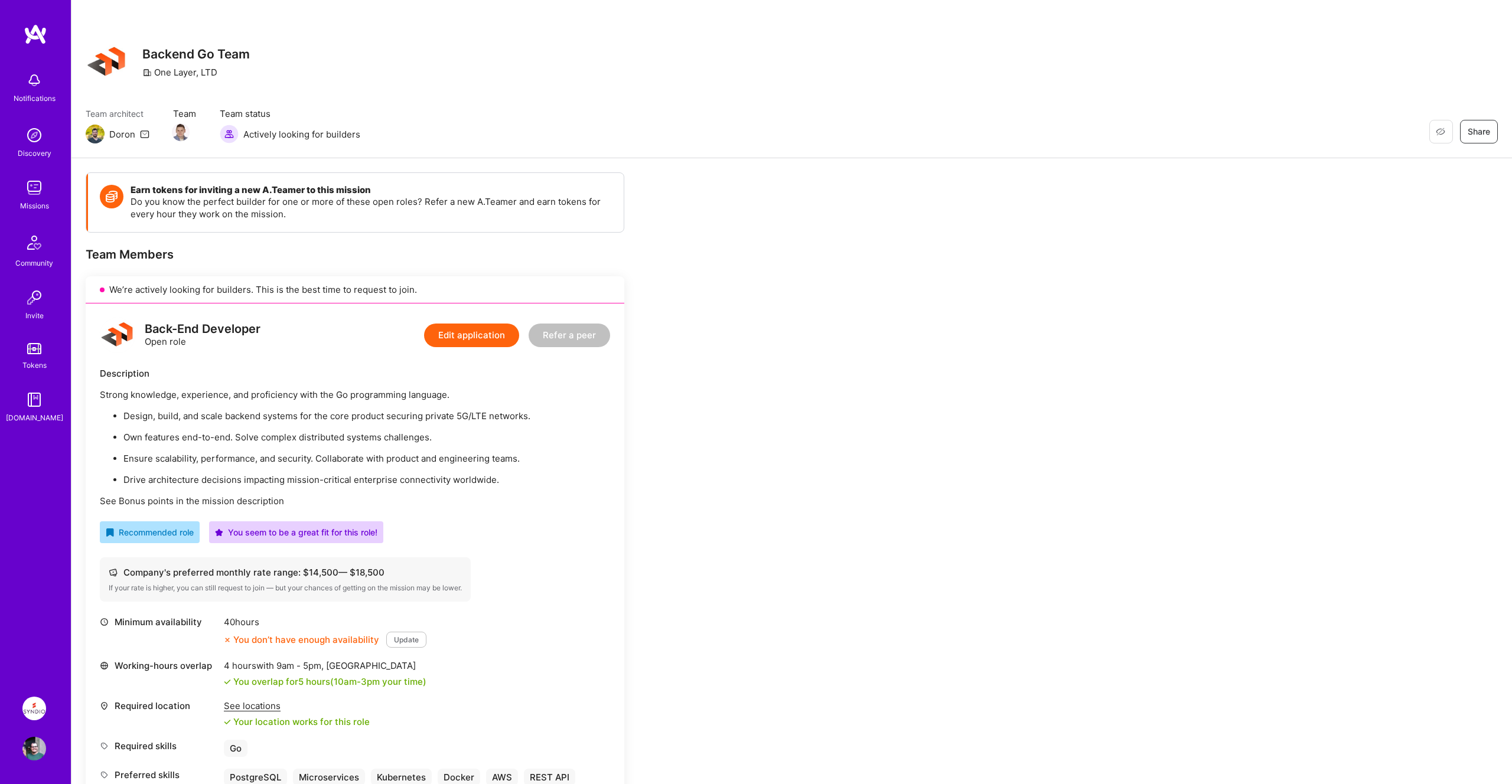
click at [95, 131] on img at bounding box center [94, 133] width 19 height 19
click at [30, 713] on img at bounding box center [34, 708] width 24 height 24
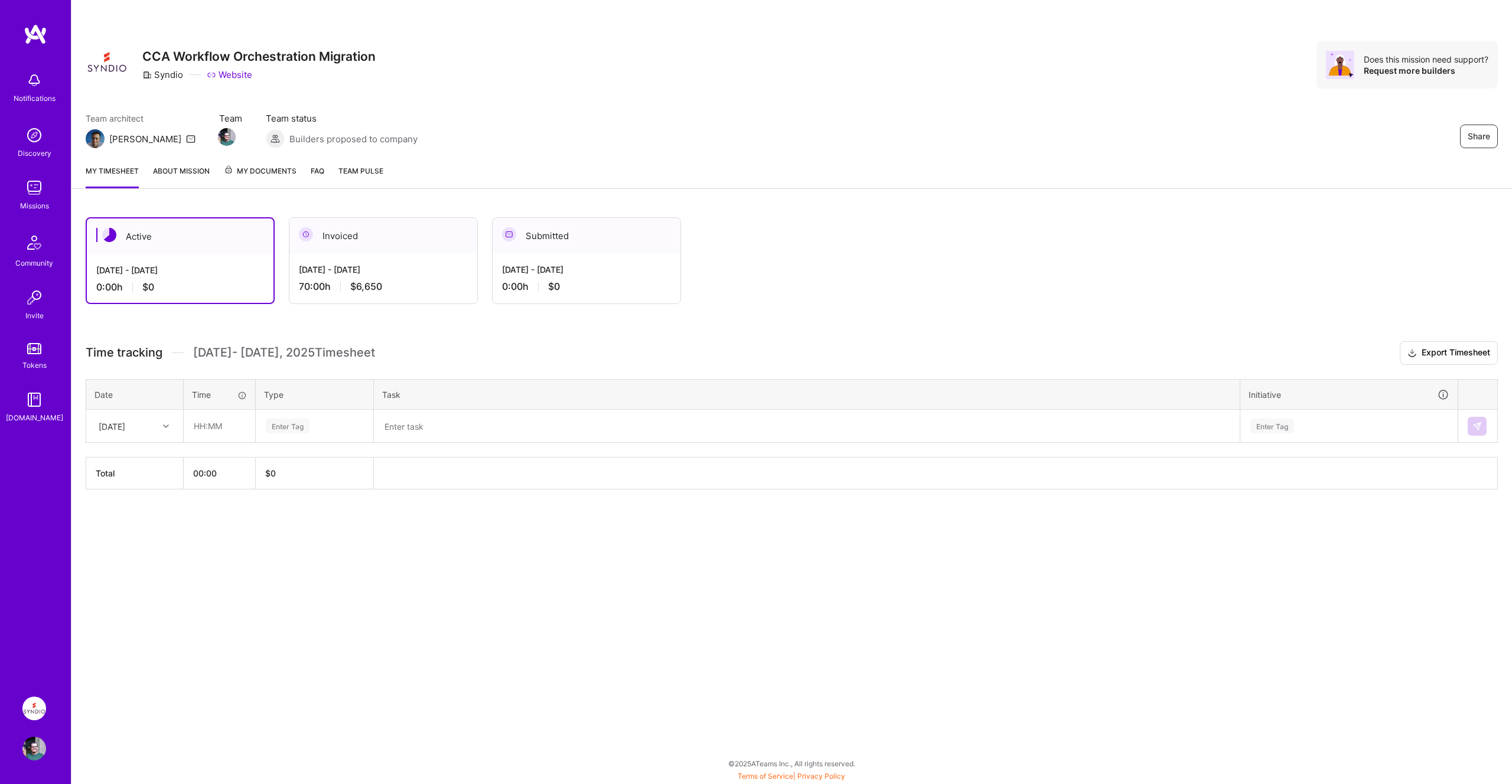
click at [352, 274] on div "Sep 1 - Sep 15, 2025" at bounding box center [383, 269] width 169 height 12
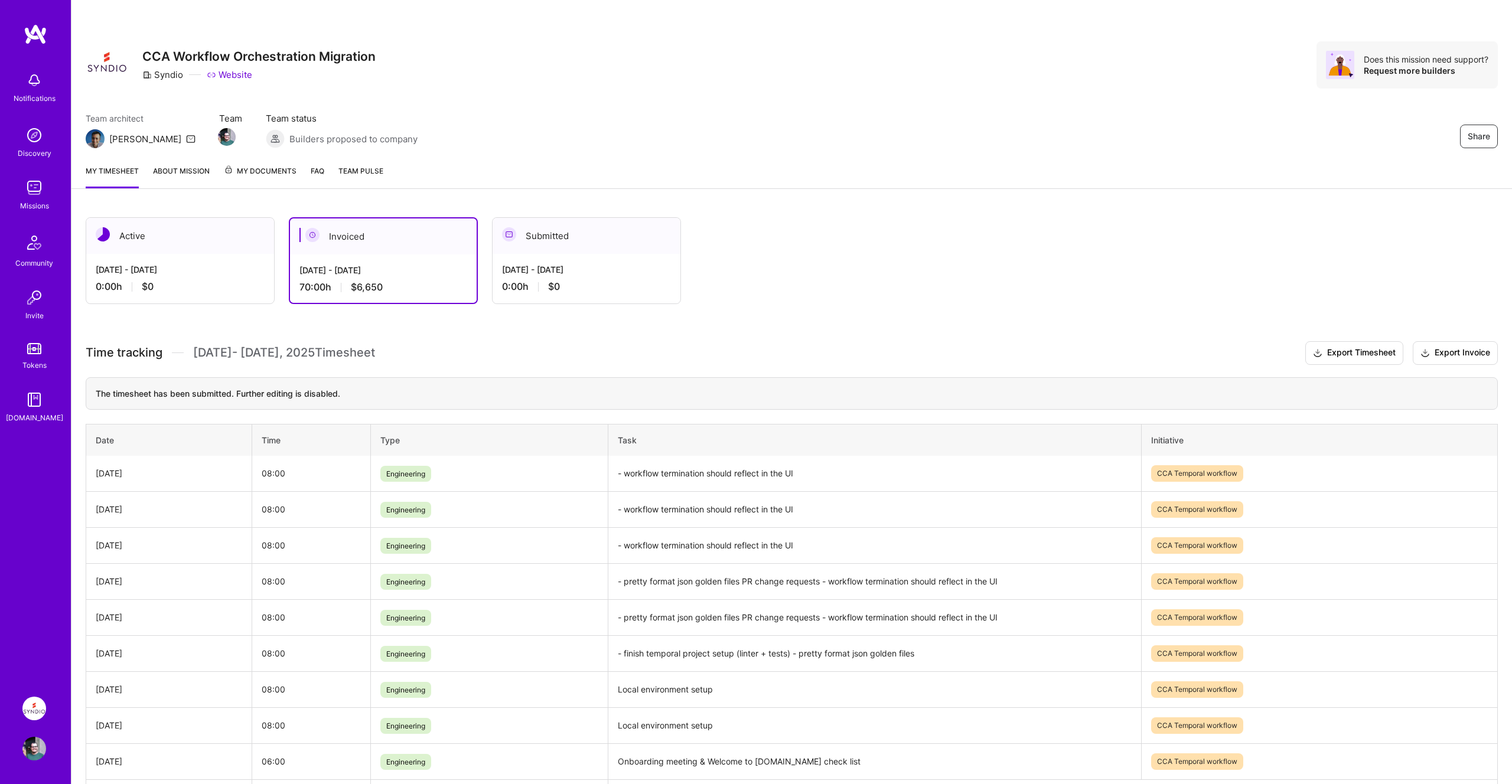
click at [319, 172] on link "FAQ" at bounding box center [318, 176] width 13 height 24
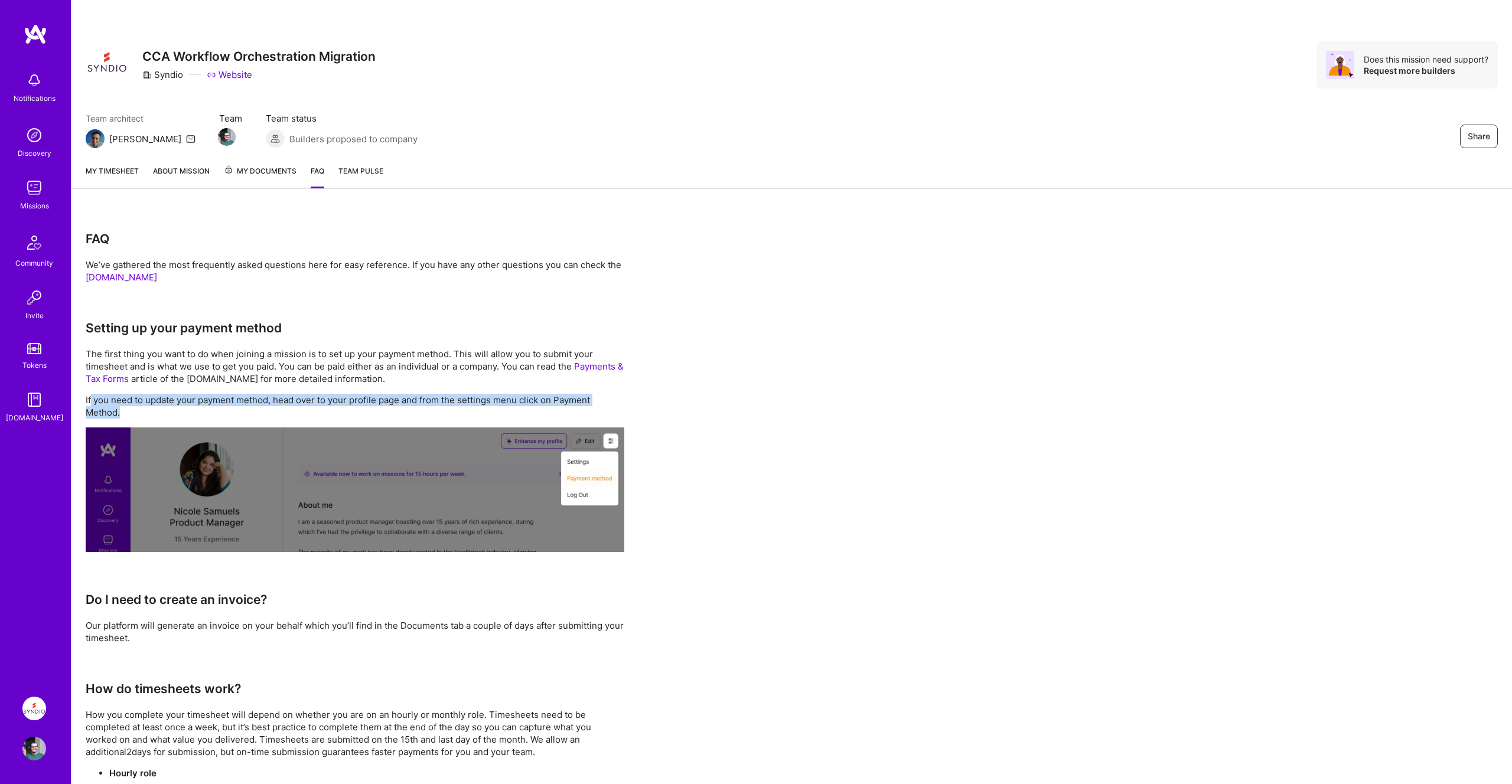
drag, startPoint x: 91, startPoint y: 401, endPoint x: 152, endPoint y: 407, distance: 61.3
click at [152, 407] on p "If you need to update your payment method, head over to your profile page and f…" at bounding box center [355, 406] width 539 height 25
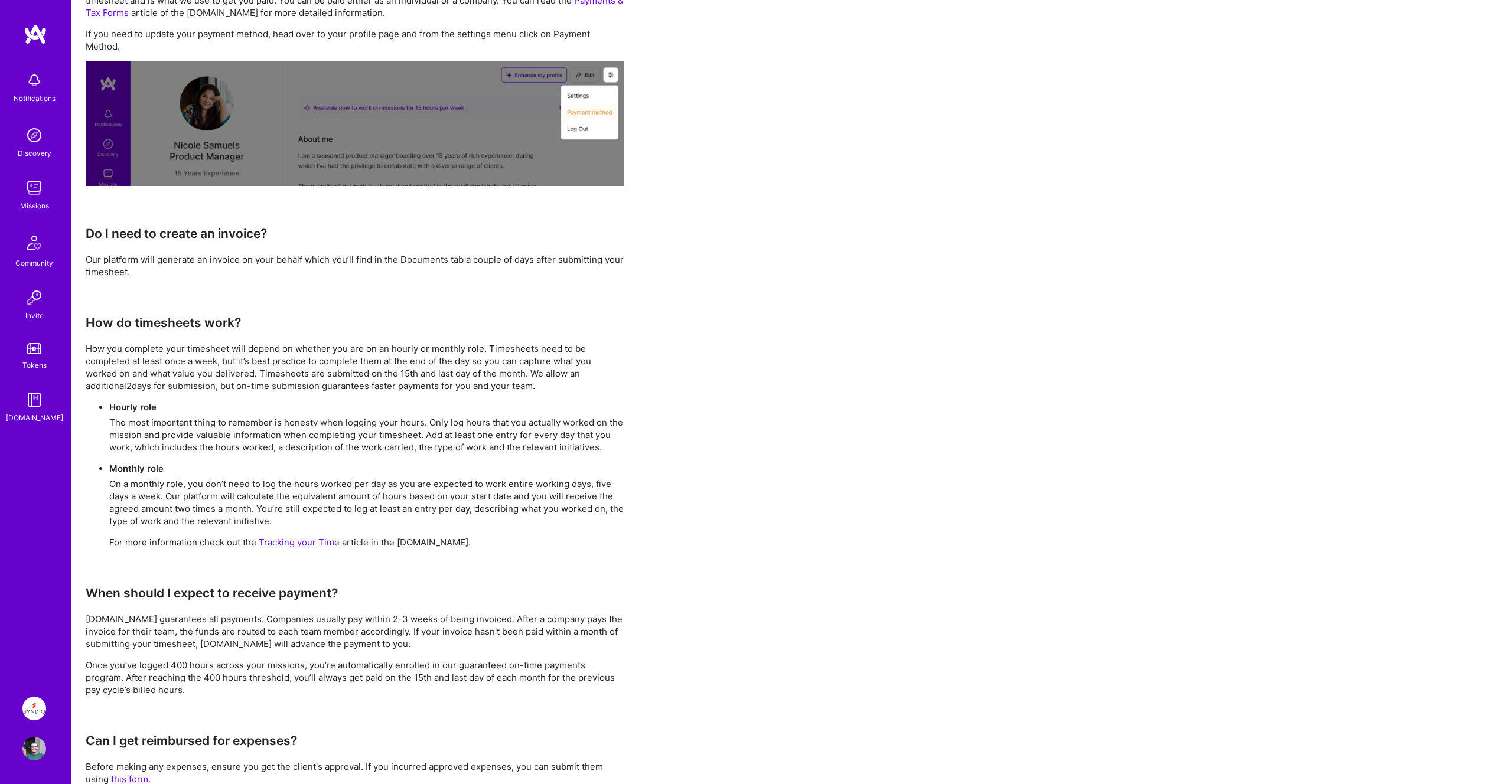
scroll to position [386, 0]
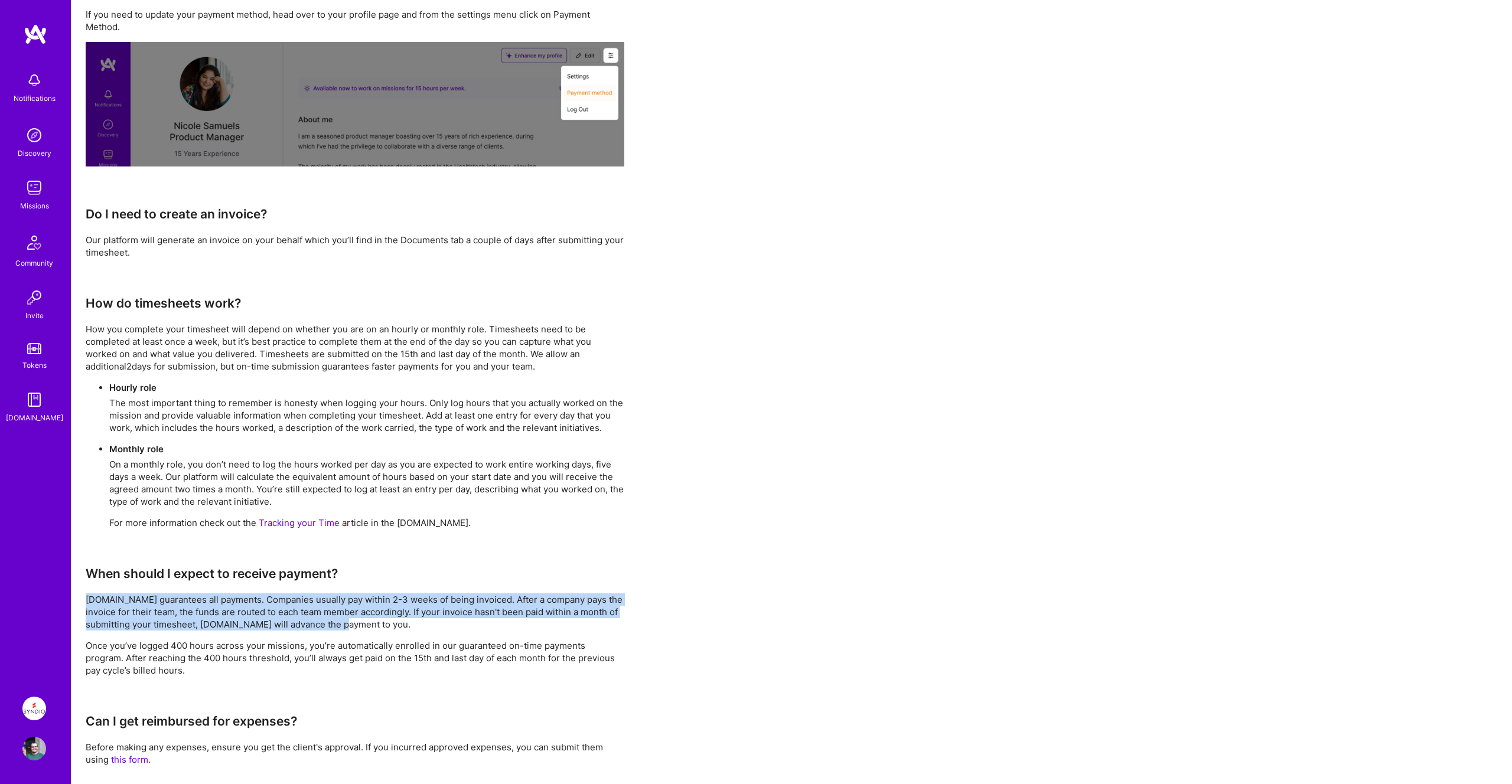
drag, startPoint x: 81, startPoint y: 598, endPoint x: 430, endPoint y: 629, distance: 350.4
click at [430, 629] on div "FAQ We’ve gathered the most frequently asked questions here for easy reference.…" at bounding box center [791, 423] width 1440 height 1210
click at [430, 629] on p "A.Team guarantees all payments. Companies usually pay within 2-3 weeks of being…" at bounding box center [355, 612] width 539 height 37
drag, startPoint x: 472, startPoint y: 599, endPoint x: 525, endPoint y: 632, distance: 62.4
click at [525, 632] on div "FAQ We’ve gathered the most frequently asked questions here for easy reference.…" at bounding box center [355, 418] width 539 height 1145
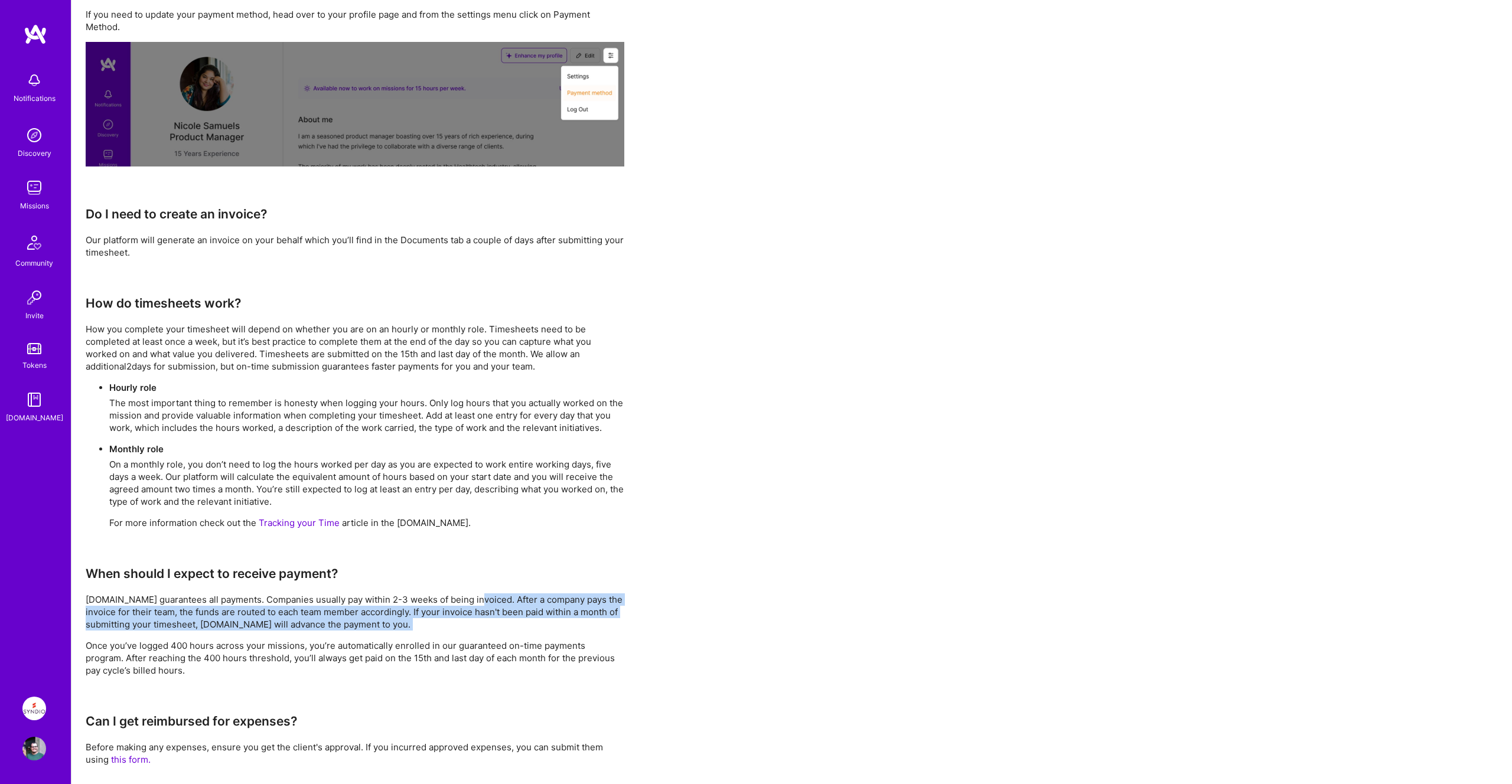
click at [151, 612] on p "A.Team guarantees all payments. Companies usually pay within 2-3 weeks of being…" at bounding box center [355, 612] width 539 height 37
drag, startPoint x: 148, startPoint y: 612, endPoint x: 429, endPoint y: 624, distance: 281.3
click at [429, 624] on p "A.Team guarantees all payments. Companies usually pay within 2-3 weeks of being…" at bounding box center [355, 612] width 539 height 37
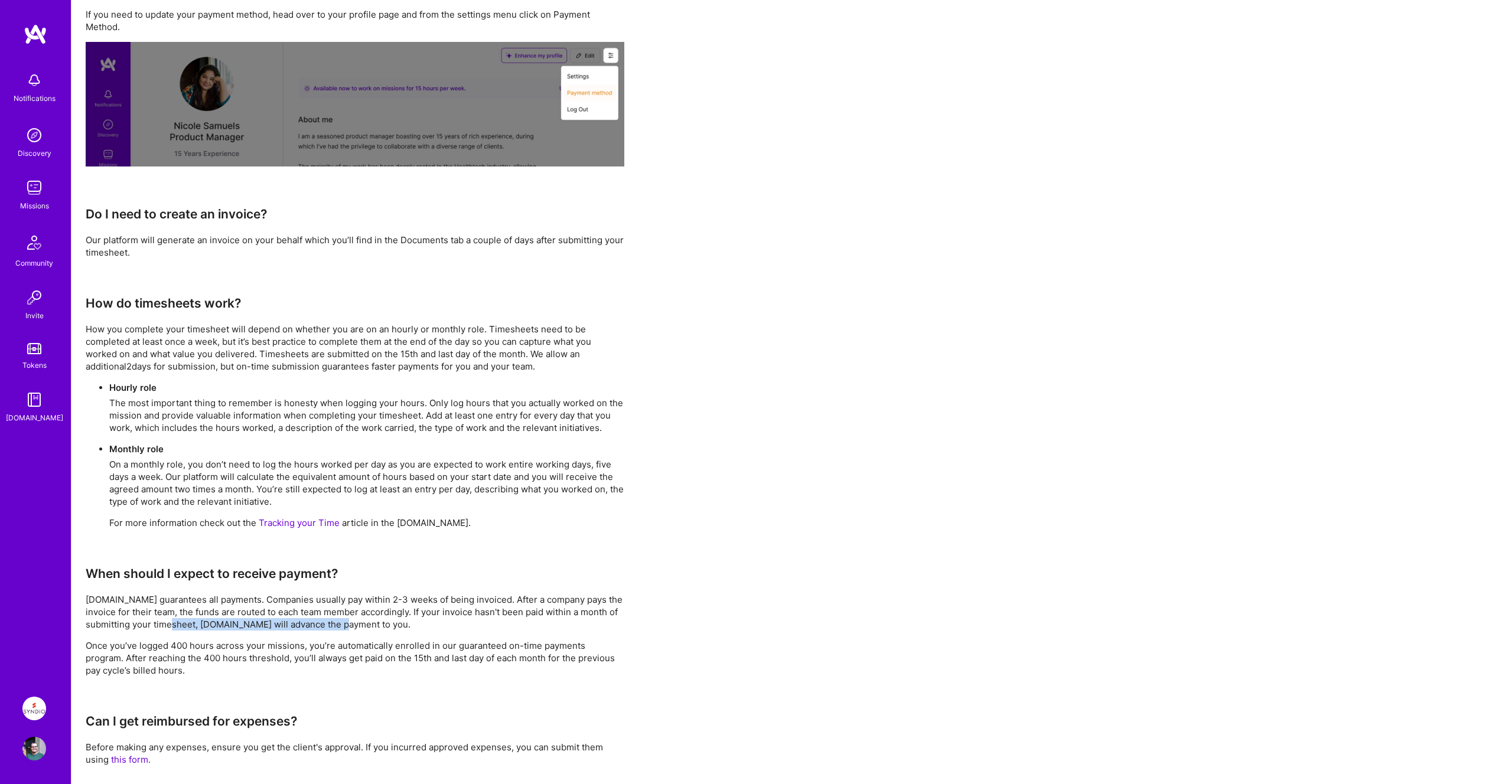
drag, startPoint x: 200, startPoint y: 624, endPoint x: 414, endPoint y: 626, distance: 214.0
click at [414, 626] on p "A.Team guarantees all payments. Companies usually pay within 2-3 weeks of being…" at bounding box center [355, 612] width 539 height 37
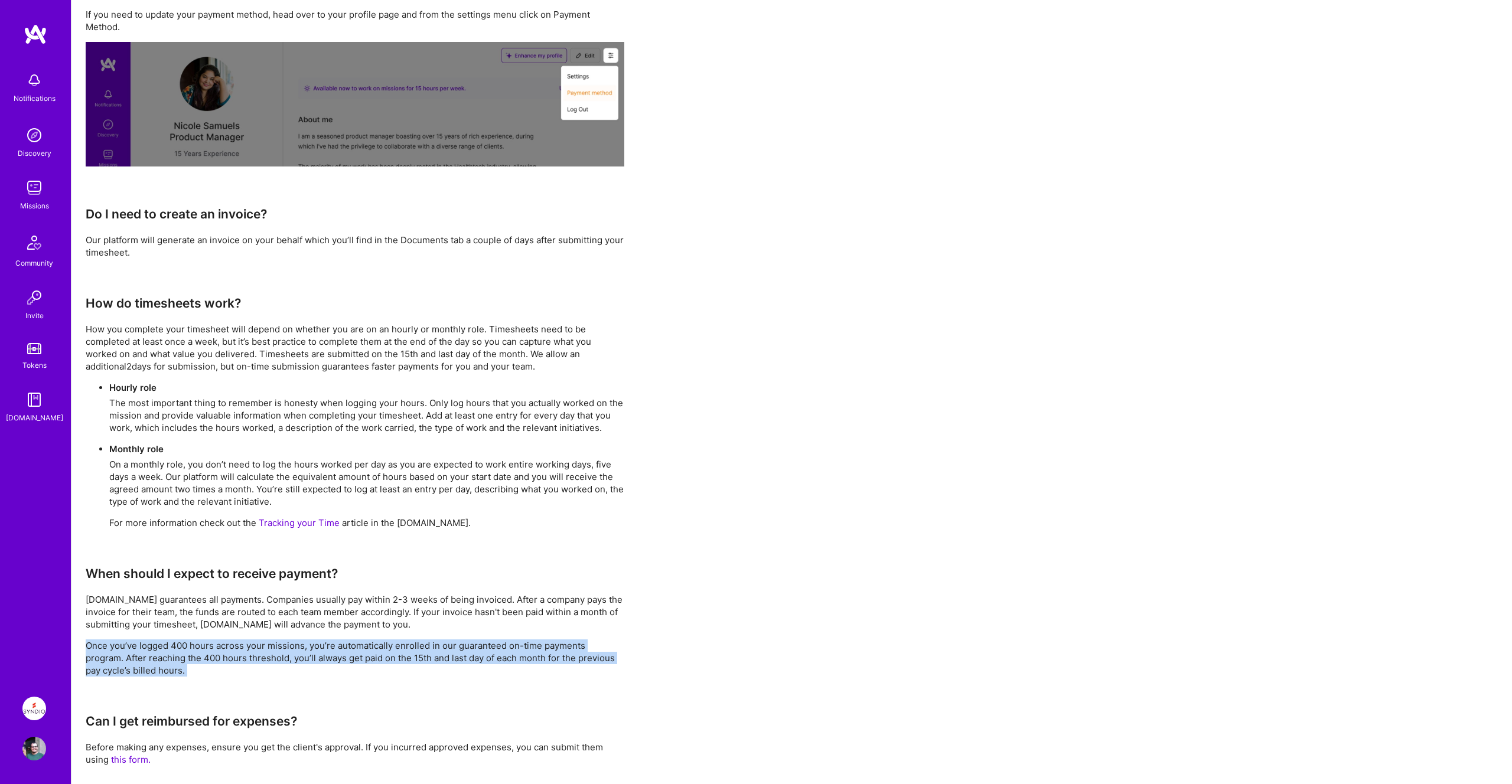
drag, startPoint x: 86, startPoint y: 645, endPoint x: 223, endPoint y: 685, distance: 142.7
click at [223, 685] on div "FAQ We’ve gathered the most frequently asked questions here for easy reference.…" at bounding box center [355, 418] width 539 height 1145
drag, startPoint x: 302, startPoint y: 642, endPoint x: 393, endPoint y: 666, distance: 94.1
click at [393, 666] on p "Once you’ve logged 400 hours across your missions, you’re automatically enrolle…" at bounding box center [355, 657] width 539 height 37
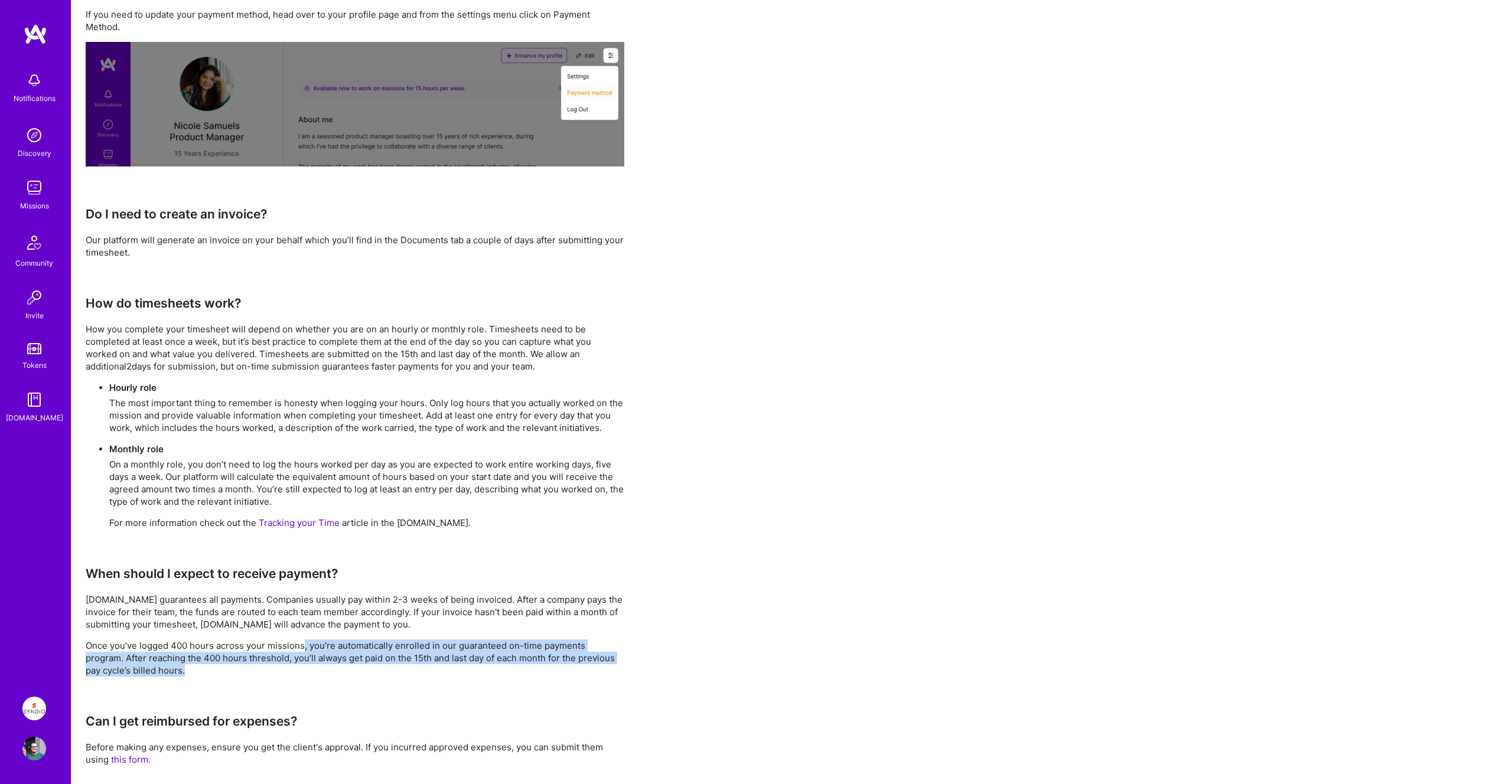
click at [87, 659] on p "Once you’ve logged 400 hours across your missions, you’re automatically enrolle…" at bounding box center [355, 657] width 539 height 37
drag, startPoint x: 87, startPoint y: 659, endPoint x: 213, endPoint y: 675, distance: 127.0
click at [213, 675] on p "Once you’ve logged 400 hours across your missions, you’re automatically enrolle…" at bounding box center [355, 657] width 539 height 37
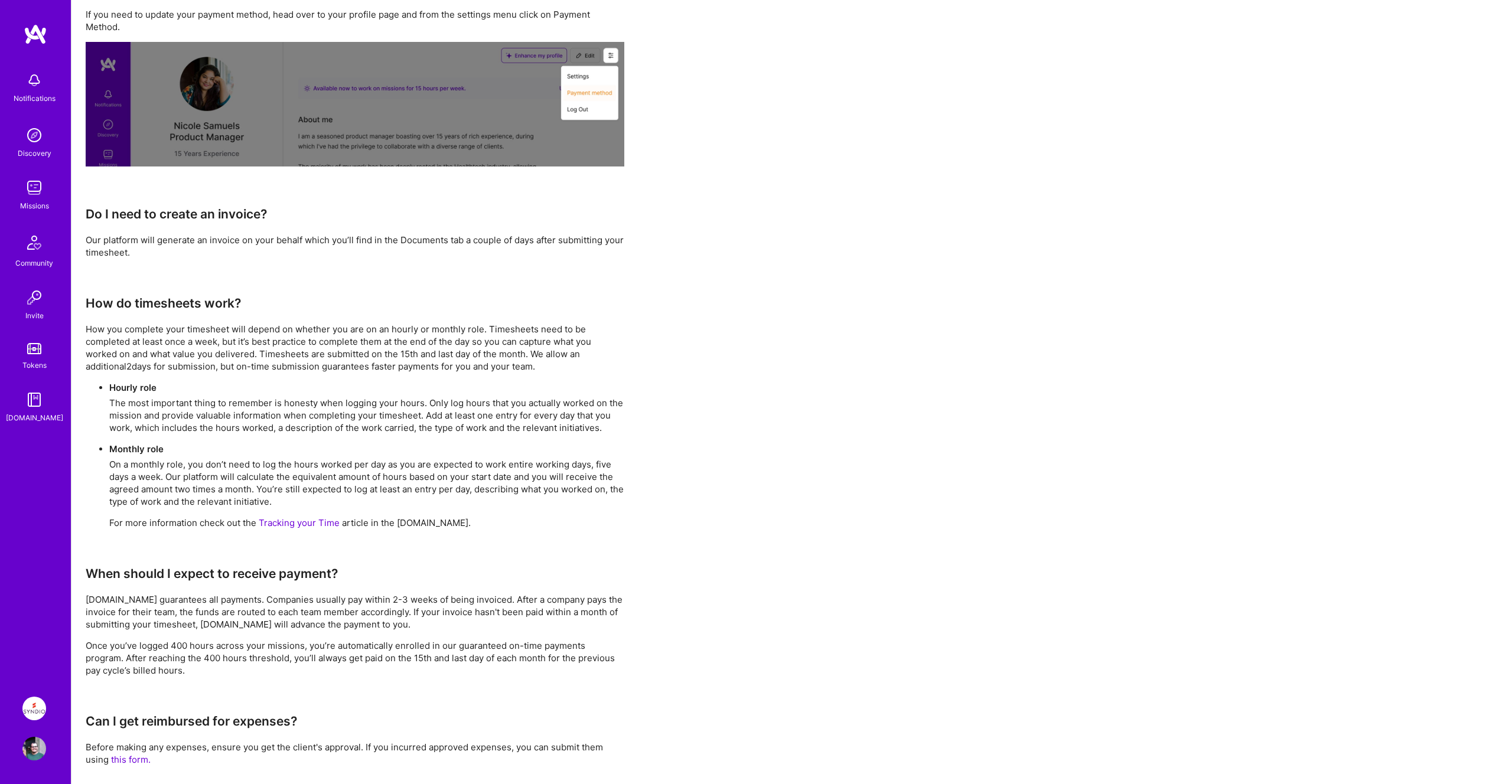
drag, startPoint x: 252, startPoint y: 658, endPoint x: 308, endPoint y: 673, distance: 58.0
click at [308, 673] on p "Once you’ve logged 400 hours across your missions, you’re automatically enrolle…" at bounding box center [355, 657] width 539 height 37
drag, startPoint x: 252, startPoint y: 659, endPoint x: 347, endPoint y: 671, distance: 95.8
click at [347, 671] on p "Once you’ve logged 400 hours across your missions, you’re automatically enrolle…" at bounding box center [355, 657] width 539 height 37
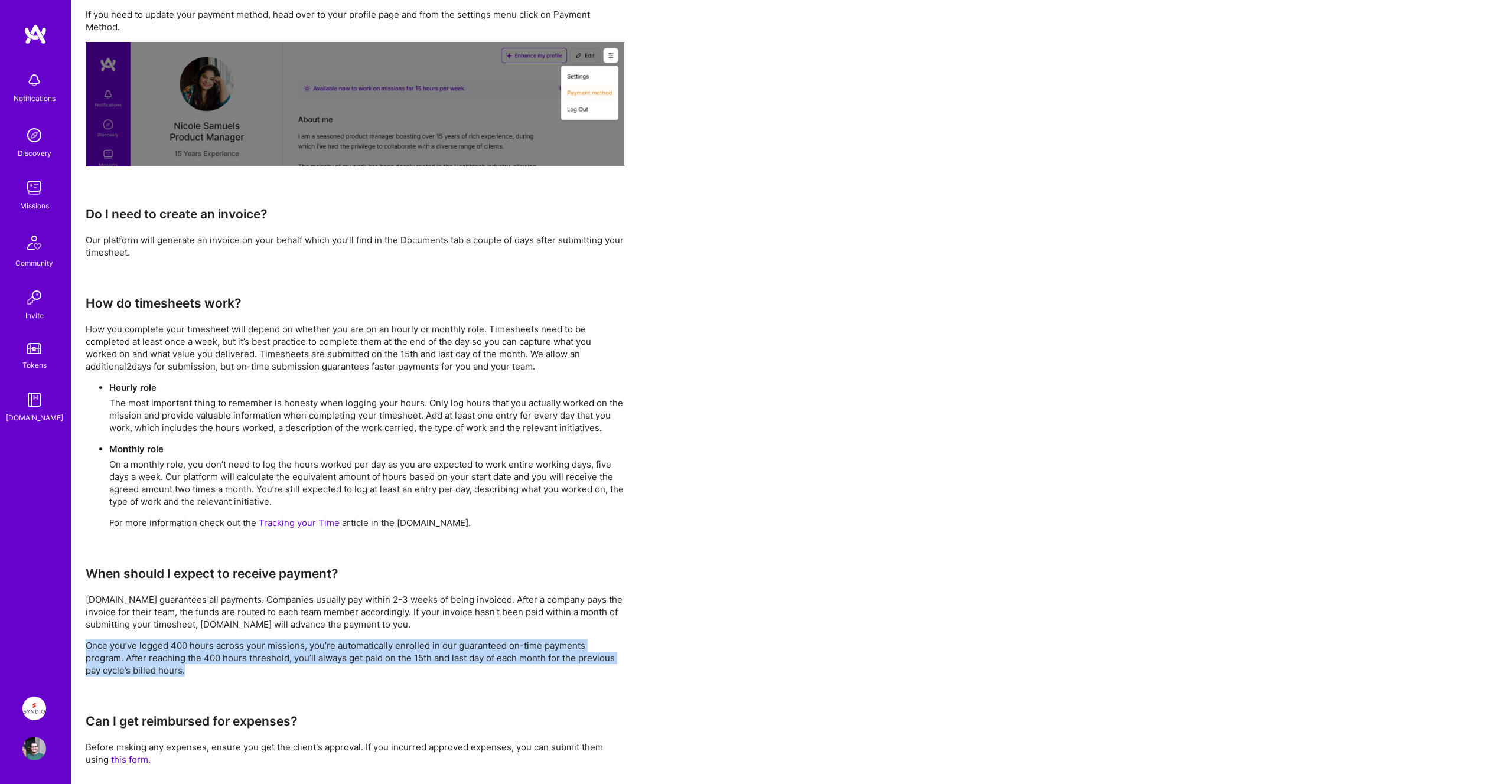
drag, startPoint x: 172, startPoint y: 671, endPoint x: 91, endPoint y: 634, distance: 89.1
click at [91, 634] on div "FAQ We’ve gathered the most frequently asked questions here for easy reference.…" at bounding box center [355, 418] width 539 height 1145
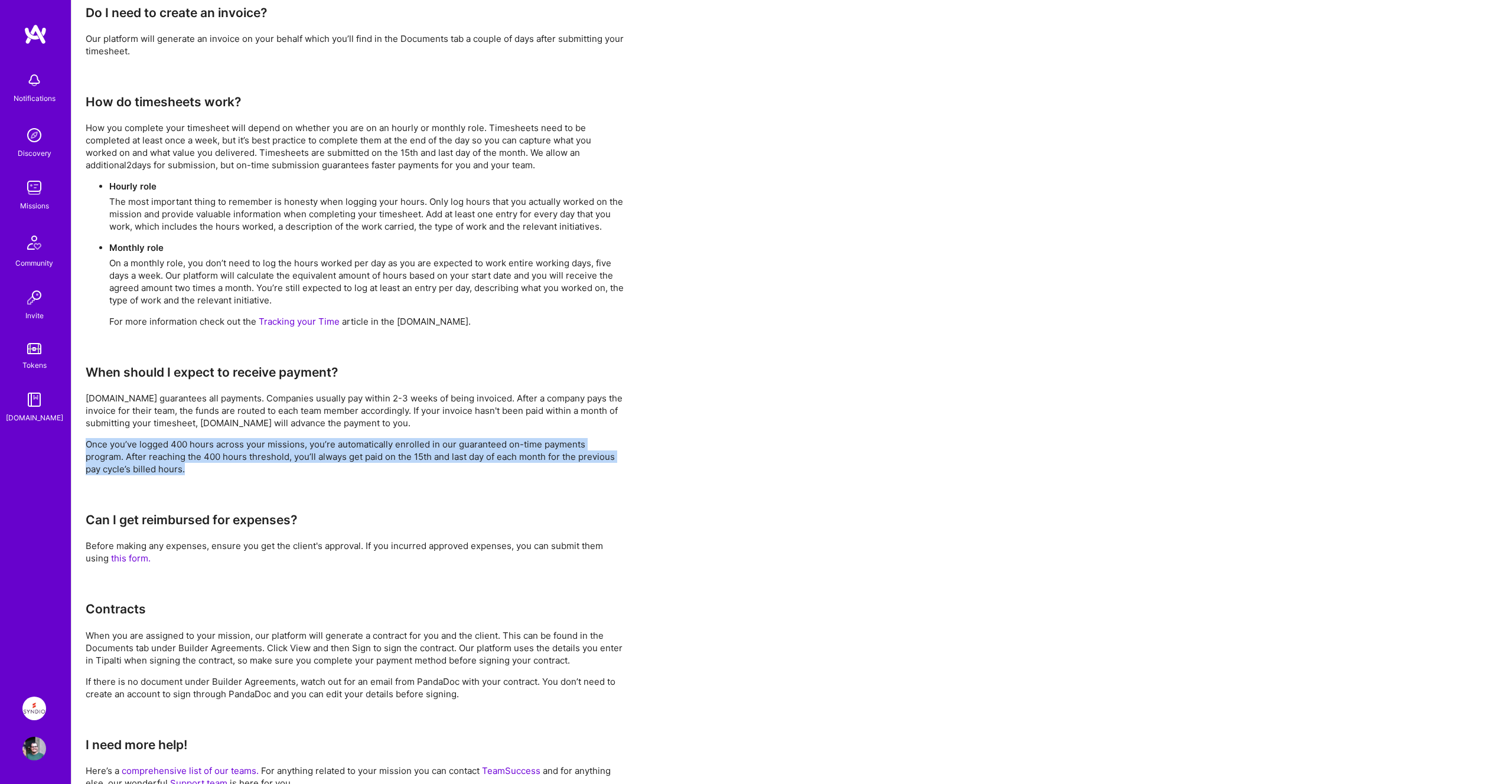
scroll to position [629, 0]
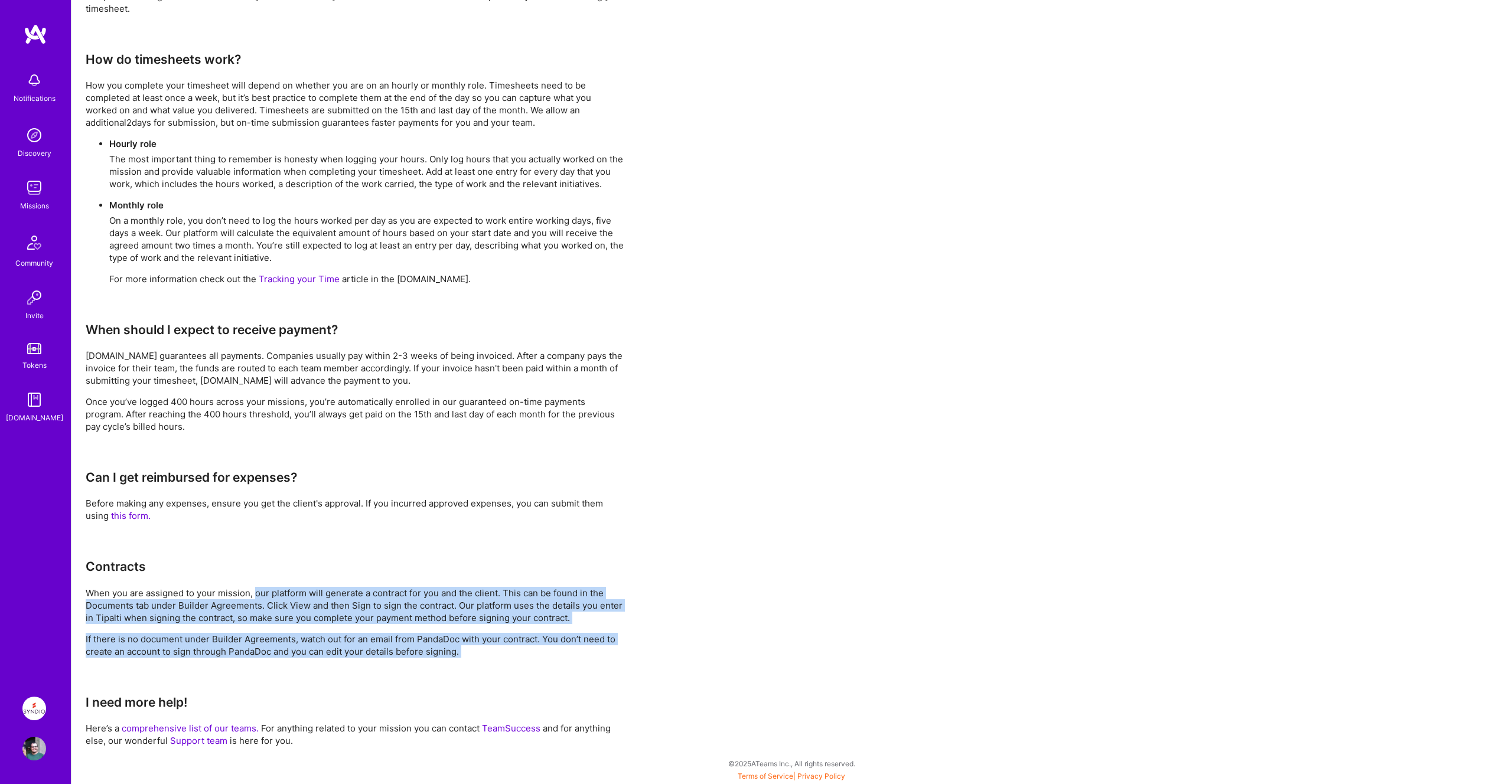
drag, startPoint x: 254, startPoint y: 596, endPoint x: 544, endPoint y: 662, distance: 297.4
click at [544, 662] on div "FAQ We’ve gathered the most frequently asked questions here for easy reference.…" at bounding box center [355, 174] width 539 height 1145
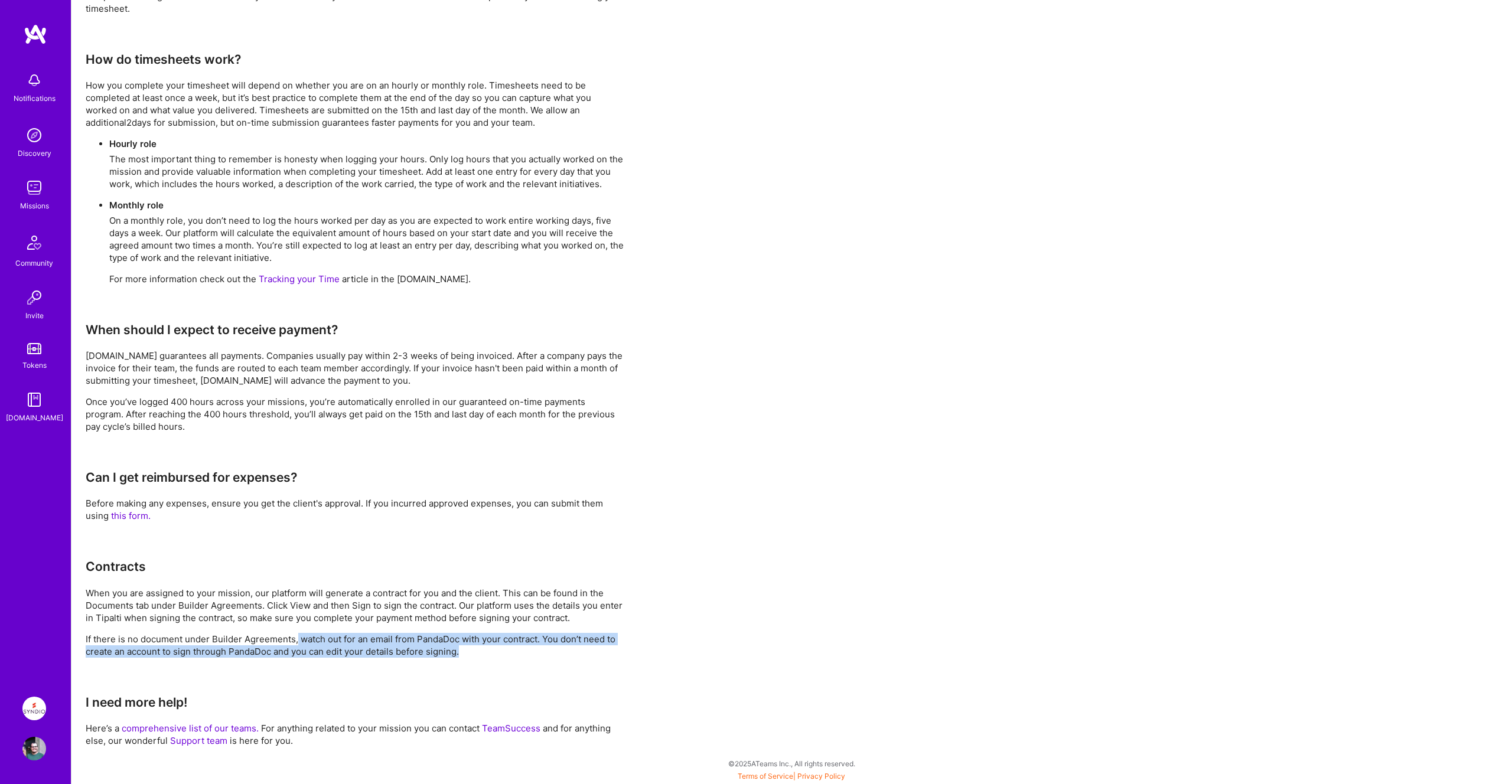
drag, startPoint x: 297, startPoint y: 634, endPoint x: 527, endPoint y: 652, distance: 230.7
click at [528, 652] on p "If there is no document under Builder Agreements, watch out for an email from P…" at bounding box center [355, 645] width 539 height 25
click at [527, 652] on p "If there is no document under Builder Agreements, watch out for an email from P…" at bounding box center [355, 645] width 539 height 25
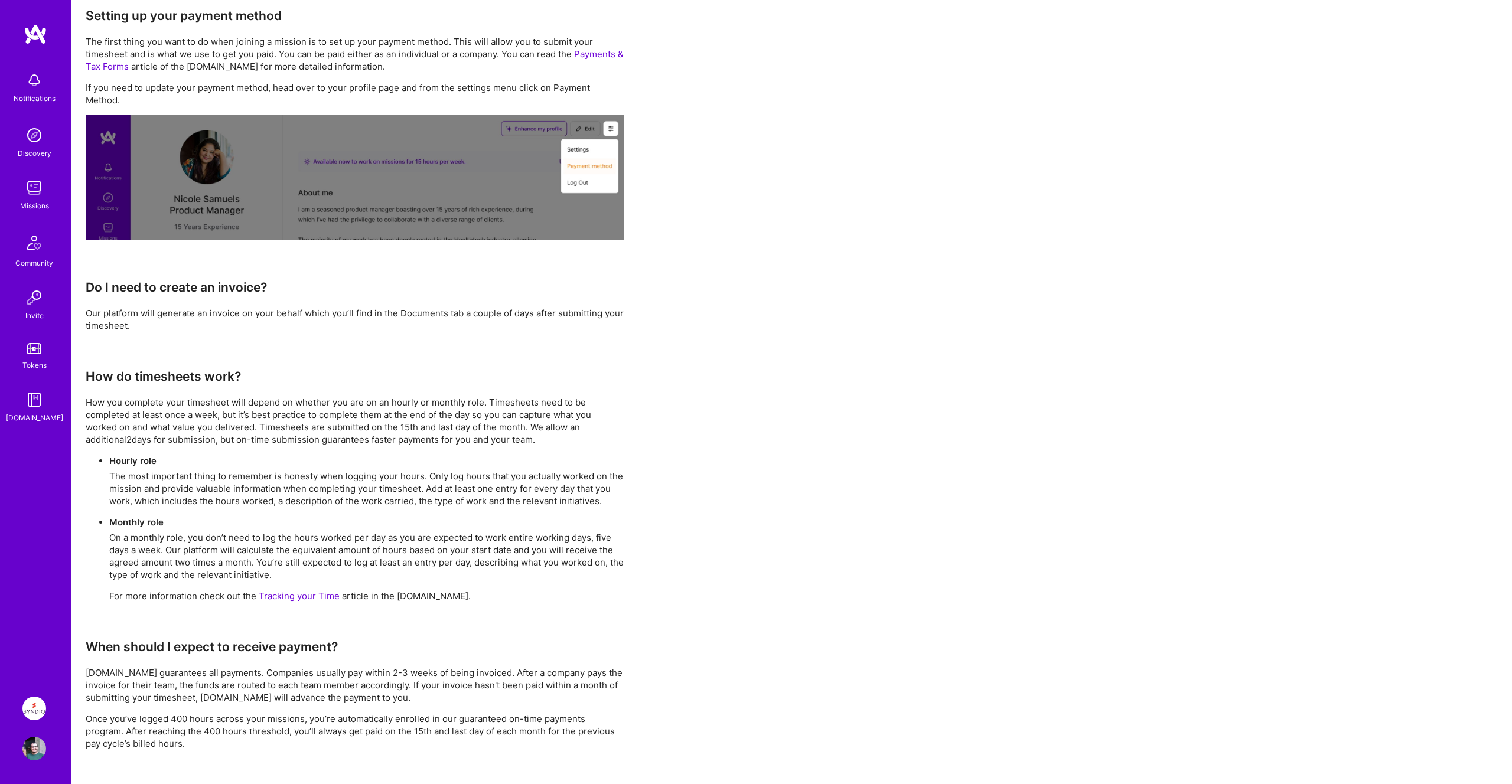
scroll to position [0, 0]
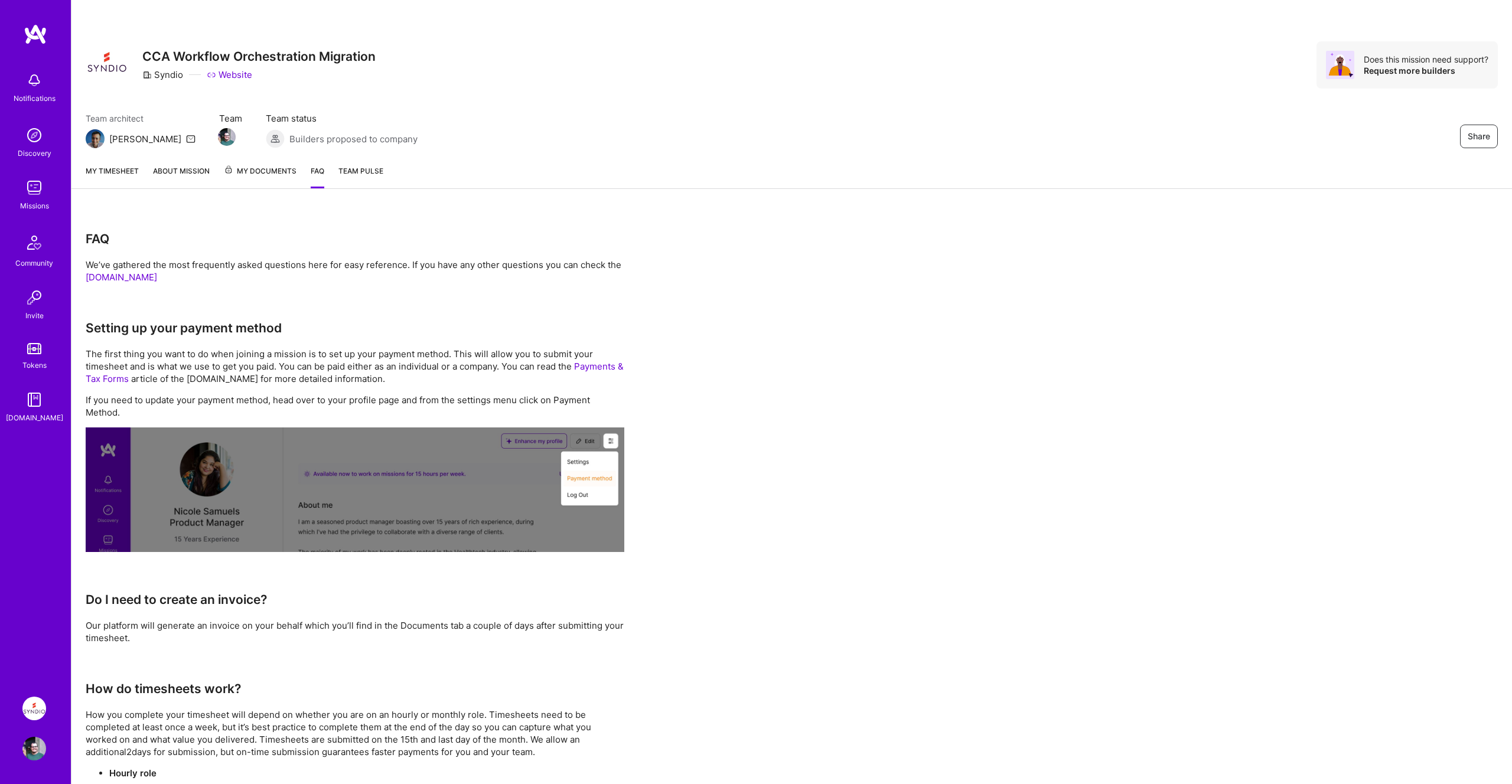
click at [121, 172] on link "My timesheet" at bounding box center [112, 176] width 53 height 24
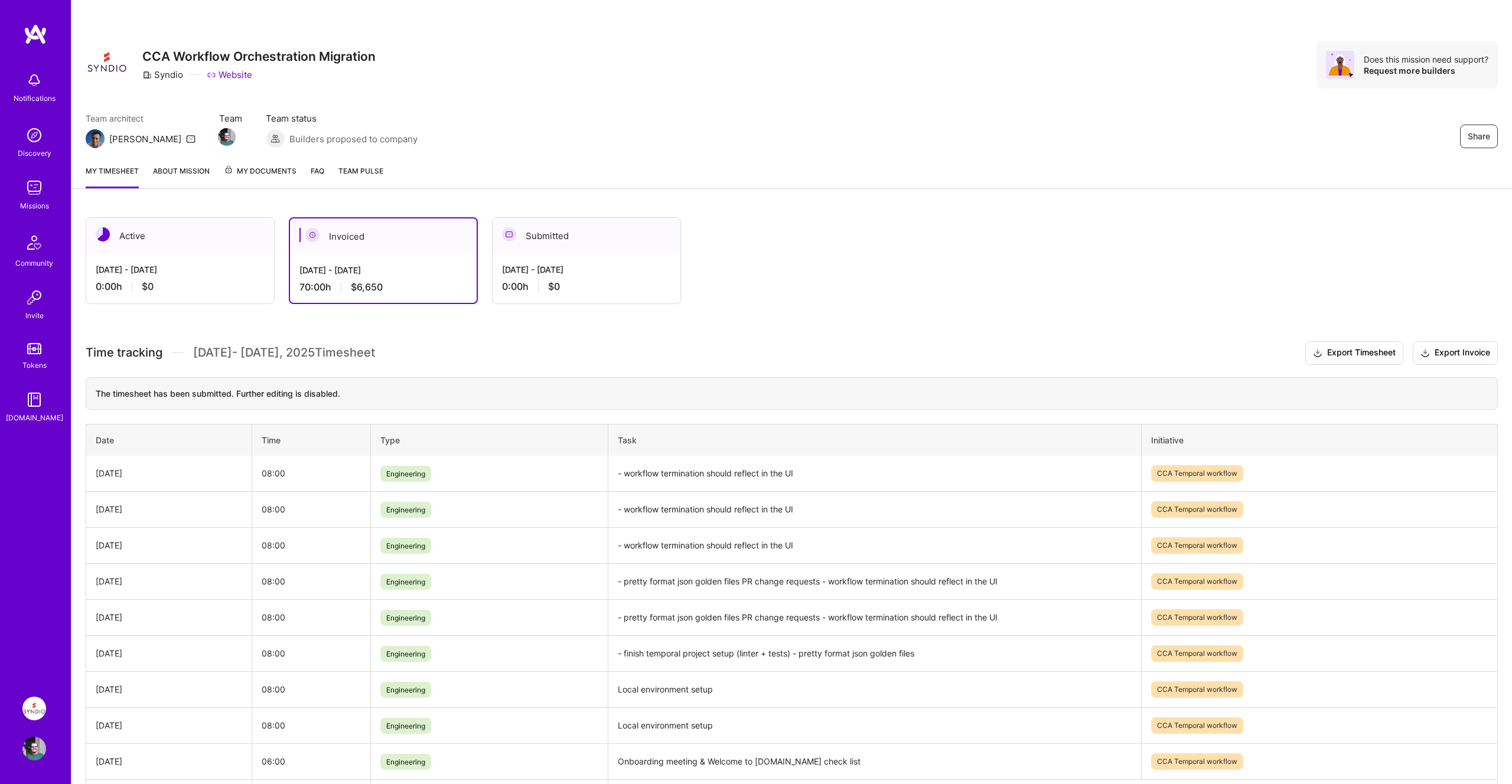
click at [35, 744] on img at bounding box center [34, 748] width 24 height 24
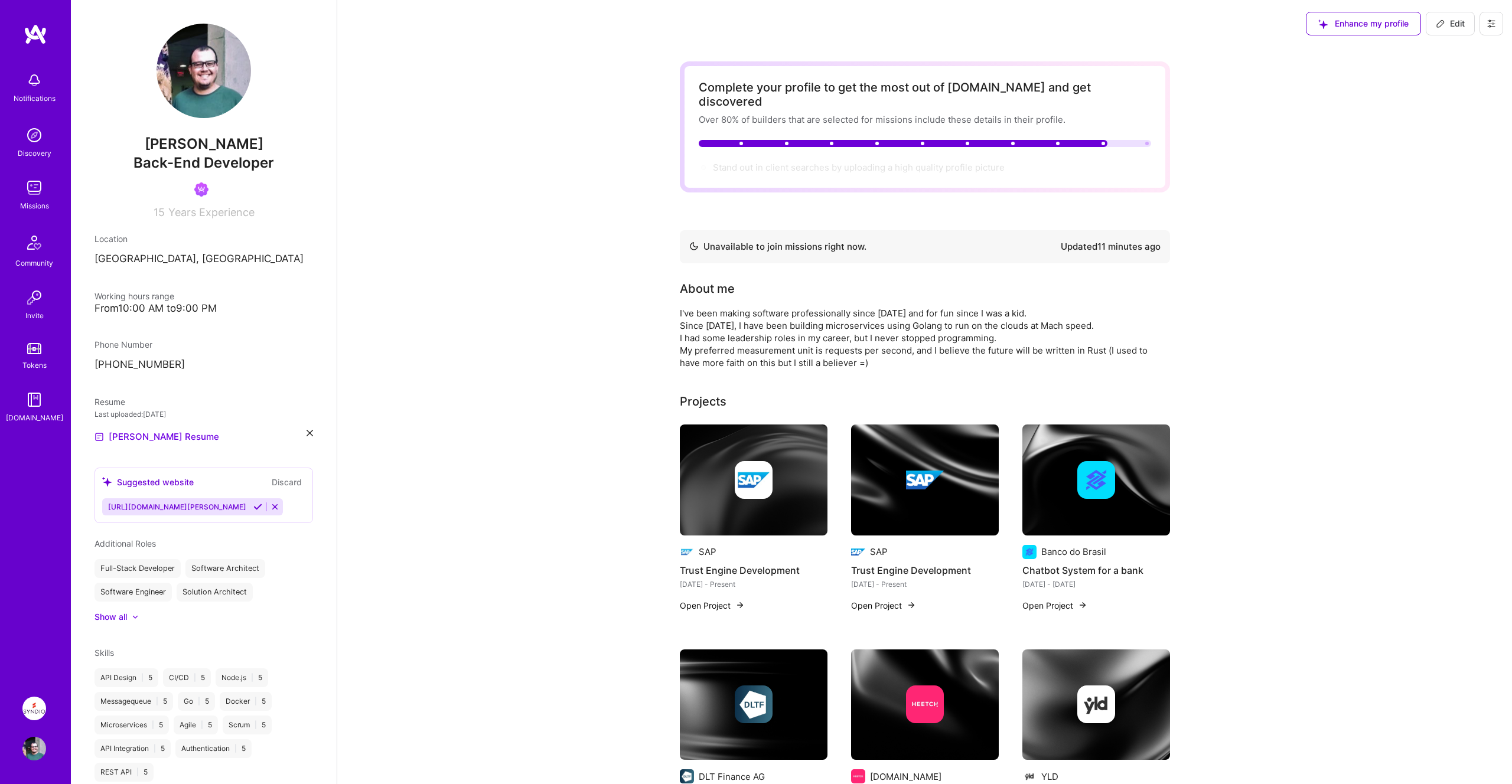
click at [32, 713] on img at bounding box center [34, 708] width 24 height 24
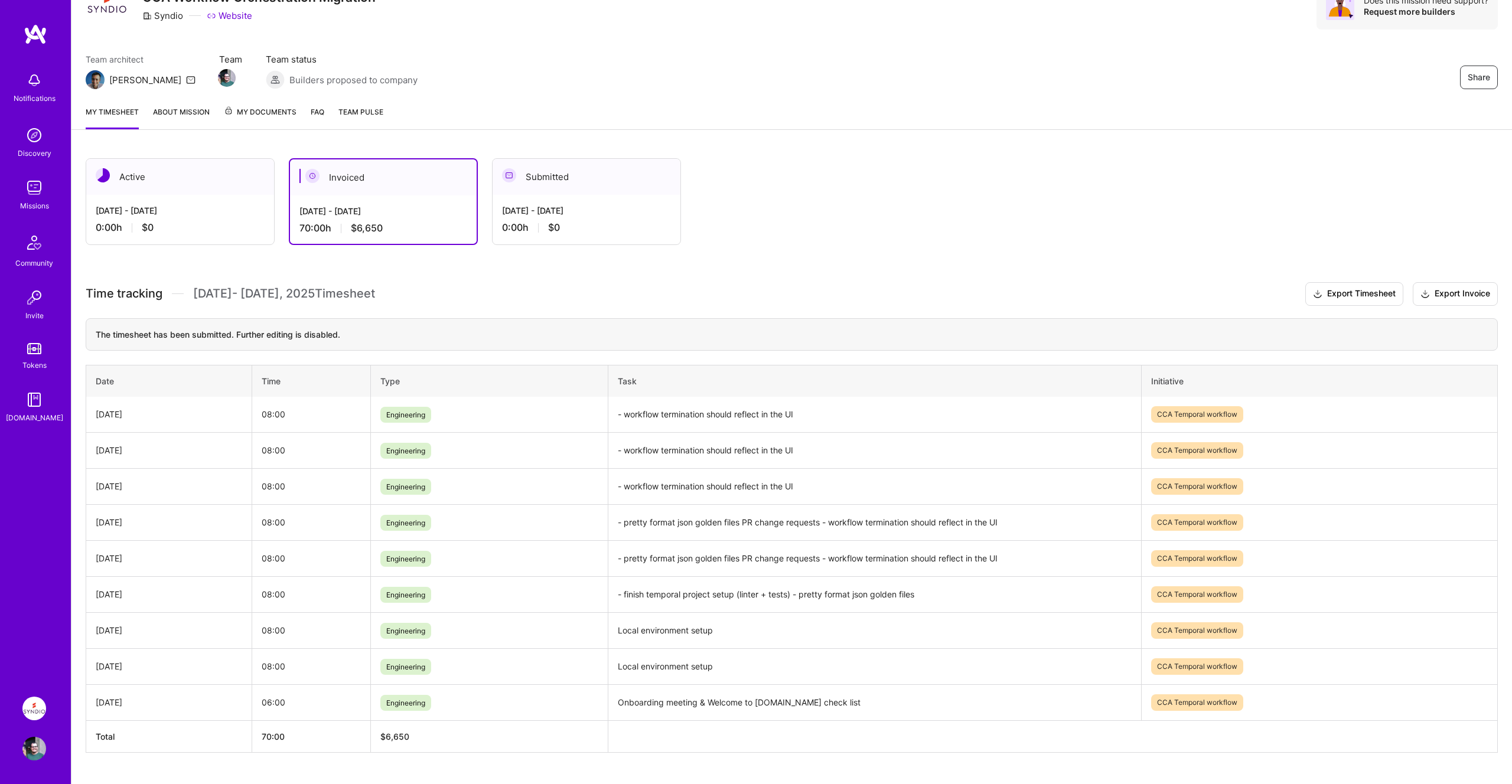
scroll to position [85, 0]
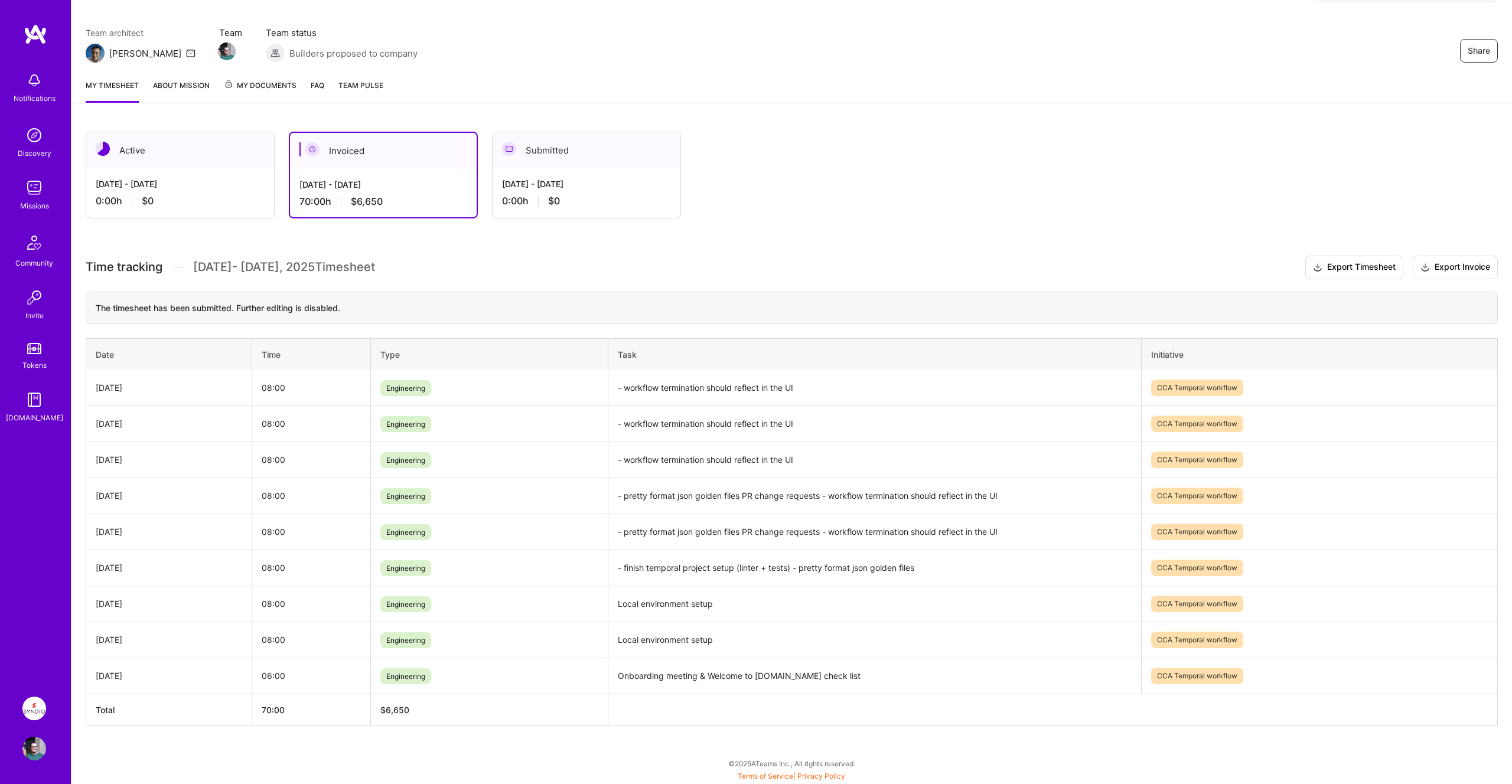
click at [39, 742] on img at bounding box center [34, 748] width 24 height 24
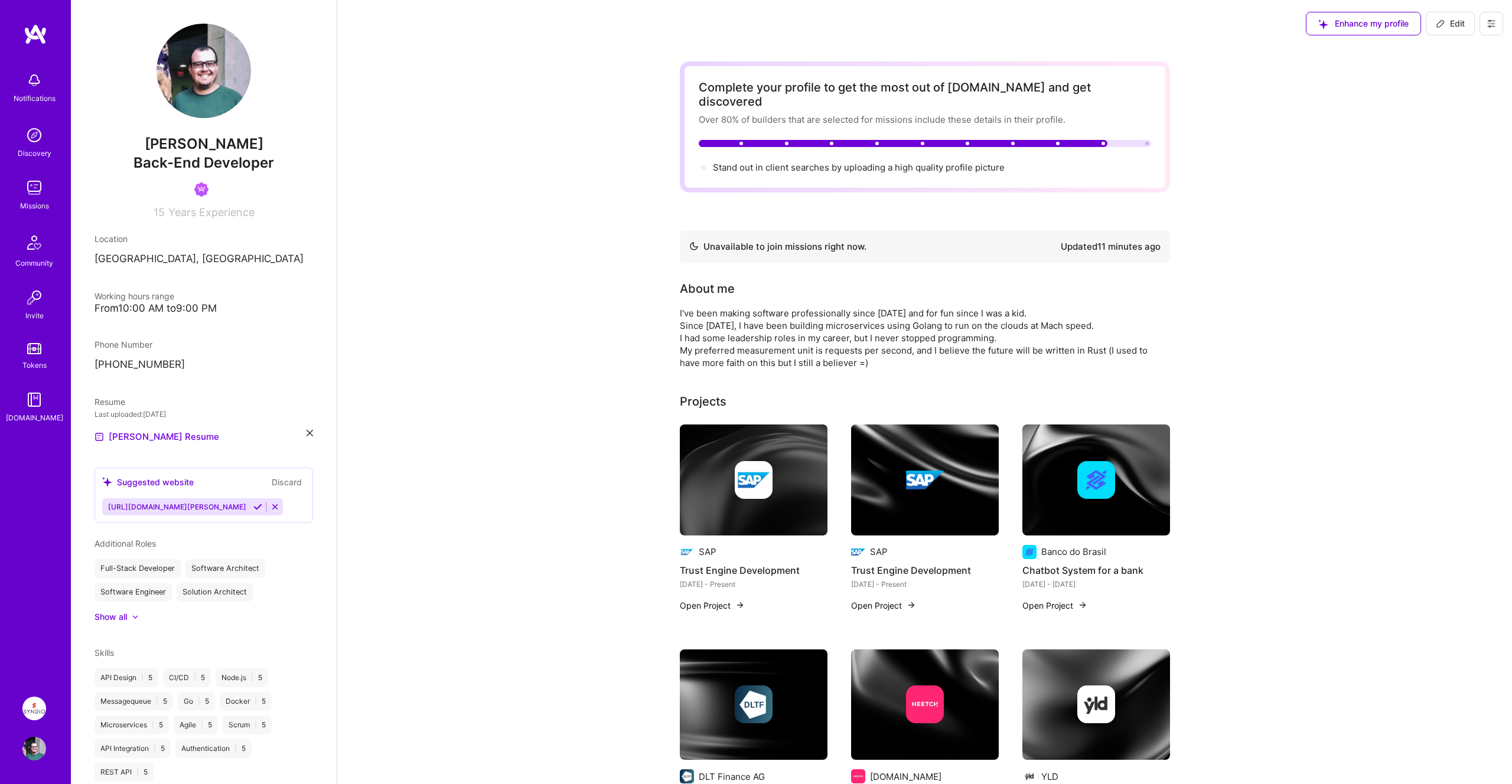
click at [39, 742] on img at bounding box center [34, 748] width 24 height 24
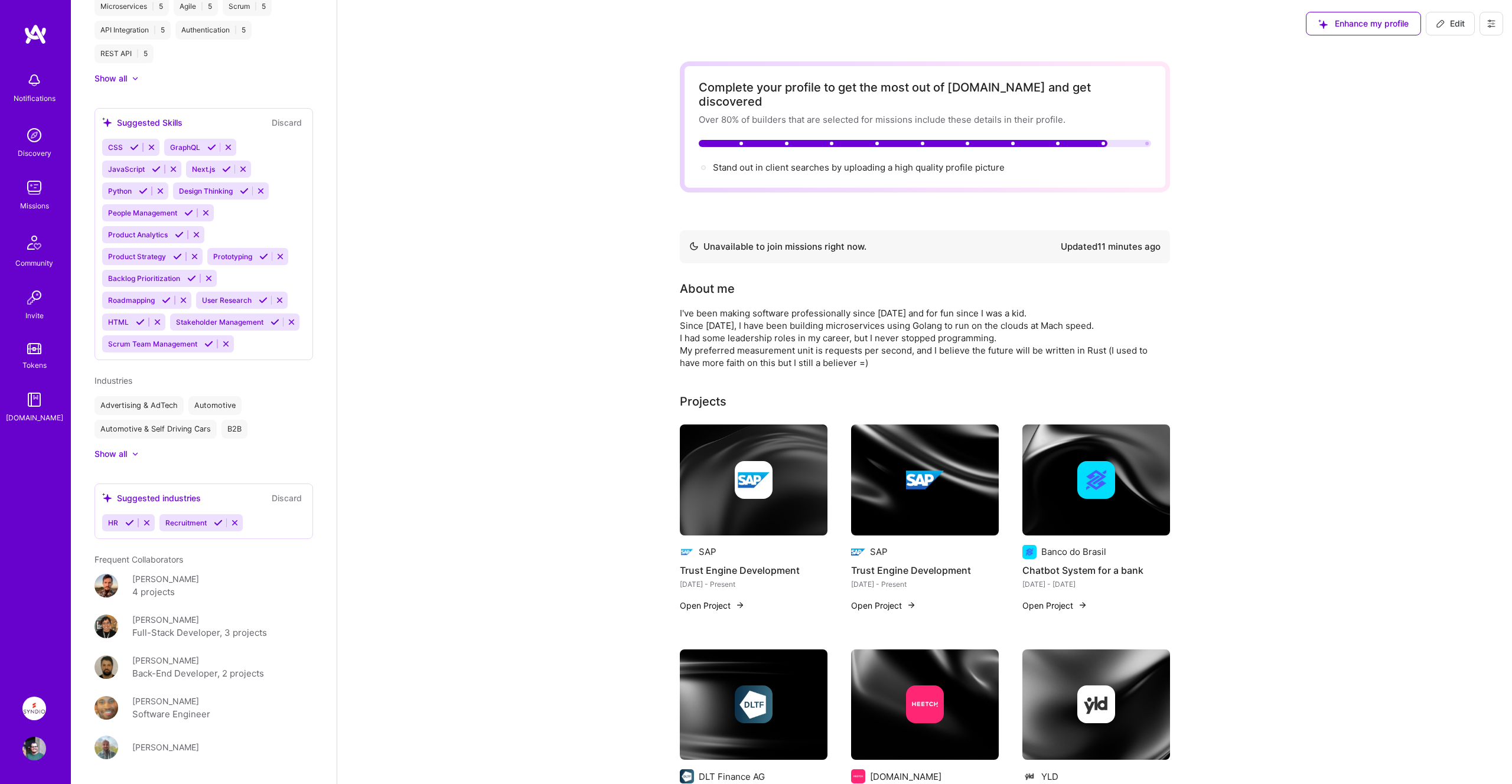
scroll to position [755, 0]
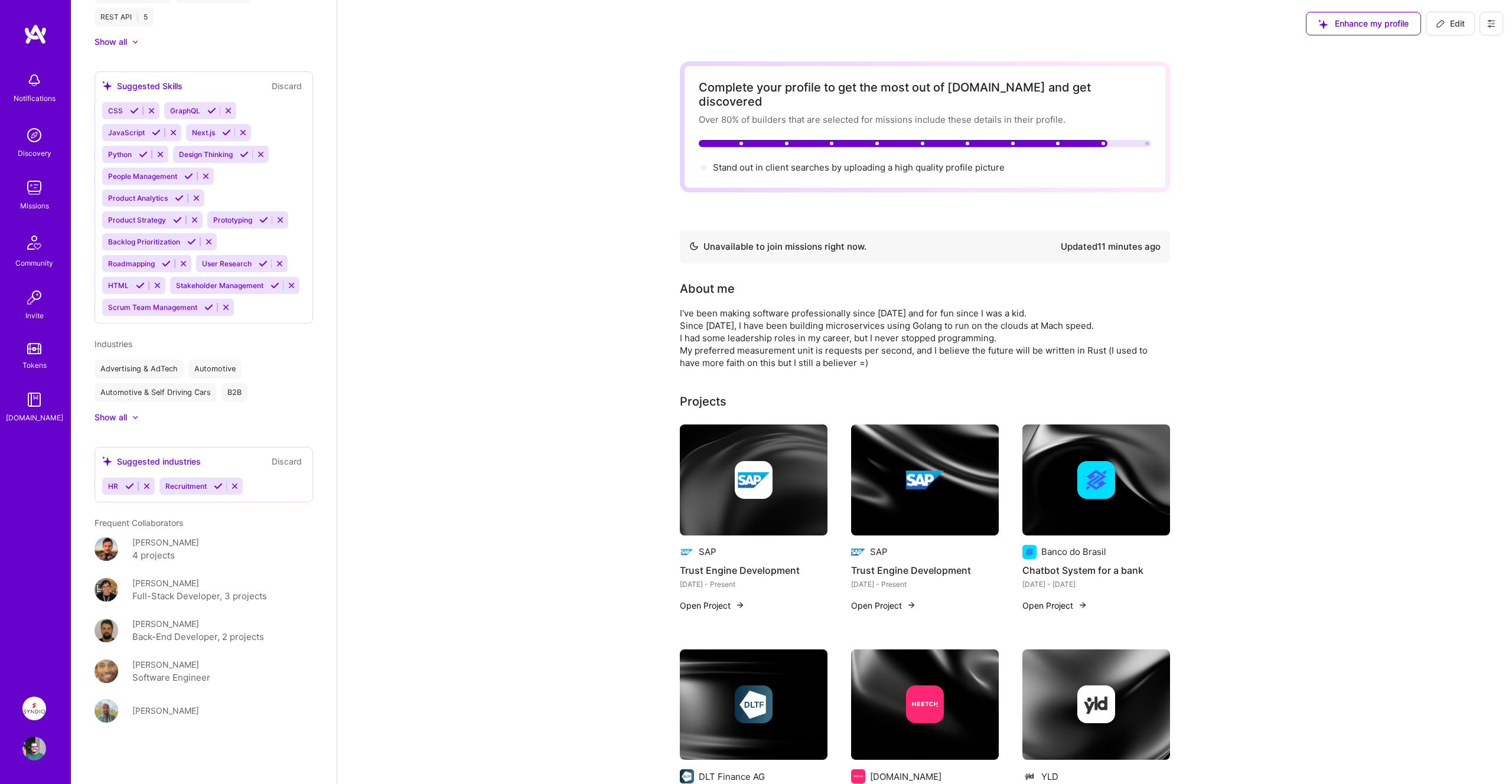
click at [161, 155] on icon at bounding box center [160, 154] width 9 height 9
click at [188, 153] on icon at bounding box center [190, 154] width 9 height 9
click at [196, 219] on icon at bounding box center [194, 220] width 9 height 9
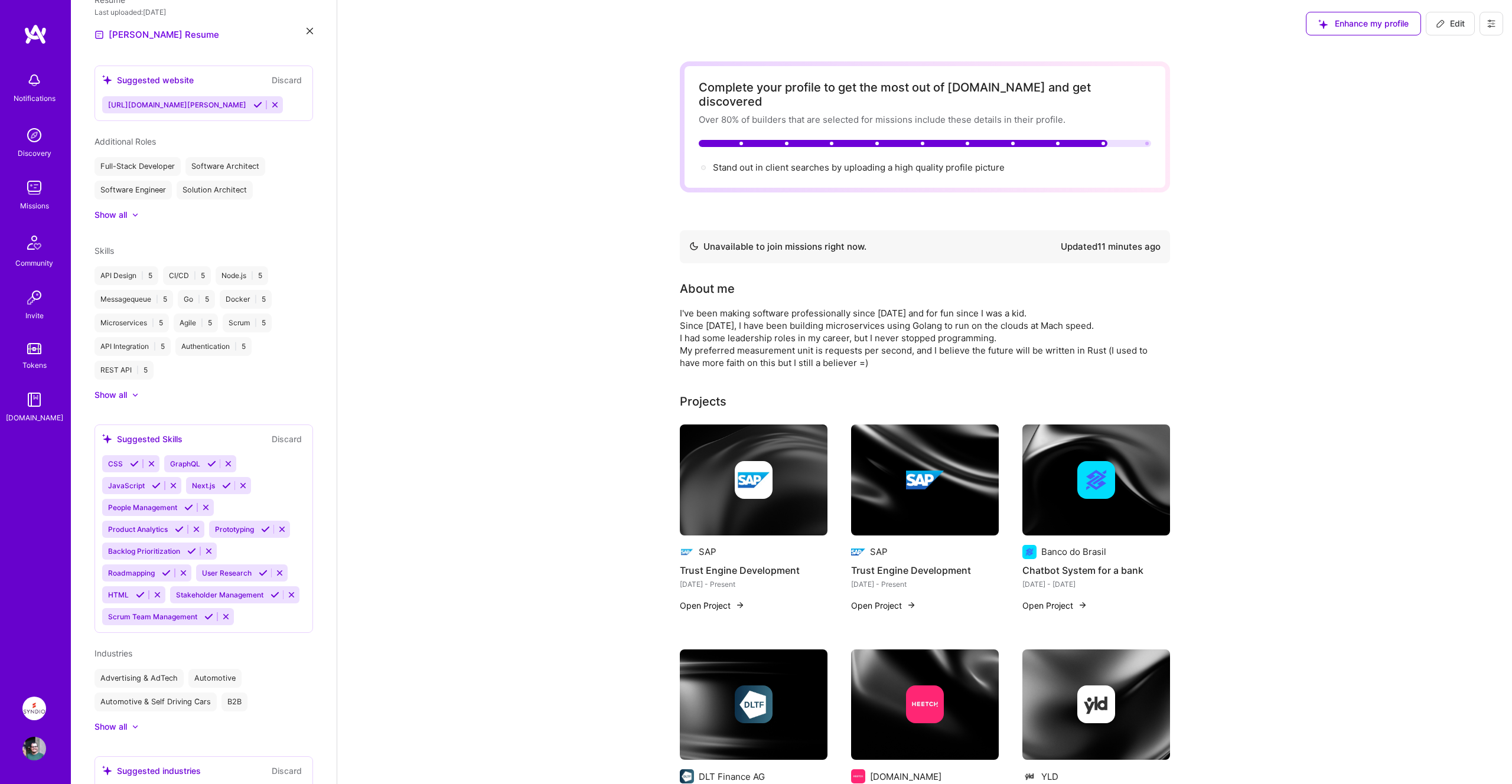
scroll to position [0, 0]
